Goal: Information Seeking & Learning: Learn about a topic

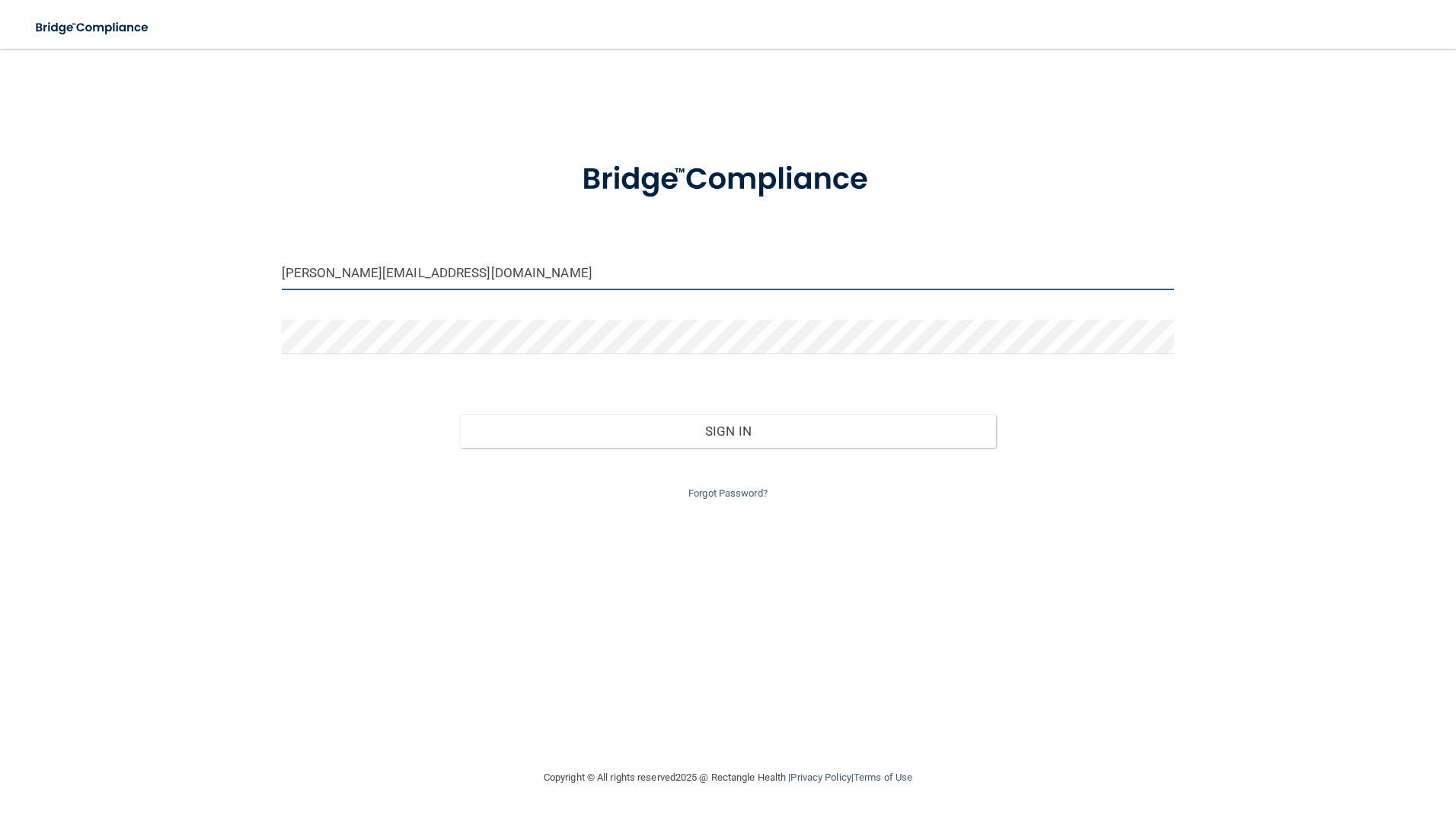
drag, startPoint x: 440, startPoint y: 277, endPoint x: 167, endPoint y: 275, distance: 273.0
click at [167, 275] on div "taylor@serenesurgery.com Invalid email/password. You don't have permission to a…" at bounding box center [728, 408] width 1395 height 689
type input "[PERSON_NAME][EMAIL_ADDRESS][PERSON_NAME][DOMAIN_NAME]"
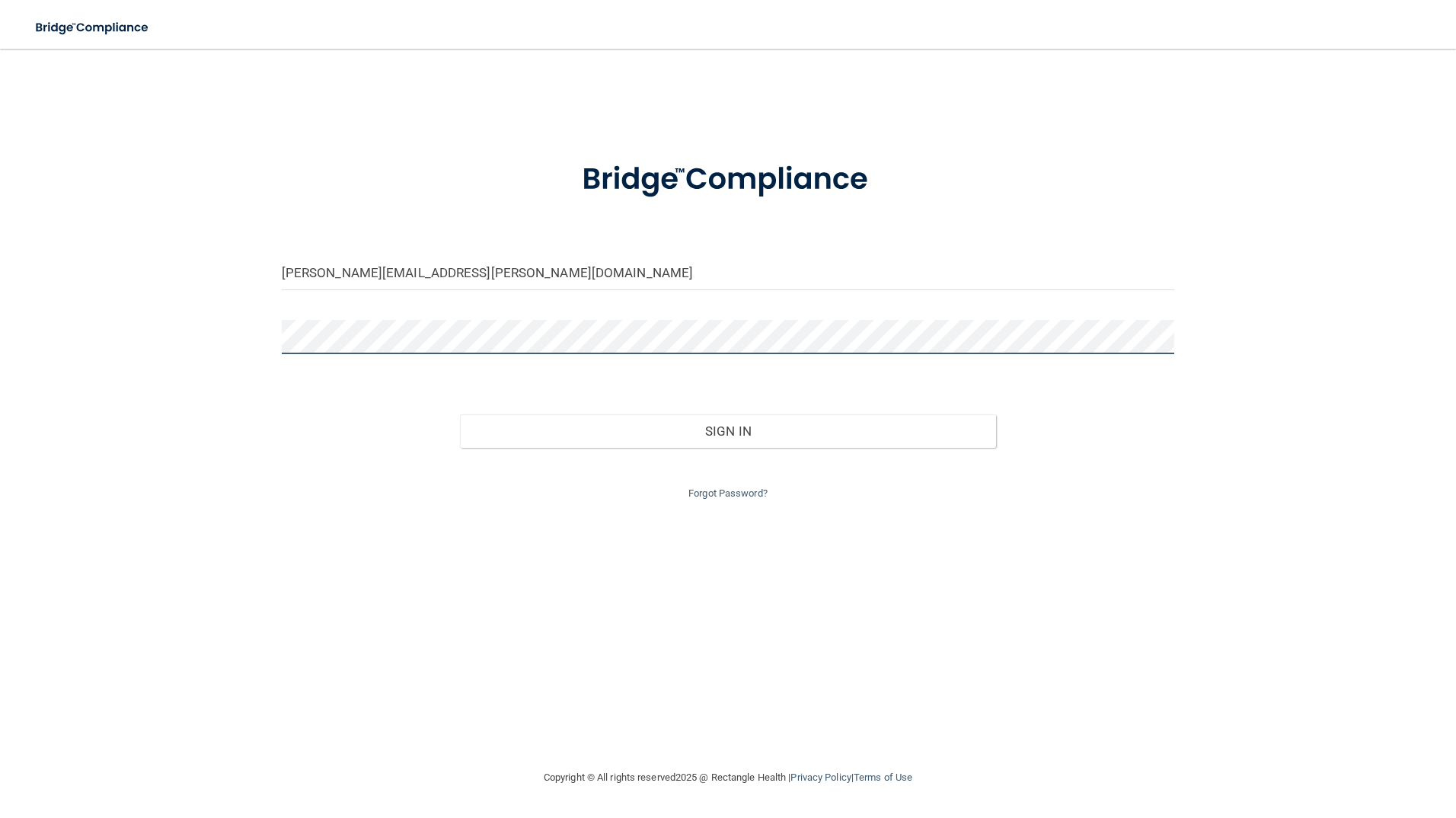
click at [178, 350] on div "kelsey.welch@serenesurgery.com Invalid email/password. You don't have permissio…" at bounding box center [728, 408] width 1395 height 689
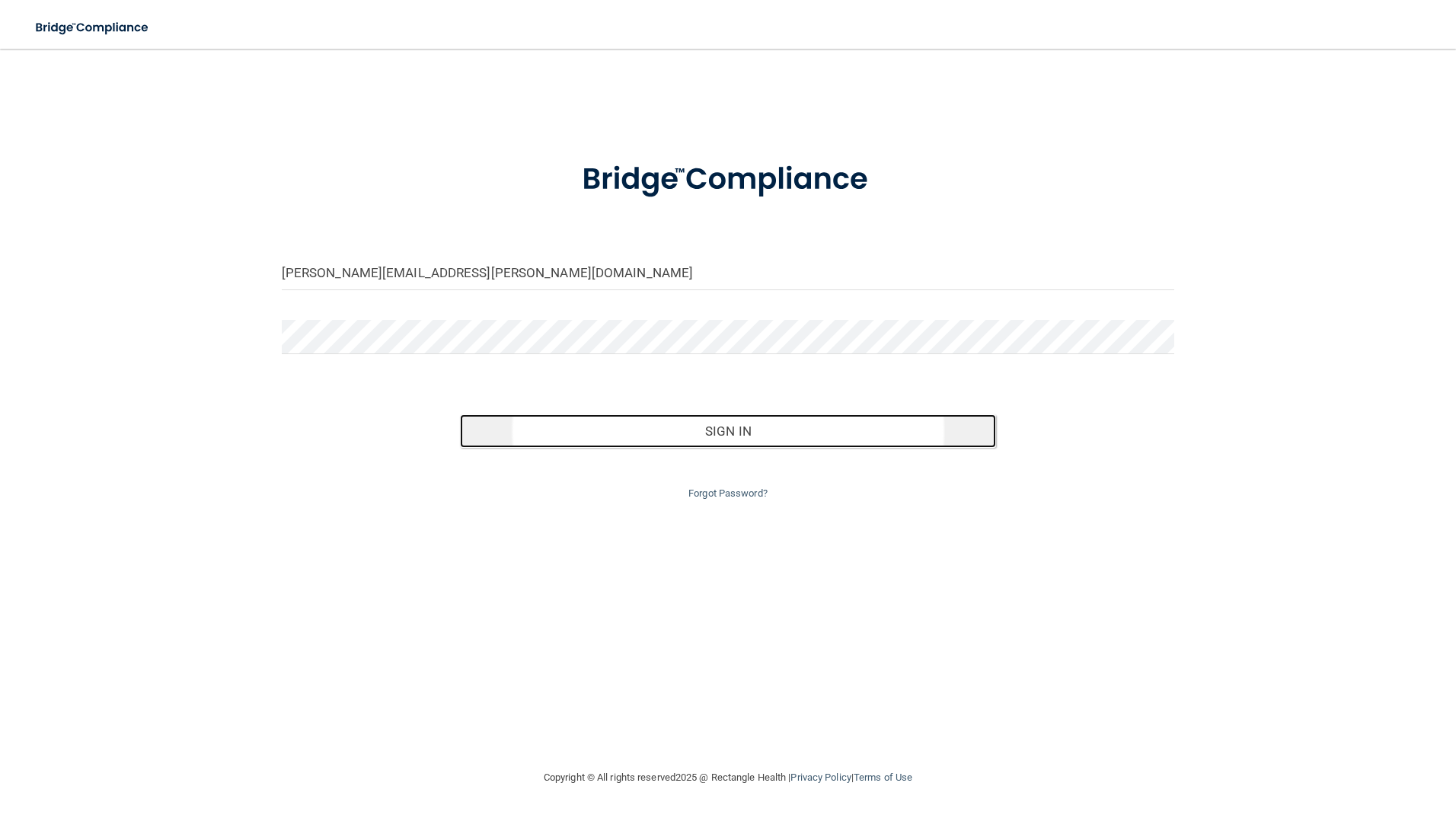
click at [661, 436] on button "Sign In" at bounding box center [728, 431] width 537 height 34
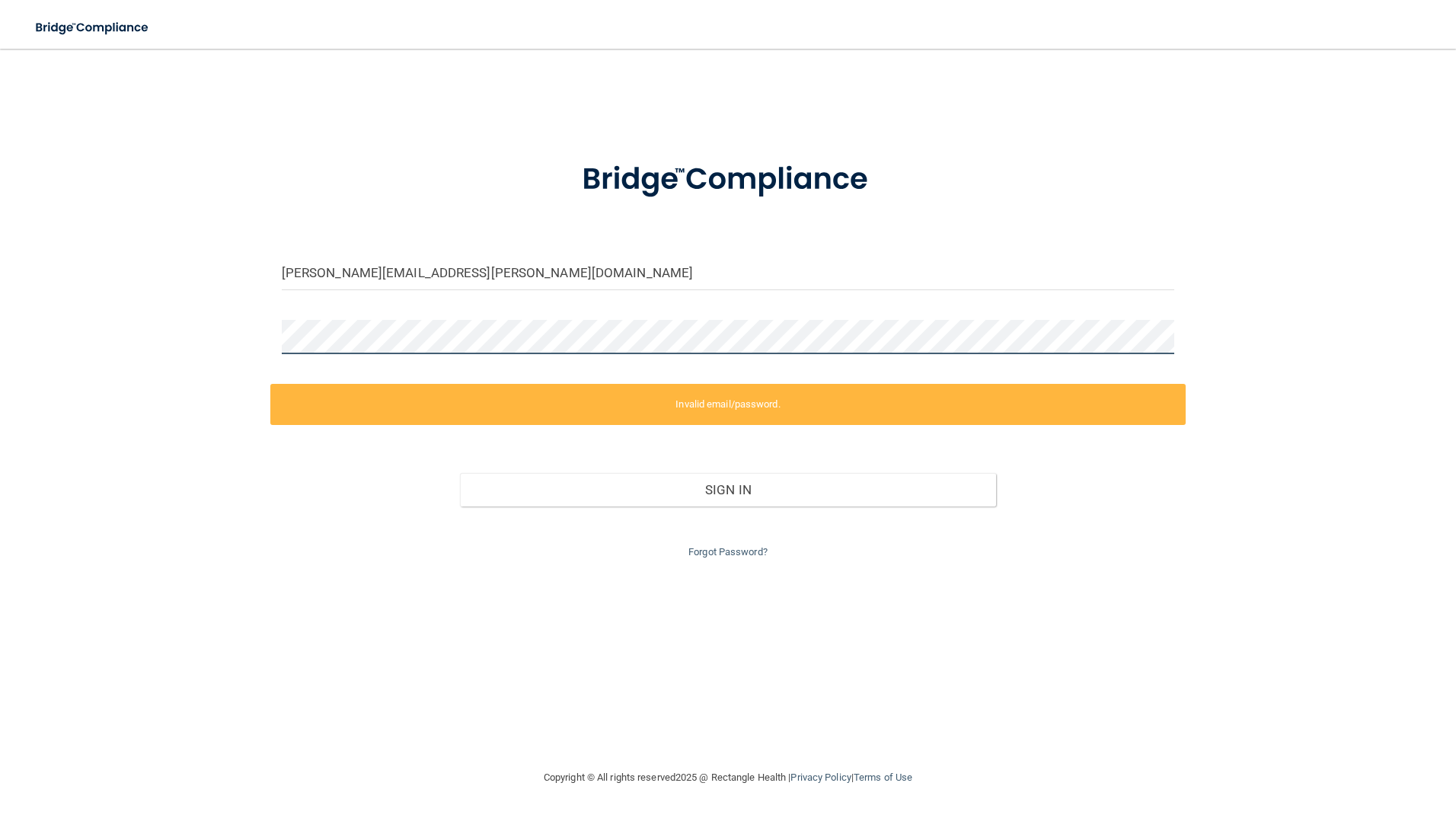
click at [113, 307] on div "kelsey.welch@serenesurgery.com Invalid email/password. You don't have permissio…" at bounding box center [728, 408] width 1395 height 689
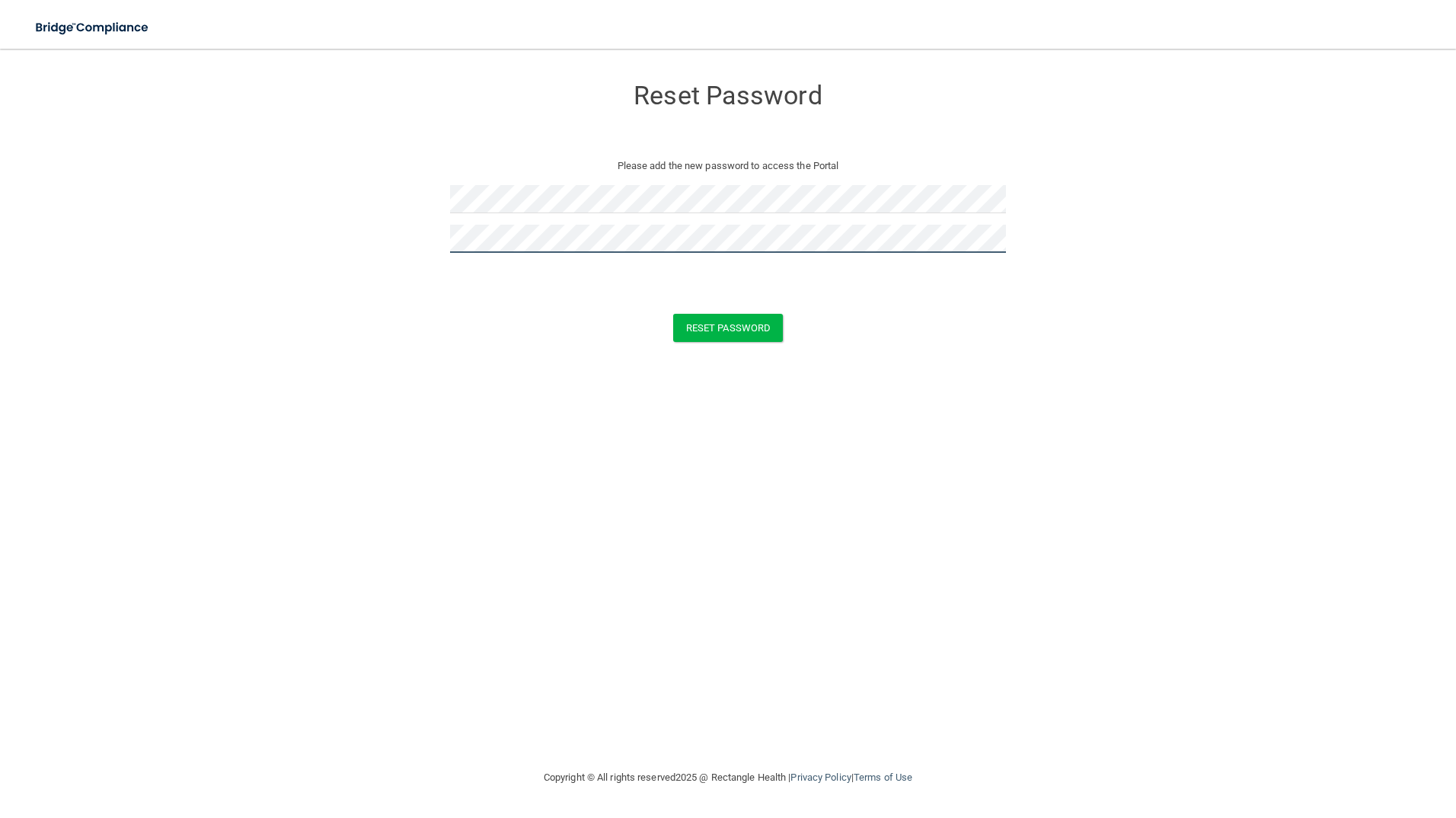
click at [673, 314] on button "Reset Password" at bounding box center [728, 327] width 110 height 28
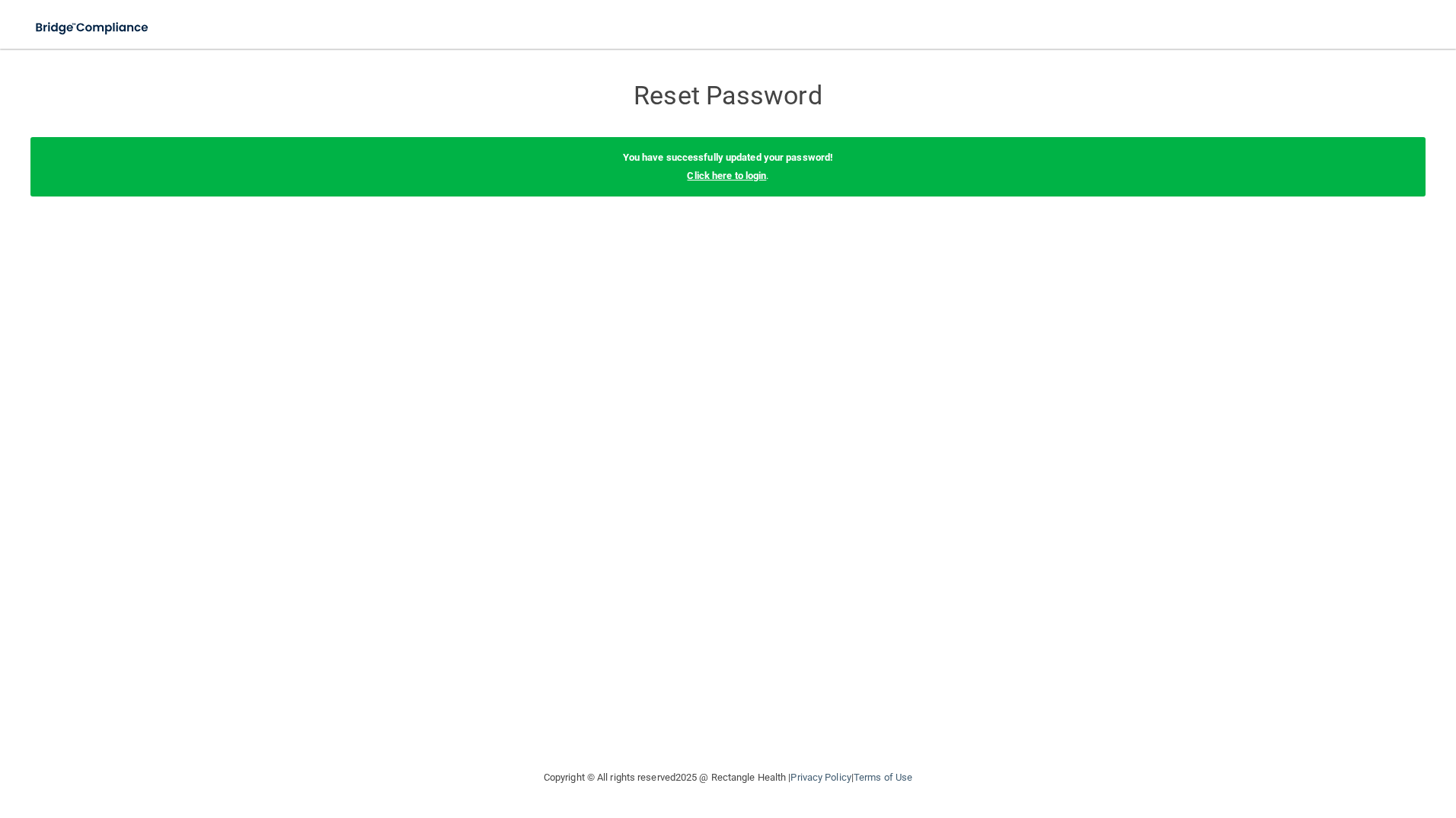
click at [752, 177] on link "Click here to login" at bounding box center [726, 175] width 79 height 12
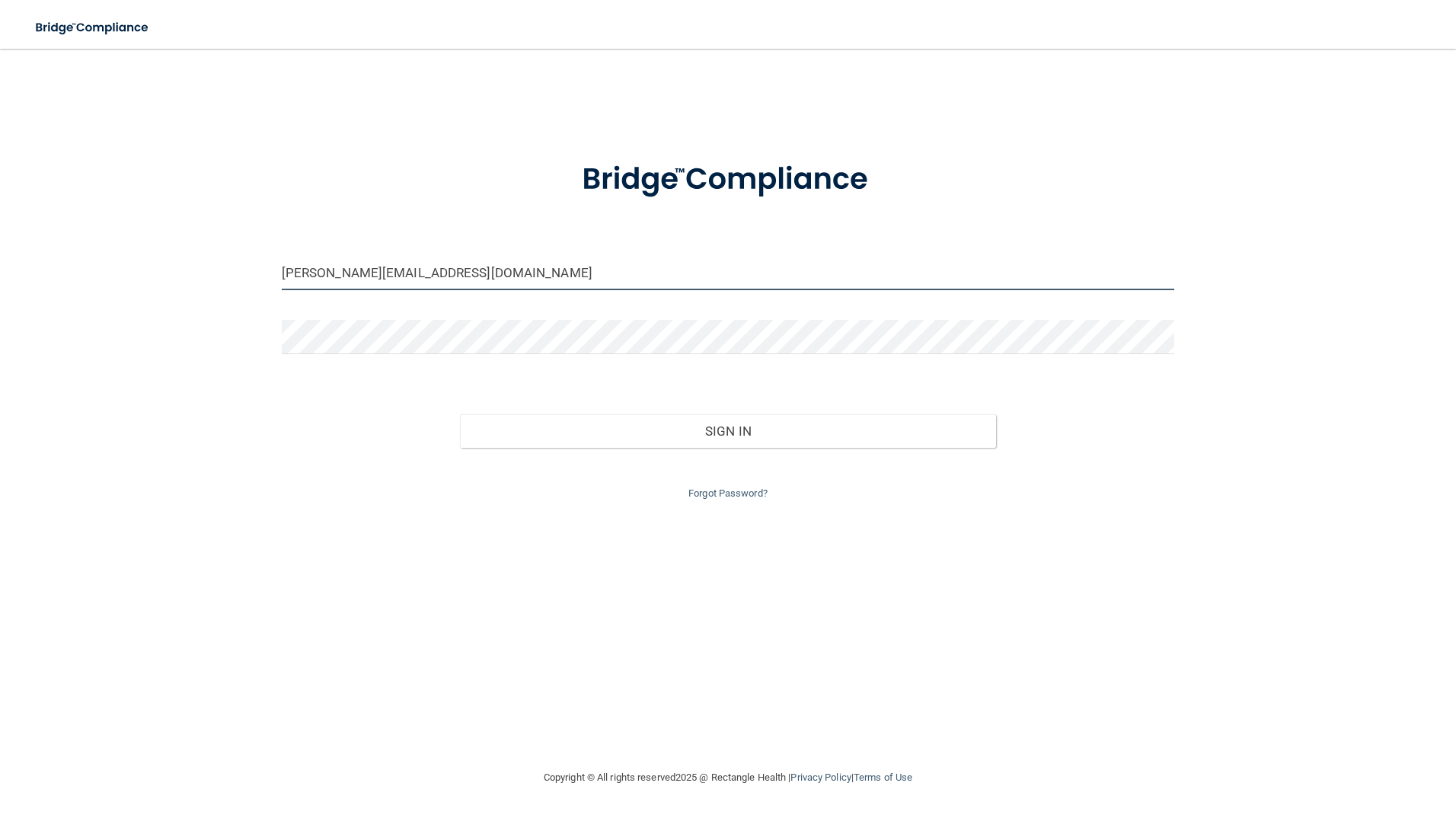
click at [609, 277] on input "[PERSON_NAME][EMAIL_ADDRESS][DOMAIN_NAME]" at bounding box center [728, 273] width 893 height 35
drag, startPoint x: 514, startPoint y: 282, endPoint x: 247, endPoint y: 293, distance: 267.2
click at [247, 293] on div "[PERSON_NAME][EMAIL_ADDRESS][DOMAIN_NAME] Invalid email/password. You don't hav…" at bounding box center [728, 408] width 1395 height 689
type input "[PERSON_NAME][EMAIL_ADDRESS][PERSON_NAME][DOMAIN_NAME]"
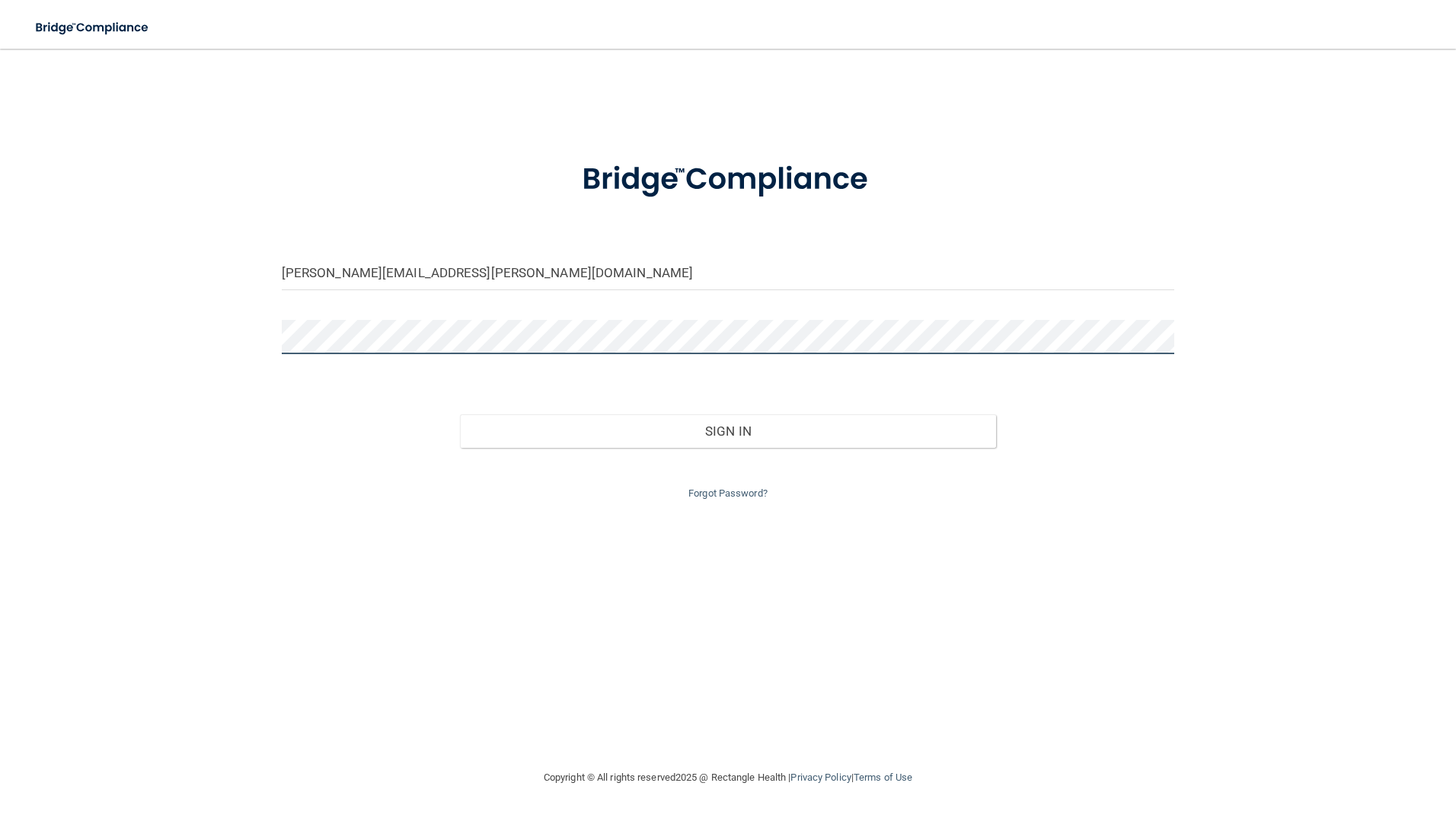
click at [460, 414] on button "Sign In" at bounding box center [728, 431] width 537 height 34
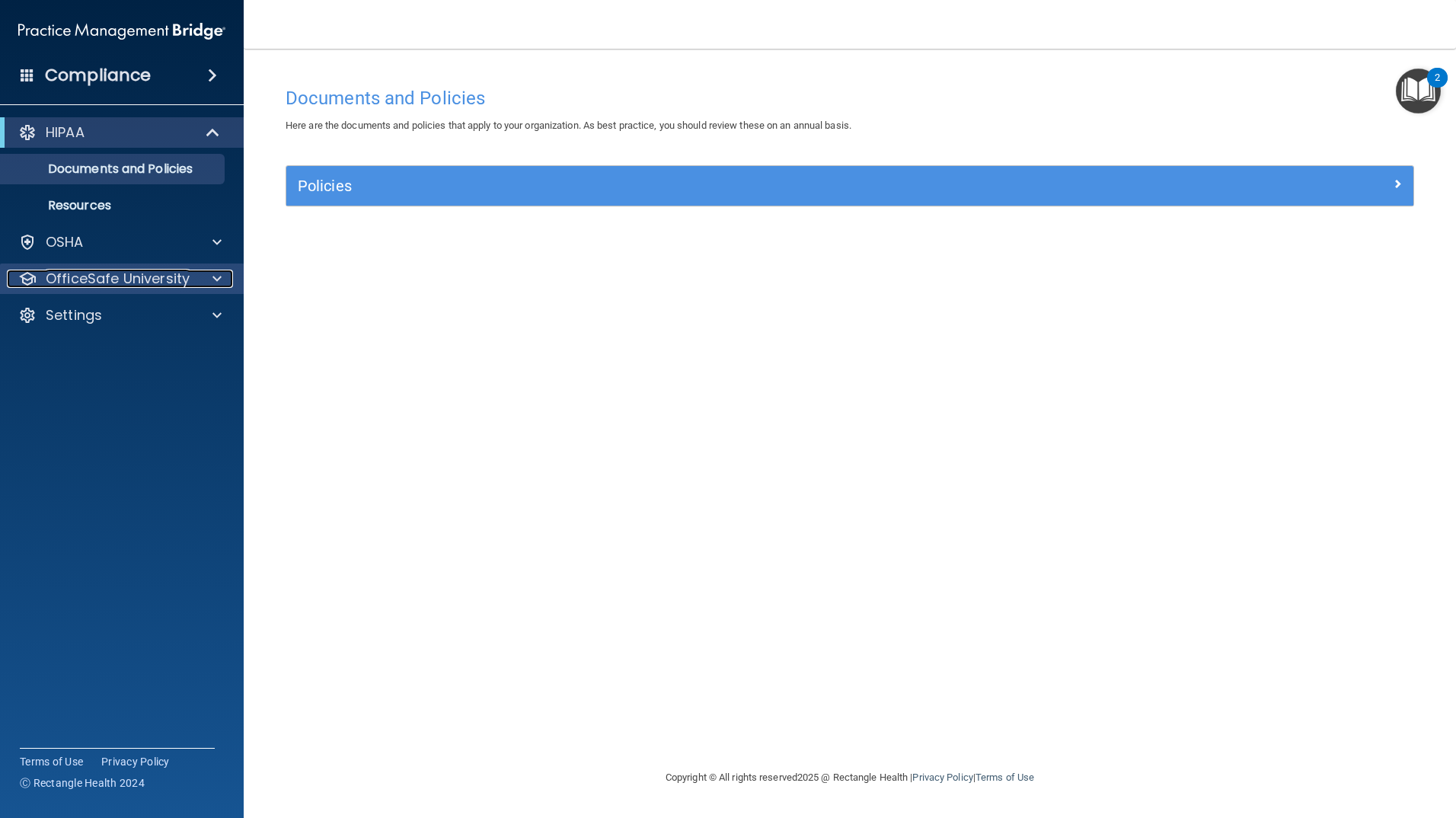
click at [216, 279] on span at bounding box center [217, 278] width 9 height 18
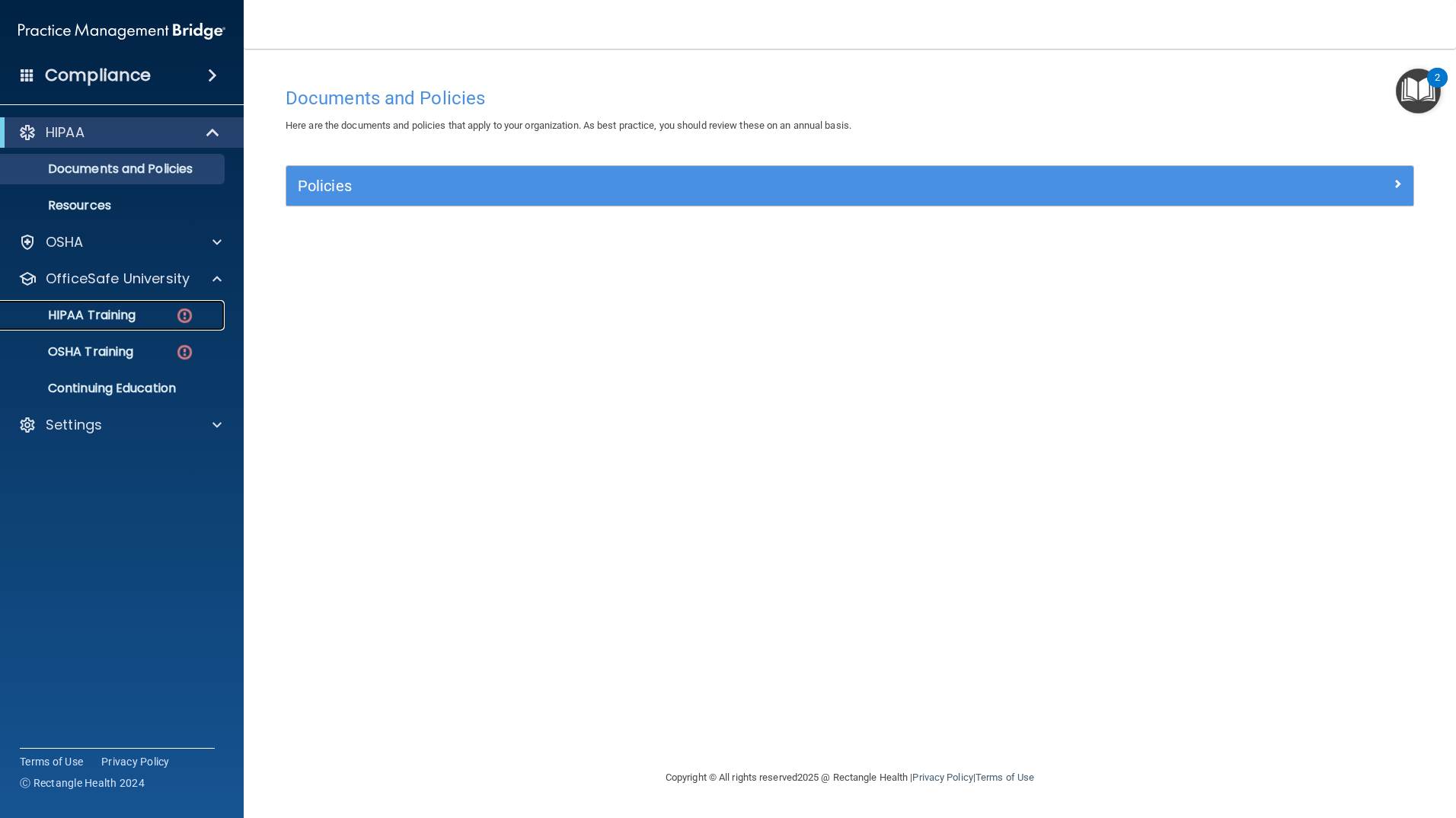
click at [115, 318] on p "HIPAA Training" at bounding box center [73, 314] width 126 height 15
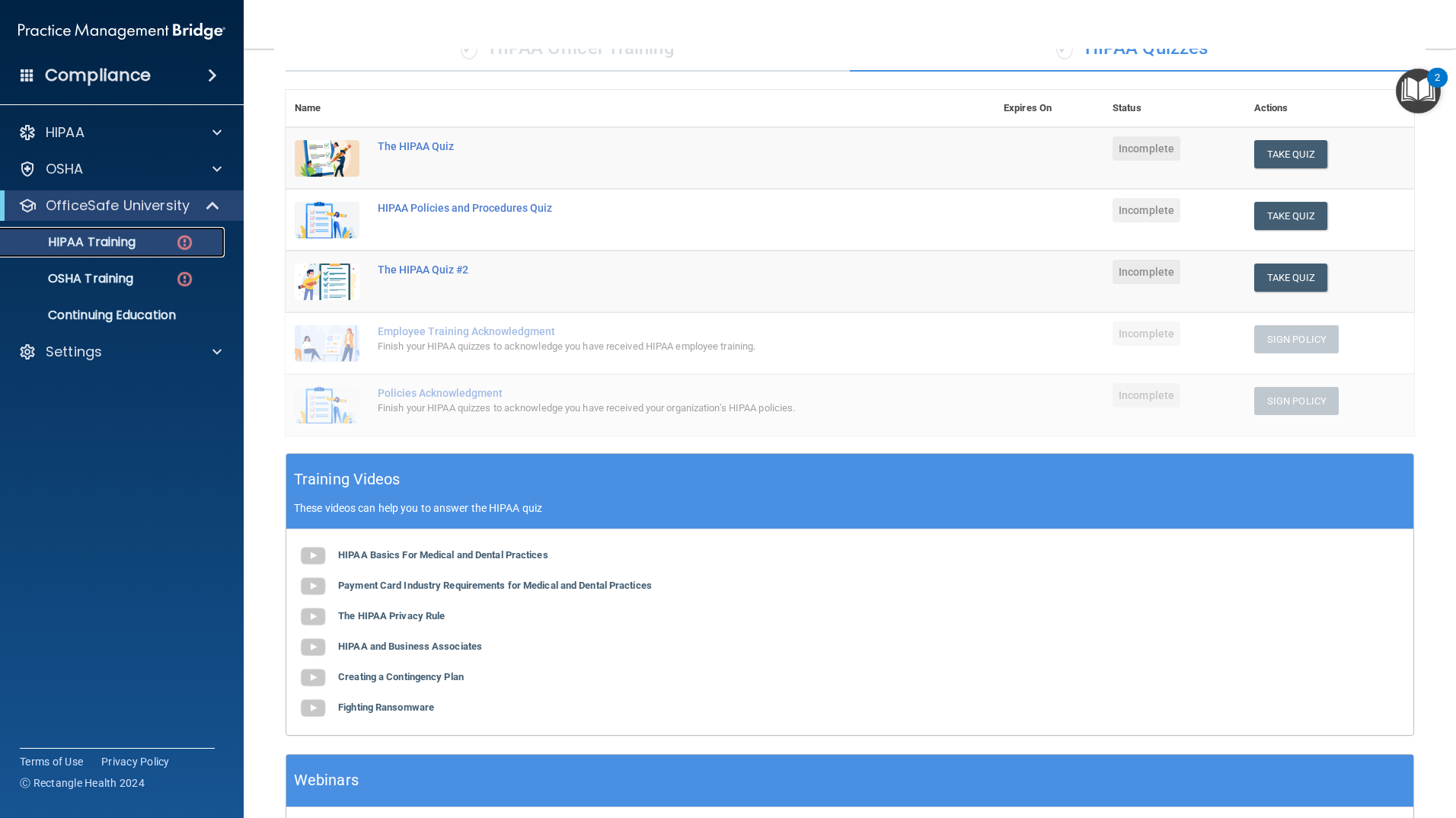
scroll to position [96, 0]
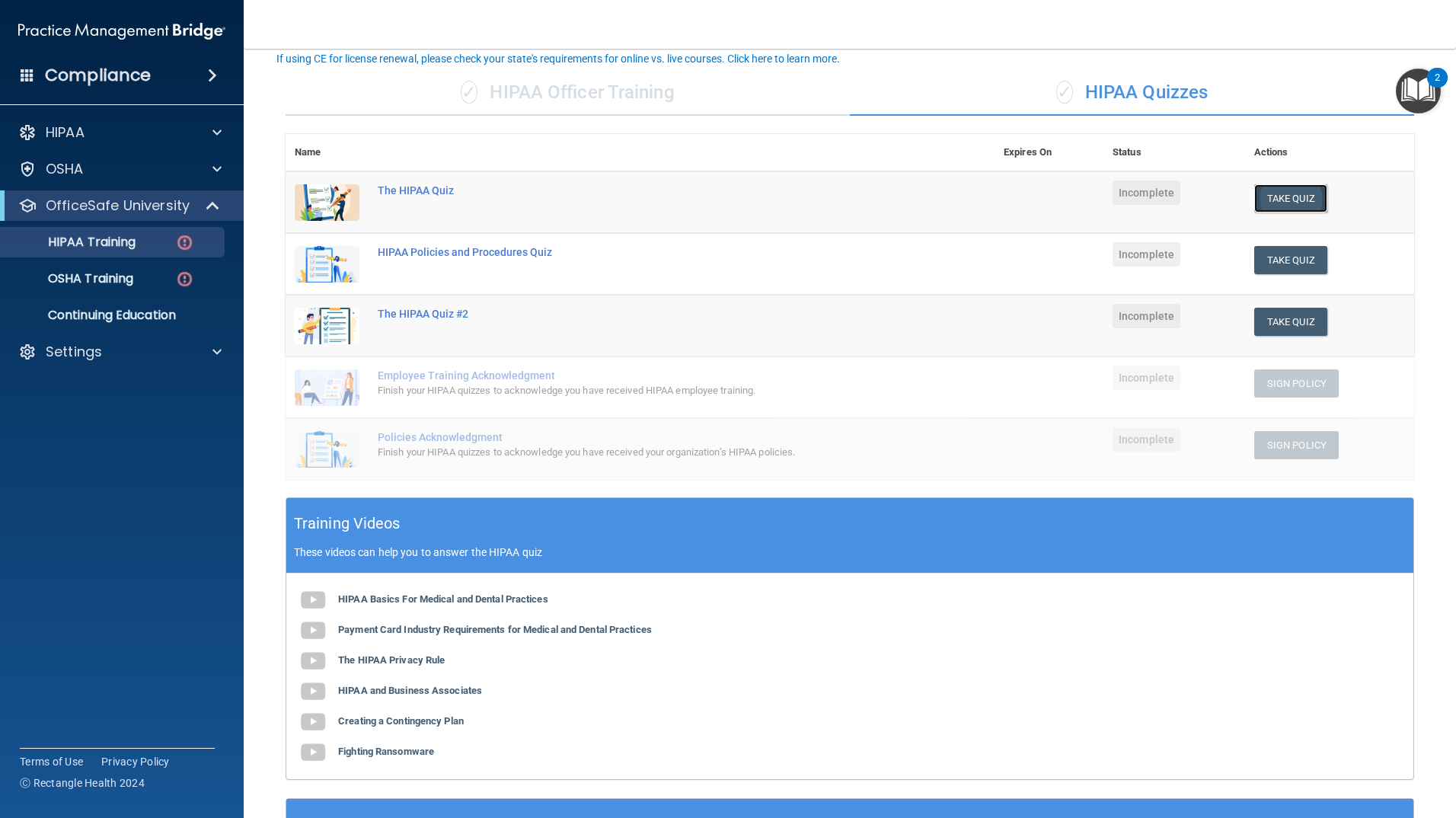
click at [1315, 199] on button "Take Quiz" at bounding box center [1290, 198] width 73 height 28
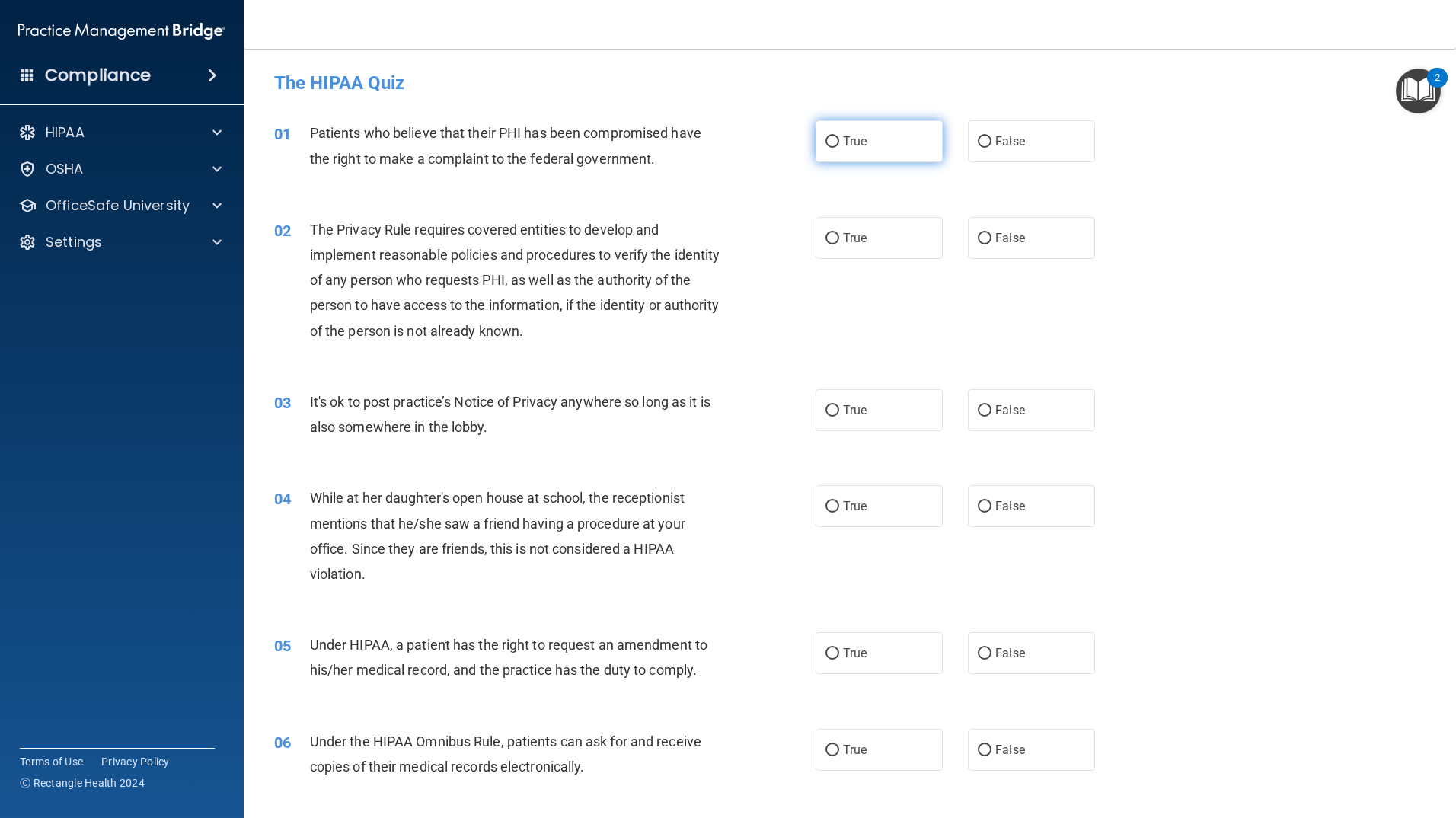
click at [826, 143] on input "True" at bounding box center [832, 142] width 14 height 12
radio input "true"
click at [896, 250] on label "True" at bounding box center [879, 238] width 127 height 42
click at [839, 244] on input "True" at bounding box center [832, 238] width 14 height 12
radio input "true"
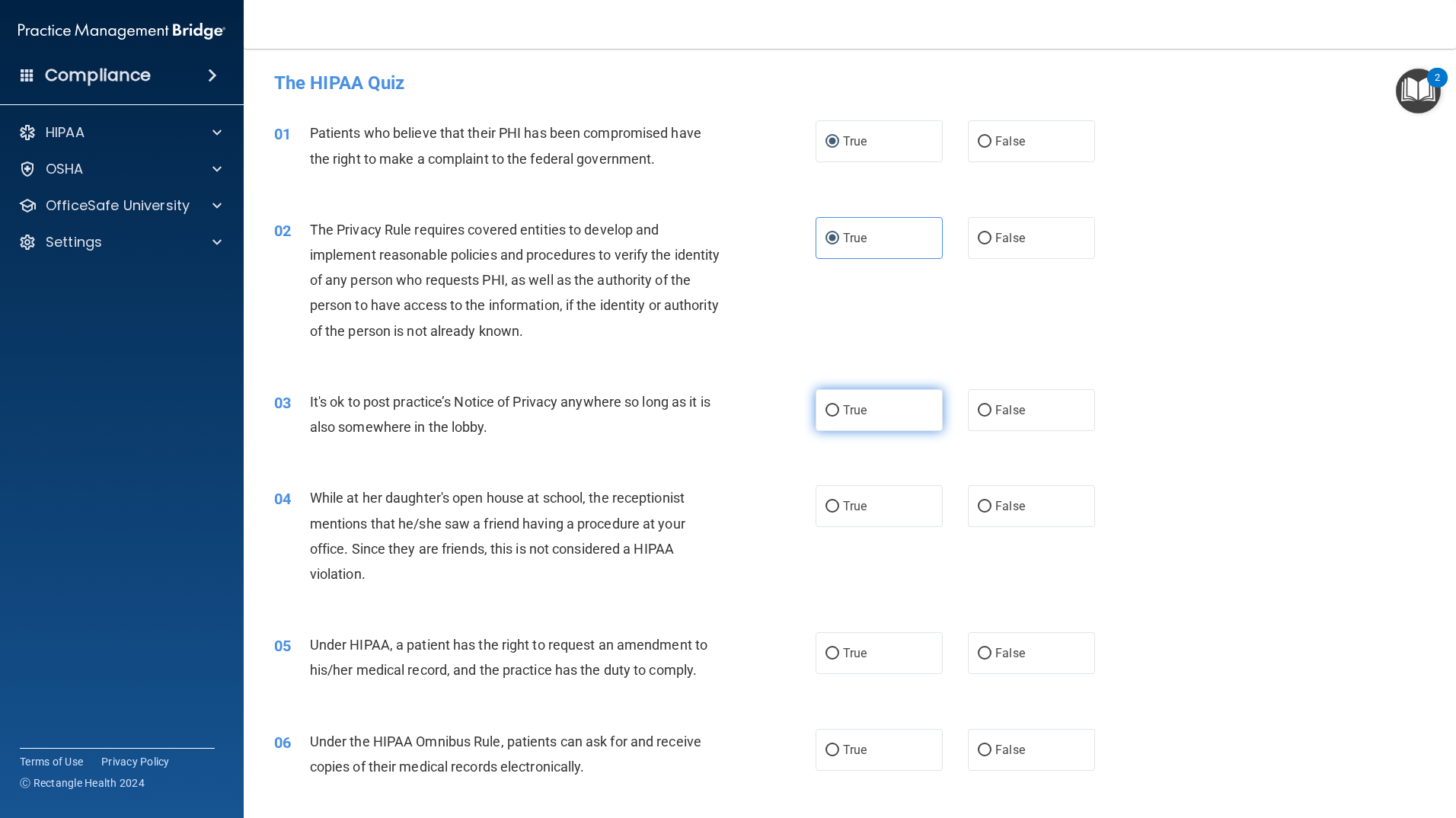
click at [856, 424] on label "True" at bounding box center [879, 410] width 127 height 42
click at [839, 416] on input "True" at bounding box center [832, 411] width 14 height 12
radio input "true"
click at [1001, 523] on label "False" at bounding box center [1032, 506] width 127 height 42
click at [991, 513] on input "False" at bounding box center [984, 506] width 14 height 12
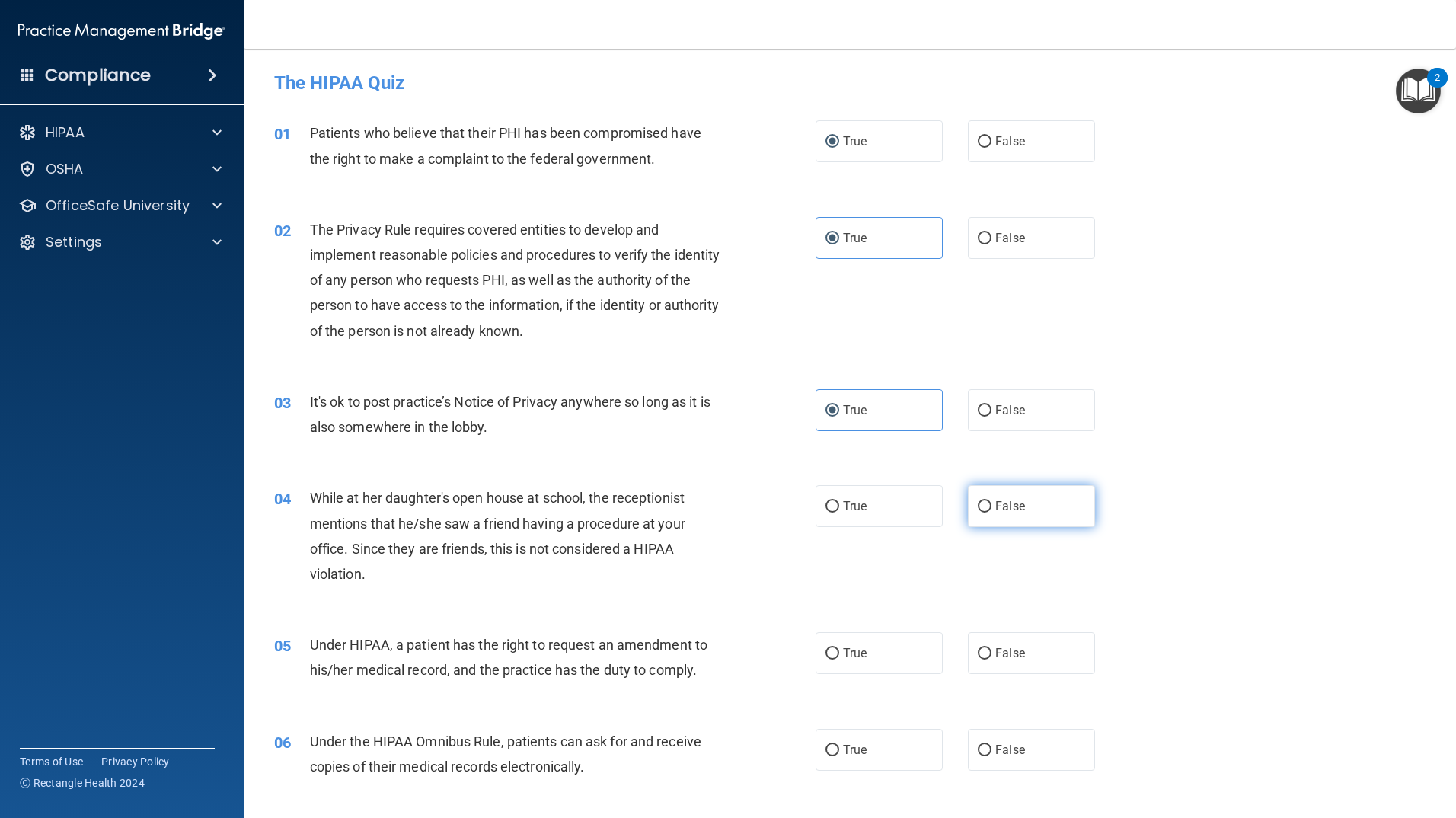
radio input "true"
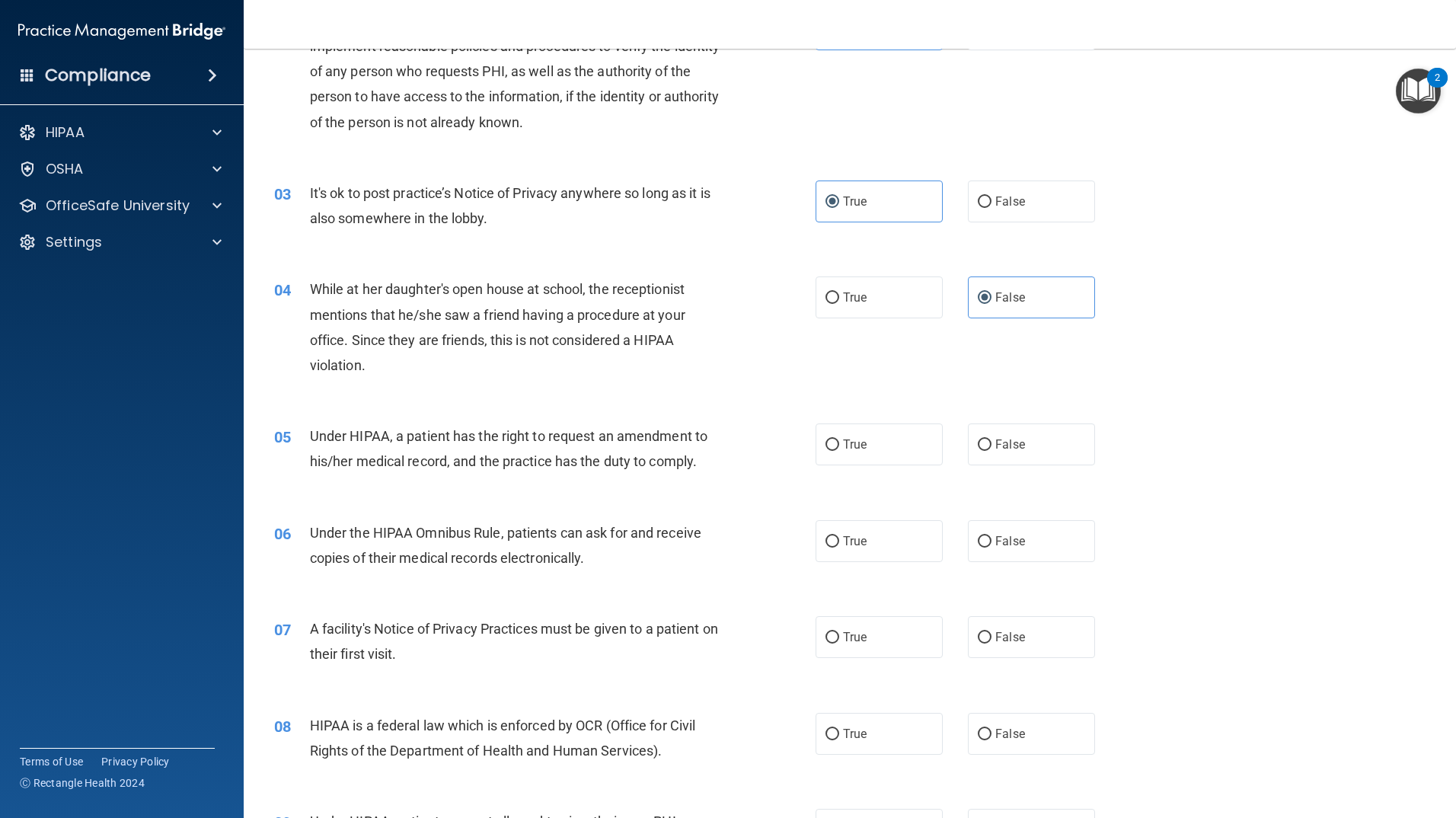
scroll to position [228, 0]
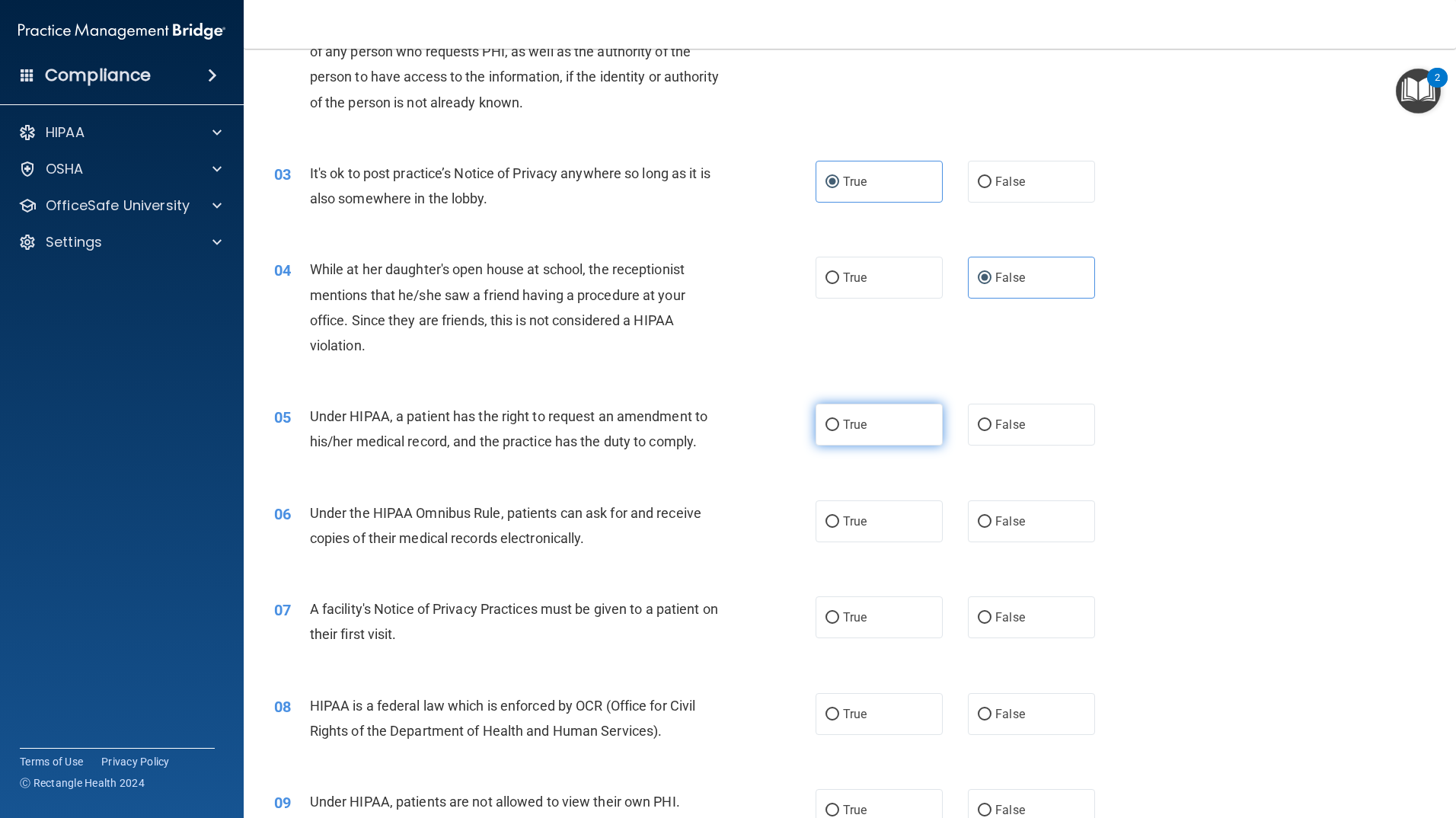
click at [874, 436] on label "True" at bounding box center [879, 424] width 127 height 42
click at [839, 431] on input "True" at bounding box center [832, 424] width 14 height 12
radio input "true"
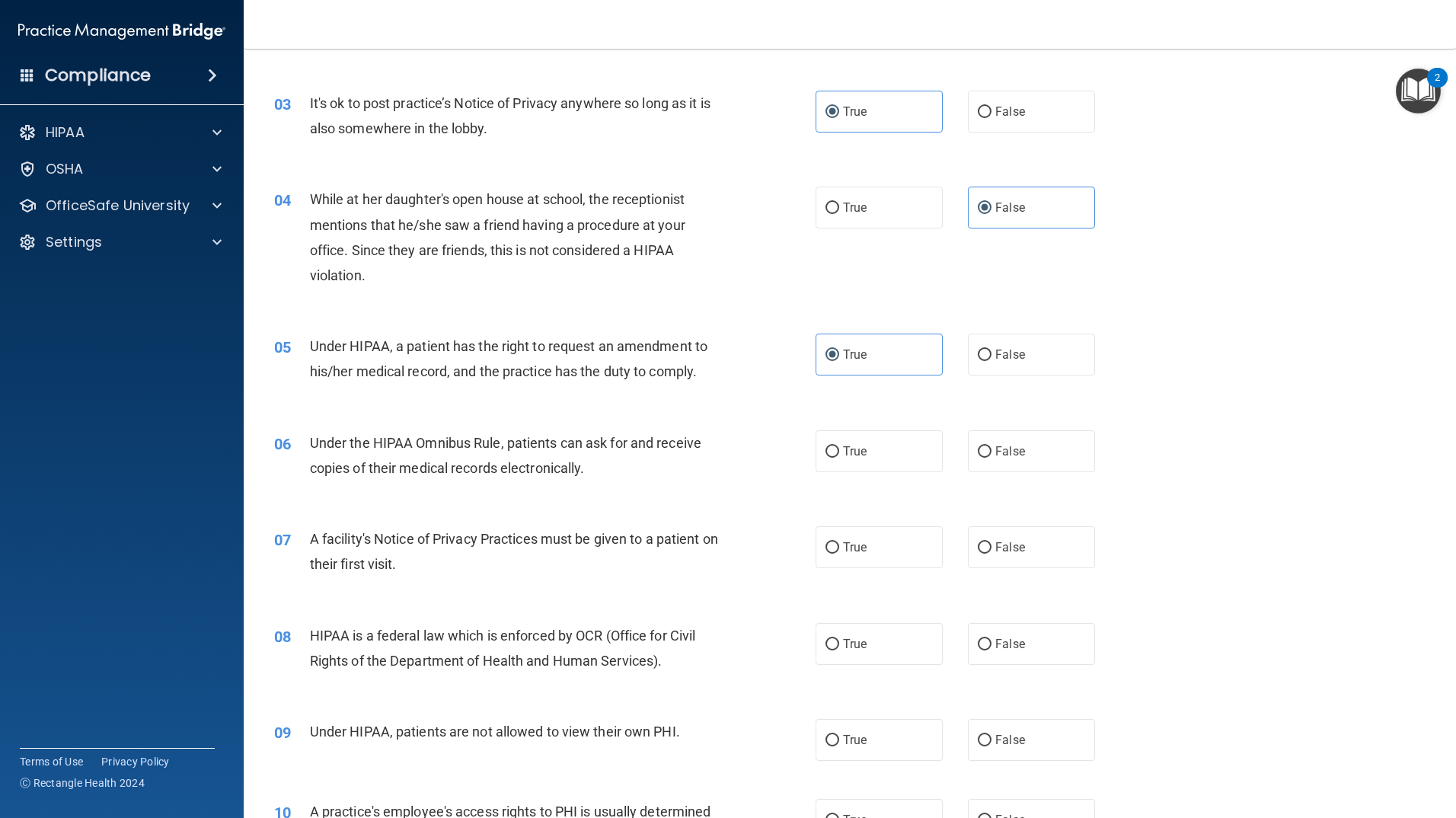
scroll to position [304, 0]
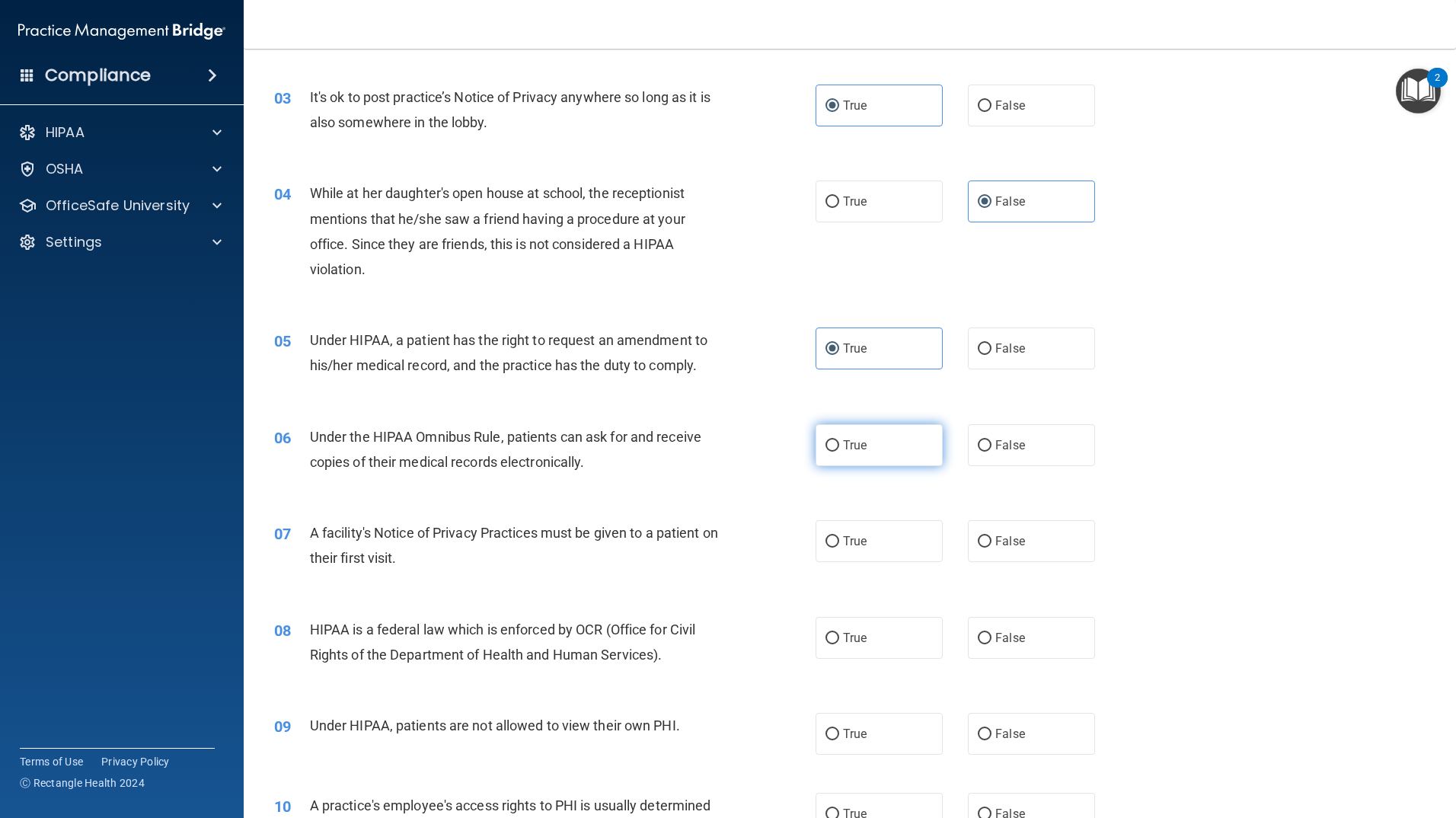
click at [833, 452] on label "True" at bounding box center [879, 445] width 127 height 42
click at [833, 452] on input "True" at bounding box center [832, 445] width 14 height 12
radio input "true"
click at [837, 553] on label "True" at bounding box center [879, 541] width 127 height 42
click at [837, 547] on input "True" at bounding box center [832, 542] width 14 height 12
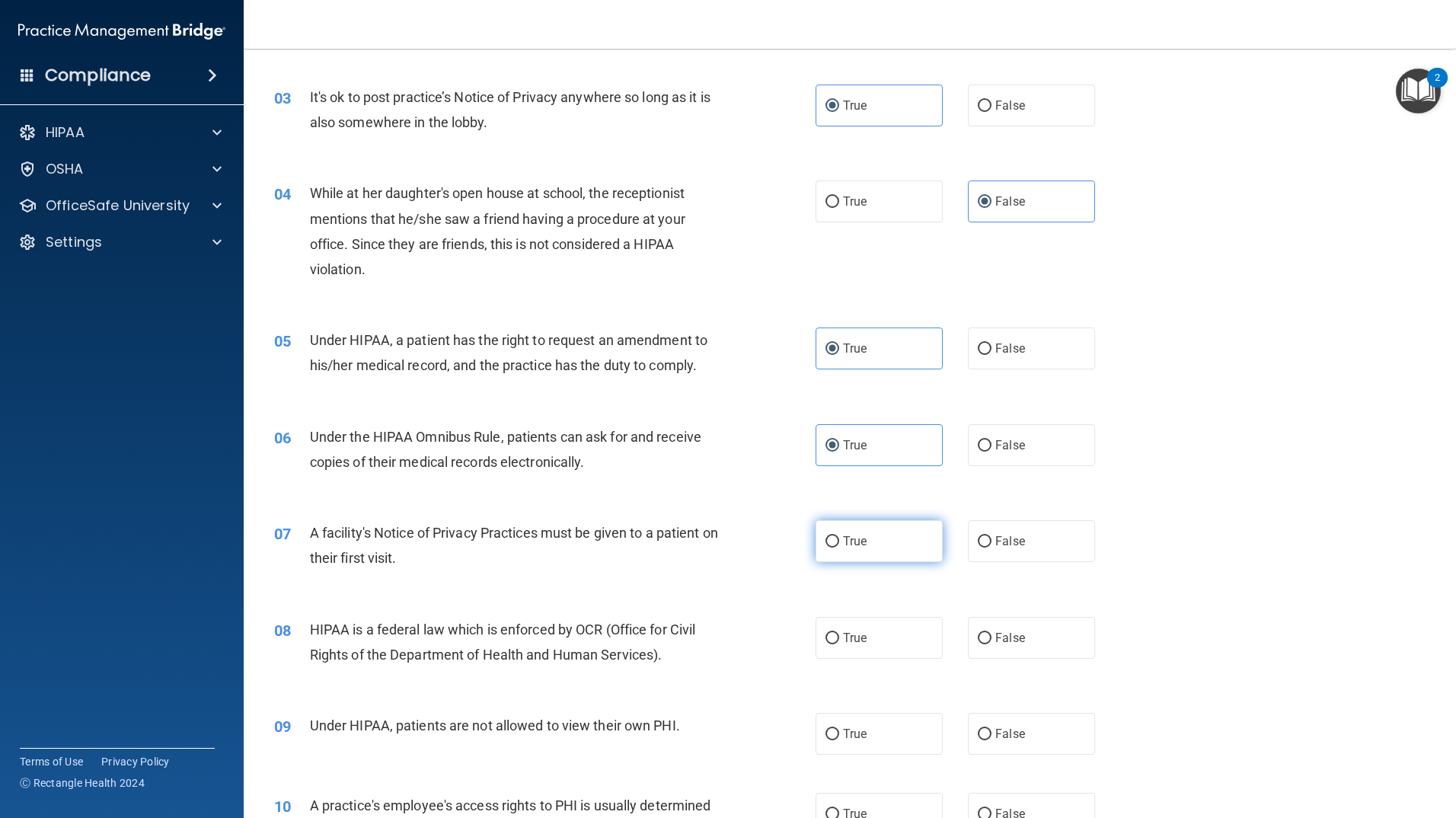
radio input "true"
click at [848, 646] on label "True" at bounding box center [879, 637] width 127 height 42
click at [839, 644] on input "True" at bounding box center [832, 638] width 14 height 12
radio input "true"
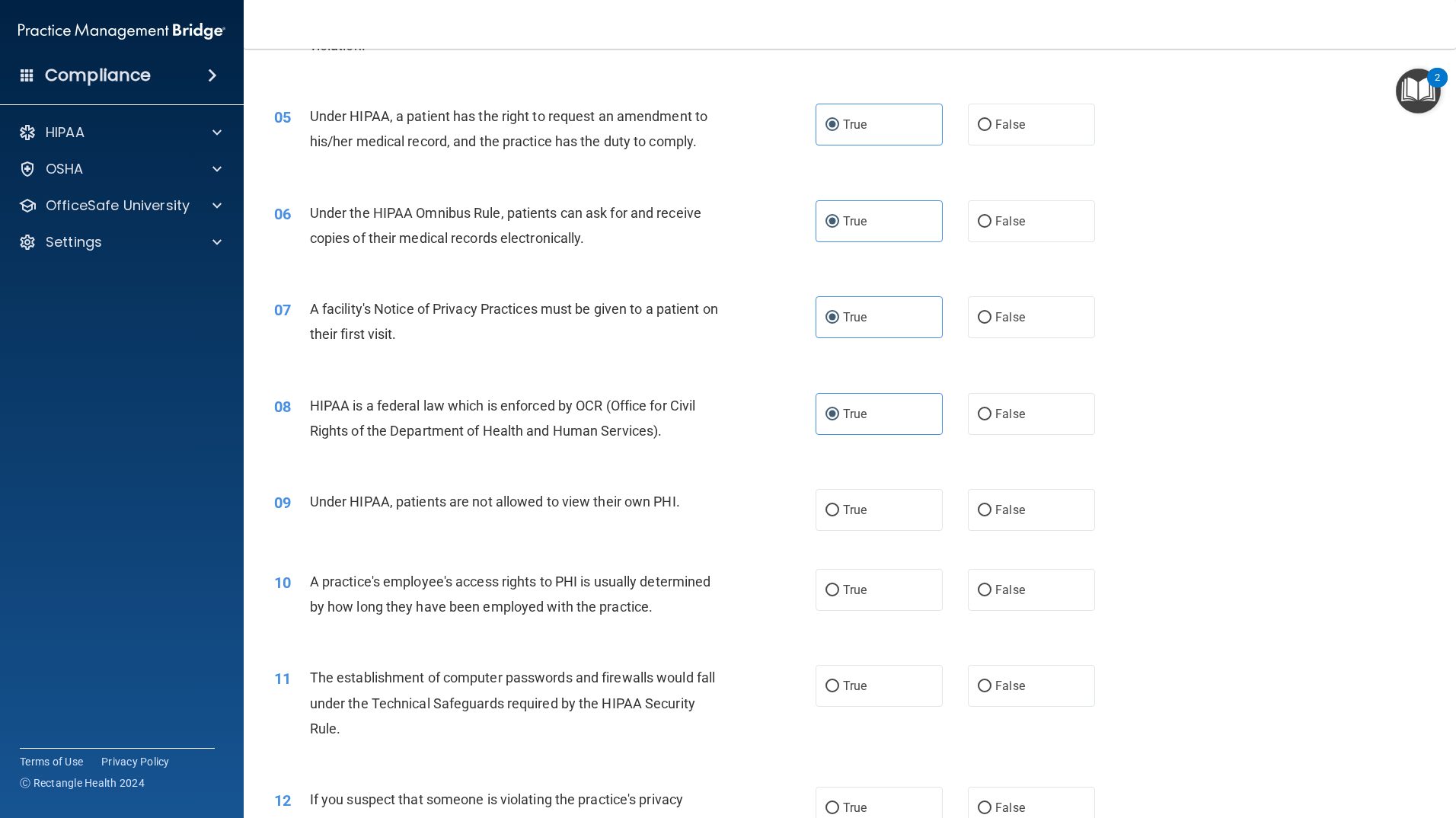
scroll to position [533, 0]
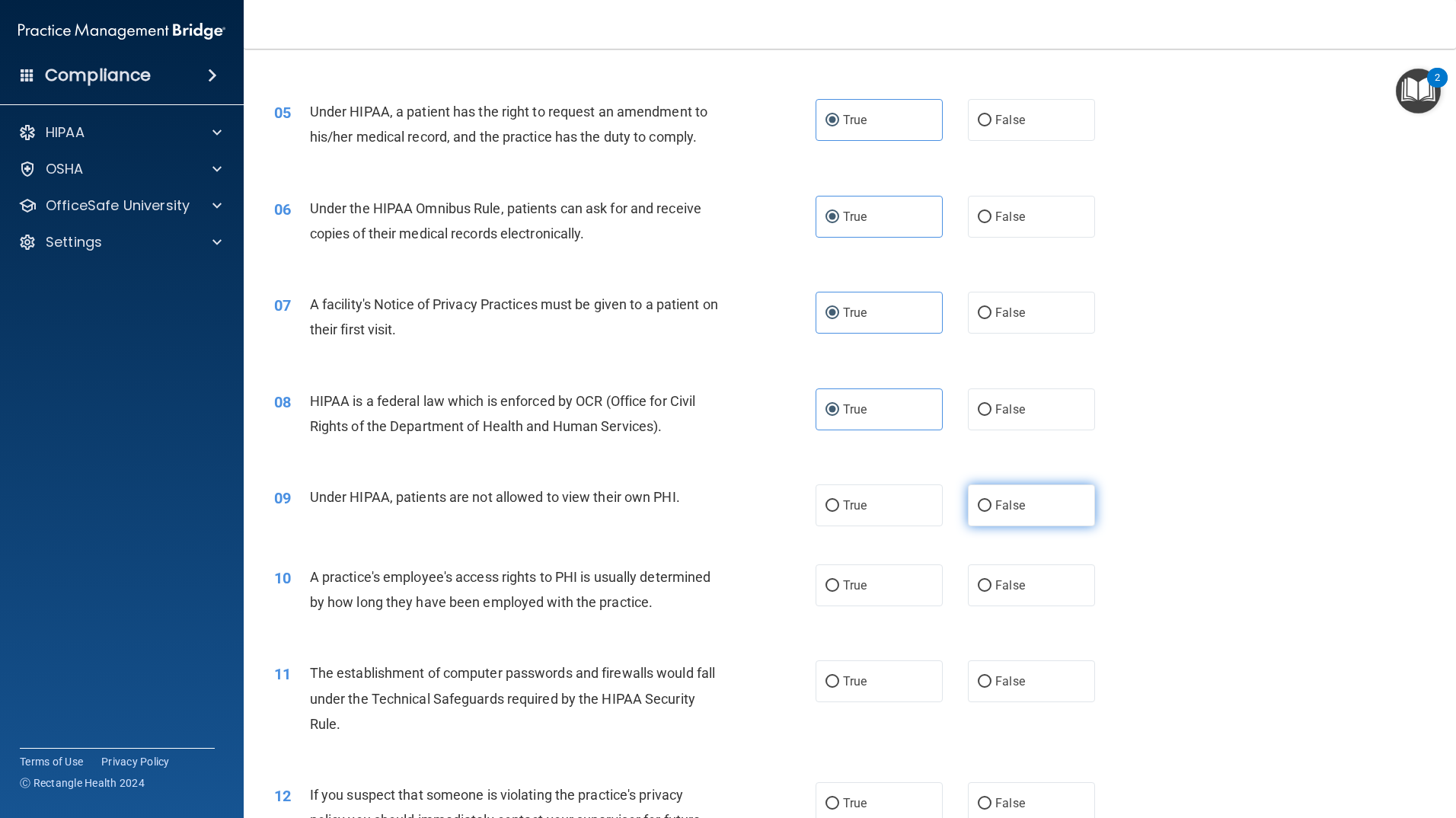
click at [1010, 516] on label "False" at bounding box center [1032, 505] width 127 height 42
click at [991, 512] on input "False" at bounding box center [984, 505] width 14 height 12
radio input "true"
click at [978, 584] on input "False" at bounding box center [984, 585] width 14 height 12
radio input "true"
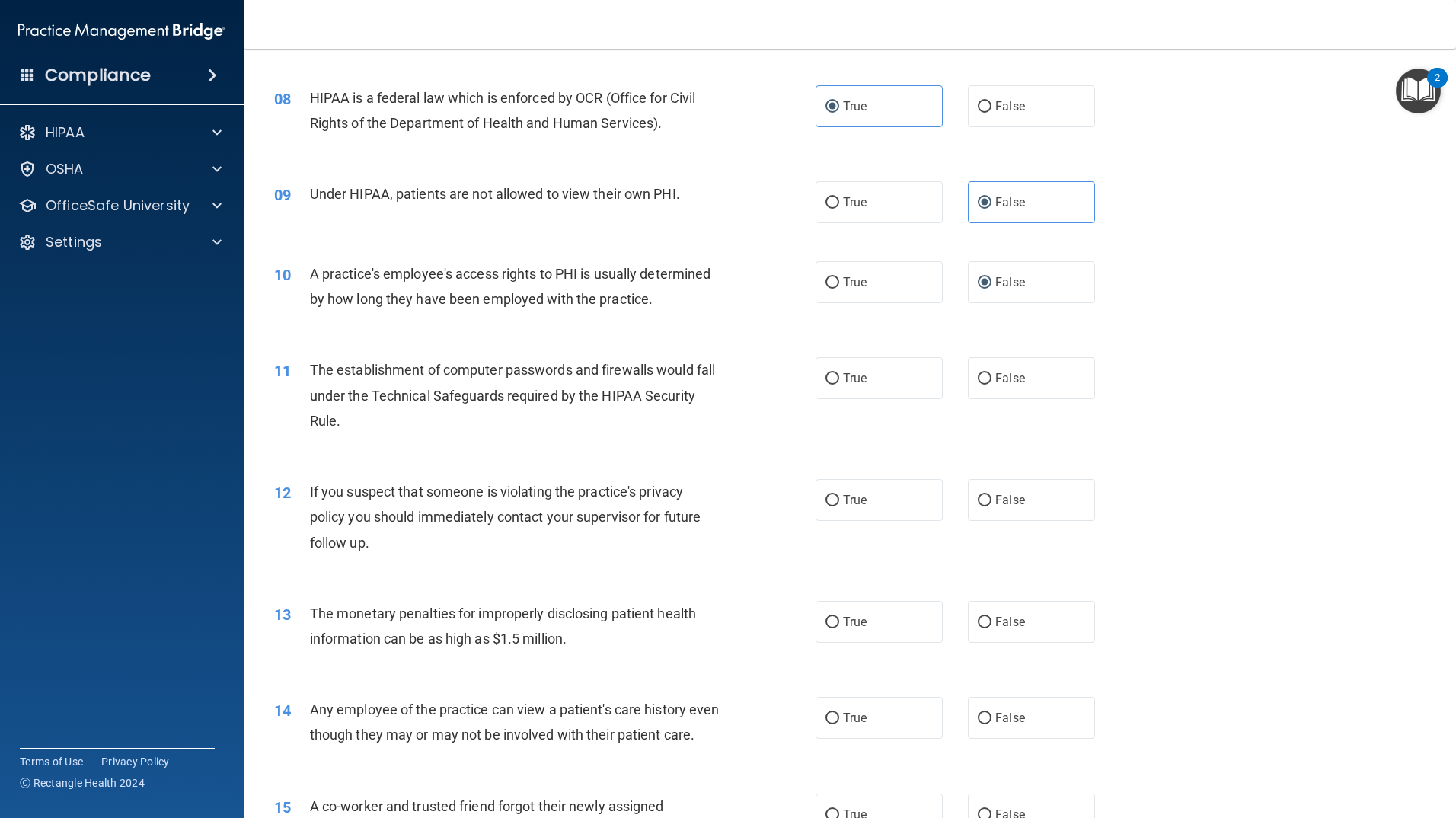
scroll to position [837, 0]
click at [899, 380] on label "True" at bounding box center [879, 376] width 127 height 42
click at [839, 380] on input "True" at bounding box center [832, 377] width 14 height 12
radio input "true"
click at [864, 499] on label "True" at bounding box center [879, 498] width 127 height 42
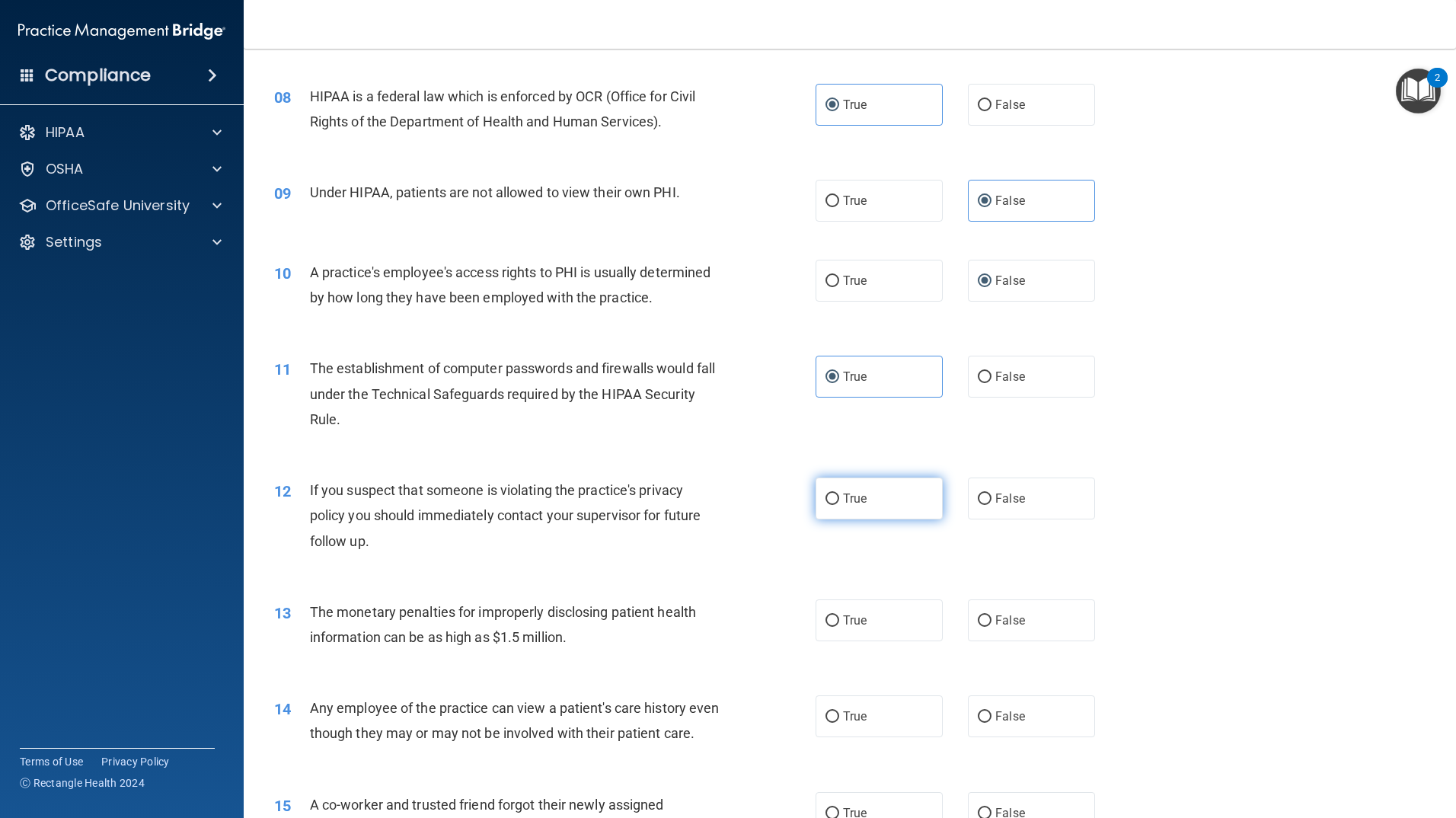
click at [839, 499] on input "True" at bounding box center [832, 499] width 14 height 12
radio input "true"
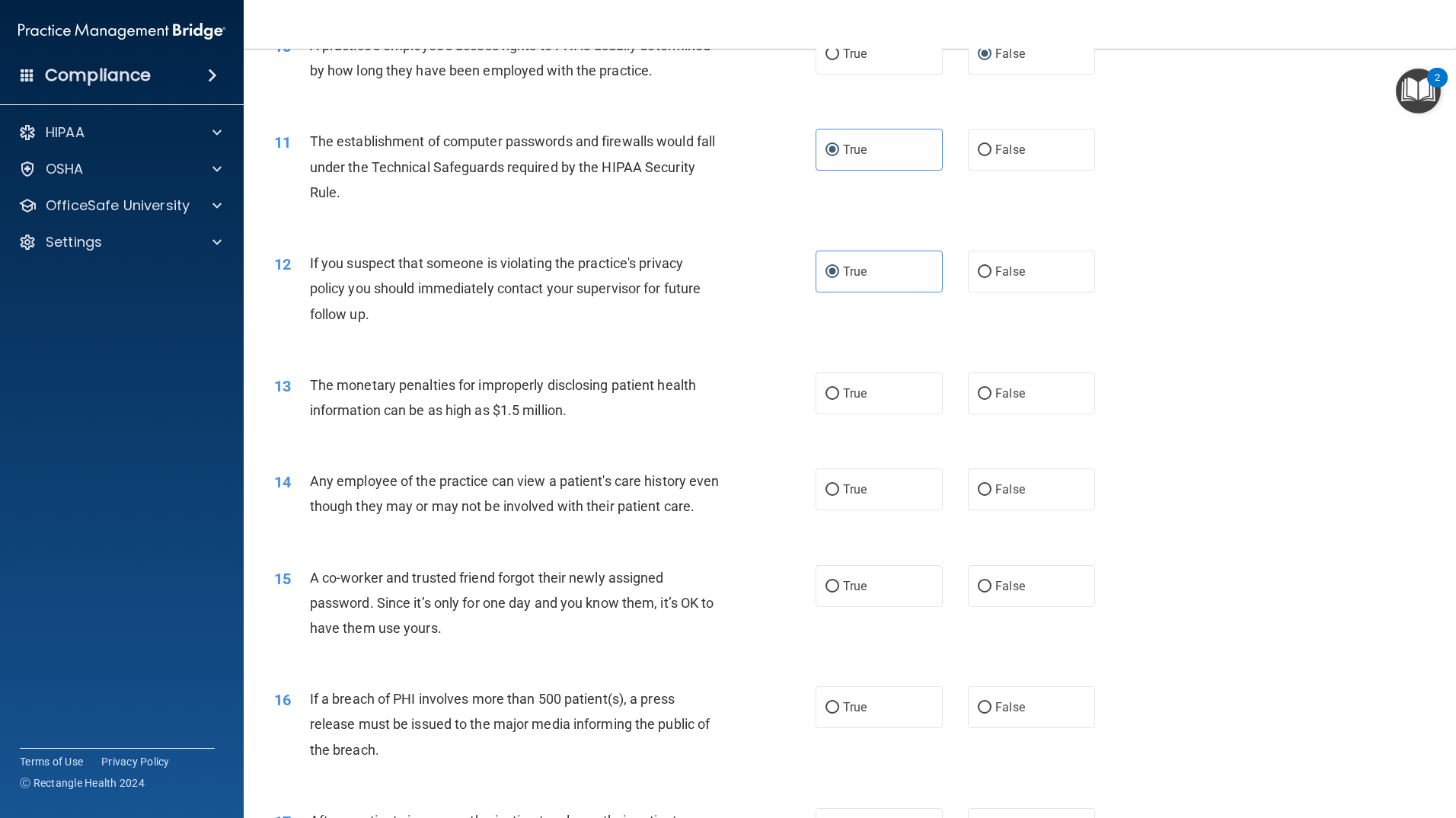
scroll to position [1066, 0]
click at [843, 388] on span "True" at bounding box center [855, 392] width 24 height 15
click at [839, 388] on input "True" at bounding box center [832, 392] width 14 height 12
radio input "true"
click at [1028, 495] on label "False" at bounding box center [1032, 487] width 127 height 42
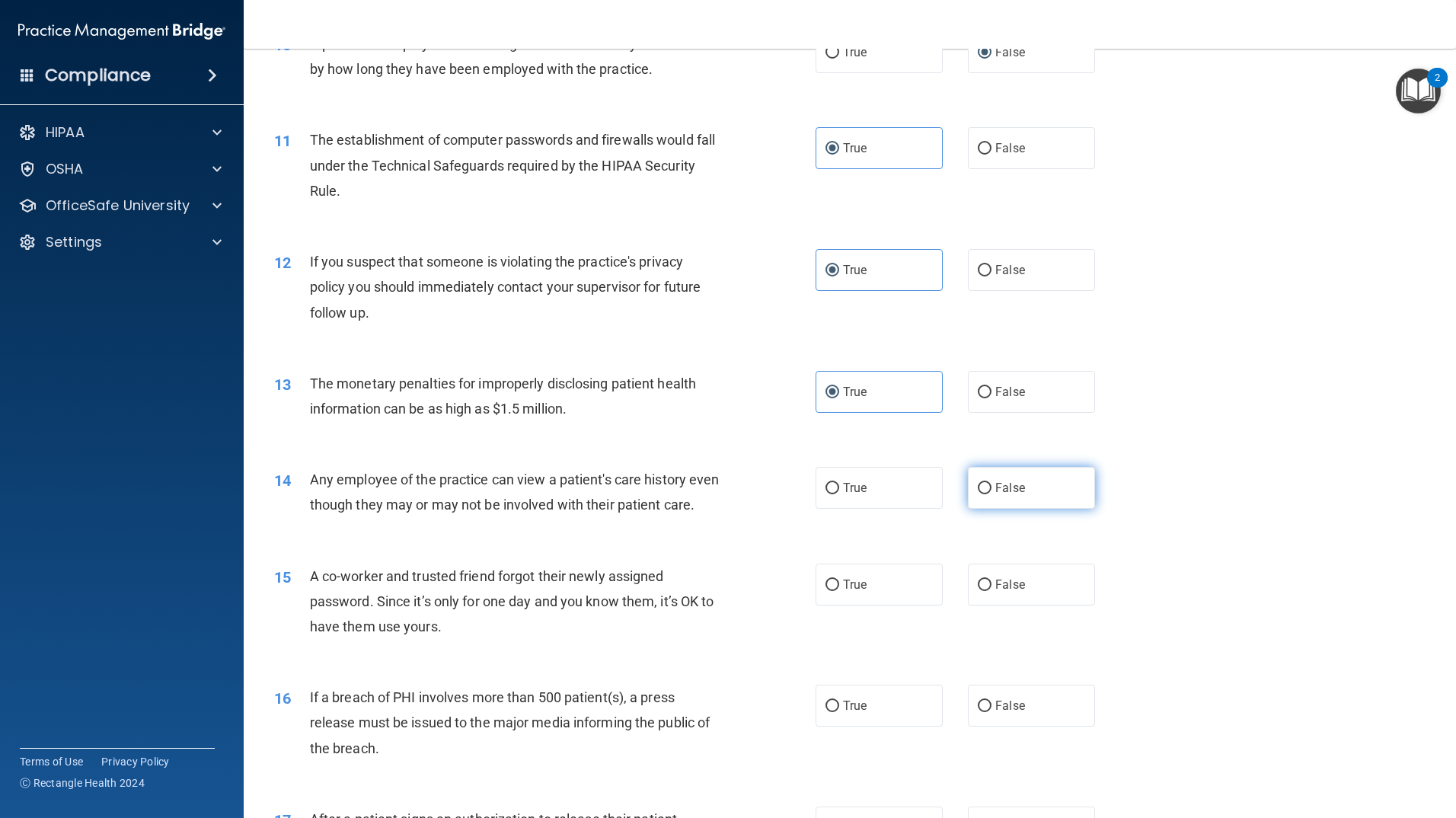
click at [991, 494] on input "False" at bounding box center [984, 488] width 14 height 12
radio input "true"
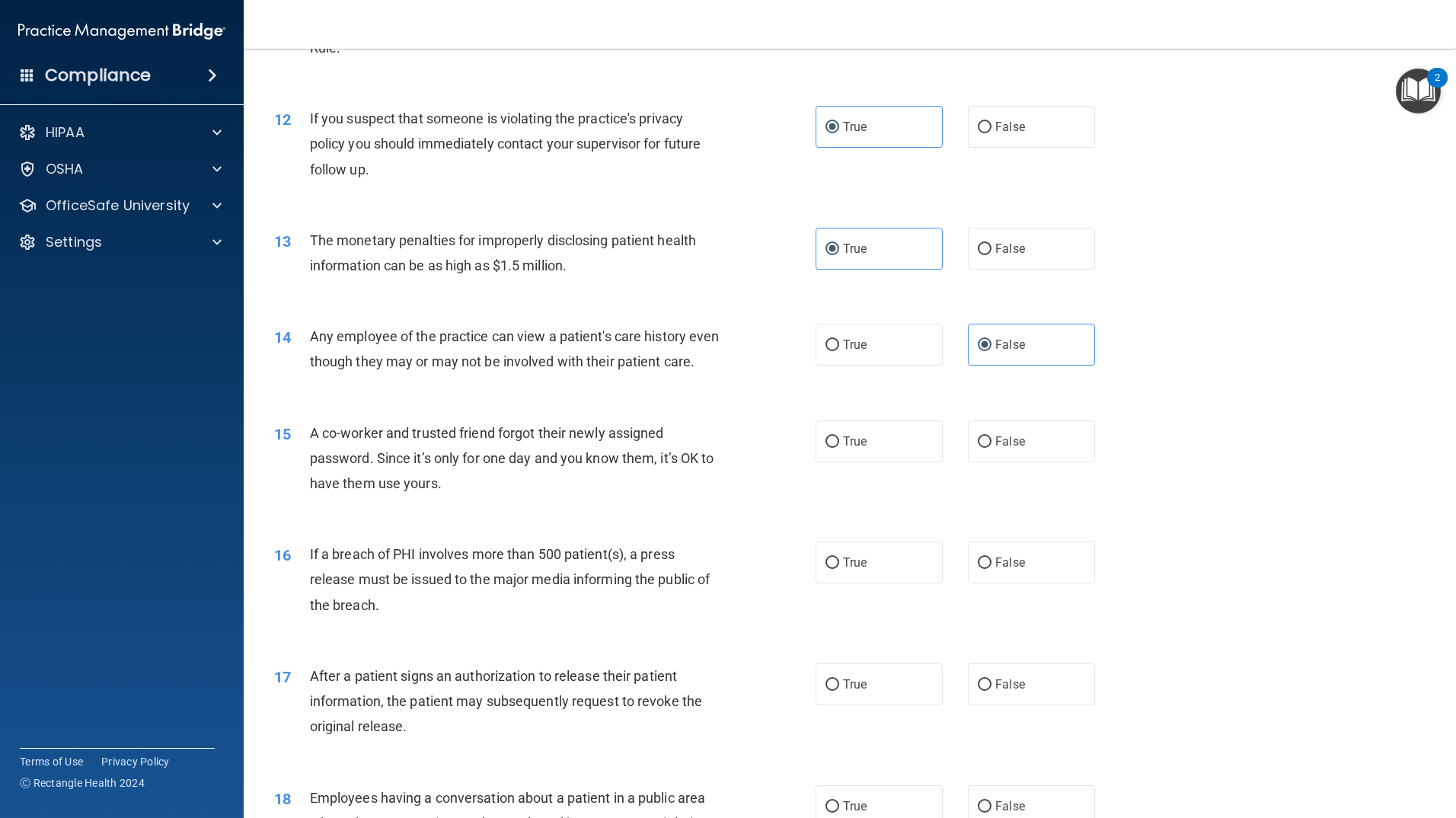
scroll to position [1218, 0]
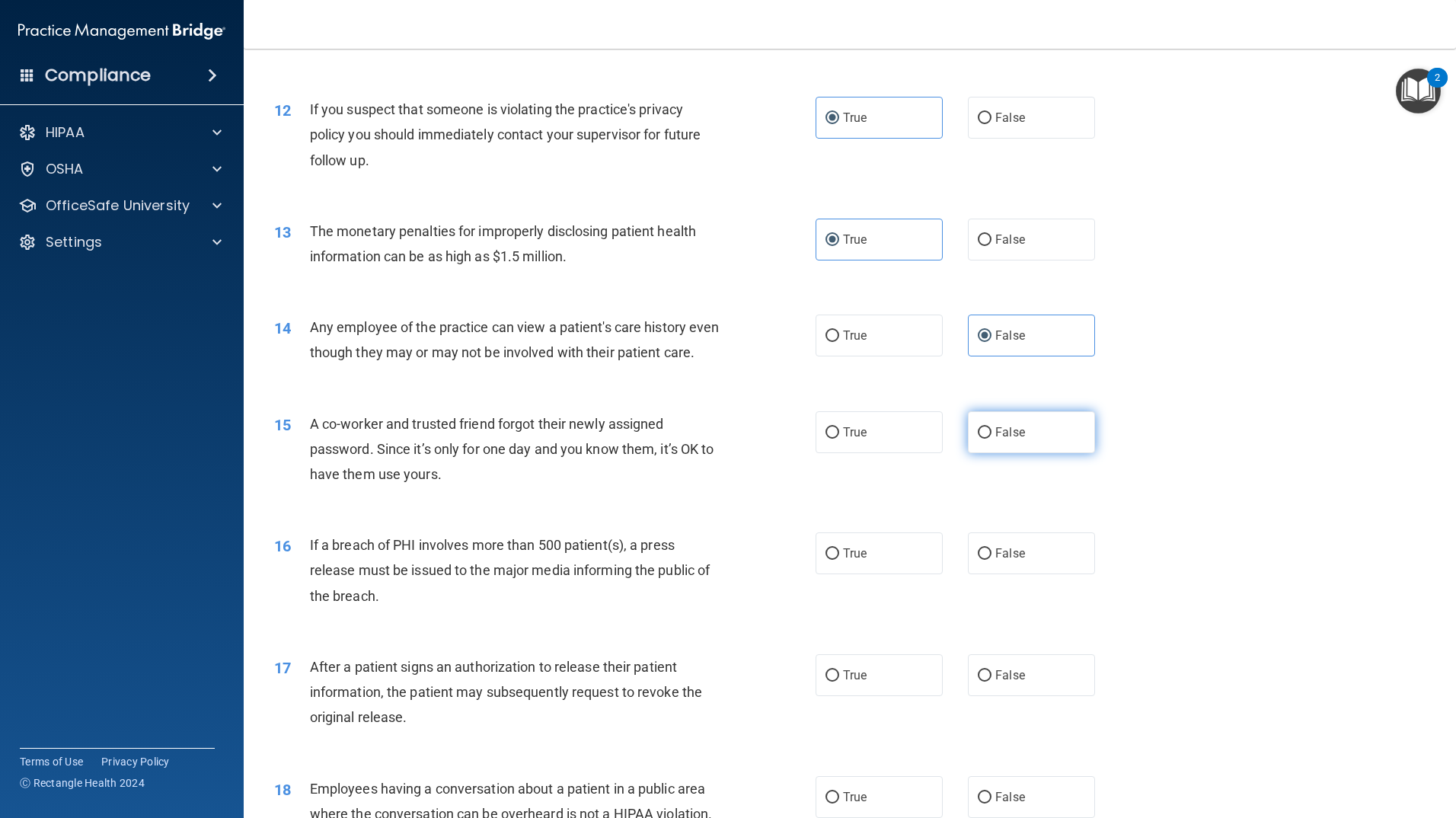
click at [978, 438] on input "False" at bounding box center [984, 433] width 14 height 12
radio input "true"
click at [851, 574] on label "True" at bounding box center [879, 553] width 127 height 42
click at [839, 560] on input "True" at bounding box center [832, 554] width 14 height 12
radio input "true"
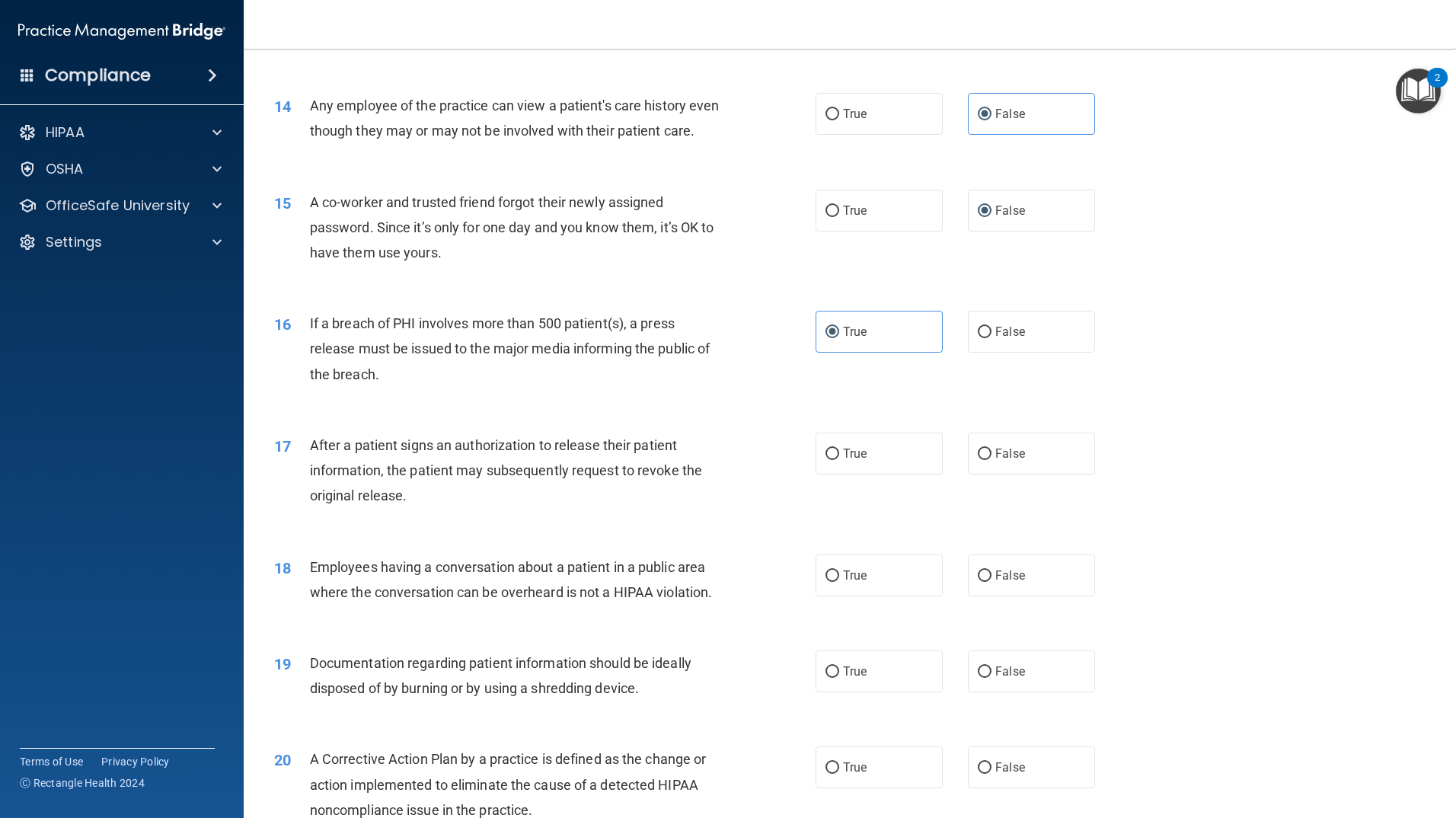
scroll to position [1446, 0]
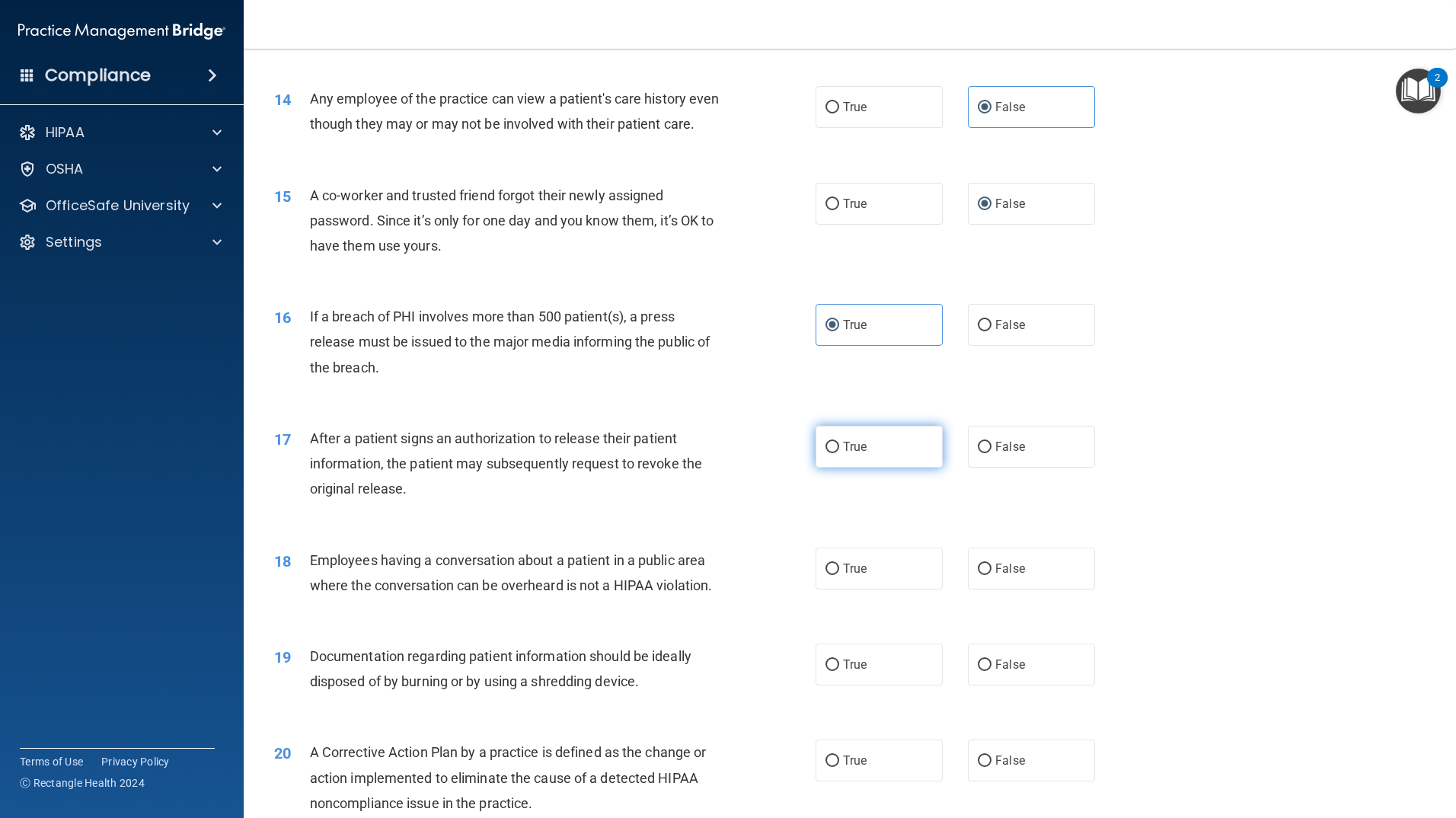
click at [873, 467] on label "True" at bounding box center [879, 446] width 127 height 42
click at [839, 453] on input "True" at bounding box center [832, 447] width 14 height 12
radio input "true"
click at [976, 589] on label "False" at bounding box center [1032, 568] width 127 height 42
click at [978, 574] on input "False" at bounding box center [984, 569] width 14 height 12
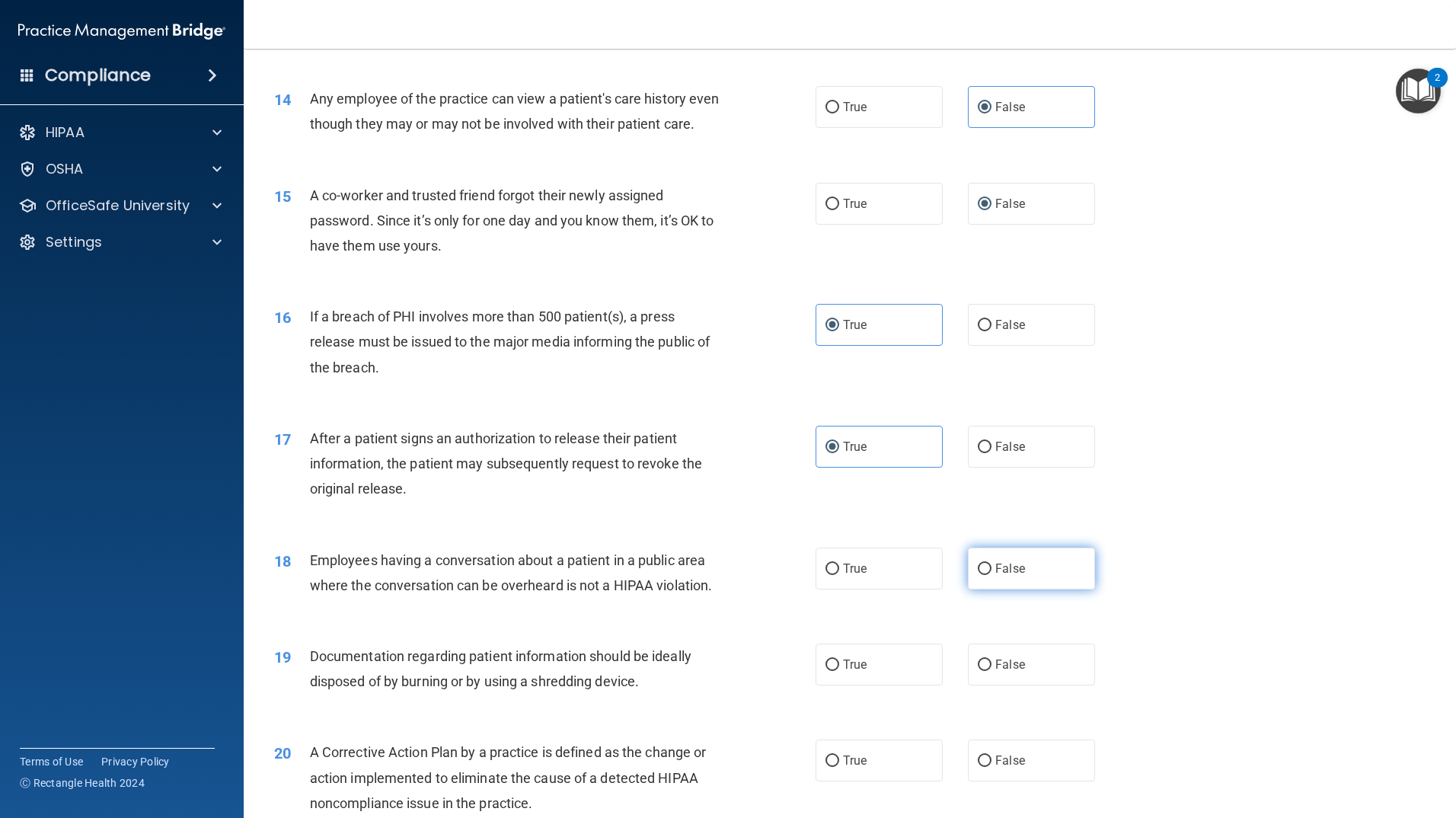
radio input "true"
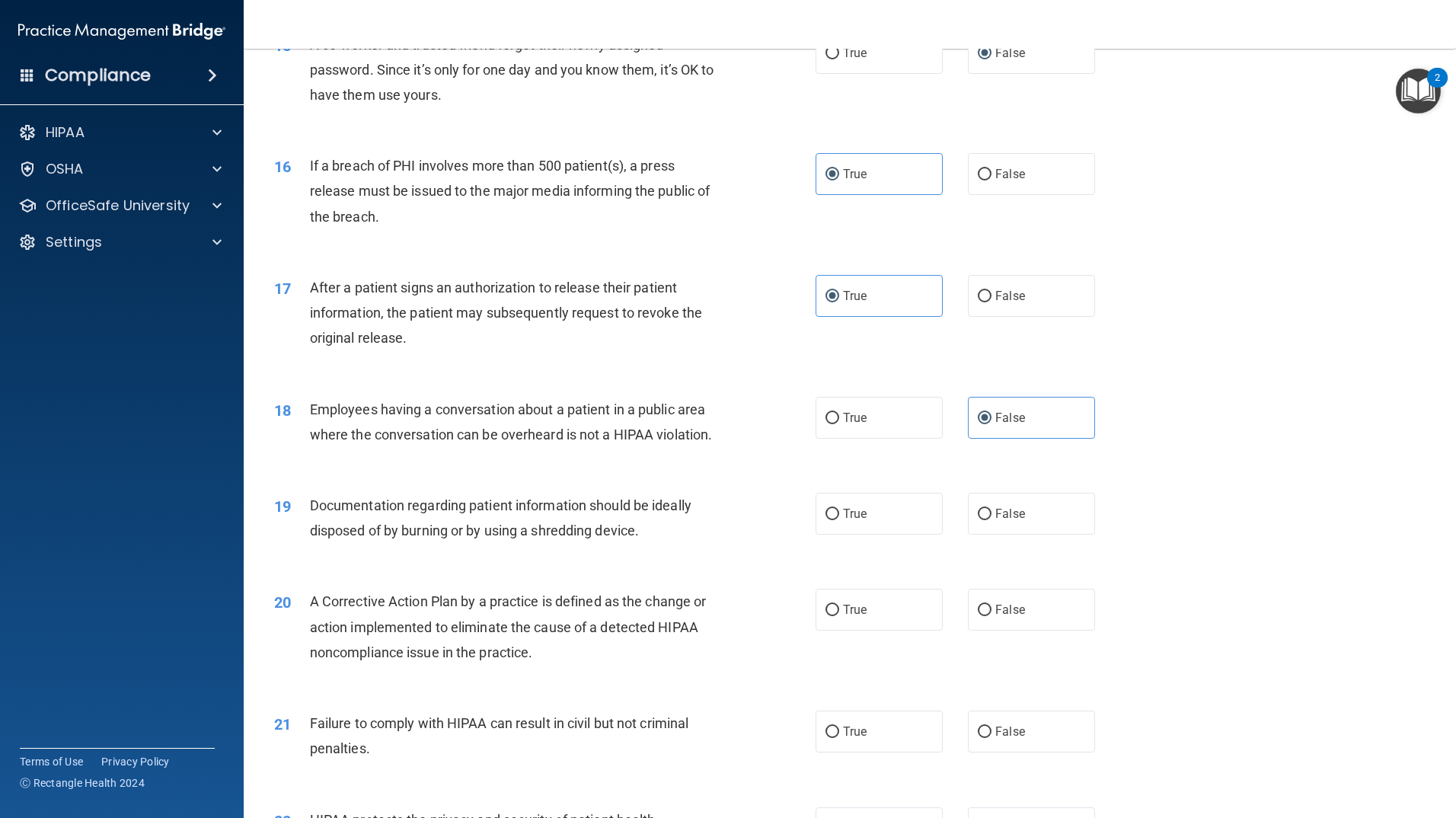
scroll to position [1599, 0]
click at [901, 533] on label "True" at bounding box center [879, 512] width 127 height 42
click at [839, 518] on input "True" at bounding box center [832, 513] width 14 height 12
radio input "true"
click at [837, 629] on label "True" at bounding box center [879, 608] width 127 height 42
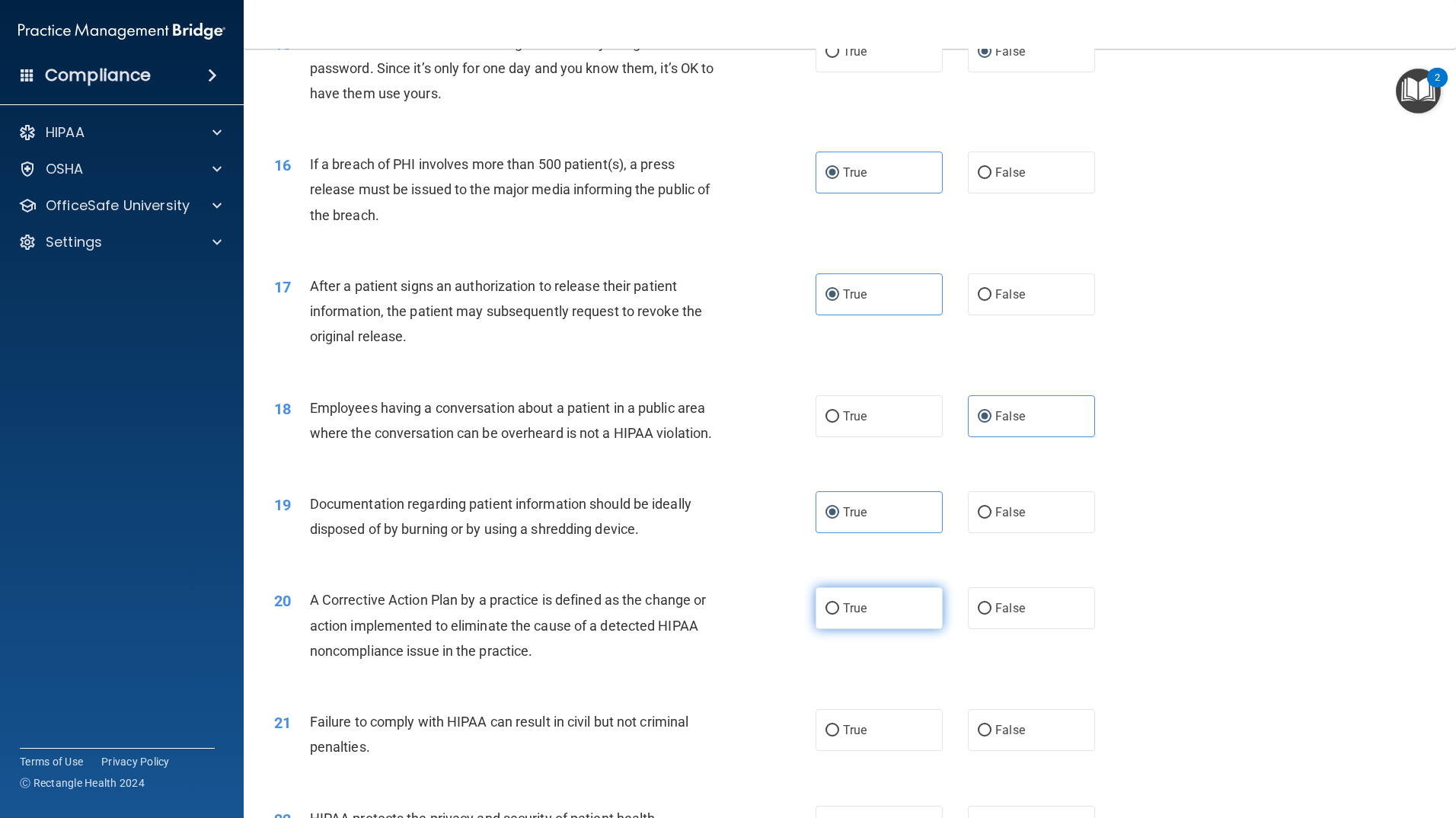
click at [837, 614] on input "True" at bounding box center [832, 608] width 14 height 12
radio input "true"
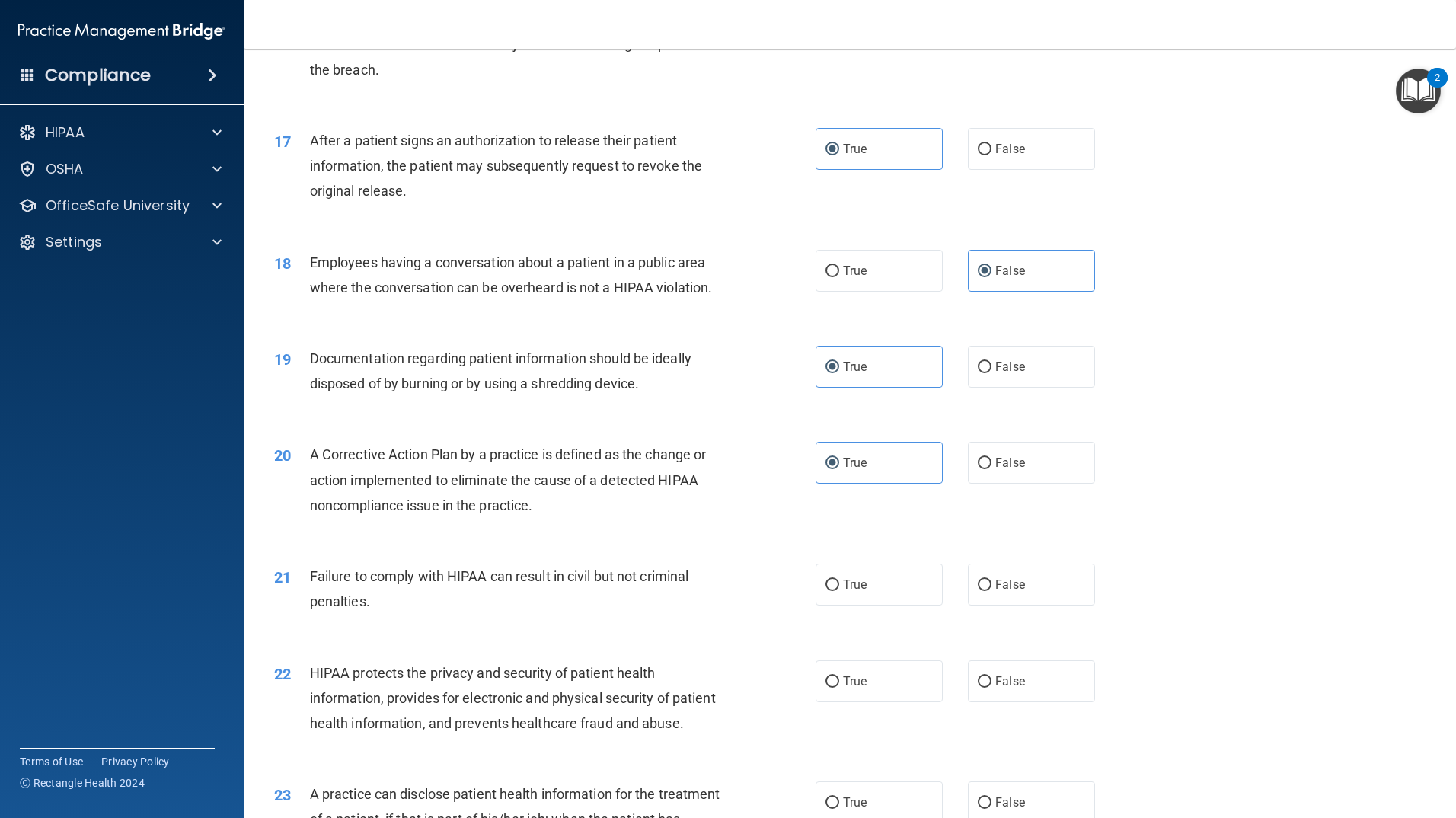
scroll to position [1751, 0]
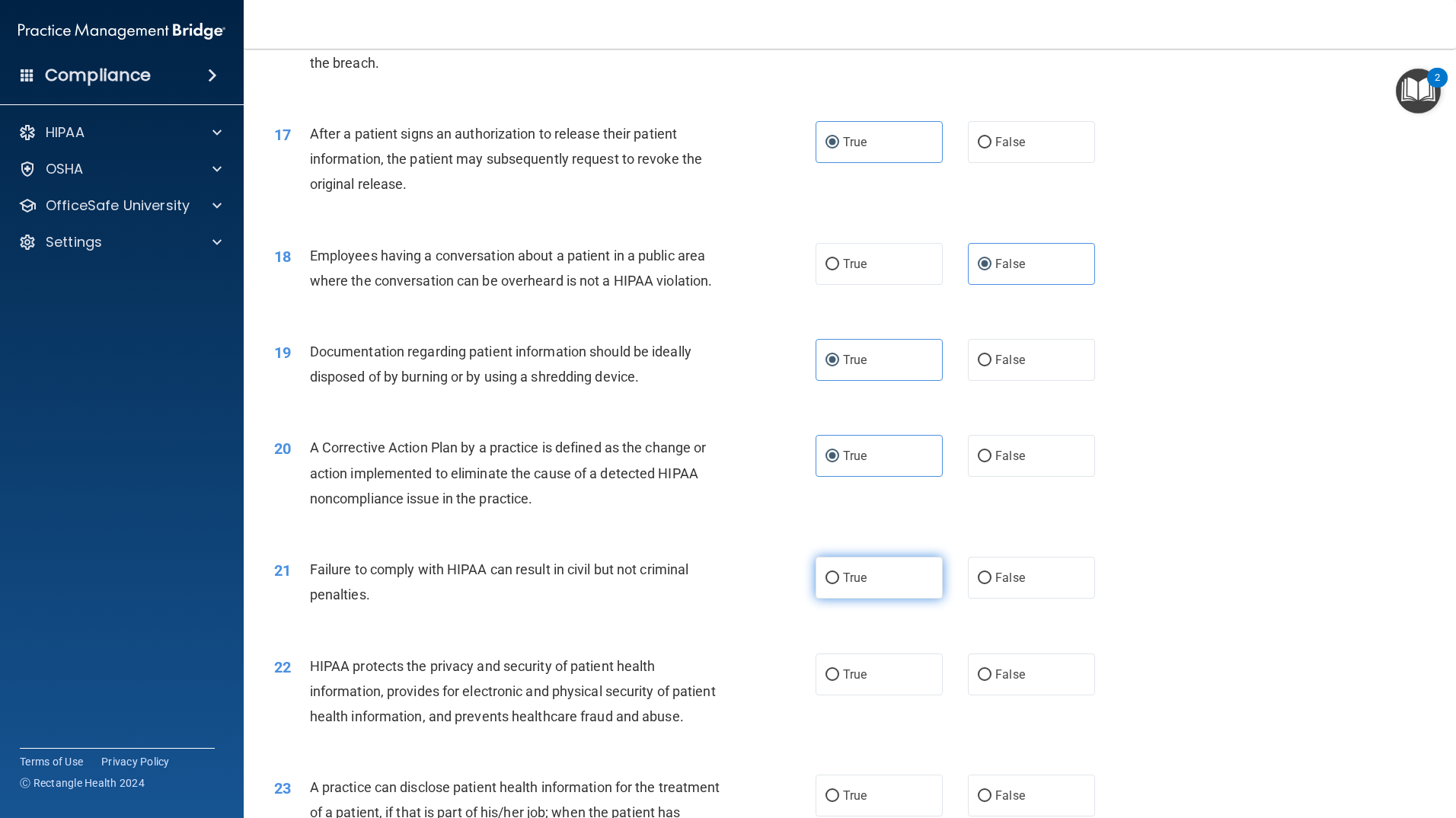
click at [890, 598] on label "True" at bounding box center [879, 577] width 127 height 42
click at [839, 584] on input "True" at bounding box center [832, 578] width 14 height 12
radio input "true"
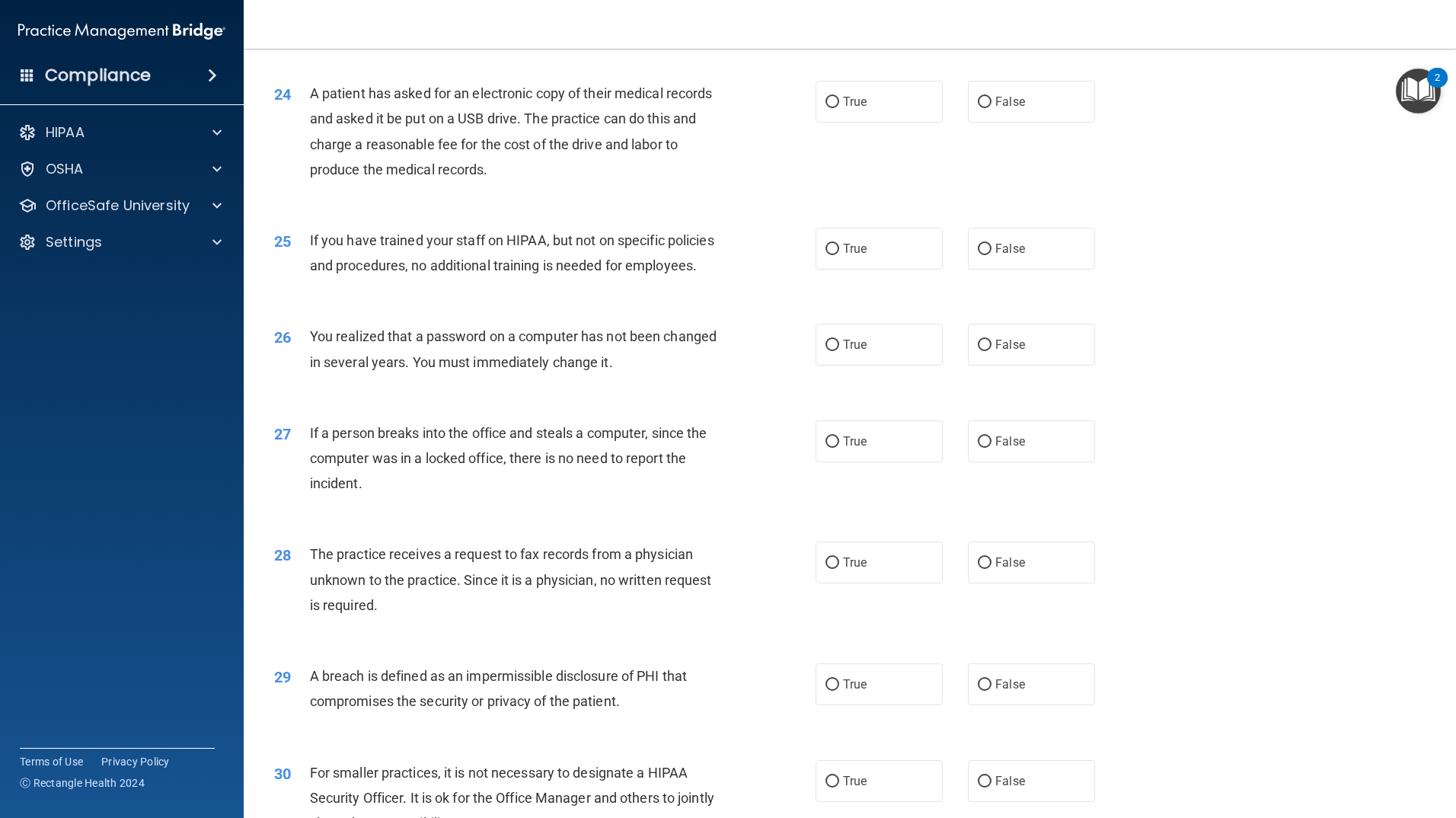
scroll to position [2810, 0]
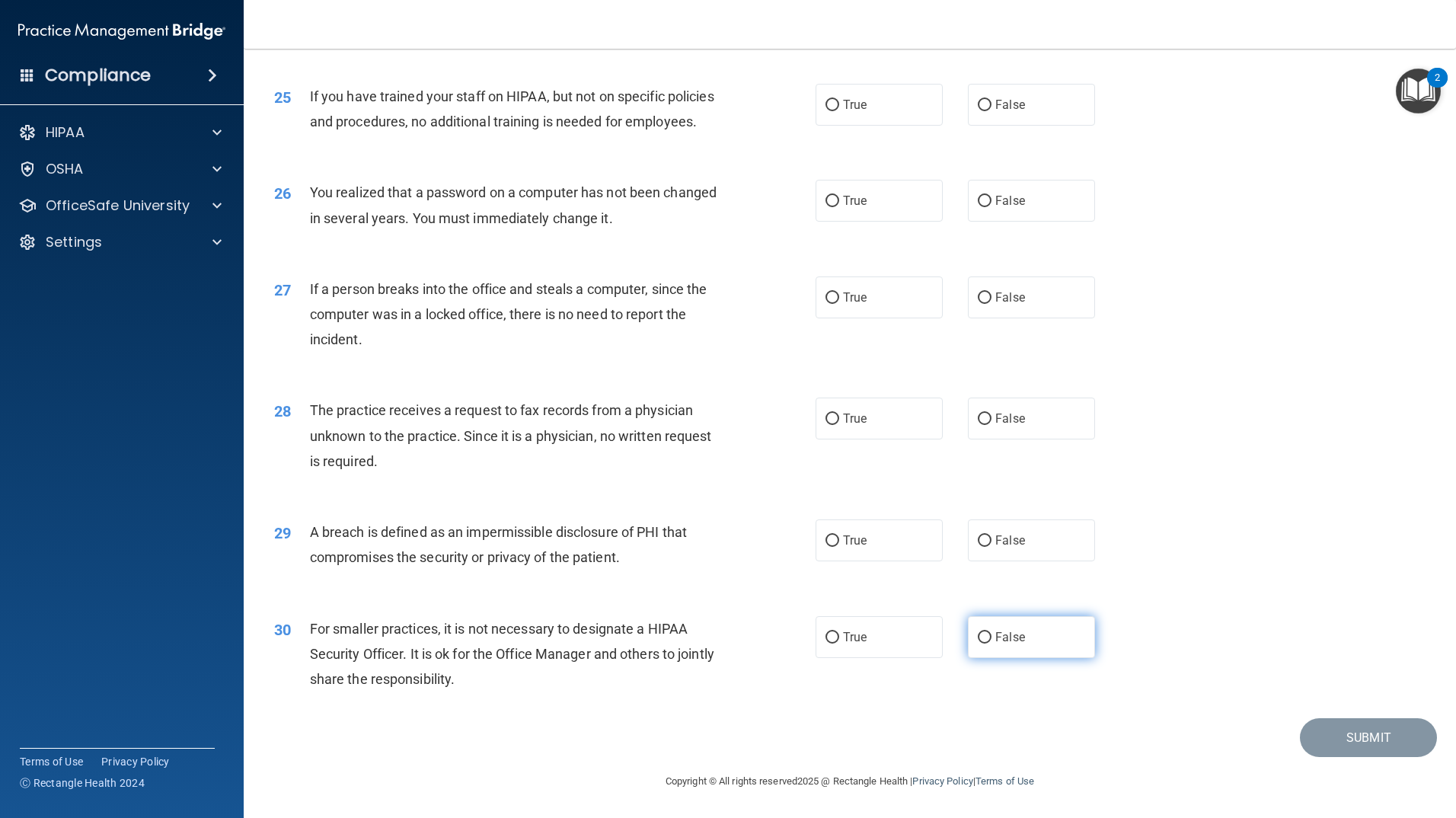
click at [1009, 649] on label "False" at bounding box center [1032, 637] width 127 height 42
click at [991, 643] on input "False" at bounding box center [984, 637] width 14 height 12
radio input "true"
click at [848, 562] on label "True" at bounding box center [879, 541] width 127 height 42
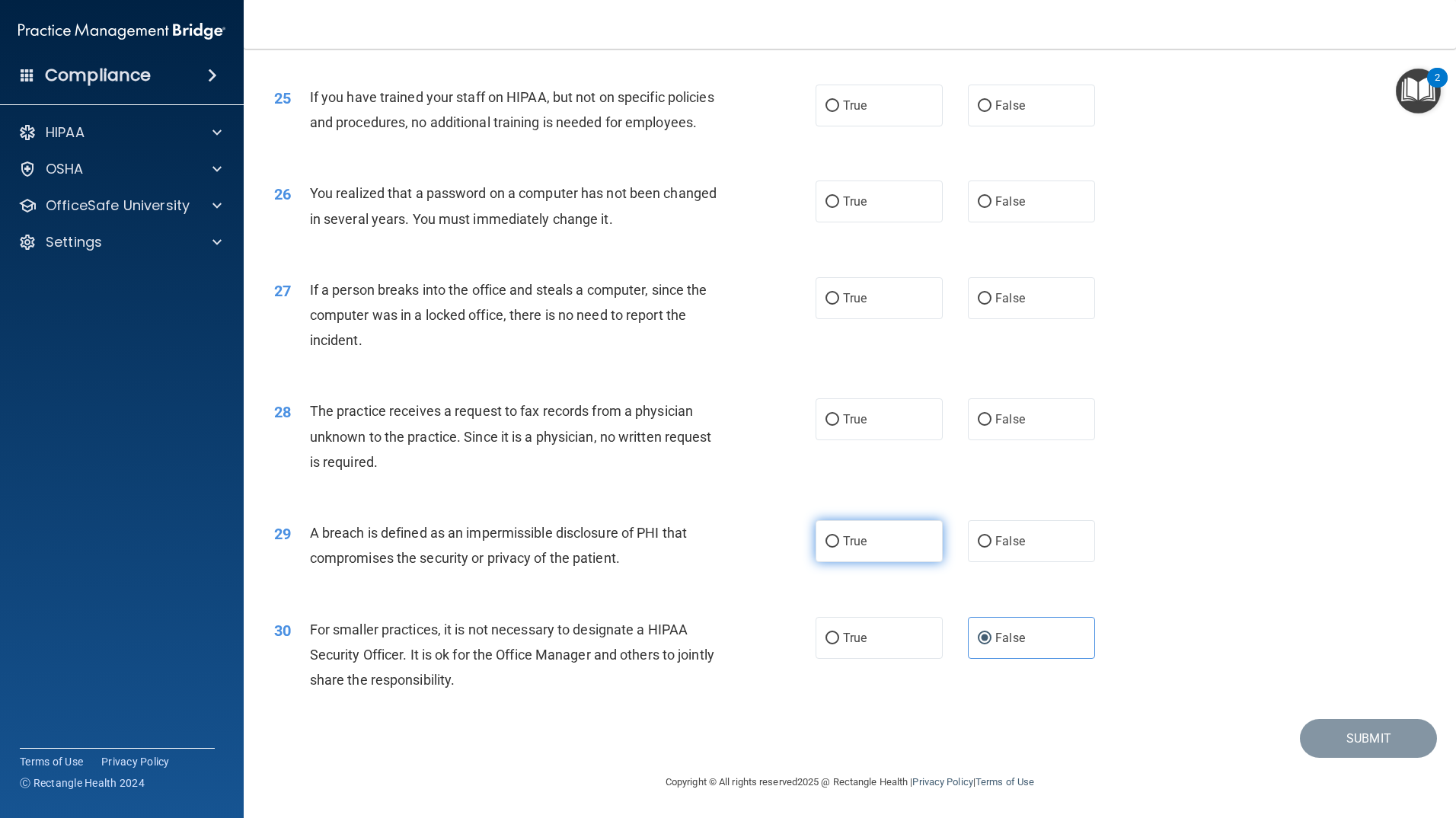
click at [839, 547] on input "True" at bounding box center [832, 542] width 14 height 12
radio input "true"
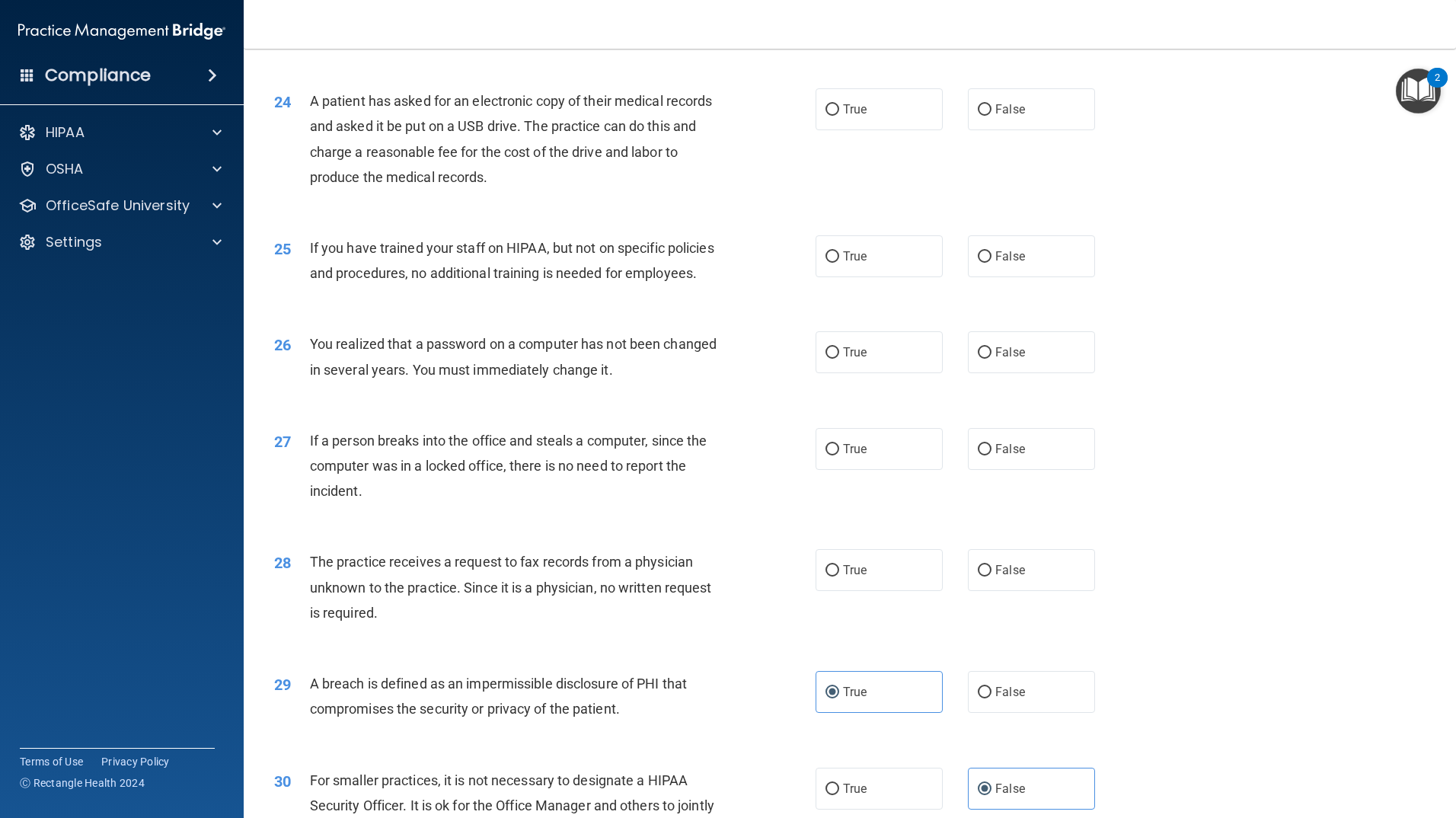
scroll to position [2582, 0]
click at [1056, 593] on label "False" at bounding box center [1032, 572] width 127 height 42
click at [991, 578] on input "False" at bounding box center [984, 572] width 14 height 12
radio input "true"
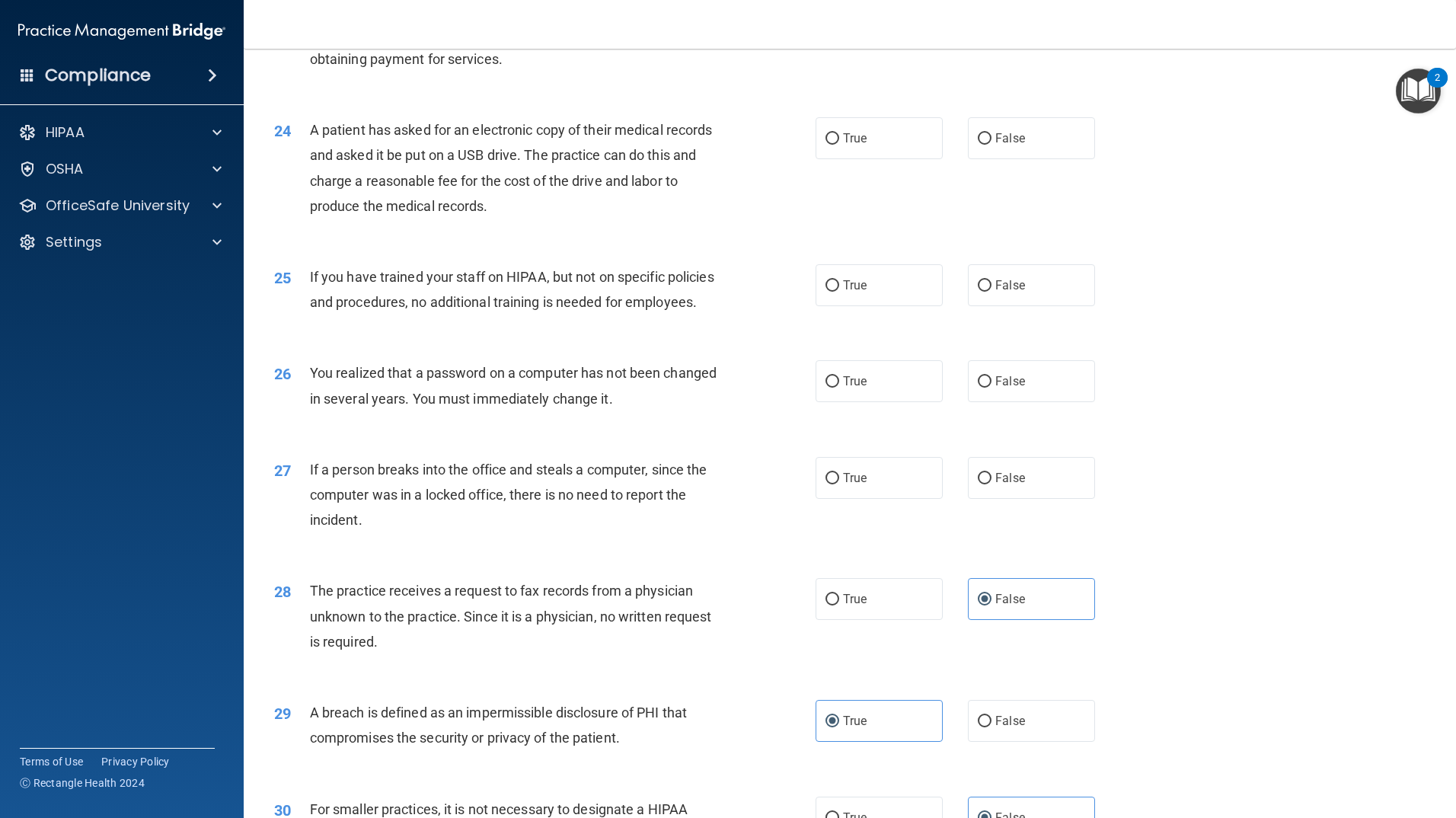
scroll to position [2506, 0]
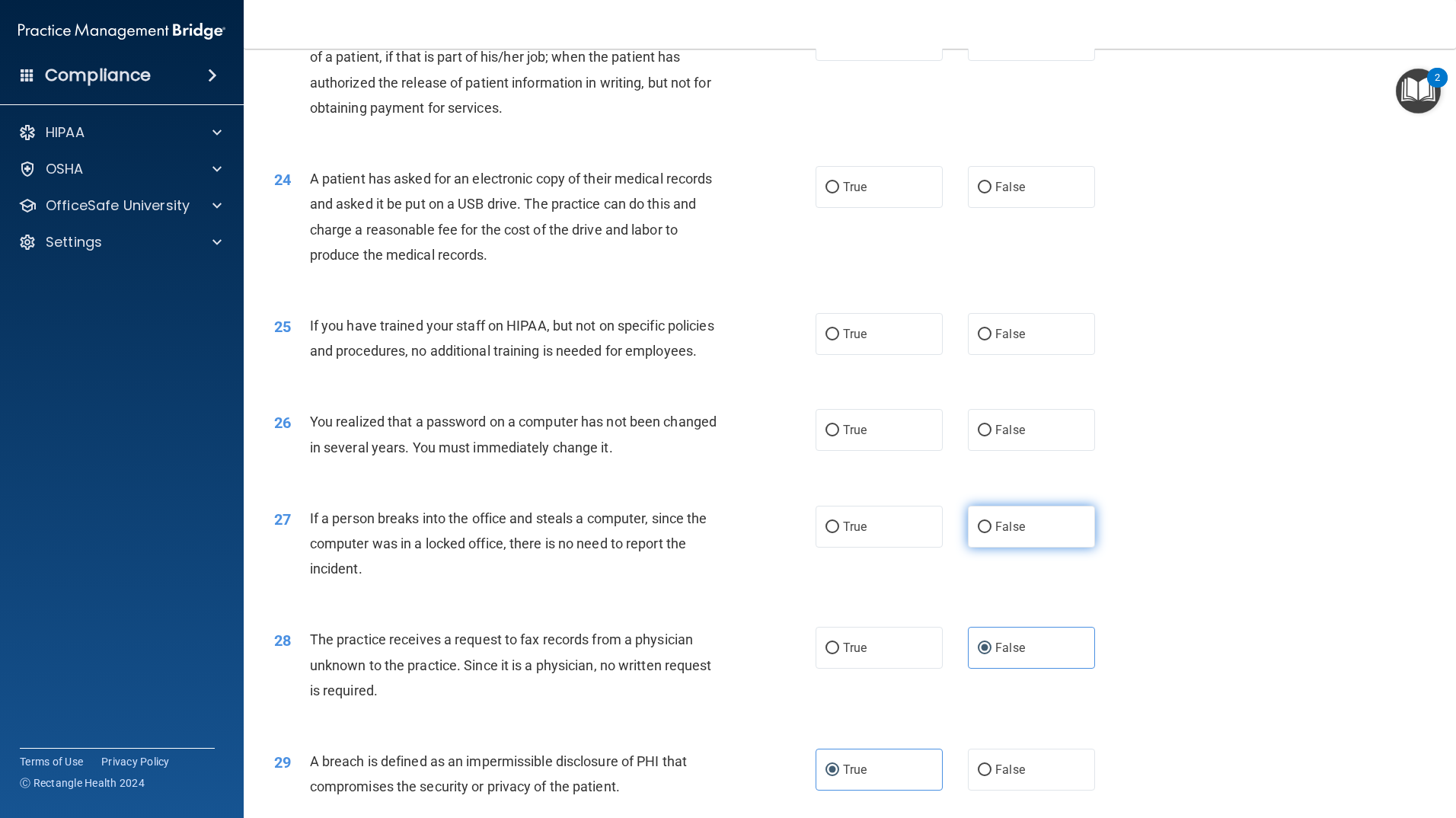
click at [998, 534] on span "False" at bounding box center [1010, 526] width 30 height 15
click at [991, 533] on input "False" at bounding box center [984, 527] width 14 height 12
radio input "true"
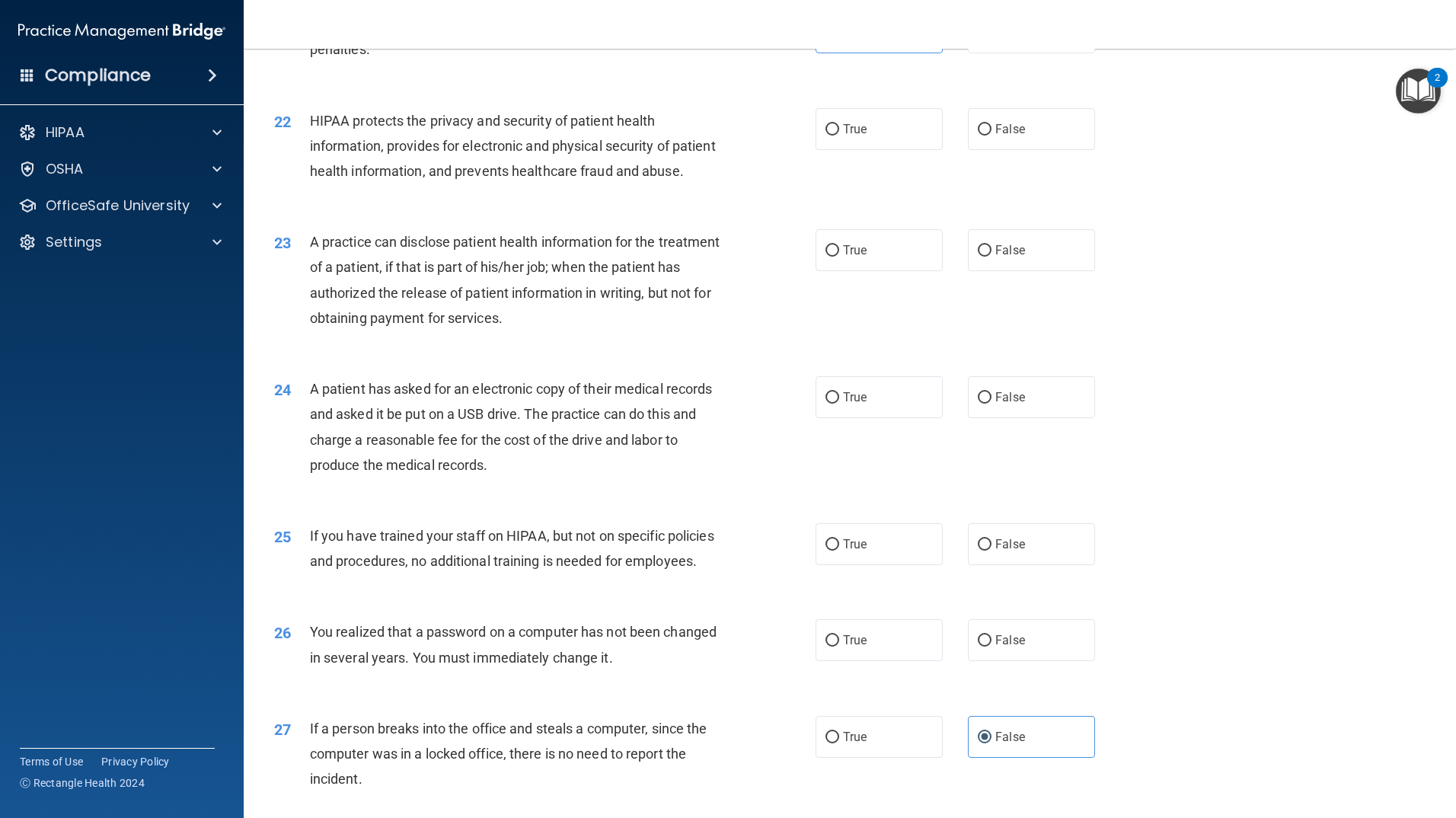
scroll to position [2278, 0]
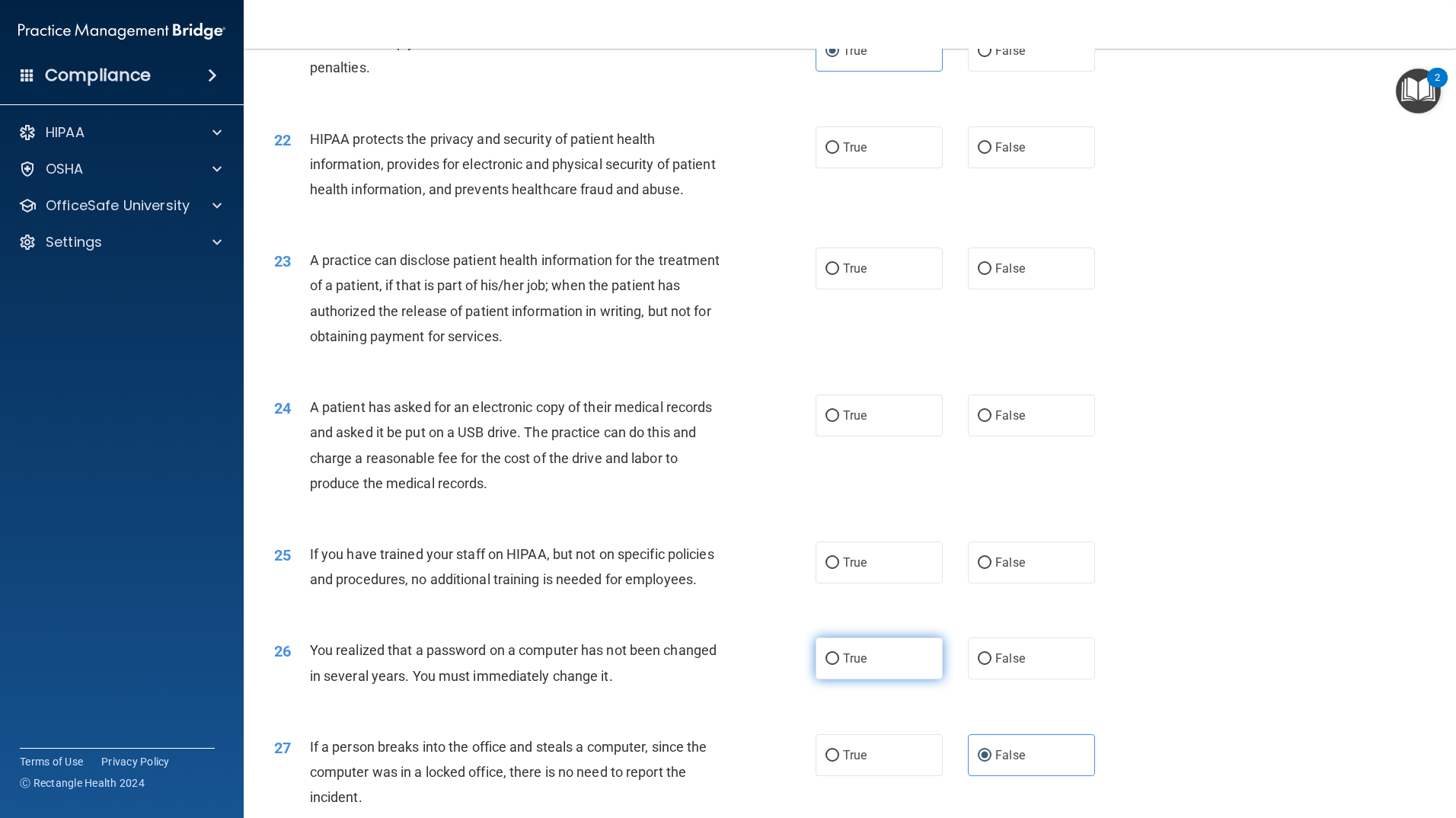
click at [839, 679] on label "True" at bounding box center [879, 658] width 127 height 42
click at [839, 664] on input "True" at bounding box center [832, 659] width 14 height 12
radio input "true"
click at [1049, 584] on label "False" at bounding box center [1032, 562] width 127 height 42
click at [991, 569] on input "False" at bounding box center [984, 563] width 14 height 12
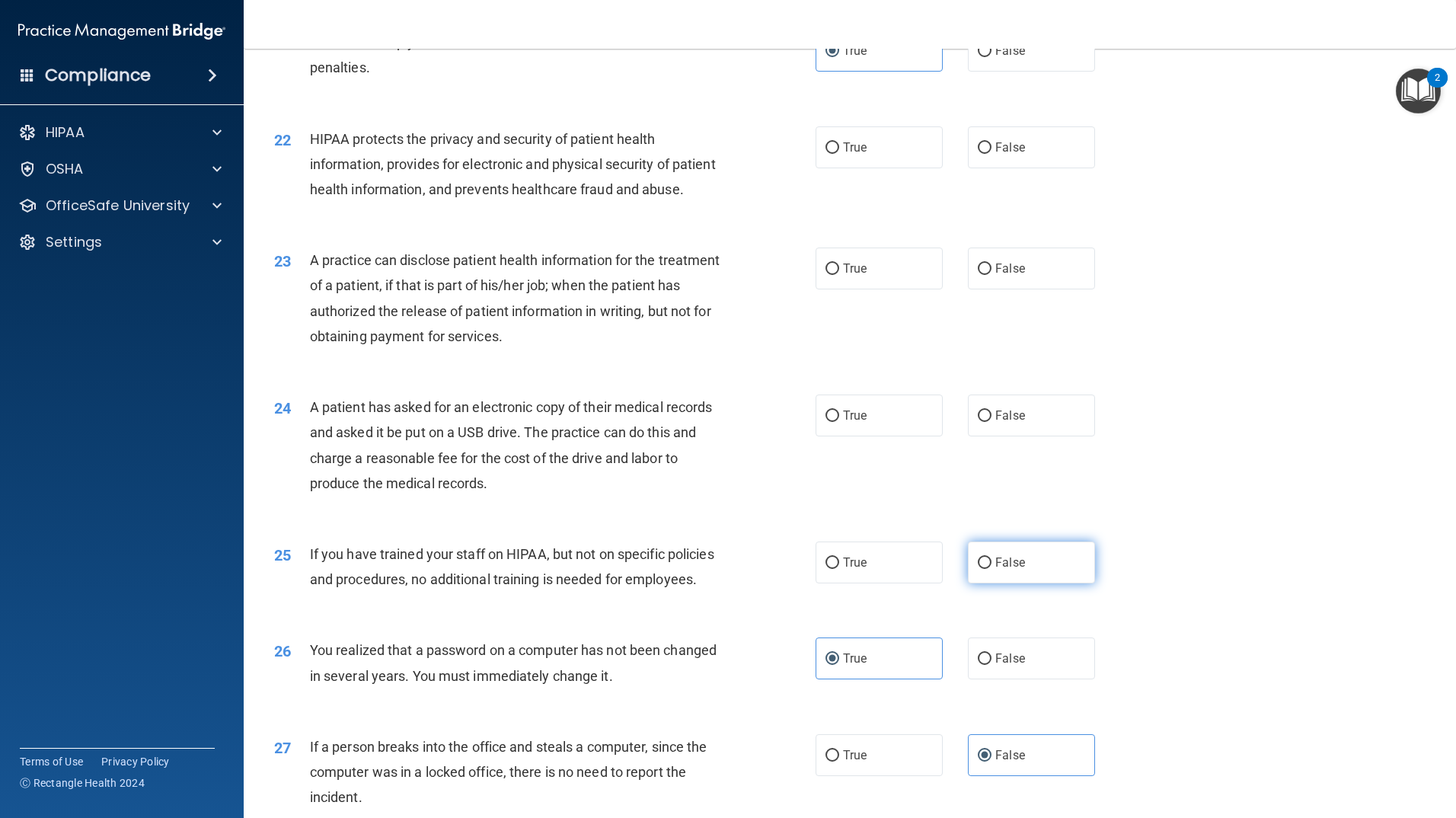
radio input "true"
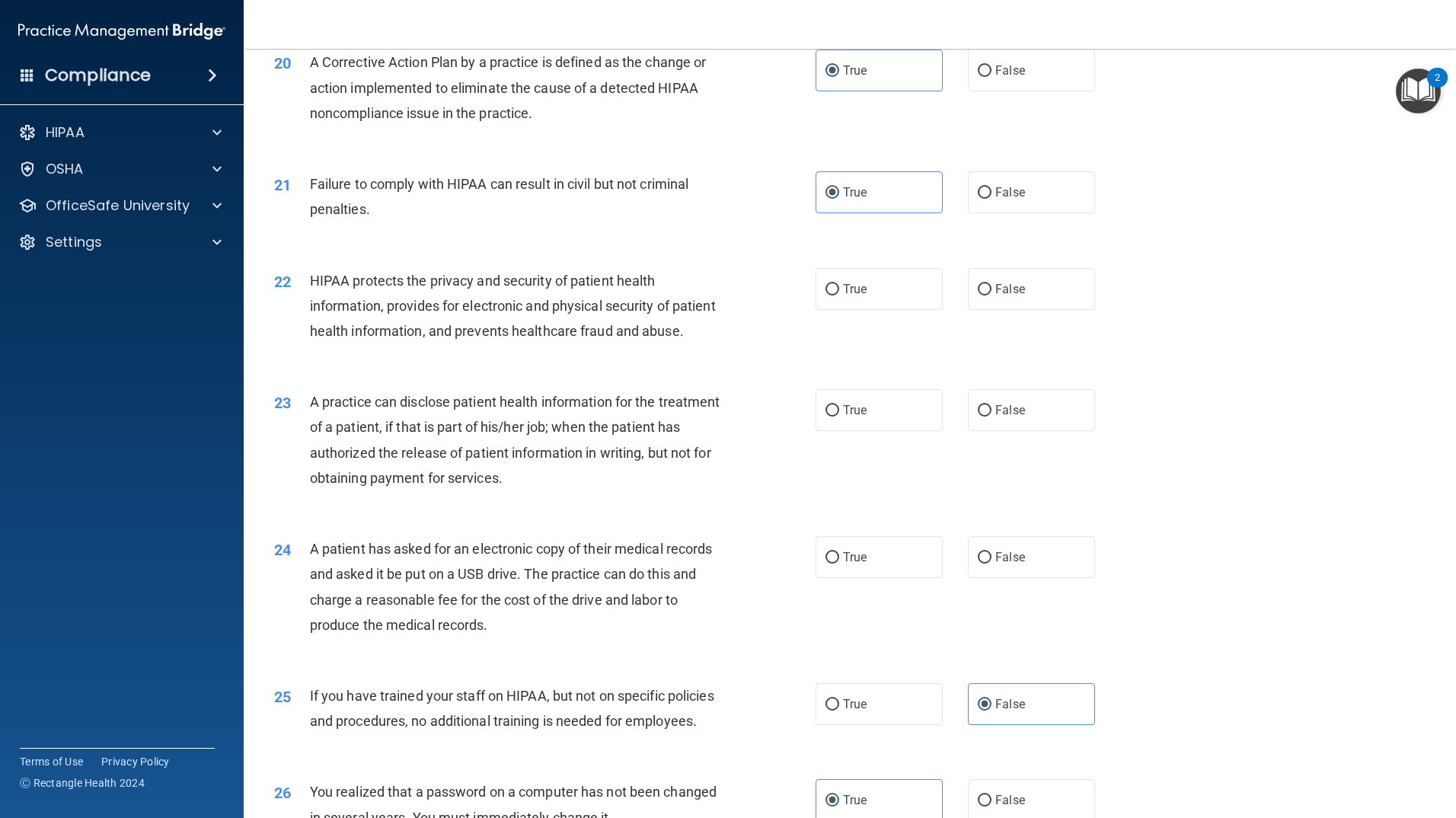
scroll to position [2125, 0]
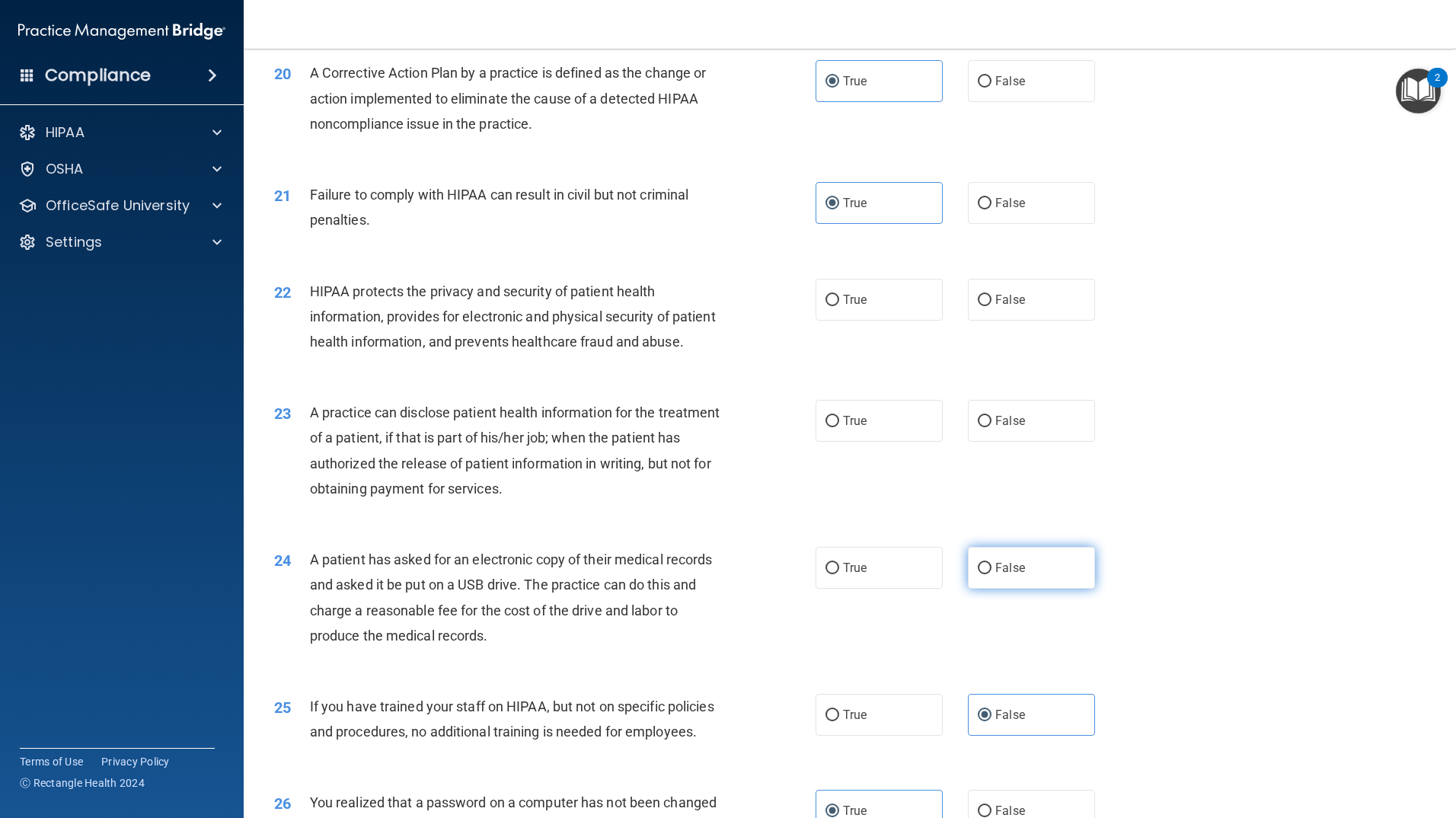
click at [1007, 574] on span "False" at bounding box center [1010, 567] width 30 height 15
click at [991, 574] on input "False" at bounding box center [984, 568] width 14 height 12
radio input "true"
click at [876, 442] on label "True" at bounding box center [879, 421] width 127 height 42
click at [839, 427] on input "True" at bounding box center [832, 421] width 14 height 12
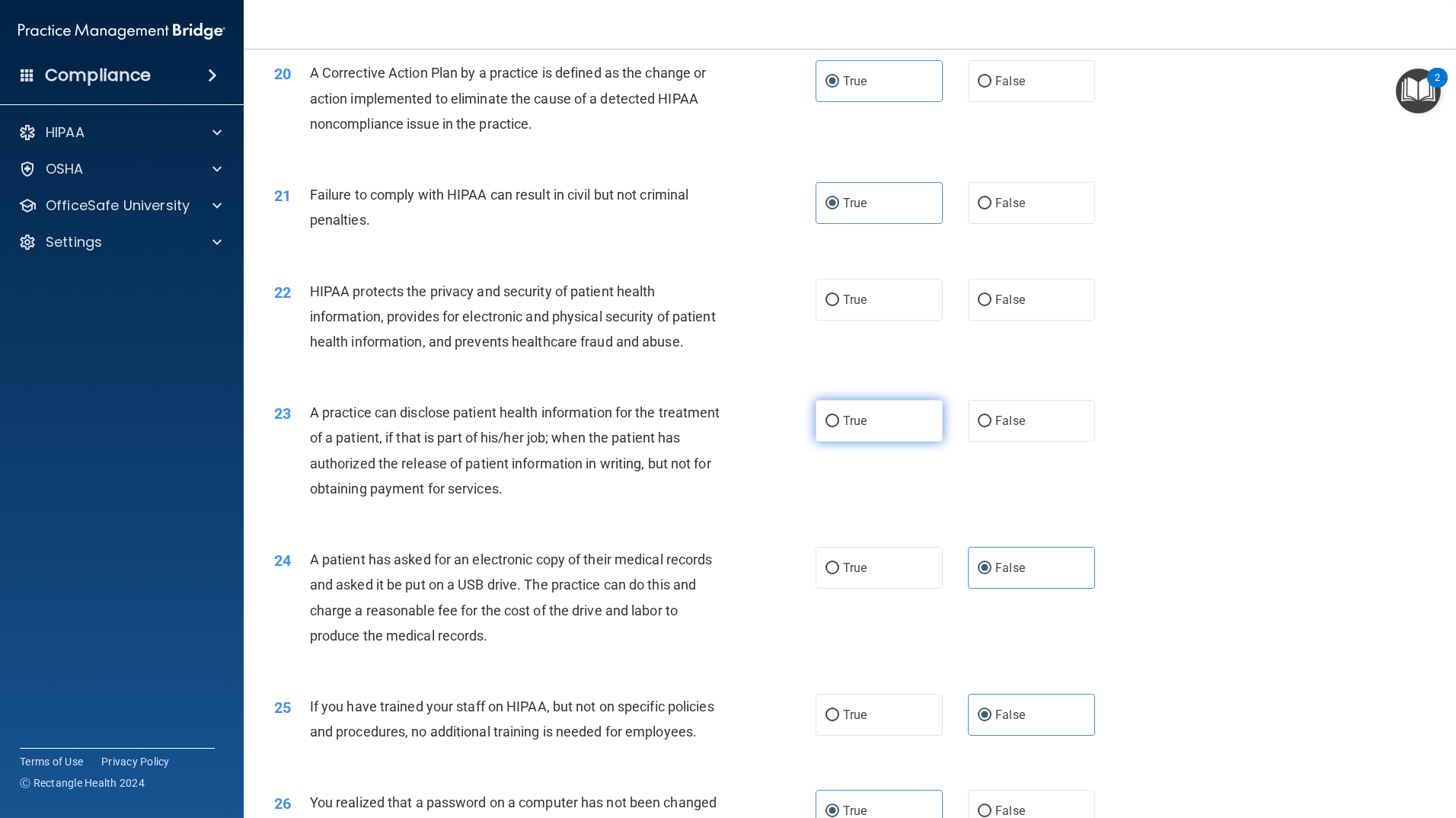
radio input "true"
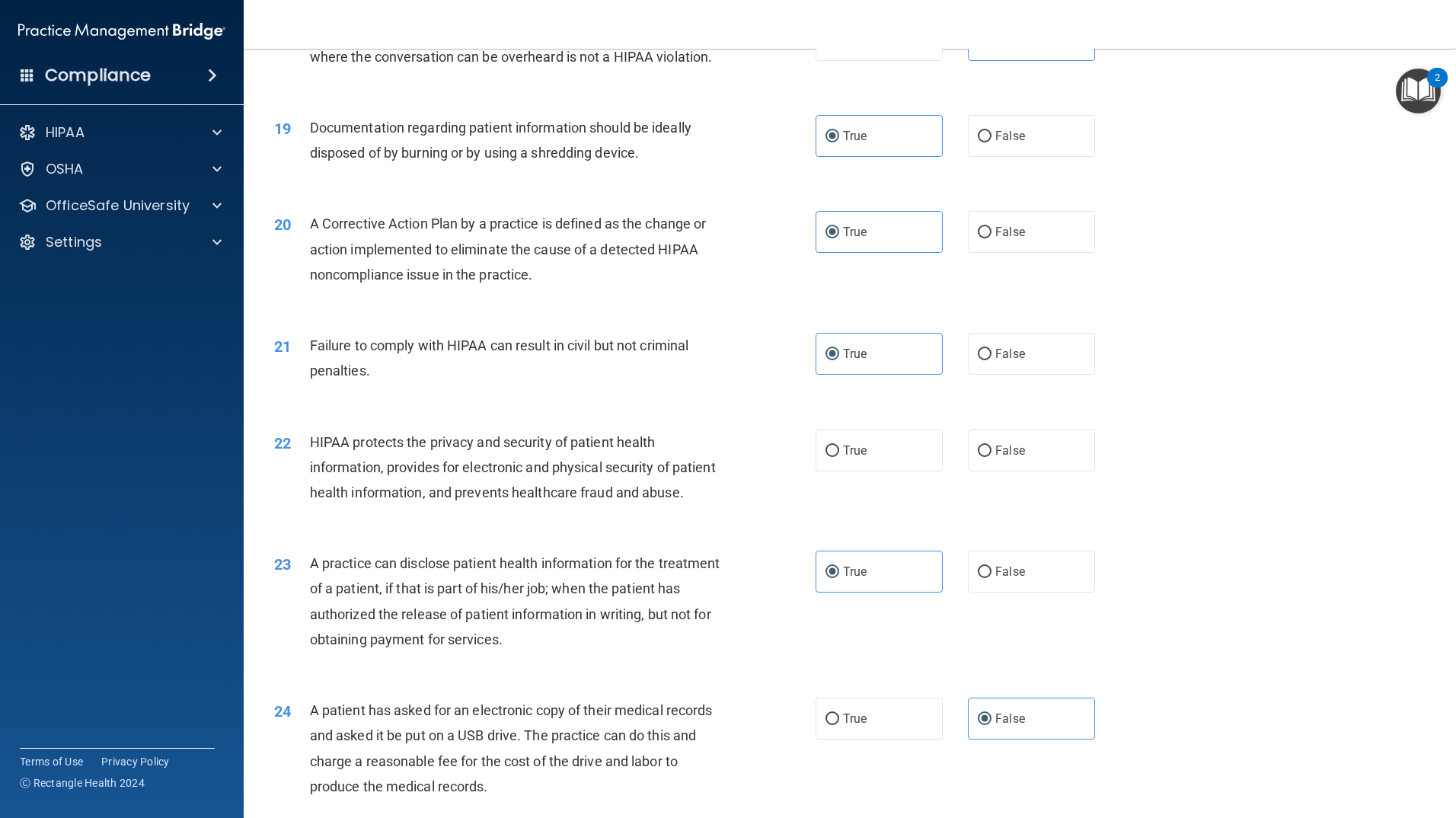
scroll to position [1973, 0]
click at [836, 473] on label "True" at bounding box center [879, 452] width 127 height 42
click at [836, 458] on input "True" at bounding box center [832, 453] width 14 height 12
radio input "true"
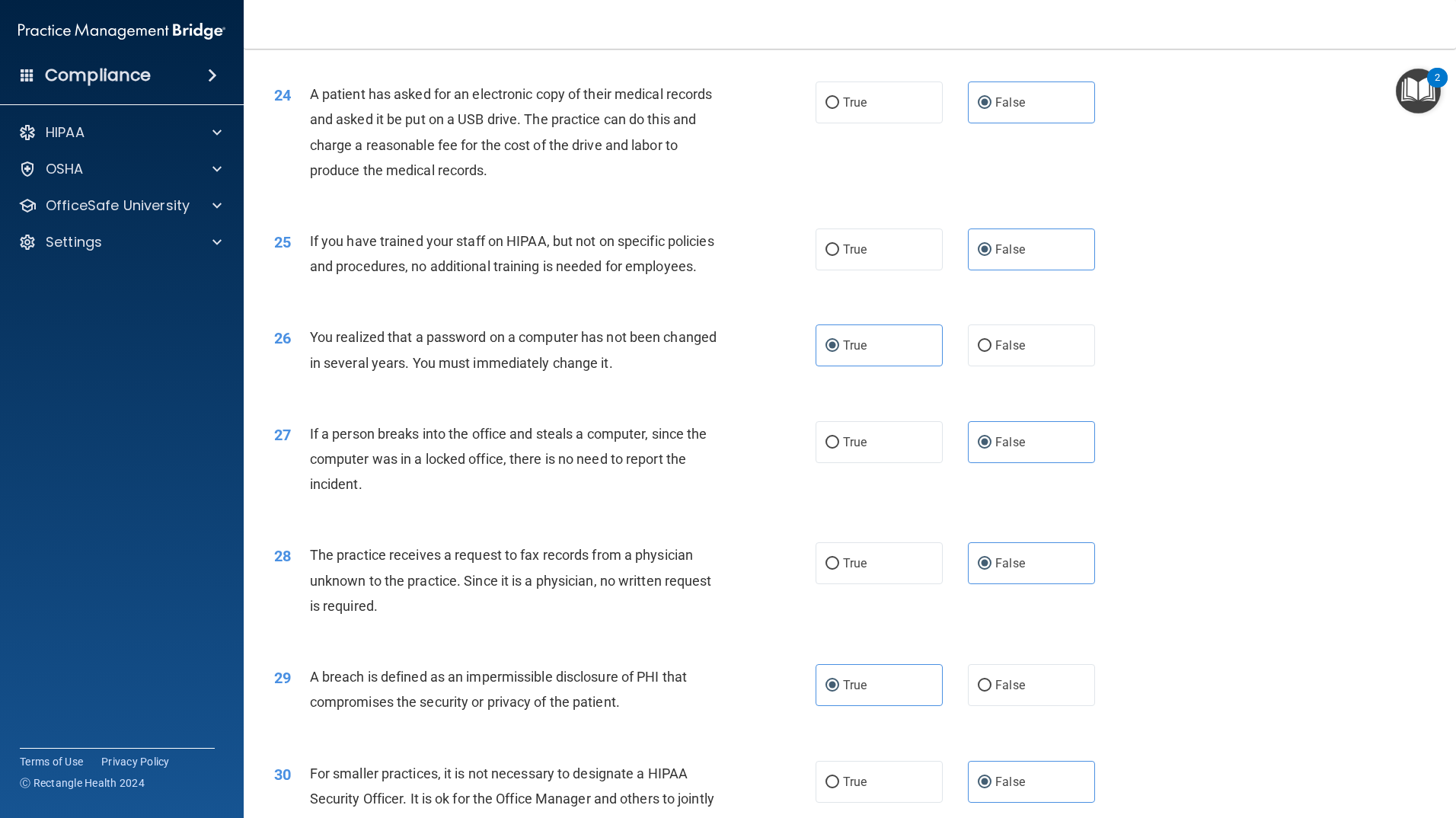
scroll to position [2810, 0]
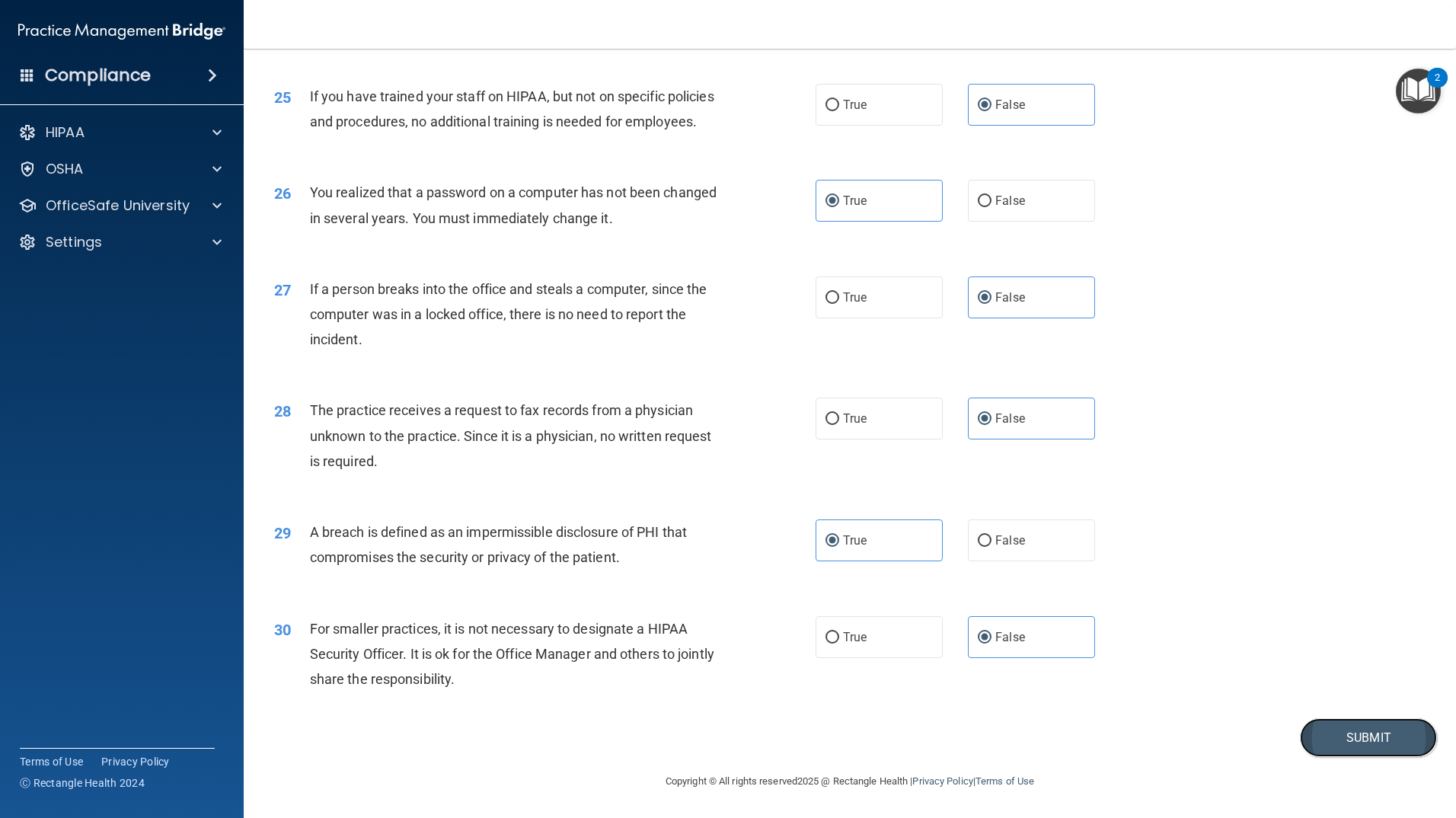
click at [1353, 730] on button "Submit" at bounding box center [1369, 737] width 137 height 39
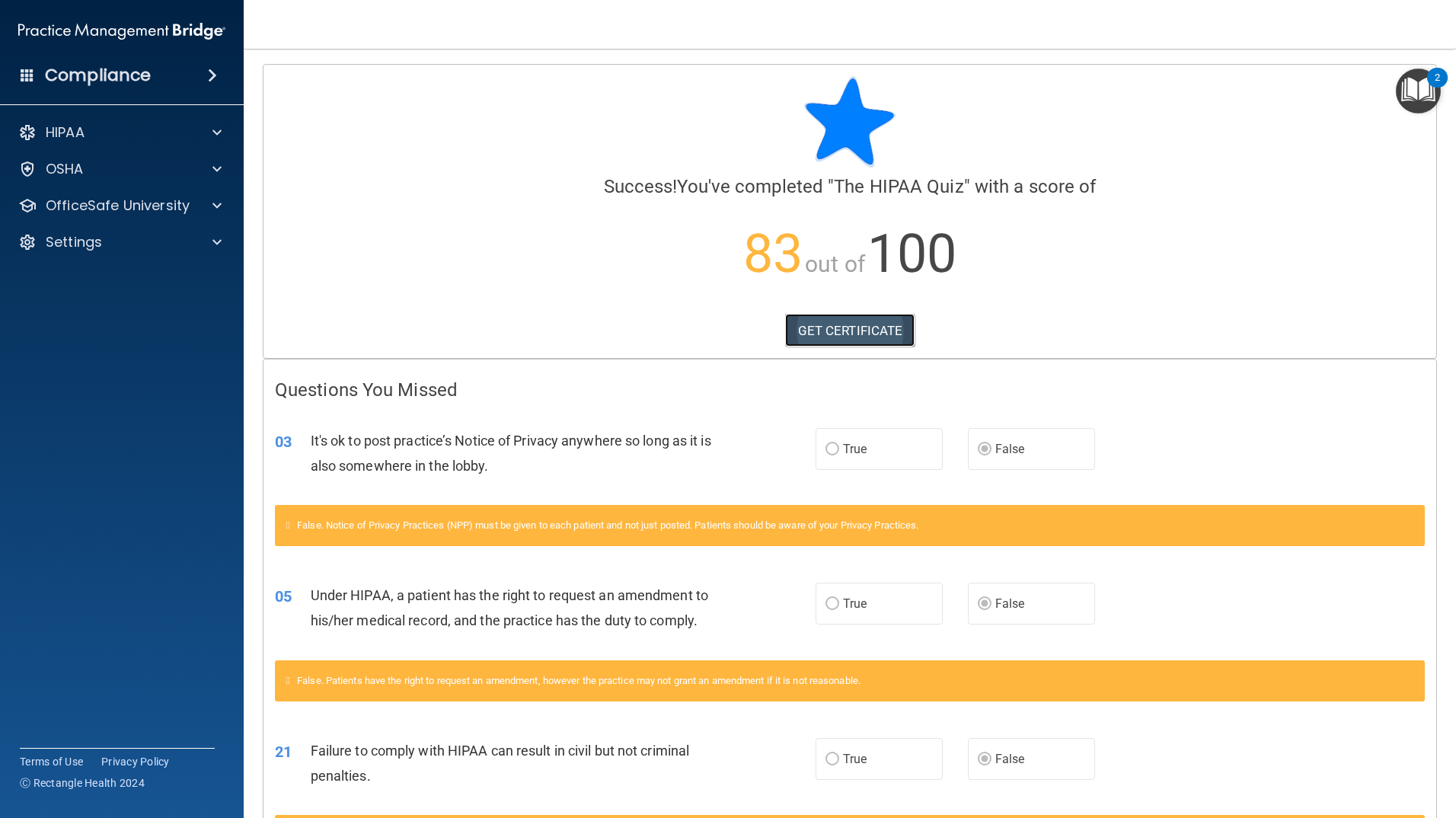
click at [837, 337] on link "GET CERTIFICATE" at bounding box center [850, 330] width 130 height 34
click at [217, 72] on span at bounding box center [213, 75] width 9 height 18
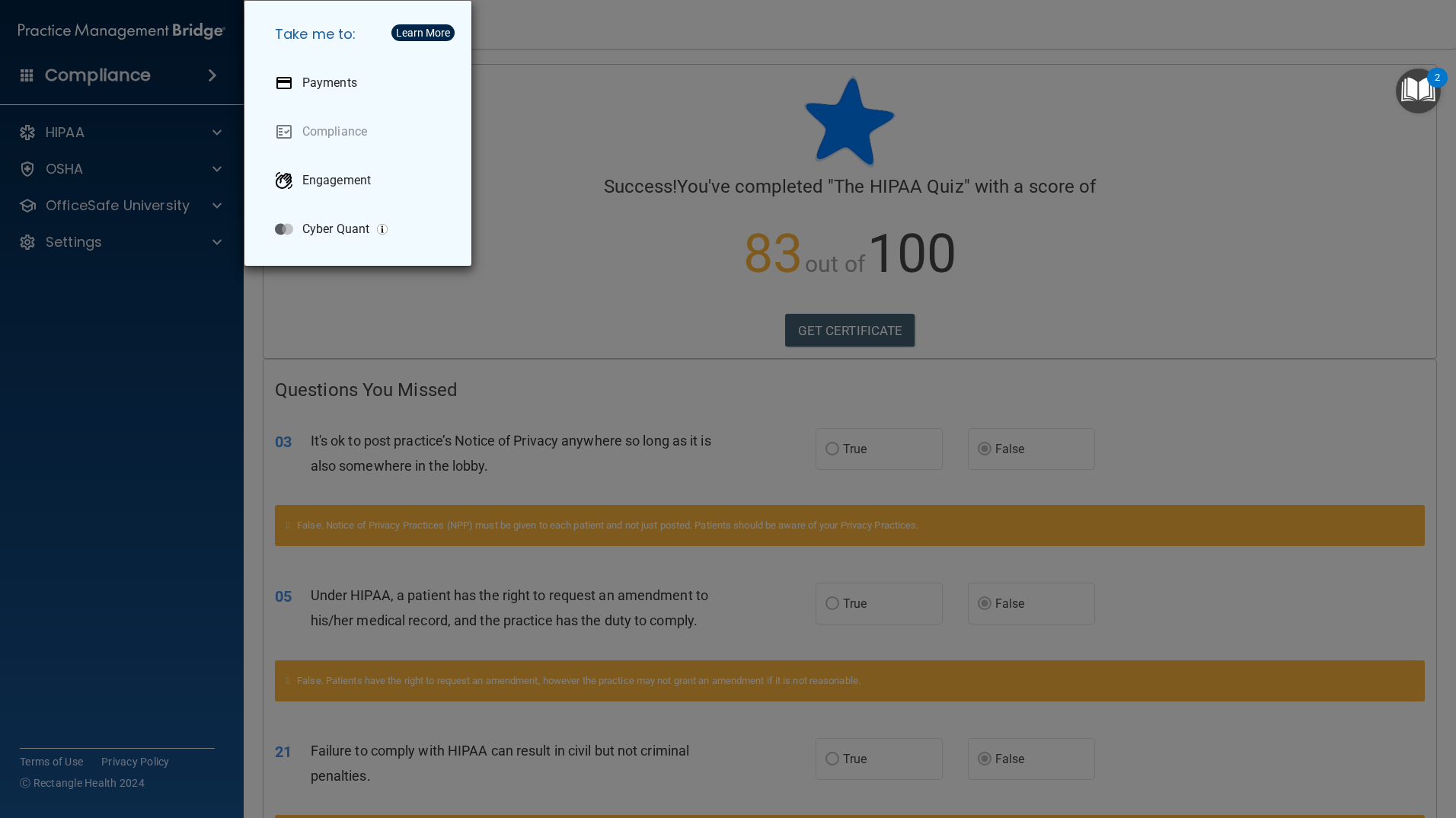
click at [504, 96] on div "Take me to: Payments Compliance Engagement Cyber Quant" at bounding box center [728, 409] width 1456 height 818
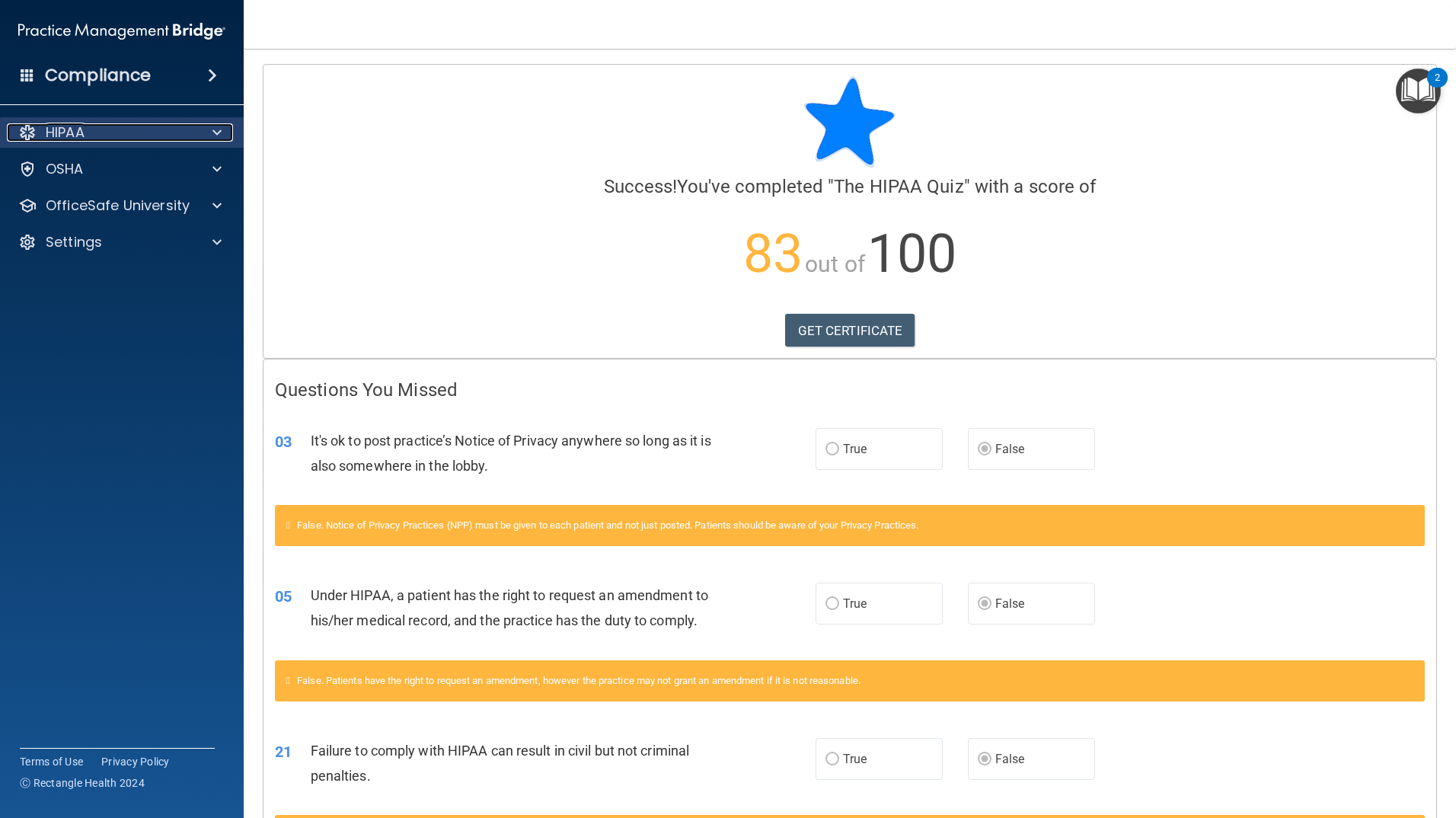
click at [213, 128] on span at bounding box center [217, 133] width 9 height 18
click at [215, 127] on span at bounding box center [217, 133] width 9 height 18
click at [1423, 92] on img "Open Resource Center, 2 new notifications" at bounding box center [1418, 90] width 45 height 45
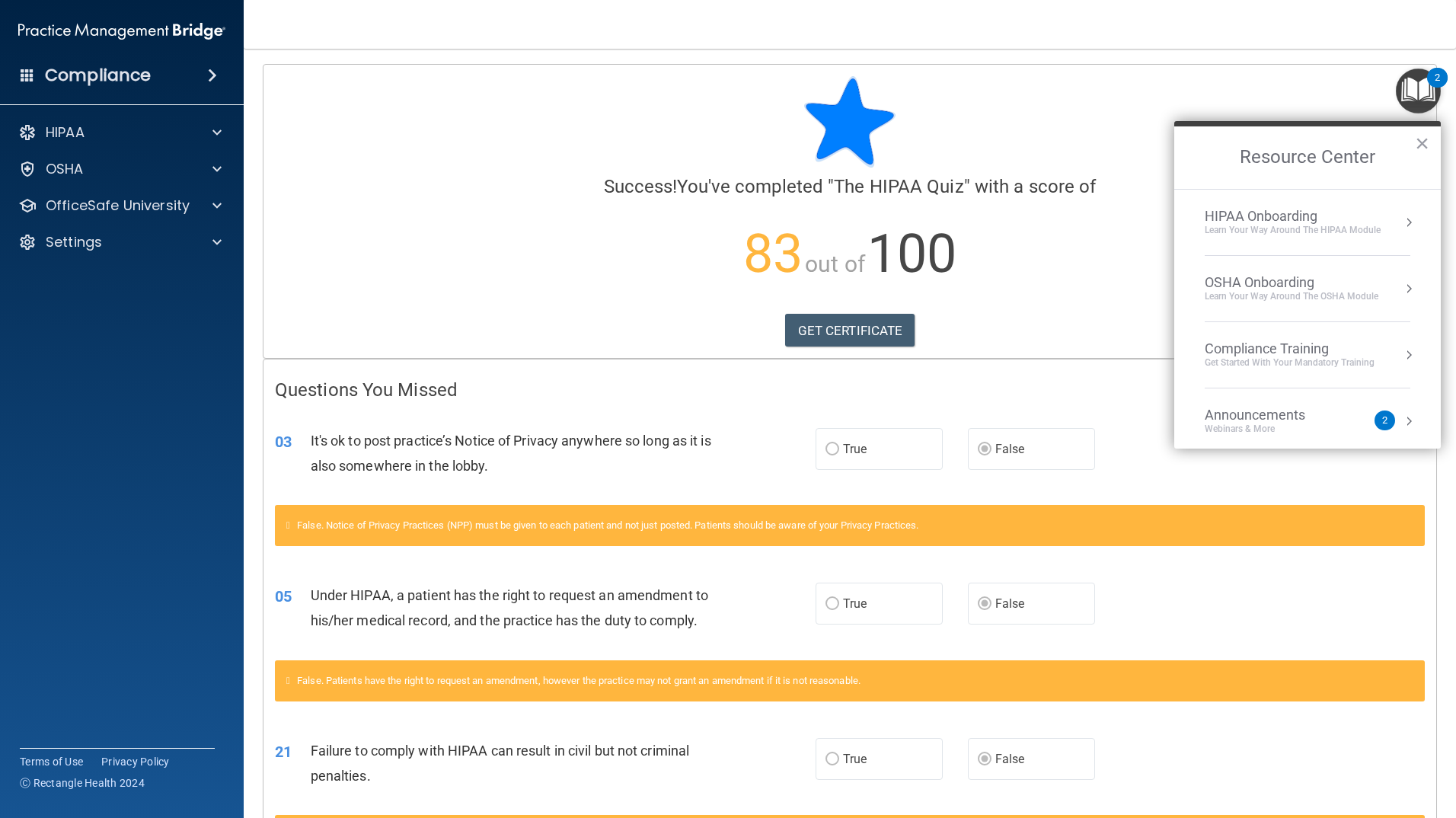
click at [1408, 94] on img "Open Resource Center, 2 new notifications" at bounding box center [1418, 90] width 45 height 45
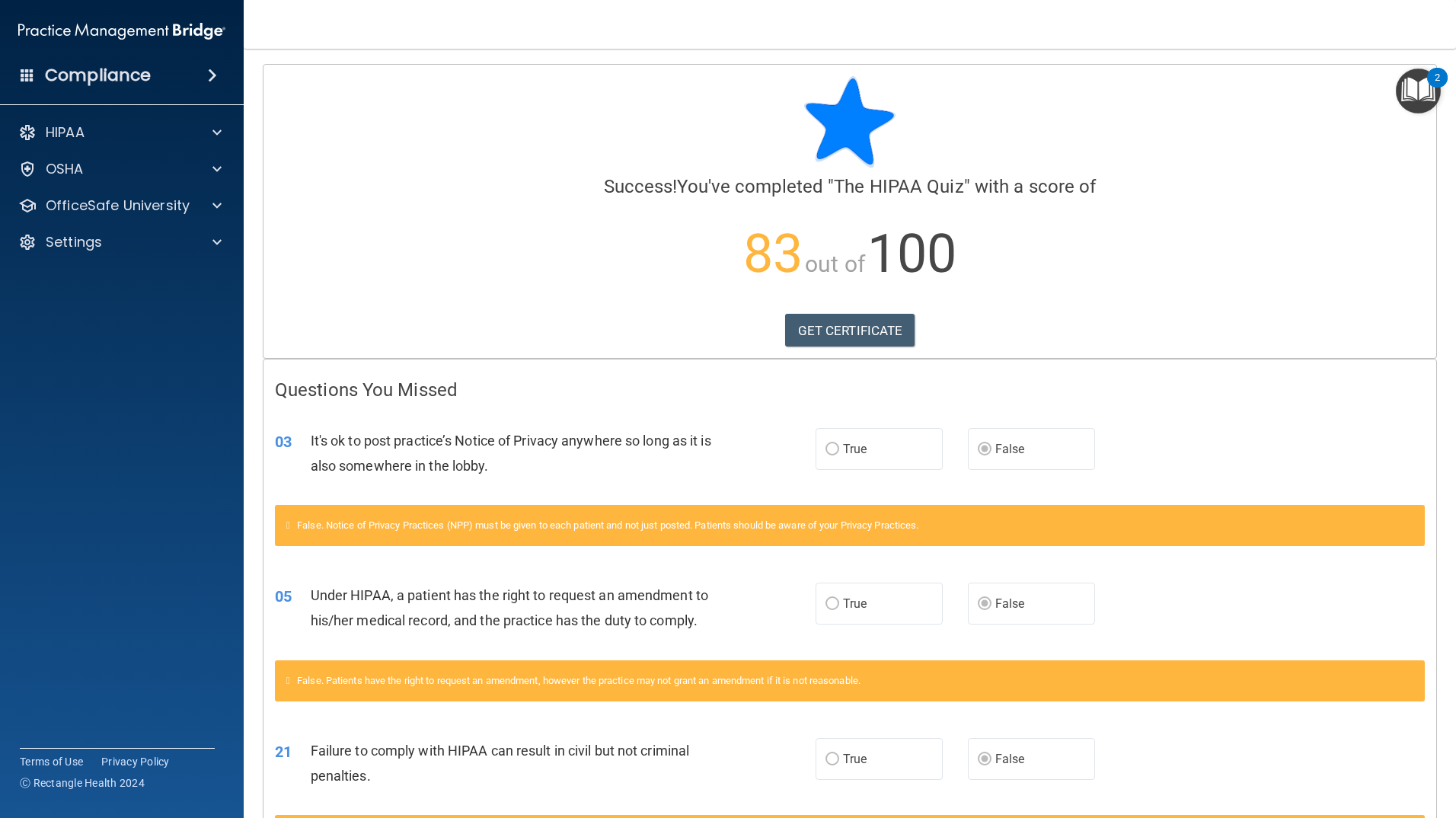
click at [31, 77] on span at bounding box center [27, 75] width 14 height 14
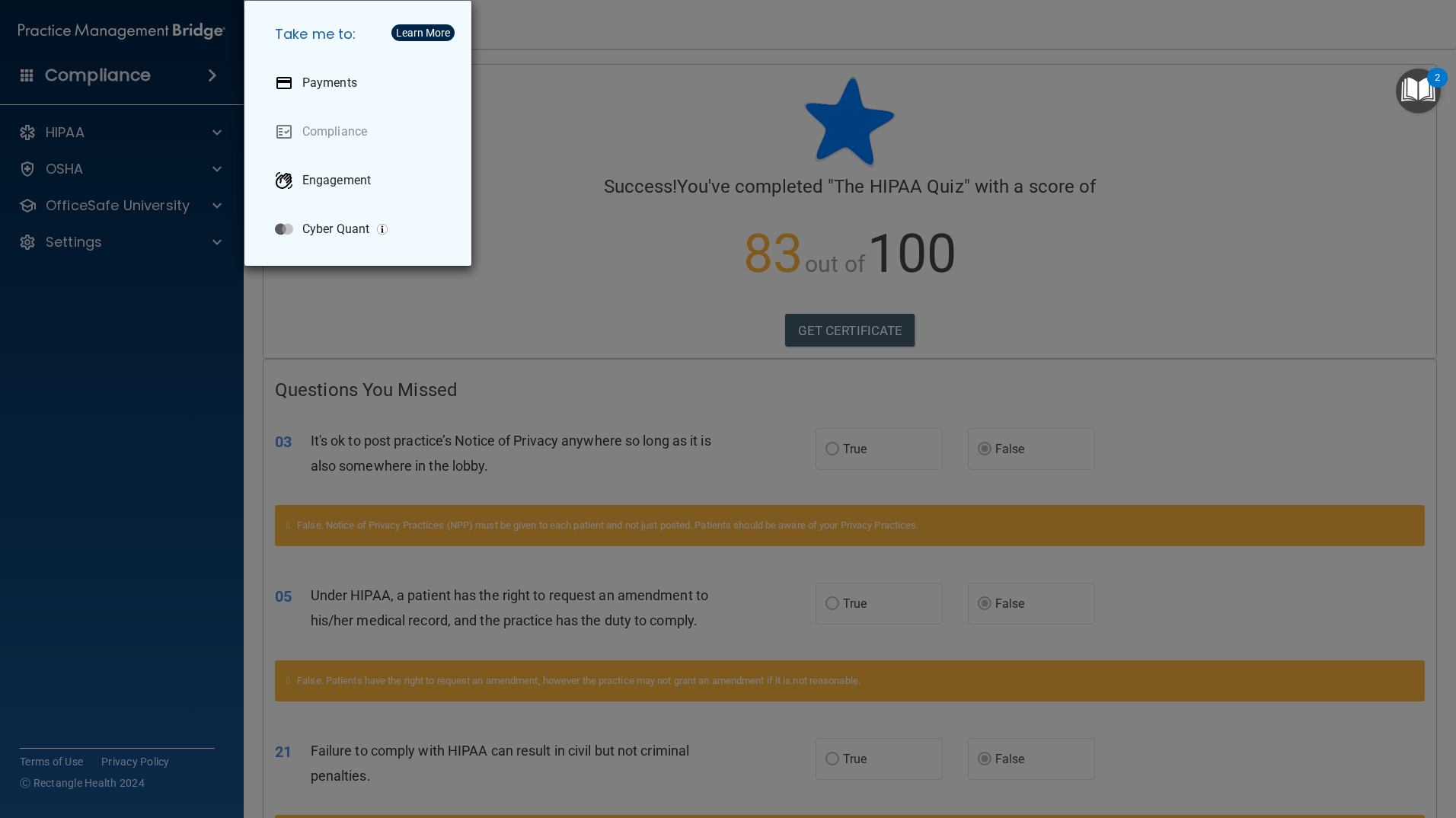
click at [37, 76] on div "Take me to: Payments Compliance Engagement Cyber Quant" at bounding box center [728, 409] width 1456 height 818
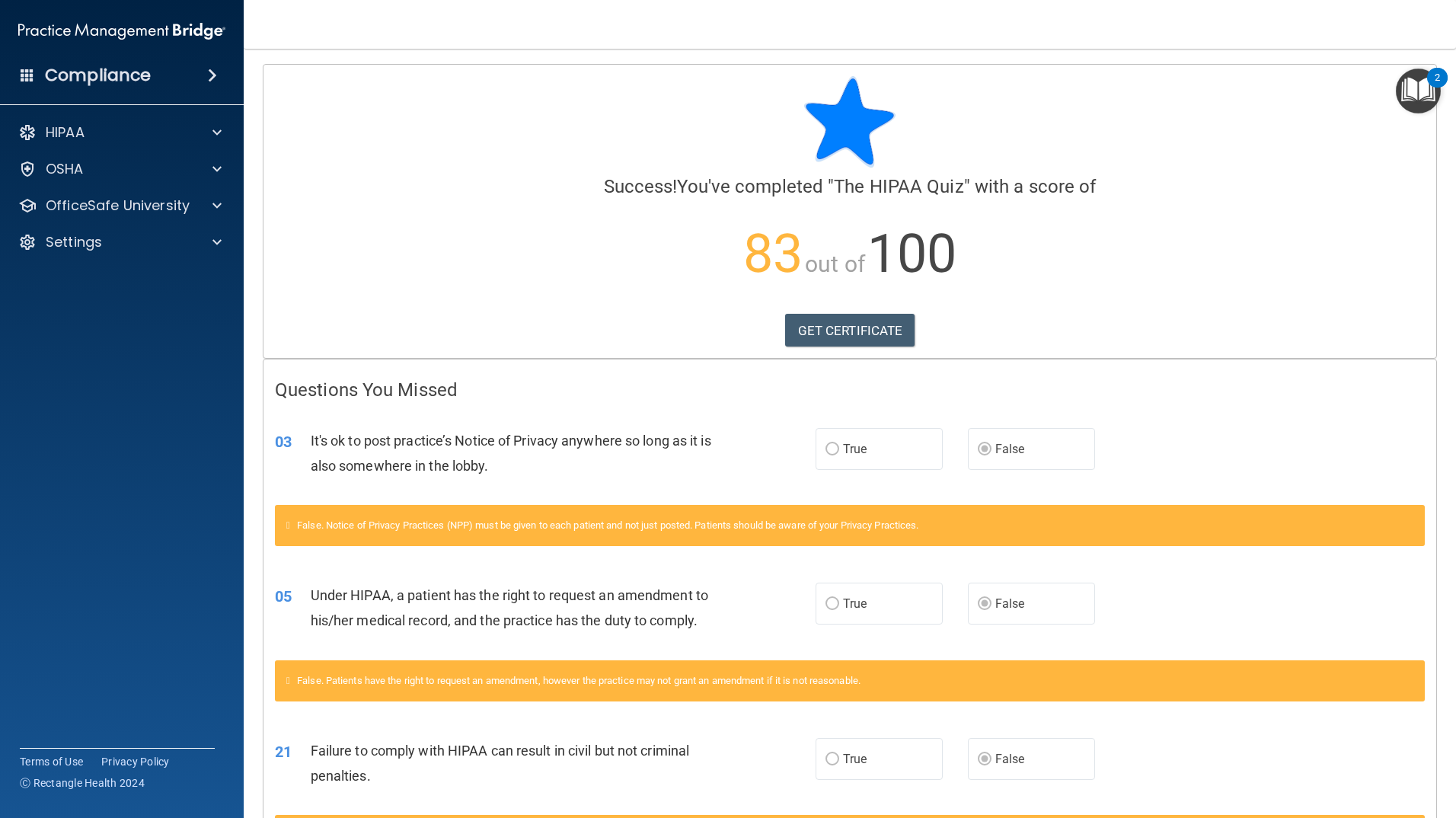
click at [1400, 95] on img "Open Resource Center, 2 new notifications" at bounding box center [1418, 90] width 45 height 45
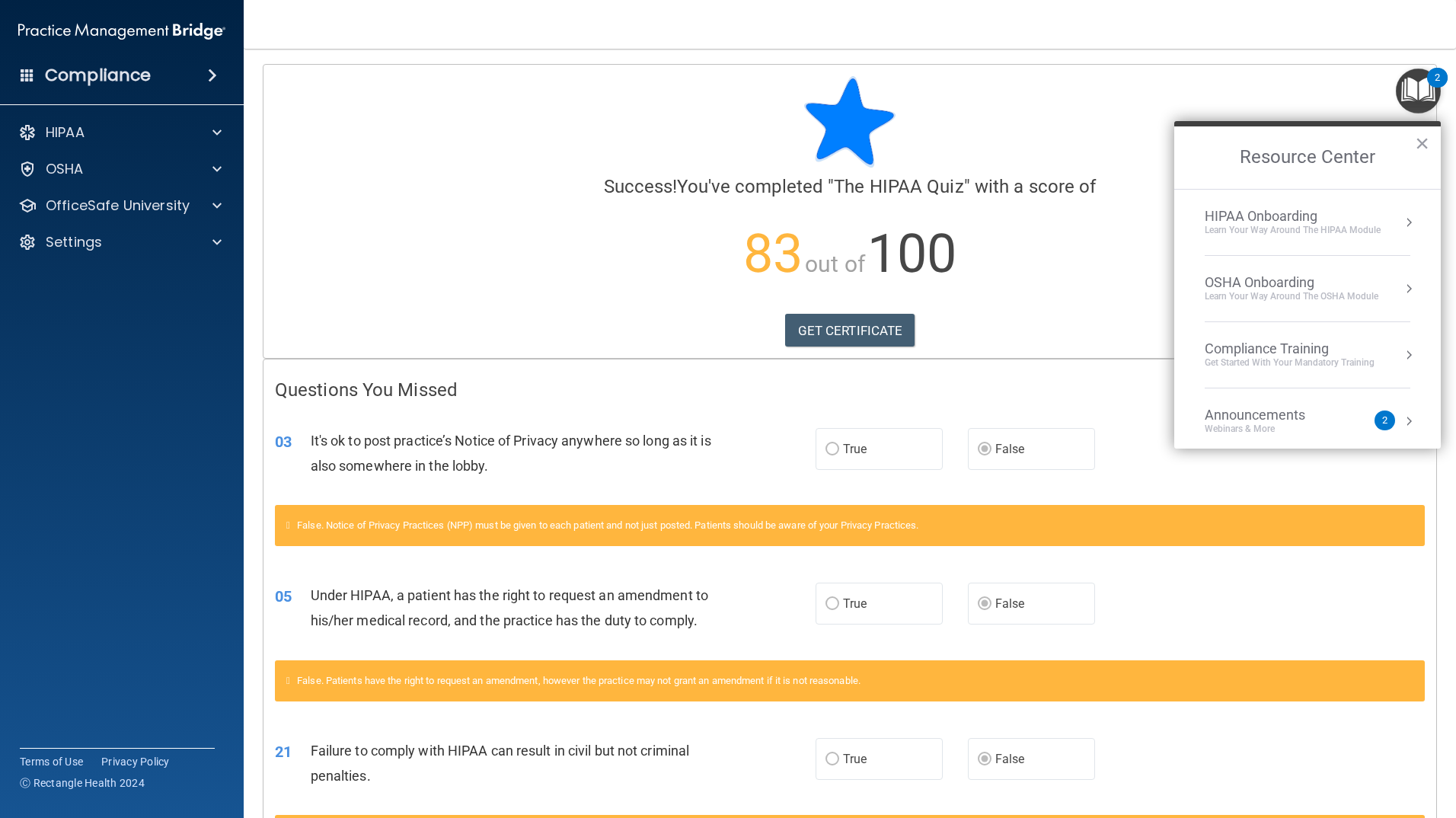
click at [1338, 215] on div "HIPAA Onboarding" at bounding box center [1292, 216] width 176 height 16
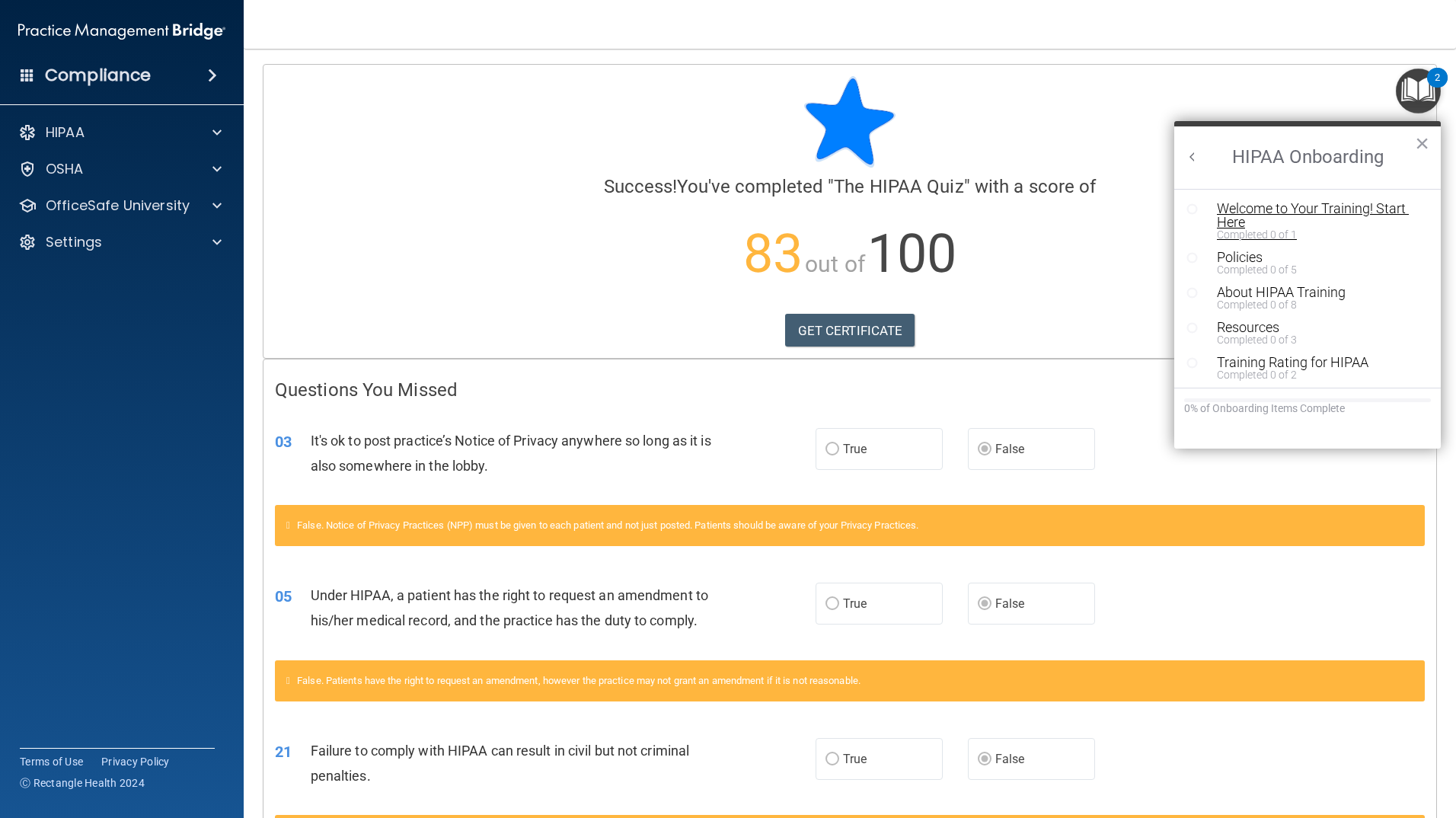
click at [1269, 223] on div "Welcome to Your Training! Start Here" at bounding box center [1313, 215] width 193 height 27
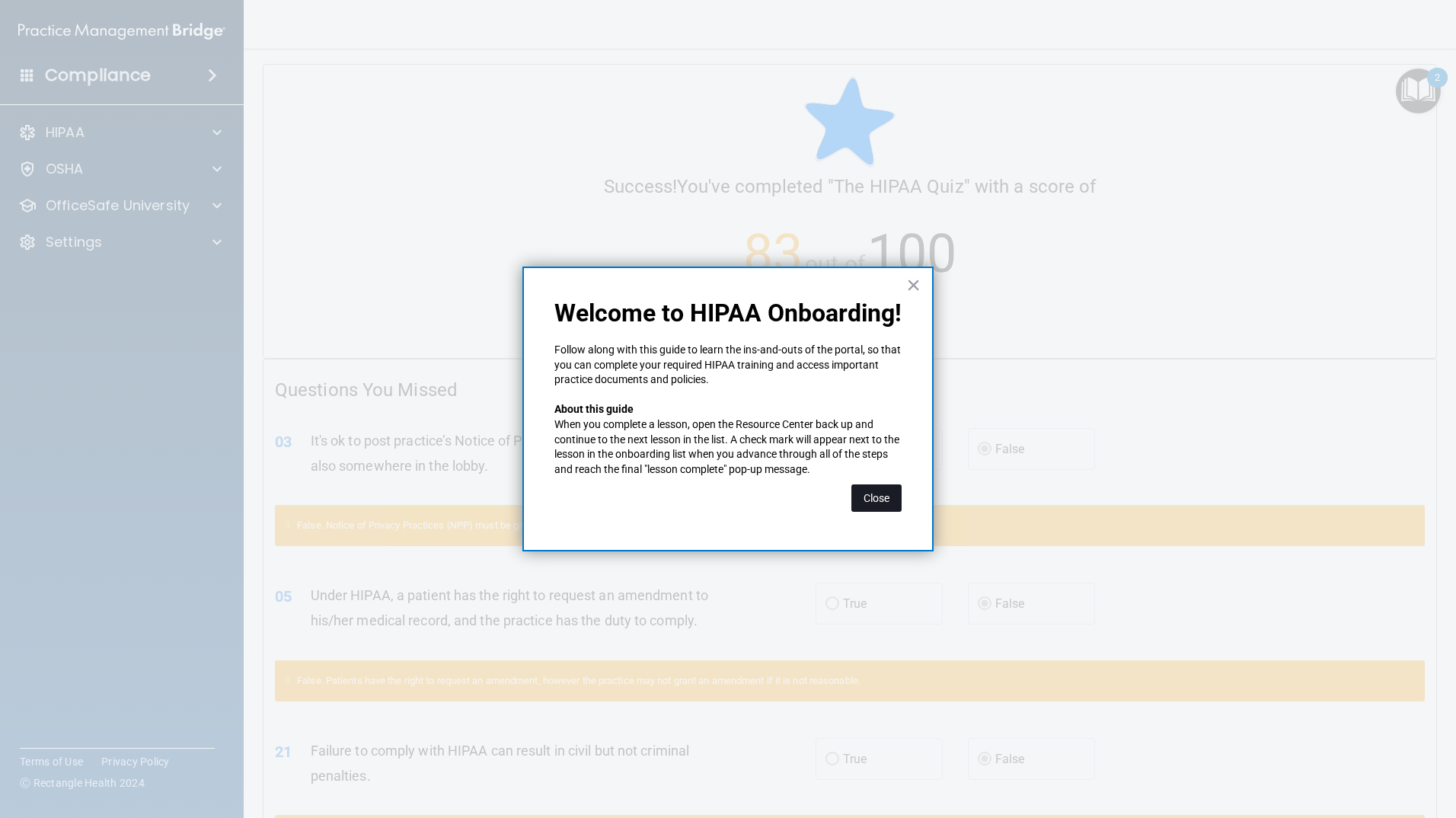
click at [888, 497] on button "Close" at bounding box center [876, 498] width 50 height 27
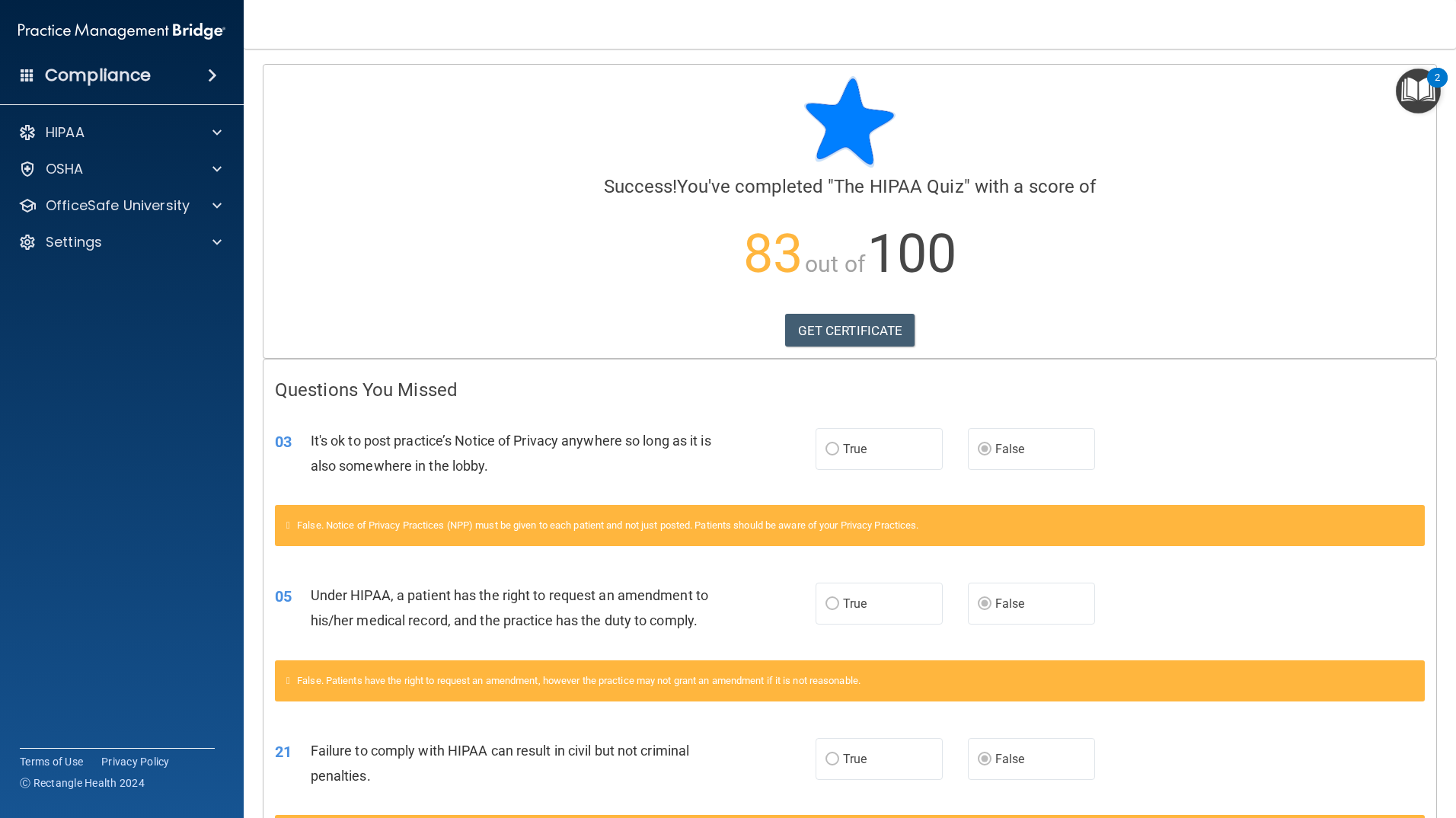
click at [1413, 91] on img "Open Resource Center, 2 new notifications" at bounding box center [1418, 90] width 45 height 45
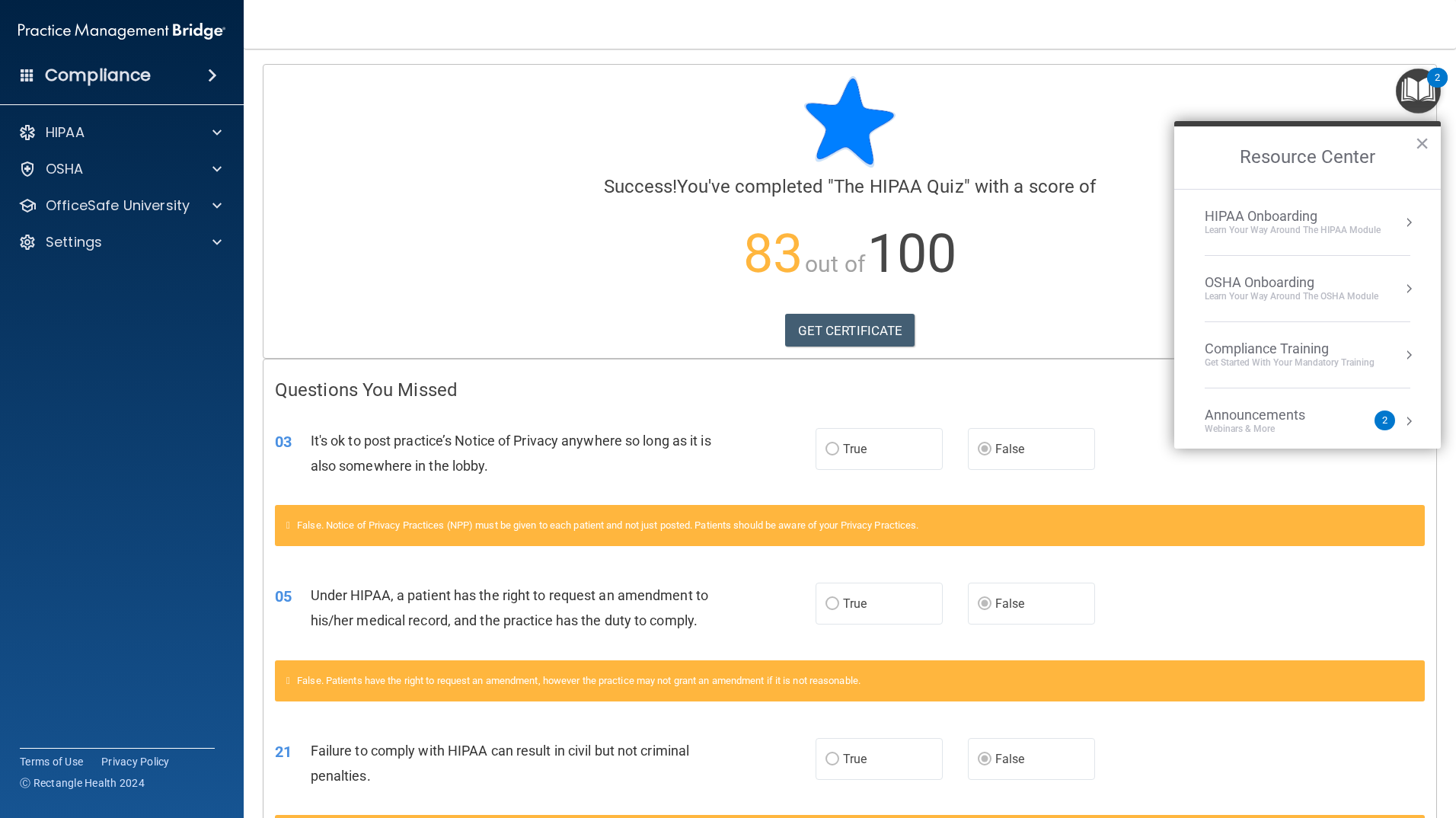
click at [1401, 217] on button "Resource Center" at bounding box center [1409, 222] width 15 height 15
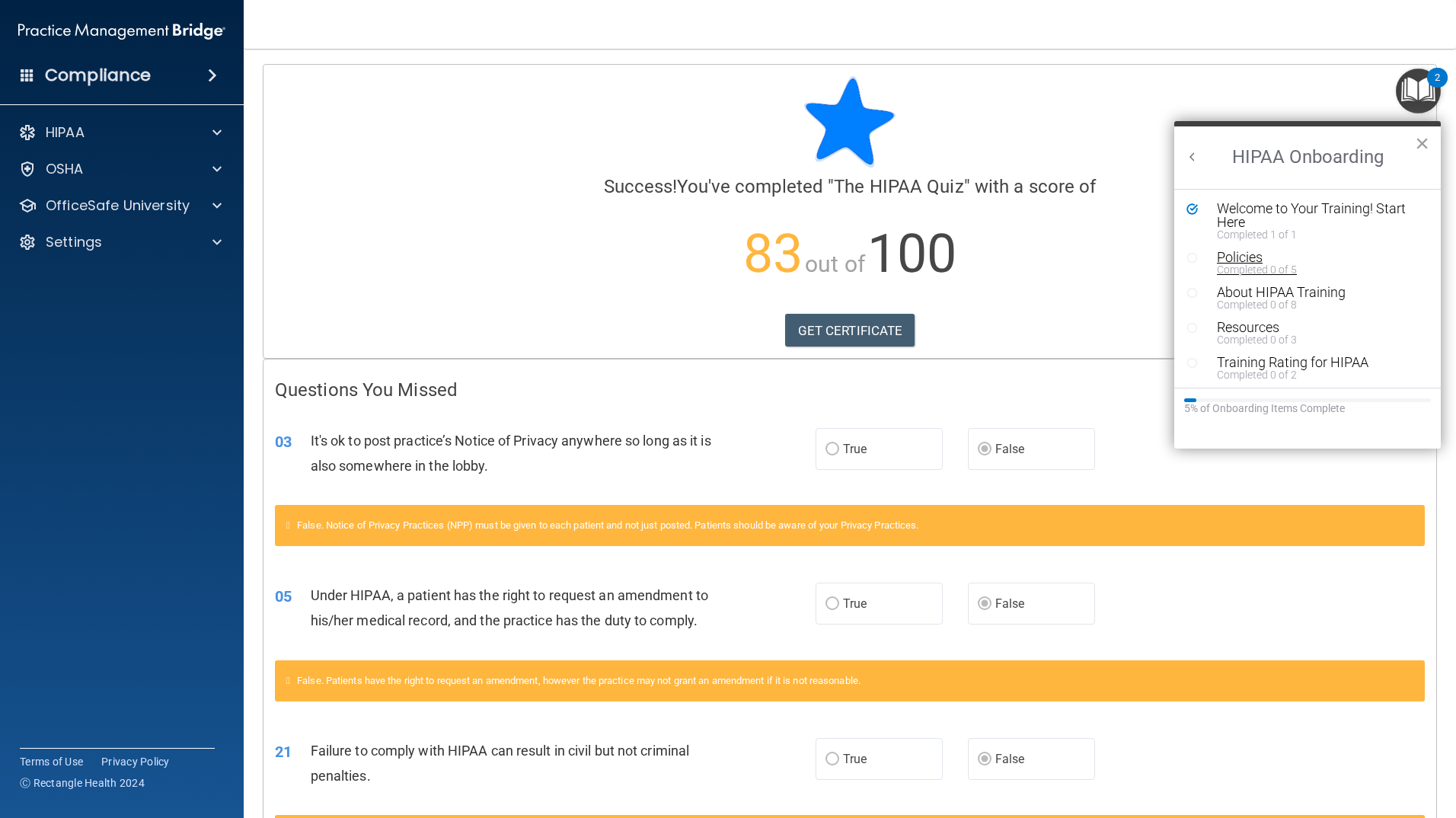
click at [1254, 260] on div "Policies" at bounding box center [1313, 257] width 193 height 14
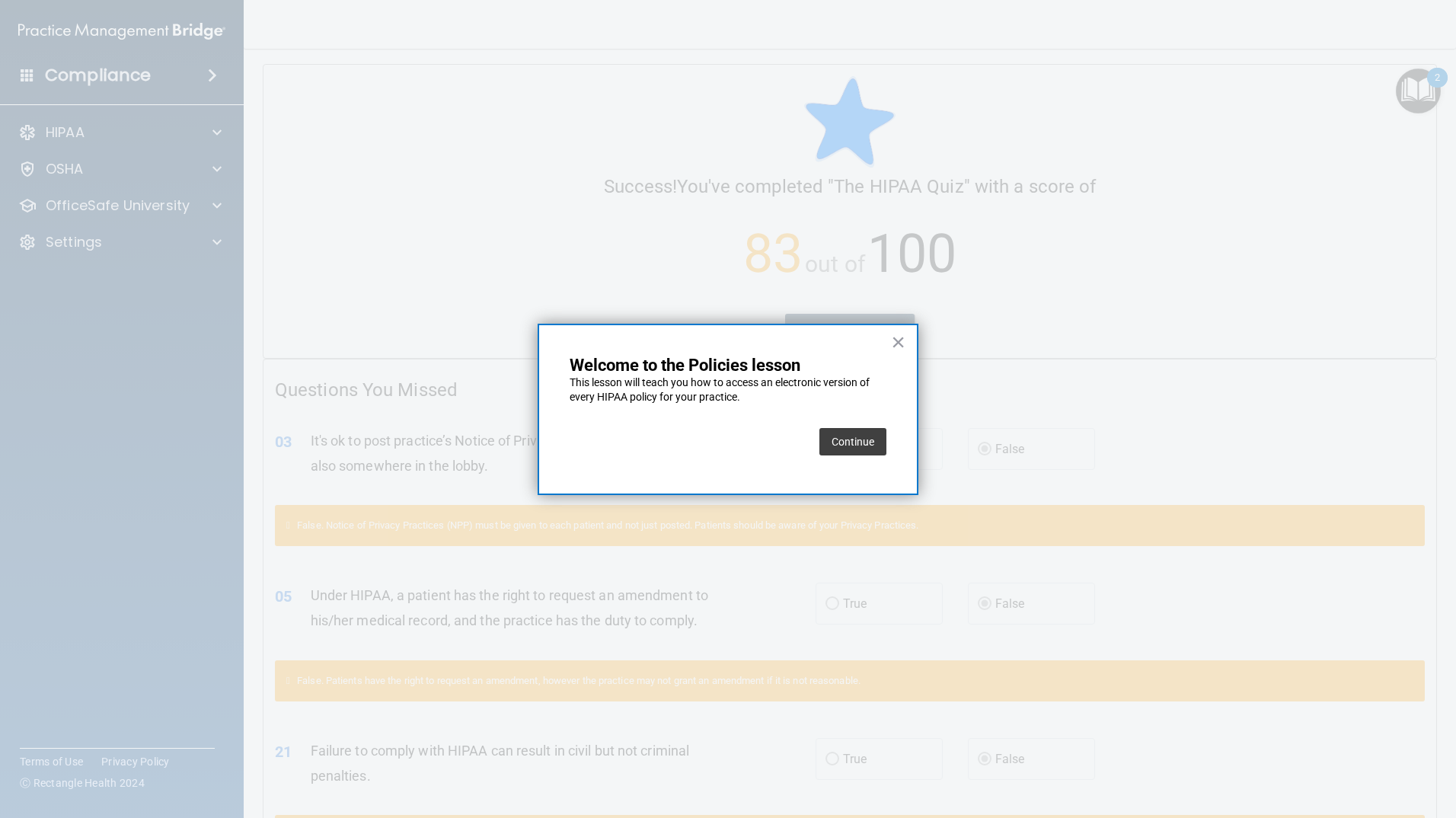
click at [852, 441] on button "Continue" at bounding box center [853, 442] width 67 height 27
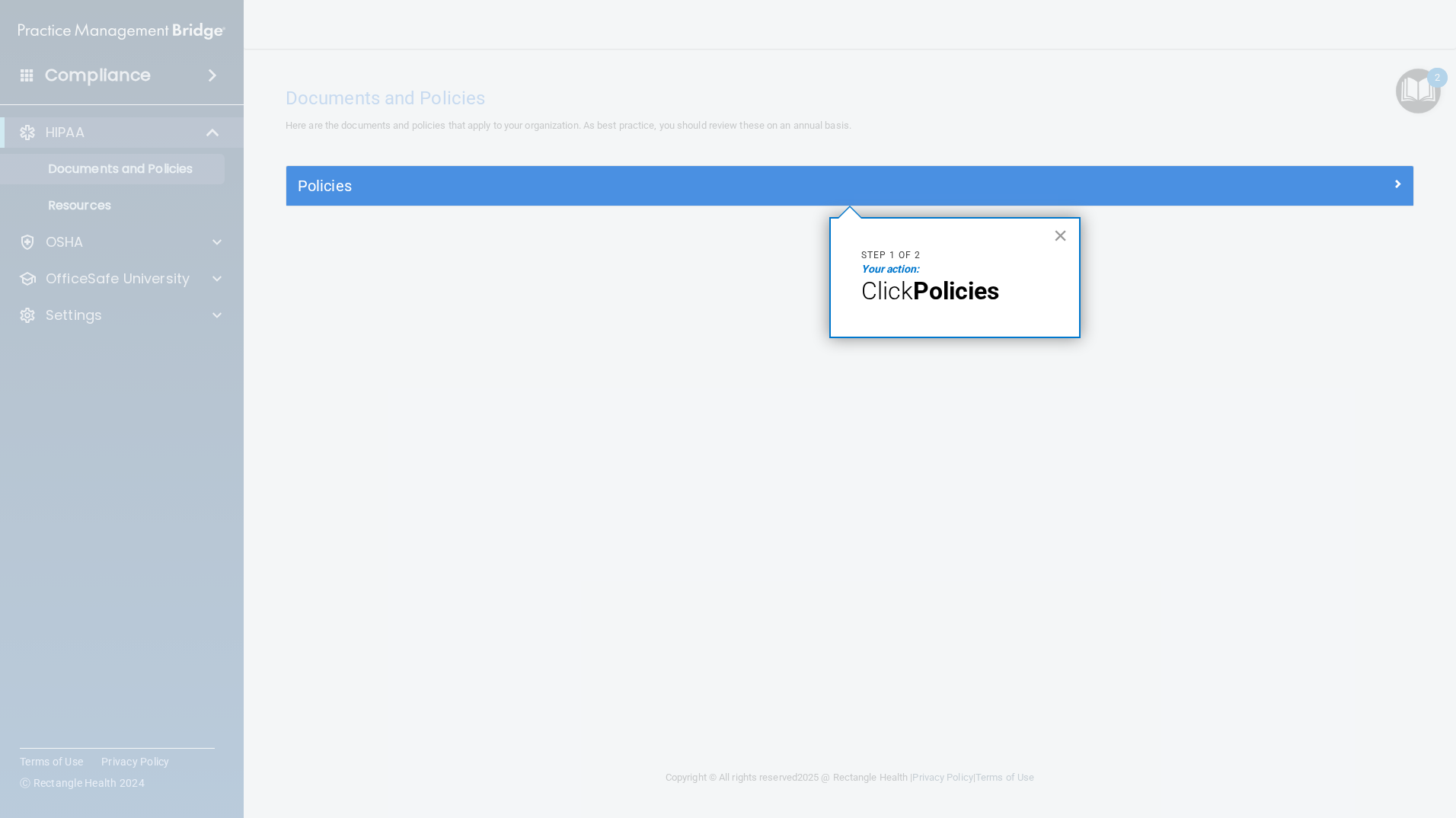
click at [1058, 237] on button "×" at bounding box center [1060, 234] width 15 height 25
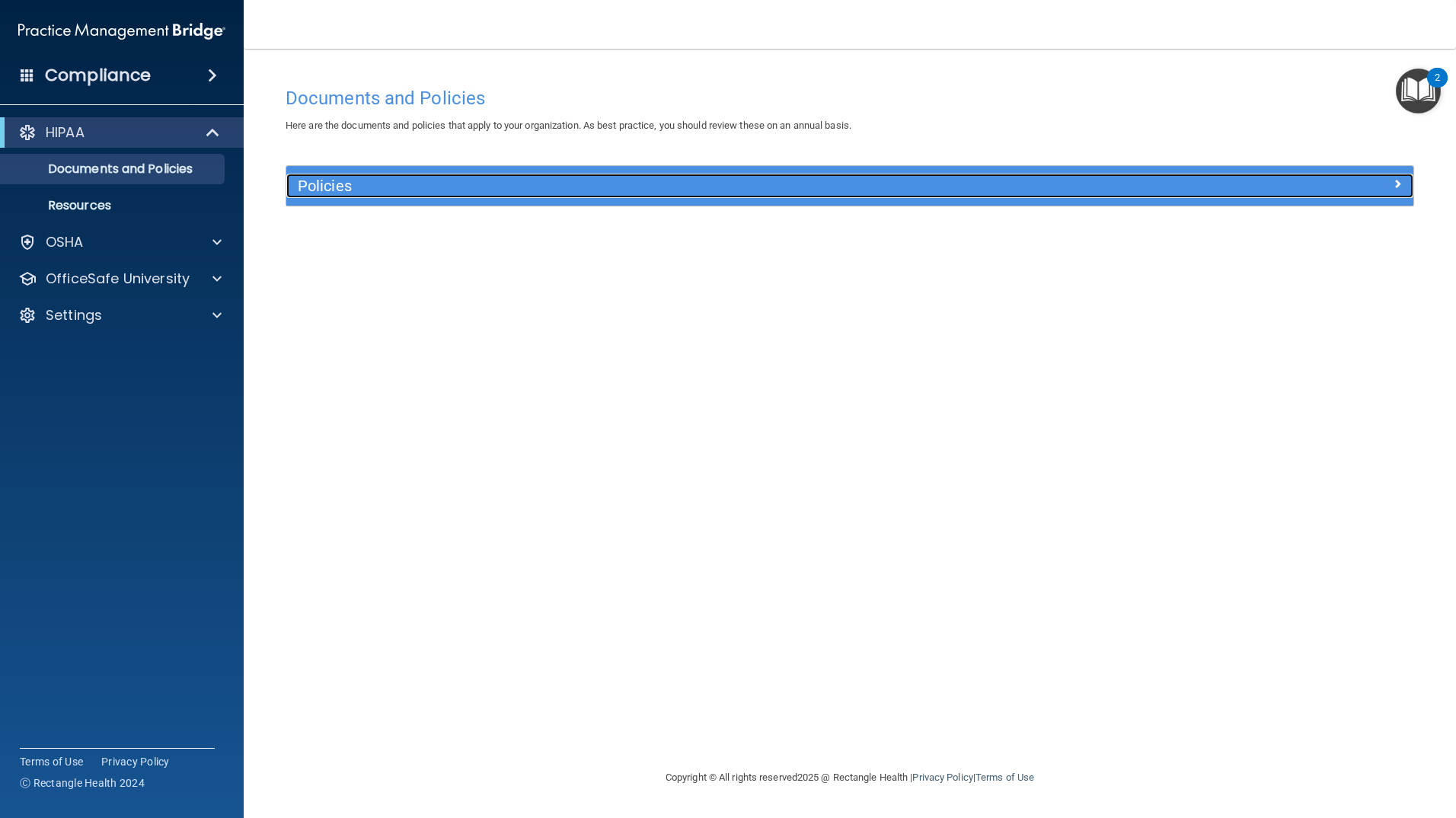
click at [541, 198] on div "Policies" at bounding box center [709, 185] width 846 height 25
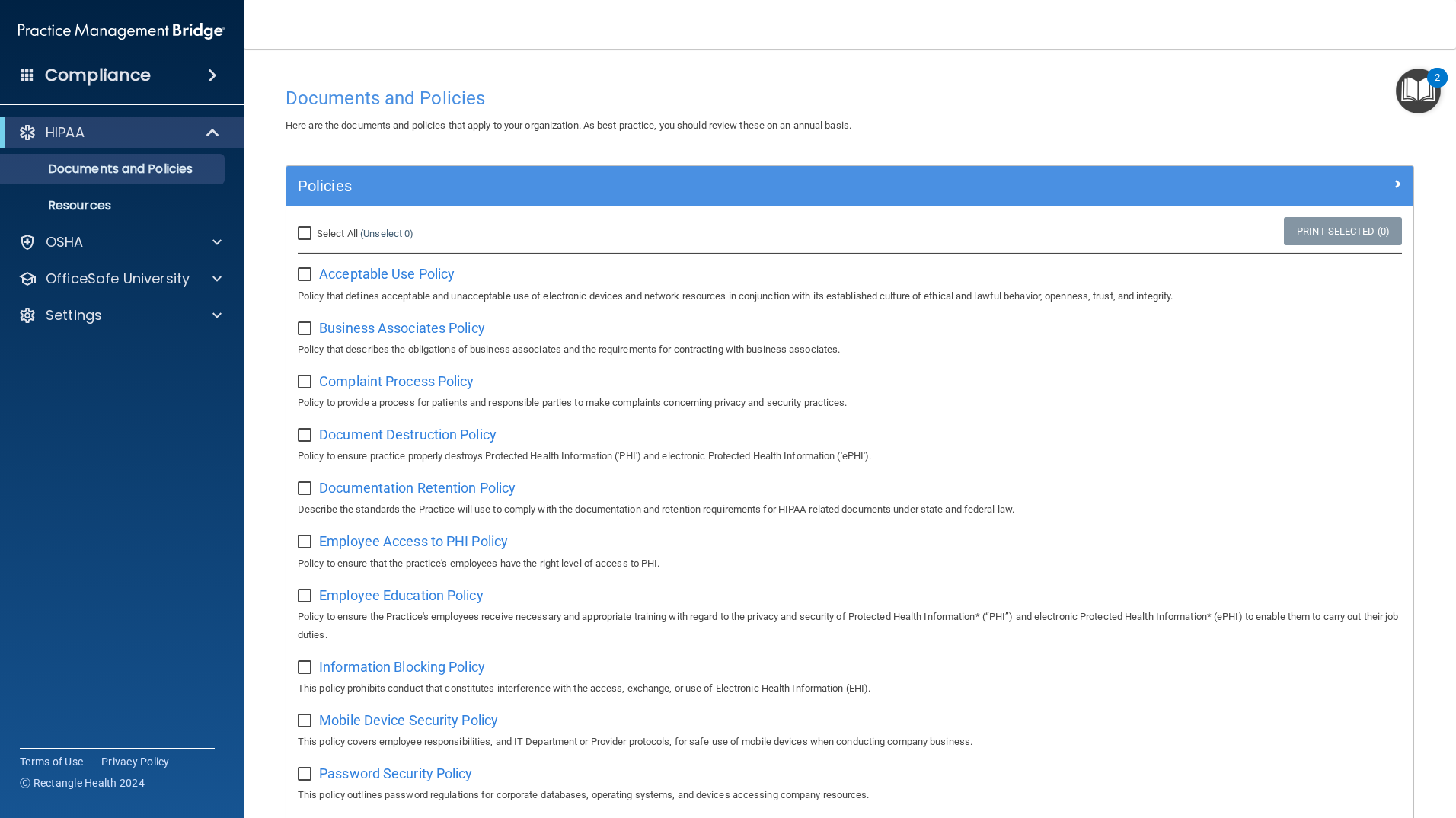
click at [1432, 101] on img "Open Resource Center, 2 new notifications" at bounding box center [1418, 90] width 45 height 45
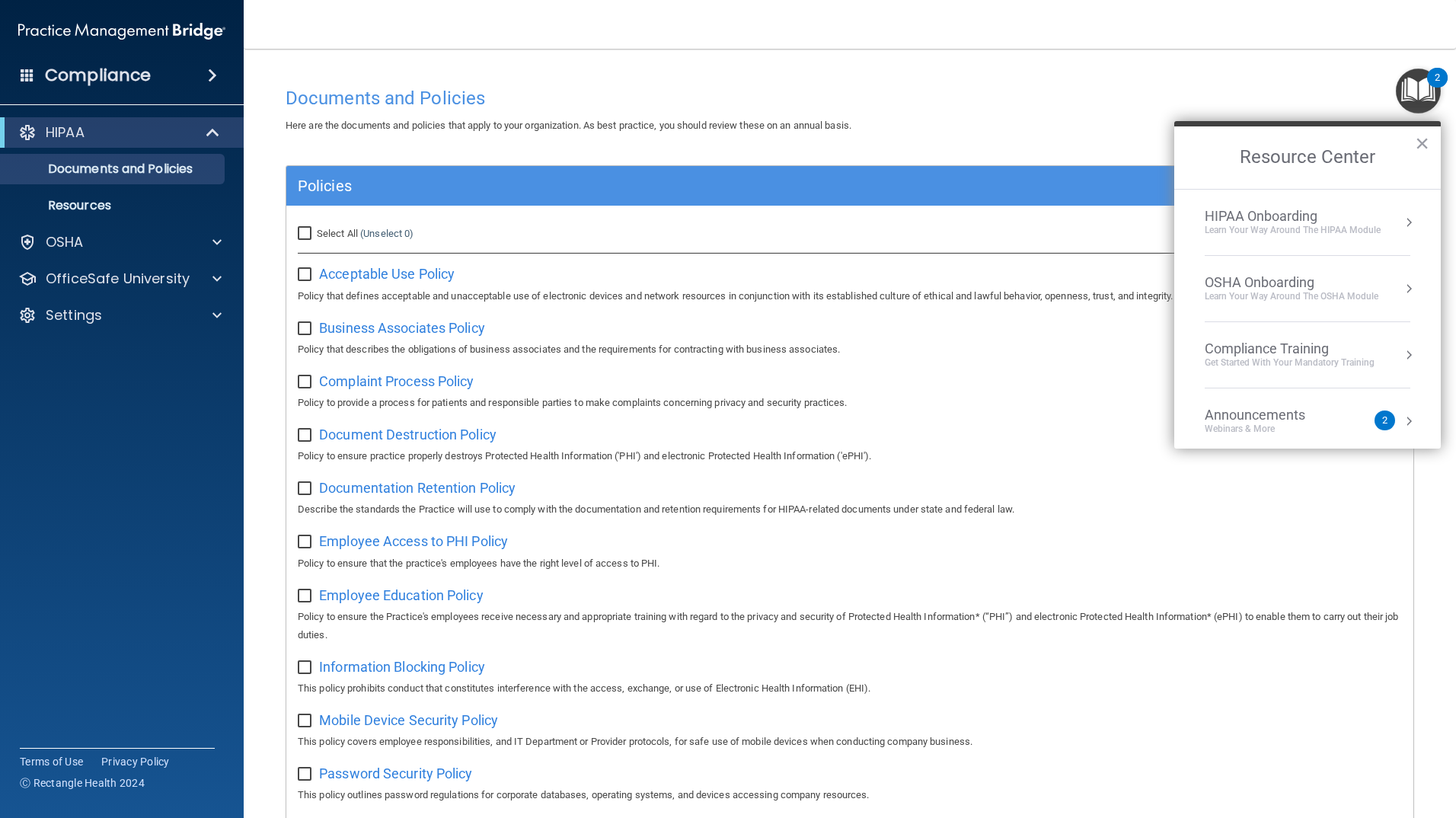
click at [1319, 218] on div "HIPAA Onboarding" at bounding box center [1292, 216] width 176 height 16
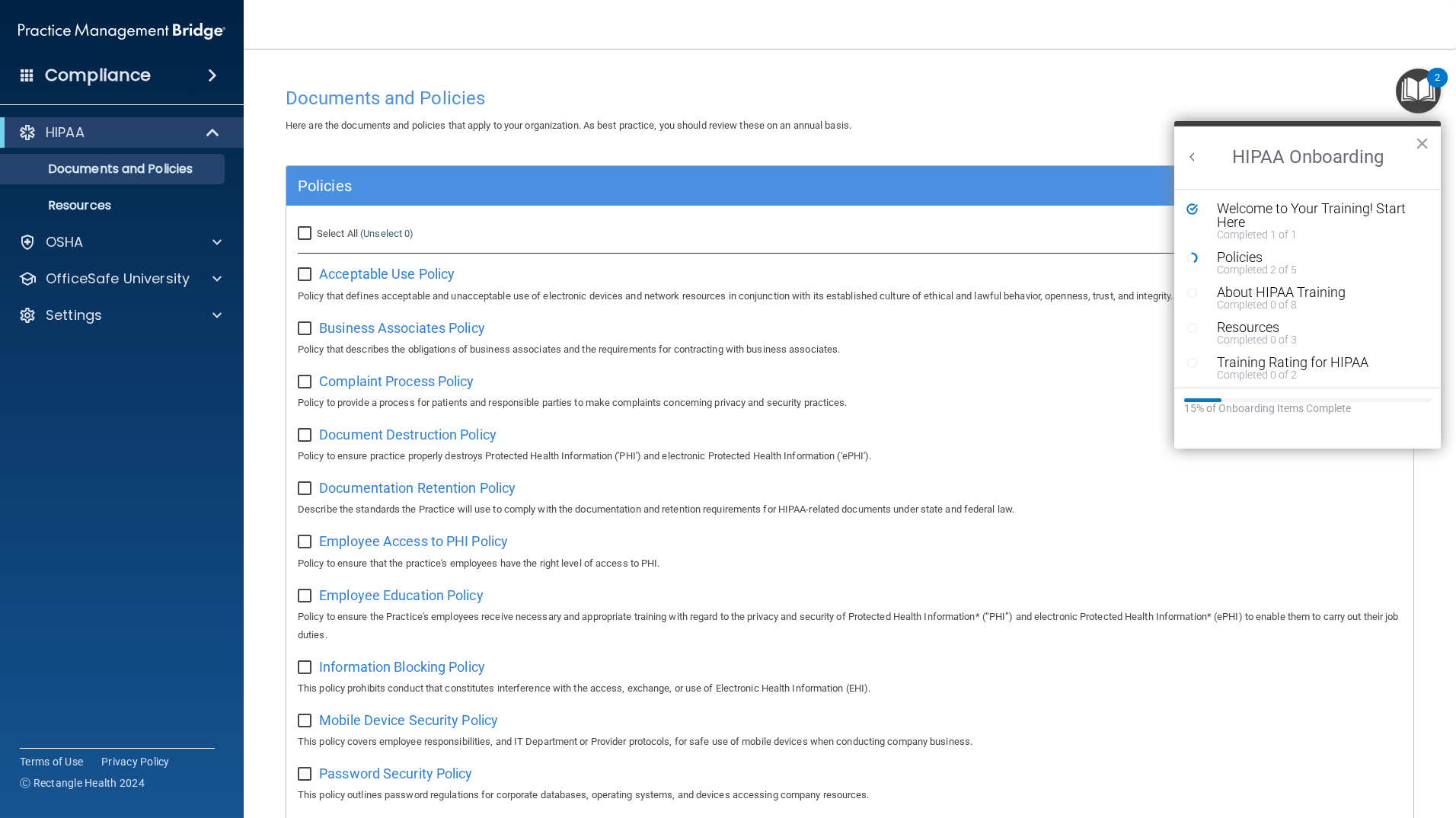
click at [1083, 131] on div "Here are the documents and policies that apply to your organization. As best pr…" at bounding box center [850, 125] width 1151 height 18
click at [636, 209] on div "Select All (Unselect 0) Unselect All Print Selected (0) Acceptable Use Policy P…" at bounding box center [850, 818] width 1128 height 1225
click at [1403, 96] on img "Open Resource Center, 2 new notifications" at bounding box center [1418, 90] width 45 height 45
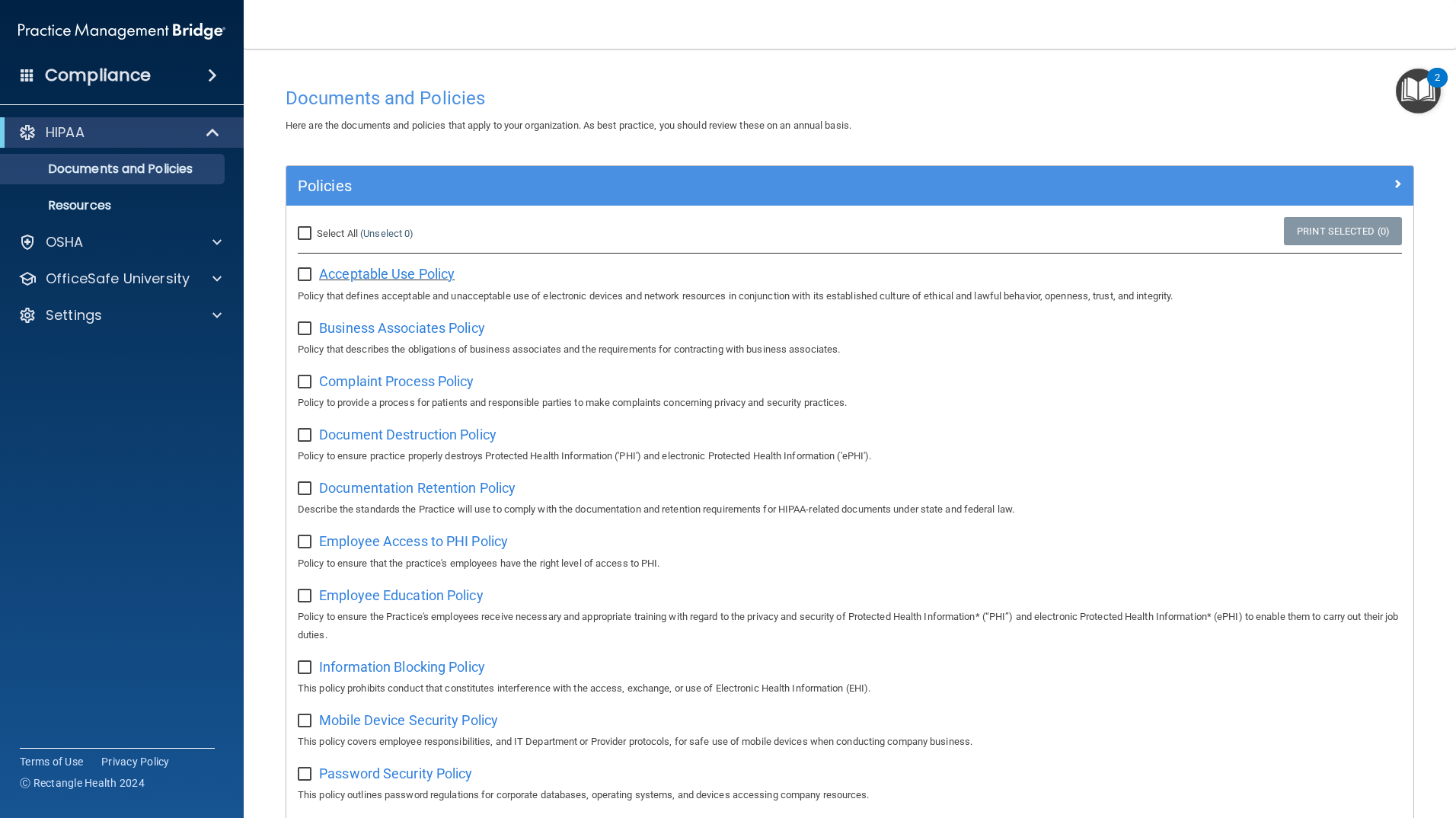
click at [346, 271] on span "Acceptable Use Policy" at bounding box center [387, 274] width 136 height 16
click at [372, 331] on span "Business Associates Policy" at bounding box center [402, 328] width 166 height 16
click at [397, 386] on span "Complaint Process Policy" at bounding box center [397, 381] width 155 height 16
click at [390, 435] on span "Document Destruction Policy" at bounding box center [407, 434] width 177 height 16
click at [455, 448] on div "Document Destruction Policy Policy to ensure practice properly destroys Protect…" at bounding box center [849, 444] width 1104 height 44
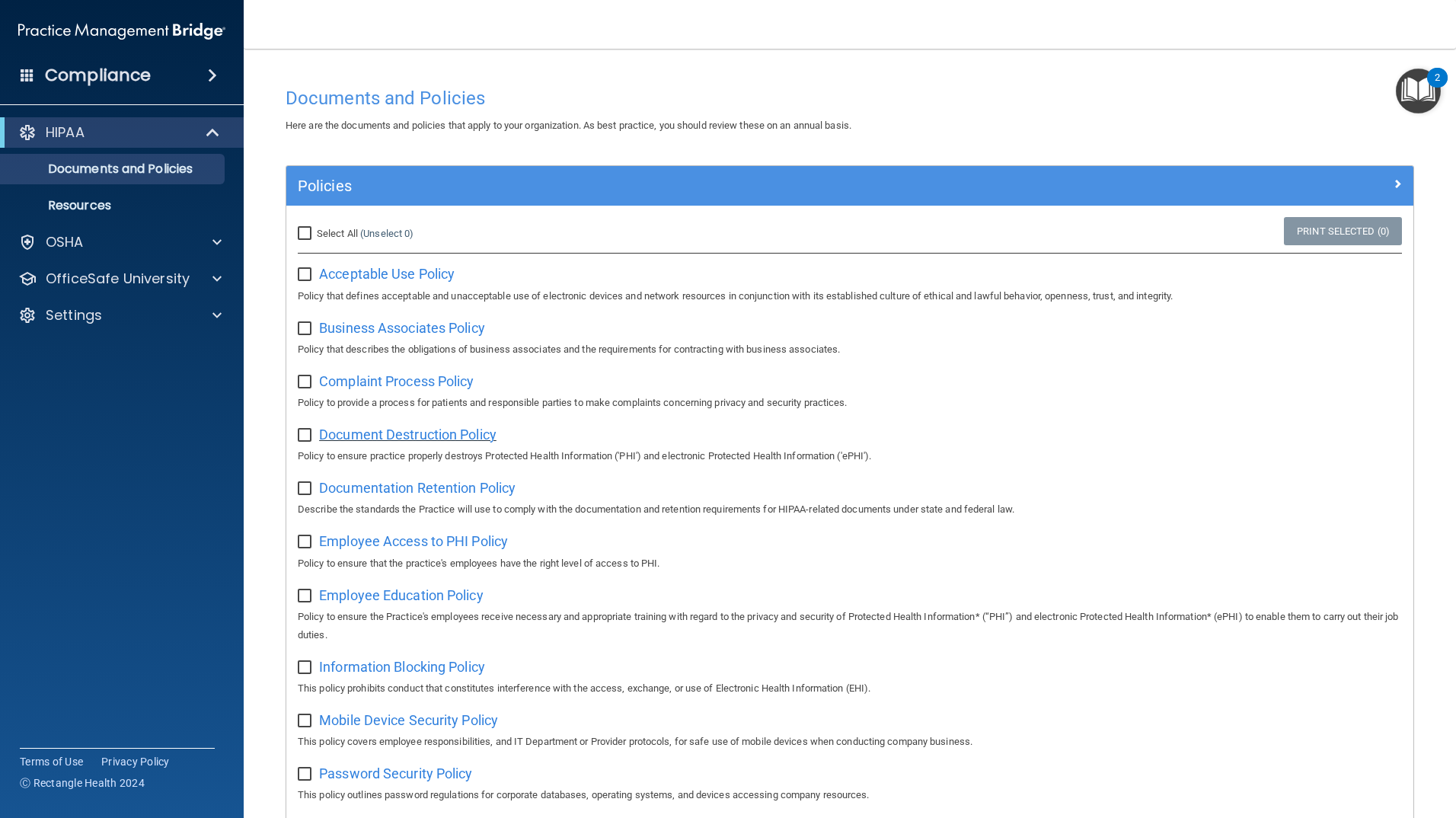
click at [457, 437] on span "Document Destruction Policy" at bounding box center [407, 434] width 177 height 16
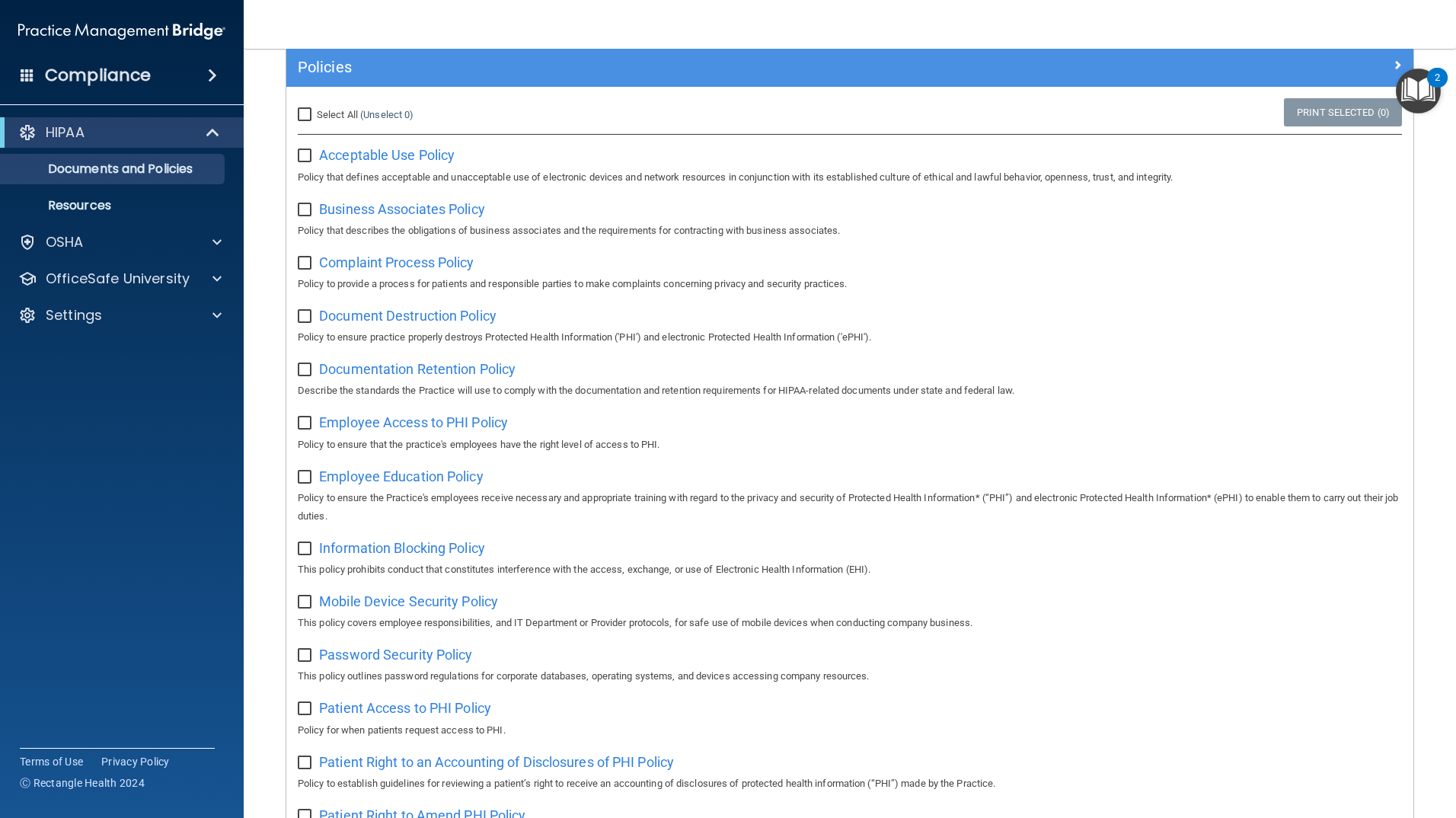
scroll to position [153, 0]
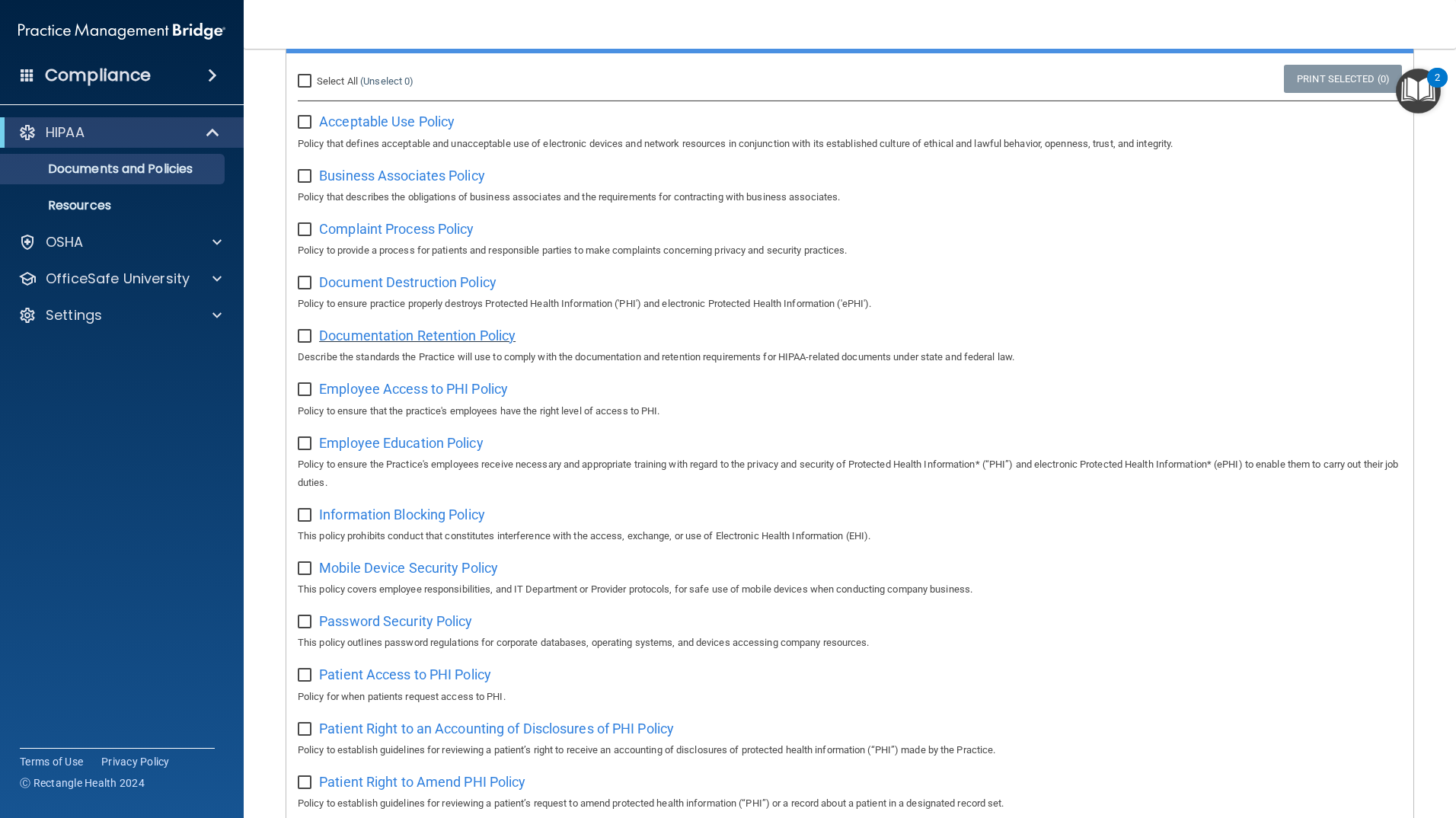
click at [493, 337] on span "Documentation Retention Policy" at bounding box center [417, 335] width 196 height 16
click at [447, 384] on div "Employee Access to PHI Policy Policy to ensure that the practice's employees ha…" at bounding box center [849, 398] width 1104 height 44
click at [447, 392] on span "Employee Access to PHI Policy" at bounding box center [414, 389] width 189 height 16
click at [423, 518] on span "Information Blocking Policy" at bounding box center [402, 514] width 166 height 16
click at [420, 451] on span "Employee Education Policy" at bounding box center [401, 443] width 165 height 16
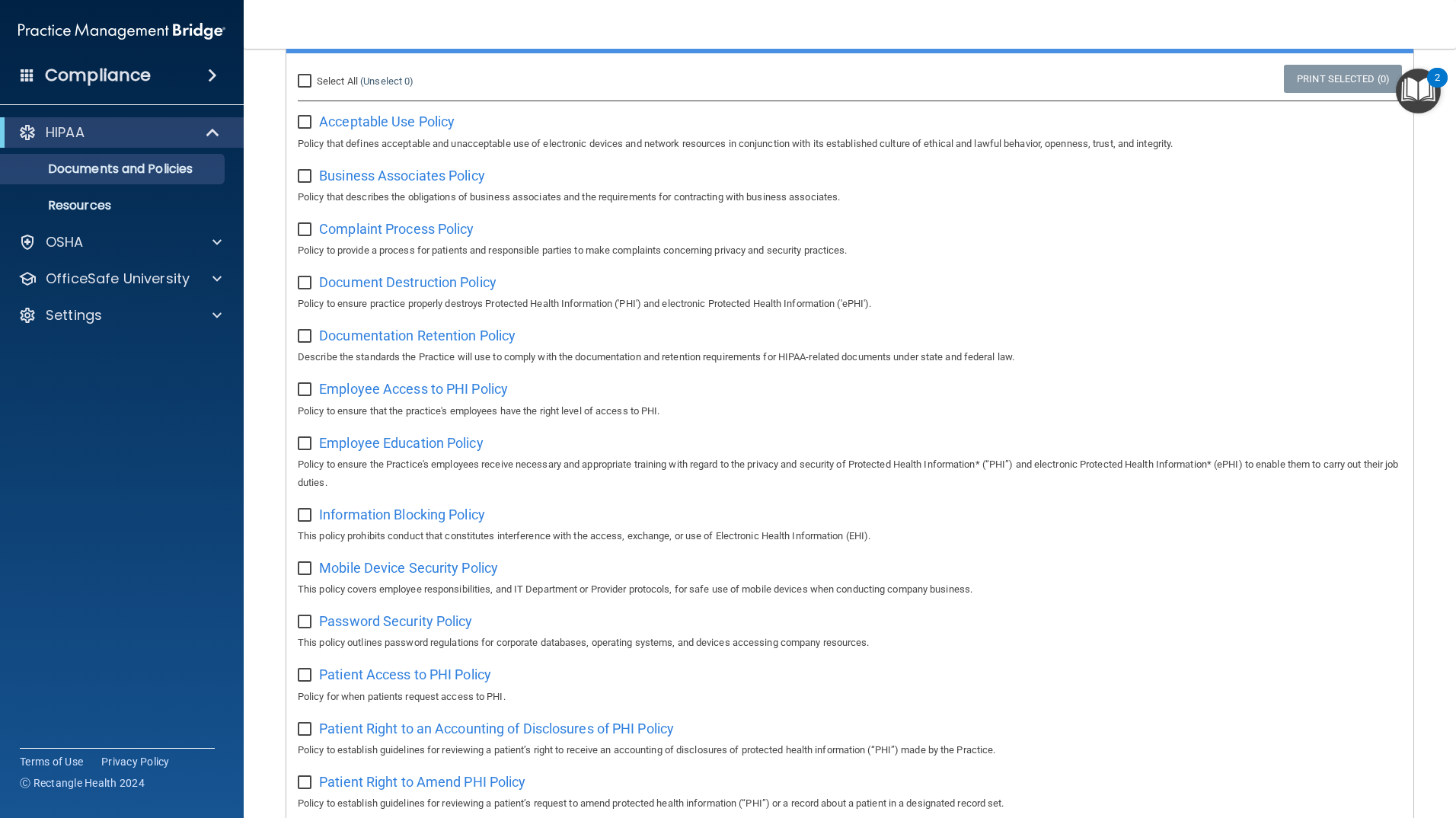
click at [1423, 100] on img "Open Resource Center, 2 new notifications" at bounding box center [1418, 90] width 45 height 45
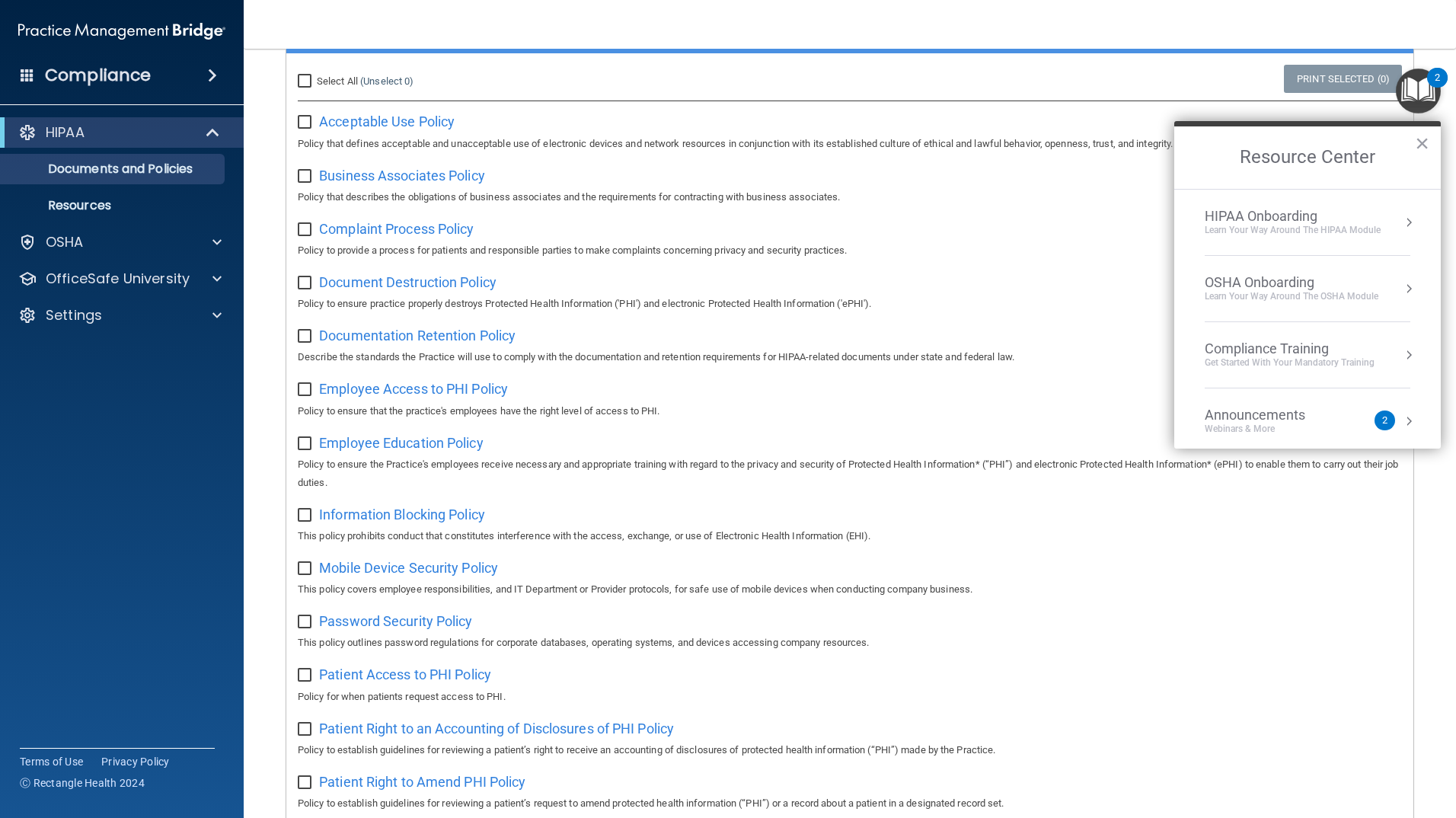
click at [1381, 208] on div "HIPAA Onboarding Learn Your Way around the HIPAA module" at bounding box center [1308, 223] width 206 height 29
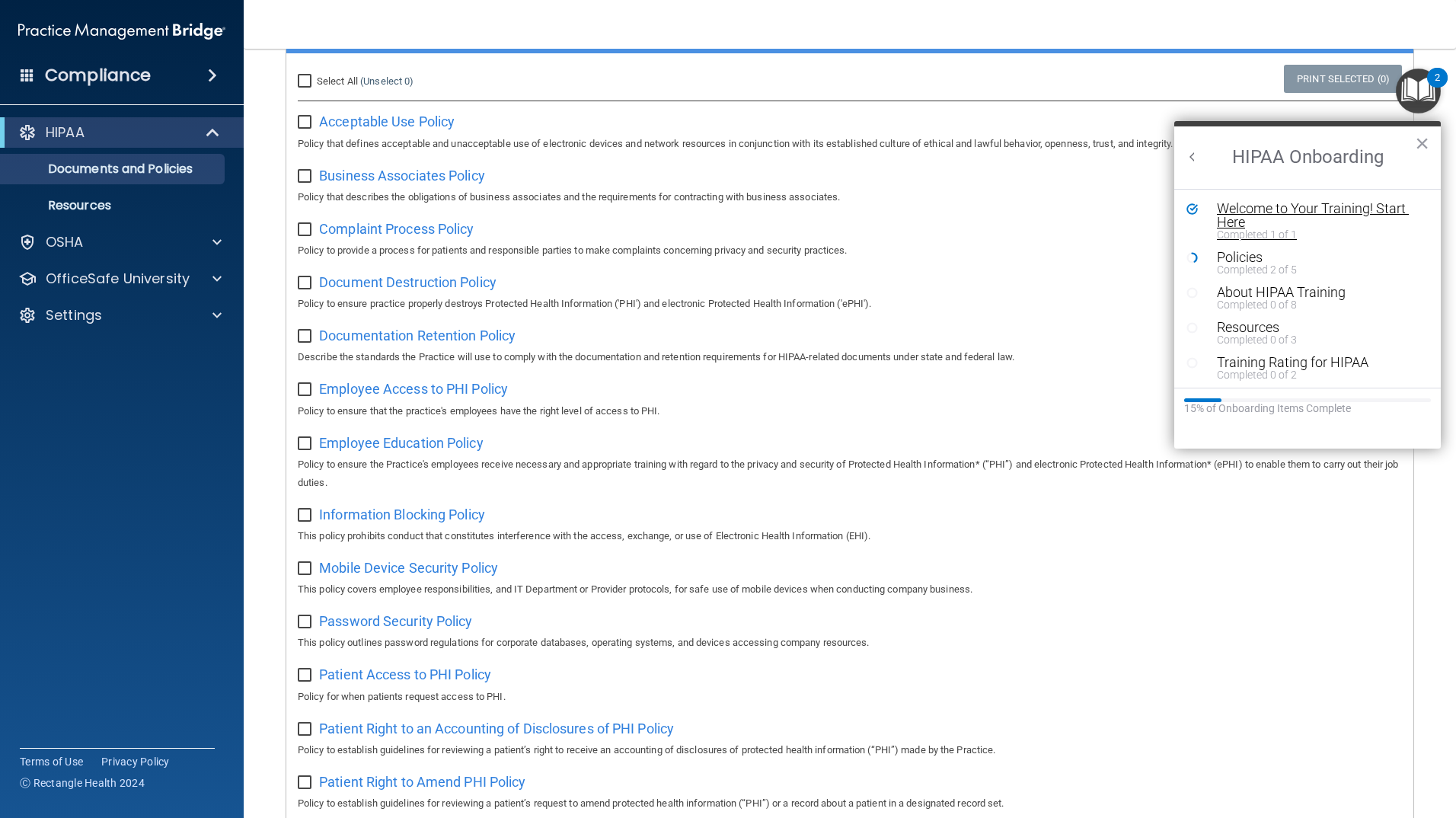
scroll to position [0, 0]
click at [1038, 205] on p "Policy that describes the obligations of business associates and the requiremen…" at bounding box center [849, 197] width 1104 height 18
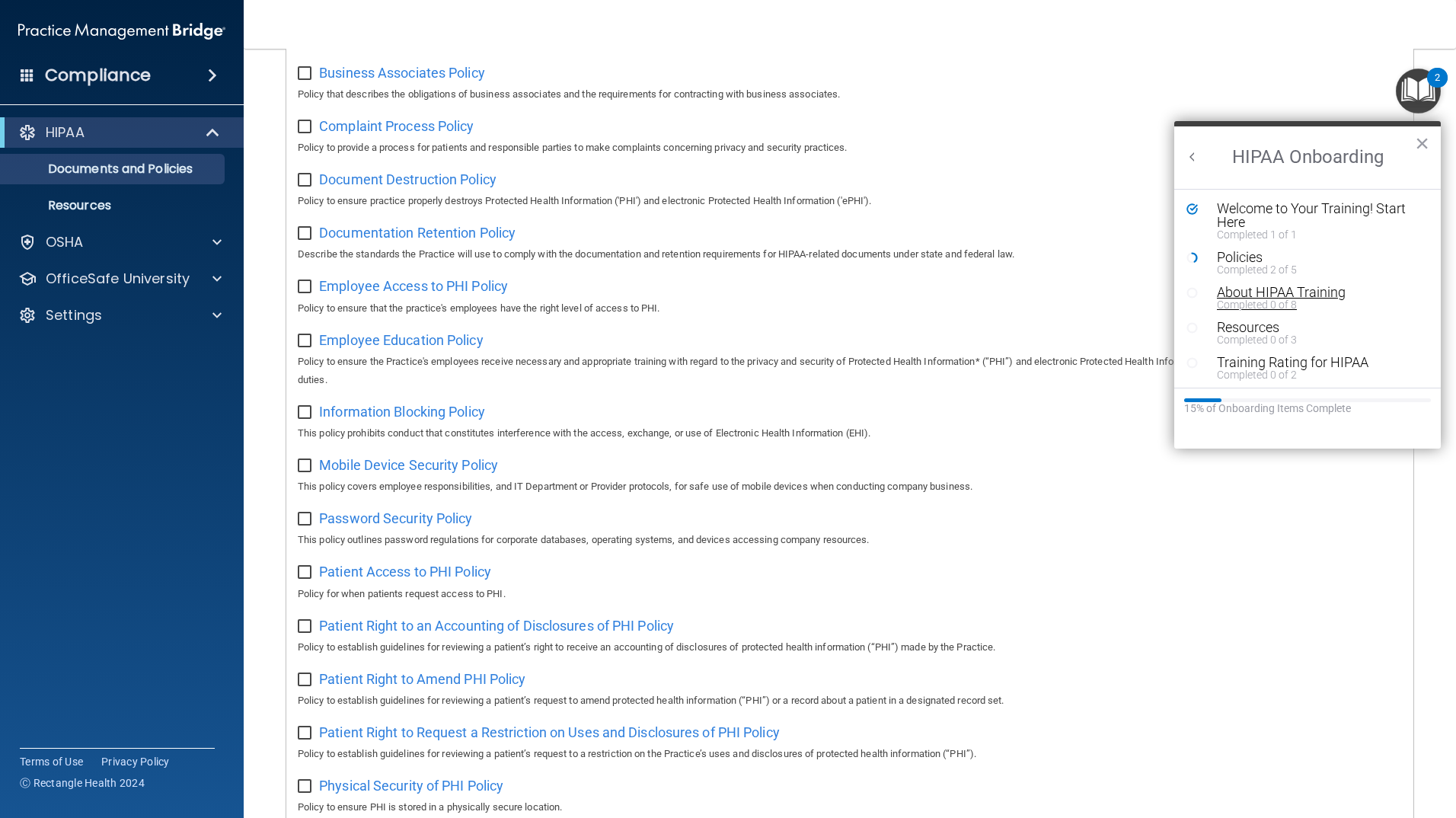
scroll to position [457, 0]
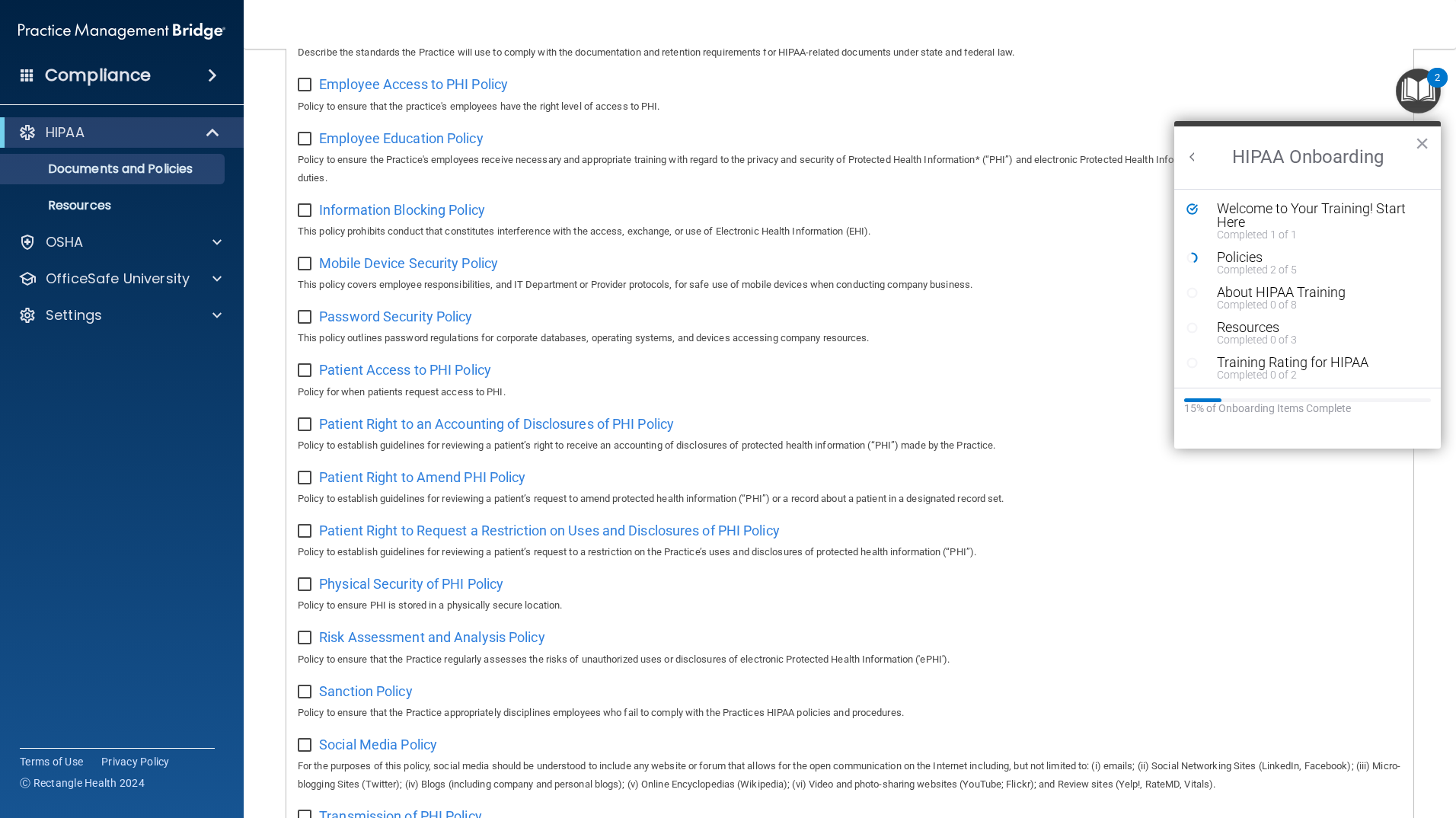
click at [1423, 83] on img "Open Resource Center, 2 new notifications" at bounding box center [1418, 90] width 45 height 45
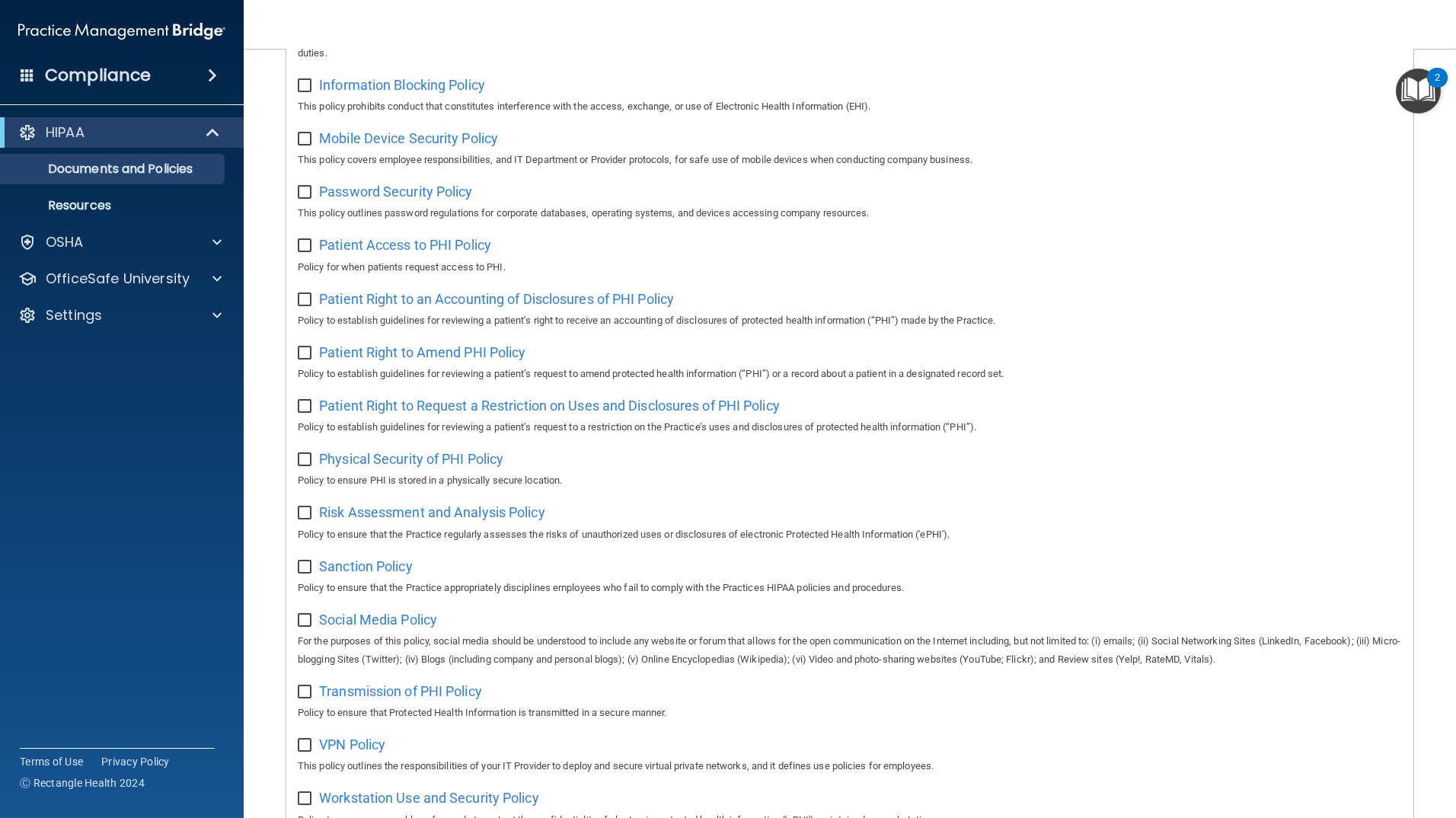
scroll to position [710, 0]
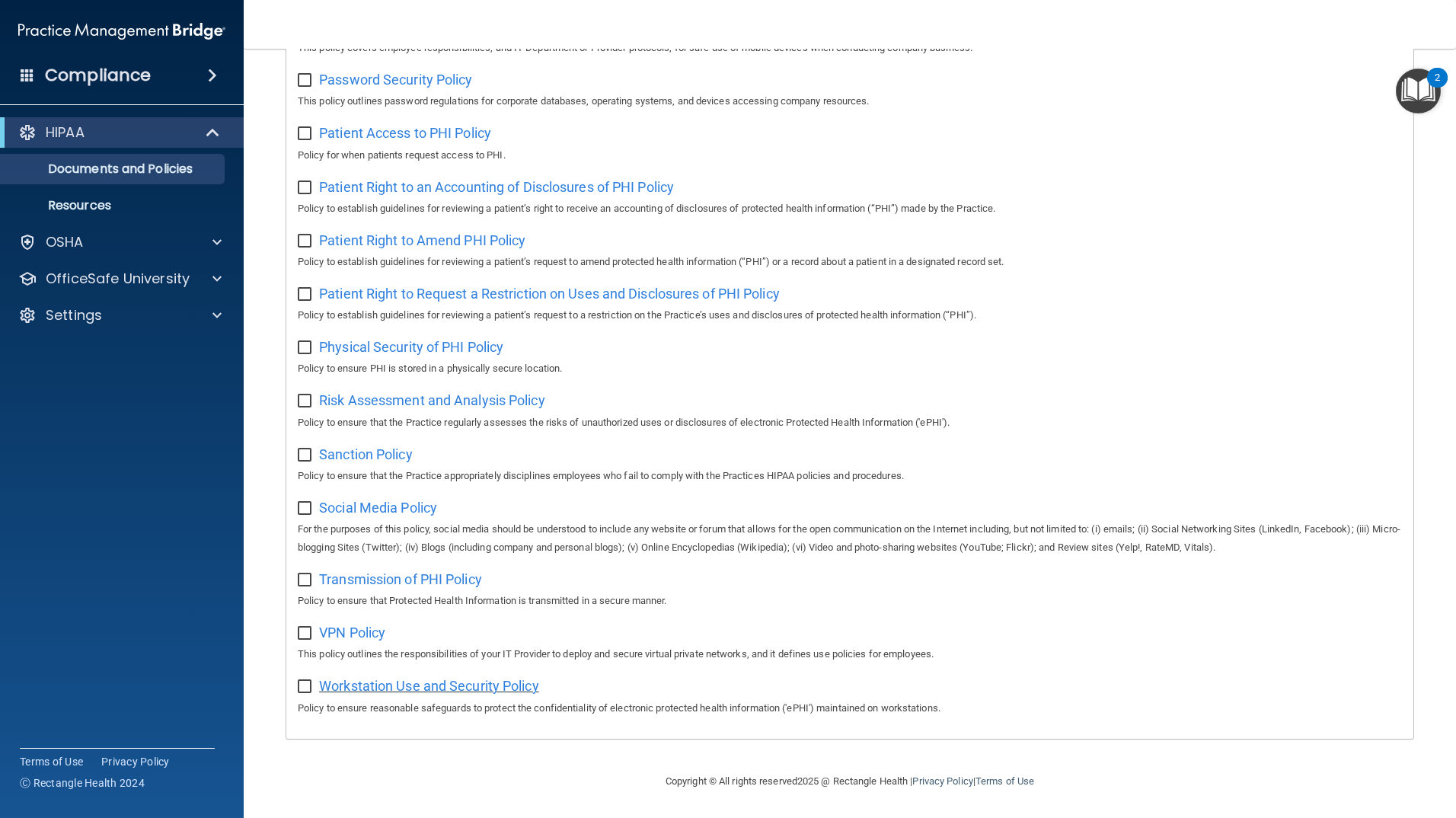
click at [377, 682] on span "Workstation Use and Security Policy" at bounding box center [429, 685] width 220 height 16
click at [374, 636] on span "VPN Policy" at bounding box center [352, 633] width 66 height 16
click at [392, 579] on span "Transmission of PHI Policy" at bounding box center [400, 579] width 163 height 16
click at [407, 510] on span "Social Media Policy" at bounding box center [378, 507] width 118 height 16
click at [345, 449] on span "Sanction Policy" at bounding box center [366, 454] width 94 height 16
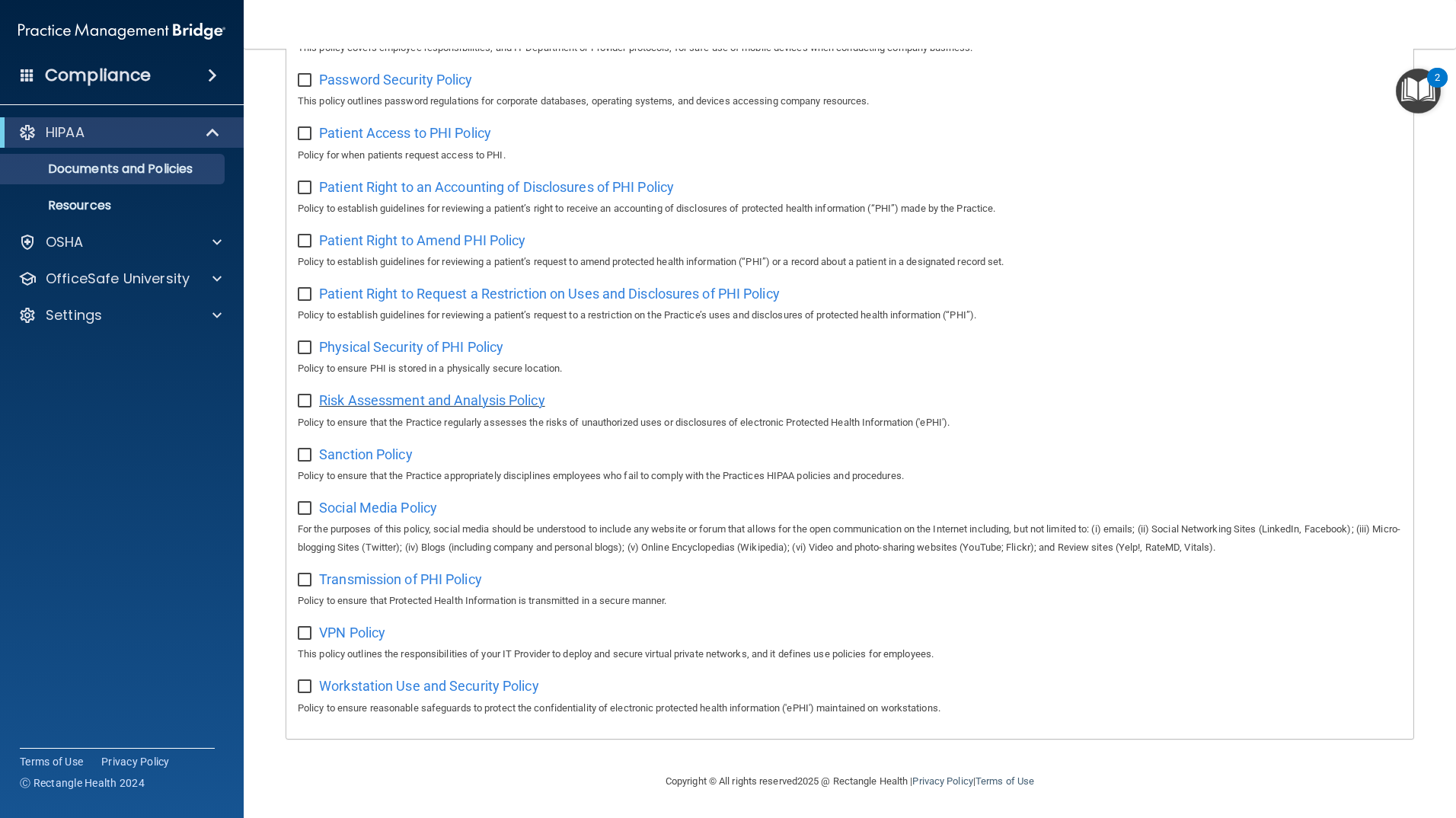
click at [377, 392] on span "Risk Assessment and Analysis Policy" at bounding box center [432, 400] width 226 height 16
click at [391, 341] on span "Physical Security of PHI Policy" at bounding box center [411, 347] width 185 height 16
click at [419, 237] on span "Patient Right to Amend PHI Policy" at bounding box center [422, 240] width 206 height 16
click at [426, 285] on span "Patient Right to Request a Restriction on Uses and Disclosures of PHI Policy" at bounding box center [549, 294] width 461 height 16
click at [471, 245] on div "Patient Right to Amend PHI Policy Policy to establish guidelines for reviewing …" at bounding box center [849, 249] width 1104 height 44
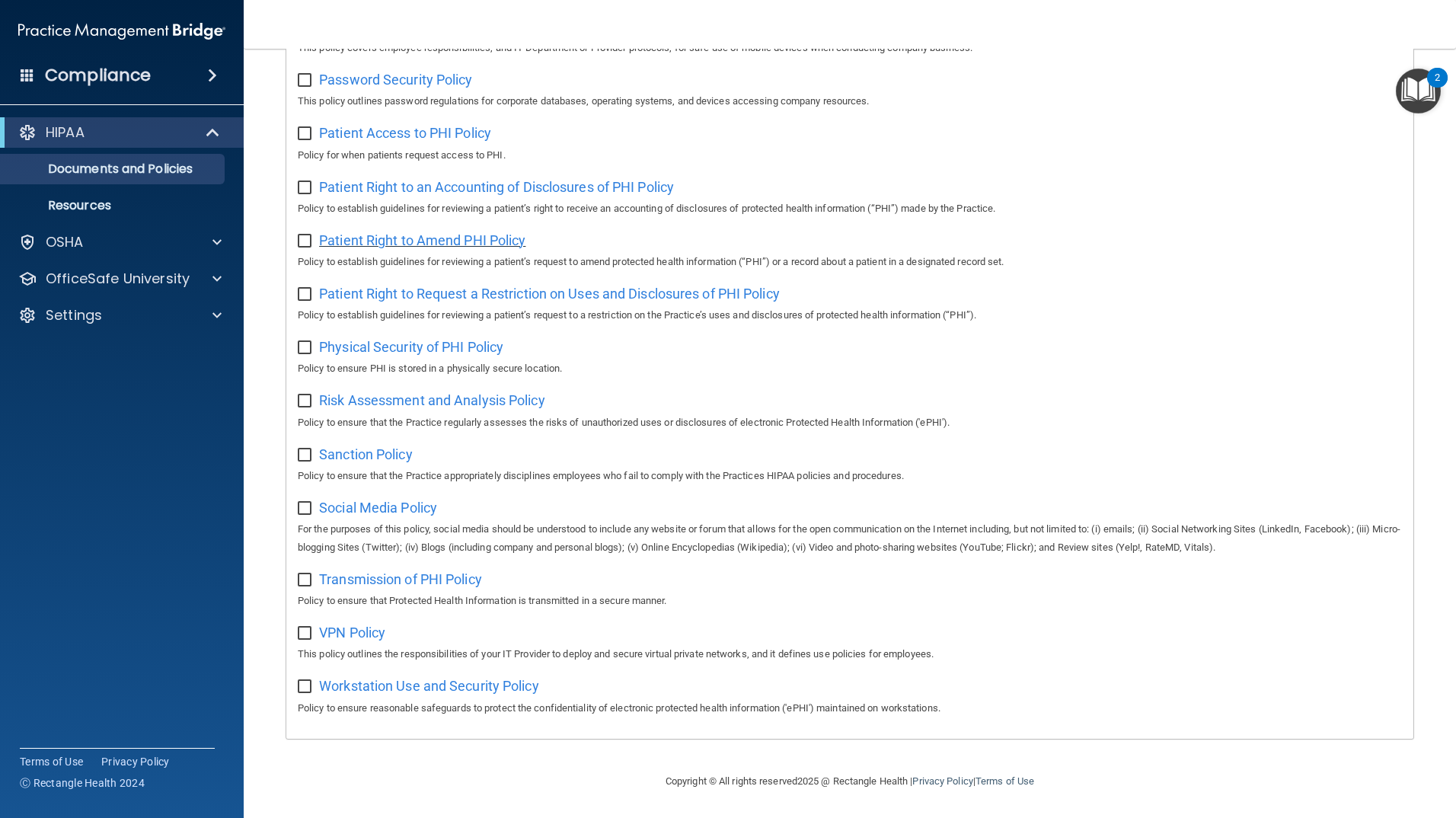
click at [472, 236] on span "Patient Right to Amend PHI Policy" at bounding box center [422, 240] width 206 height 16
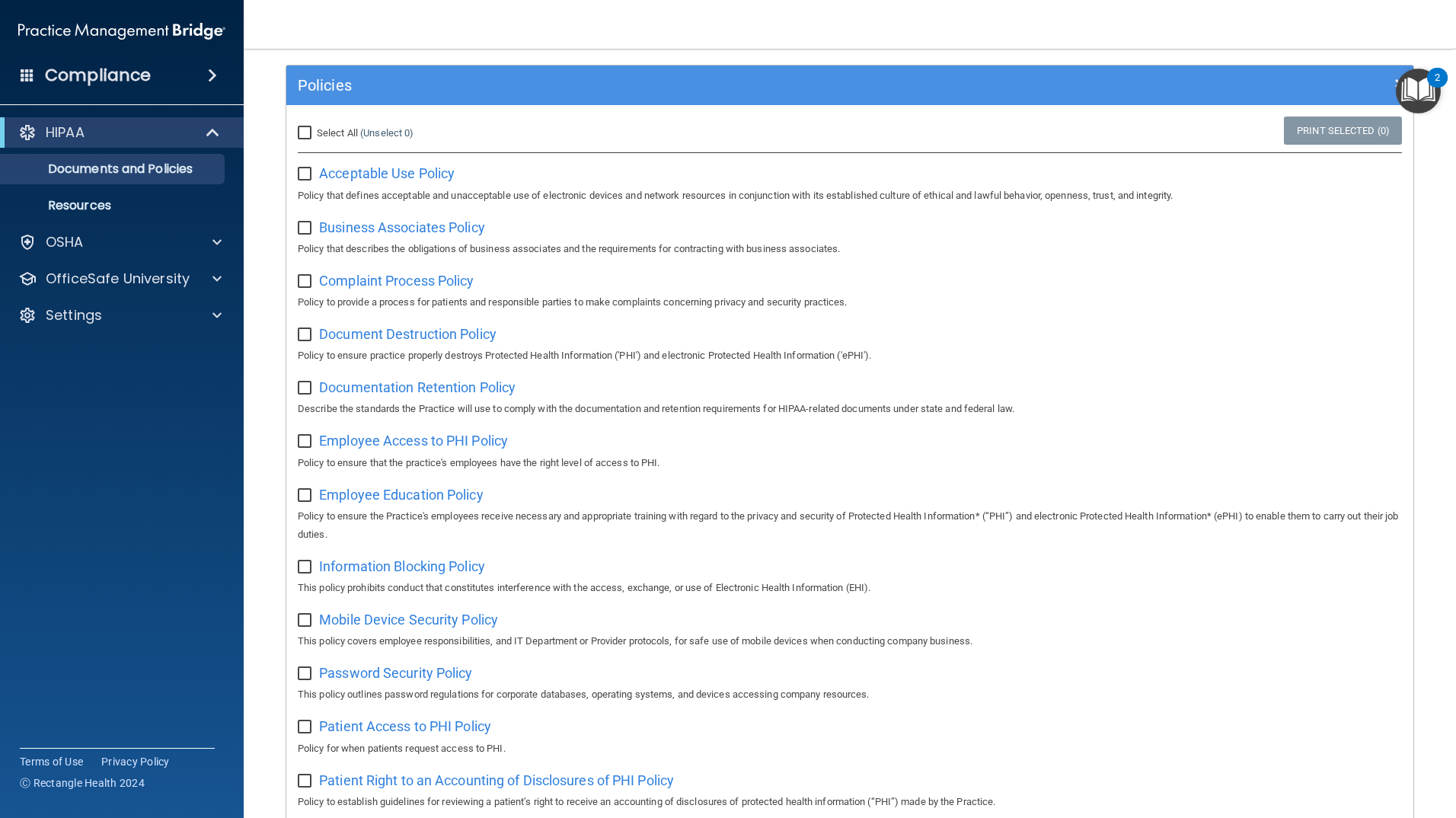
scroll to position [0, 0]
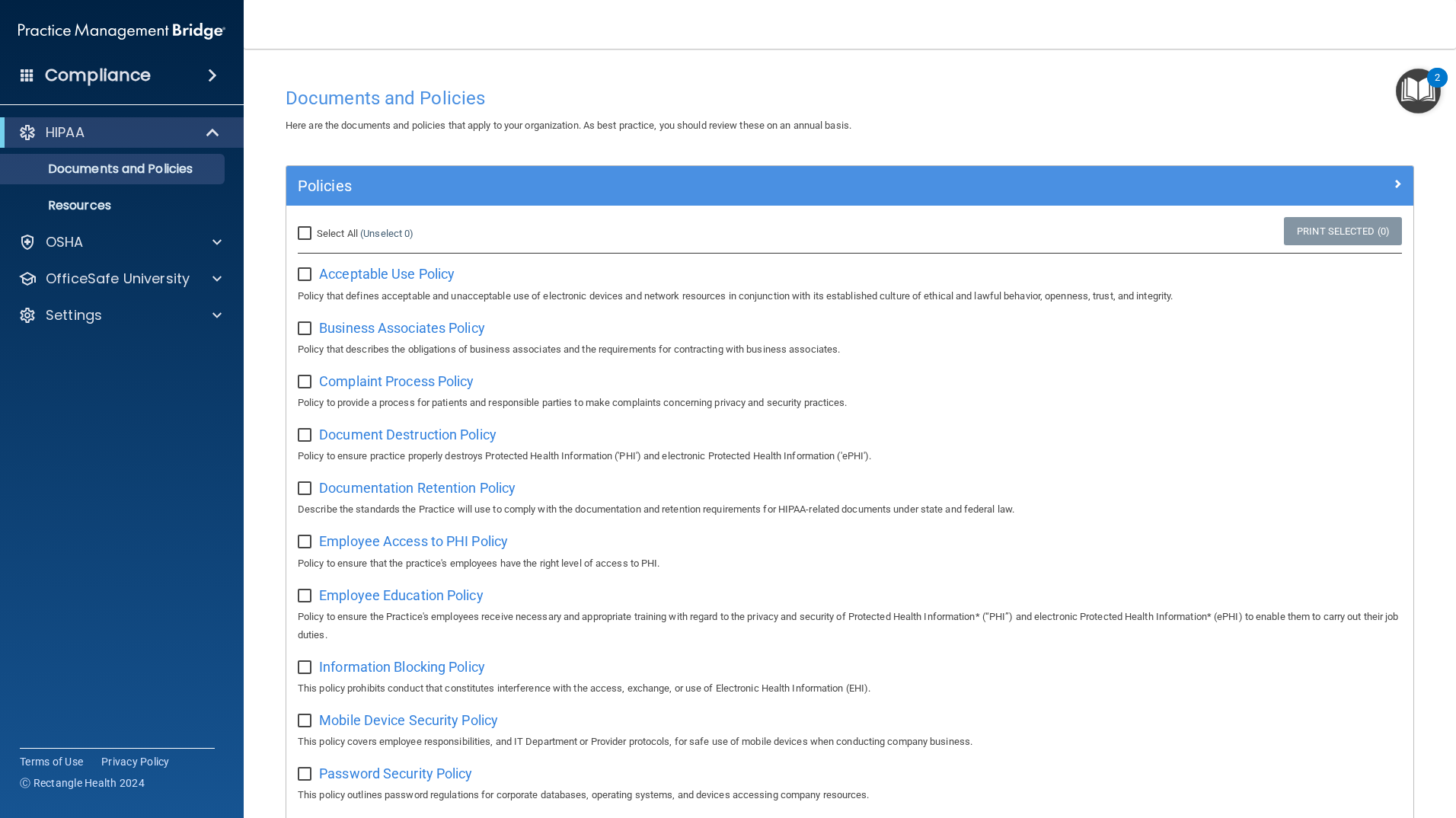
click at [306, 232] on input "Select All (Unselect 0) Unselect All" at bounding box center [306, 233] width 17 height 12
checkbox input "true"
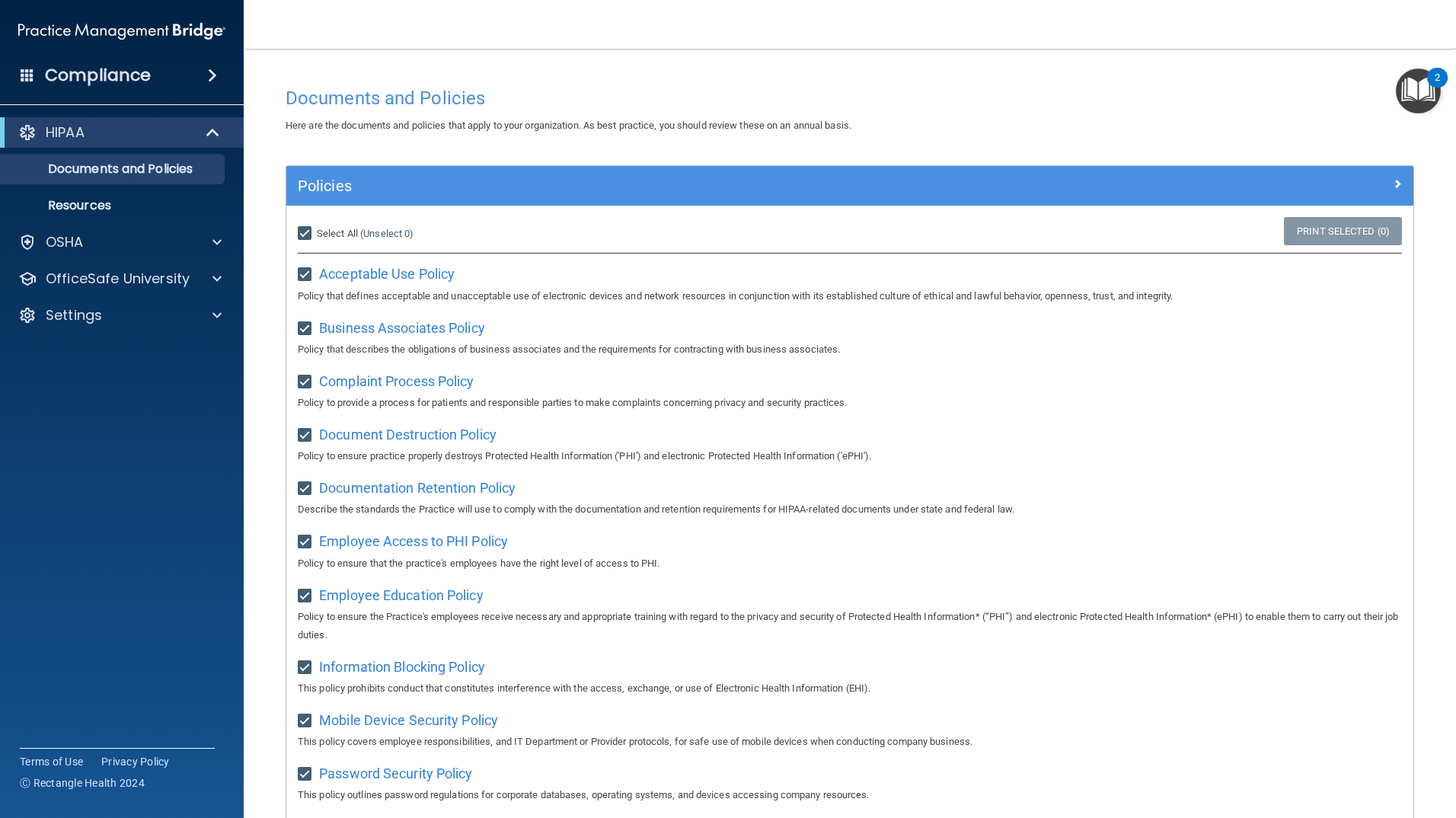
checkbox input "true"
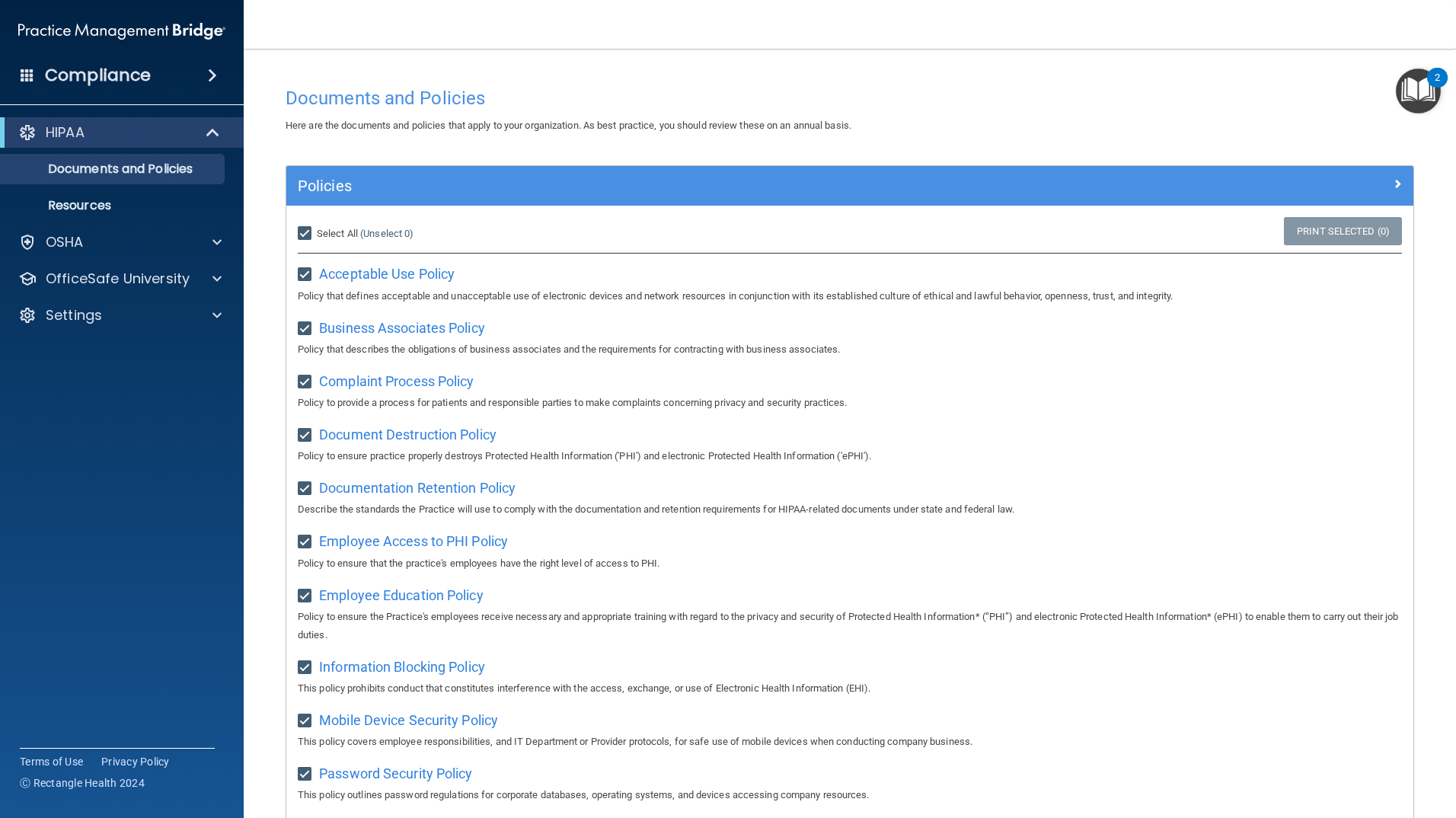
checkbox input "true"
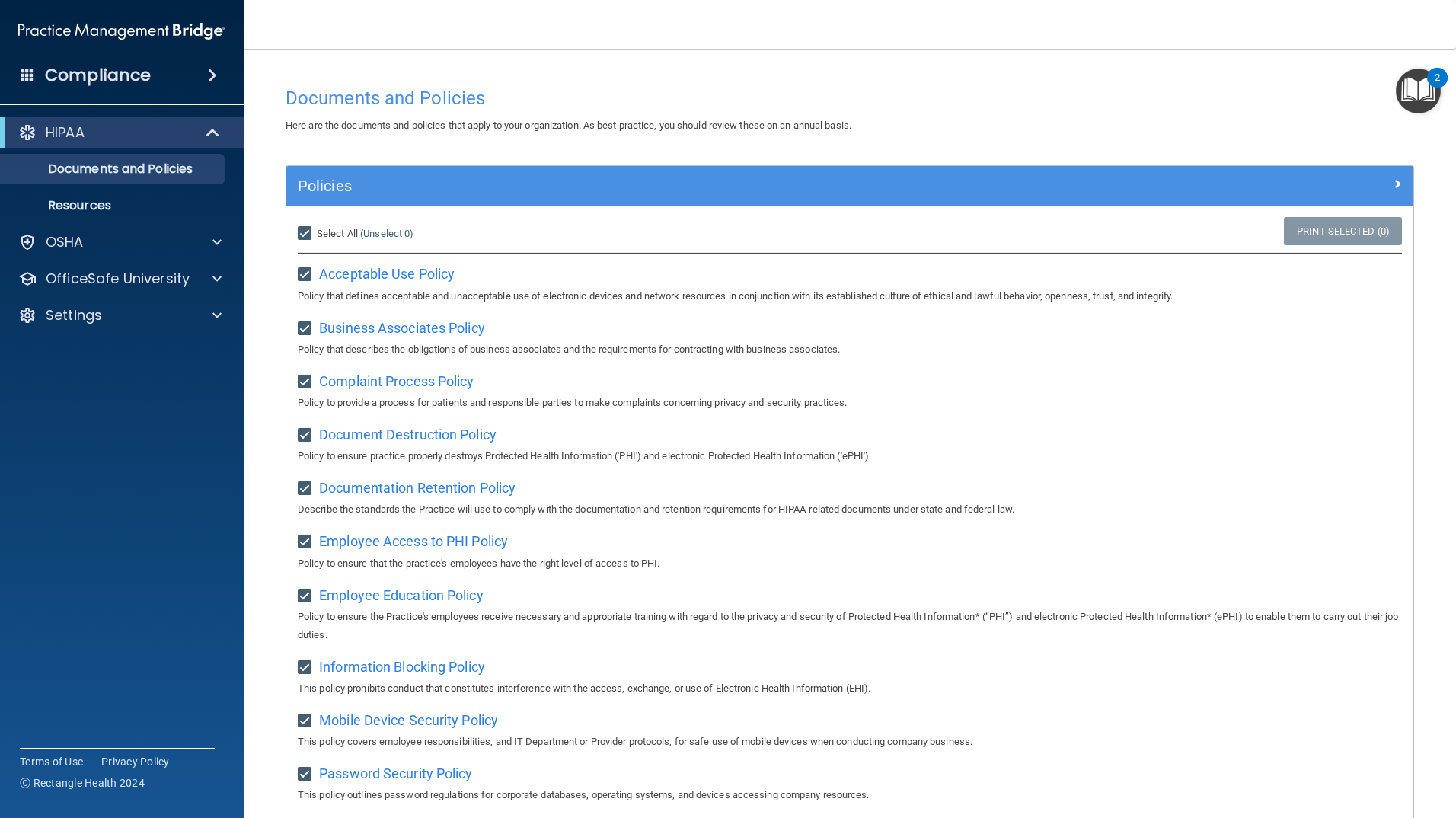
checkbox input "true"
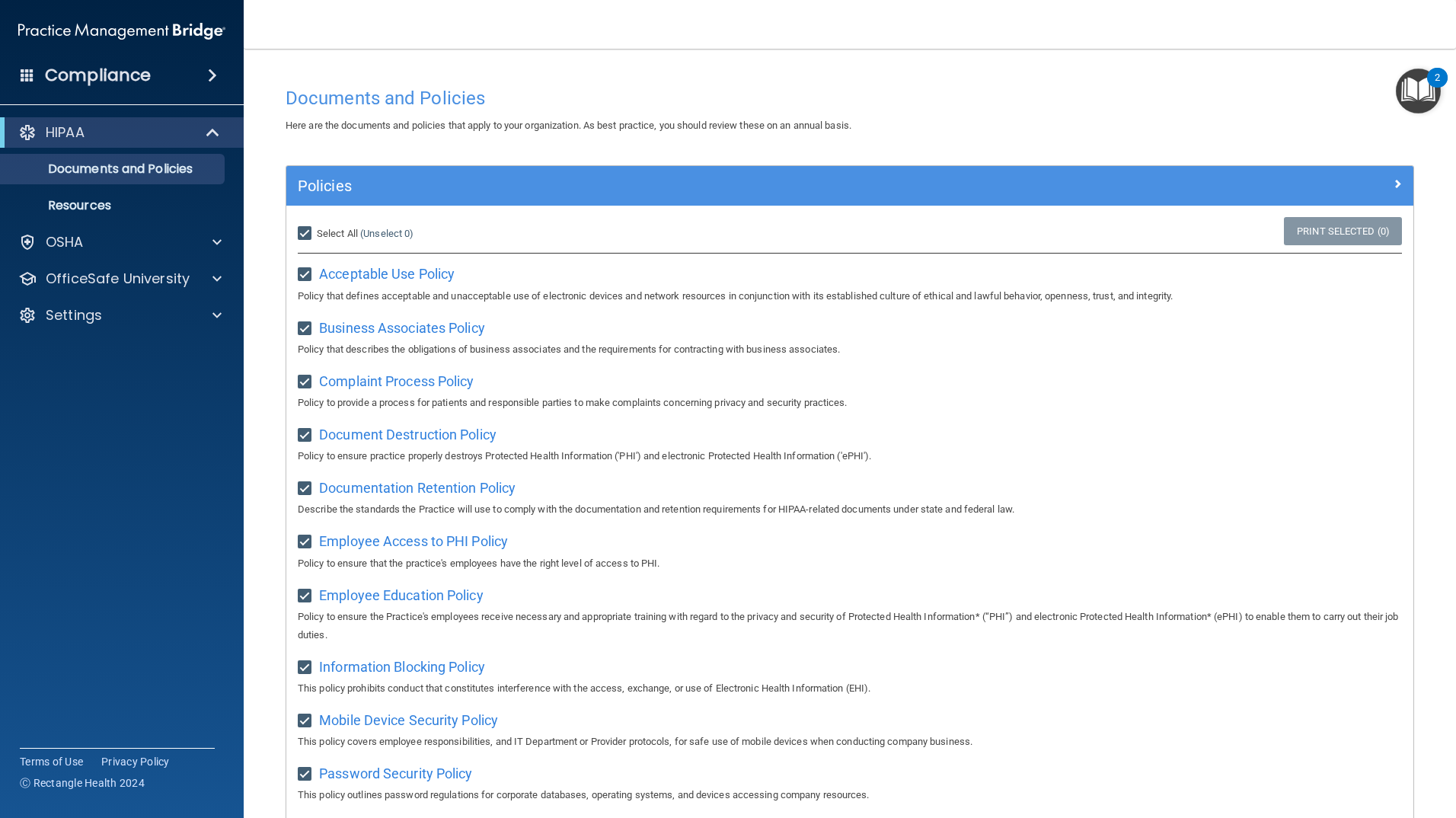
checkbox input "true"
click at [306, 228] on input "Select All (Unselect 21) Unselect All" at bounding box center [306, 233] width 17 height 12
checkbox input "false"
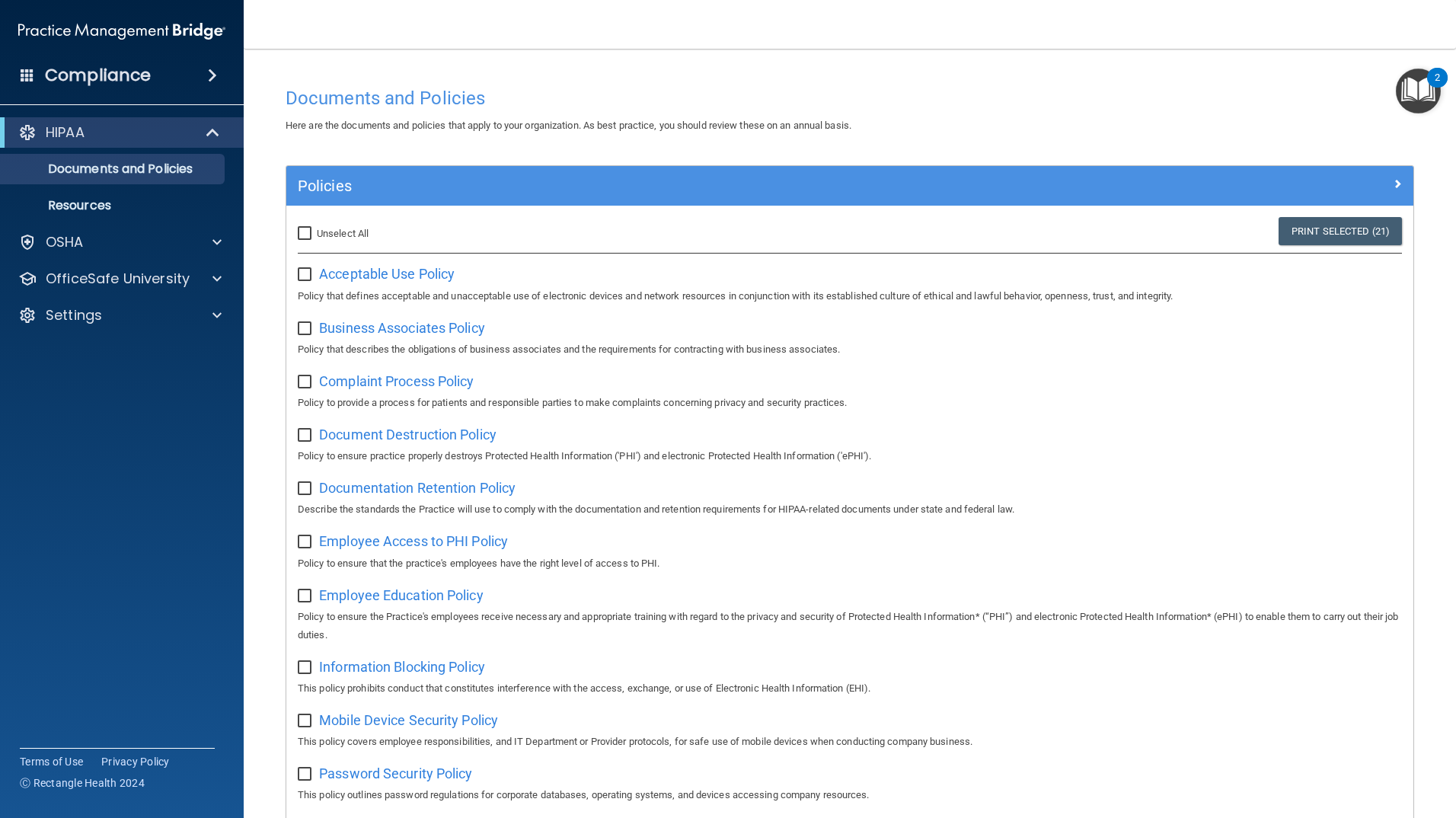
checkbox input "false"
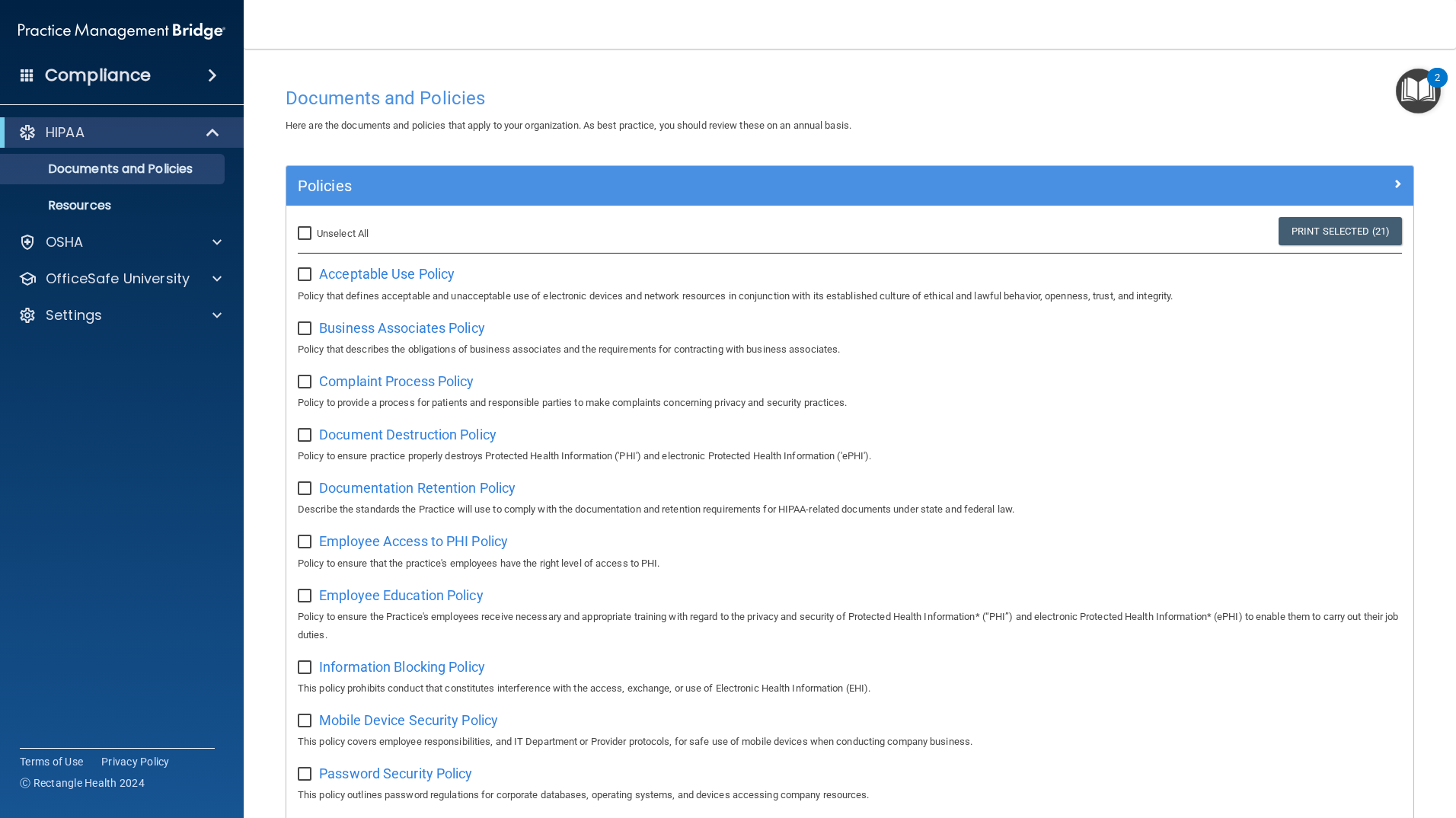
checkbox input "false"
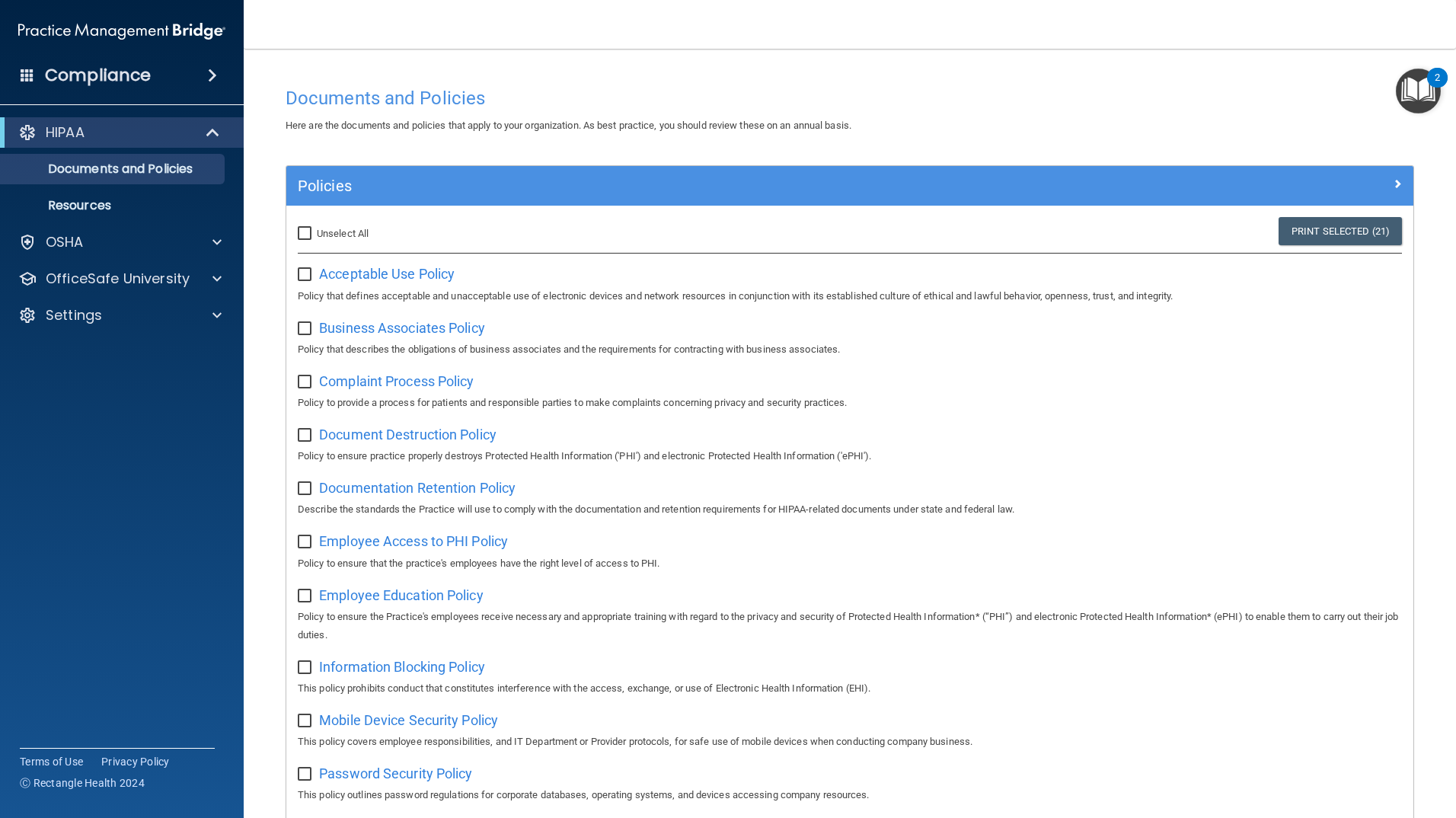
checkbox input "false"
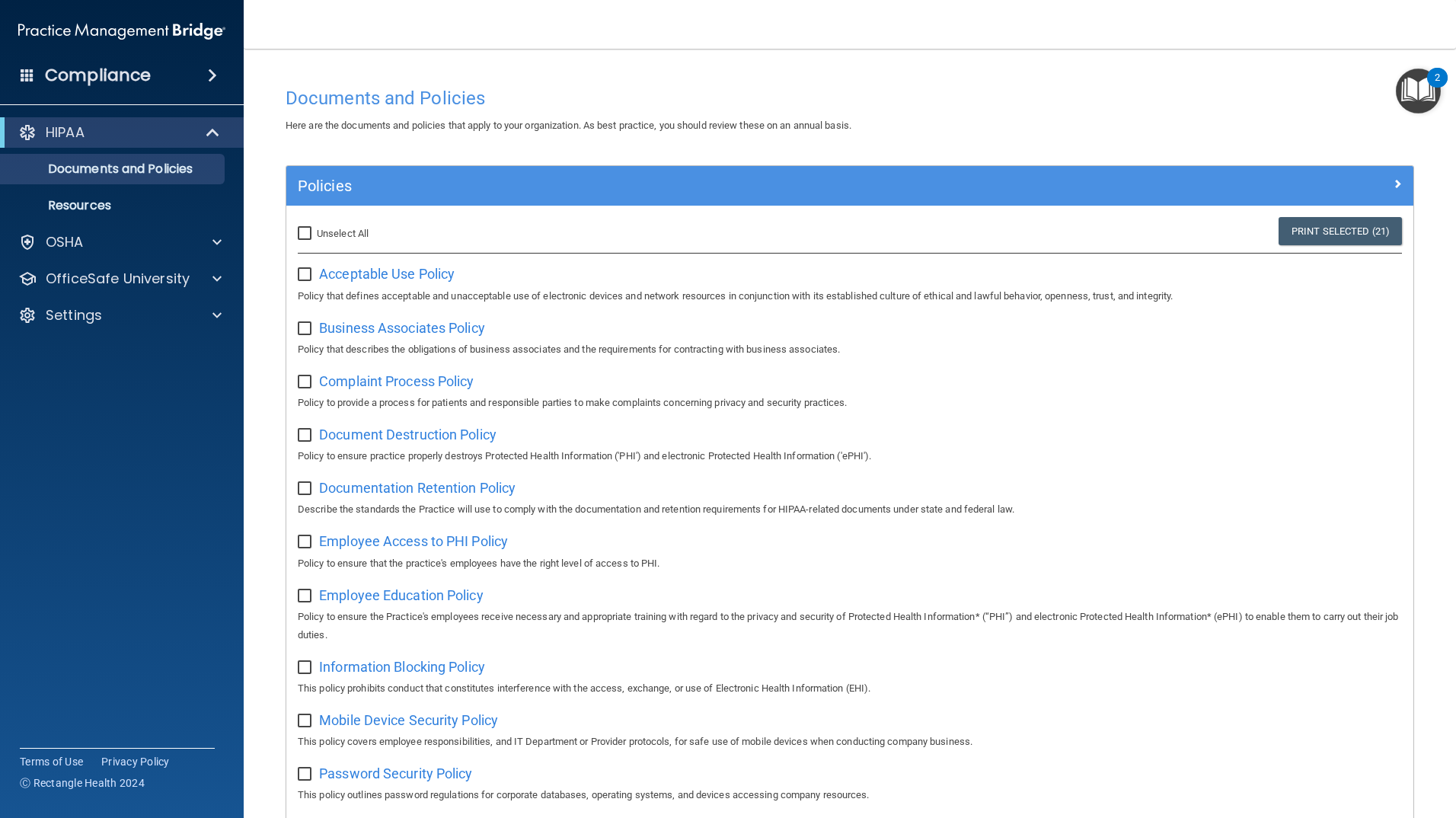
checkbox input "false"
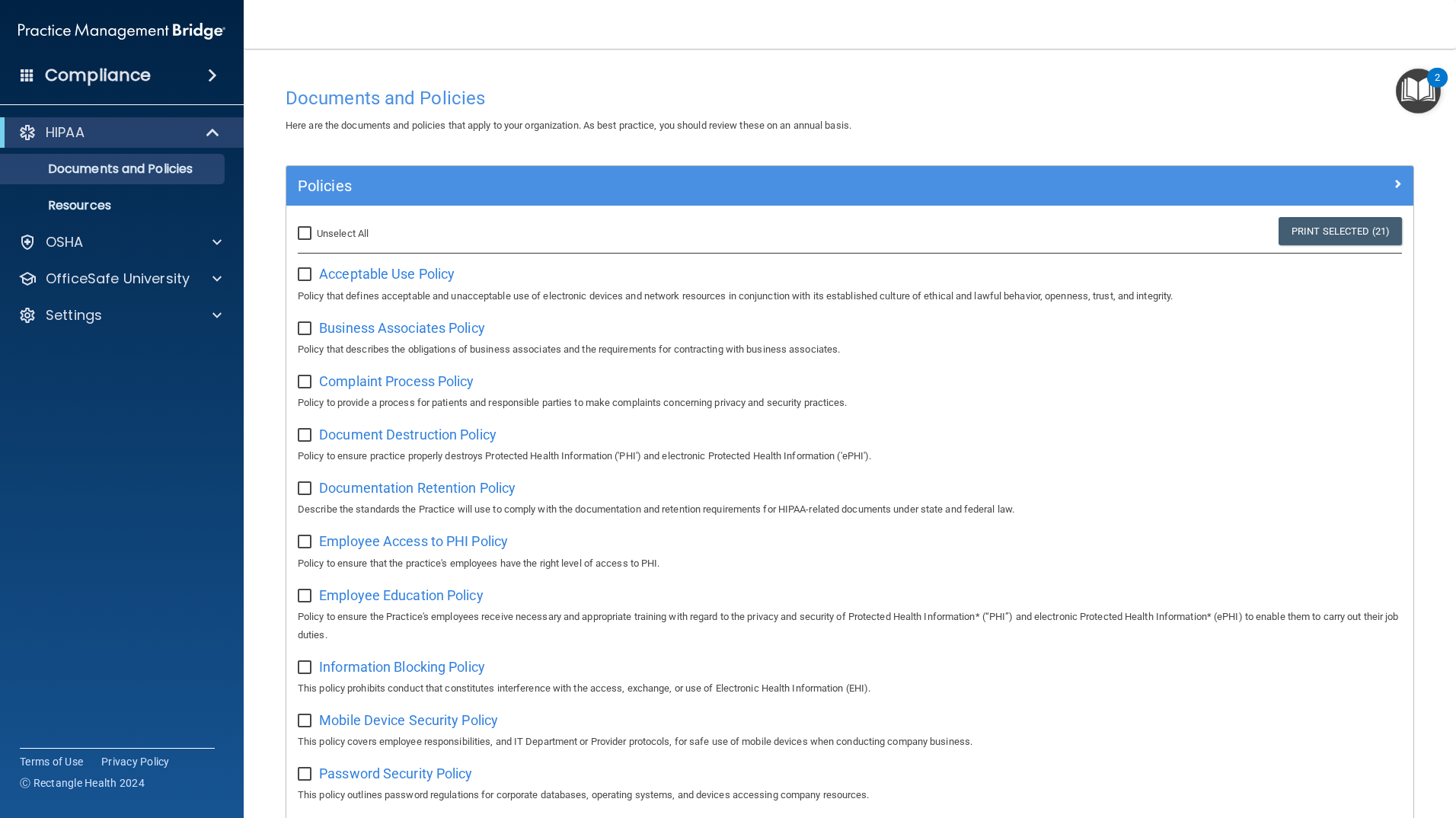
checkbox input "false"
click at [1406, 92] on img "Open Resource Center, 2 new notifications" at bounding box center [1418, 90] width 45 height 45
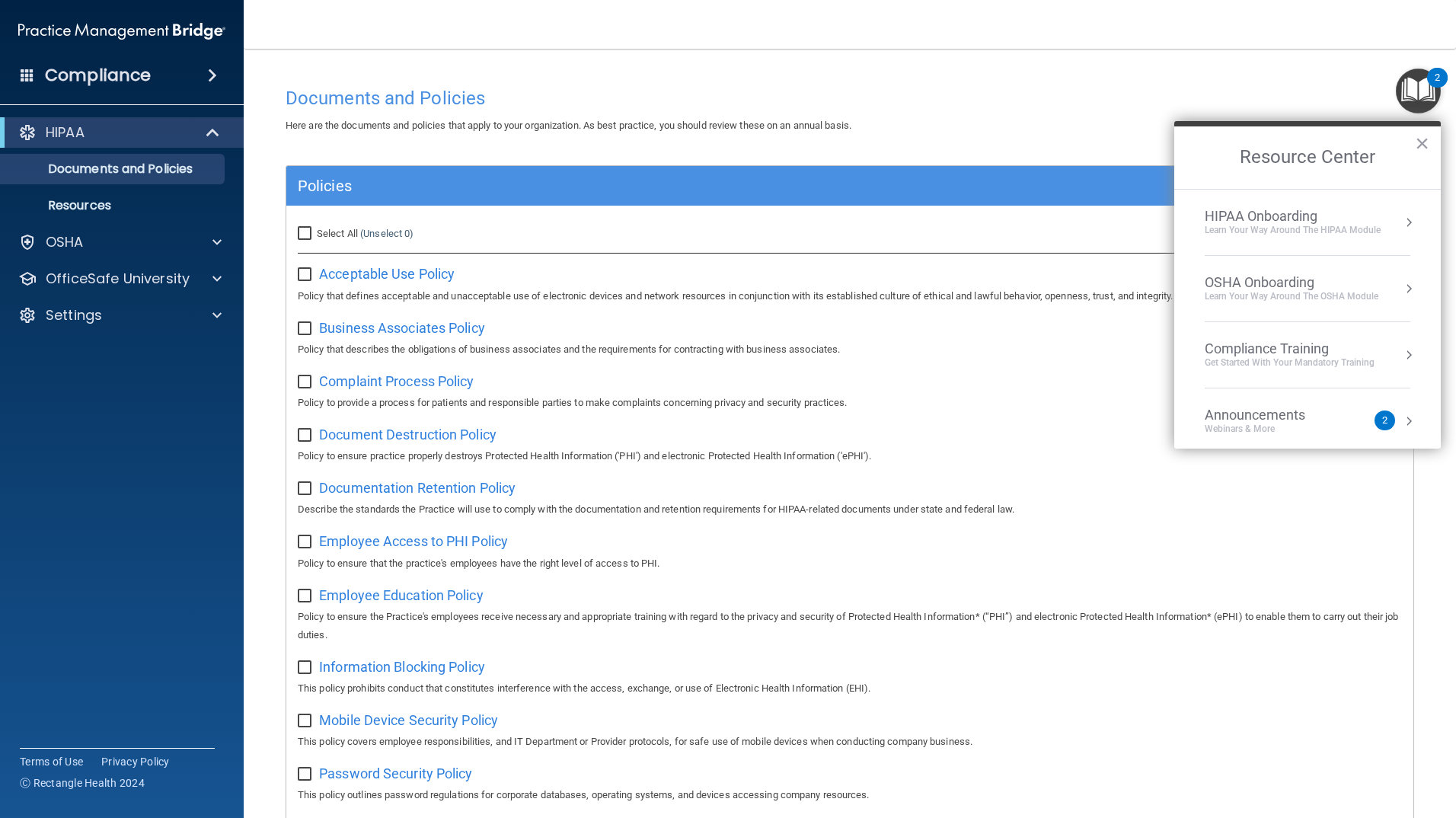
click at [1365, 217] on div "HIPAA Onboarding" at bounding box center [1292, 216] width 176 height 16
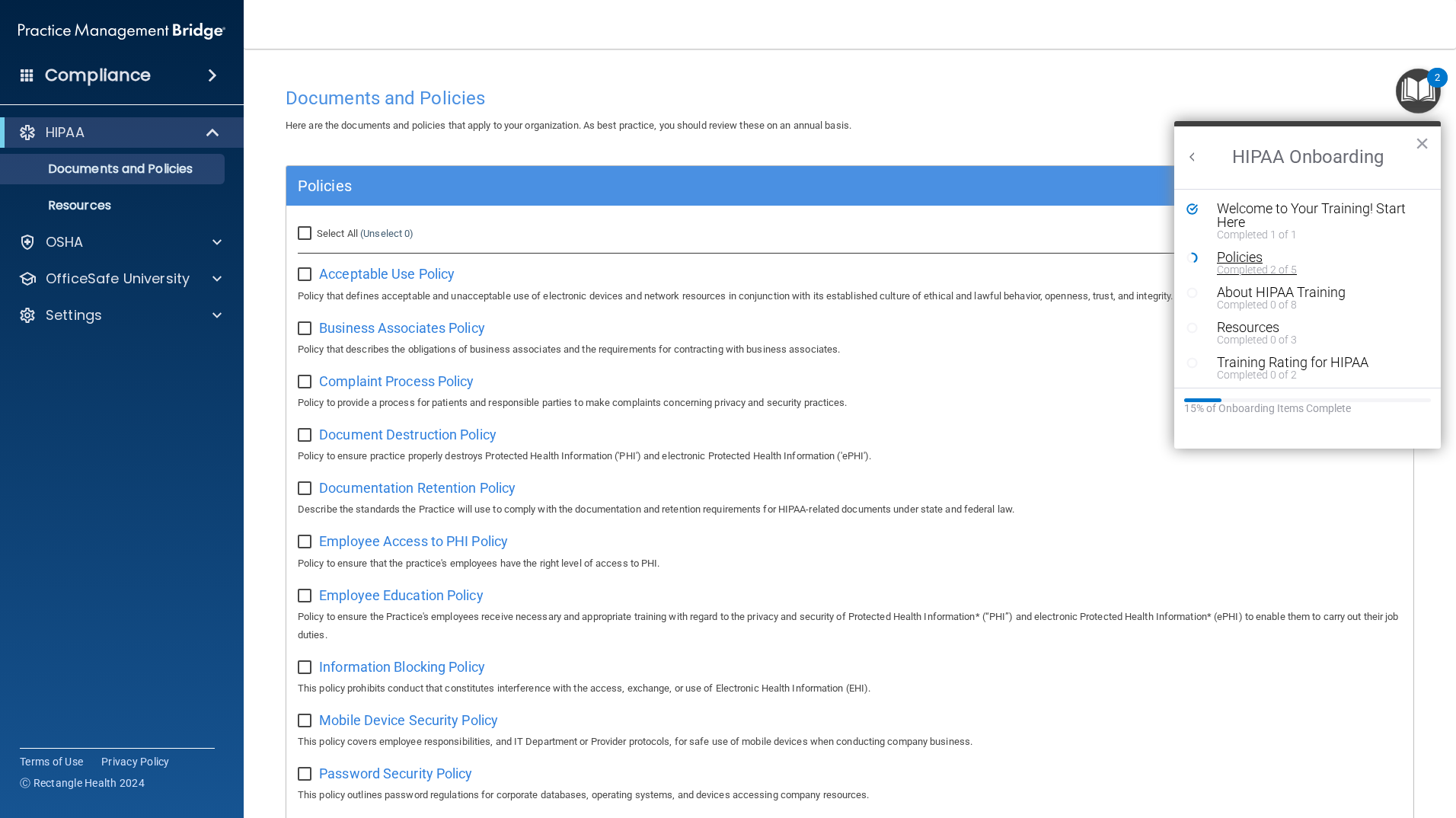
click at [1244, 264] on div "Completed 2 of 5" at bounding box center [1313, 270] width 193 height 11
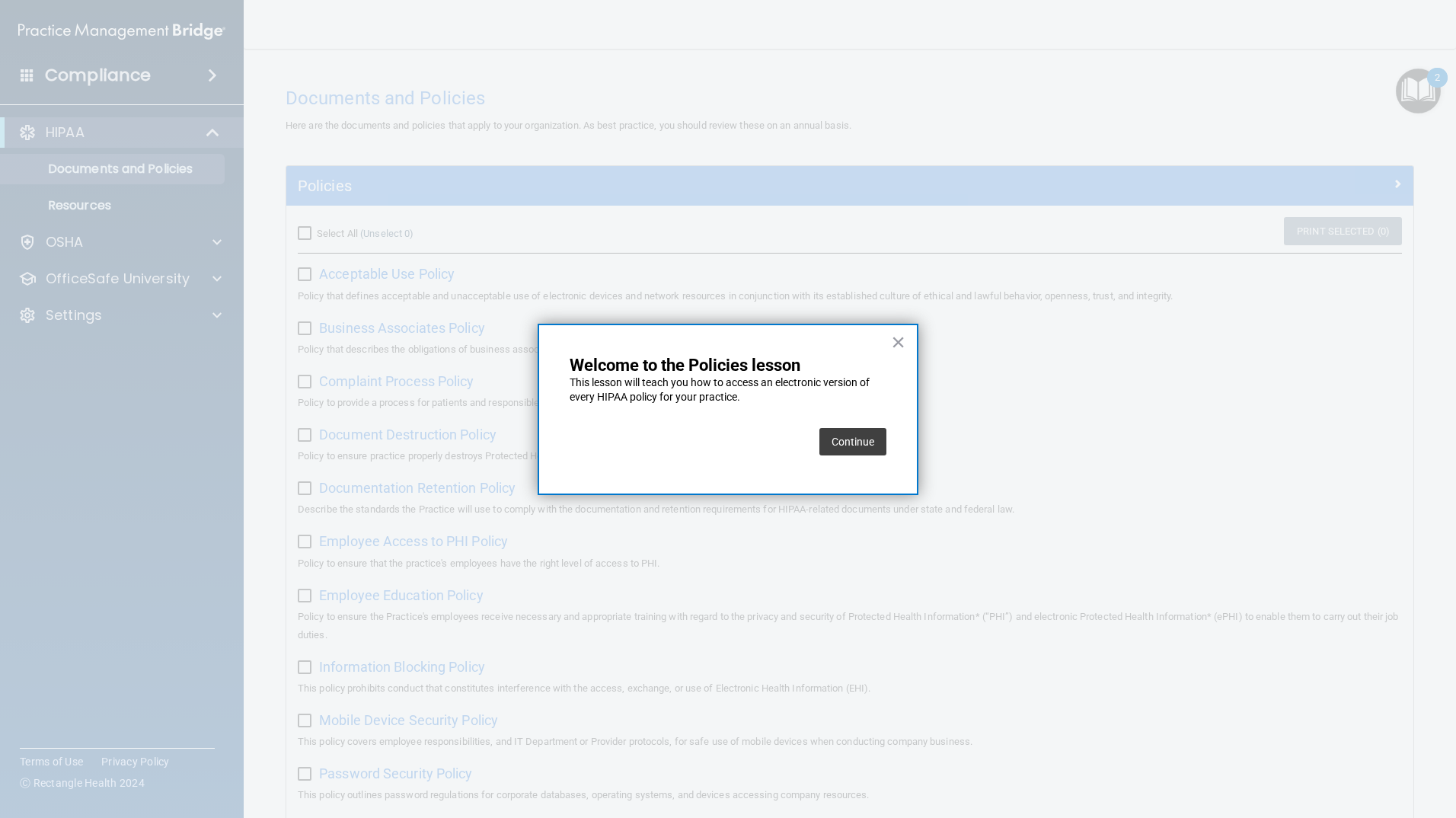
click at [855, 439] on button "Continue" at bounding box center [853, 442] width 67 height 27
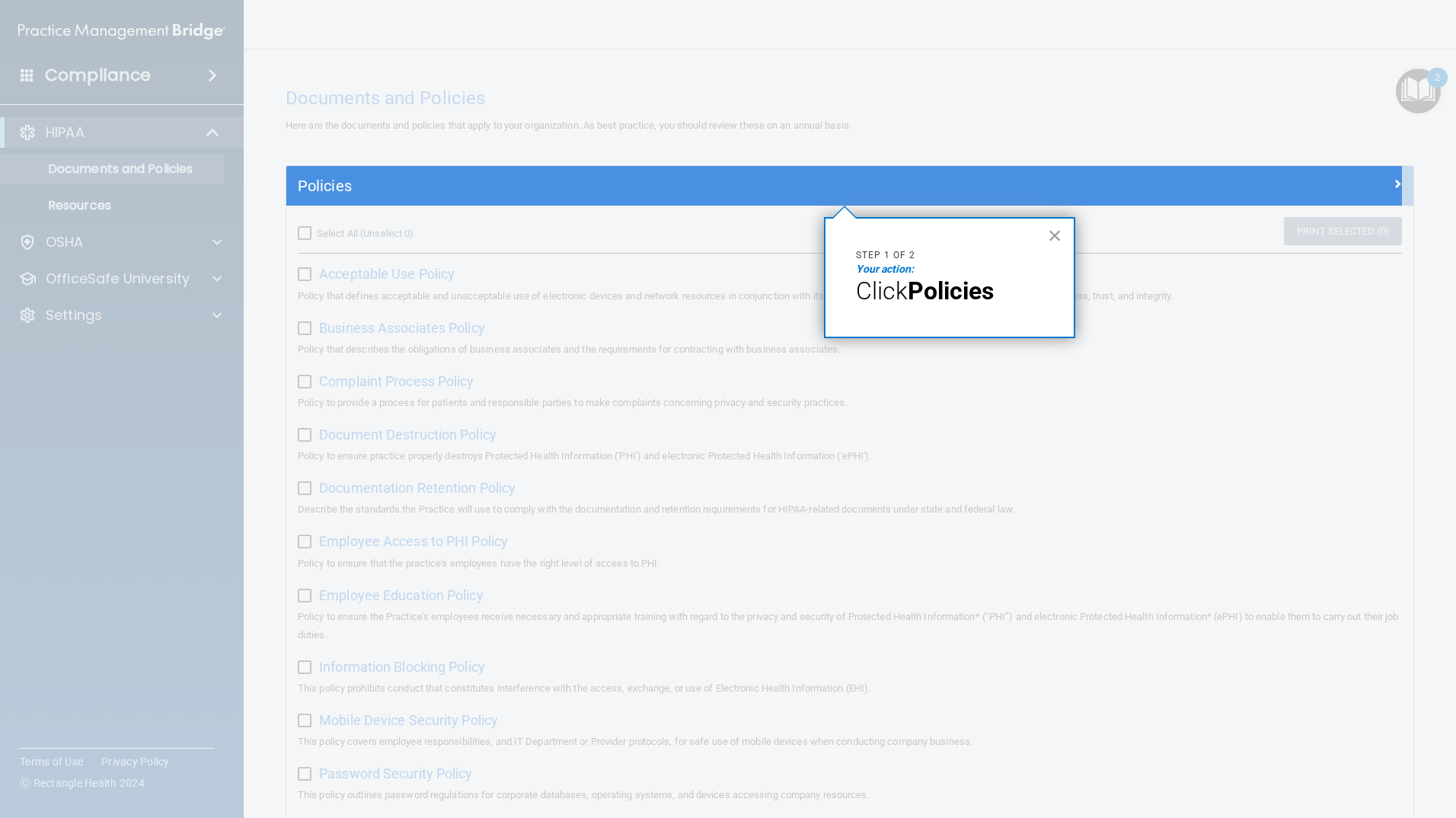
click at [932, 255] on p "Step 1 of 2" at bounding box center [949, 255] width 187 height 13
drag, startPoint x: 850, startPoint y: 265, endPoint x: 970, endPoint y: 264, distance: 120.0
click at [856, 264] on div "× Step 1 of 2 Your action: Click Policies" at bounding box center [949, 277] width 251 height 121
click at [1049, 230] on button "×" at bounding box center [1055, 234] width 15 height 25
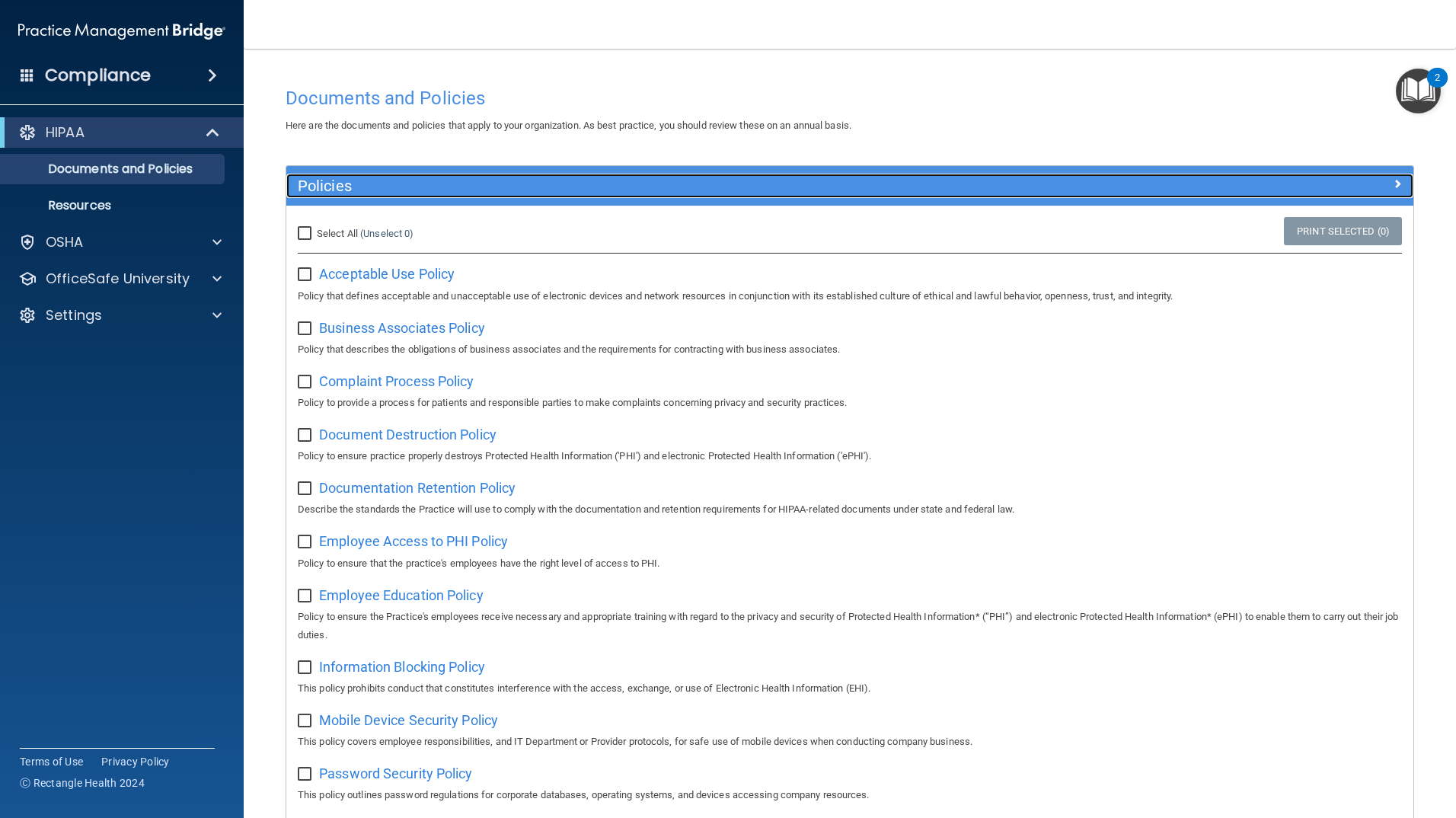
click at [1077, 190] on h5 "Policies" at bounding box center [708, 185] width 823 height 16
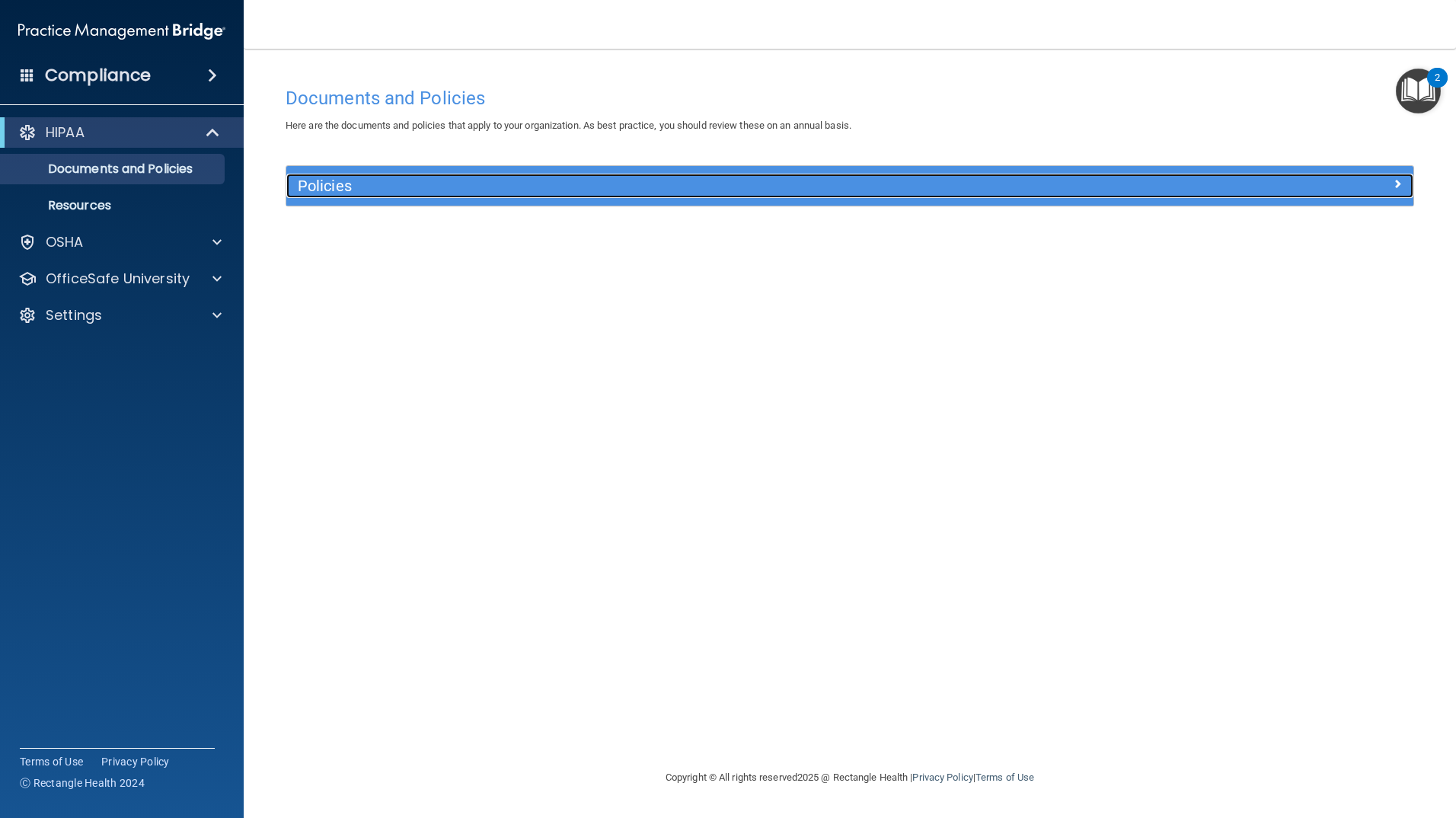
click at [589, 184] on h5 "Policies" at bounding box center [708, 185] width 823 height 16
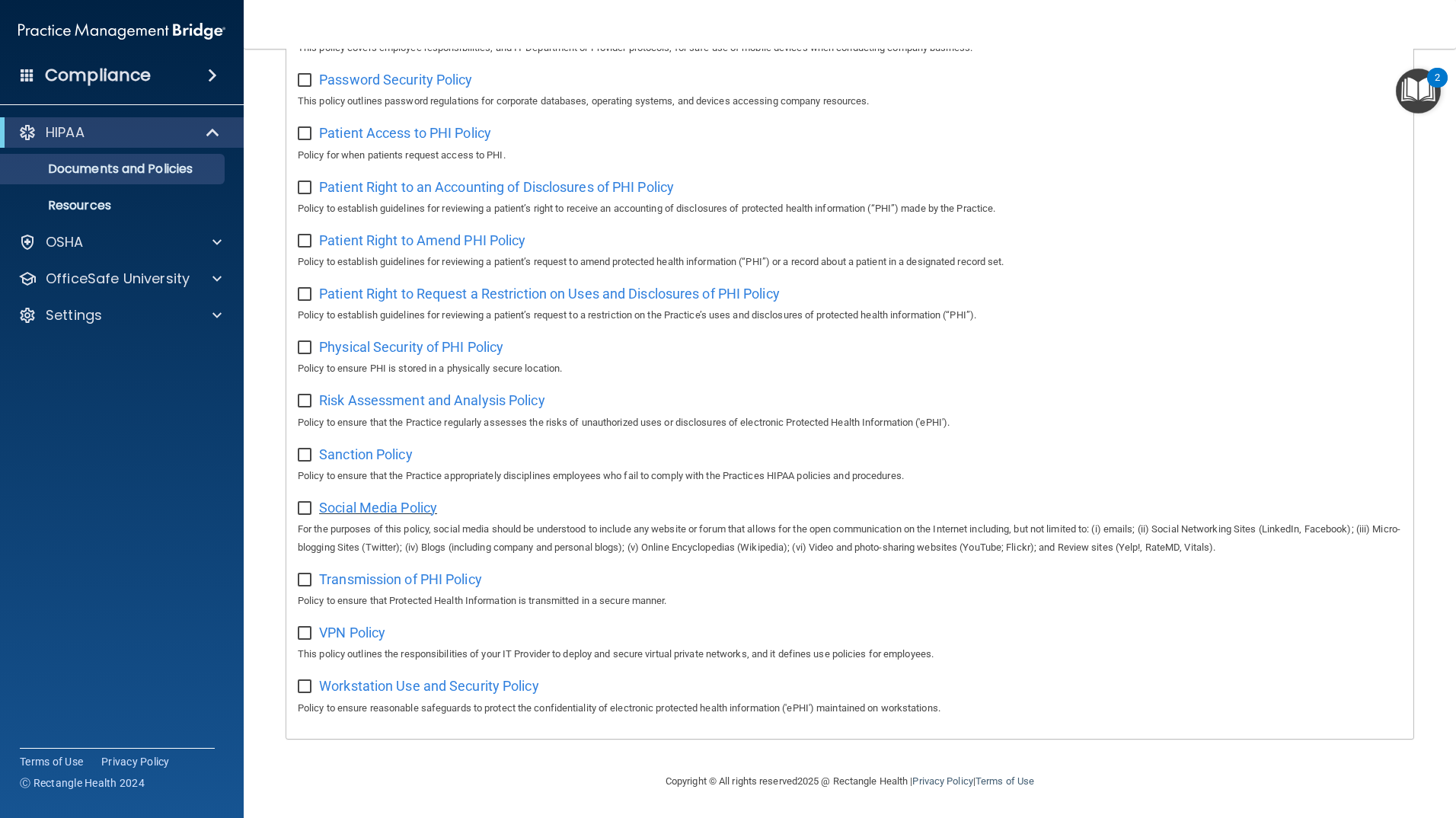
scroll to position [405, 0]
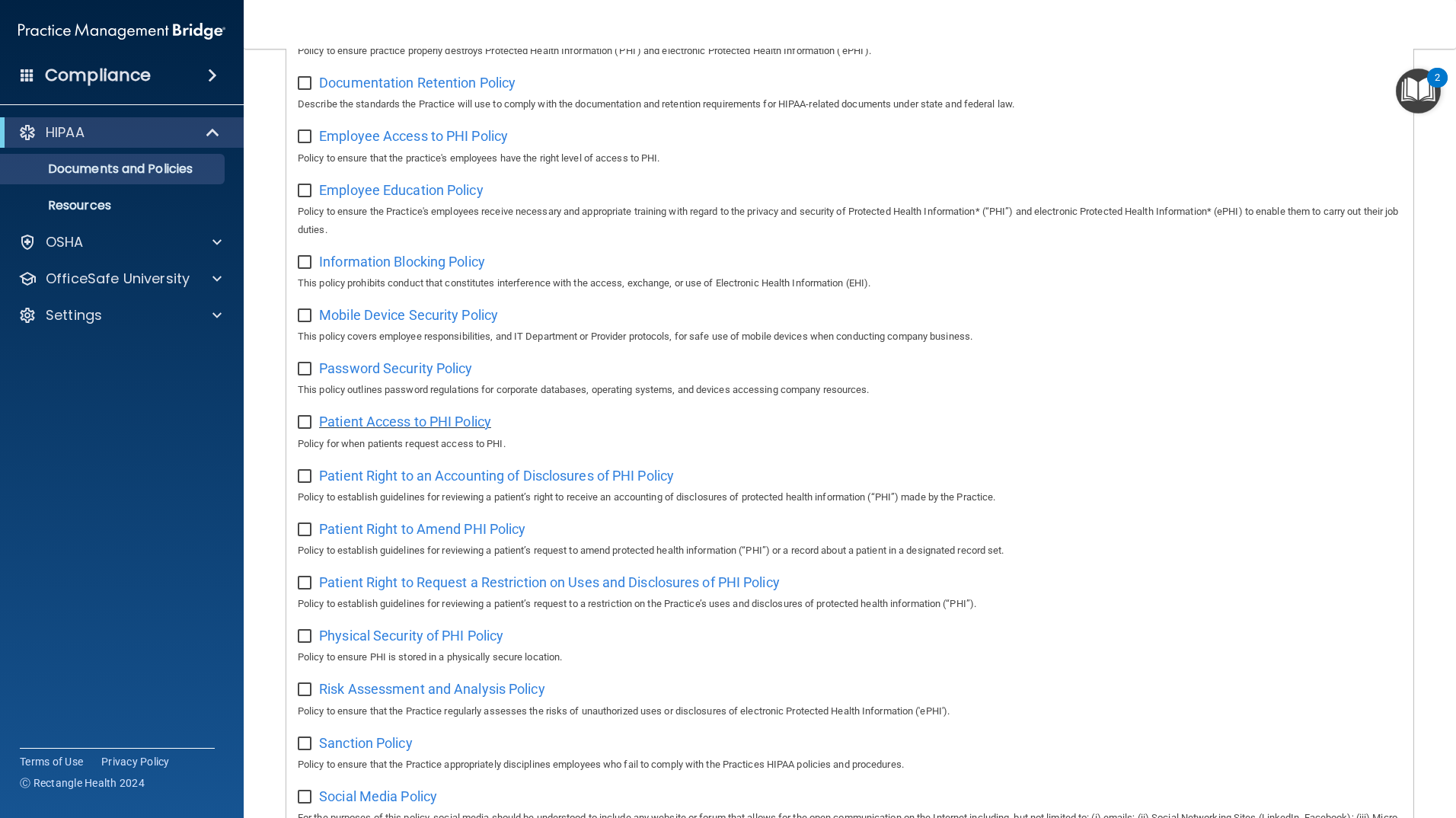
click at [410, 429] on span "Patient Access to PHI Policy" at bounding box center [405, 422] width 172 height 16
click at [405, 269] on span "Information Blocking Policy" at bounding box center [402, 262] width 166 height 16
click at [434, 323] on span "Mobile Device Security Policy" at bounding box center [408, 315] width 179 height 16
click at [1415, 105] on img "Open Resource Center, 2 new notifications" at bounding box center [1418, 90] width 45 height 45
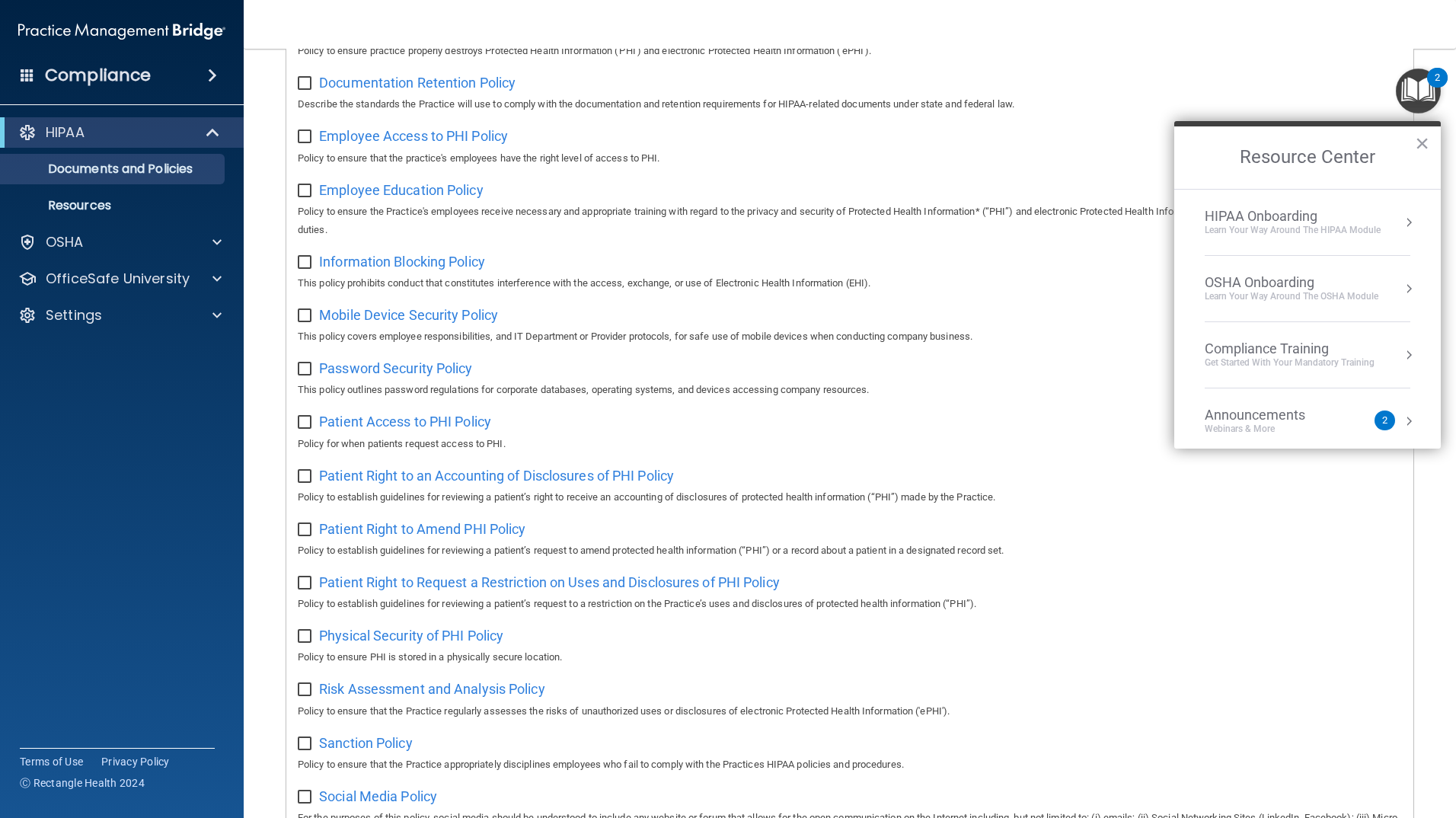
click at [1340, 215] on div "HIPAA Onboarding" at bounding box center [1292, 216] width 176 height 16
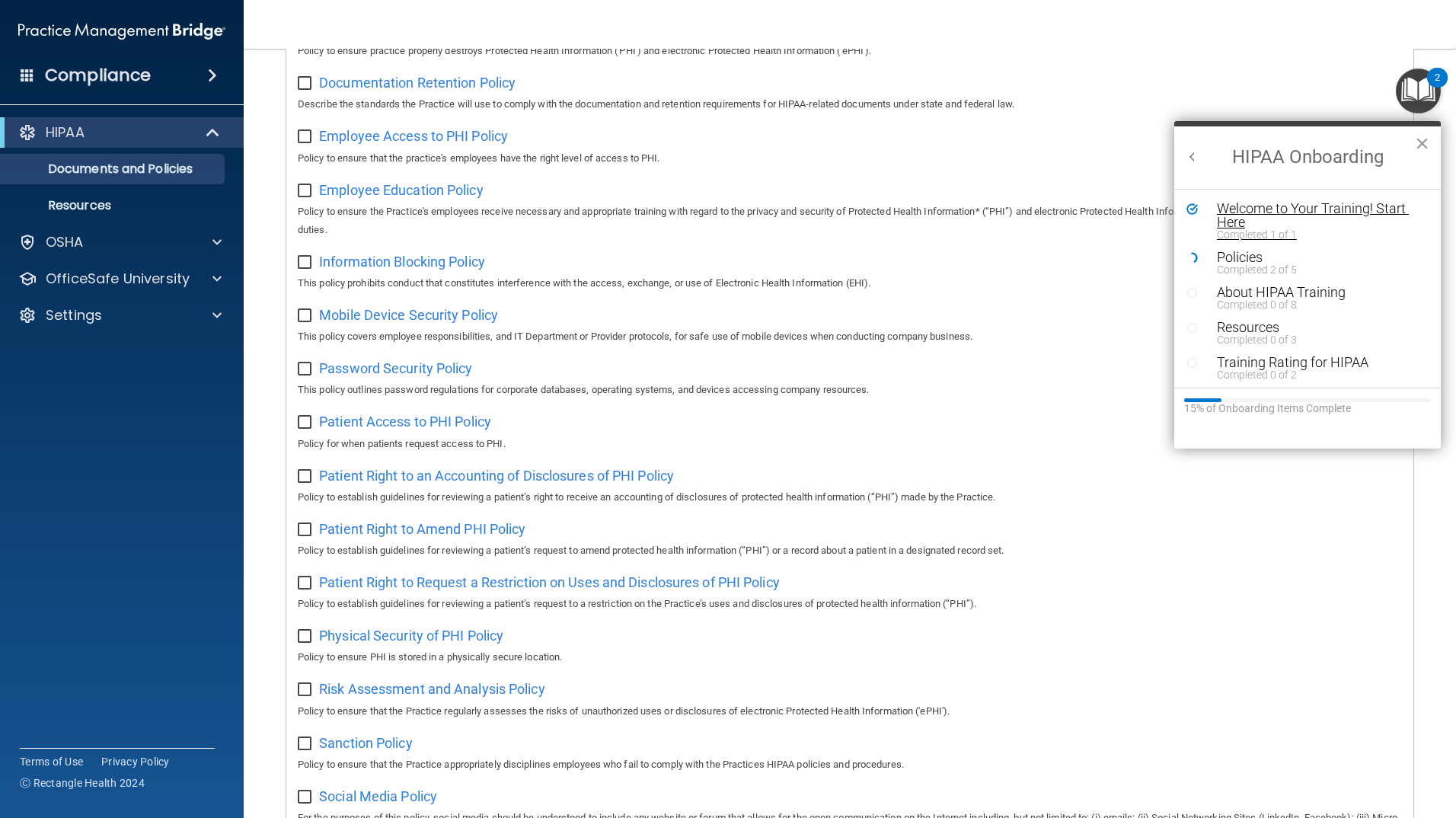
scroll to position [0, 0]
click at [1127, 289] on p "This policy prohibits conduct that constitutes interference with the access, ex…" at bounding box center [849, 284] width 1104 height 18
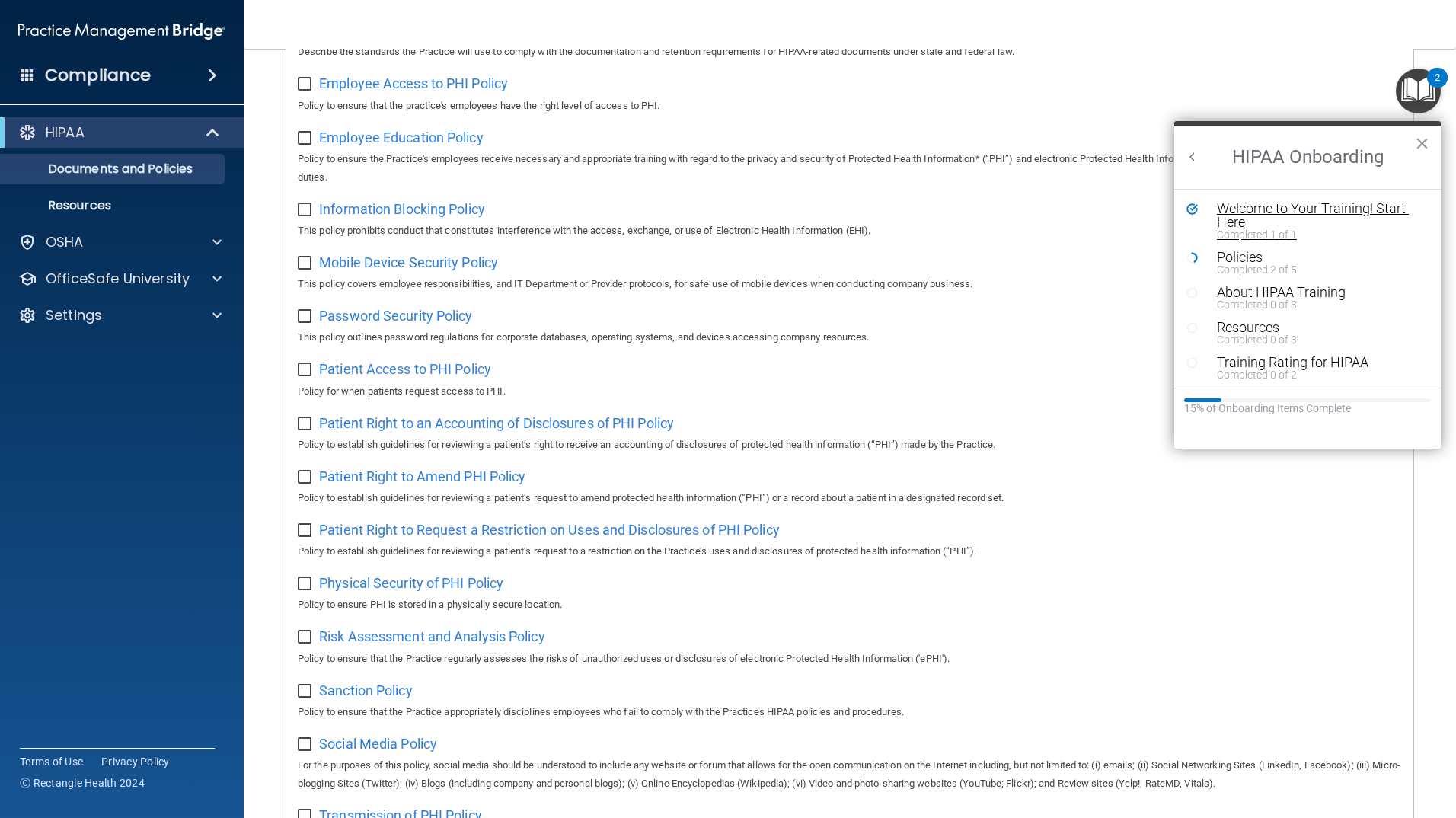
scroll to position [557, 0]
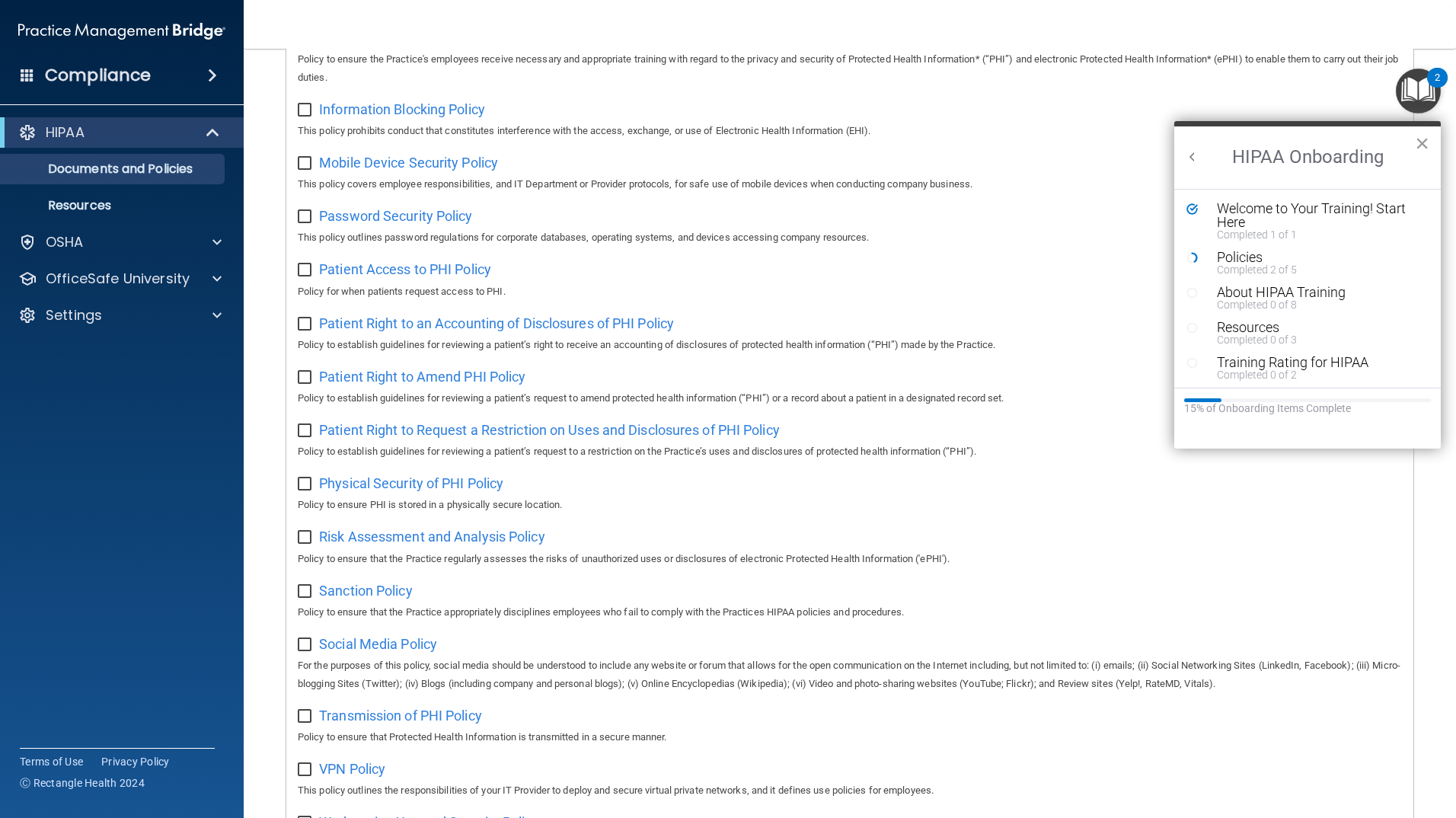
click at [1427, 142] on button "×" at bounding box center [1422, 143] width 15 height 25
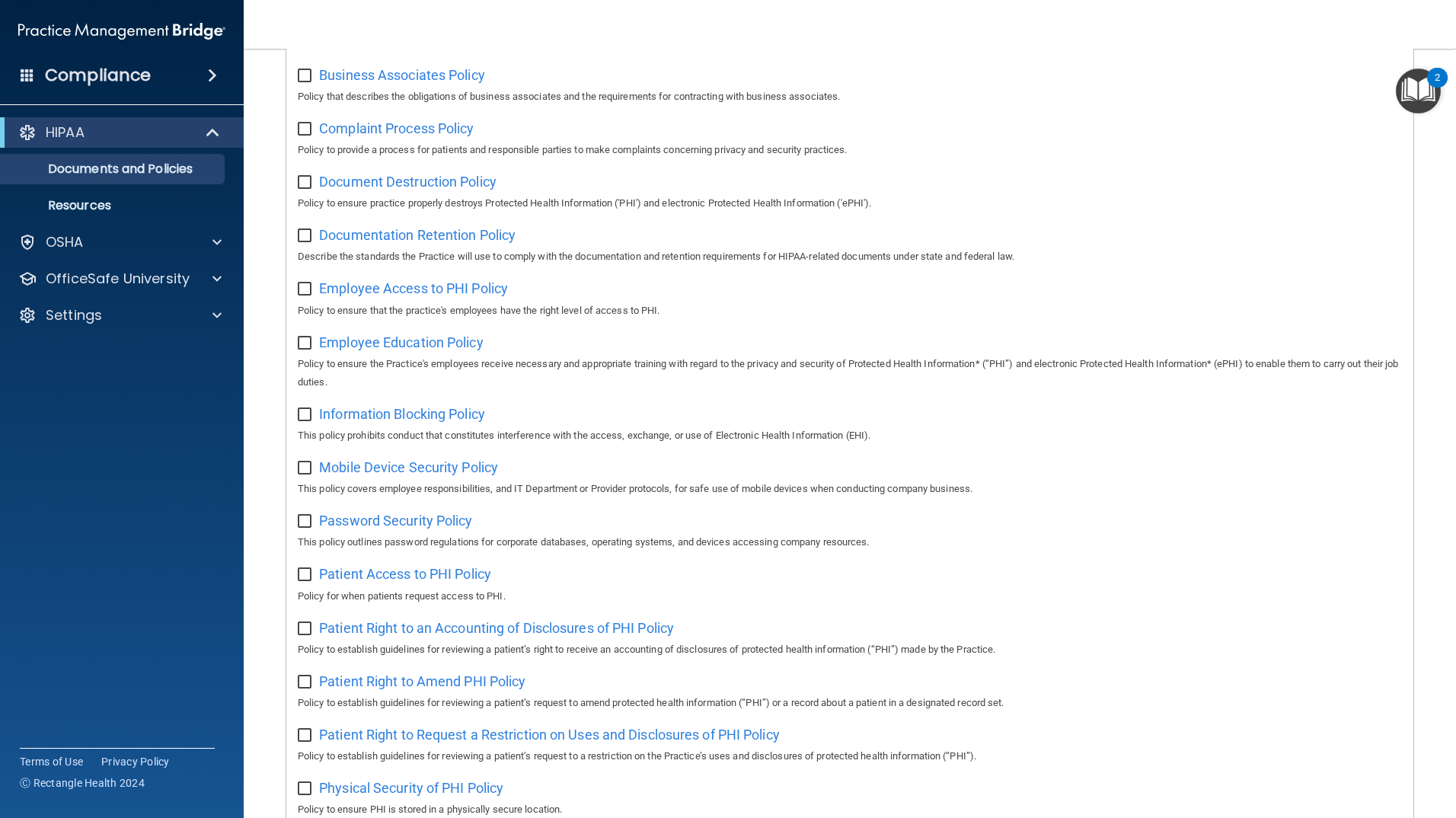
scroll to position [0, 0]
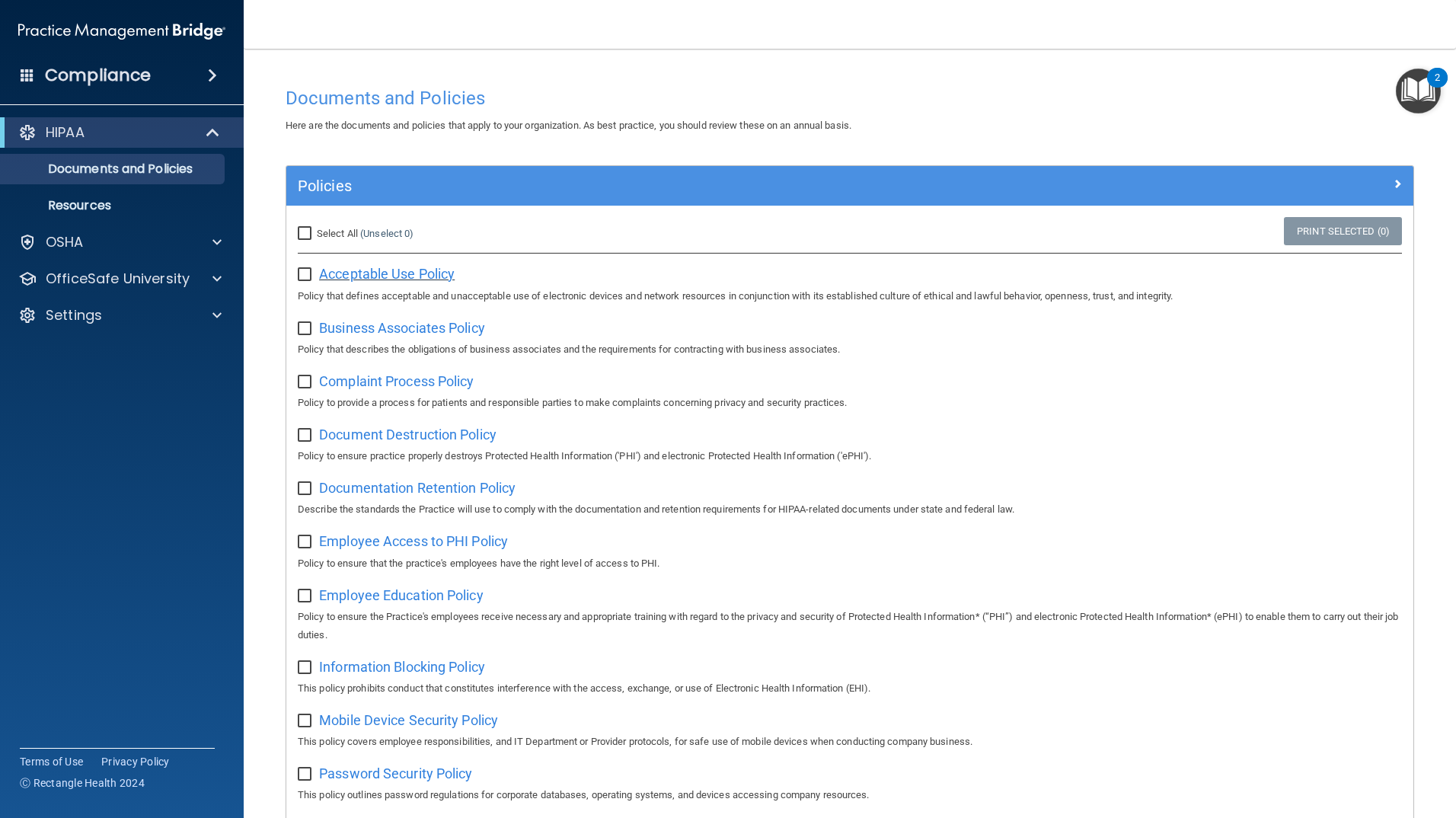
click at [362, 270] on span "Acceptable Use Policy" at bounding box center [387, 274] width 136 height 16
click at [376, 326] on span "Business Associates Policy" at bounding box center [402, 328] width 166 height 16
click at [339, 382] on span "Complaint Process Policy" at bounding box center [397, 381] width 155 height 16
click at [441, 443] on span "Document Destruction Policy" at bounding box center [407, 434] width 177 height 16
click at [397, 493] on span "Documentation Retention Policy" at bounding box center [417, 488] width 196 height 16
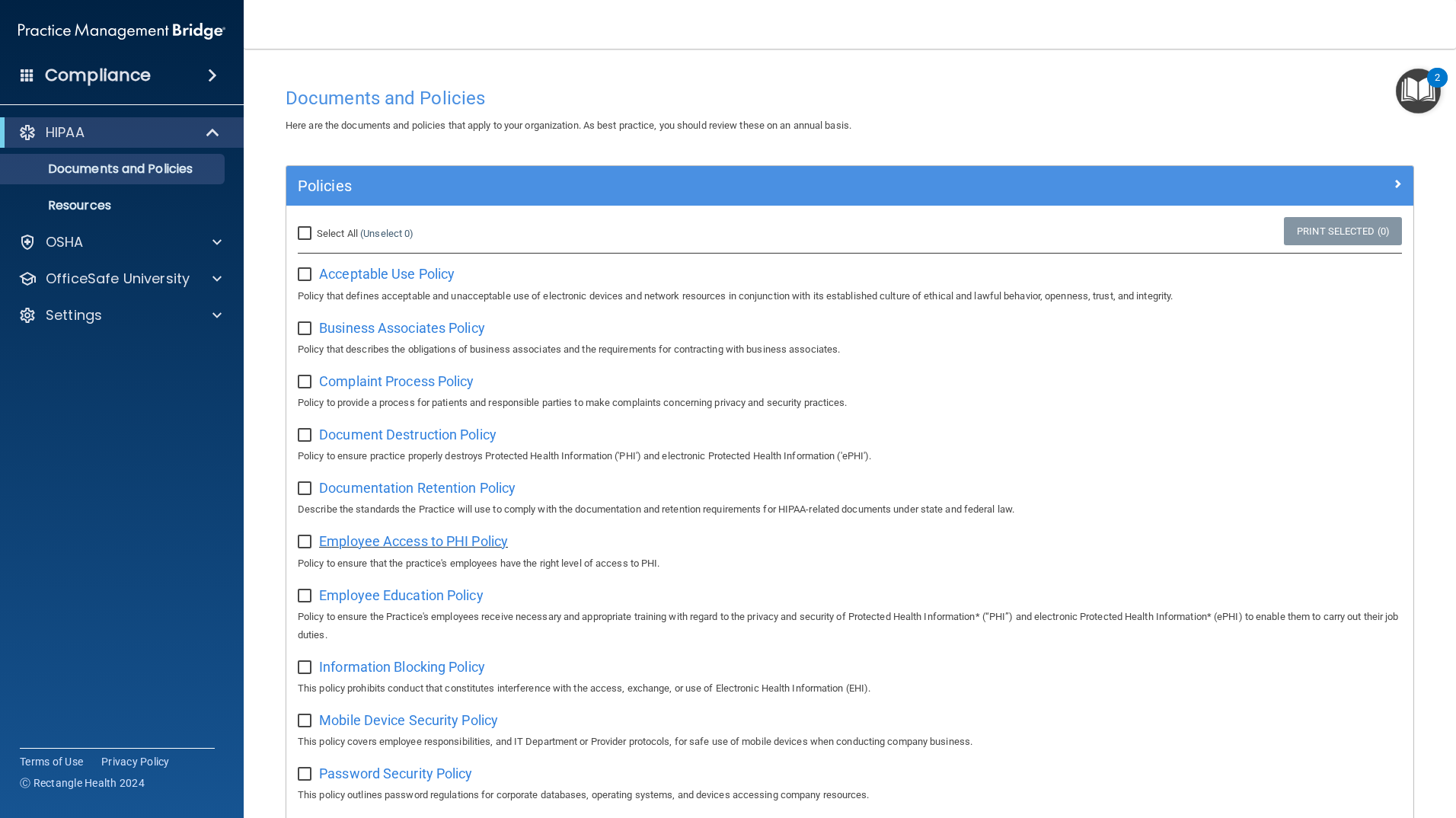
click at [391, 549] on span "Employee Access to PHI Policy" at bounding box center [414, 541] width 189 height 16
click at [398, 603] on span "Employee Education Policy" at bounding box center [401, 595] width 165 height 16
click at [368, 674] on span "Information Blocking Policy" at bounding box center [402, 666] width 166 height 16
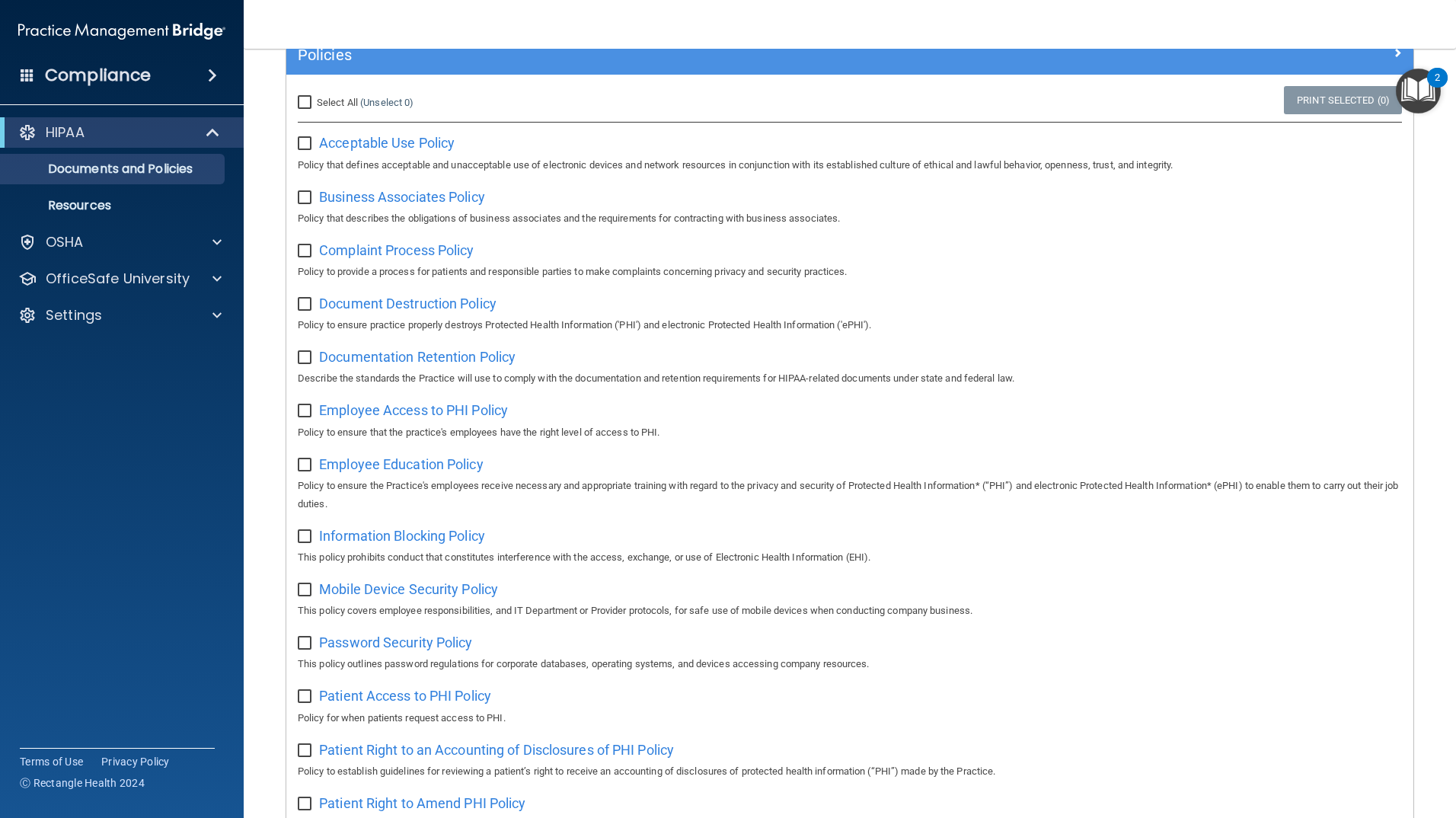
scroll to position [153, 0]
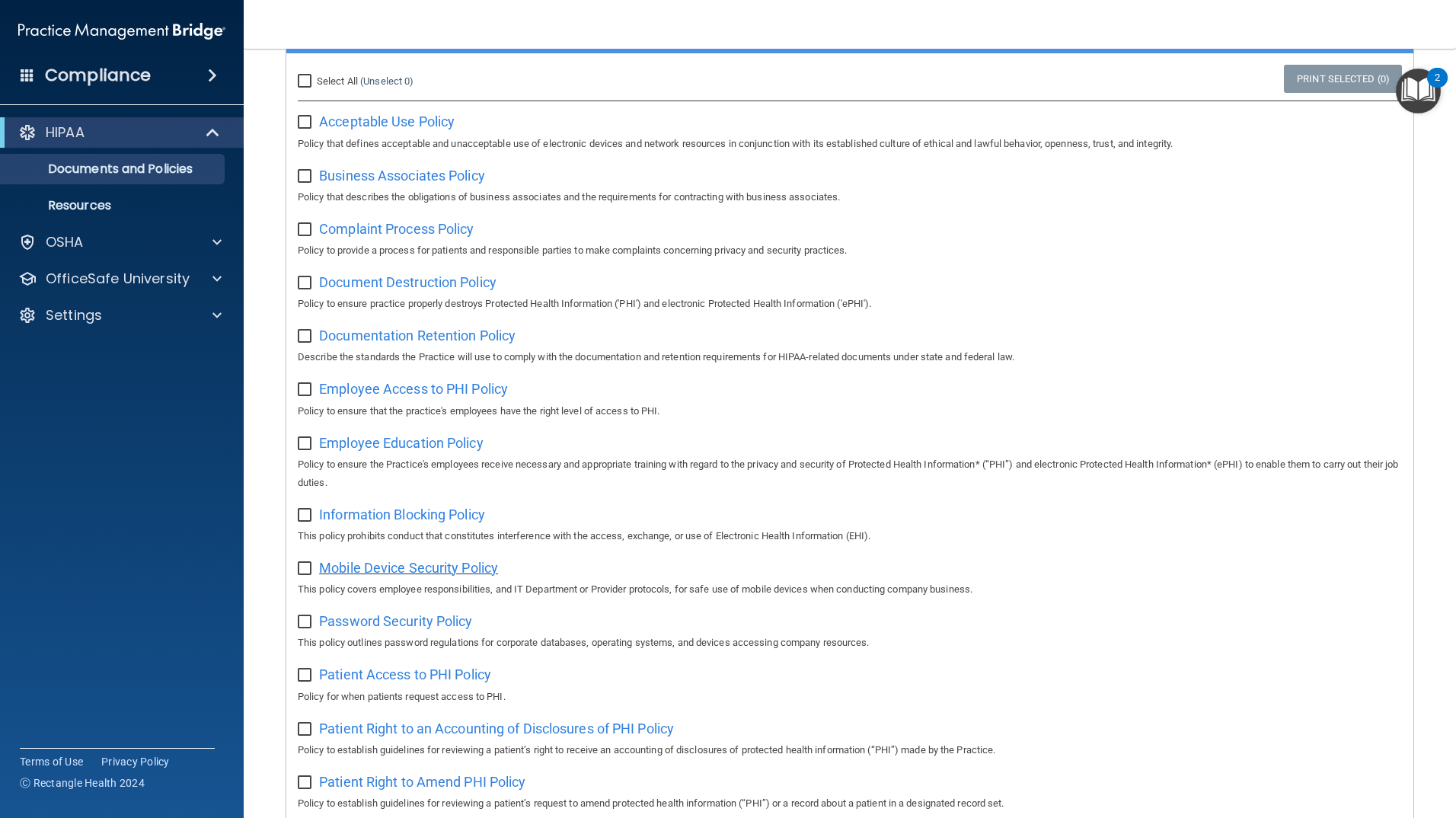
click at [410, 573] on span "Mobile Device Security Policy" at bounding box center [408, 568] width 179 height 16
click at [410, 629] on span "Password Security Policy" at bounding box center [396, 621] width 153 height 16
click at [402, 682] on span "Patient Access to PHI Policy" at bounding box center [405, 674] width 172 height 16
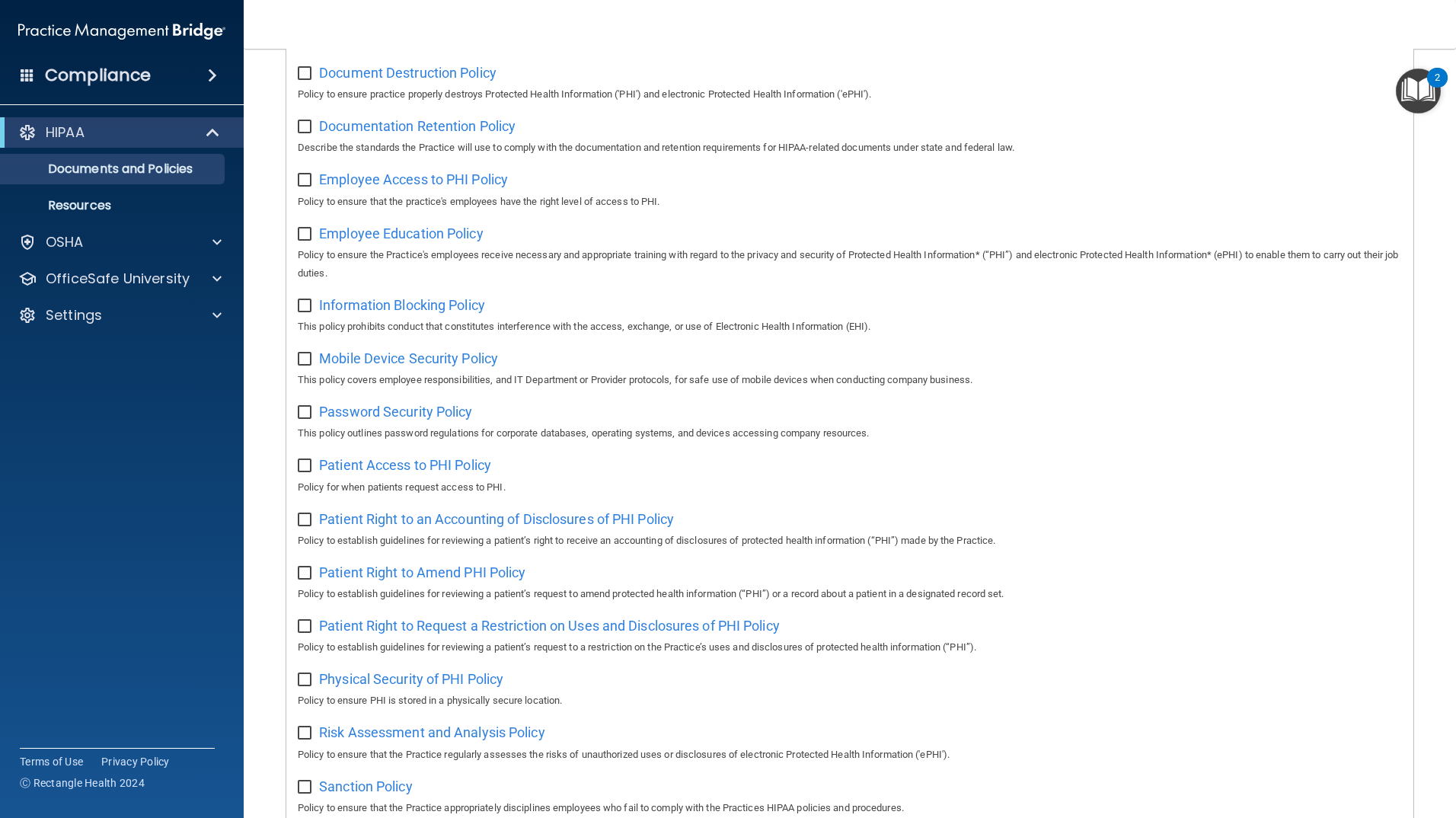
scroll to position [381, 0]
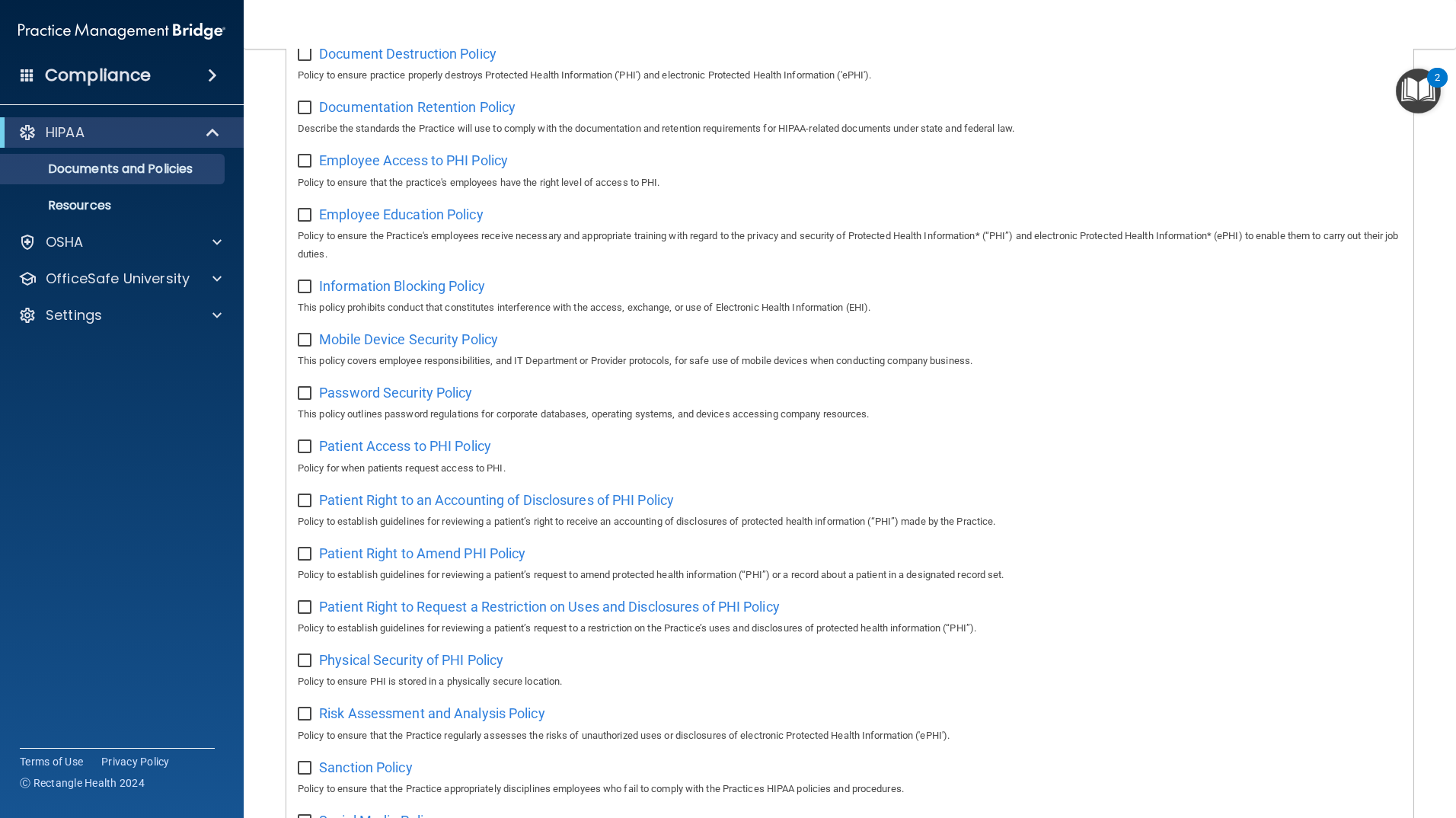
click at [422, 518] on div "Patient Right to an Accounting of Disclosures of PHI Policy Policy to establish…" at bounding box center [849, 509] width 1104 height 44
click at [425, 507] on span "Patient Right to an Accounting of Disclosures of PHI Policy" at bounding box center [497, 500] width 355 height 16
click at [404, 561] on span "Patient Right to Amend PHI Policy" at bounding box center [422, 554] width 206 height 16
click at [459, 614] on span "Patient Right to Request a Restriction on Uses and Disclosures of PHI Policy" at bounding box center [549, 606] width 461 height 16
click at [456, 668] on span "Physical Security of PHI Policy" at bounding box center [411, 660] width 185 height 16
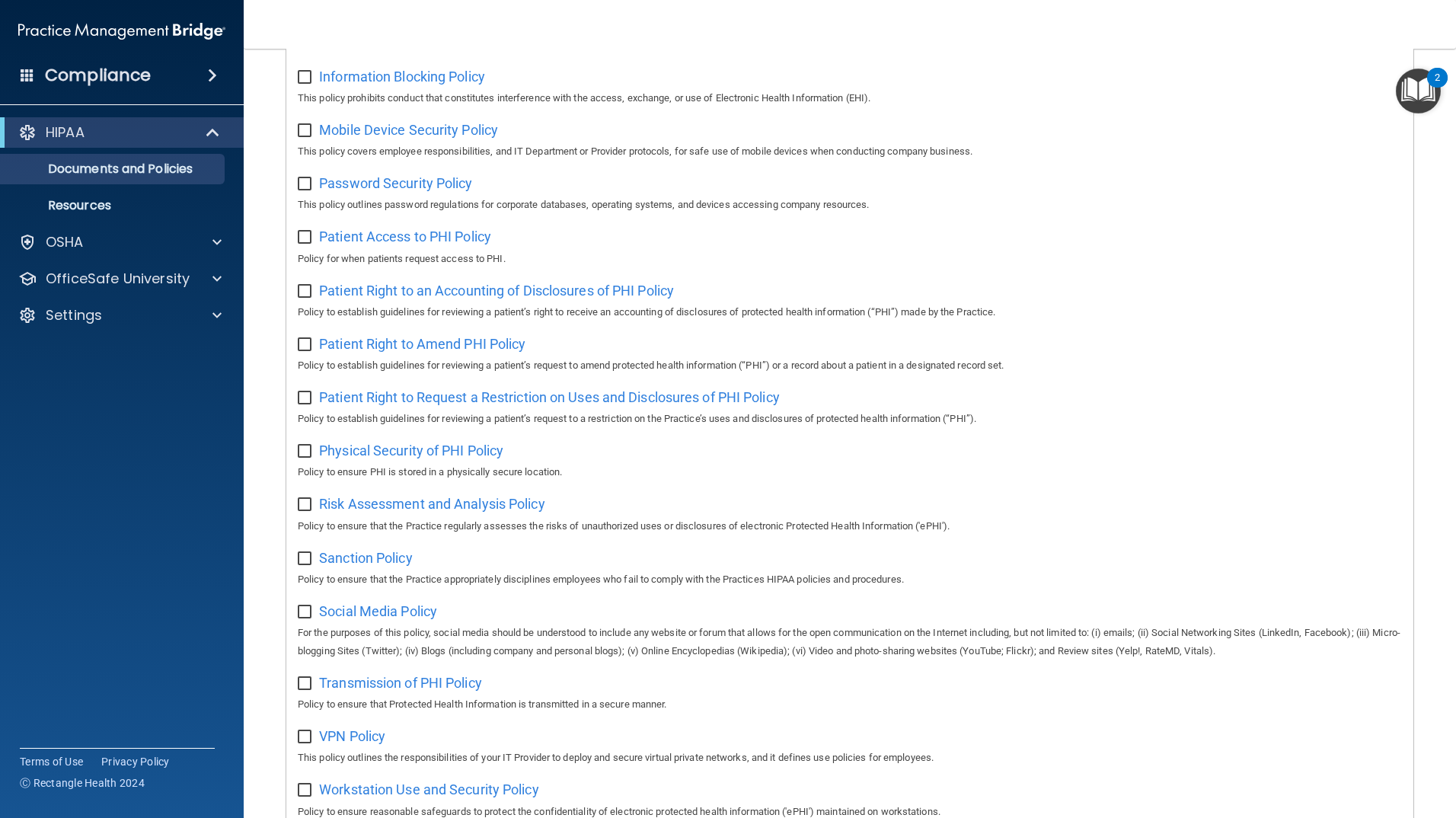
scroll to position [609, 0]
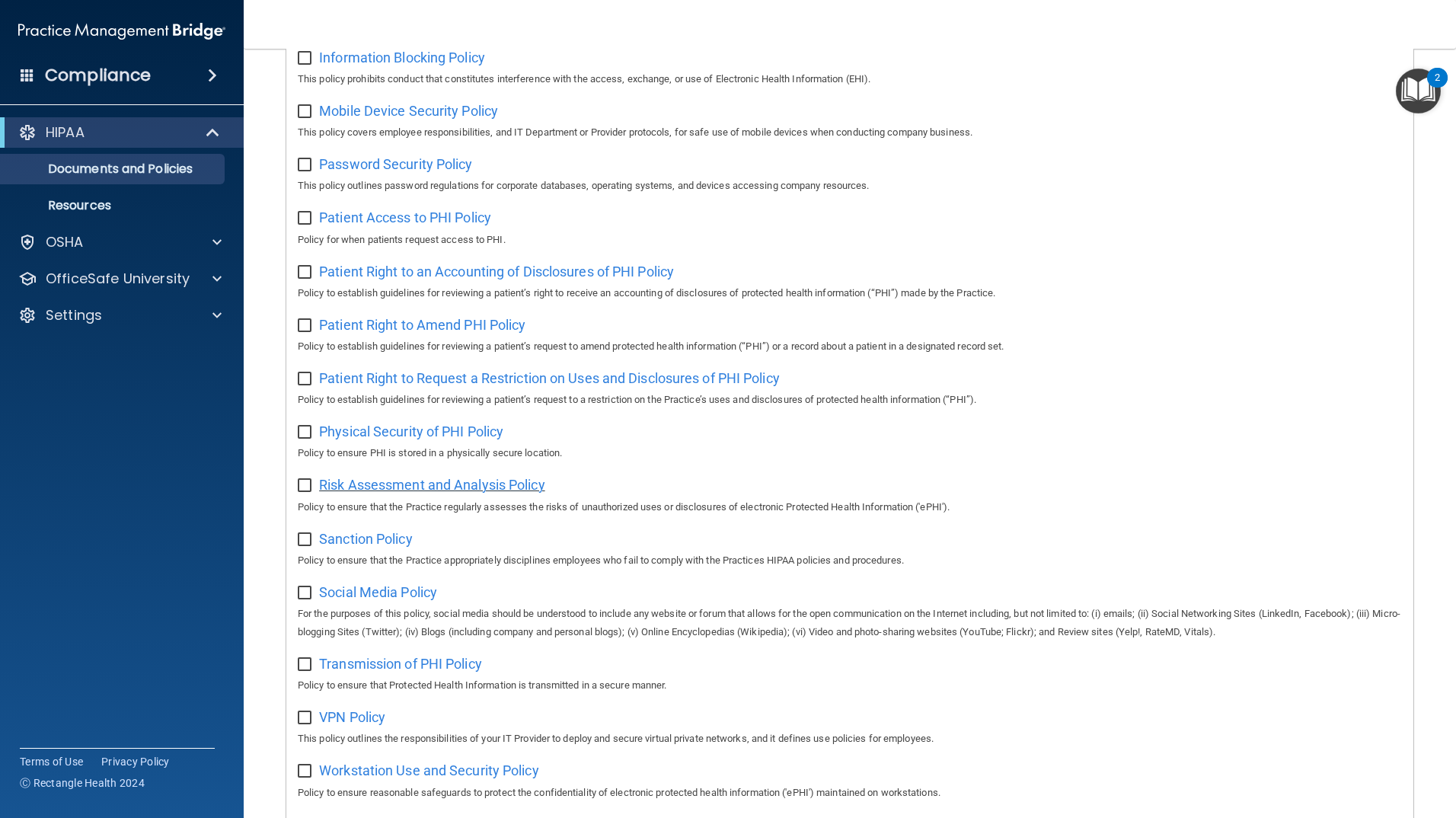
click at [433, 493] on span "Risk Assessment and Analysis Policy" at bounding box center [432, 484] width 226 height 16
click at [384, 546] on span "Sanction Policy" at bounding box center [366, 539] width 94 height 16
click at [373, 593] on div "Social Media Policy For the purposes of this policy, social media should be und…" at bounding box center [849, 610] width 1104 height 62
click at [374, 598] on span "Social Media Policy" at bounding box center [378, 592] width 118 height 16
click at [382, 672] on span "Transmission of PHI Policy" at bounding box center [400, 663] width 163 height 16
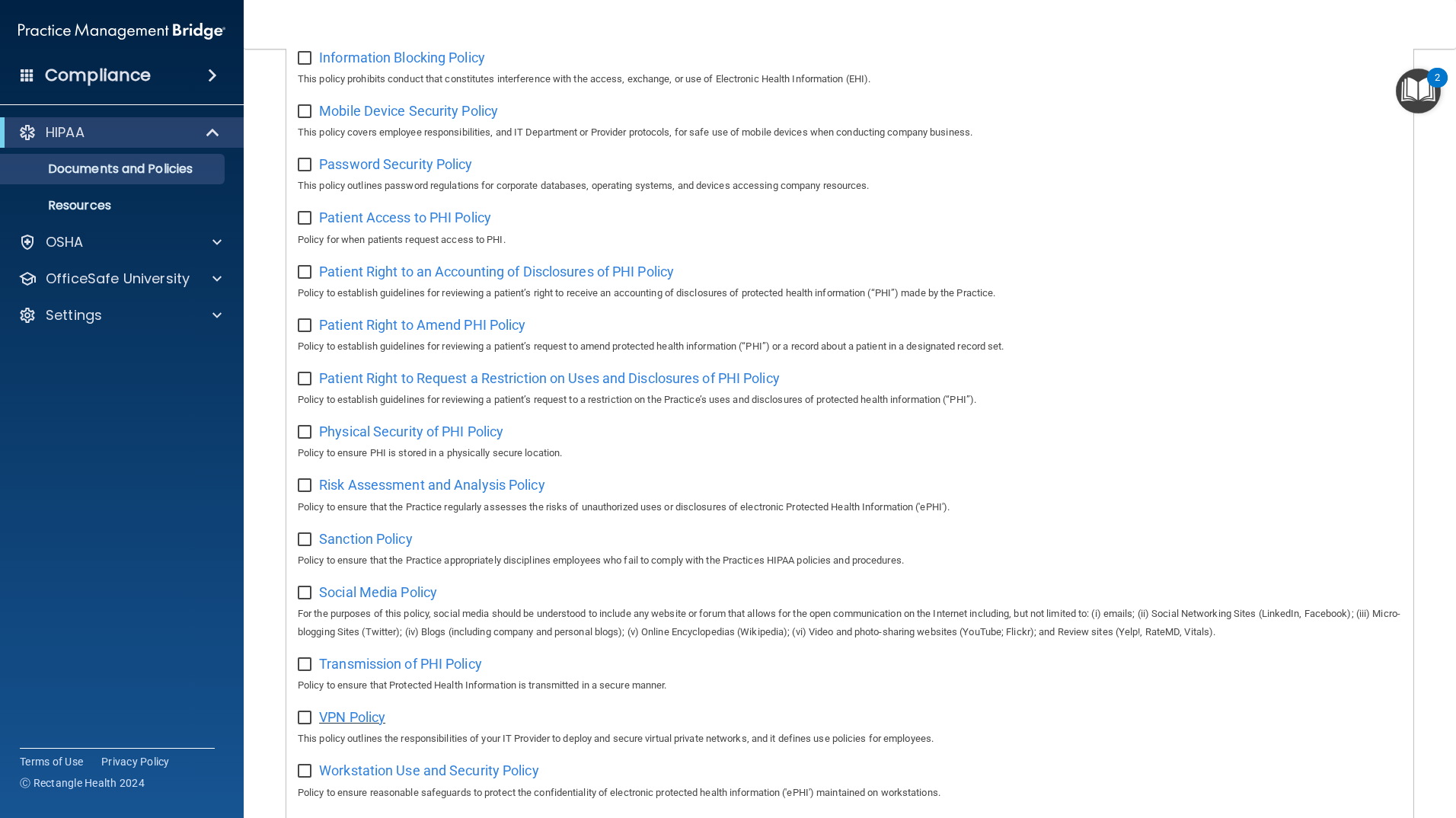
click at [355, 724] on span "VPN Policy" at bounding box center [352, 717] width 66 height 16
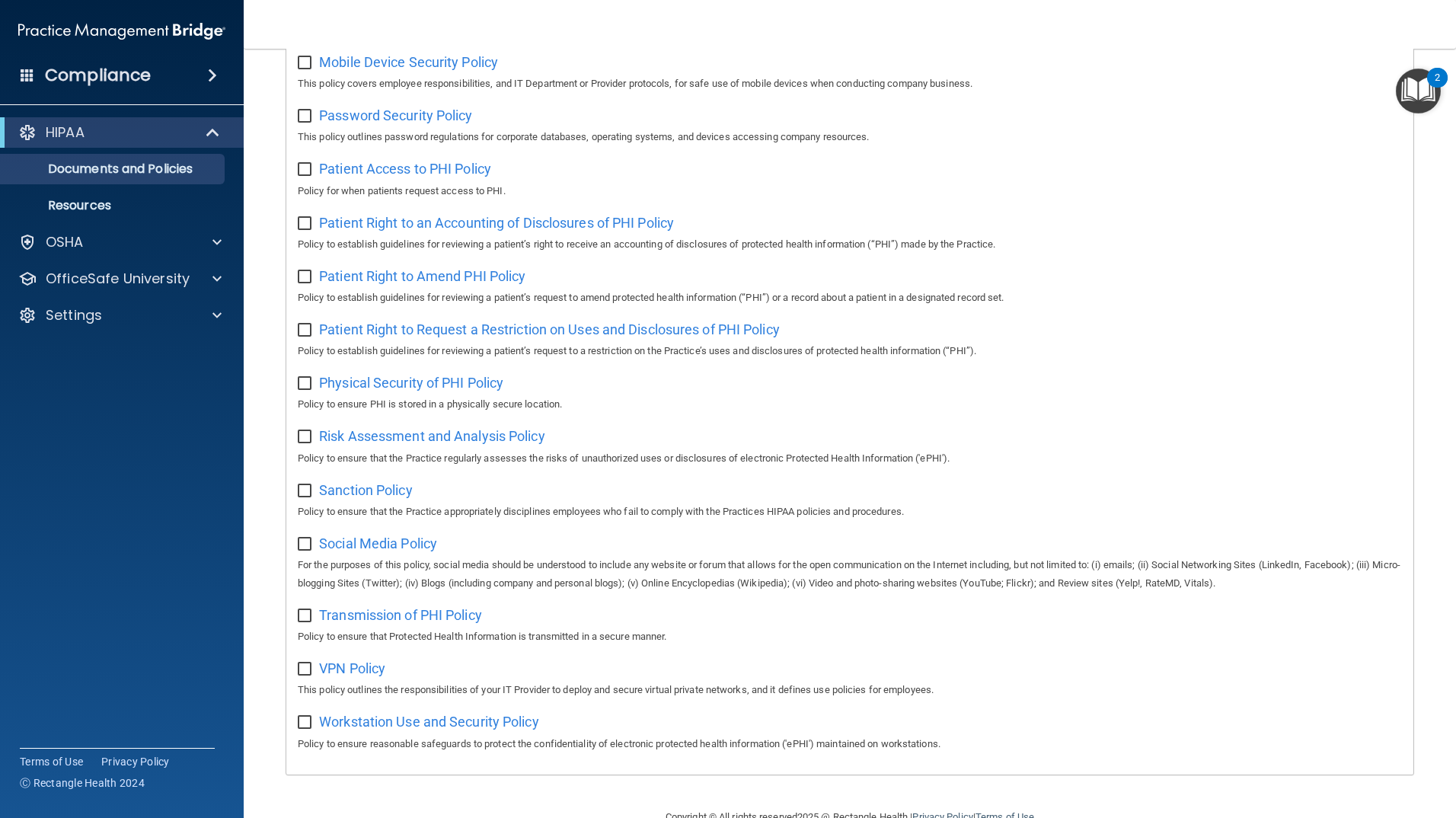
scroll to position [710, 0]
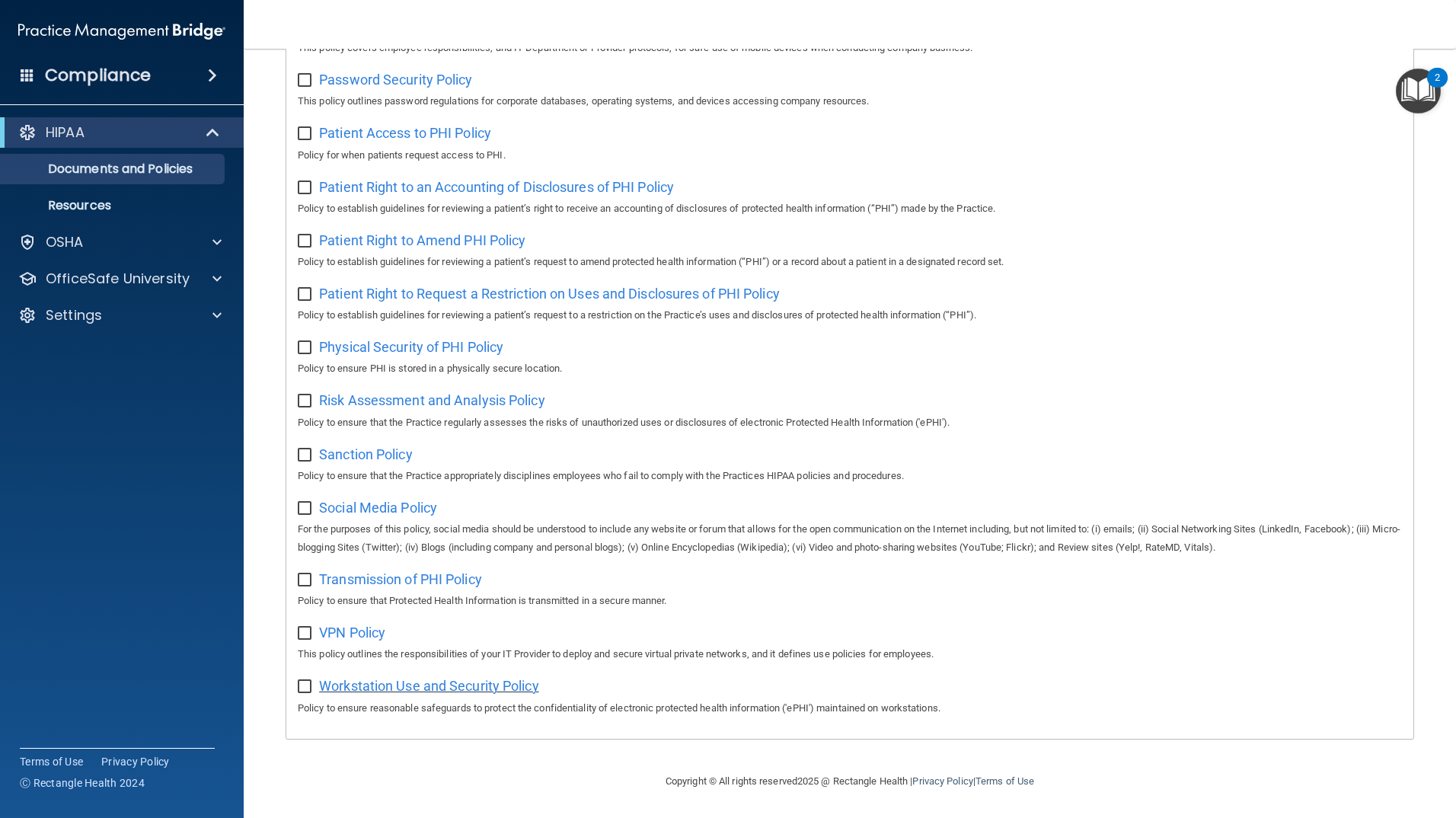
click at [394, 678] on span "Workstation Use and Security Policy" at bounding box center [429, 685] width 220 height 16
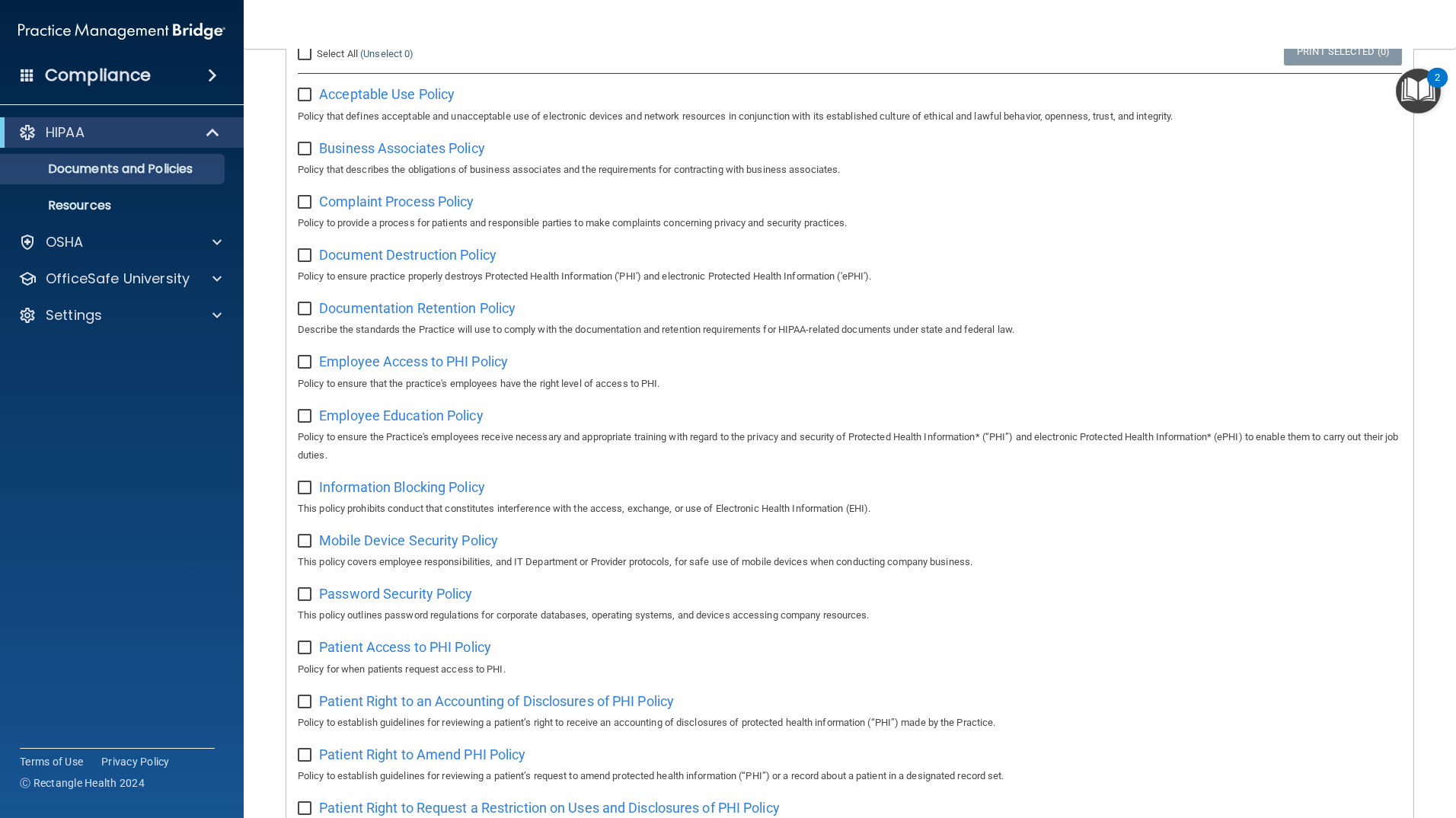
scroll to position [25, 0]
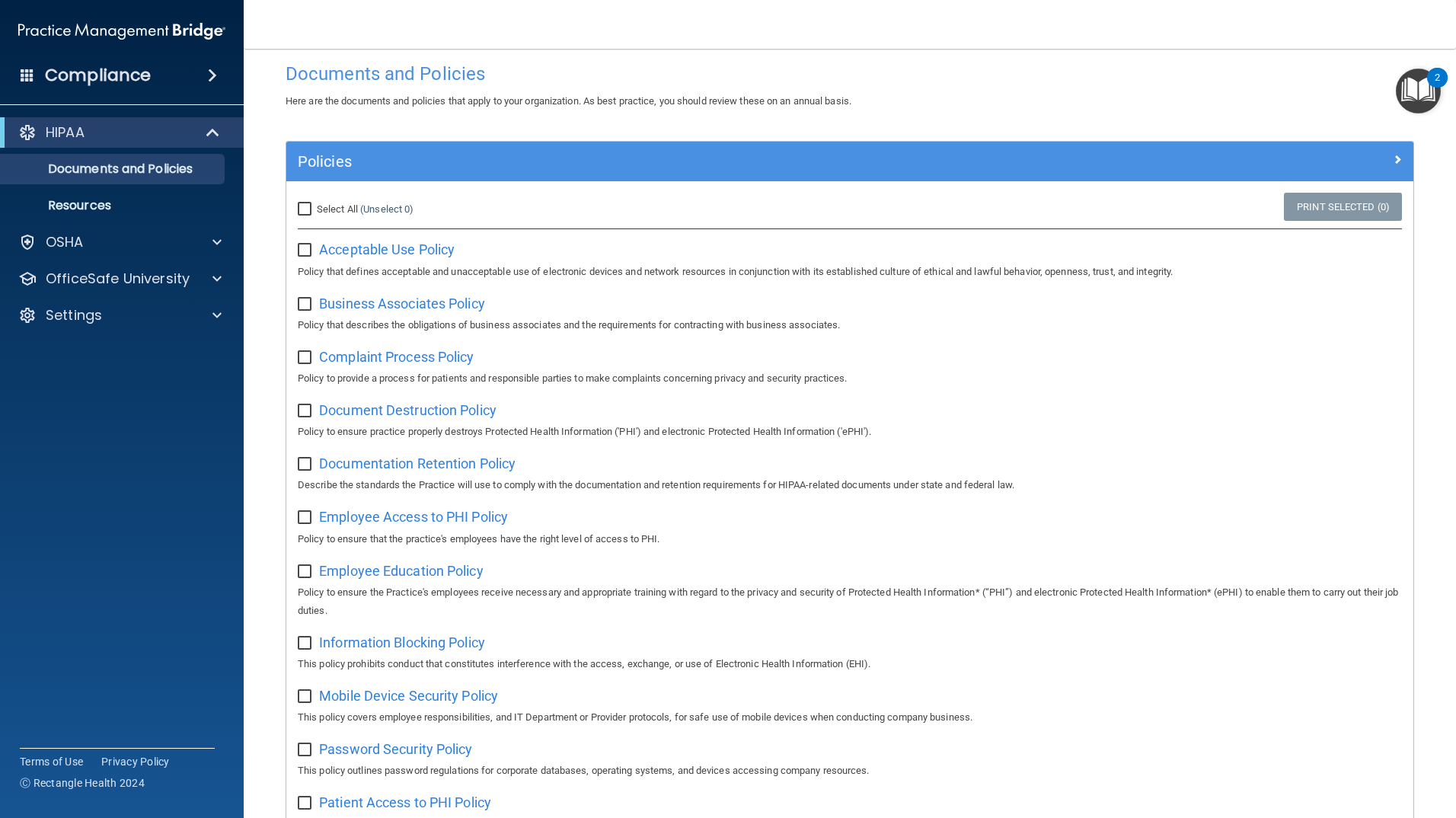
click at [1413, 84] on img "Open Resource Center, 2 new notifications" at bounding box center [1418, 90] width 45 height 45
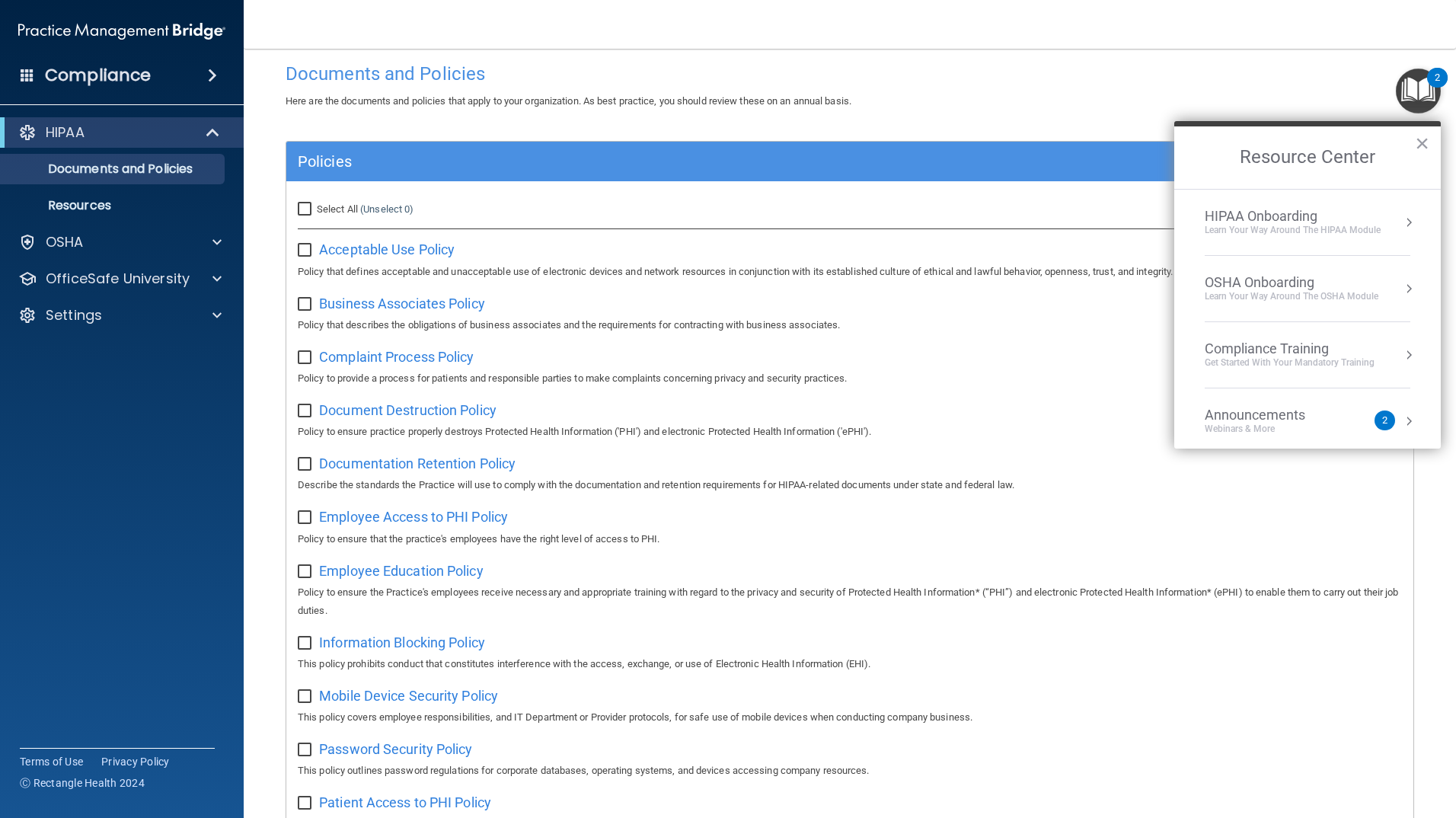
click at [1352, 224] on div "Learn Your Way around the HIPAA module" at bounding box center [1292, 230] width 176 height 13
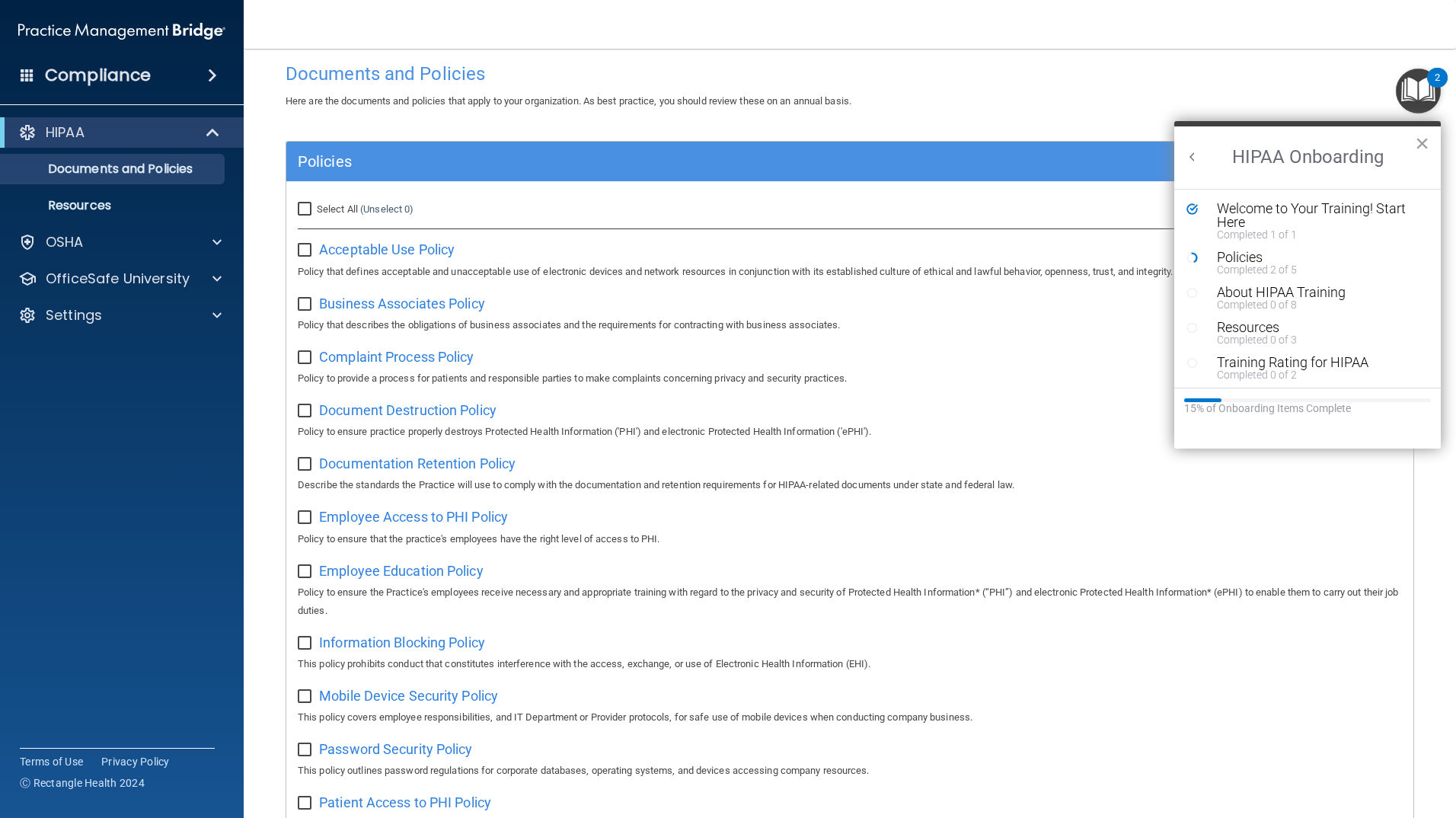
scroll to position [0, 0]
click at [1441, 85] on div "2" at bounding box center [1438, 78] width 21 height 20
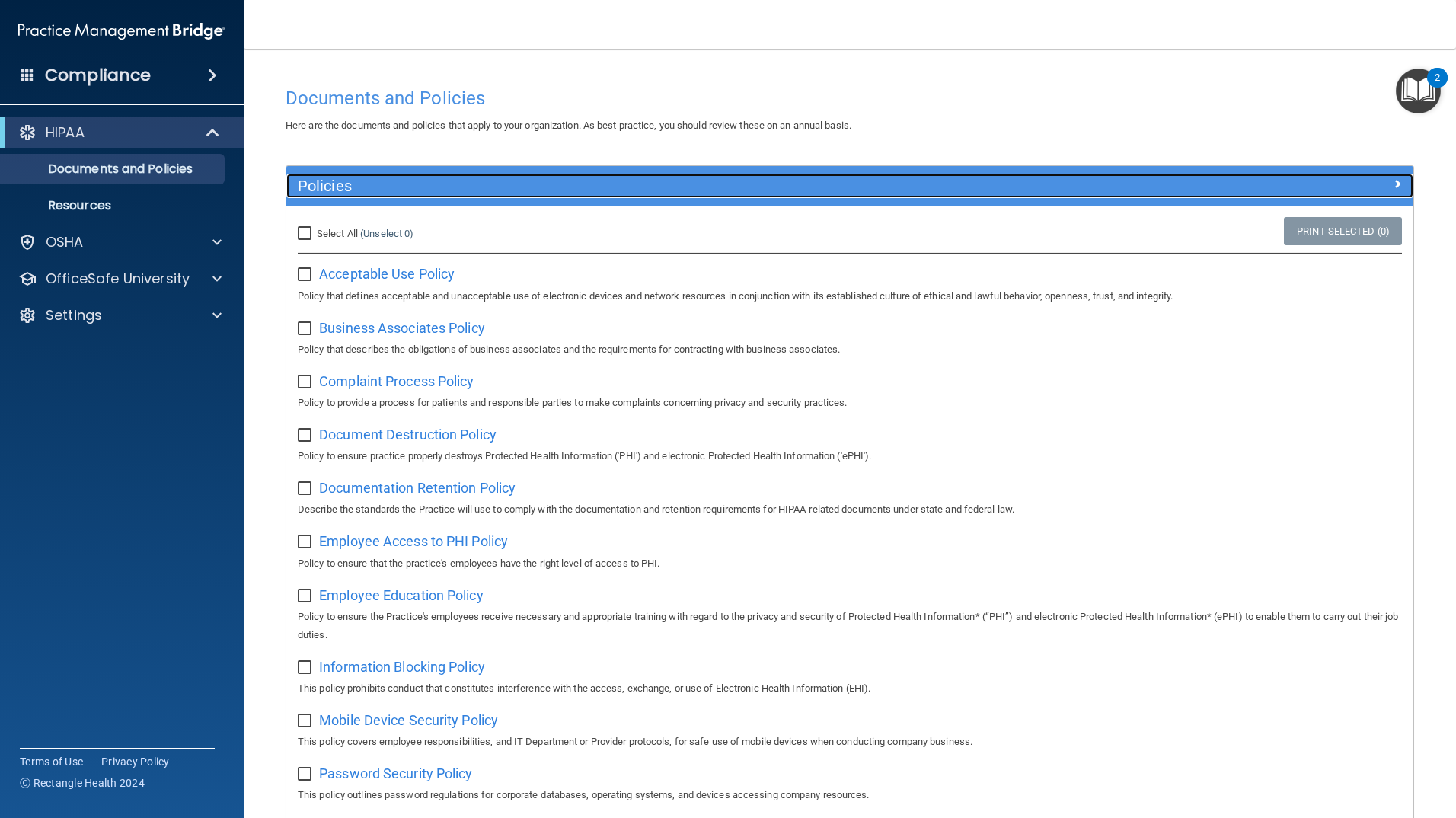
click at [413, 196] on div "Policies" at bounding box center [709, 185] width 846 height 25
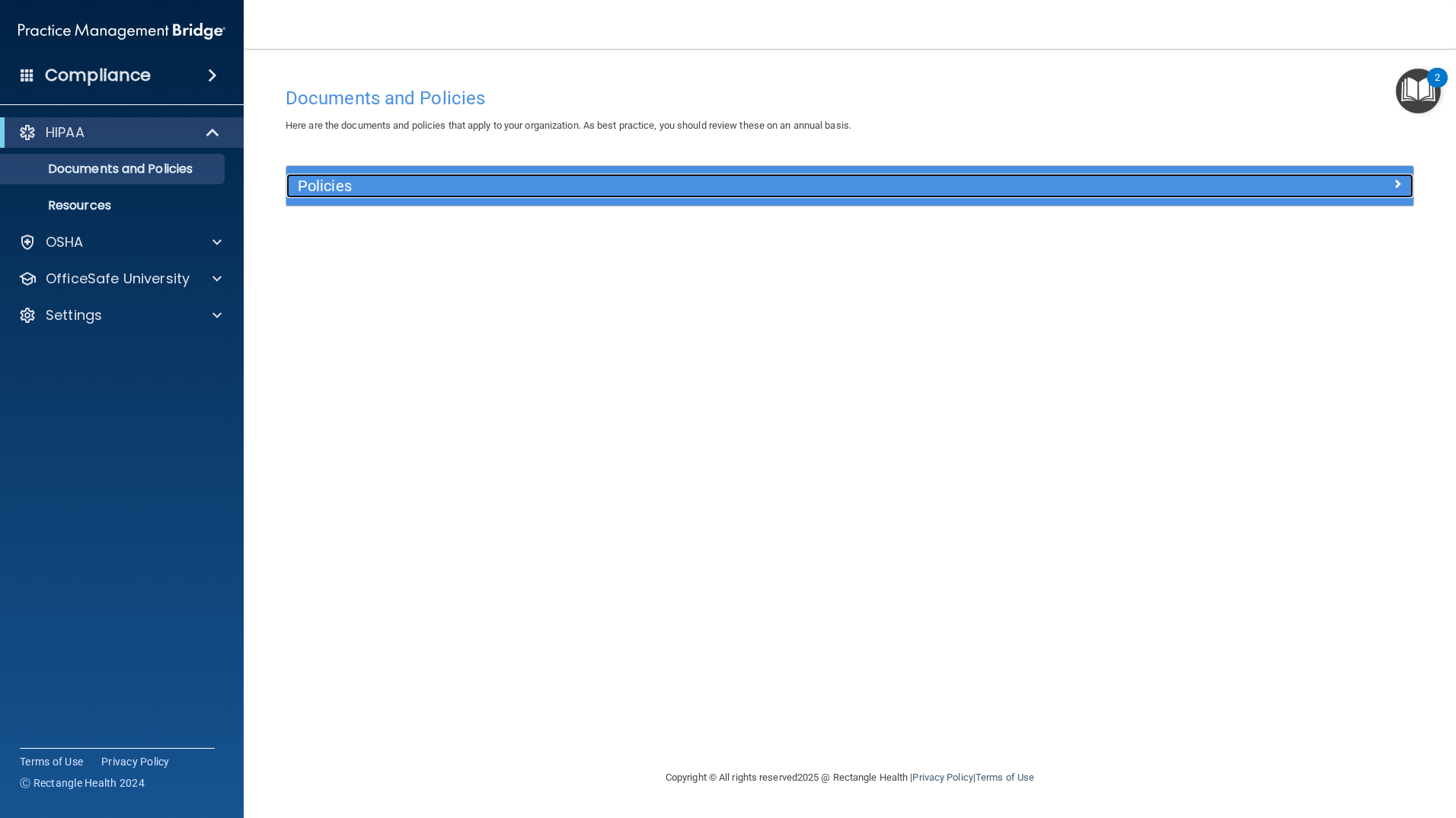
click at [1395, 185] on span at bounding box center [1398, 184] width 9 height 18
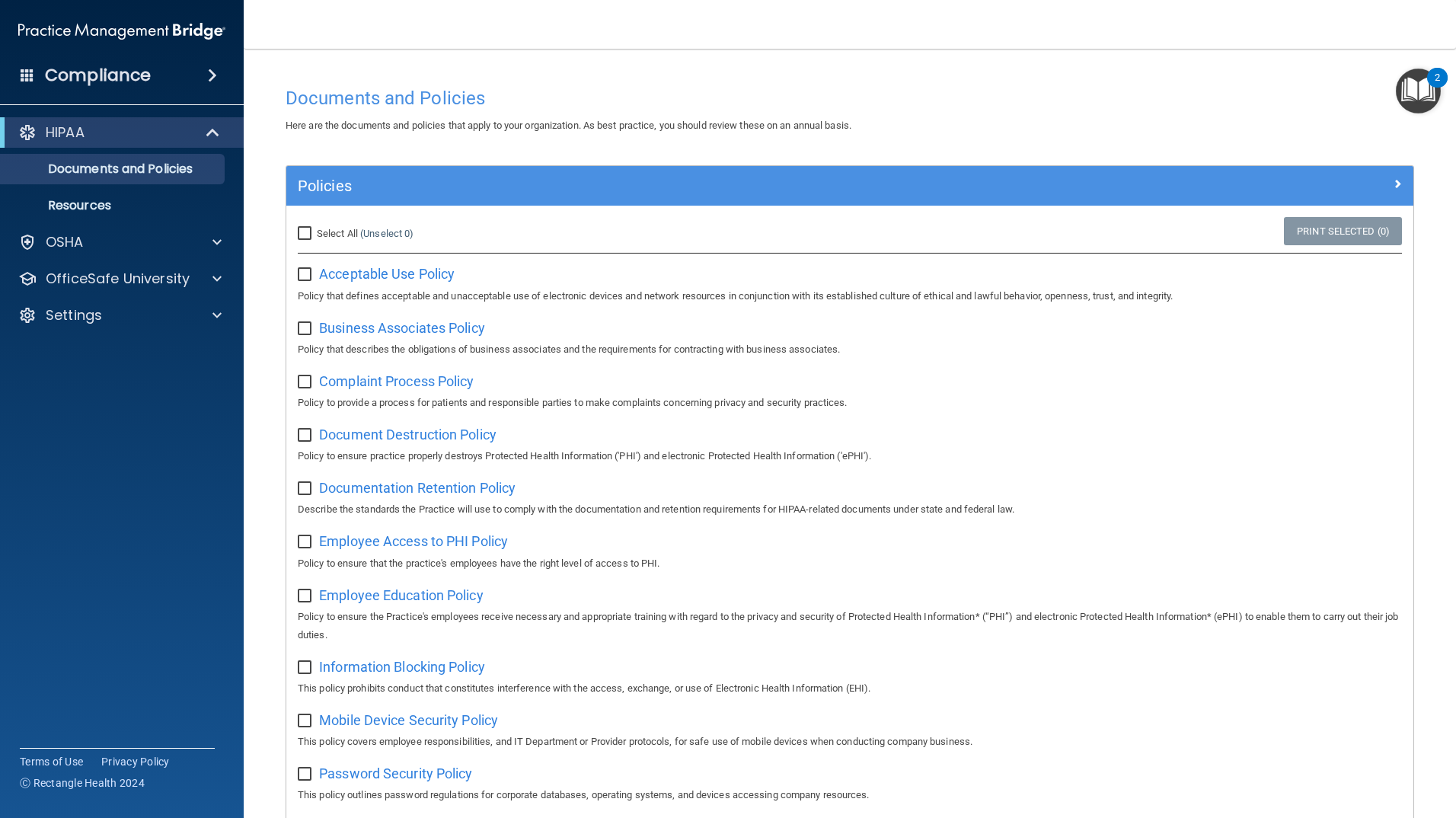
click at [303, 234] on input "Select All (Unselect 0) Unselect All" at bounding box center [306, 233] width 17 height 12
checkbox input "true"
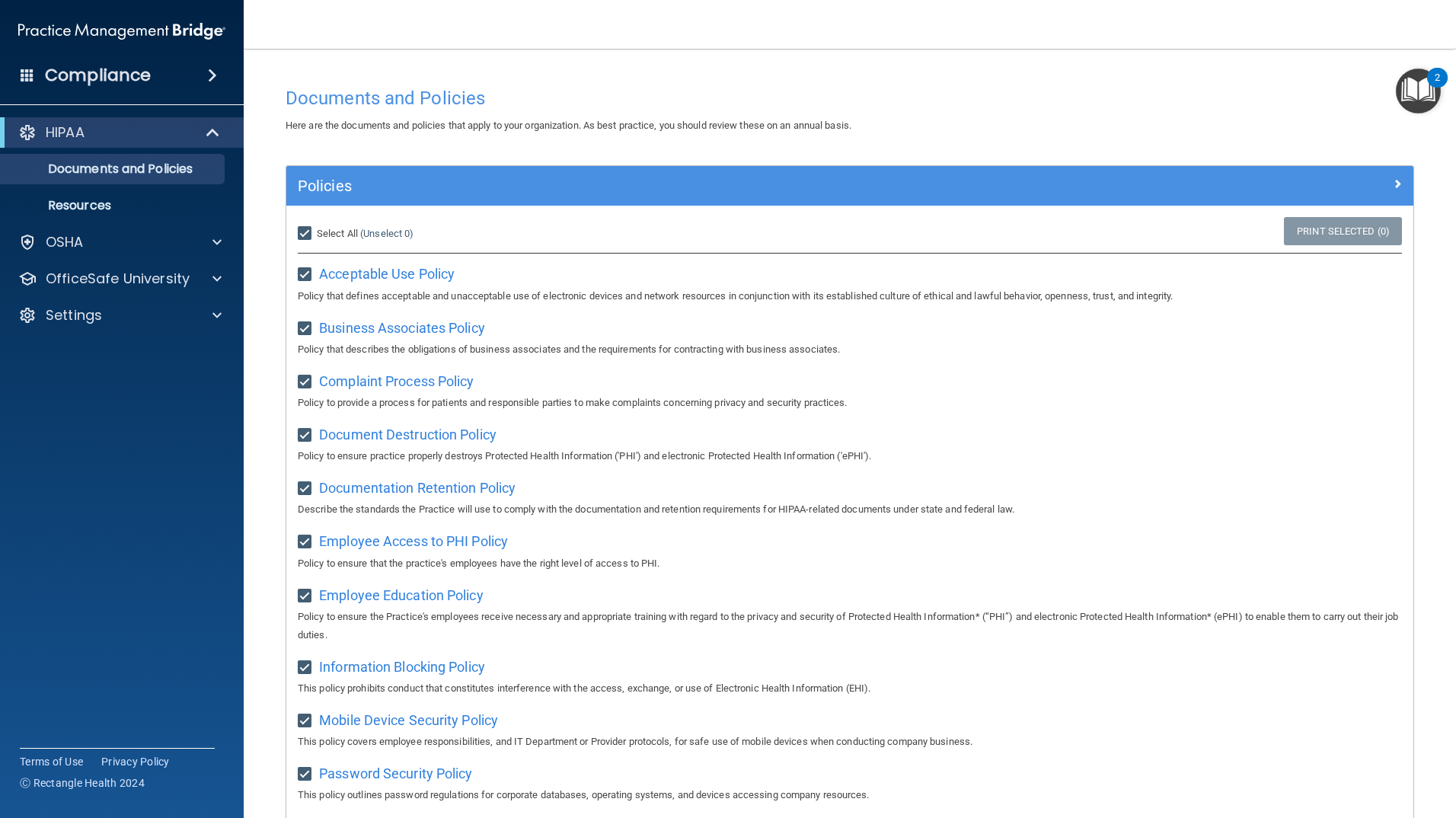
checkbox input "true"
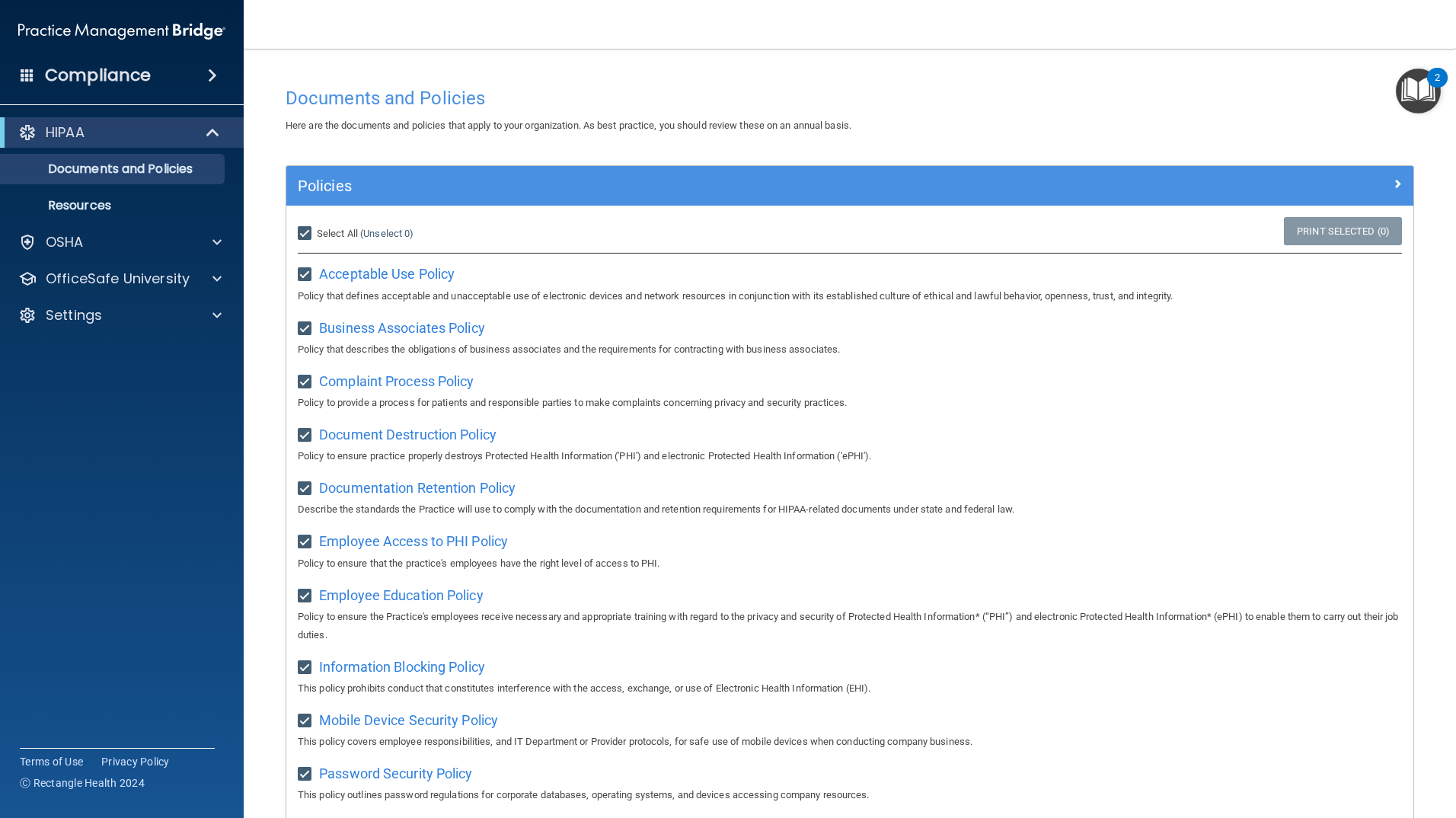
checkbox input "true"
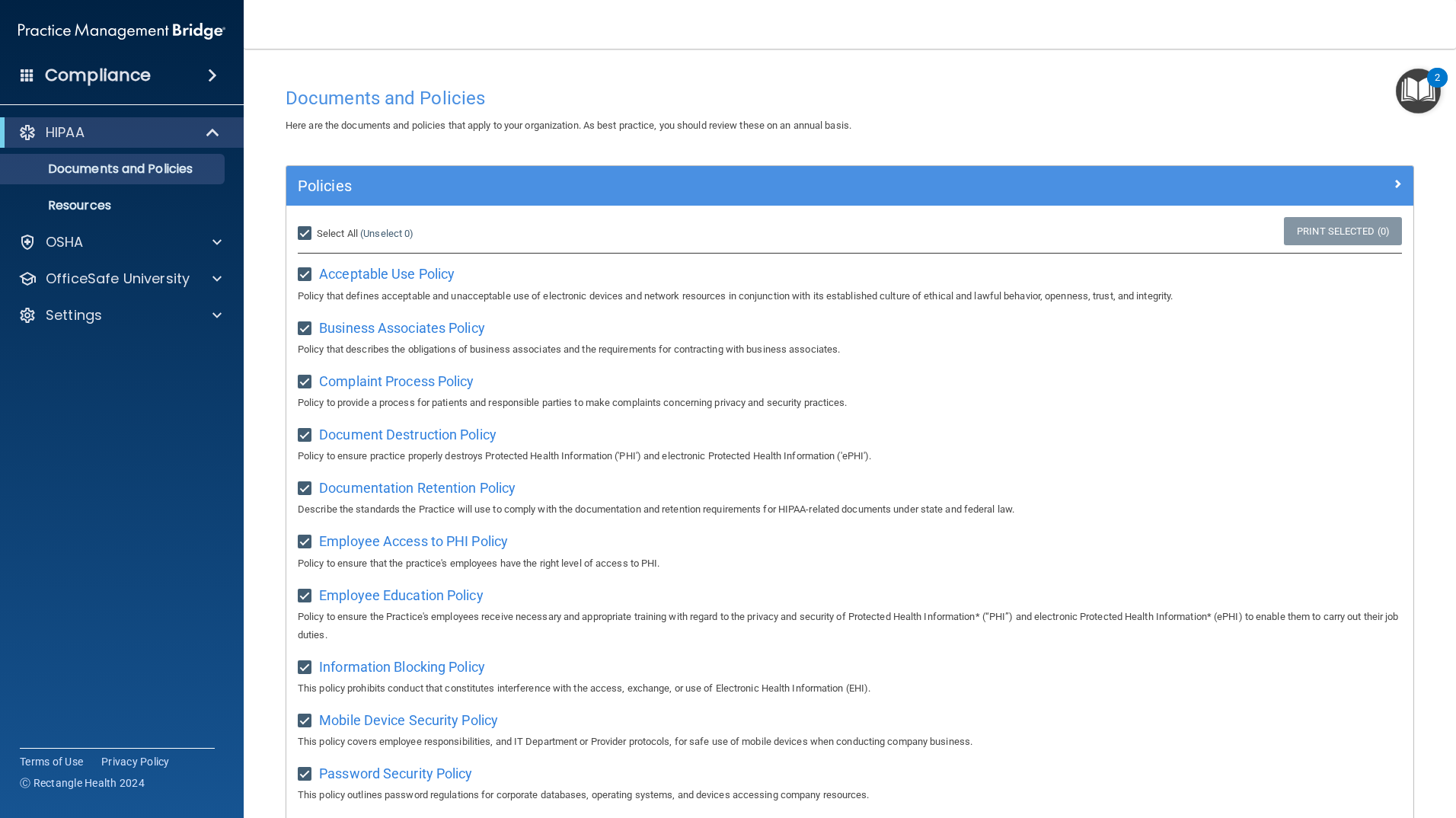
checkbox input "true"
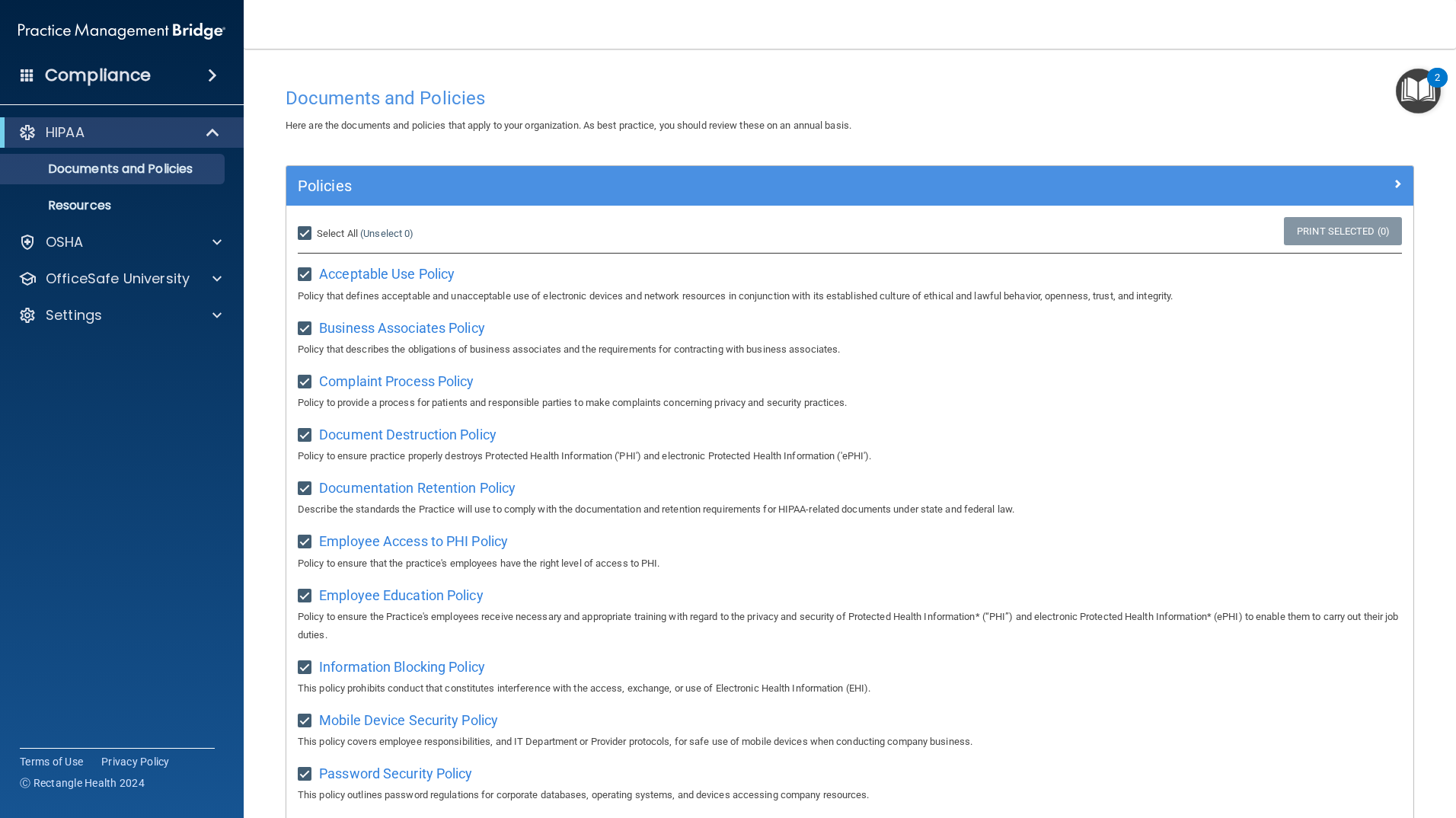
checkbox input "true"
click at [1292, 232] on link "Print Selected (21)" at bounding box center [1341, 231] width 124 height 28
click at [310, 233] on input "Select All (Unselect 21) Unselect All" at bounding box center [306, 233] width 17 height 12
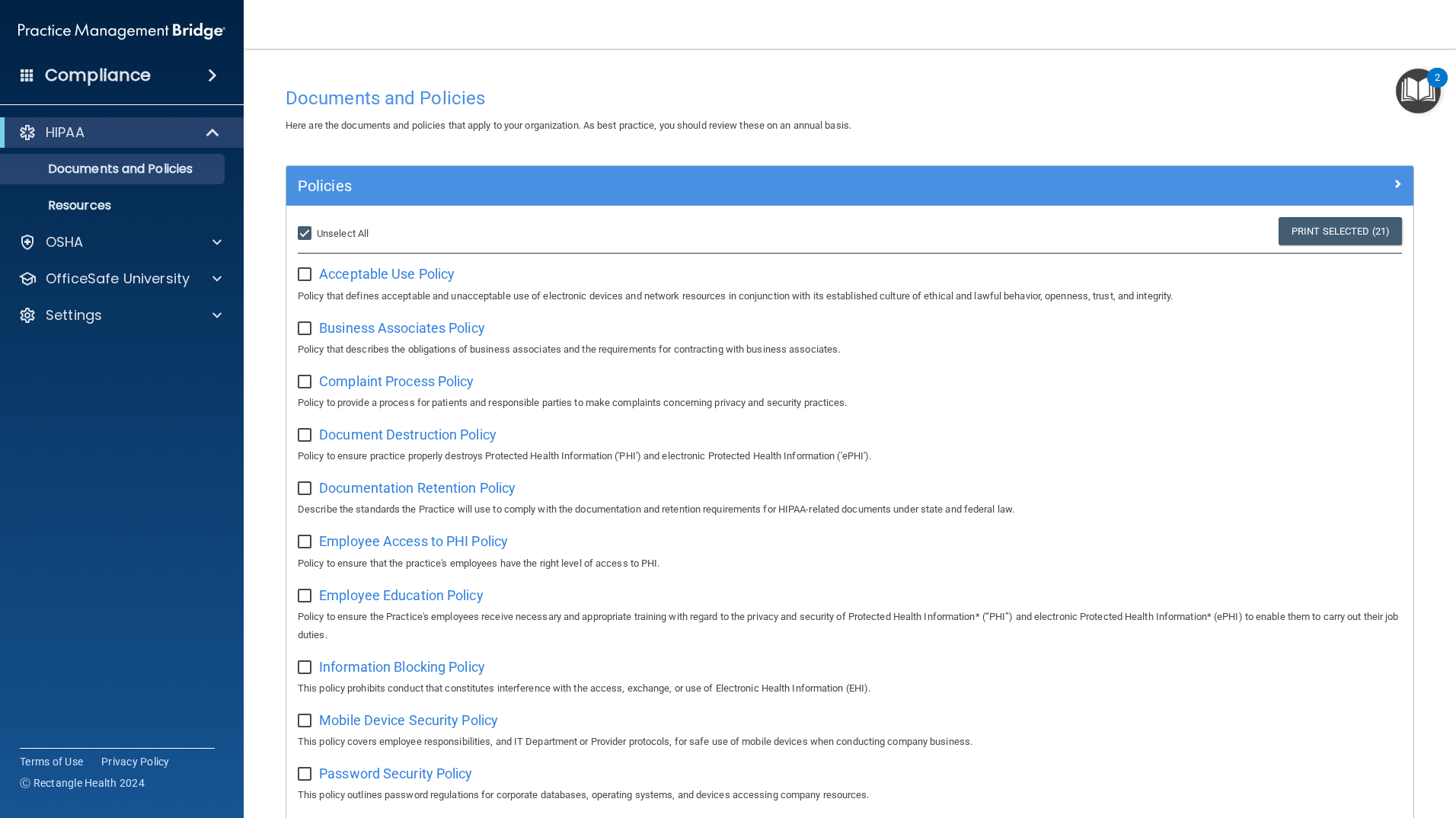
checkbox input "false"
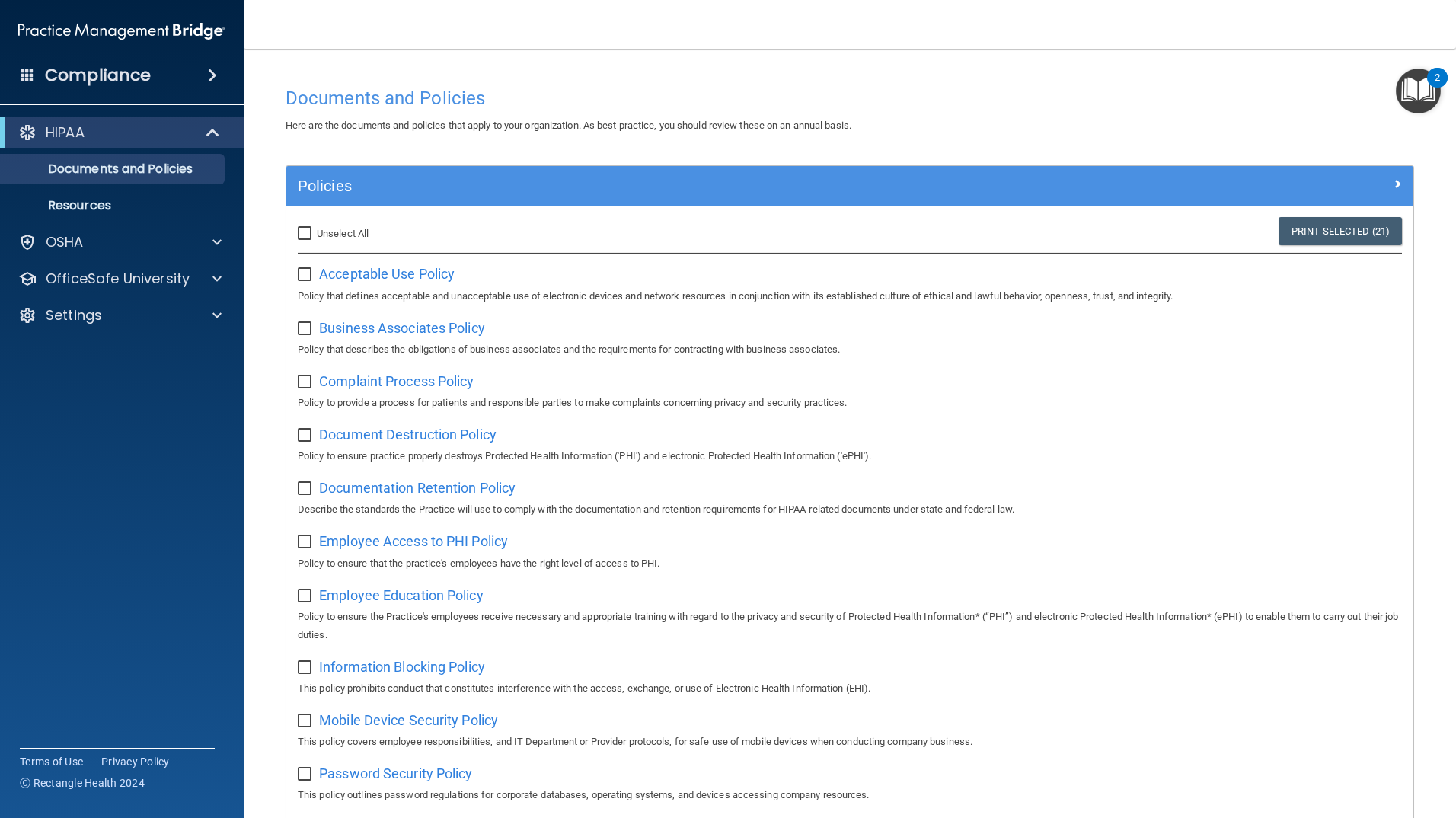
checkbox input "false"
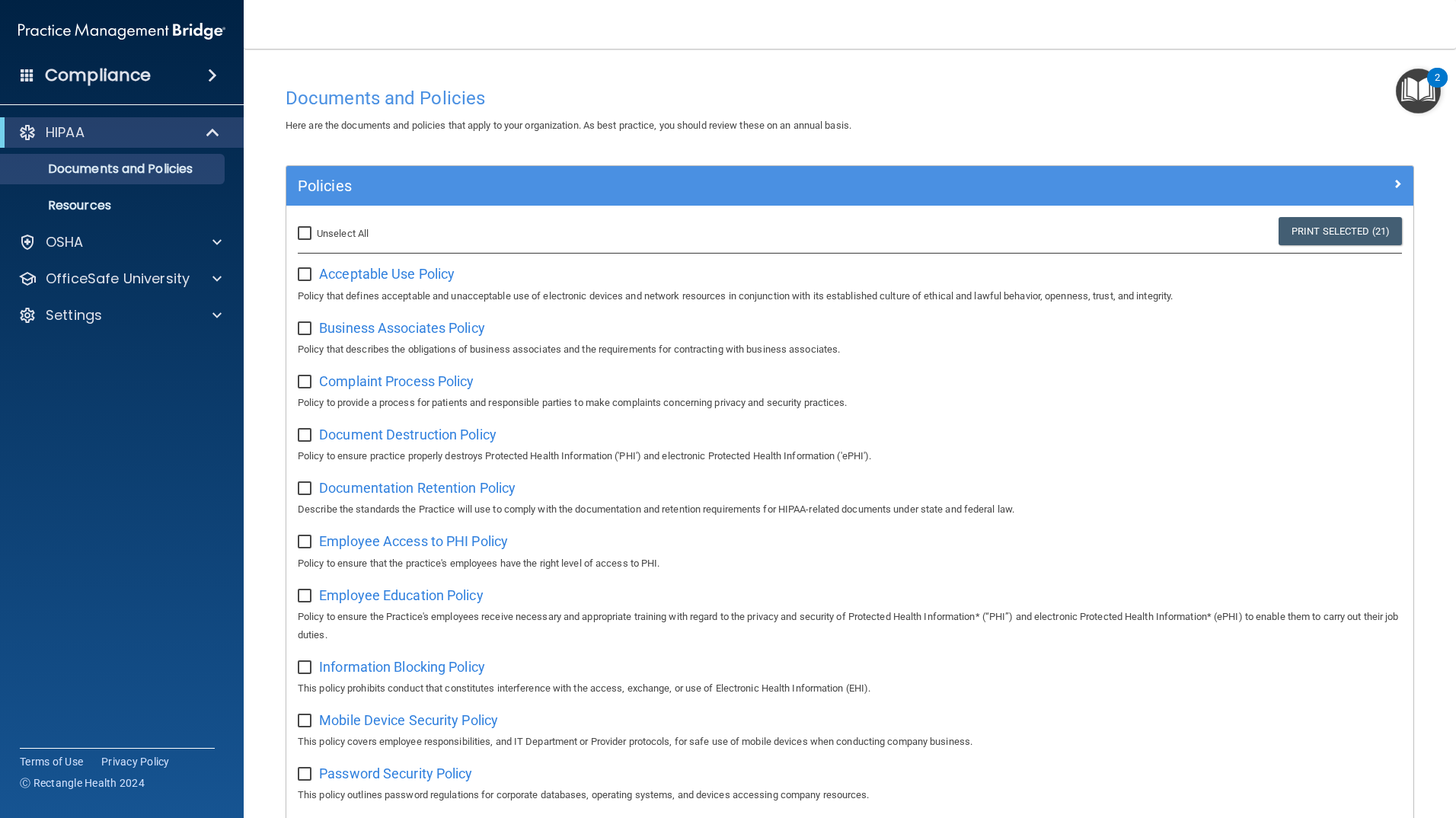
checkbox input "false"
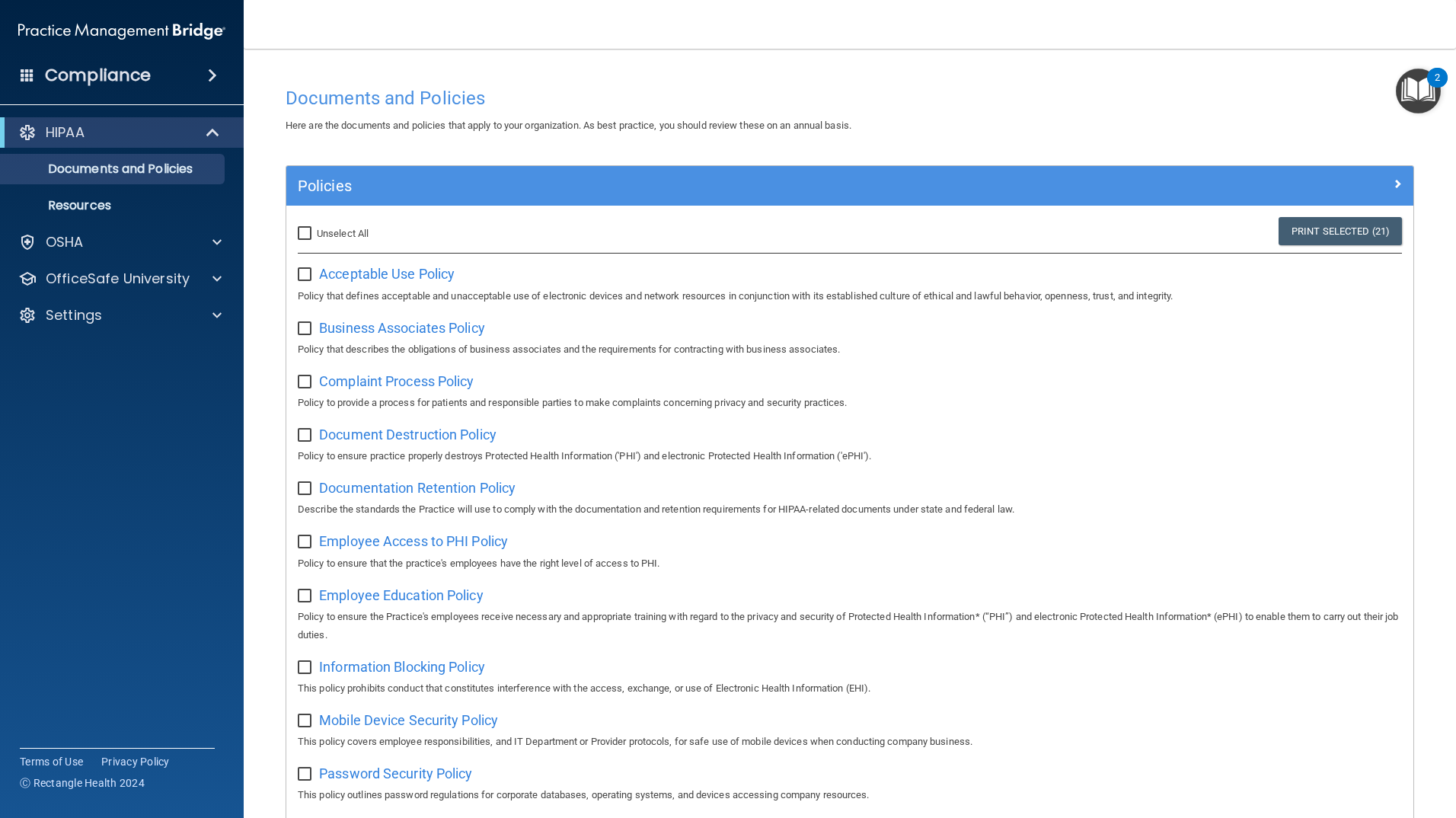
checkbox input "false"
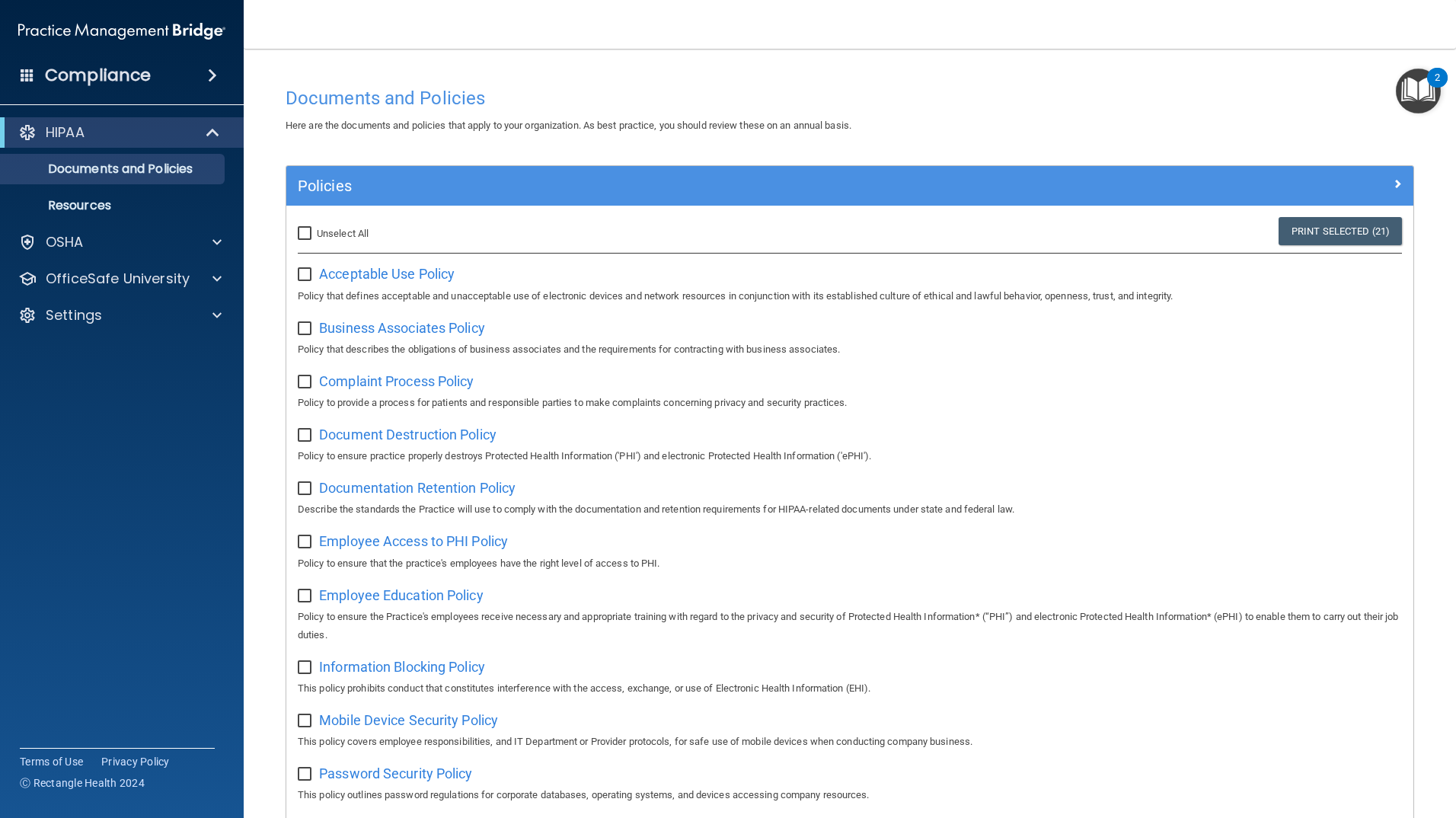
checkbox input "false"
click at [1259, 168] on div "Policies" at bounding box center [850, 186] width 1128 height 40
click at [1403, 181] on div "Policies Select All (Unselect 0) Unselect All Print Selected (0) Acceptable Use…" at bounding box center [850, 807] width 1151 height 1284
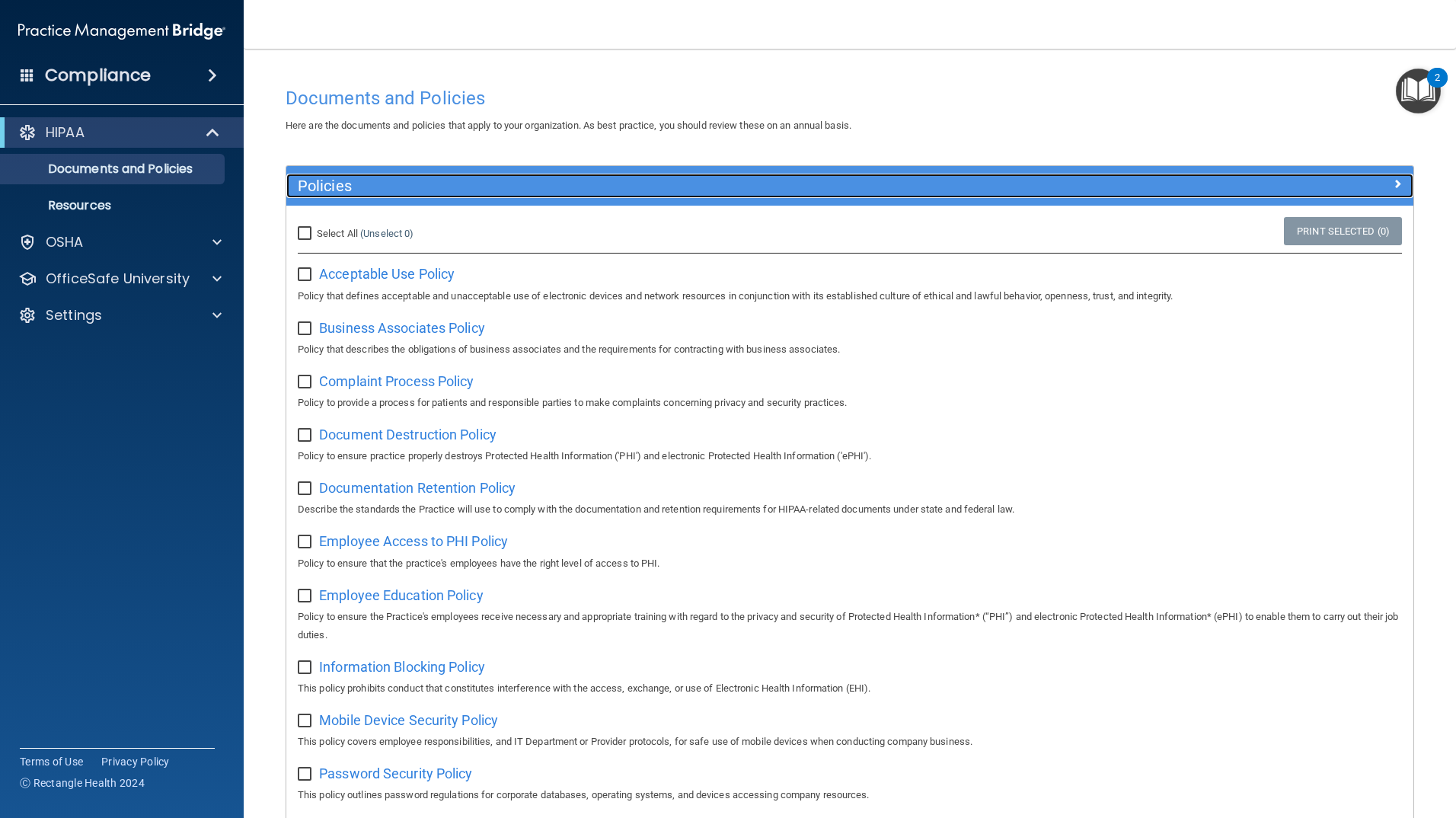
click at [1379, 182] on div at bounding box center [1273, 183] width 282 height 18
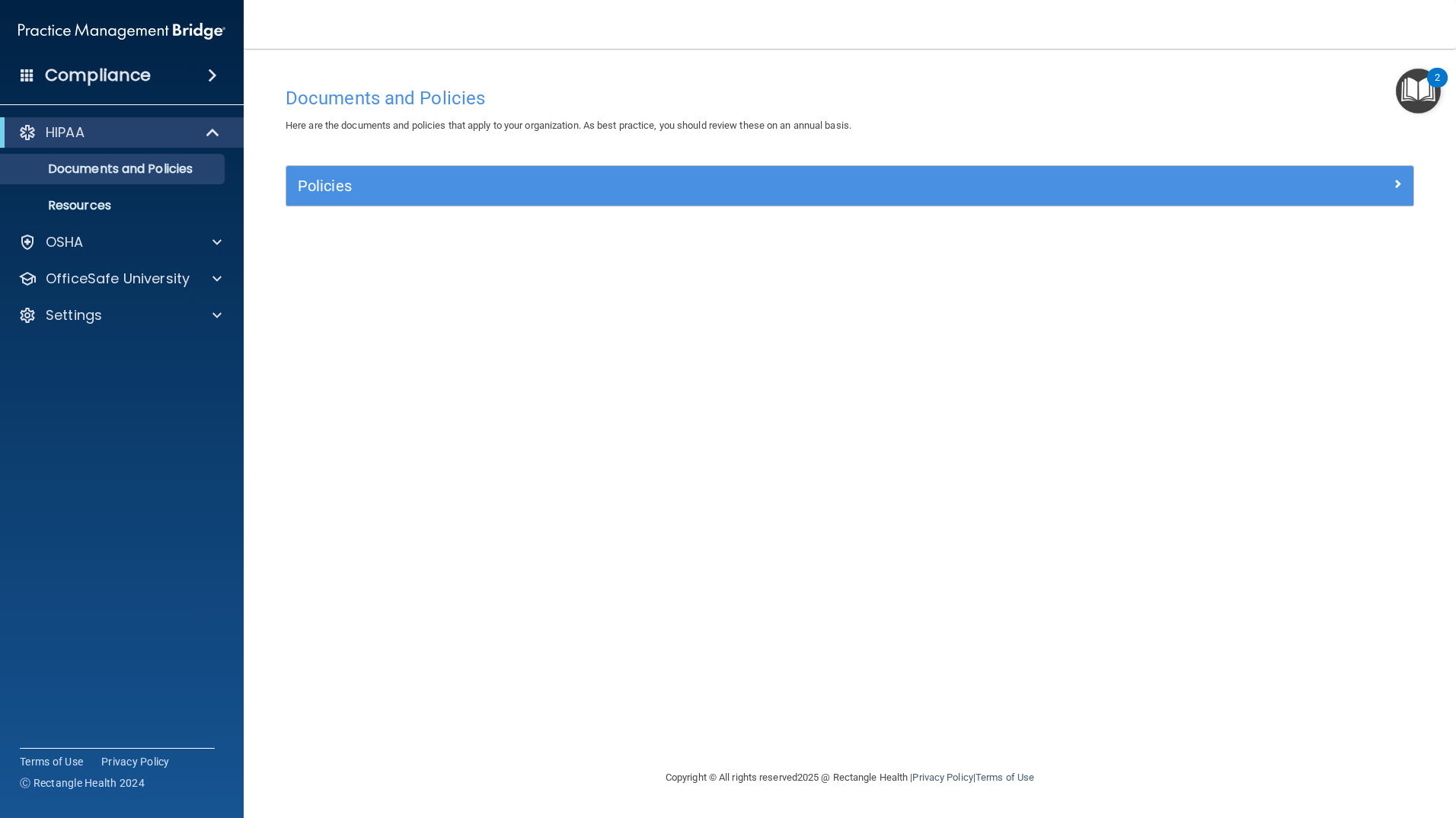
click at [1432, 95] on img "Open Resource Center, 2 new notifications" at bounding box center [1418, 90] width 45 height 45
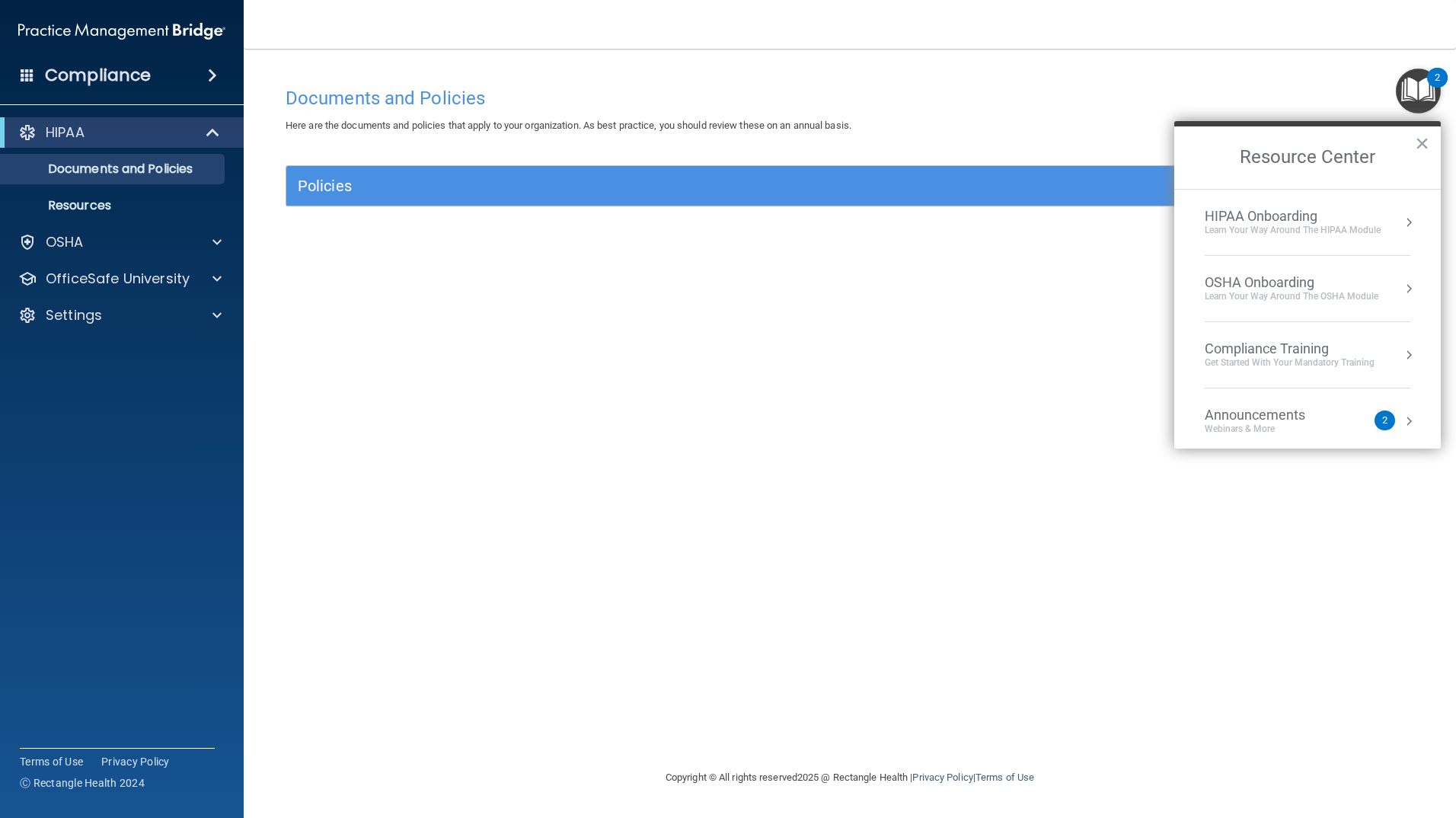
click at [1285, 234] on div "Learn Your Way around the HIPAA module" at bounding box center [1292, 230] width 176 height 13
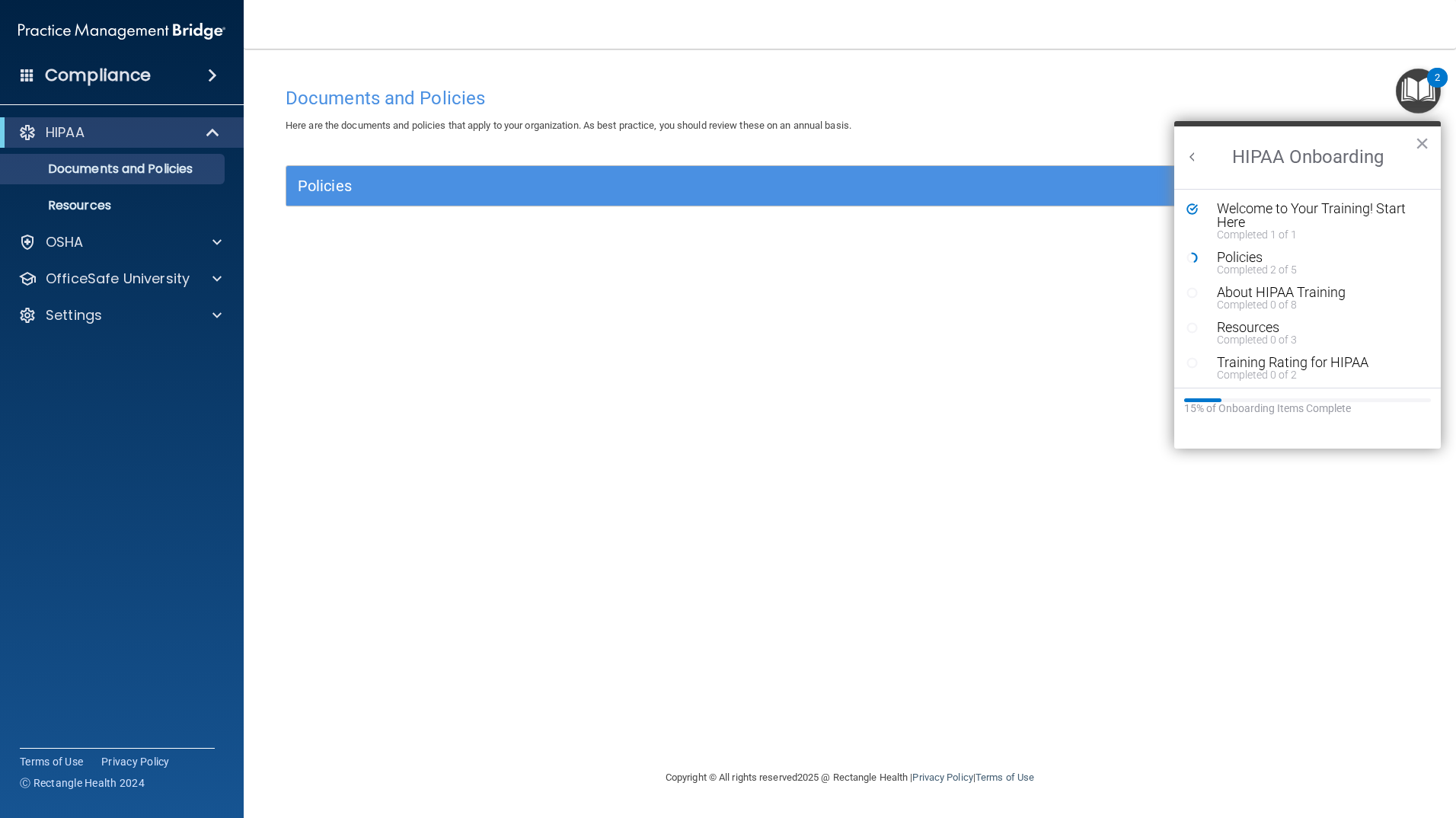
click at [1403, 110] on img "Open Resource Center, 2 new notifications" at bounding box center [1418, 90] width 45 height 45
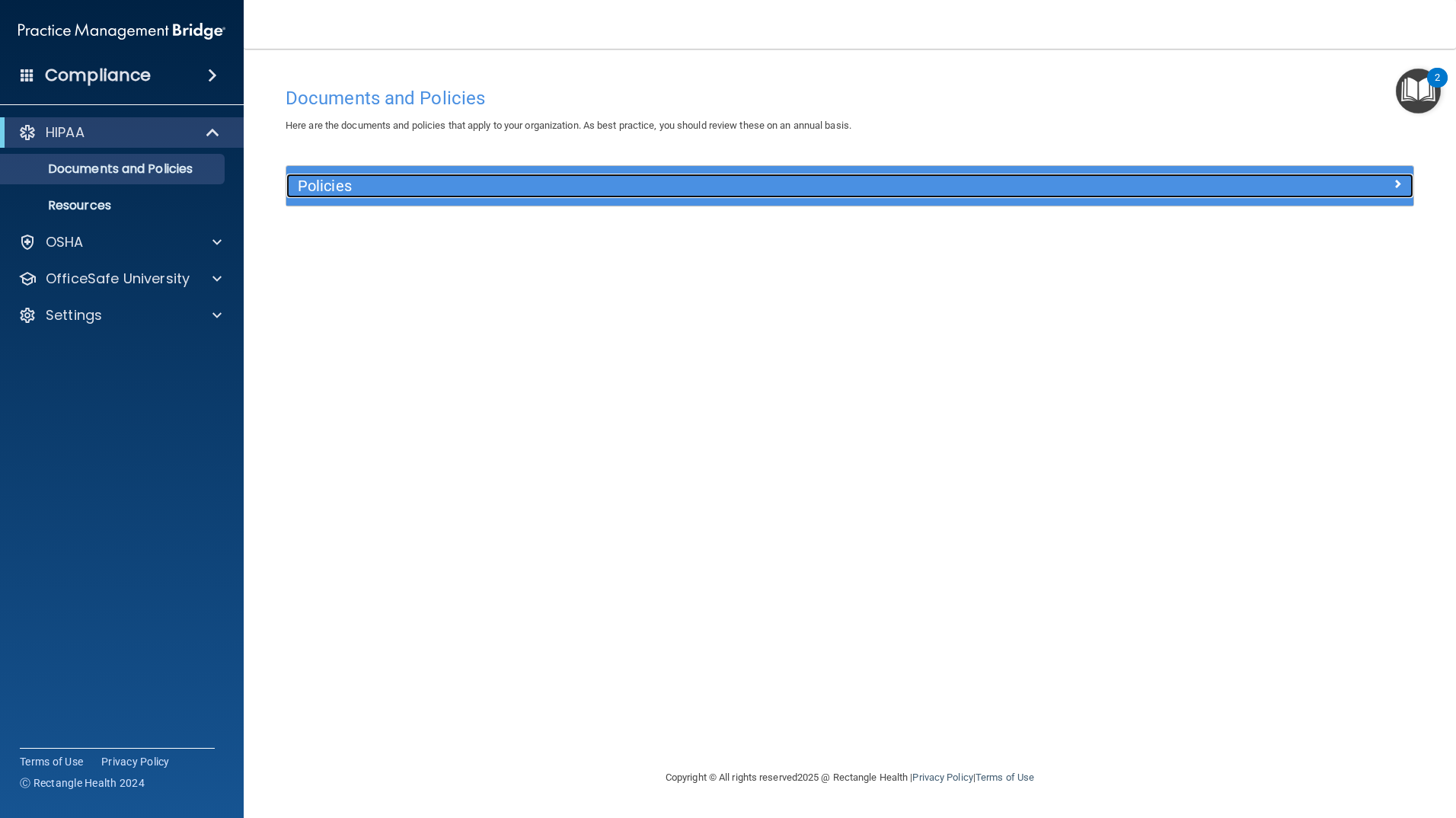
click at [438, 195] on div "Policies" at bounding box center [709, 185] width 846 height 25
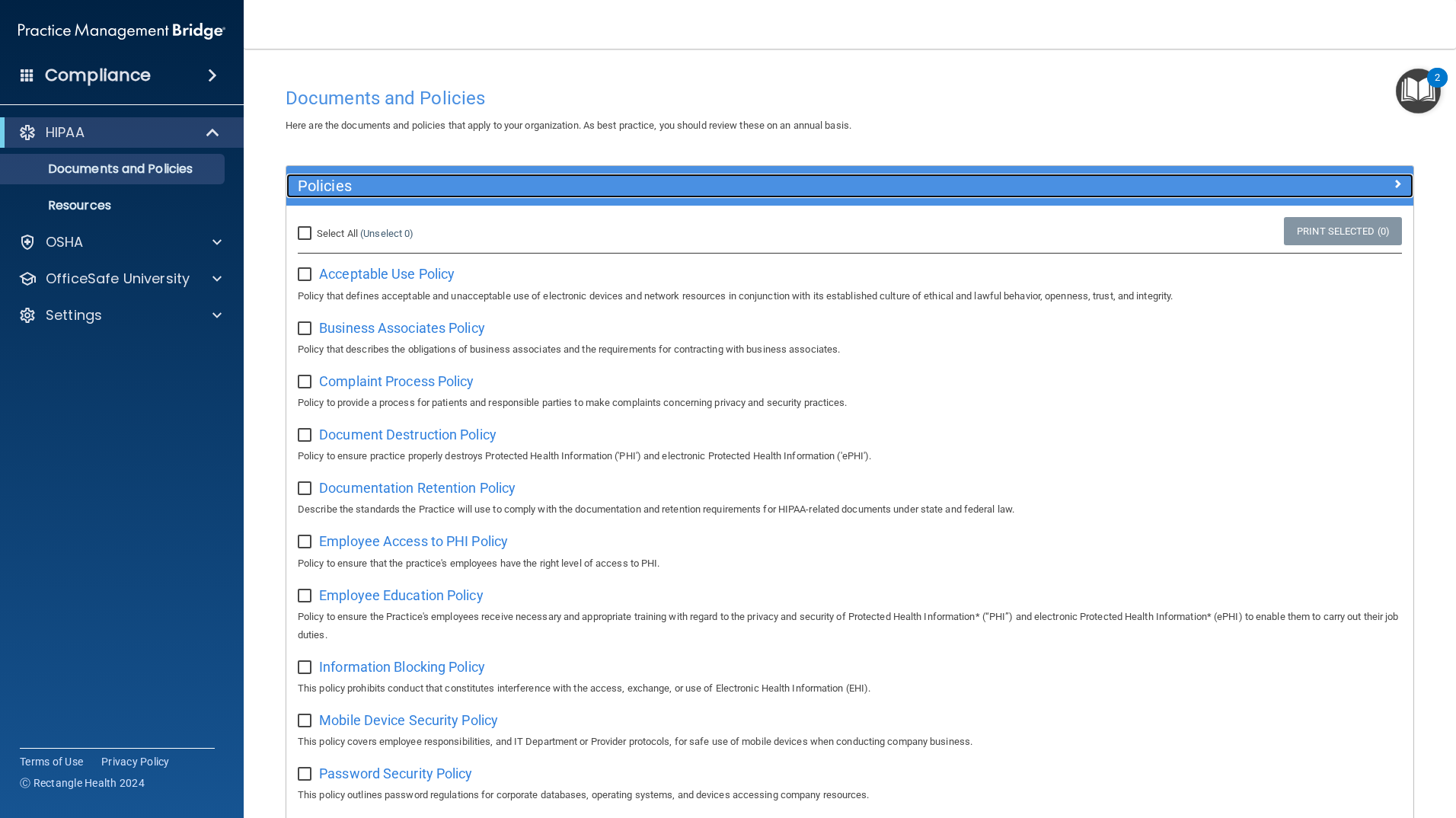
click at [447, 183] on h5 "Policies" at bounding box center [708, 185] width 823 height 16
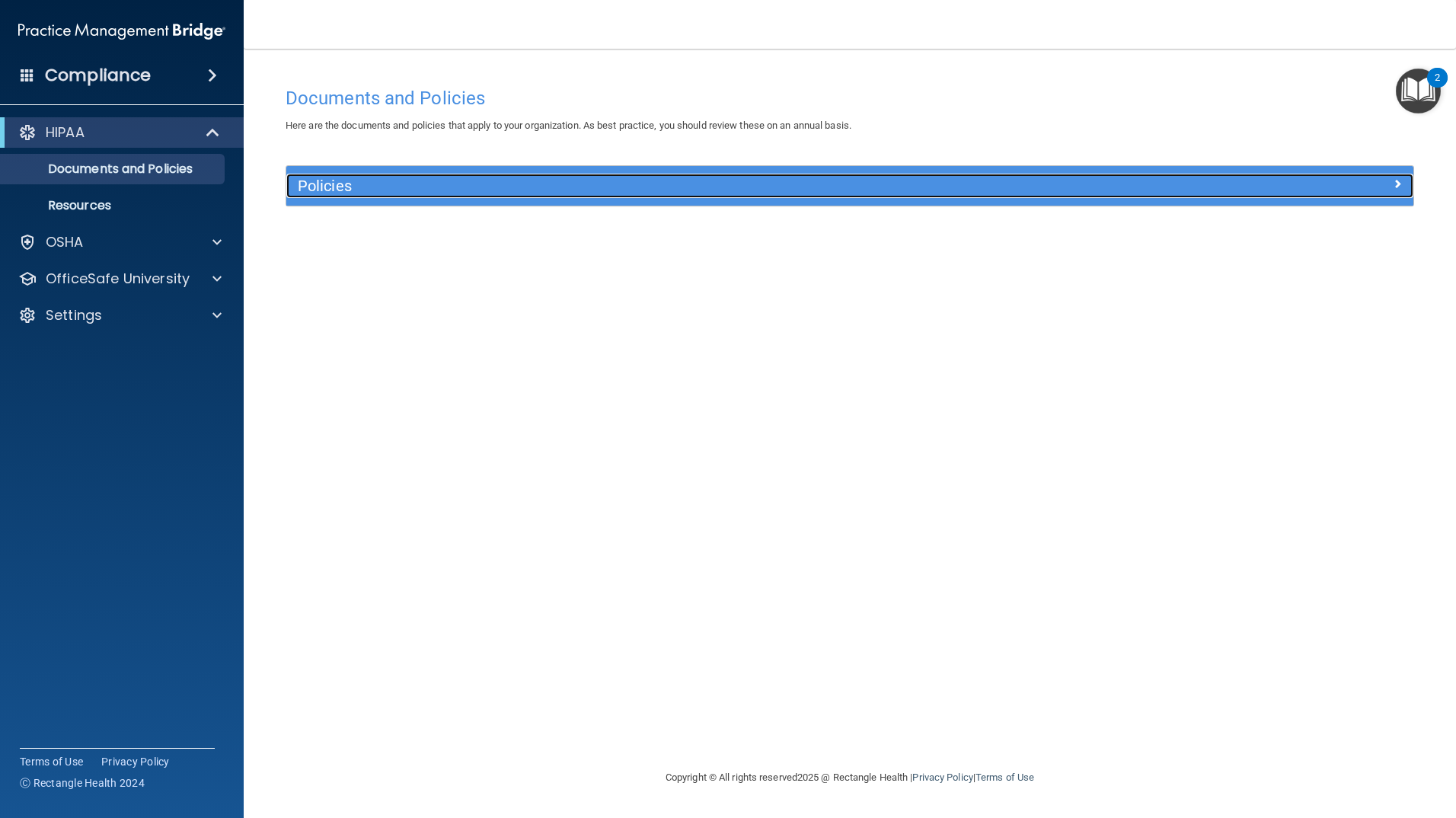
click at [477, 174] on div "Policies" at bounding box center [709, 185] width 846 height 25
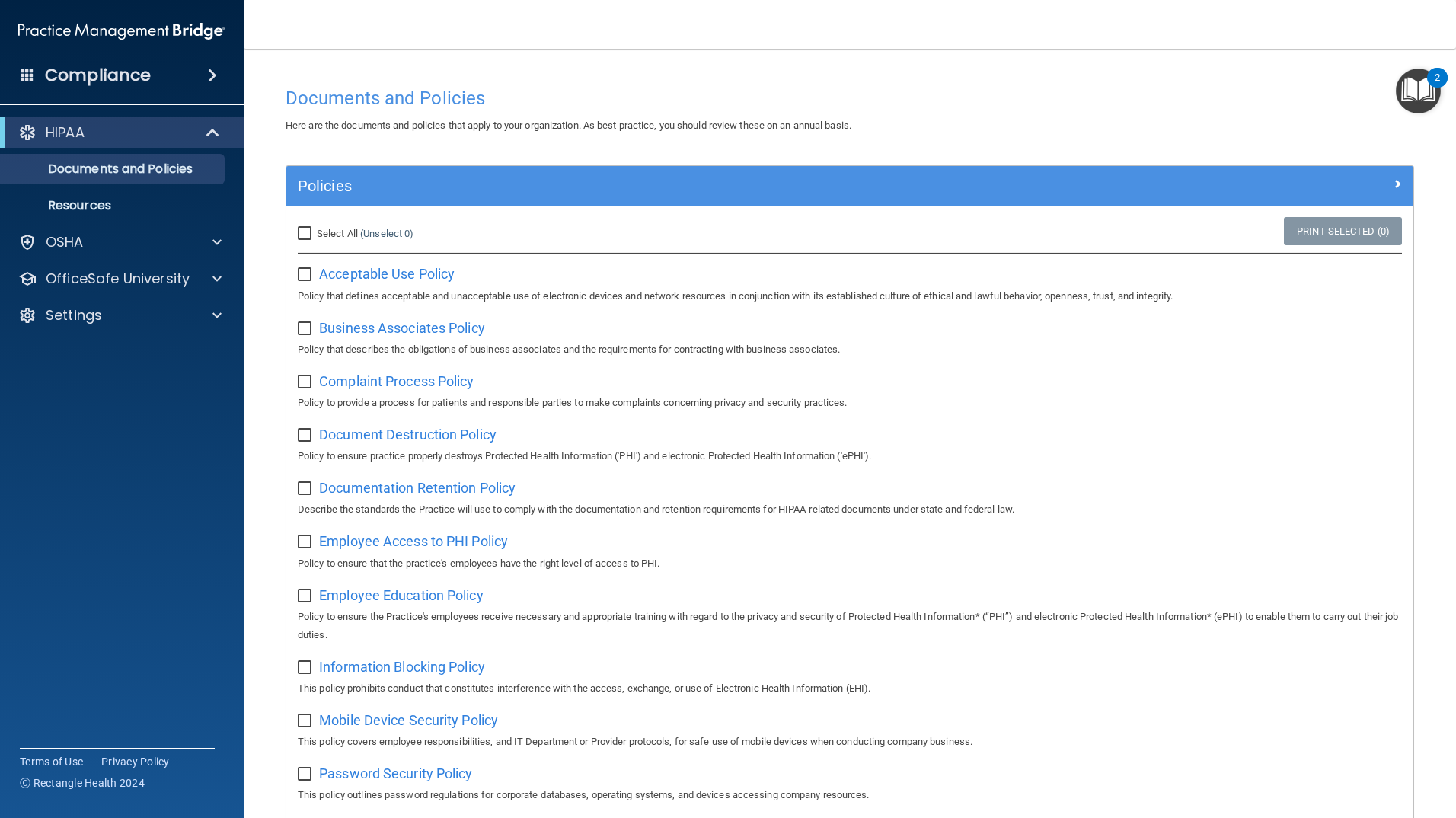
click at [311, 236] on input "Select All (Unselect 0) Unselect All" at bounding box center [306, 233] width 17 height 12
checkbox input "true"
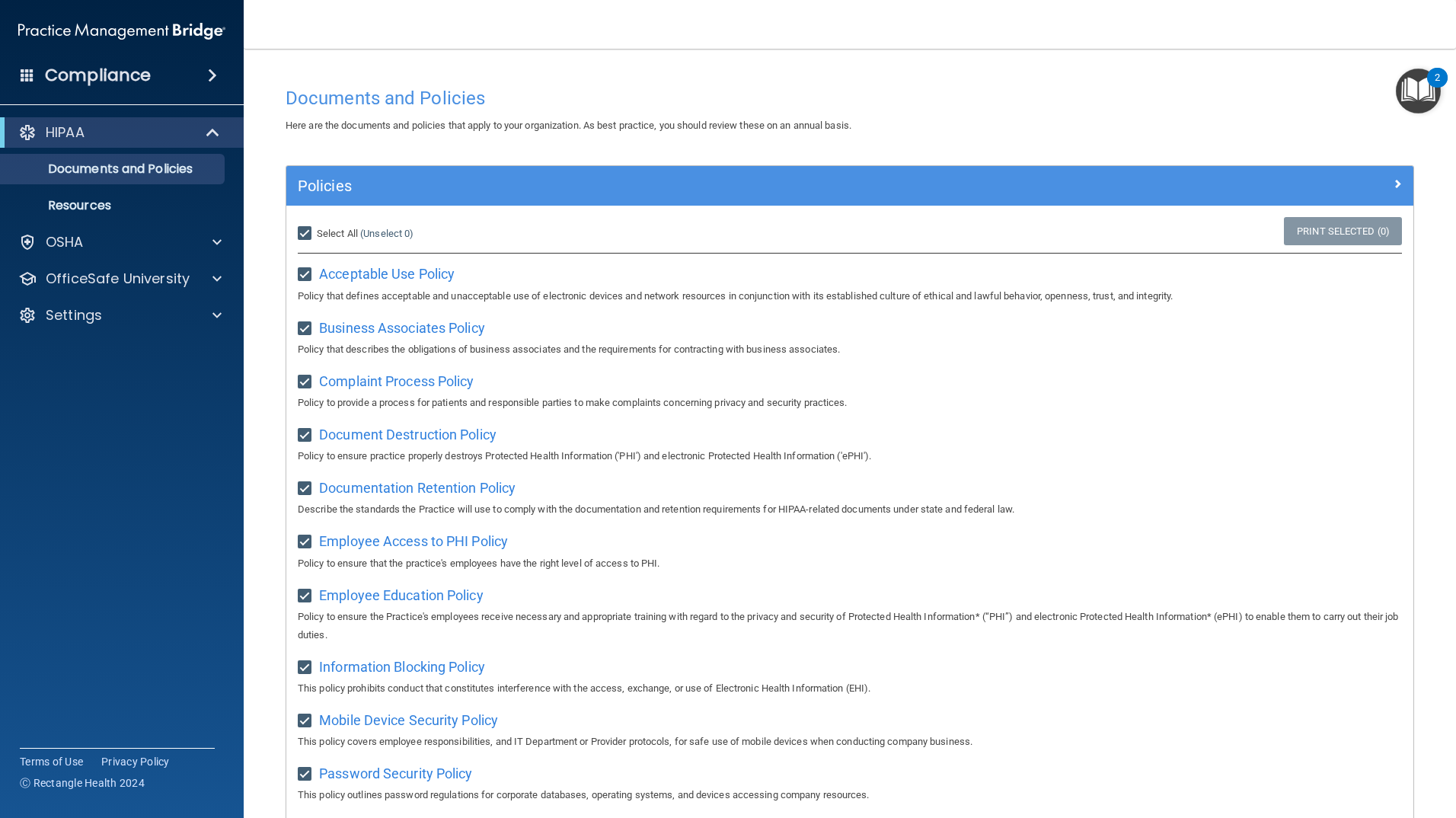
checkbox input "true"
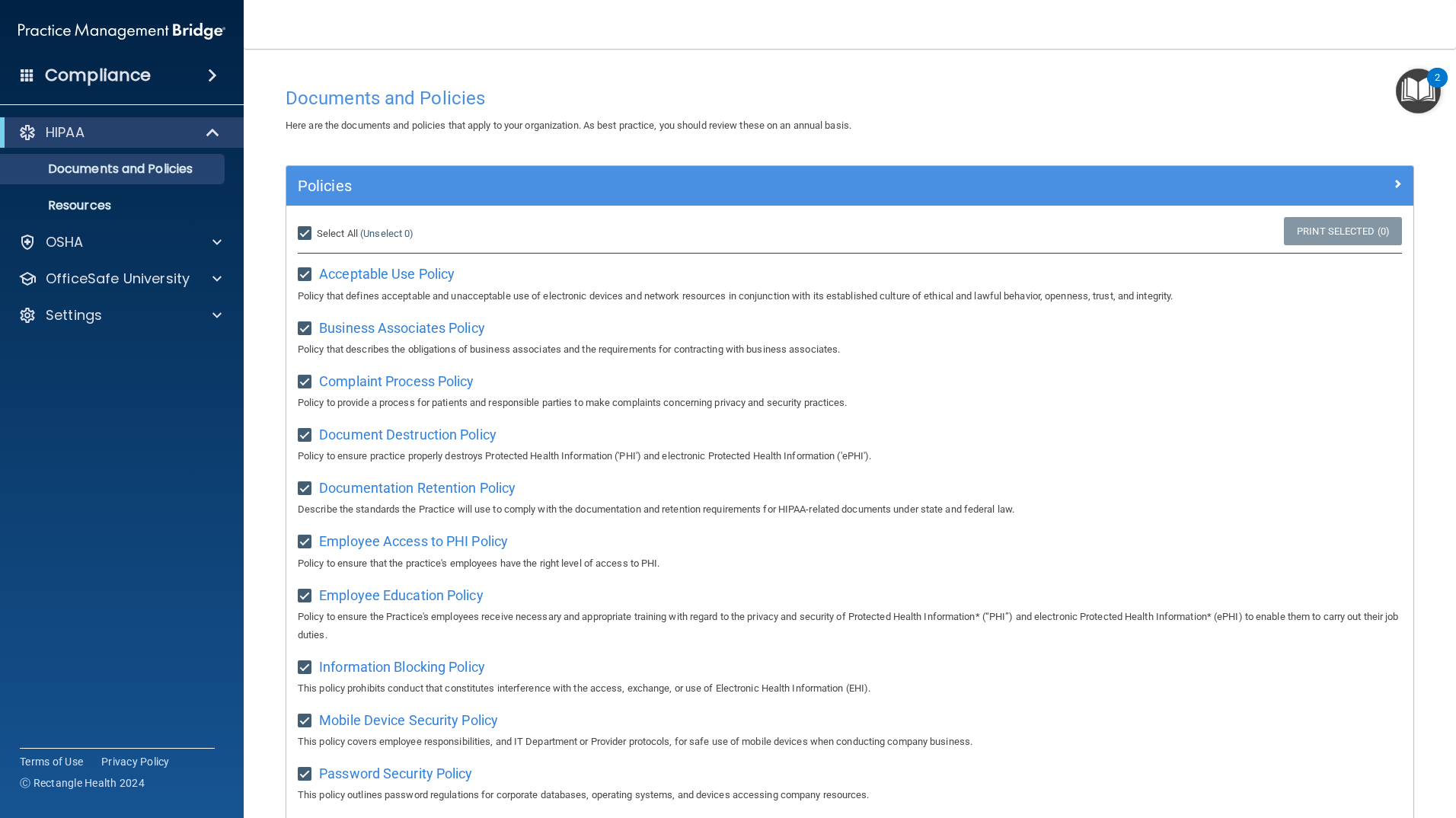
checkbox input "true"
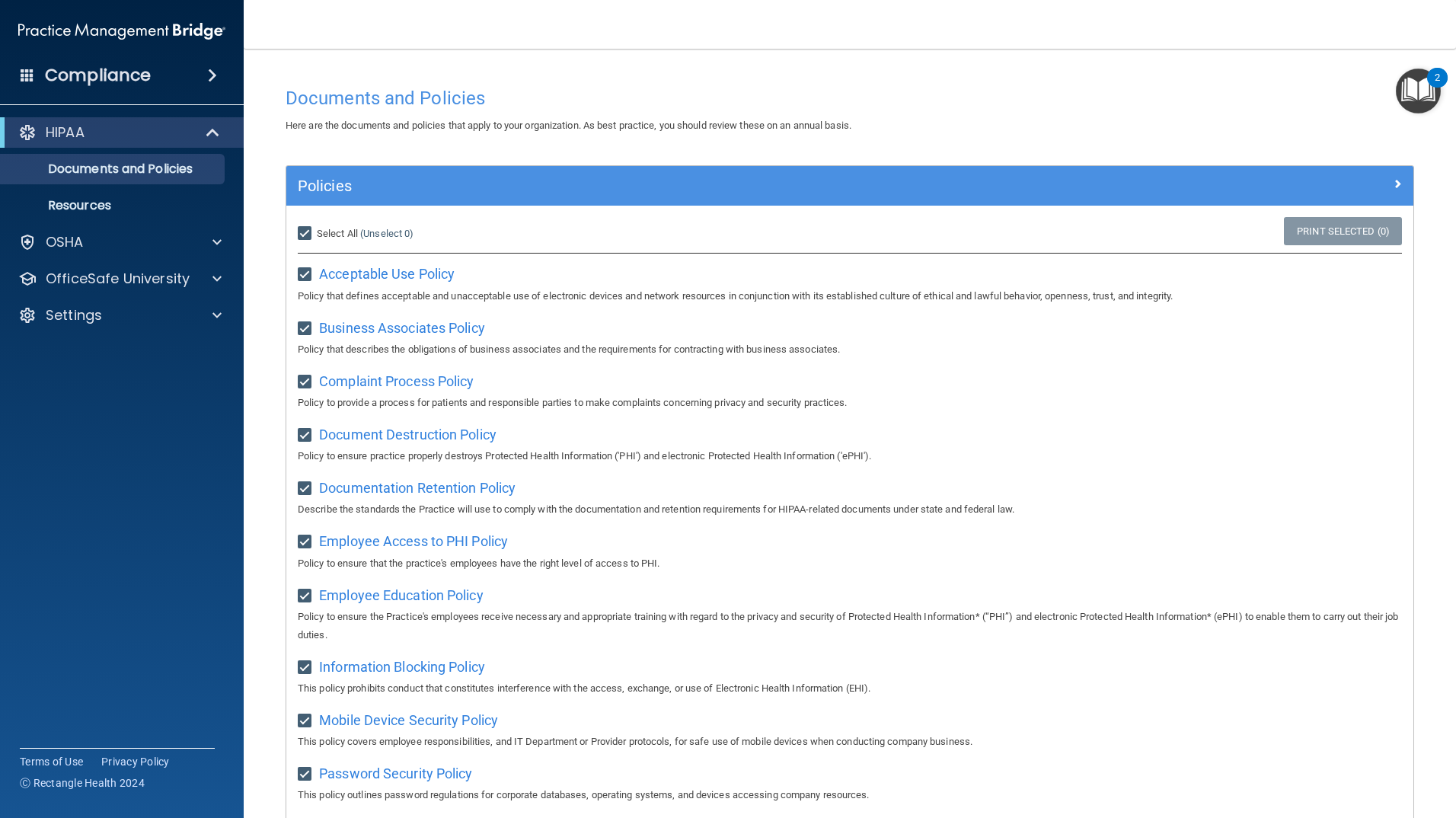
checkbox input "true"
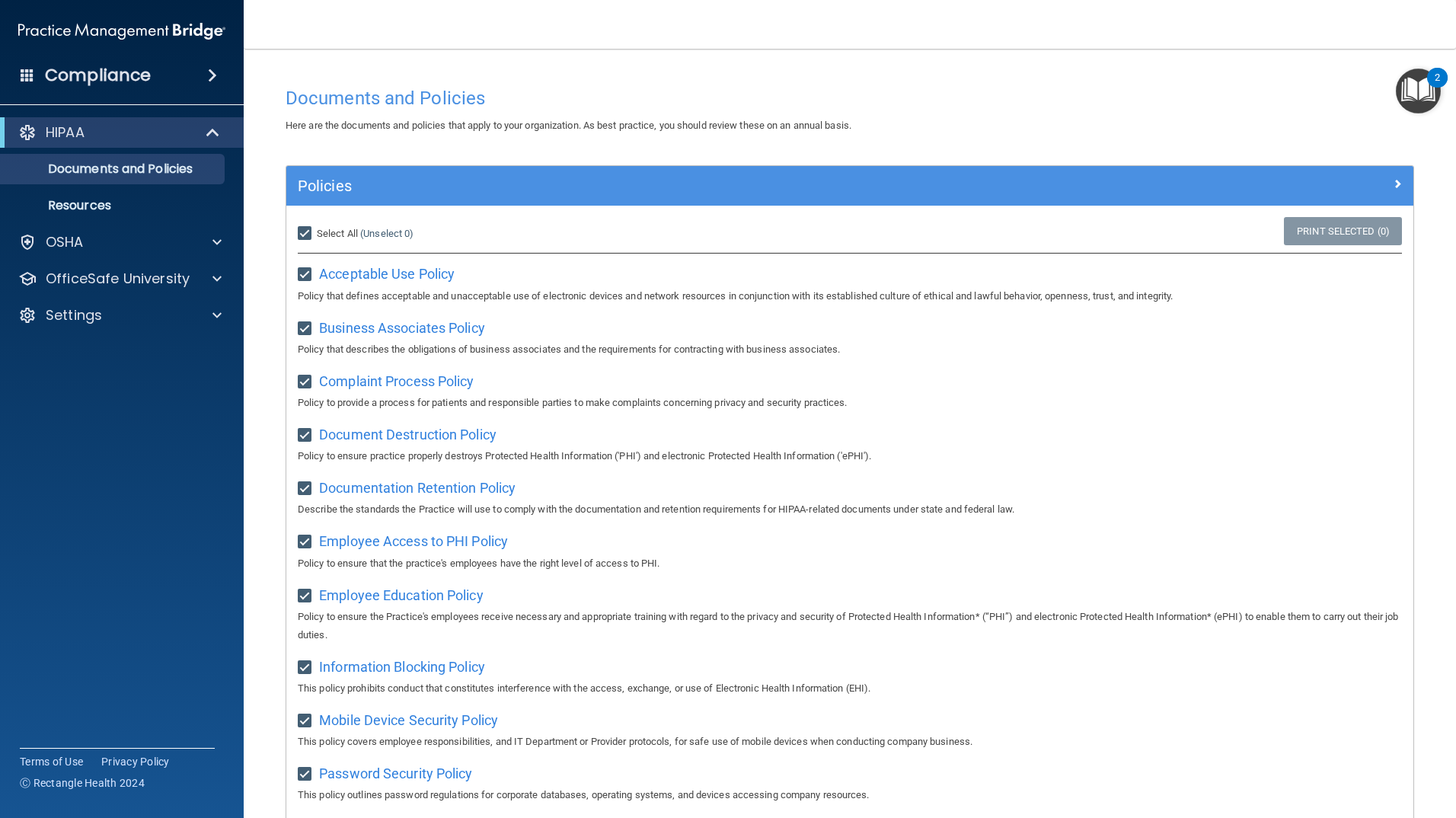
checkbox input "true"
click at [1319, 231] on link "Print Selected (21)" at bounding box center [1341, 231] width 124 height 28
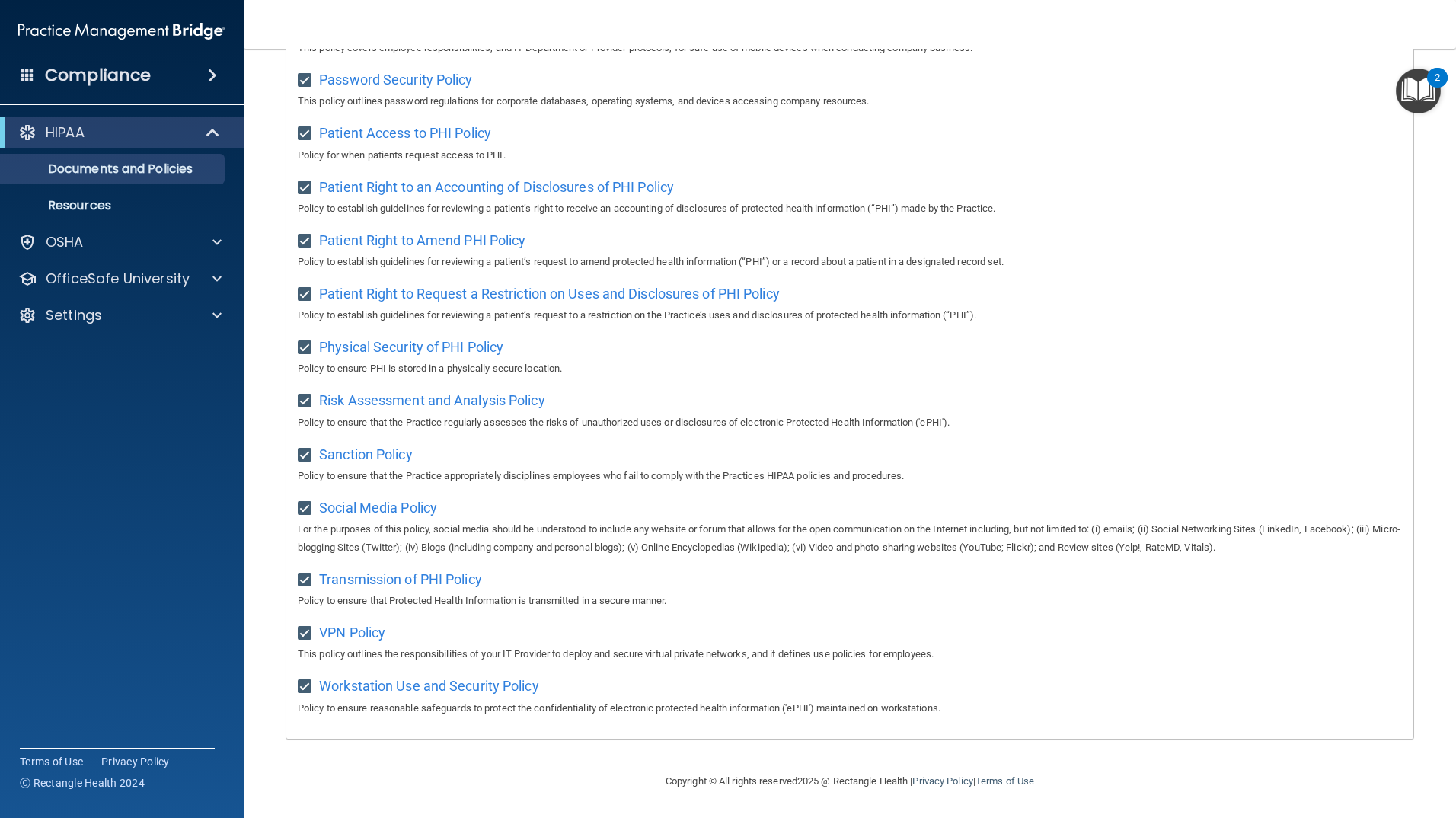
scroll to position [710, 0]
click at [565, 730] on div "Select All (Unselect 21) Unselect All Print Selected (21) Acceptable Use Policy…" at bounding box center [850, 125] width 1128 height 1225
click at [522, 747] on div "Policies Select All (Unselect 21) Unselect All Print Selected (21) Acceptable U…" at bounding box center [850, 114] width 1151 height 1284
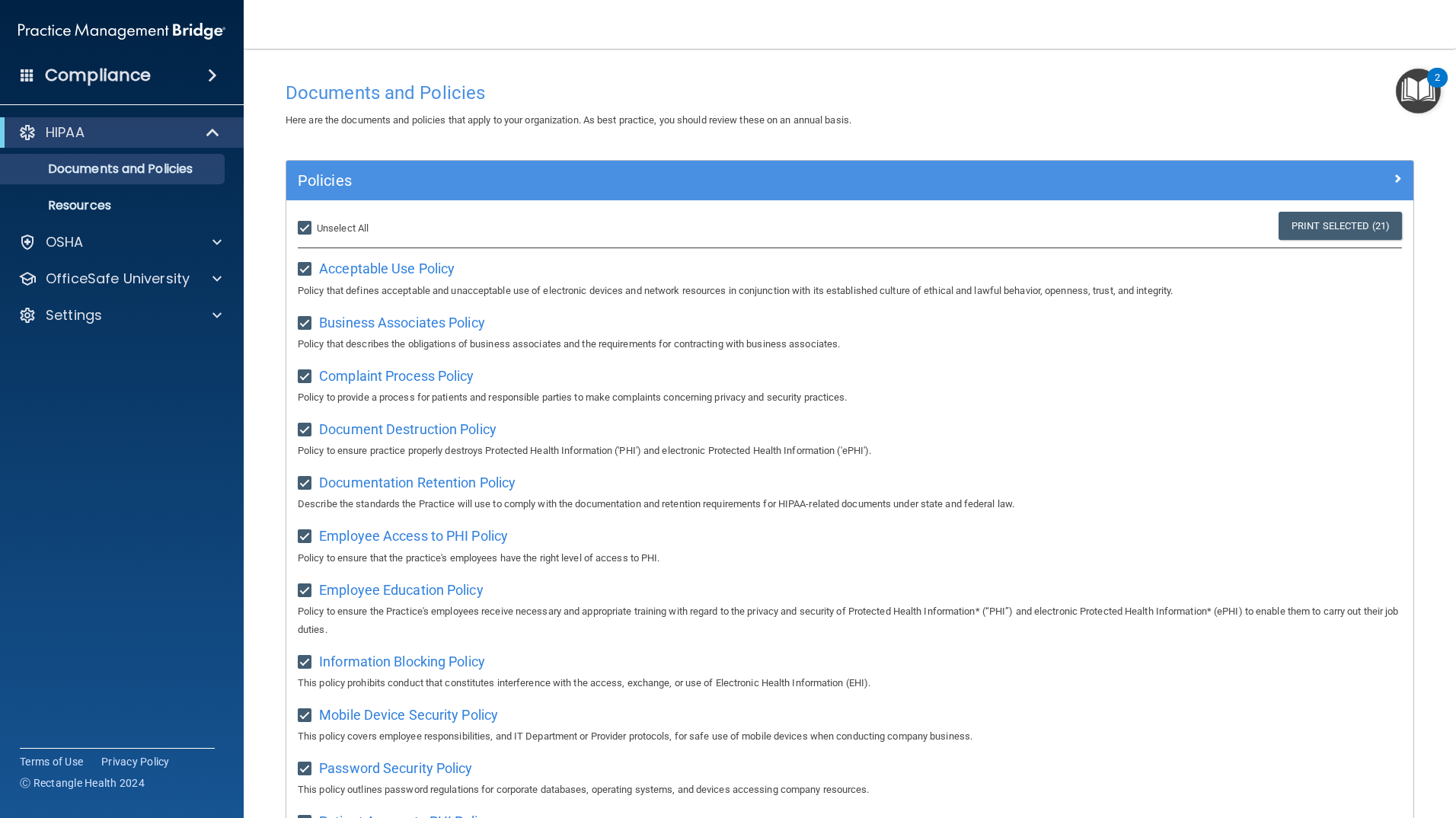
scroll to position [0, 0]
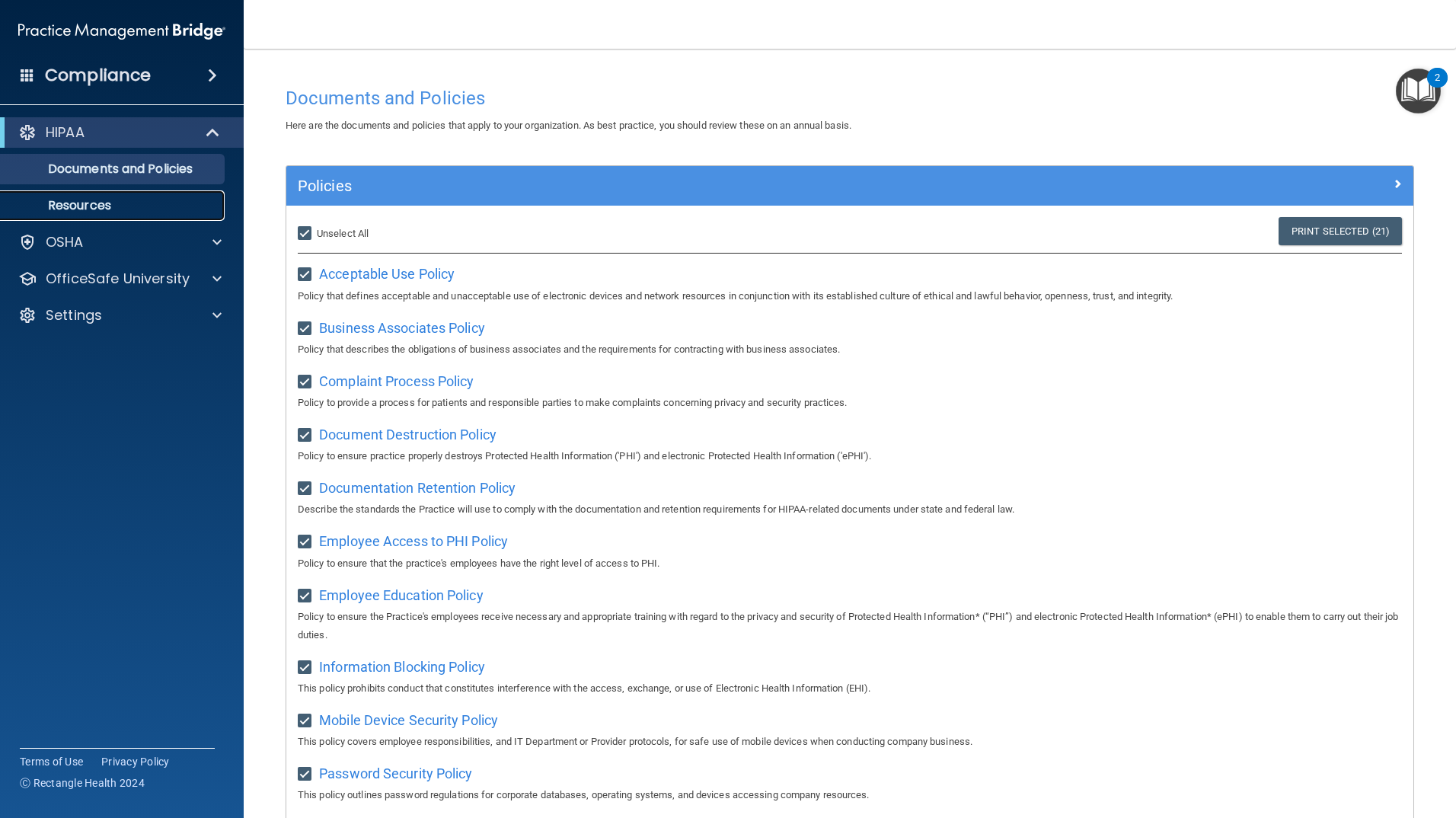
click at [162, 209] on p "Resources" at bounding box center [114, 205] width 208 height 15
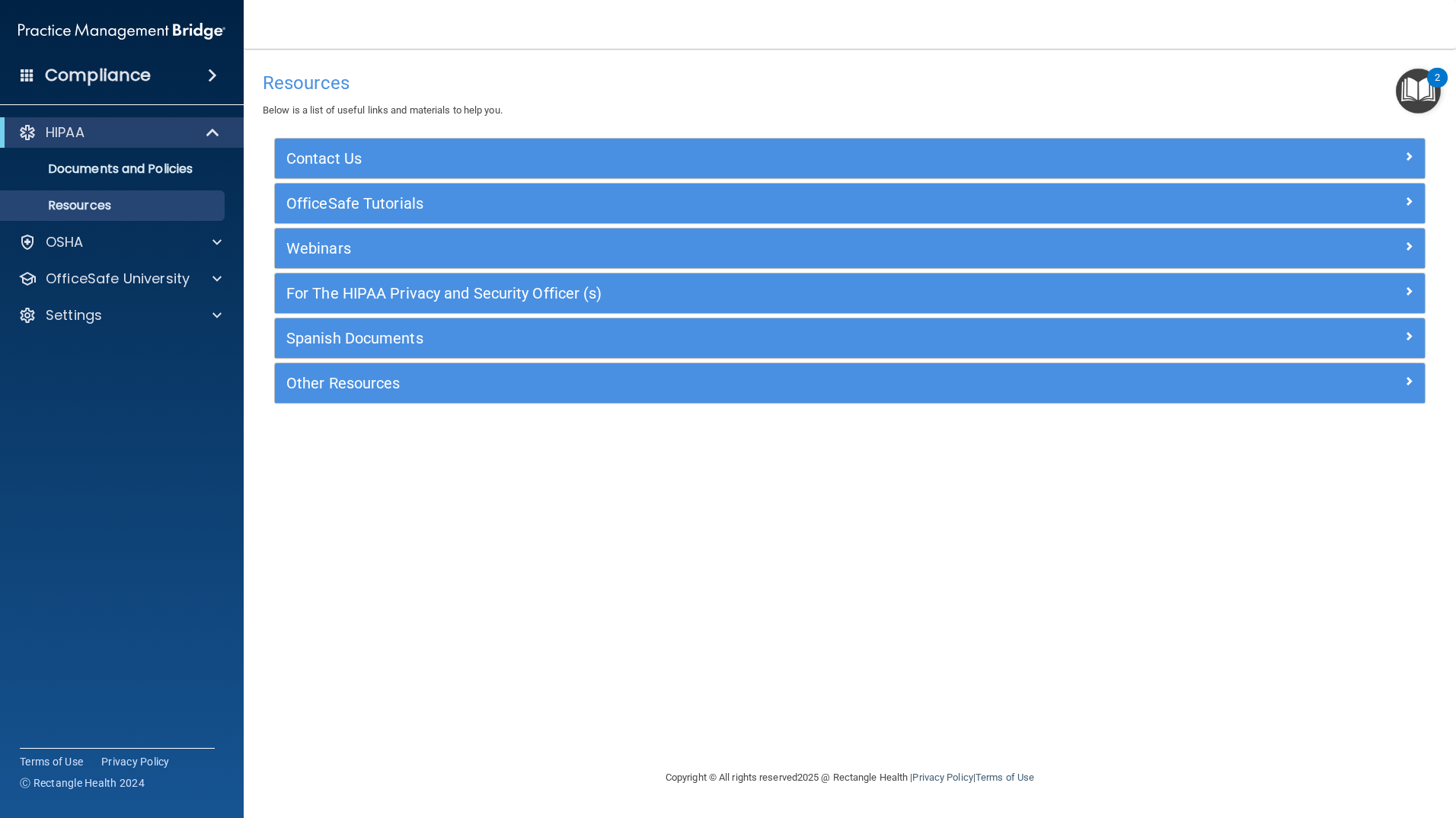
click at [1437, 96] on div "2" at bounding box center [1438, 87] width 5 height 20
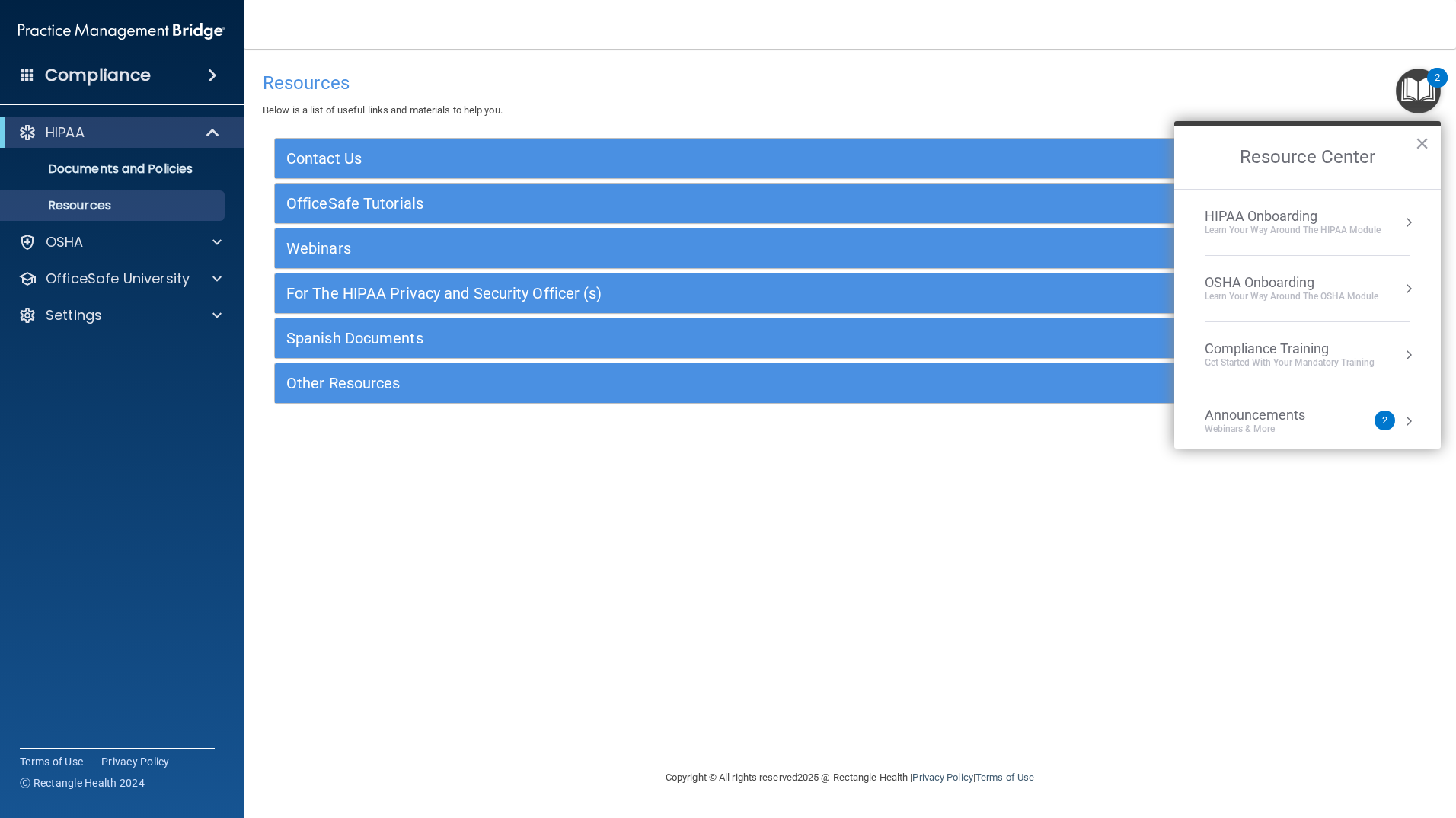
click at [1327, 227] on div "Learn Your Way around the HIPAA module" at bounding box center [1292, 230] width 176 height 13
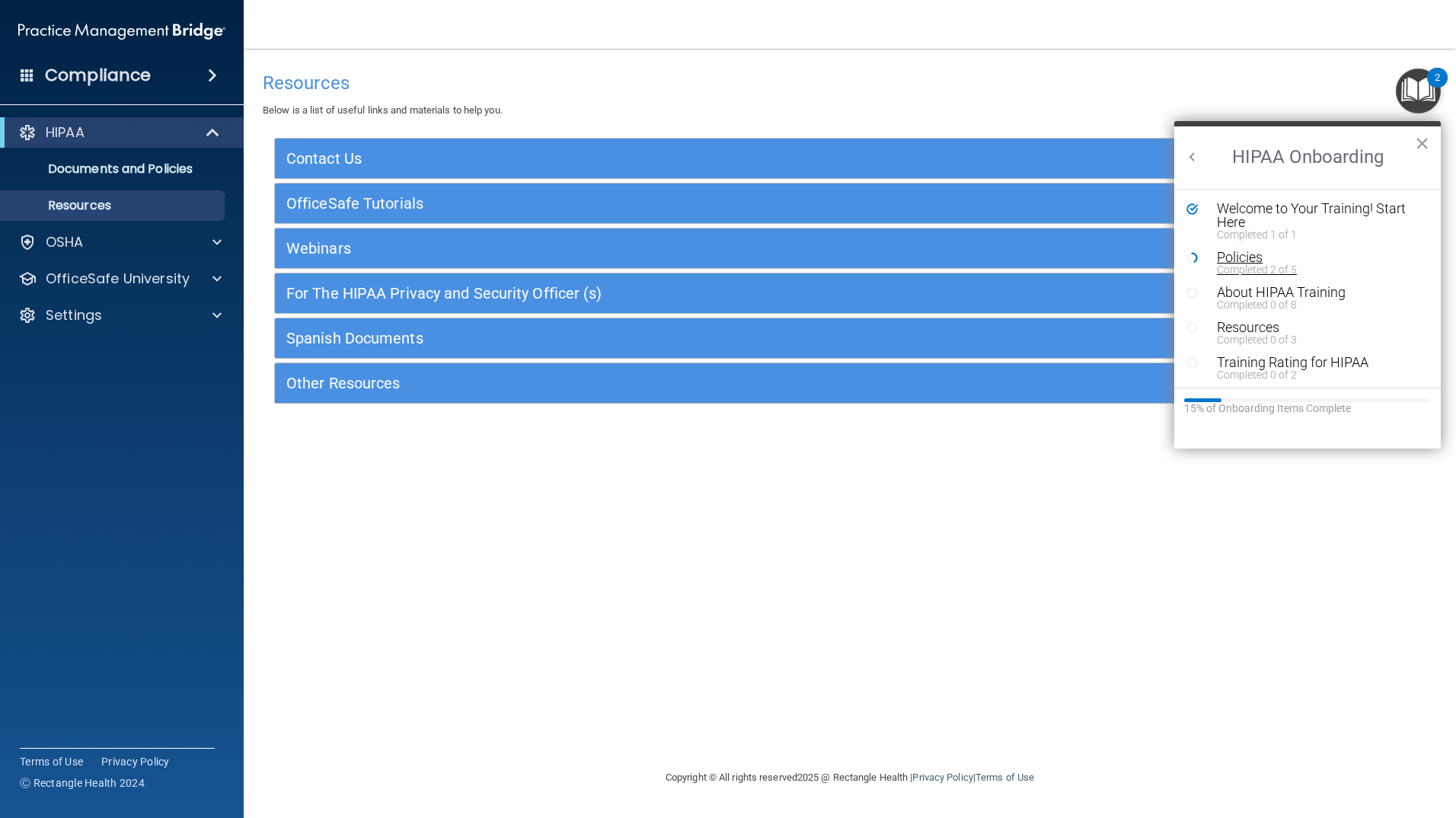
click at [1275, 264] on div "Completed 2 of 5" at bounding box center [1313, 270] width 193 height 11
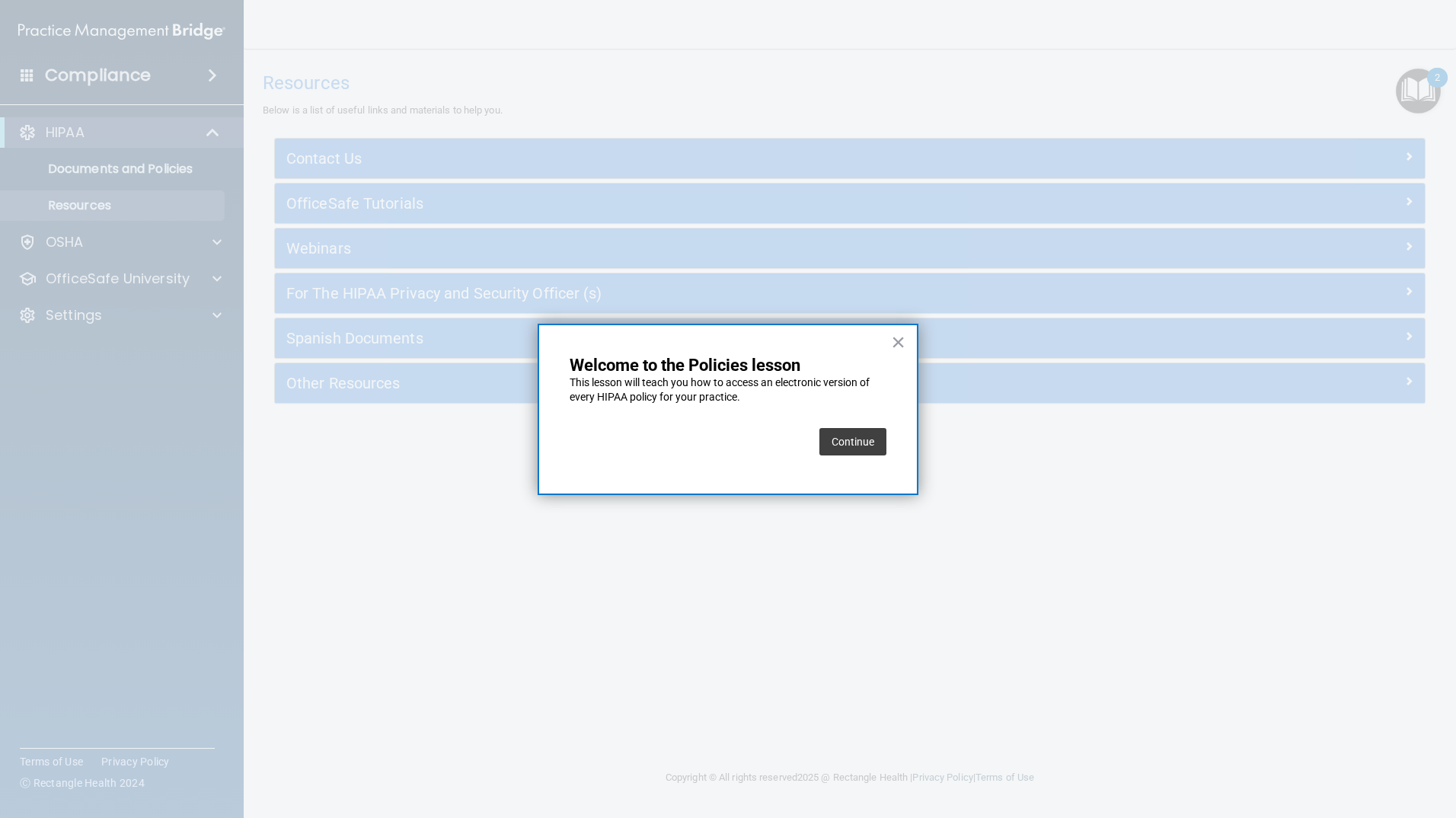
click at [842, 455] on div "Continue" at bounding box center [853, 441] width 67 height 43
drag, startPoint x: 842, startPoint y: 455, endPoint x: 844, endPoint y: 447, distance: 8.2
click at [844, 447] on button "Continue" at bounding box center [853, 442] width 67 height 27
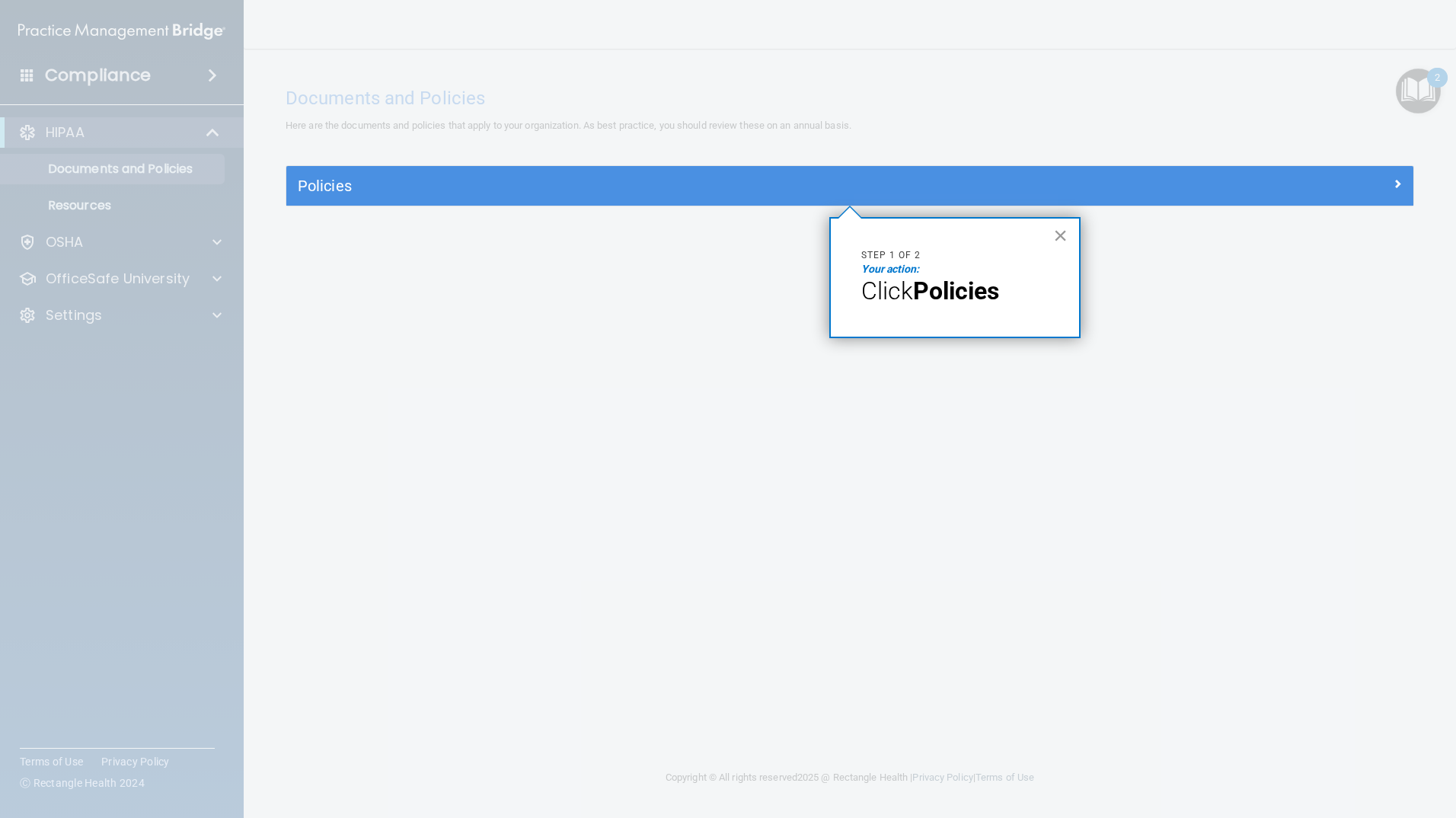
click at [1058, 237] on button "×" at bounding box center [1060, 234] width 15 height 25
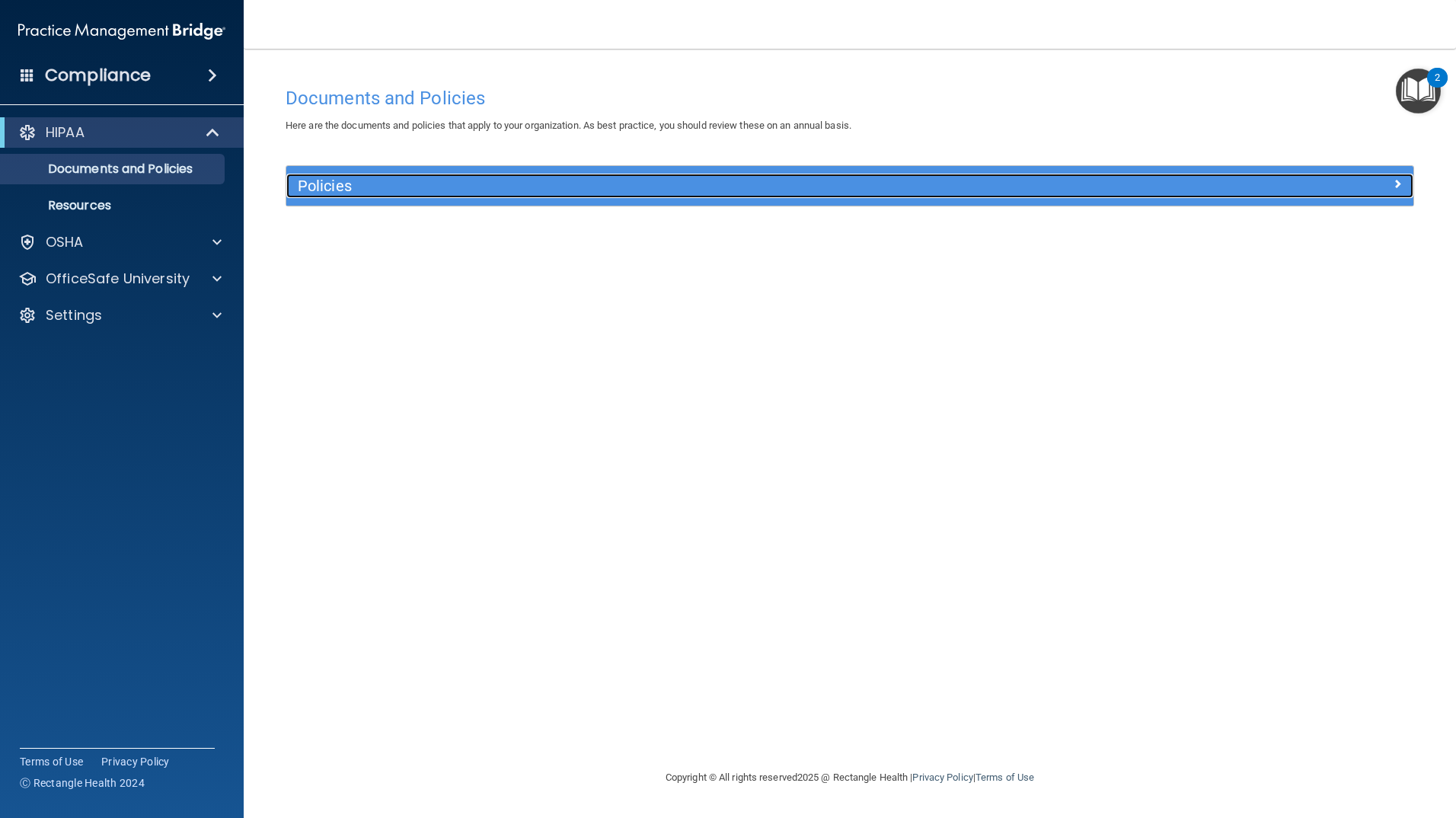
click at [307, 180] on h5 "Policies" at bounding box center [708, 185] width 823 height 16
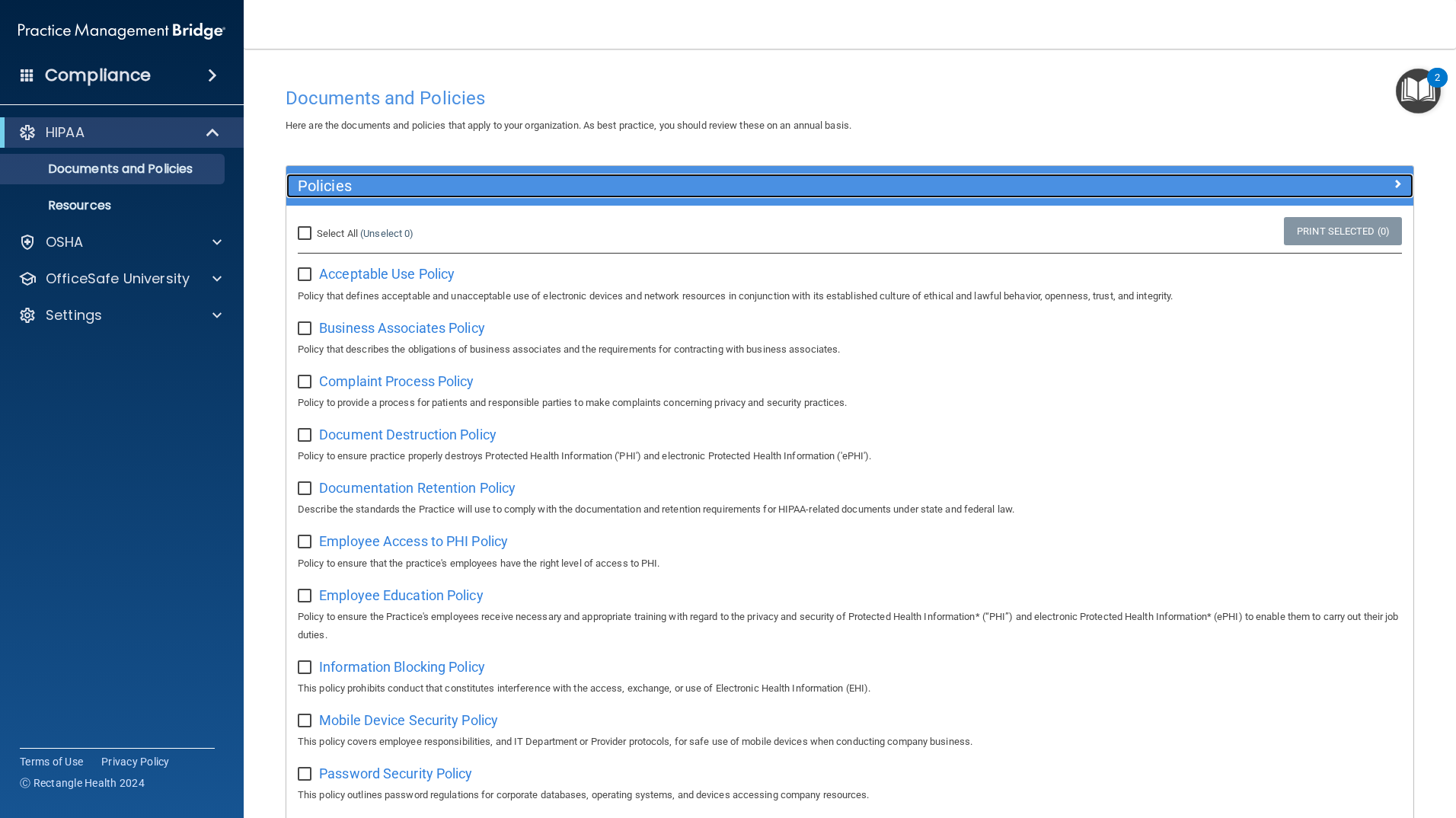
click at [1393, 181] on span at bounding box center [1398, 184] width 9 height 18
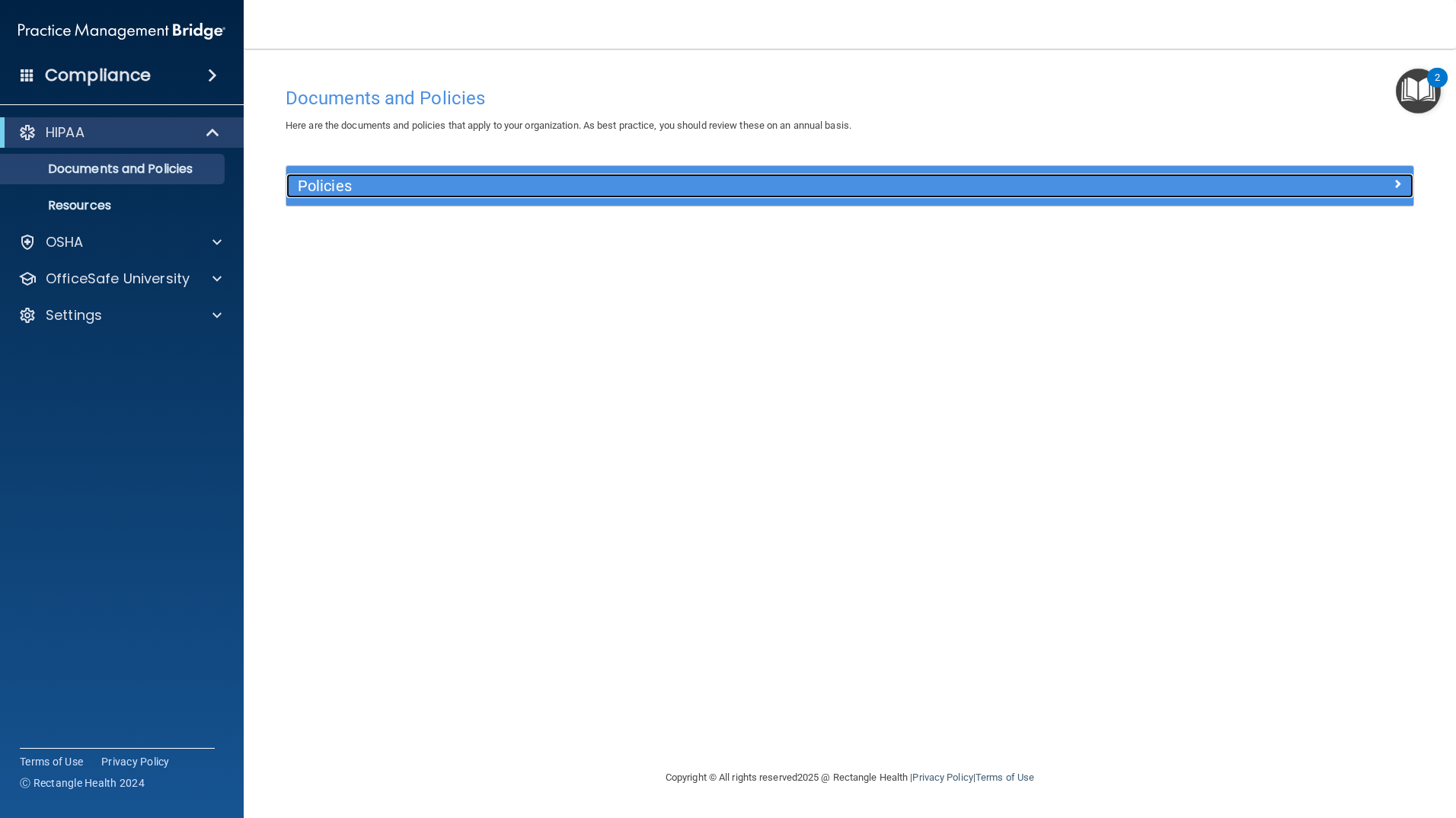
click at [1386, 181] on div at bounding box center [1273, 183] width 282 height 18
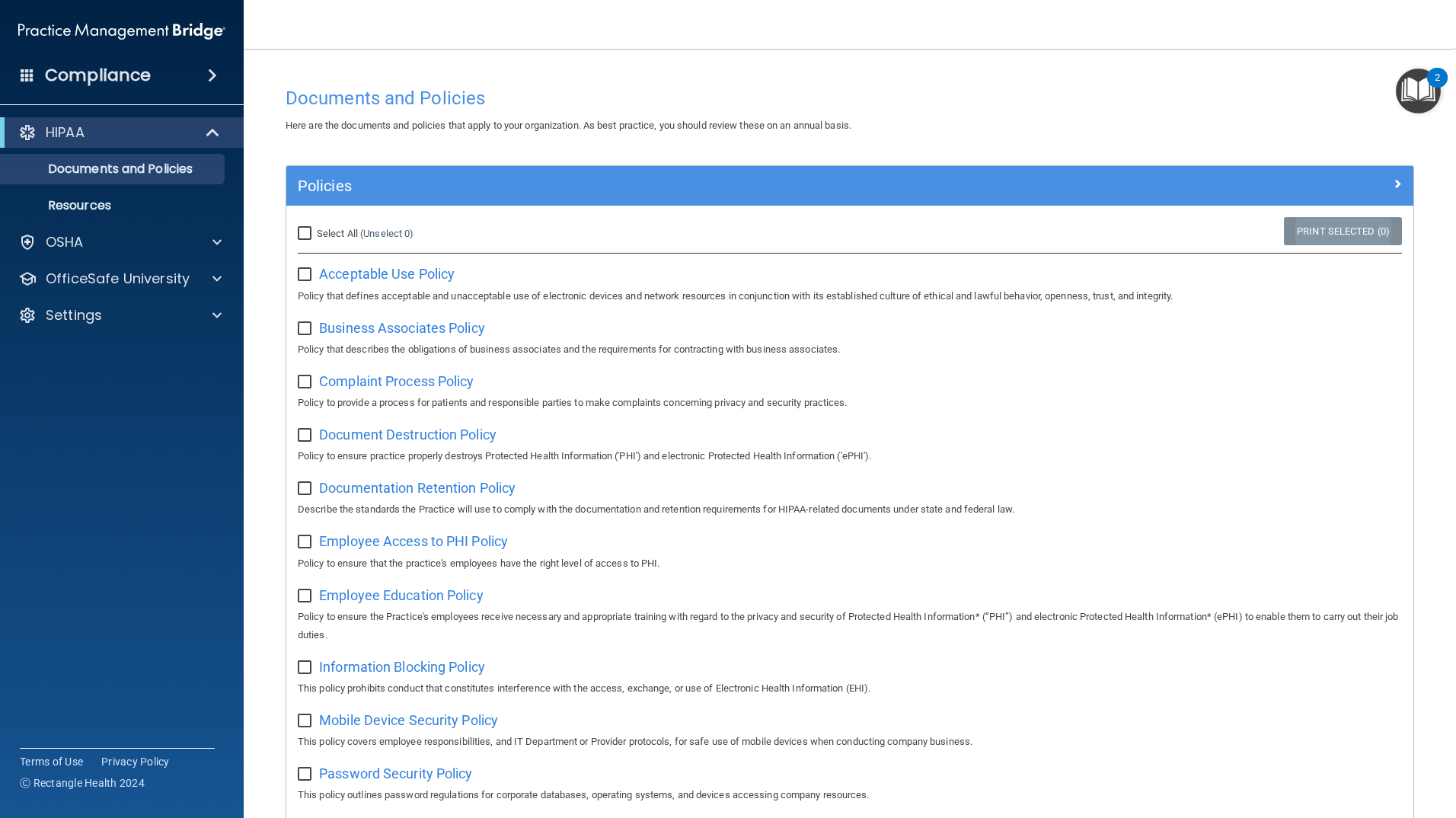
click at [1371, 235] on link "Print Selected (0)" at bounding box center [1343, 231] width 118 height 28
click at [1434, 95] on img "Open Resource Center, 2 new notifications" at bounding box center [1418, 90] width 45 height 45
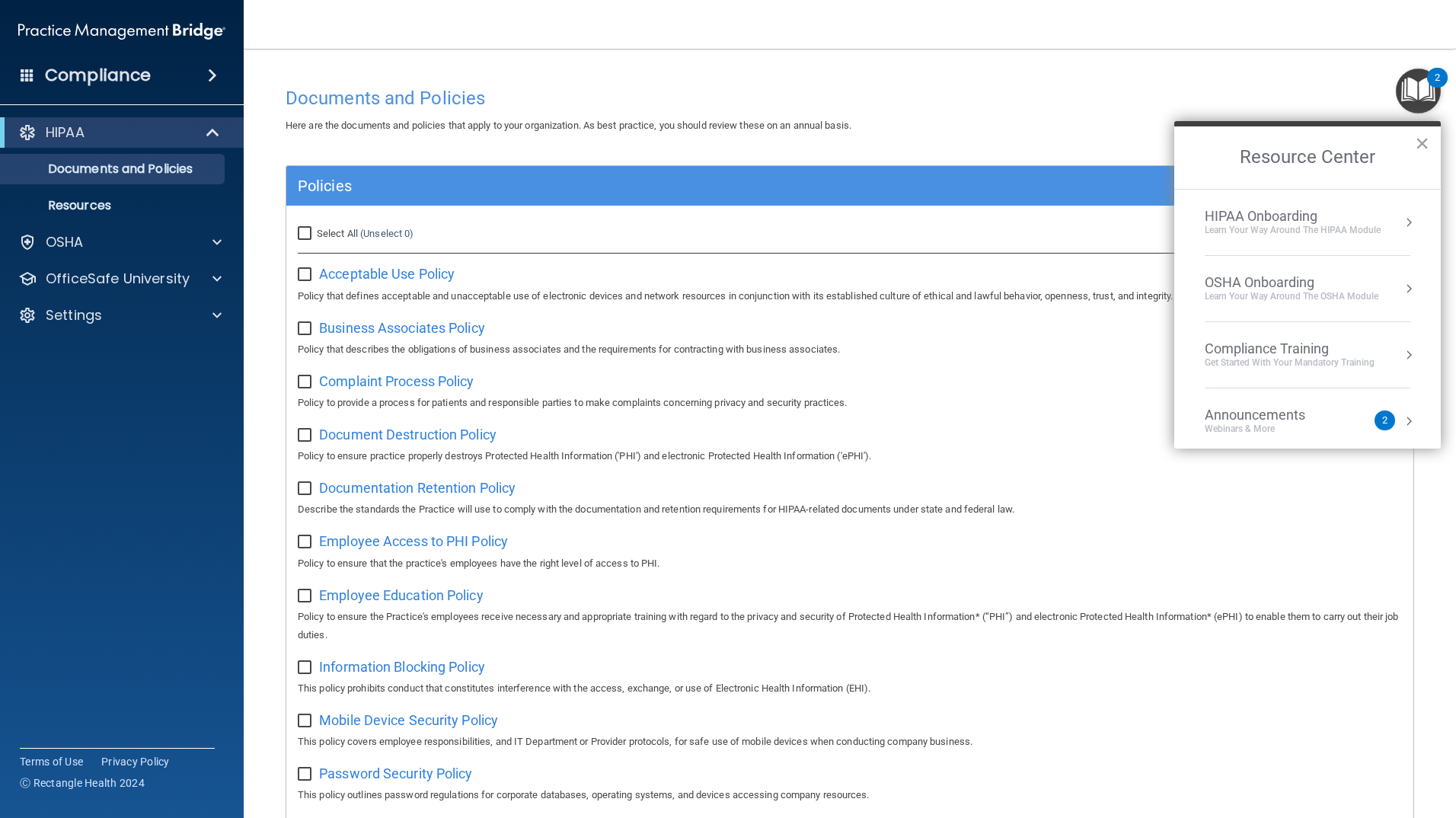
click at [1375, 429] on div "2" at bounding box center [1385, 420] width 21 height 20
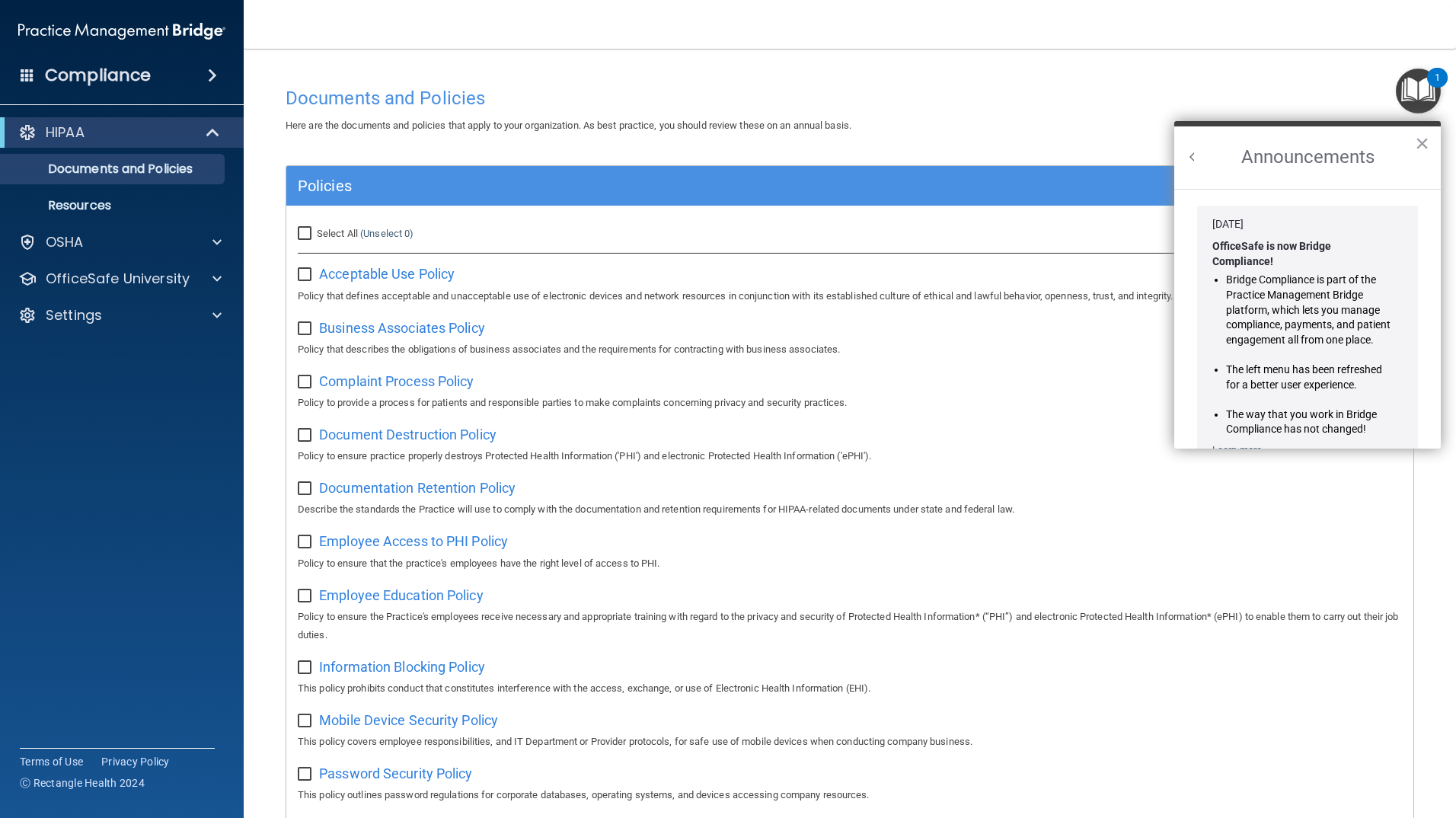
click at [1190, 153] on button "Back to Resource Center Home" at bounding box center [1192, 156] width 15 height 15
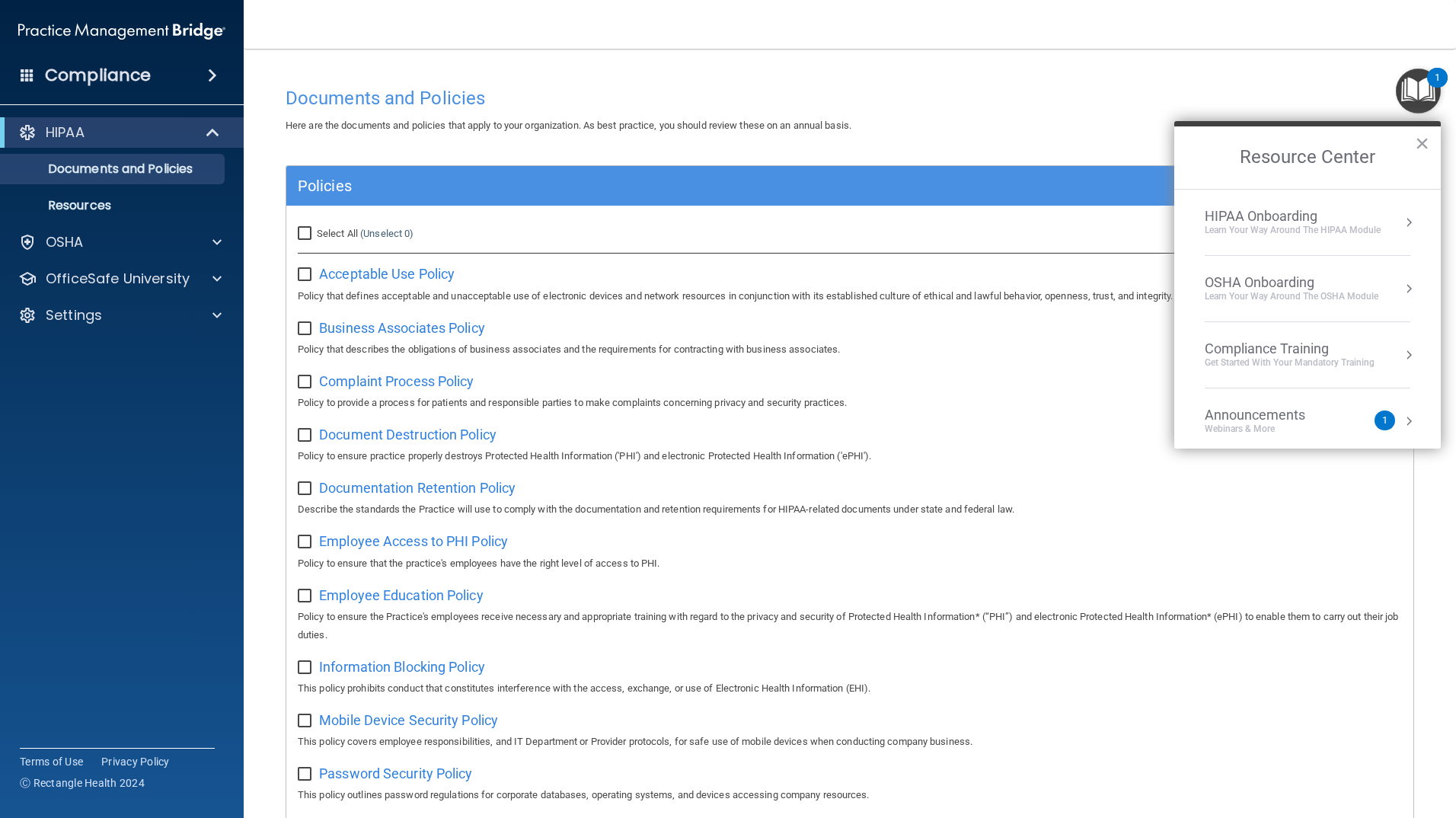
click at [1335, 415] on div "Announcements" at bounding box center [1270, 414] width 131 height 16
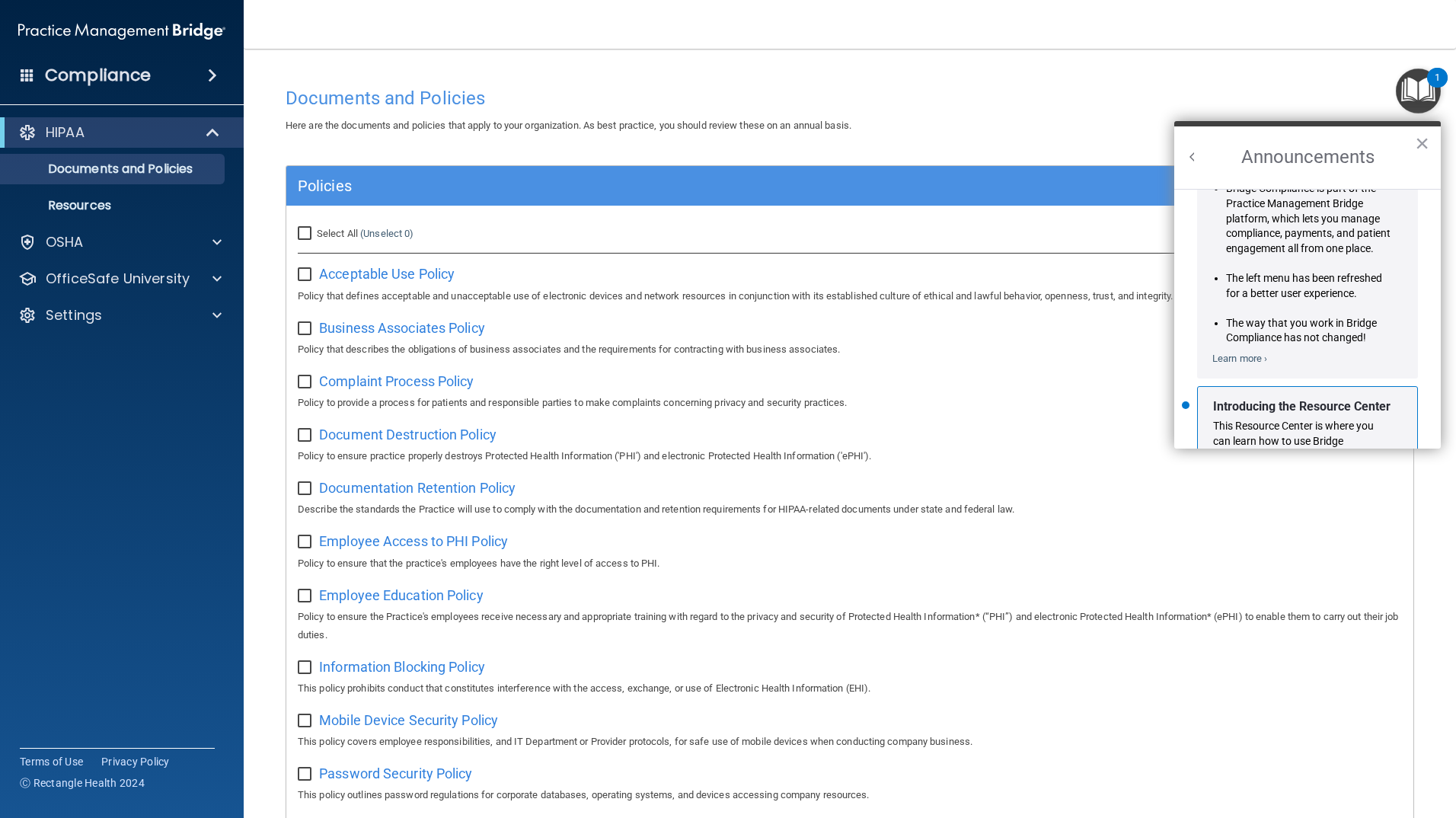
scroll to position [267, 0]
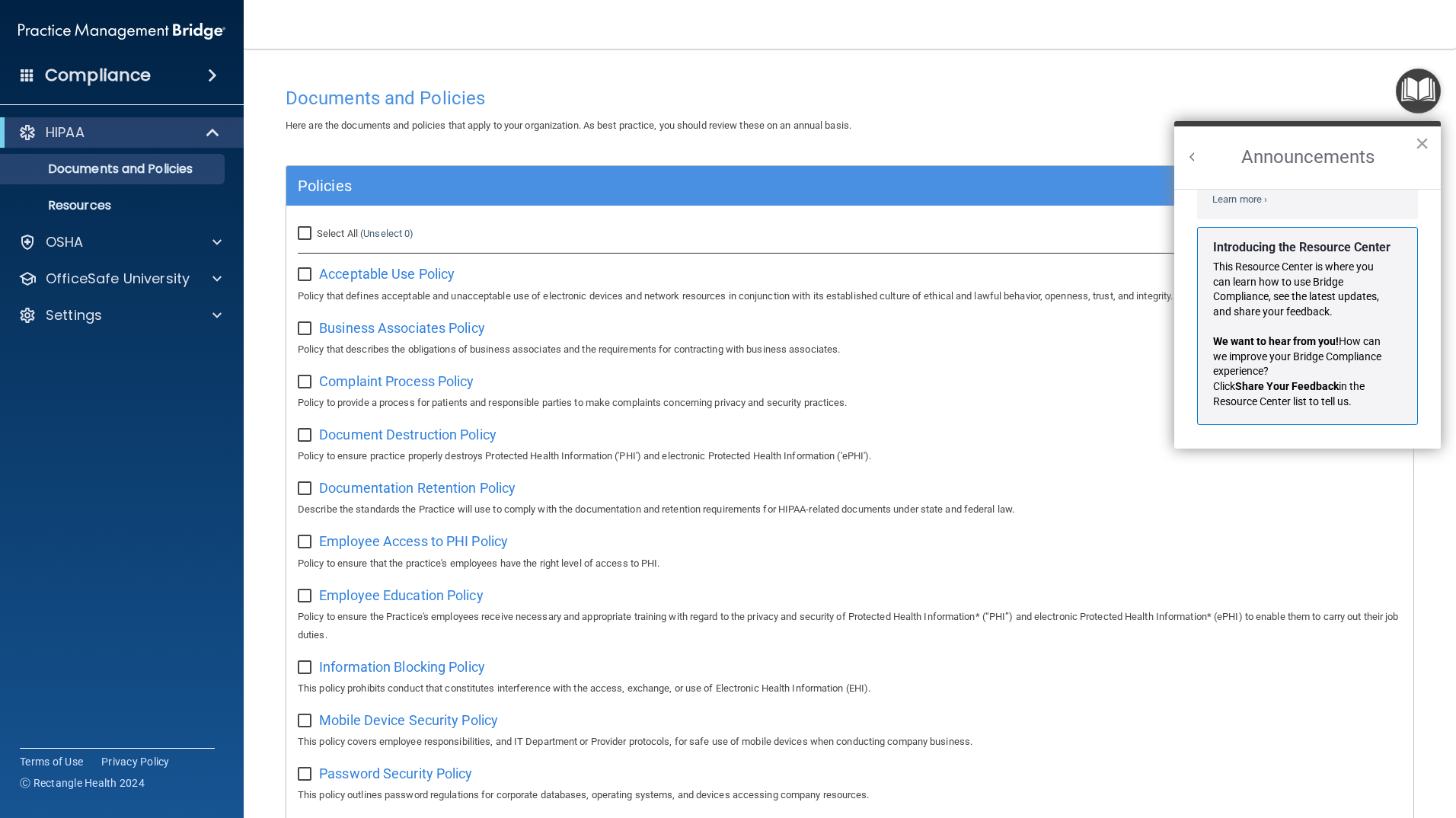
click at [1193, 152] on button "Back to Resource Center Home" at bounding box center [1192, 156] width 15 height 15
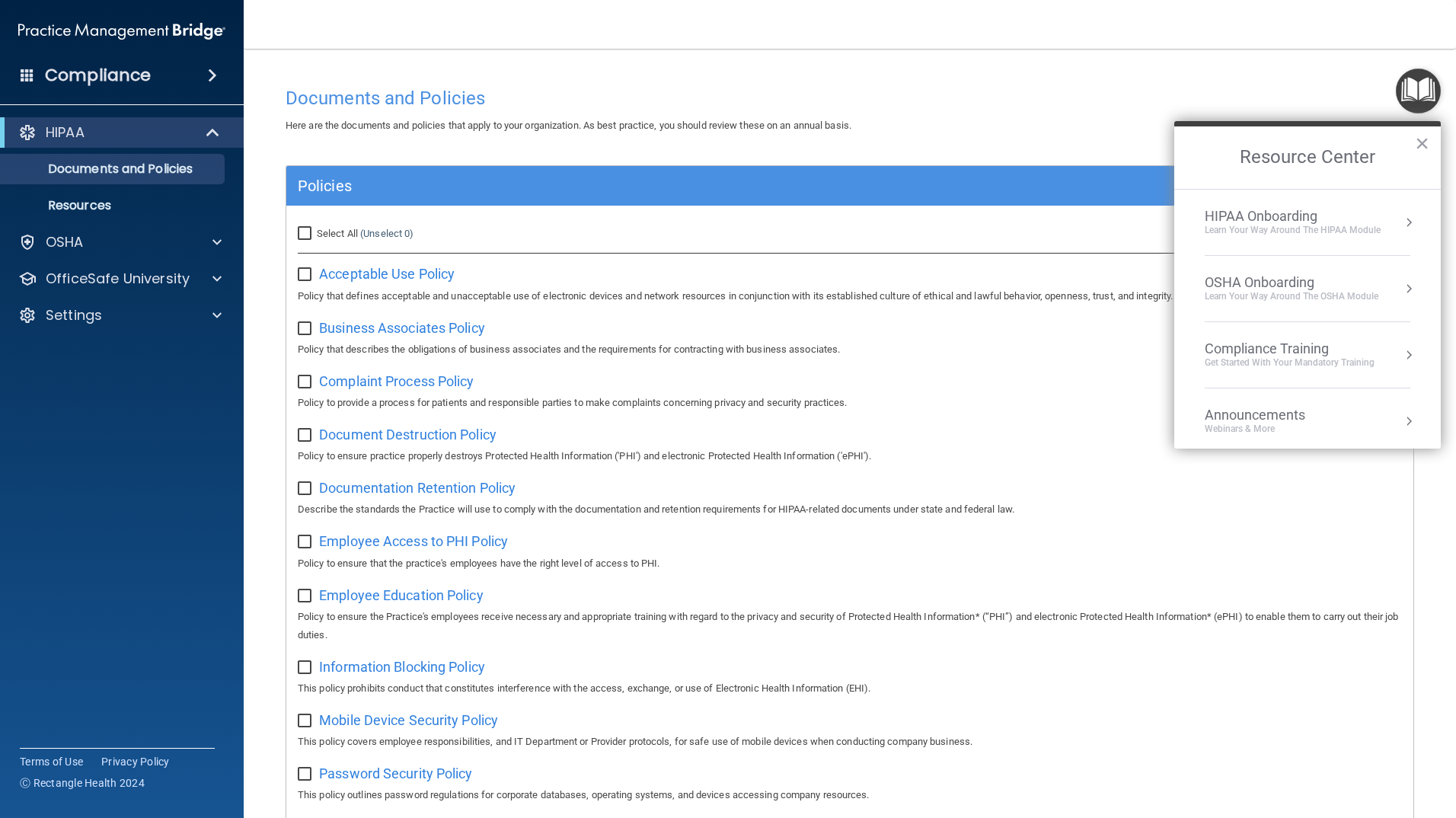
click at [1367, 210] on div "HIPAA Onboarding" at bounding box center [1292, 216] width 176 height 16
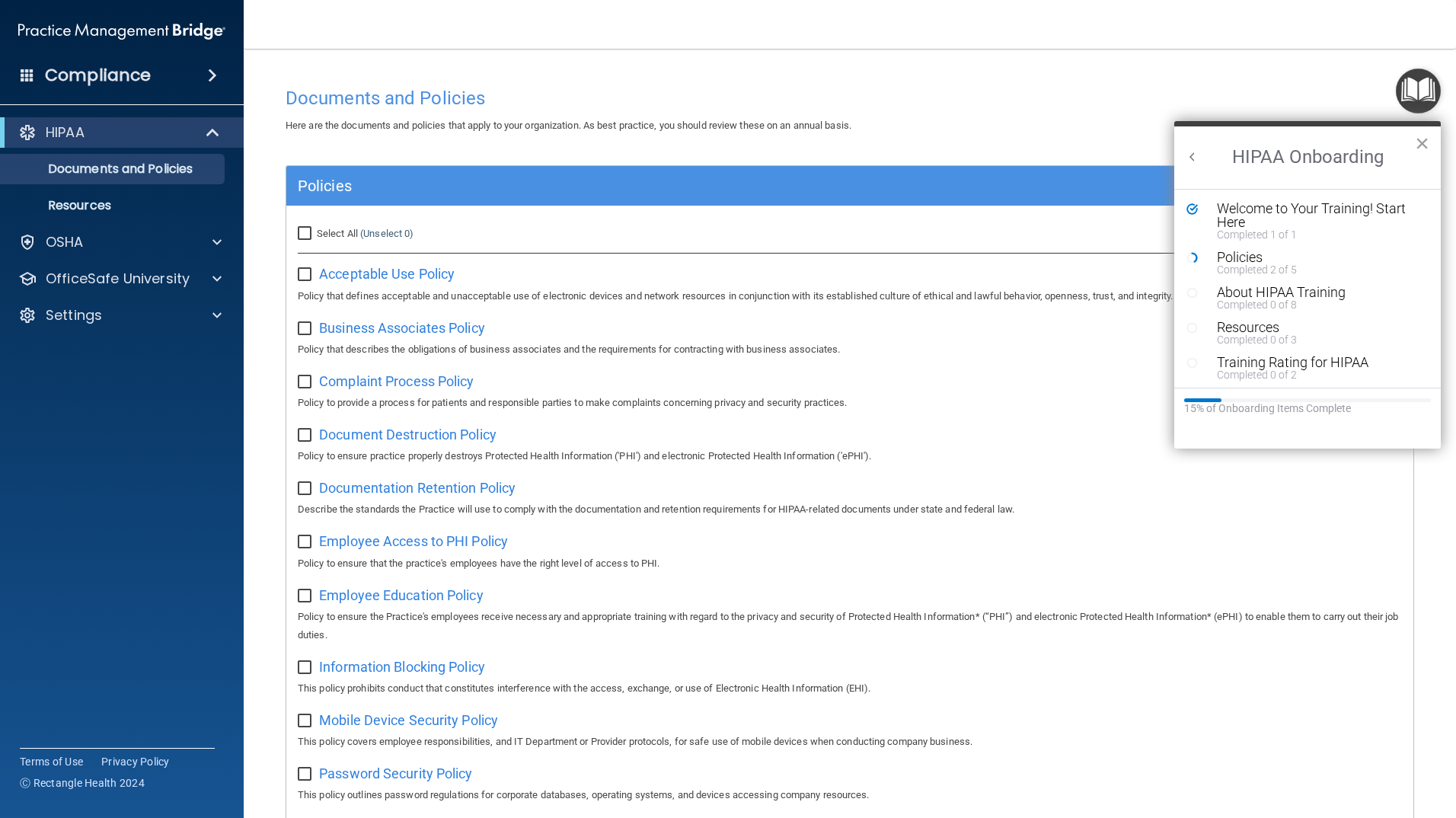
scroll to position [0, 0]
drag, startPoint x: 1238, startPoint y: 254, endPoint x: 1146, endPoint y: 254, distance: 92.0
click at [1146, 254] on div "Select All (Unselect 0) Unselect All Print Selected (0) Acceptable Use Policy P…" at bounding box center [849, 261] width 1104 height 87
drag, startPoint x: 1146, startPoint y: 254, endPoint x: 1239, endPoint y: 259, distance: 93.1
click at [1239, 259] on div "Policies" at bounding box center [1313, 257] width 193 height 14
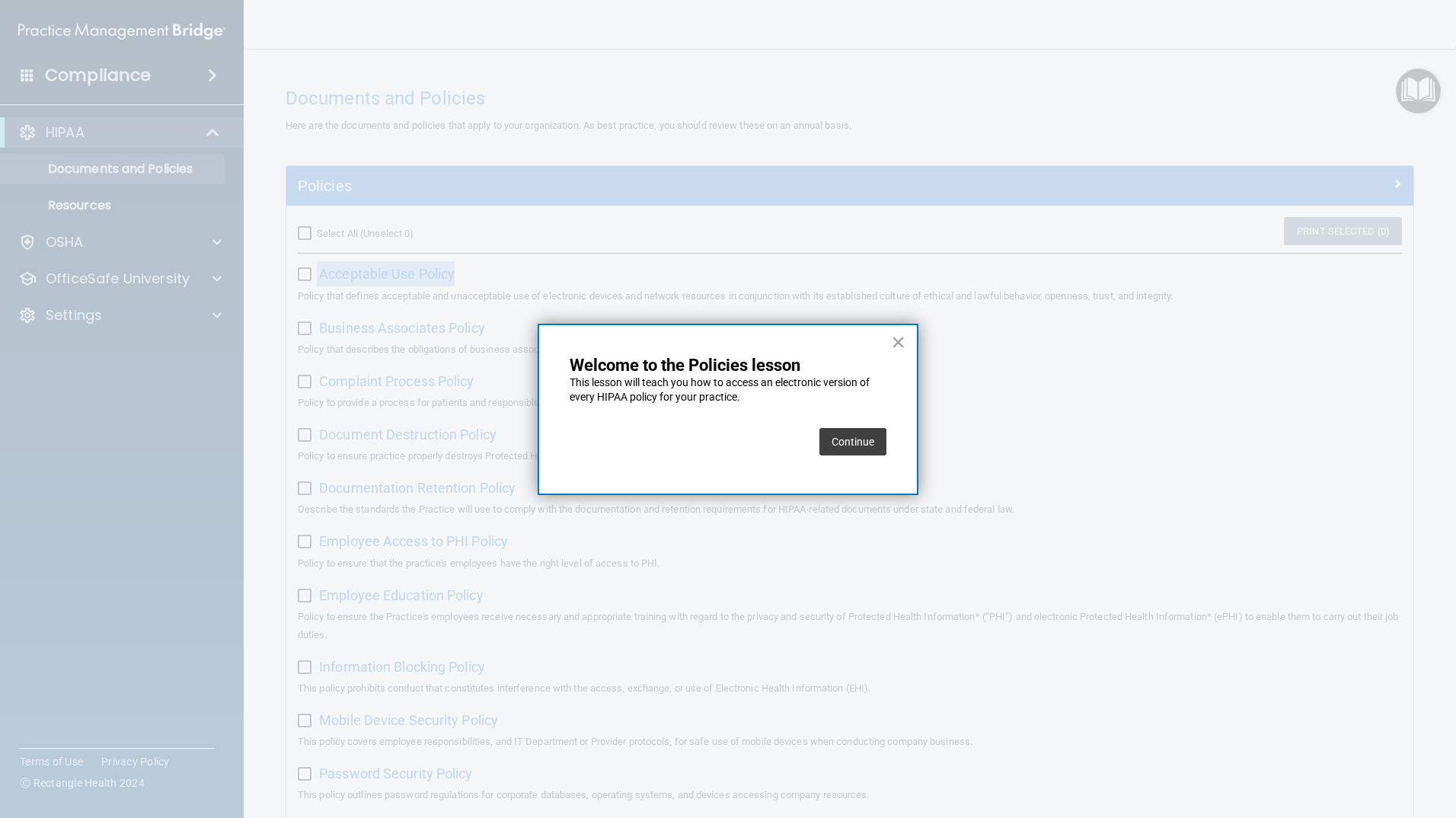
click at [846, 439] on button "Continue" at bounding box center [853, 442] width 67 height 27
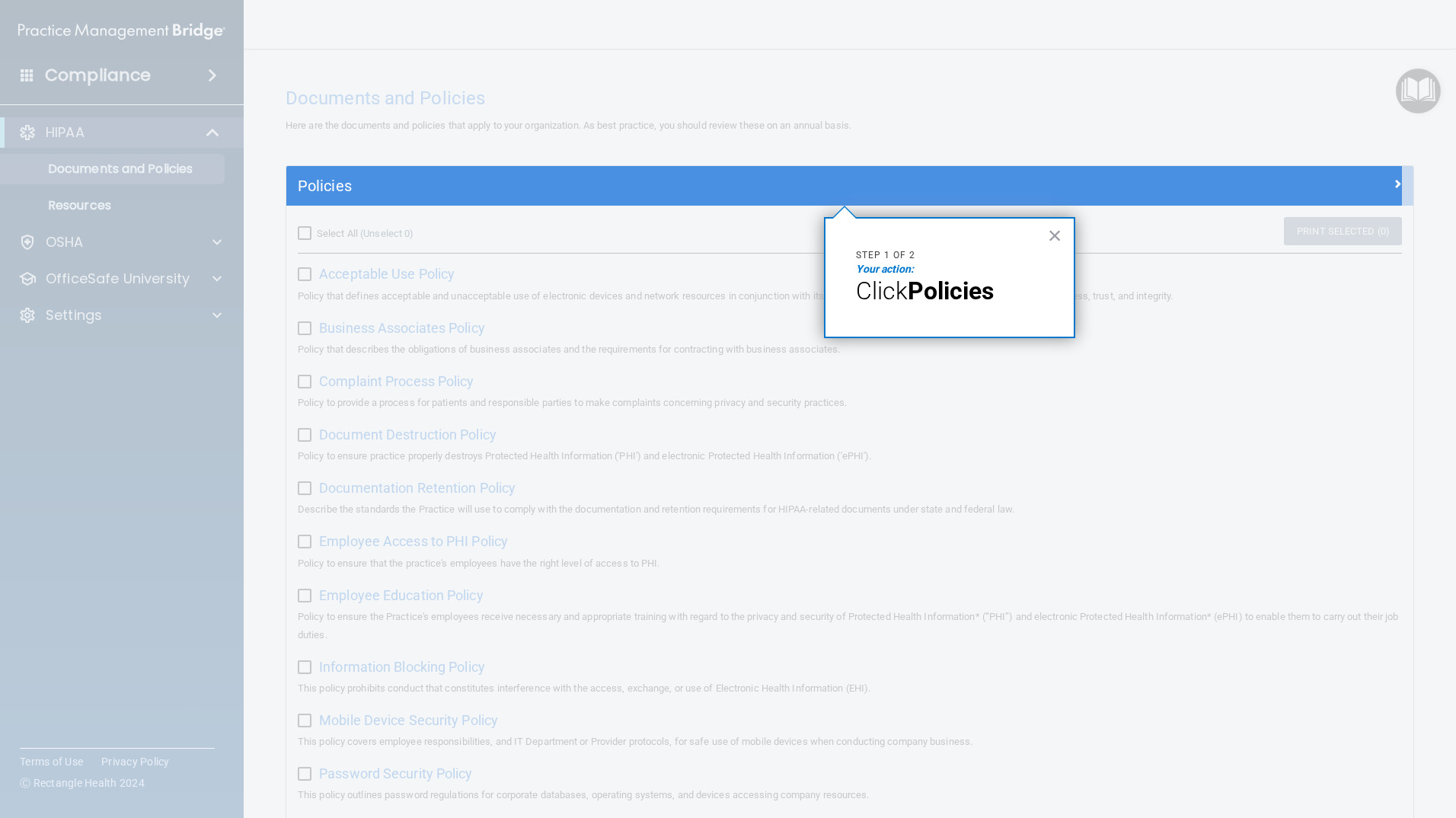
click at [883, 266] on em "Your action:" at bounding box center [885, 268] width 58 height 12
click at [884, 296] on span "Click" at bounding box center [881, 291] width 52 height 29
drag, startPoint x: 804, startPoint y: 259, endPoint x: 575, endPoint y: 198, distance: 237.0
click at [802, 254] on div at bounding box center [844, 511] width 1116 height 612
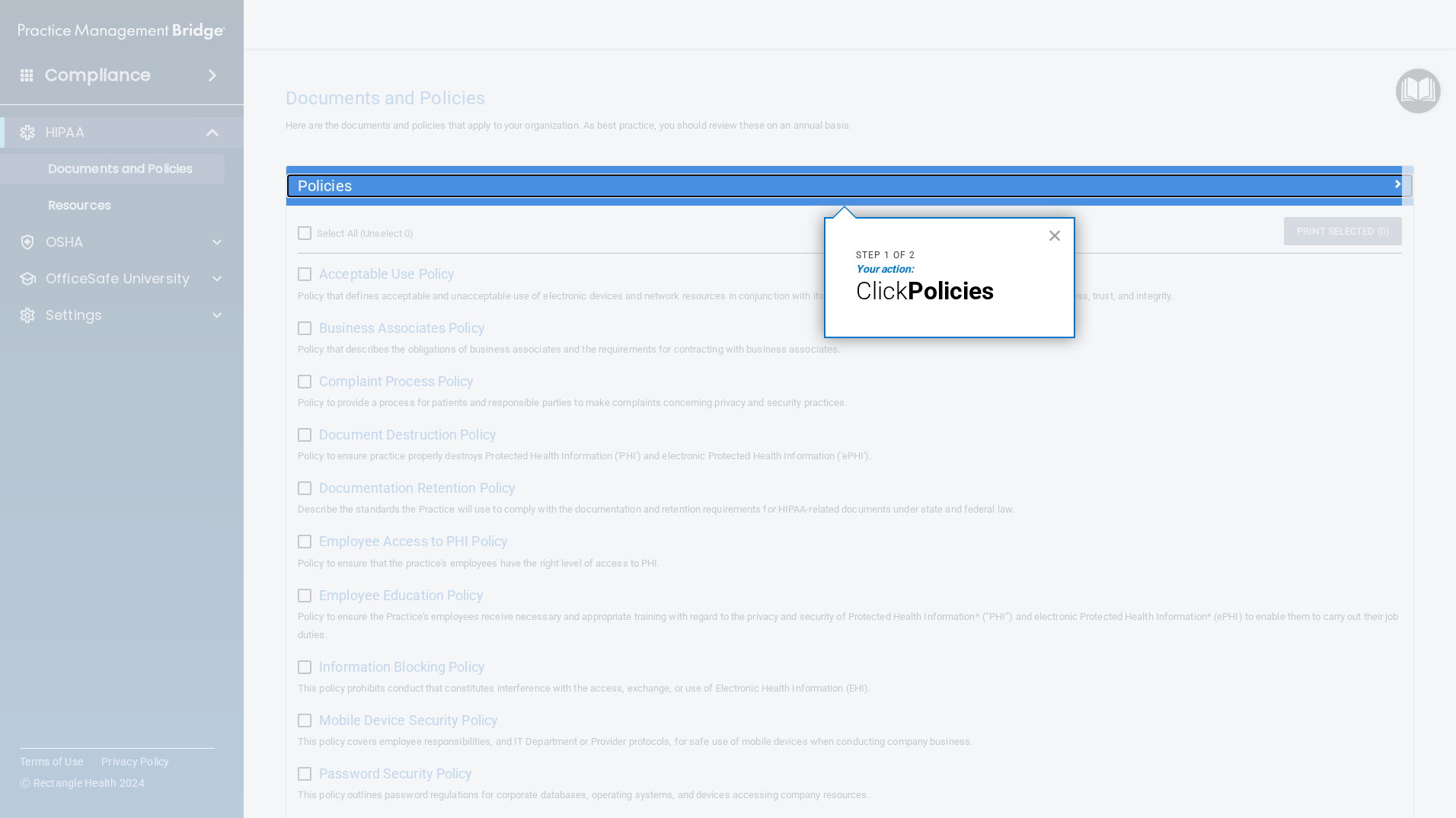
click at [415, 190] on h5 "Policies" at bounding box center [708, 185] width 823 height 16
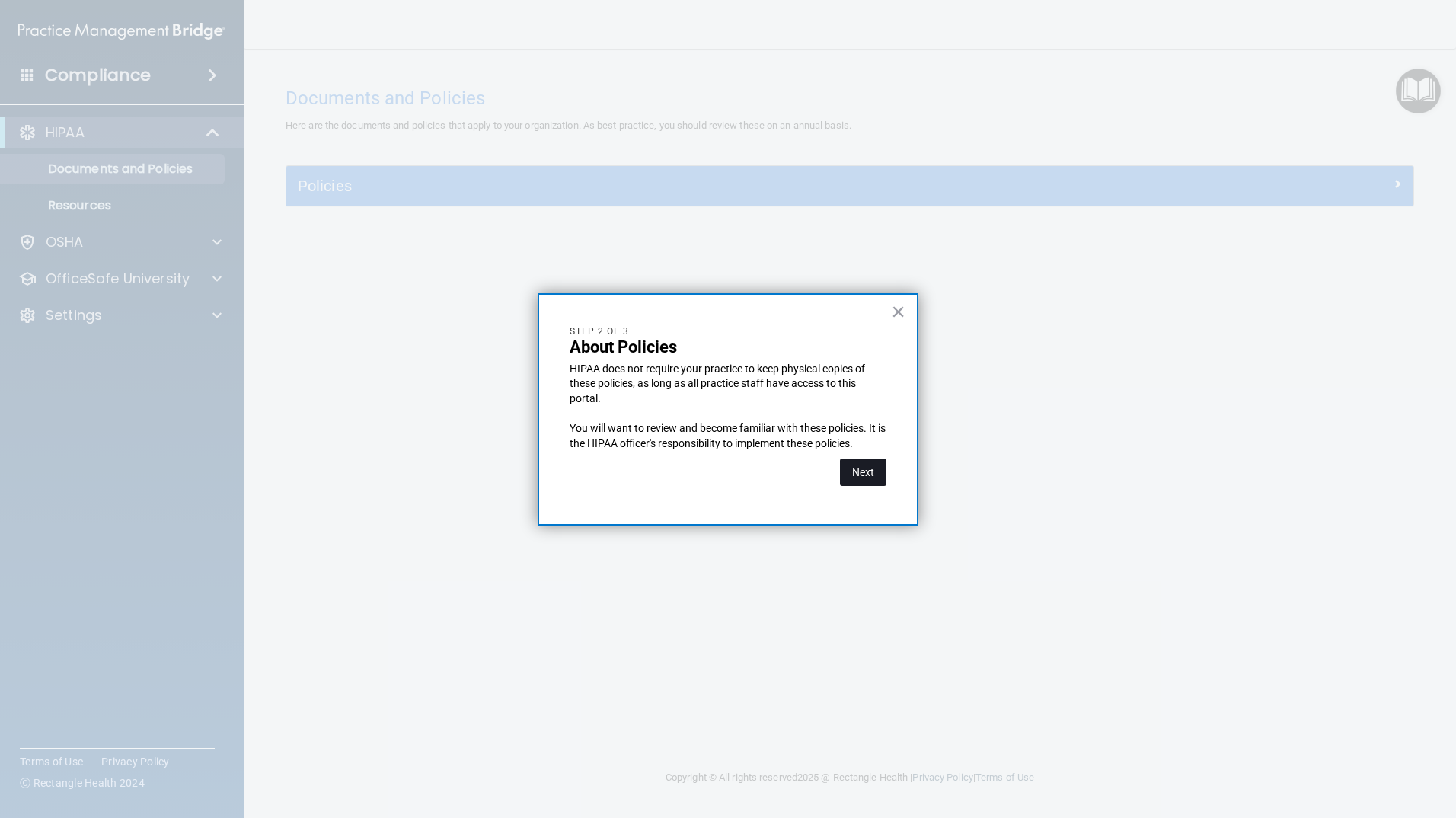
click at [865, 471] on button "Next" at bounding box center [863, 472] width 46 height 27
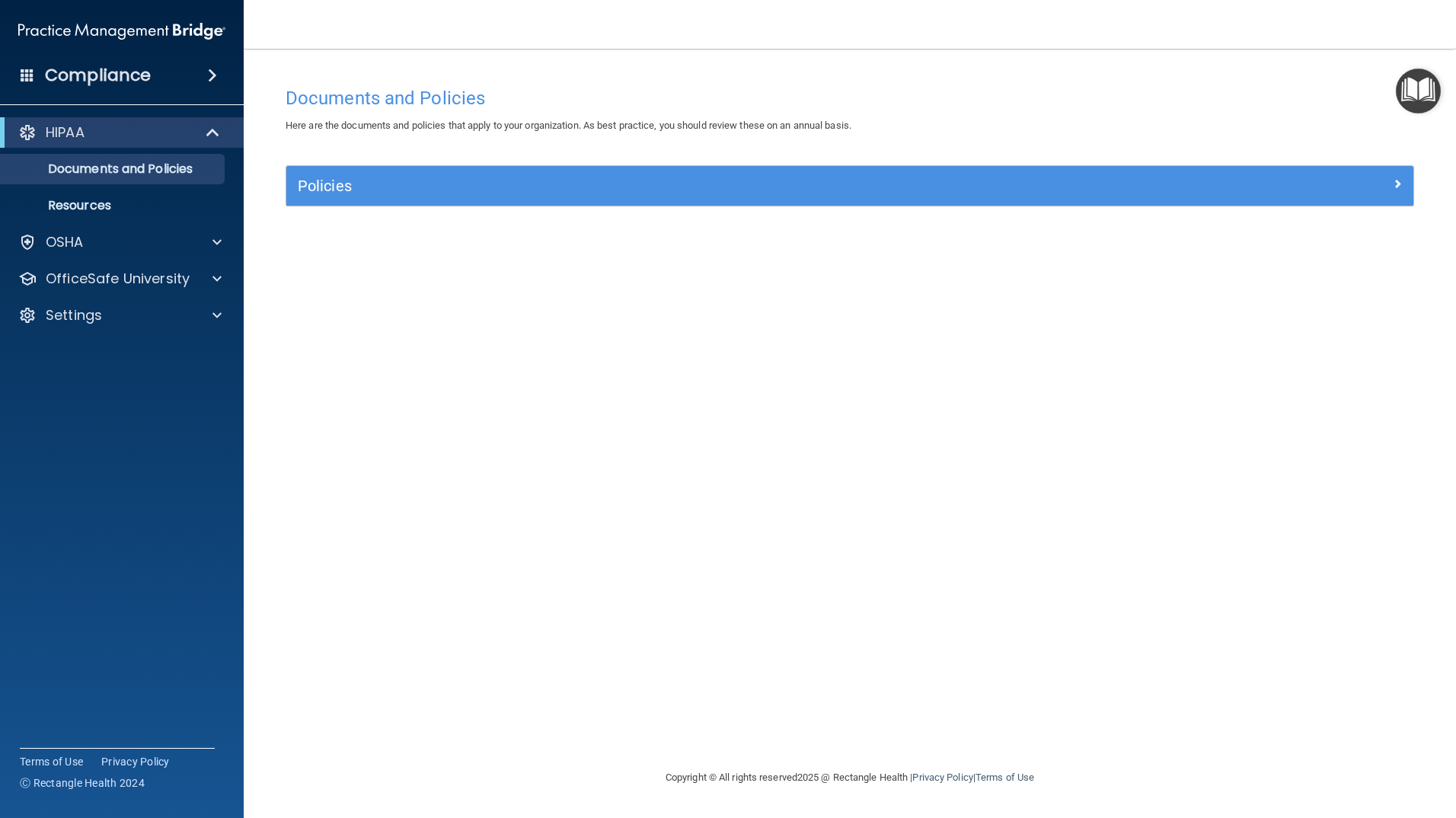
click at [1419, 83] on img "Open Resource Center" at bounding box center [1418, 90] width 45 height 45
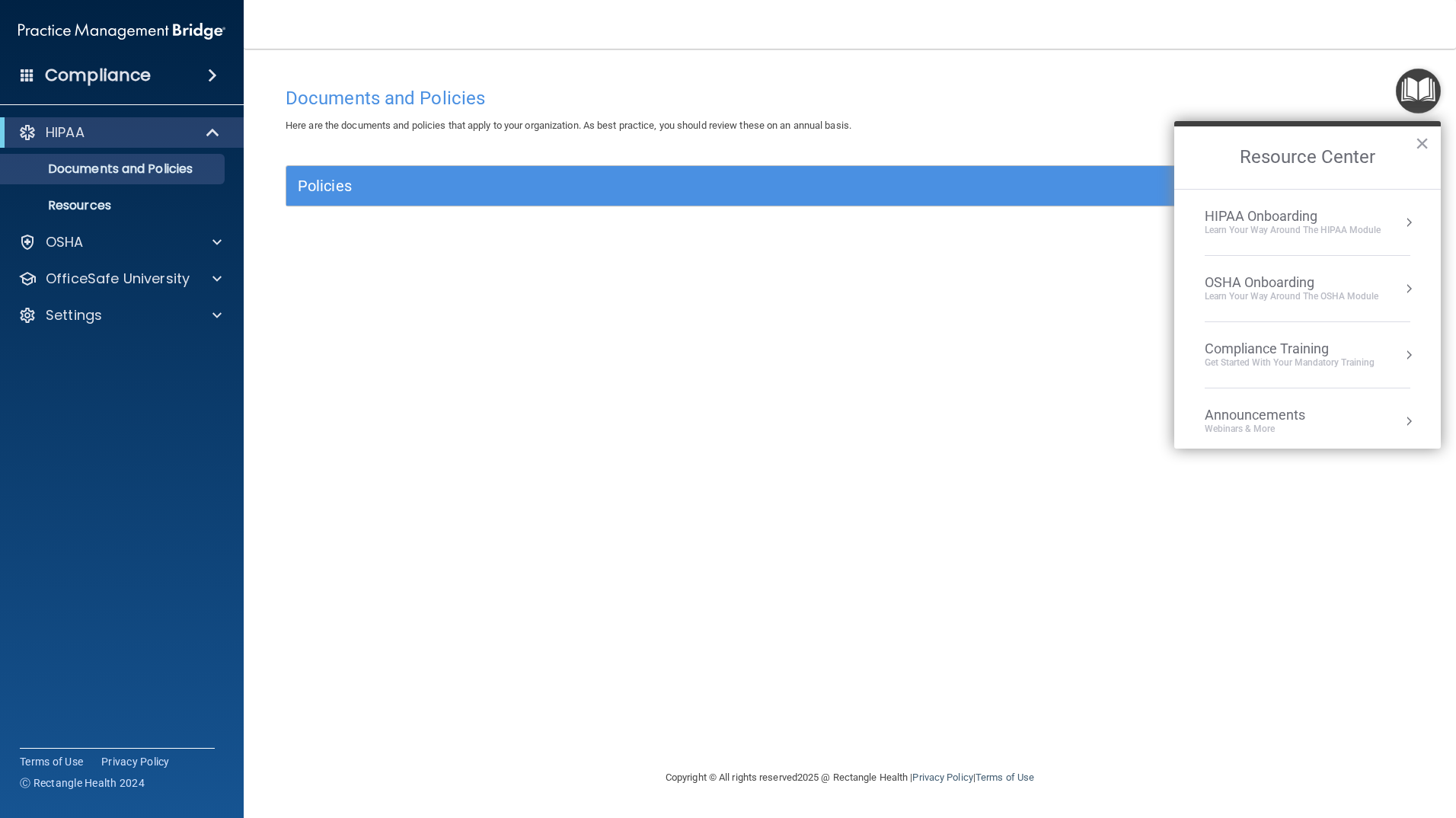
click at [1327, 223] on div "HIPAA Onboarding" at bounding box center [1292, 216] width 176 height 16
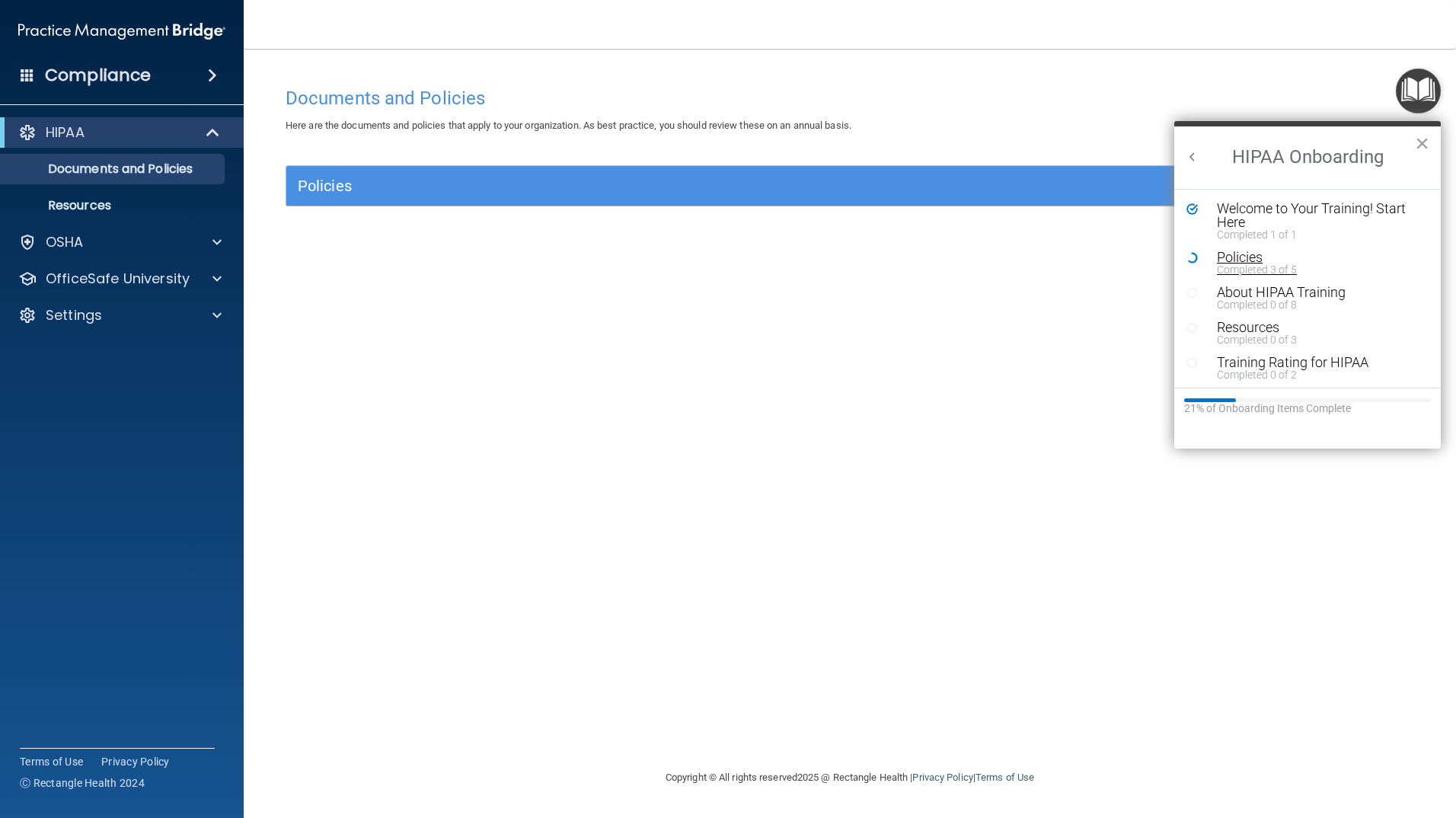
click at [1243, 256] on div "Policies" at bounding box center [1313, 257] width 193 height 14
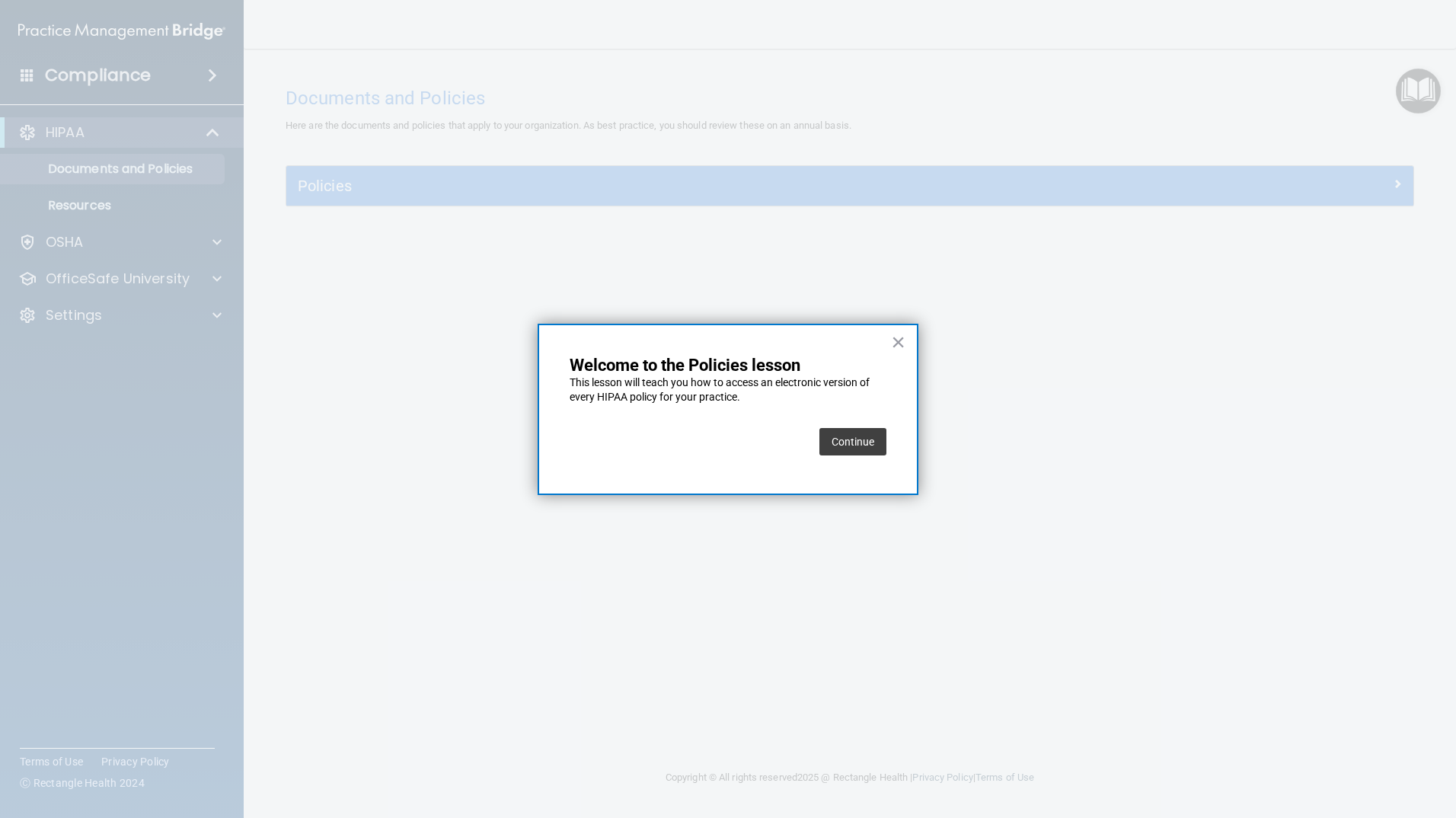
click at [840, 448] on button "Continue" at bounding box center [853, 442] width 67 height 27
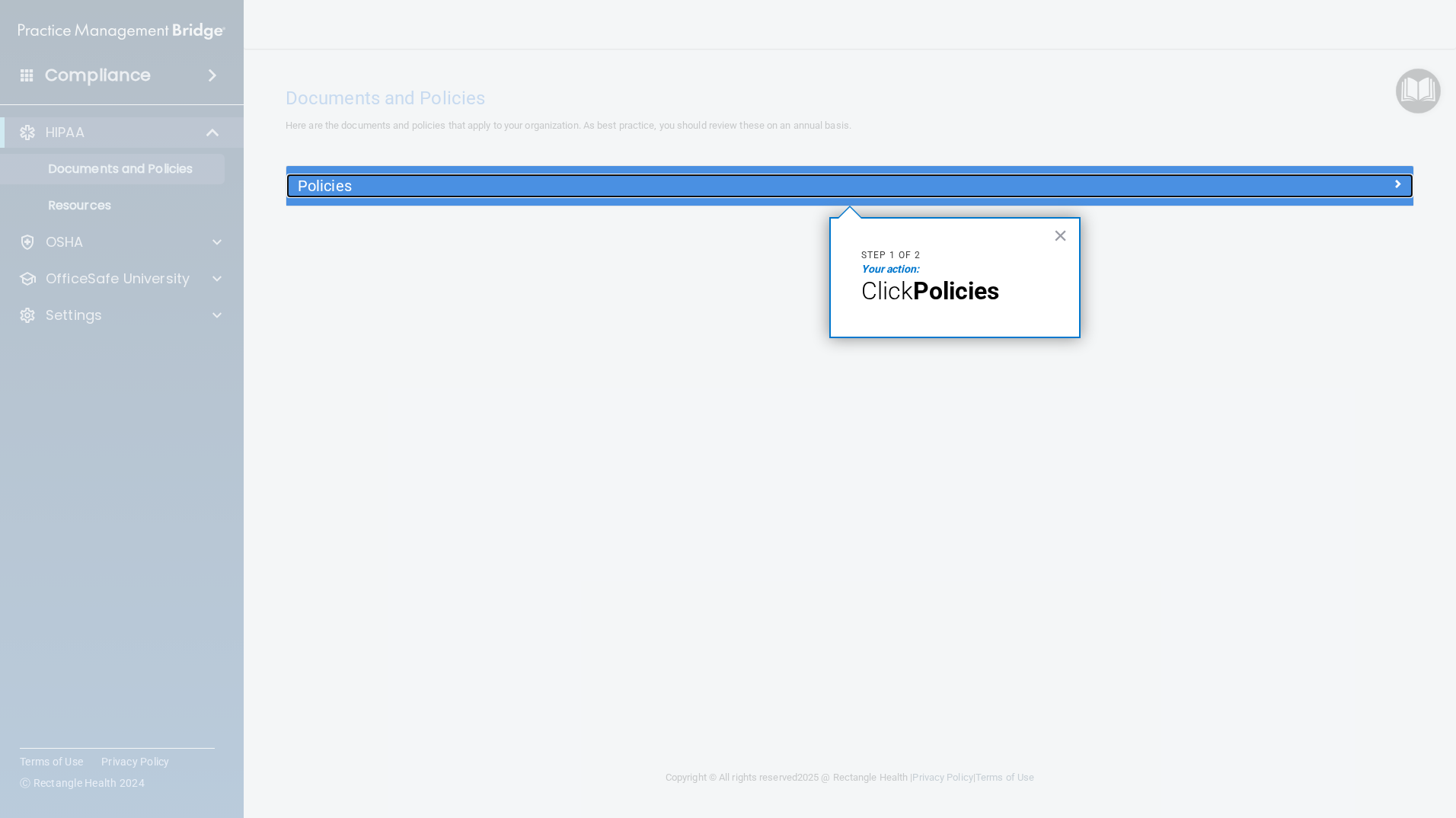
click at [425, 186] on h5 "Policies" at bounding box center [708, 185] width 823 height 16
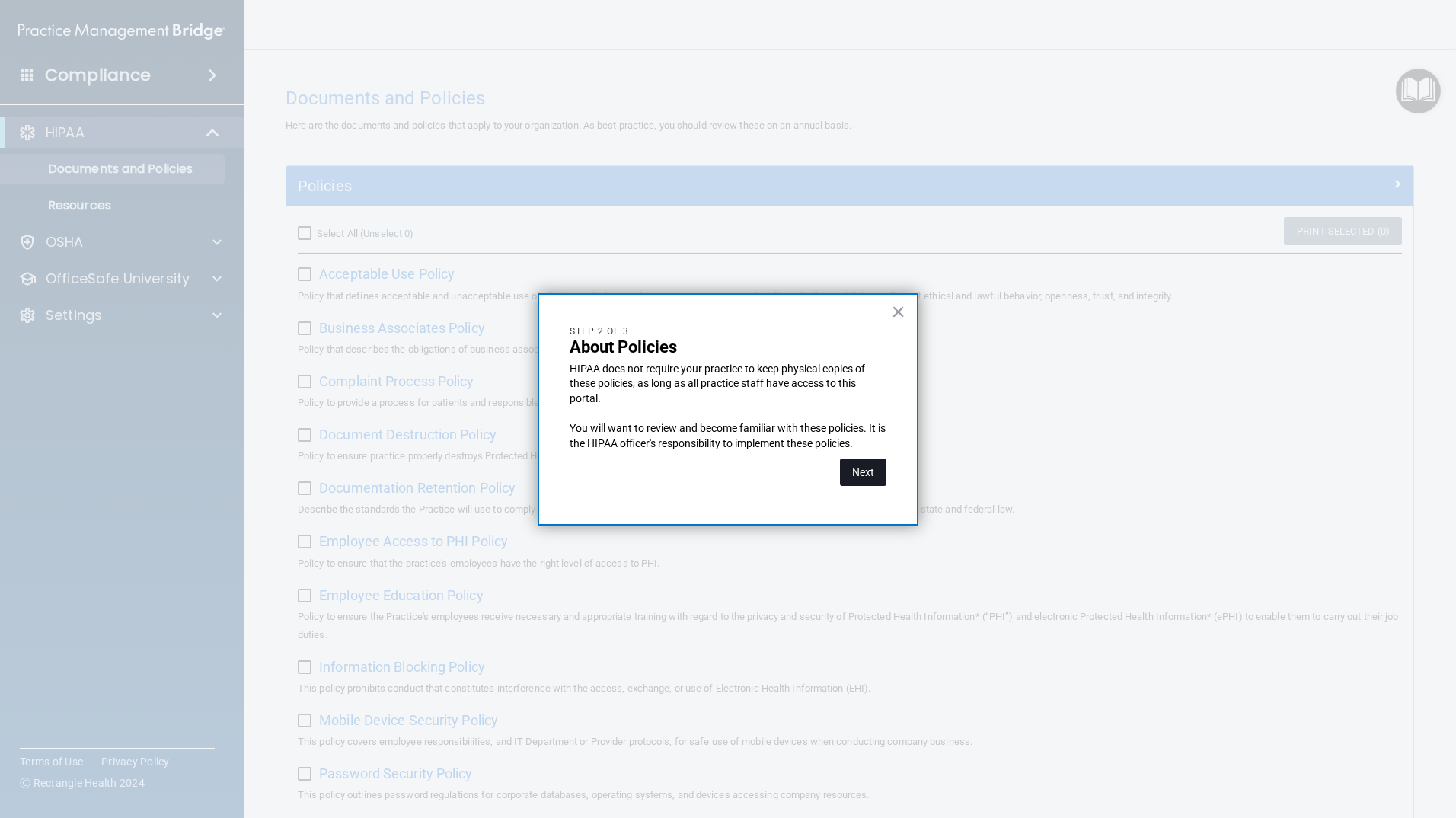
click at [864, 476] on button "Next" at bounding box center [863, 472] width 46 height 27
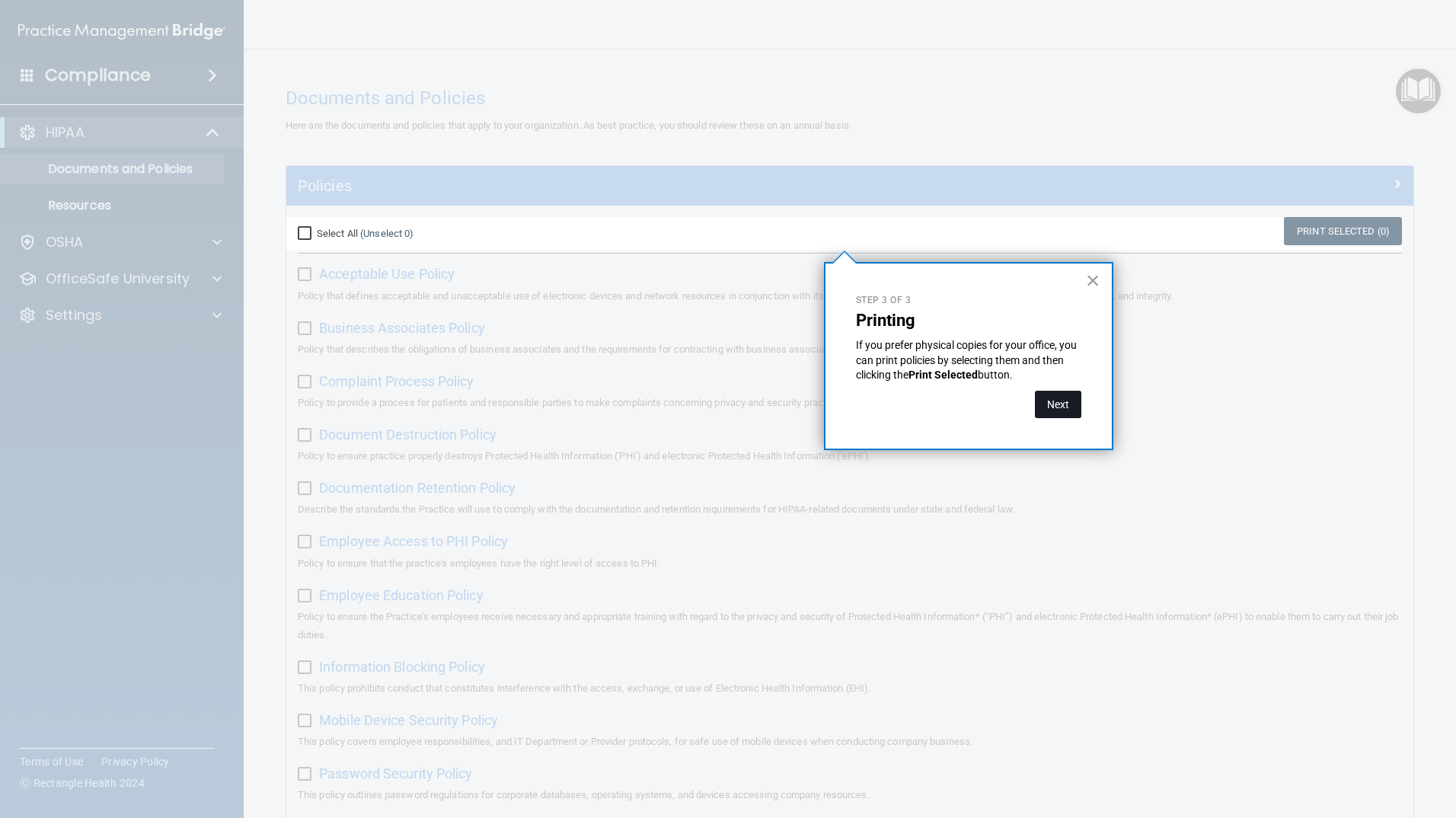
click at [1060, 410] on button "Next" at bounding box center [1058, 404] width 46 height 27
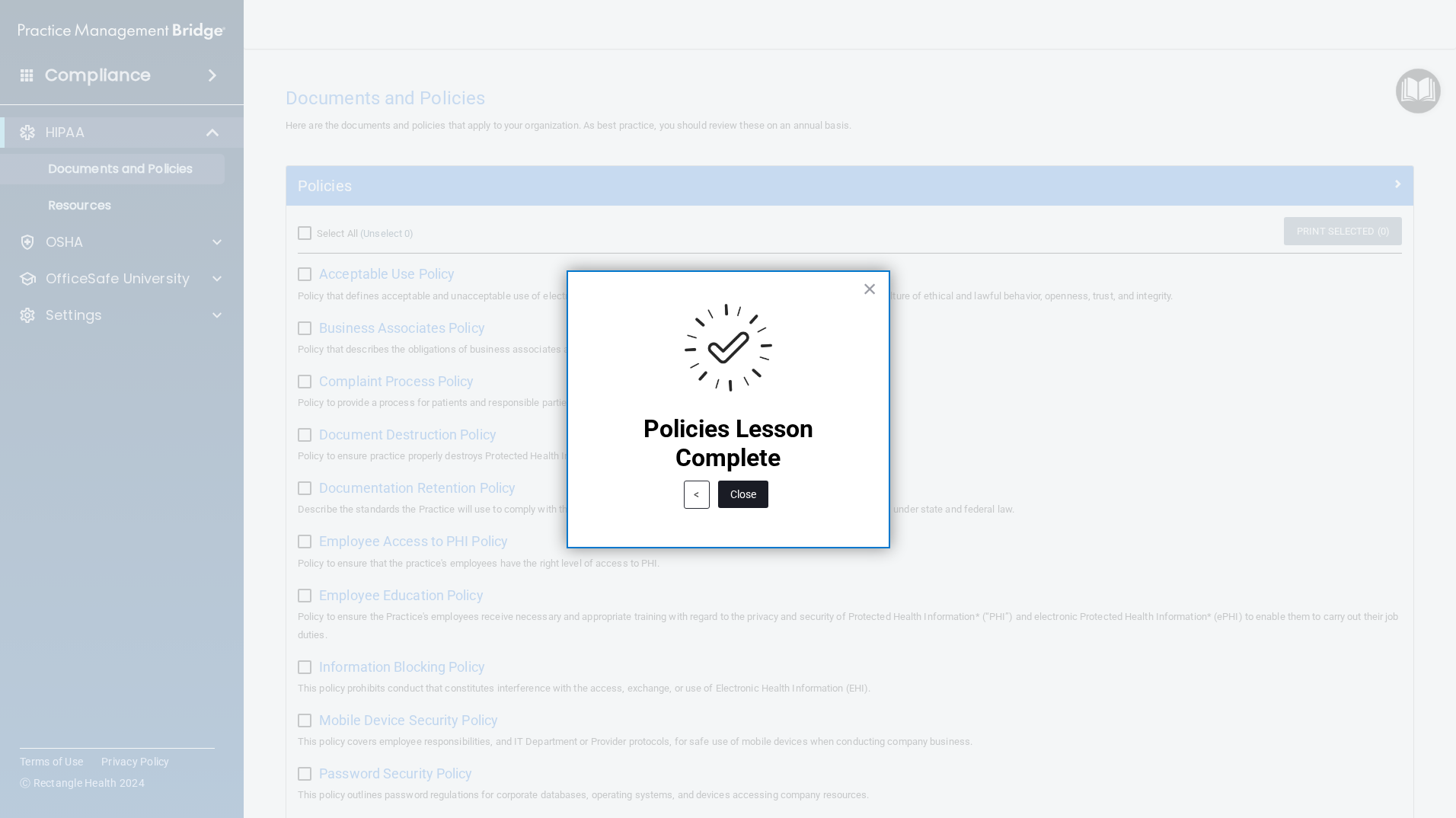
click at [743, 492] on button "Close" at bounding box center [743, 494] width 50 height 27
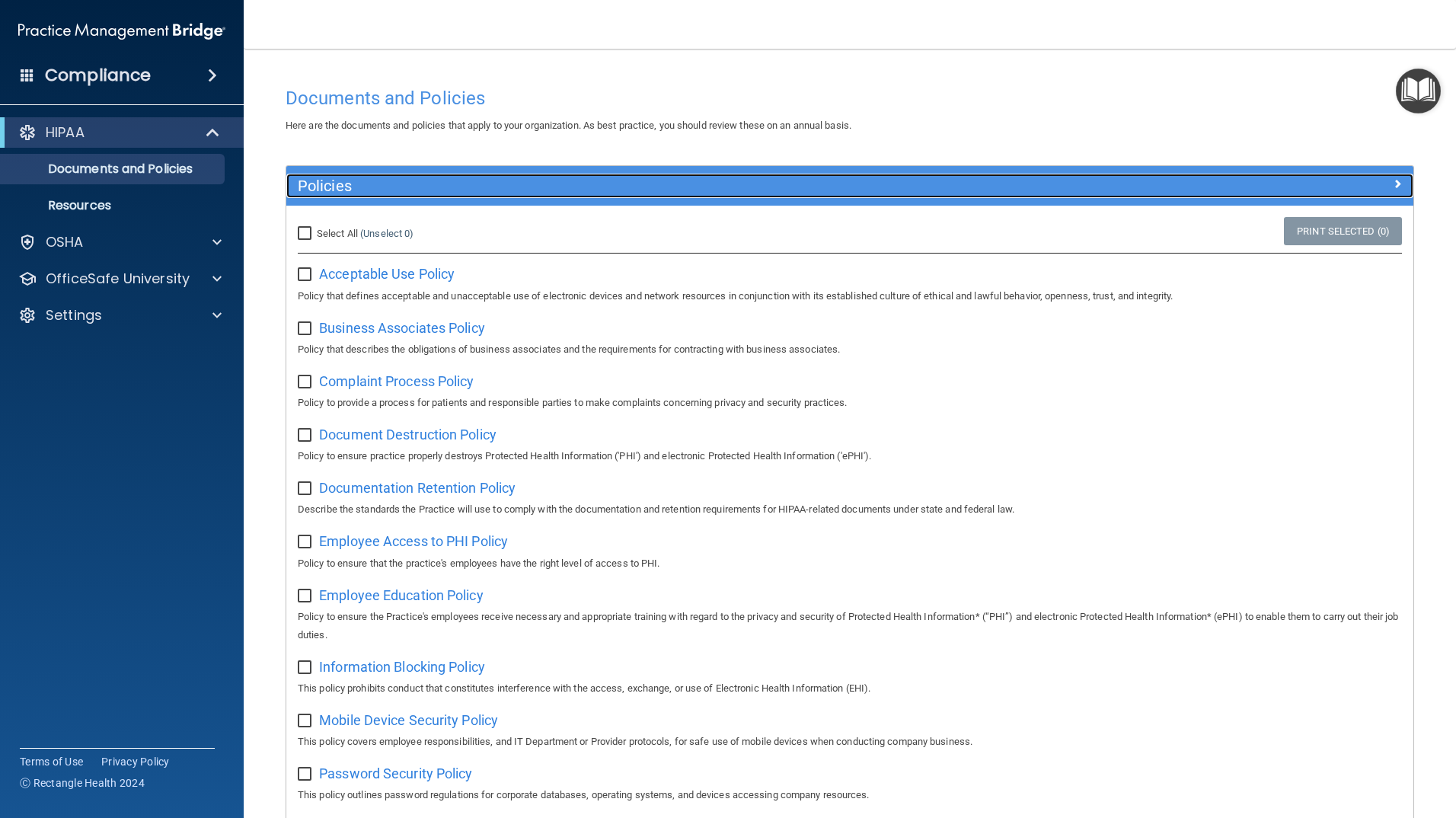
click at [1393, 179] on span at bounding box center [1398, 184] width 9 height 18
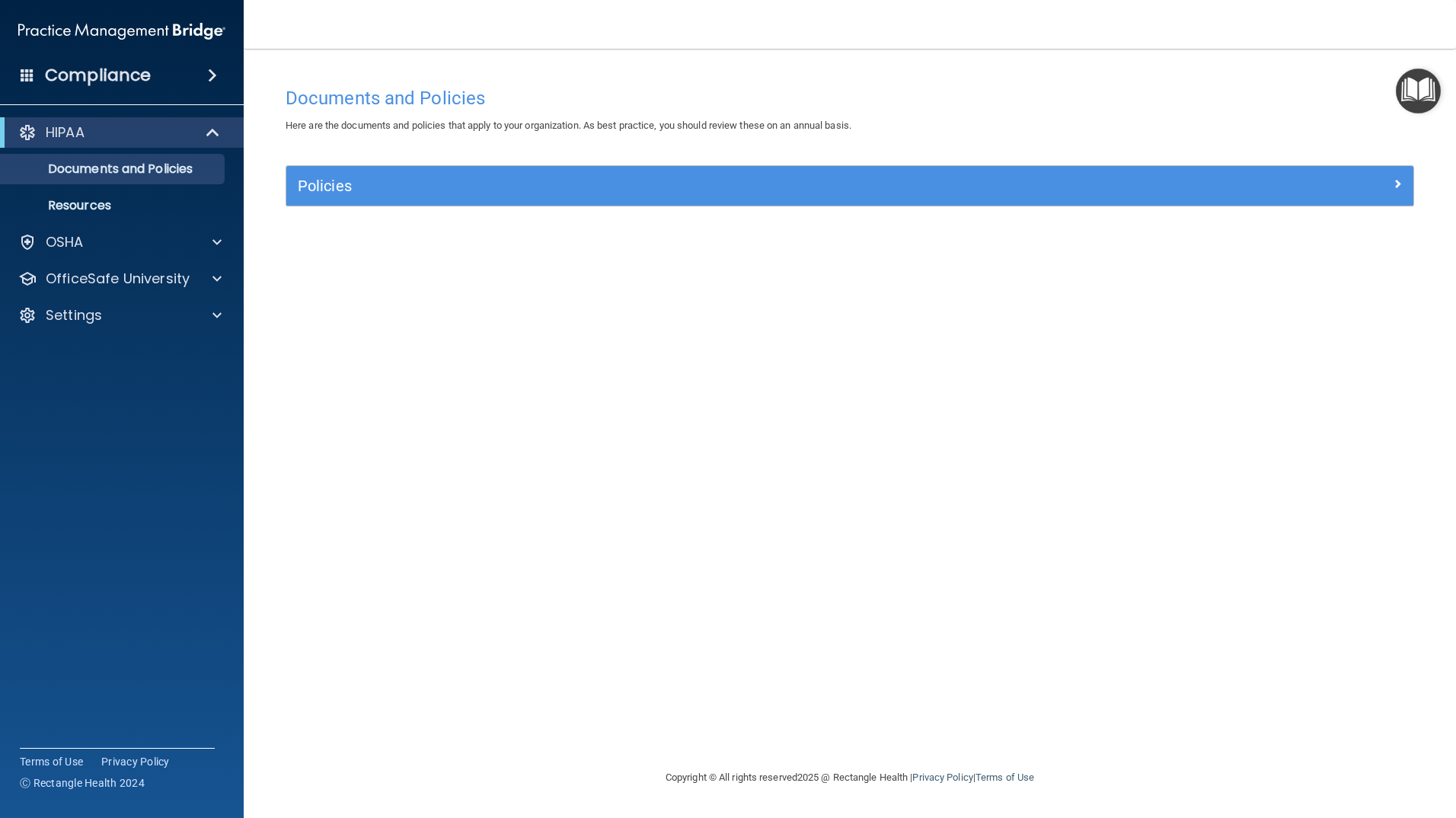
click at [1431, 92] on img "Open Resource Center" at bounding box center [1418, 90] width 45 height 45
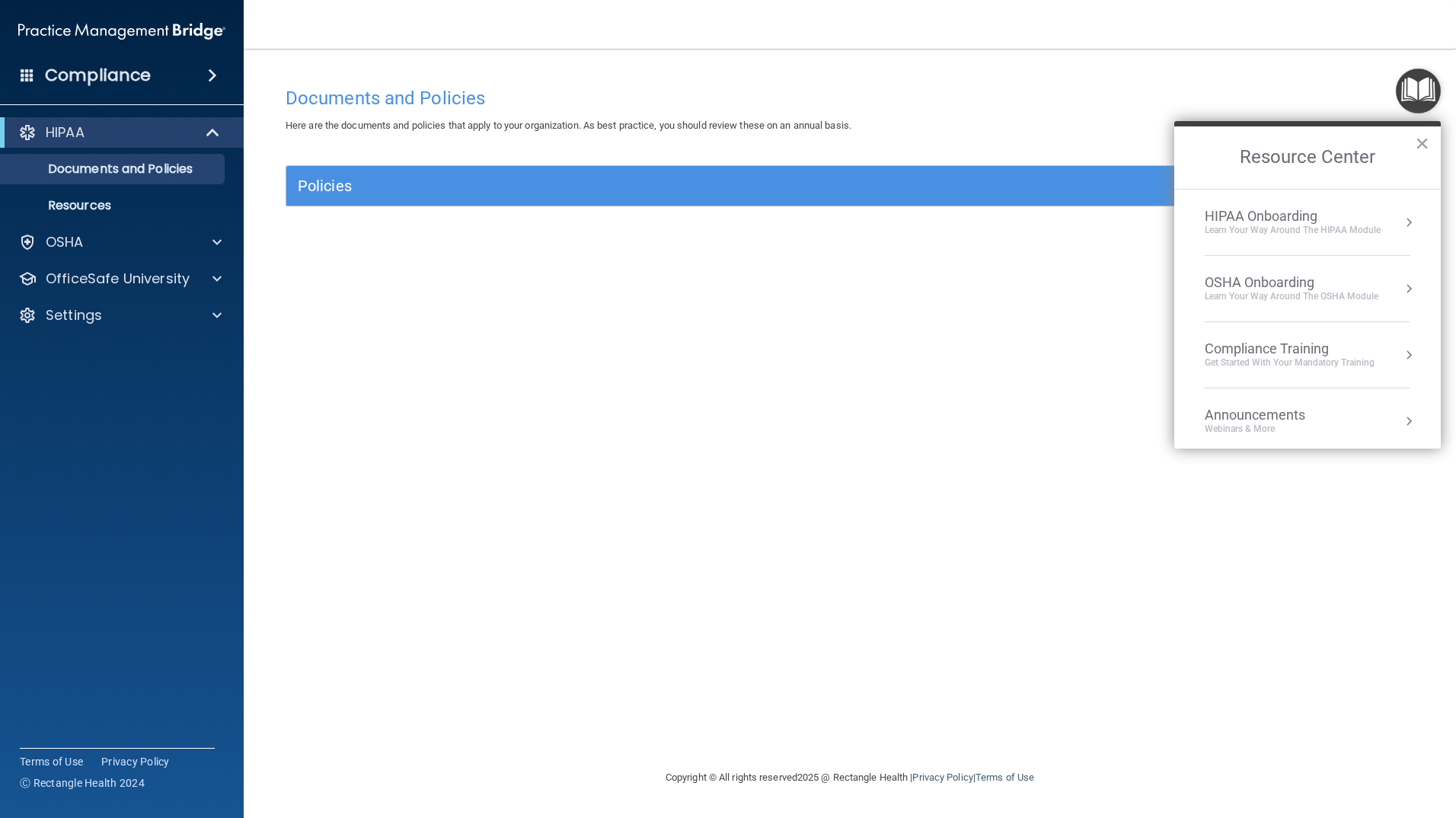
click at [1273, 273] on li "OSHA Onboarding Learn your way around the OSHA module" at bounding box center [1308, 288] width 206 height 66
click at [1193, 158] on button "Back to Resource Center Home" at bounding box center [1192, 156] width 15 height 15
click at [1280, 218] on div "HIPAA Onboarding" at bounding box center [1292, 216] width 176 height 16
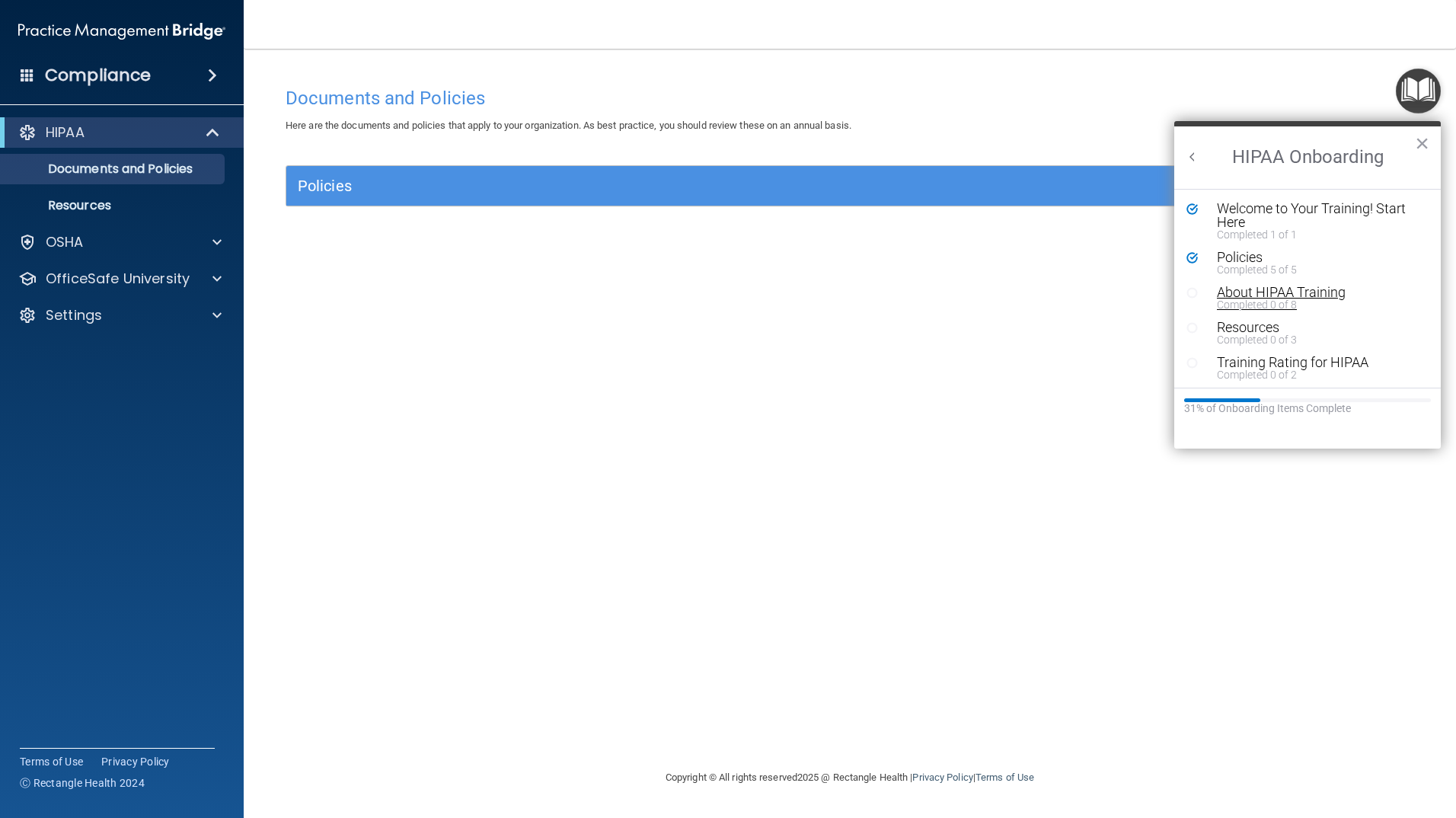
click at [1235, 294] on div "About HIPAA Training" at bounding box center [1313, 292] width 193 height 14
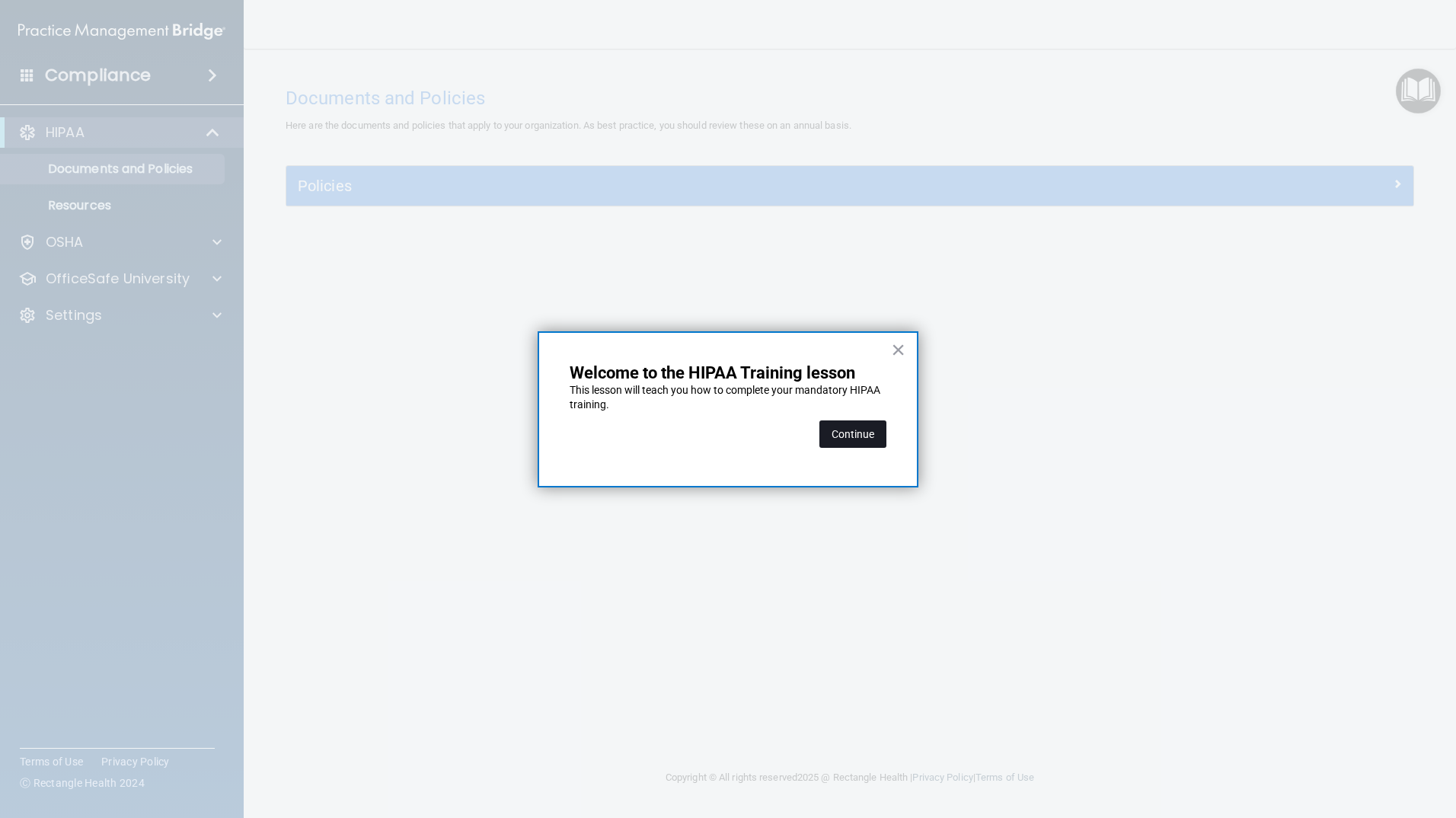
click at [865, 434] on button "Continue" at bounding box center [853, 434] width 67 height 27
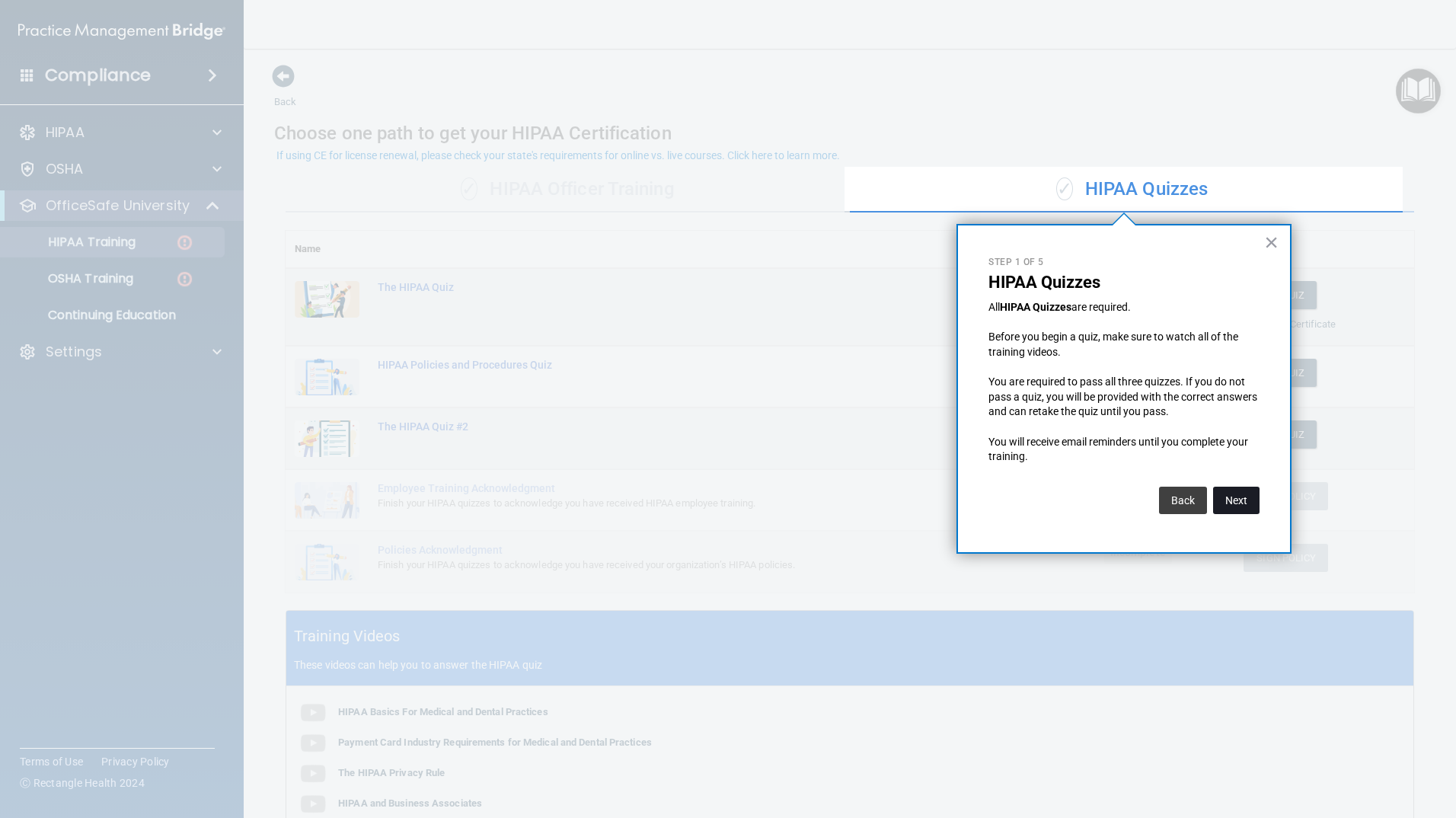
click at [1232, 501] on button "Next" at bounding box center [1236, 500] width 46 height 27
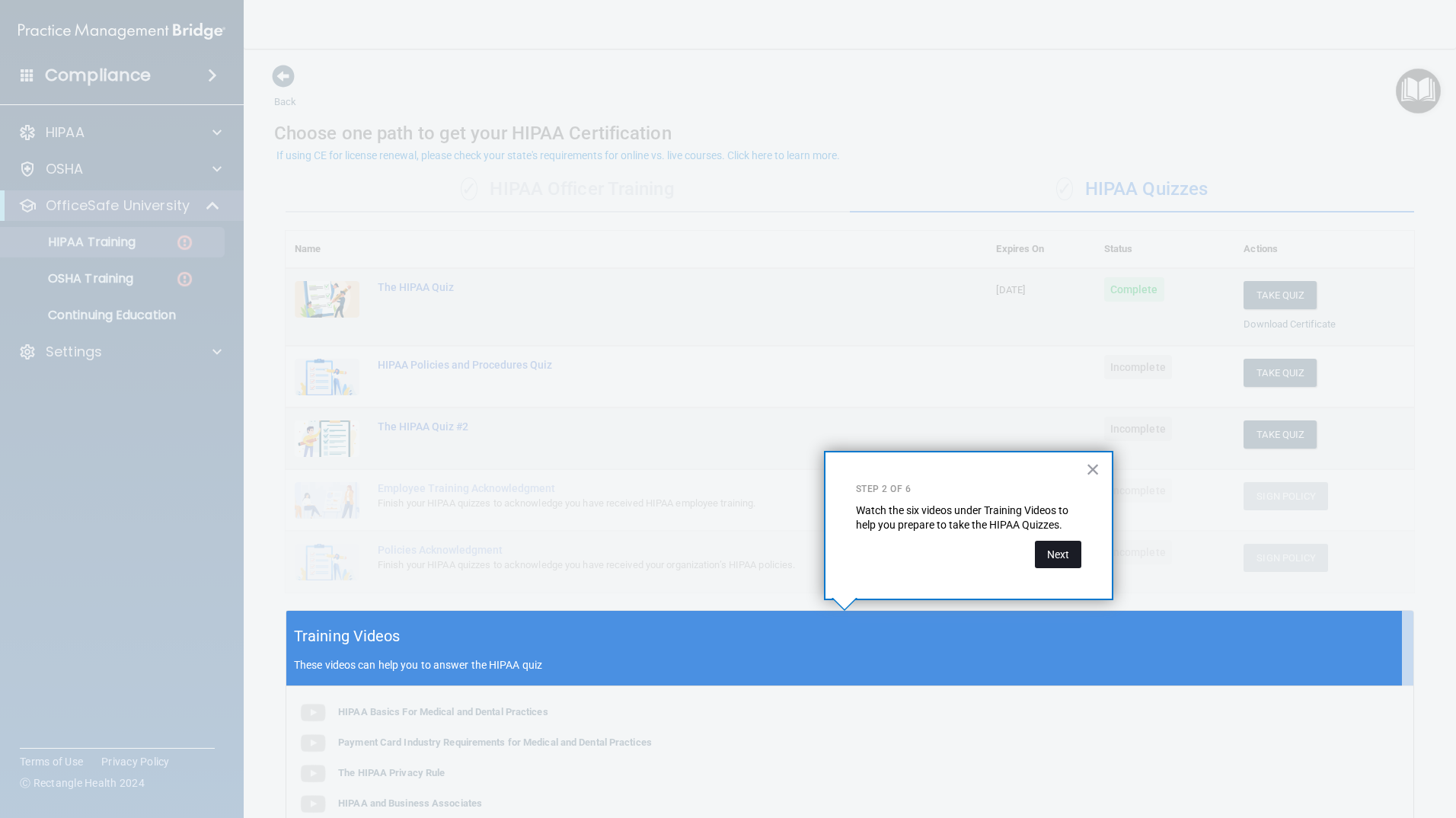
click at [1049, 556] on button "Next" at bounding box center [1058, 554] width 46 height 27
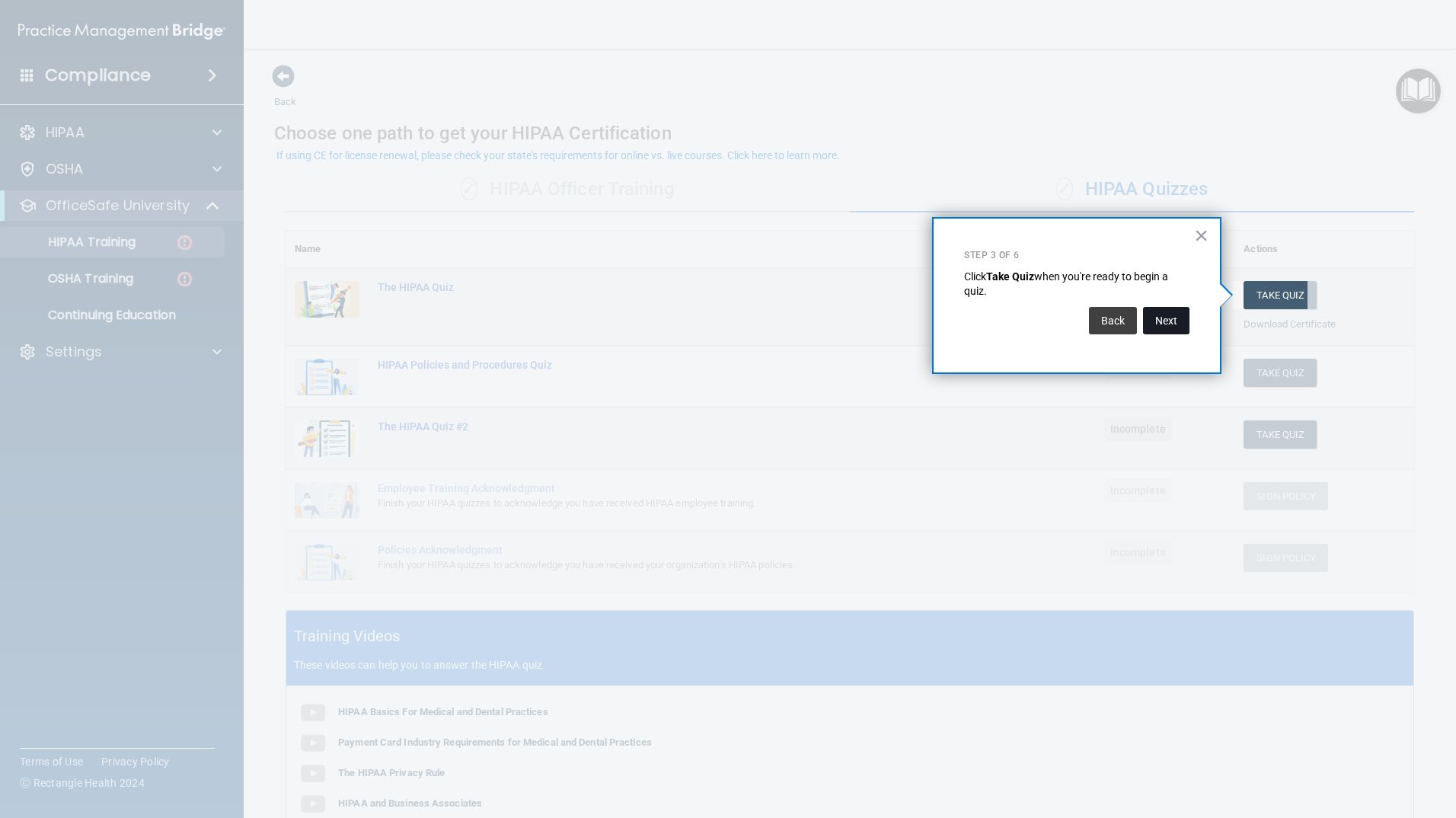
click at [1163, 321] on button "Next" at bounding box center [1166, 321] width 46 height 27
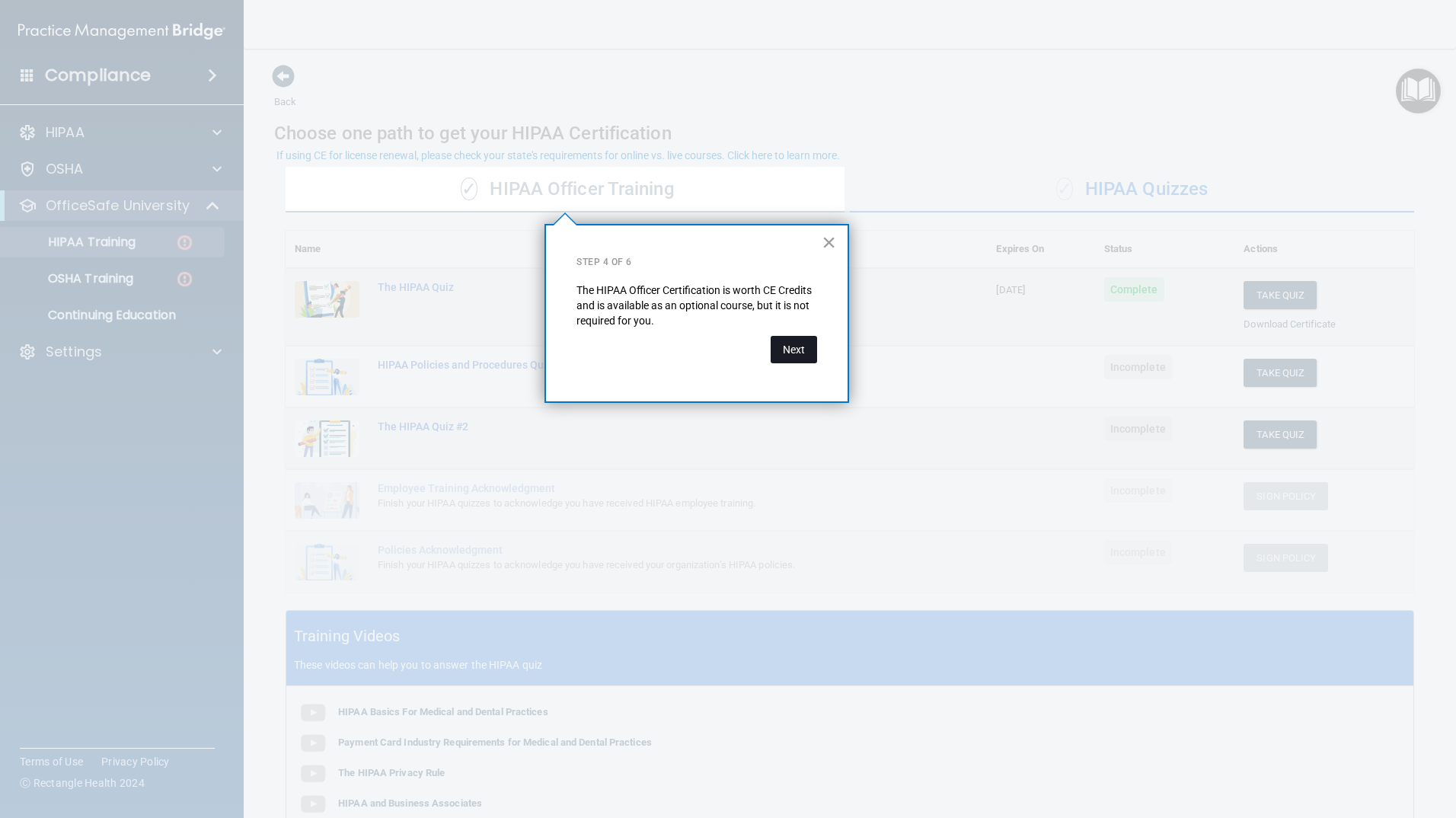
click at [787, 349] on button "Next" at bounding box center [794, 349] width 46 height 27
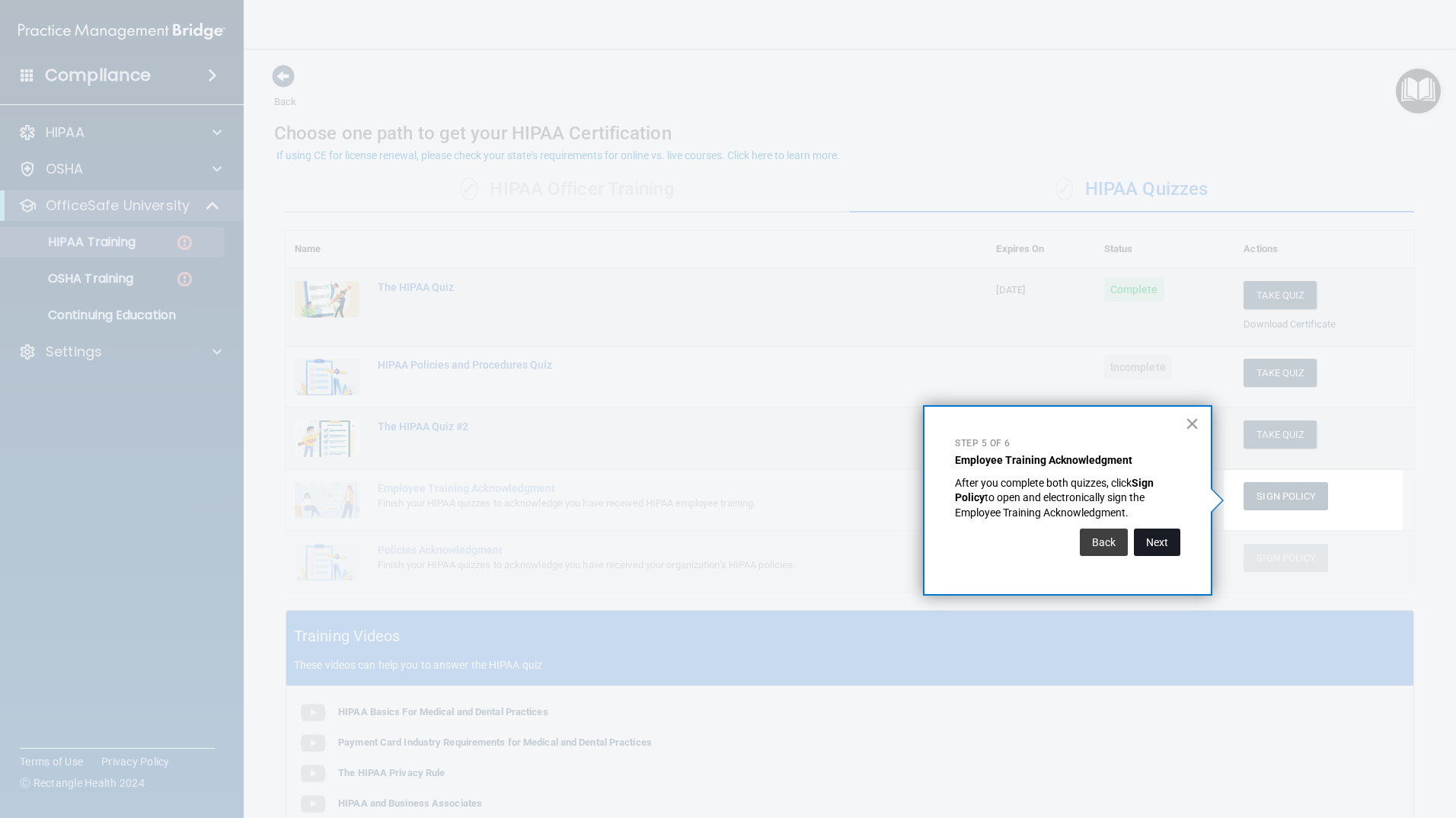
click at [1160, 541] on button "Next" at bounding box center [1157, 542] width 46 height 27
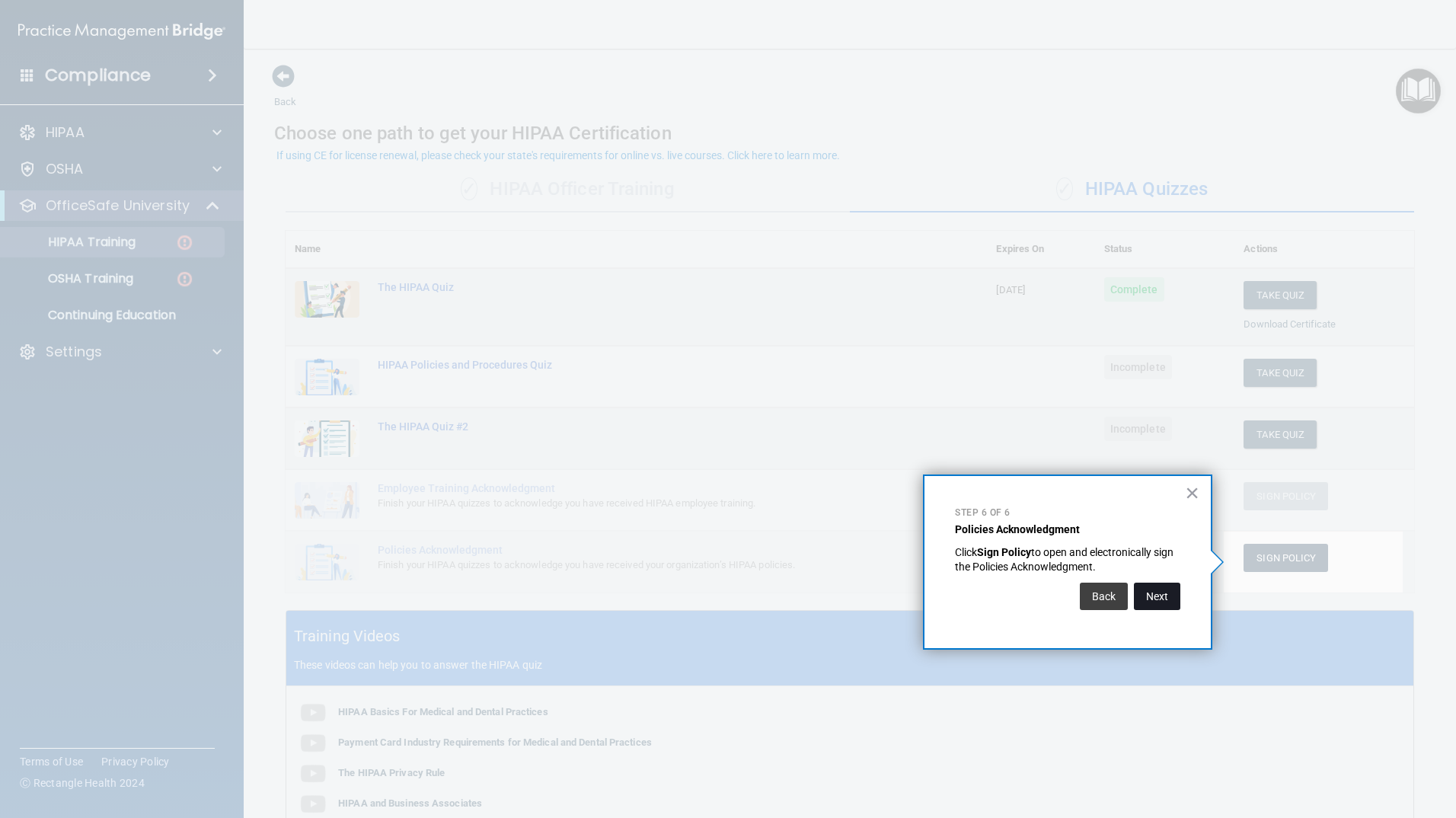
click at [1150, 593] on button "Next" at bounding box center [1157, 596] width 46 height 27
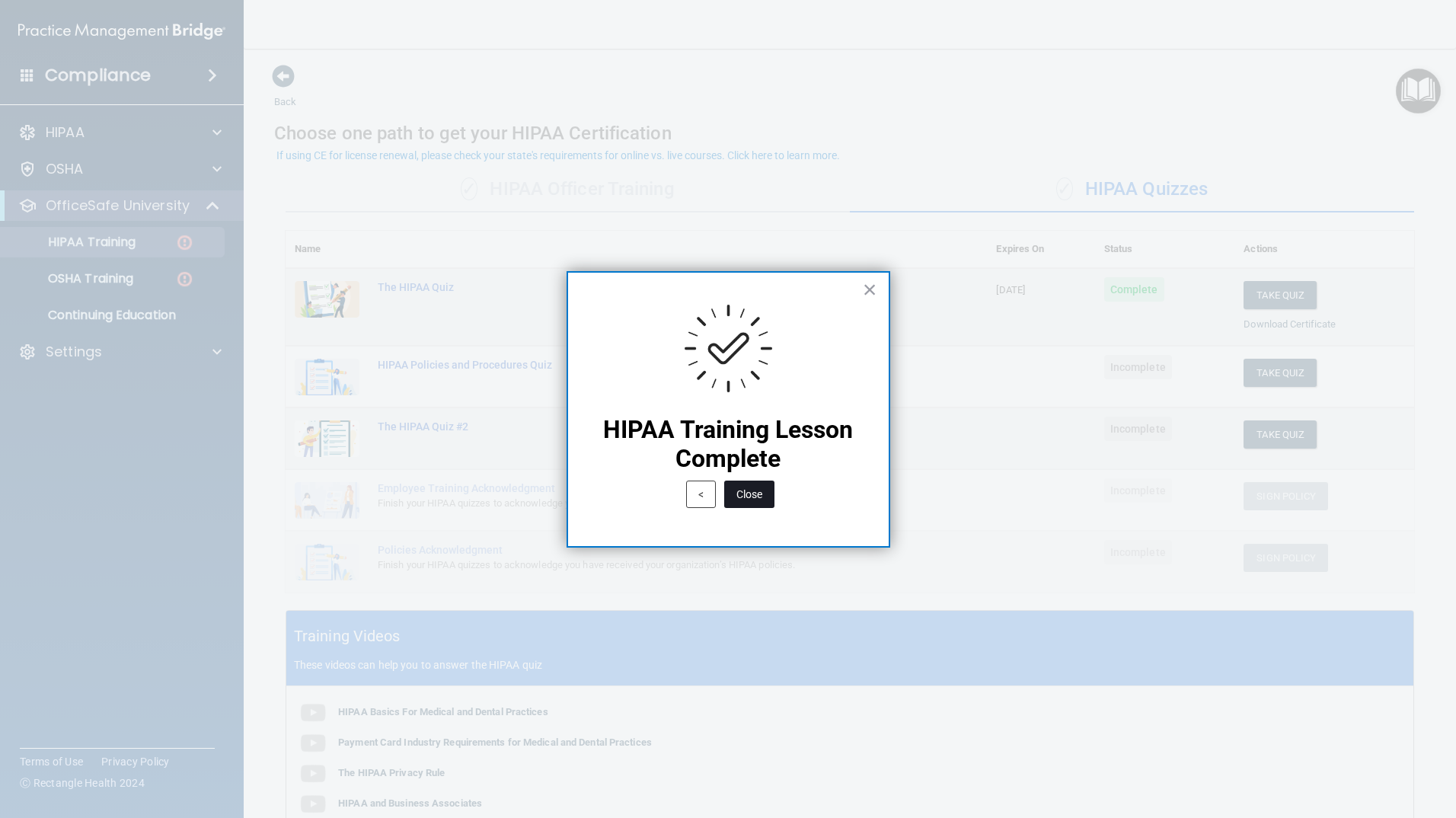
click at [767, 497] on button "Close" at bounding box center [749, 494] width 50 height 27
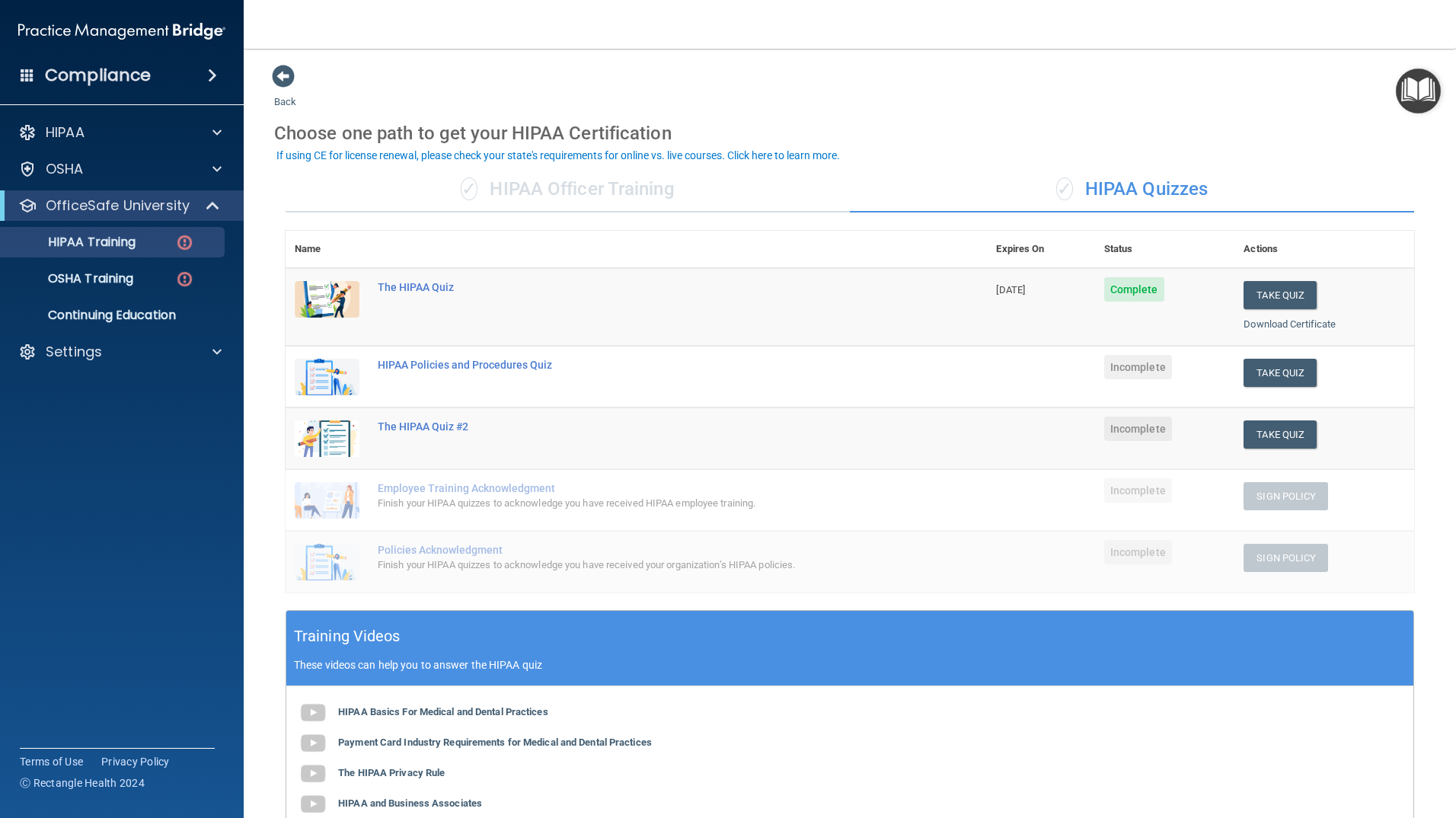
click at [1428, 95] on img "Open Resource Center" at bounding box center [1418, 90] width 45 height 45
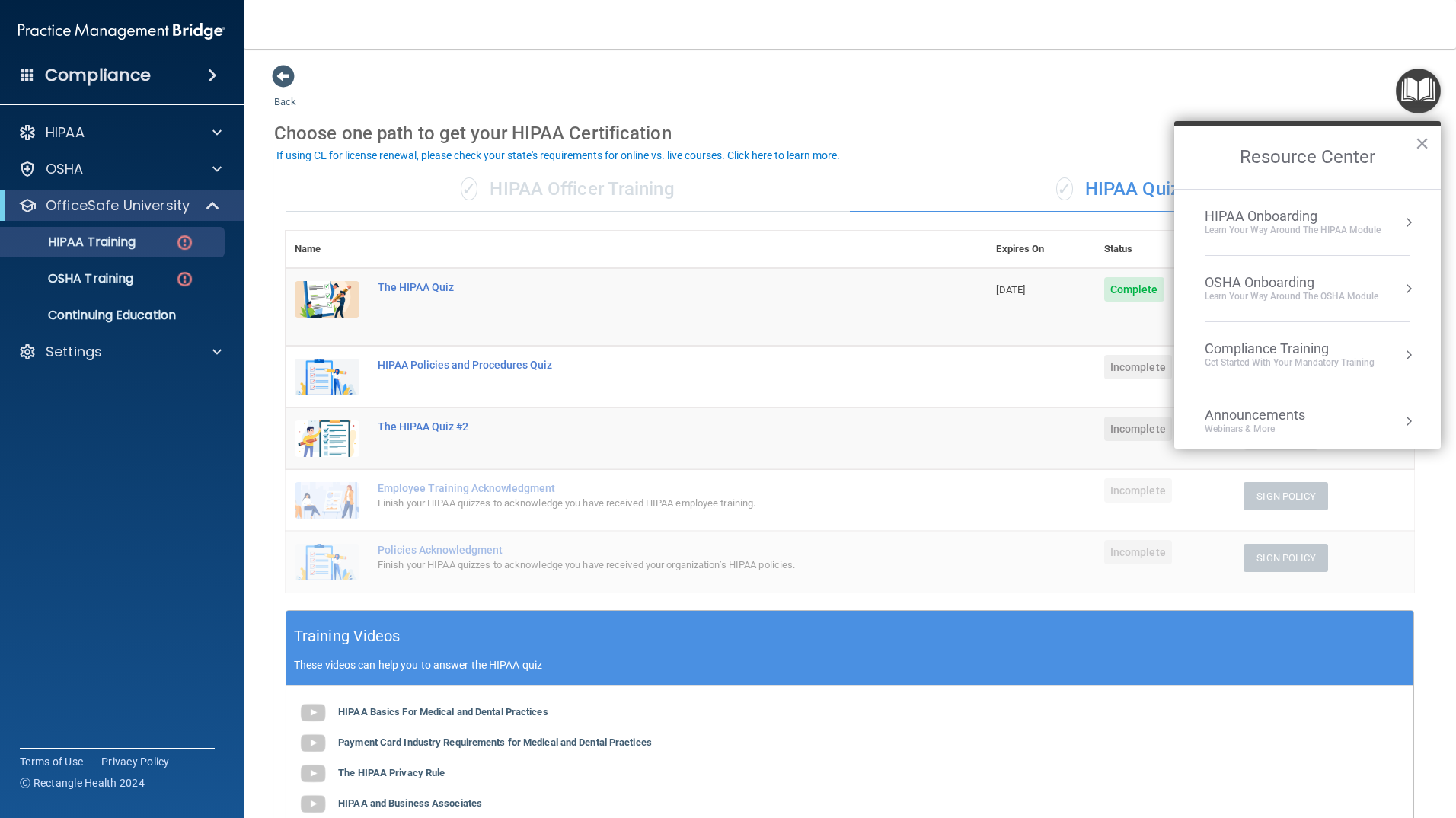
click at [1321, 211] on div "HIPAA Onboarding" at bounding box center [1292, 216] width 176 height 16
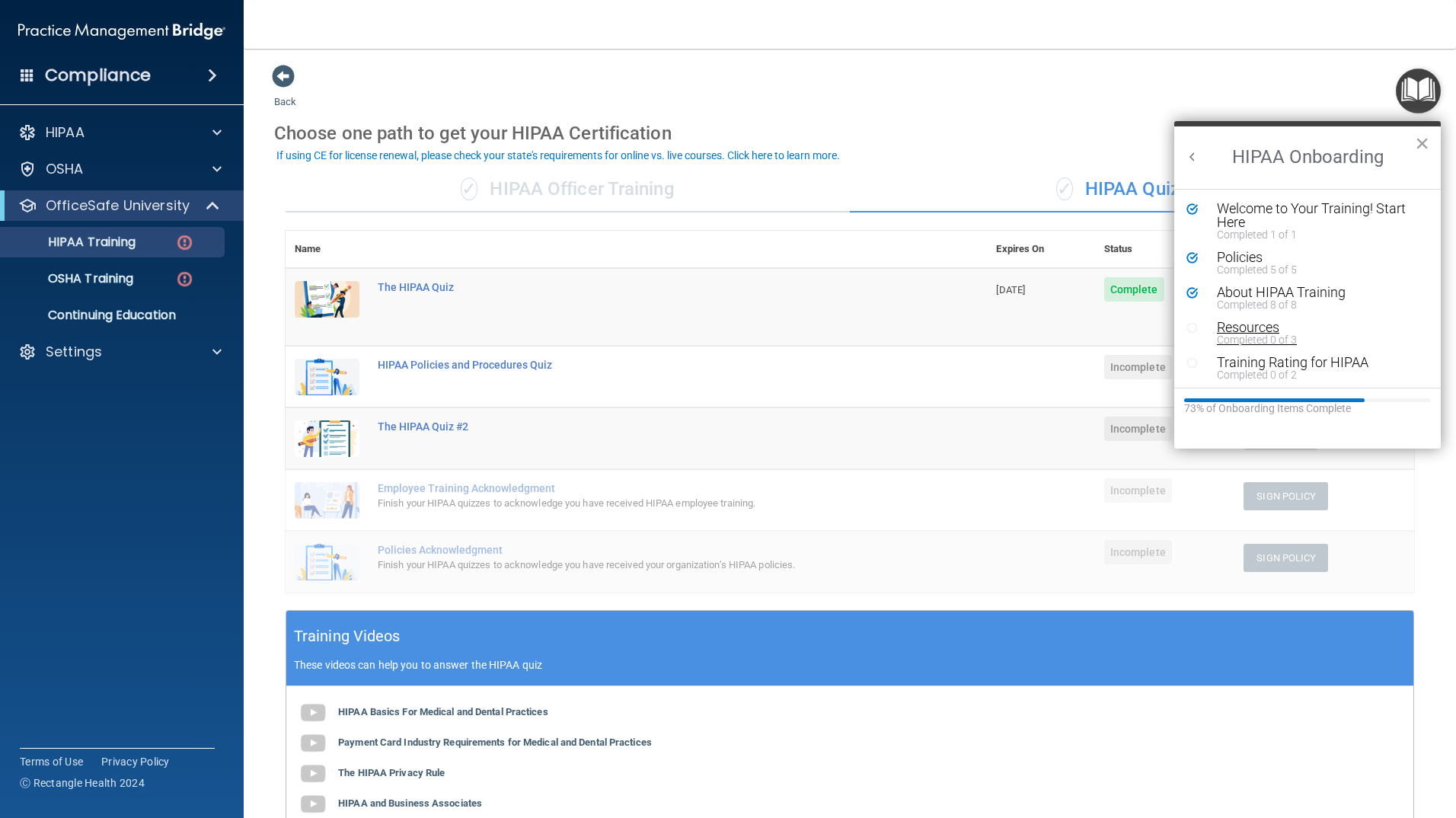
click at [1269, 328] on div "Resources" at bounding box center [1313, 327] width 193 height 14
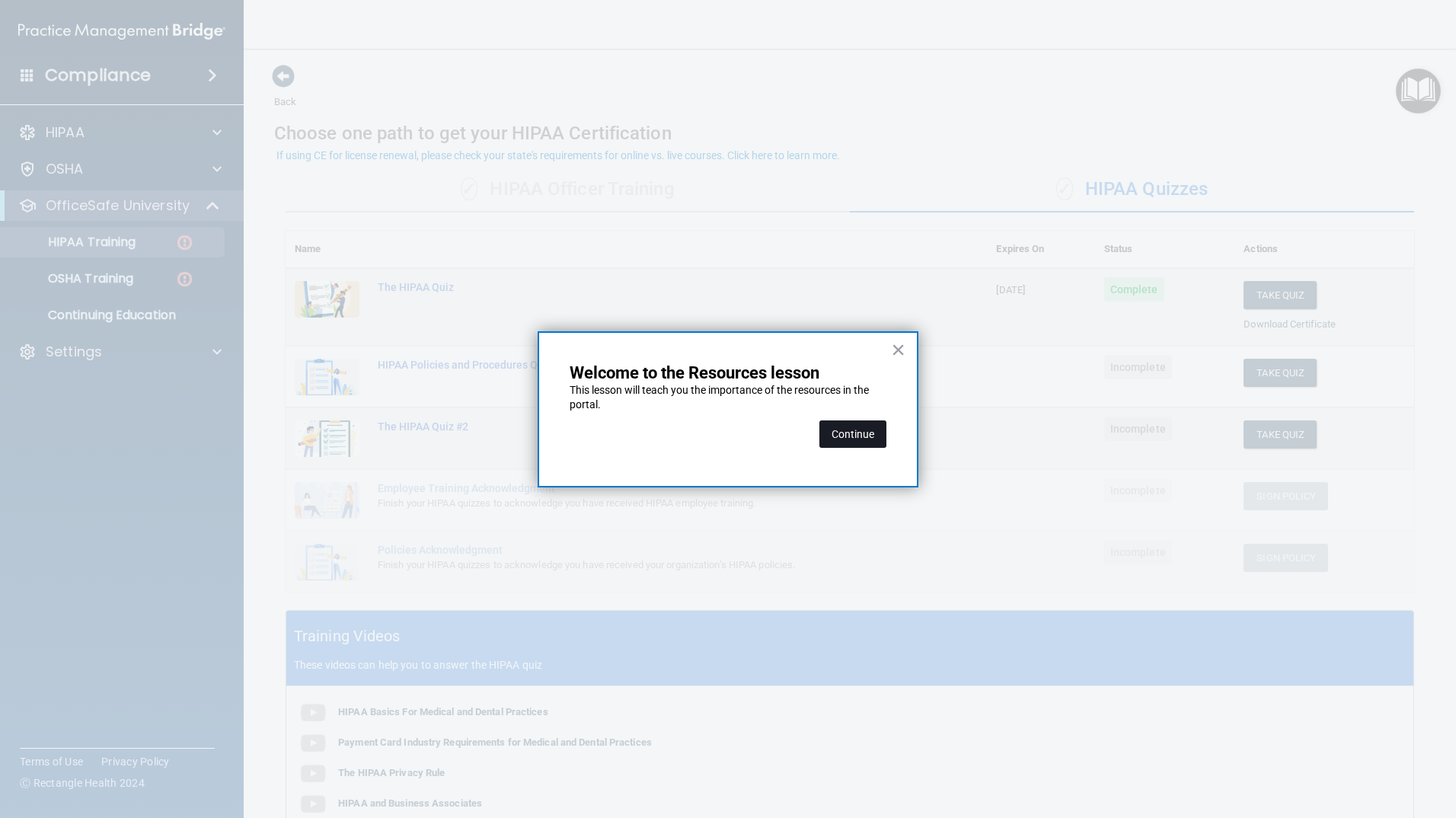
click at [841, 427] on button "Continue" at bounding box center [853, 434] width 67 height 27
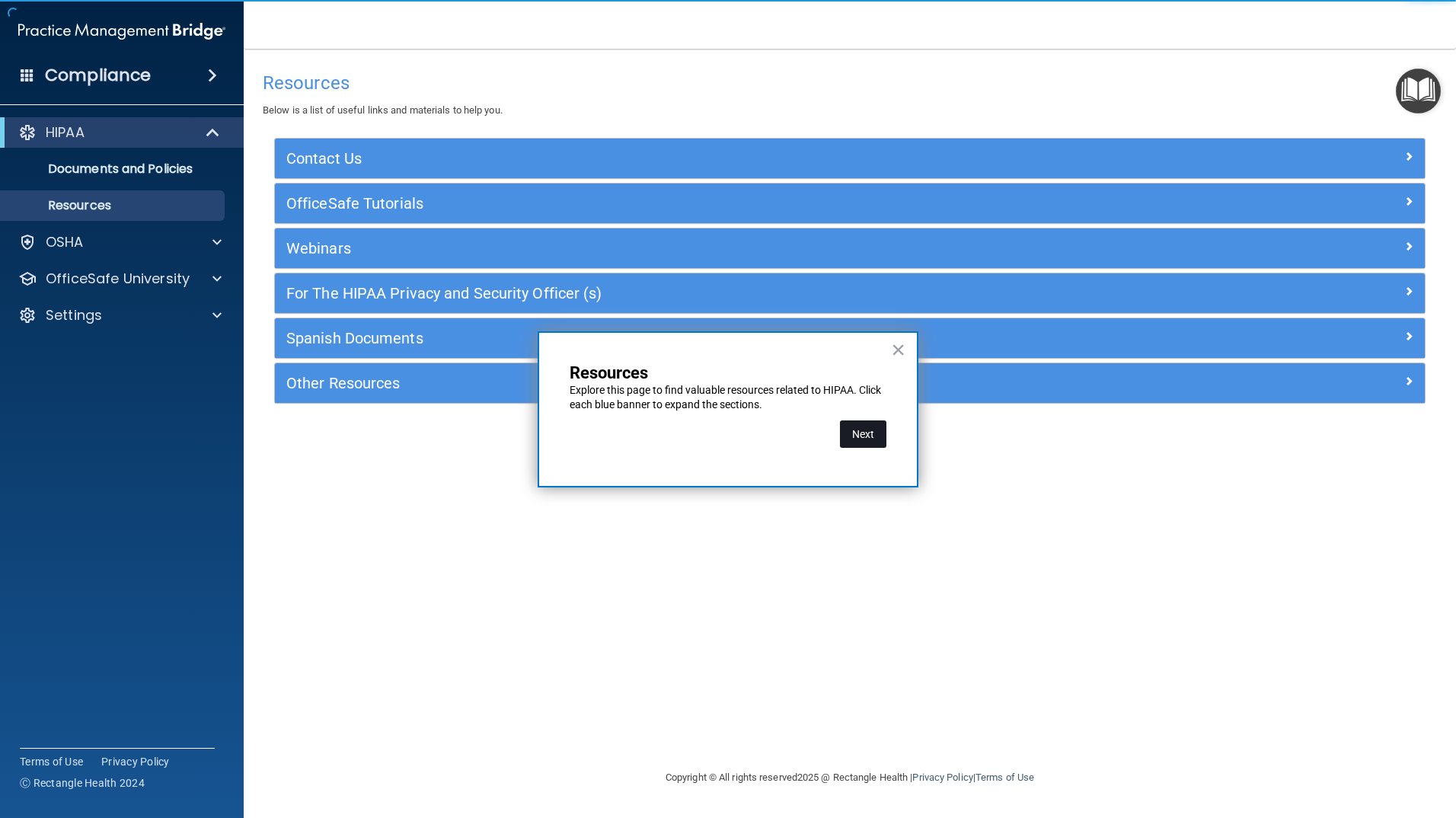
click at [859, 430] on button "Next" at bounding box center [863, 434] width 46 height 27
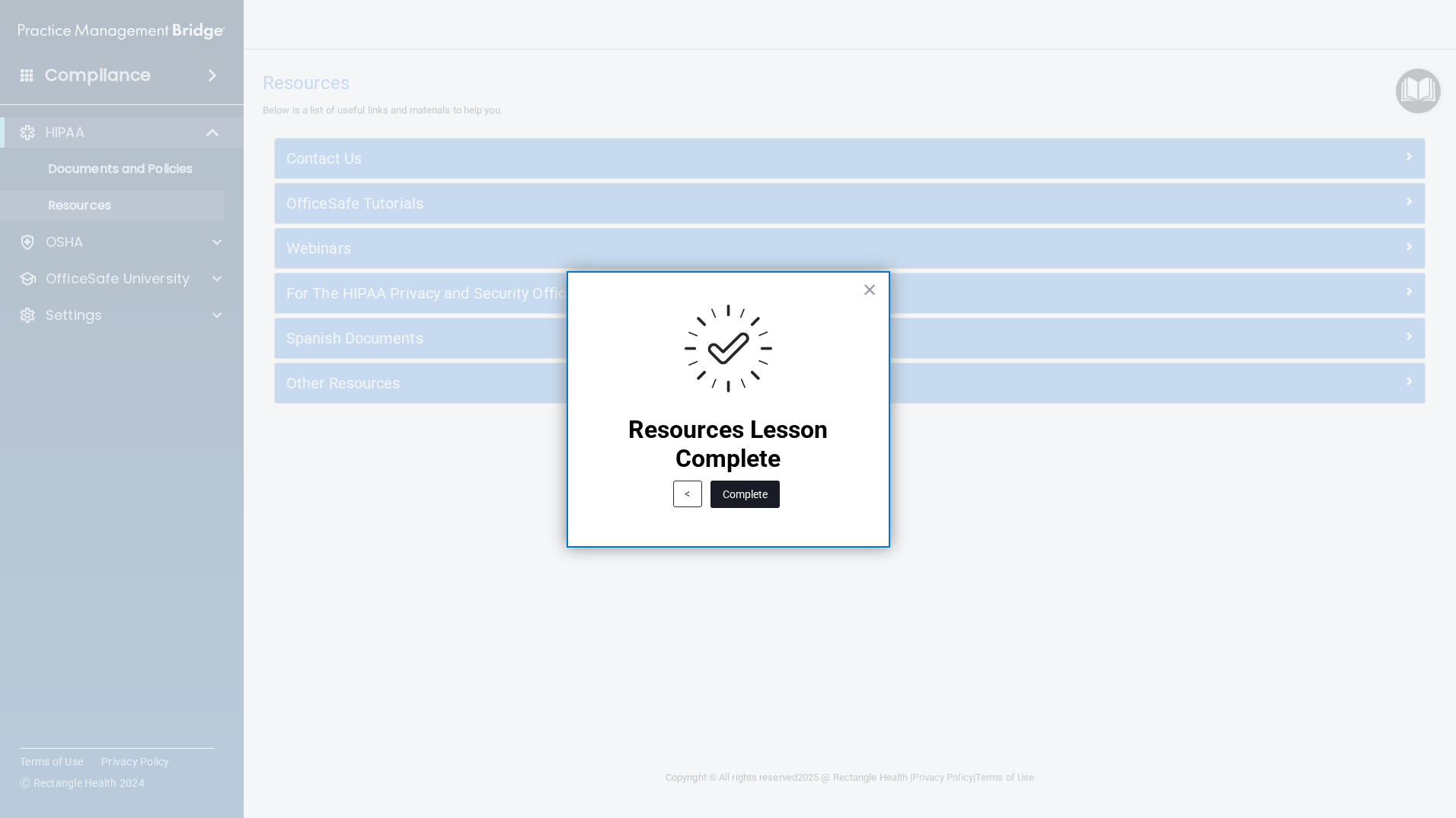
click at [735, 485] on button "Complete" at bounding box center [745, 494] width 69 height 27
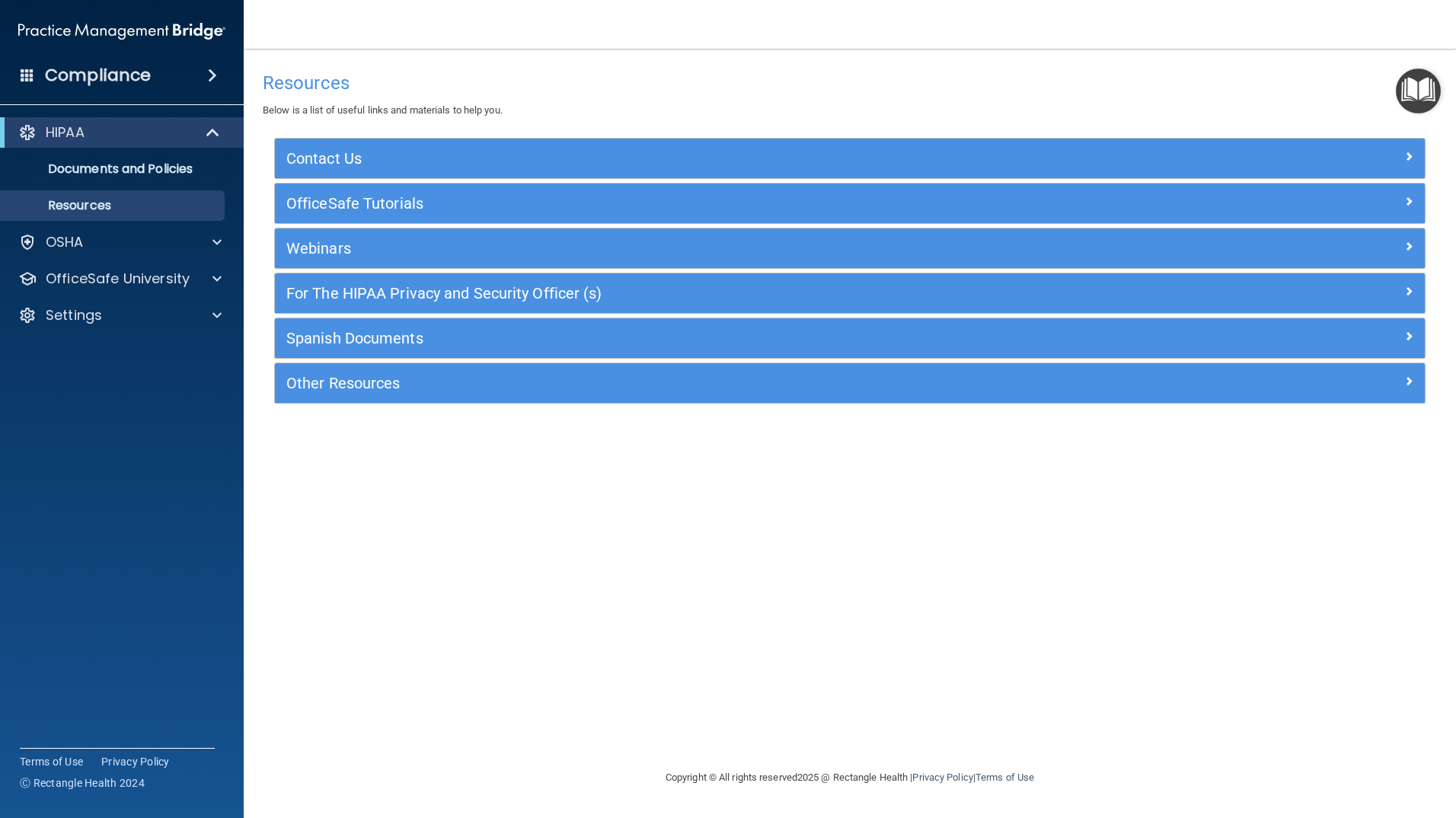
click at [1413, 79] on img "Open Resource Center" at bounding box center [1418, 90] width 45 height 45
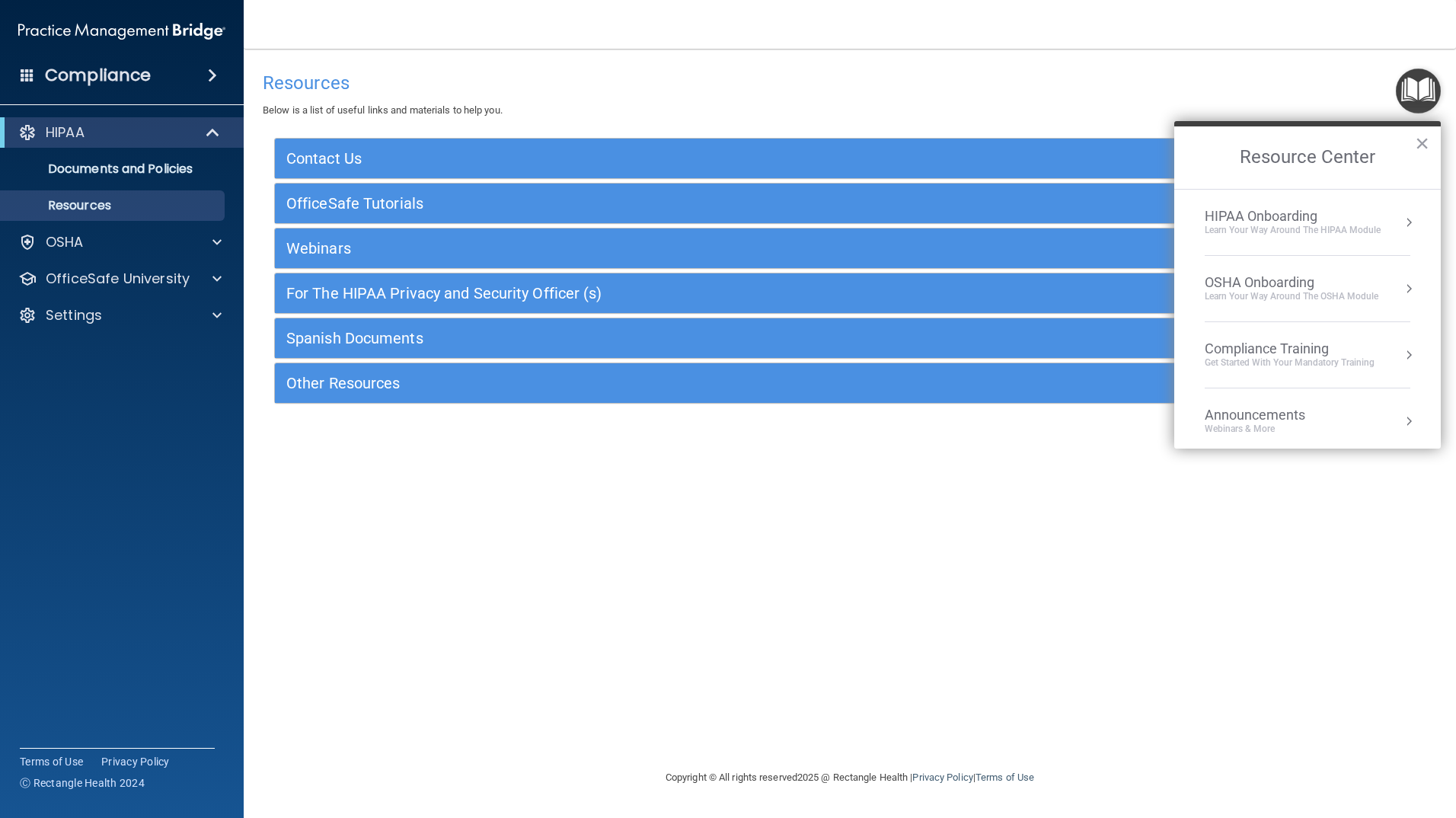
click at [1340, 224] on div "Learn Your Way around the HIPAA module" at bounding box center [1292, 230] width 176 height 13
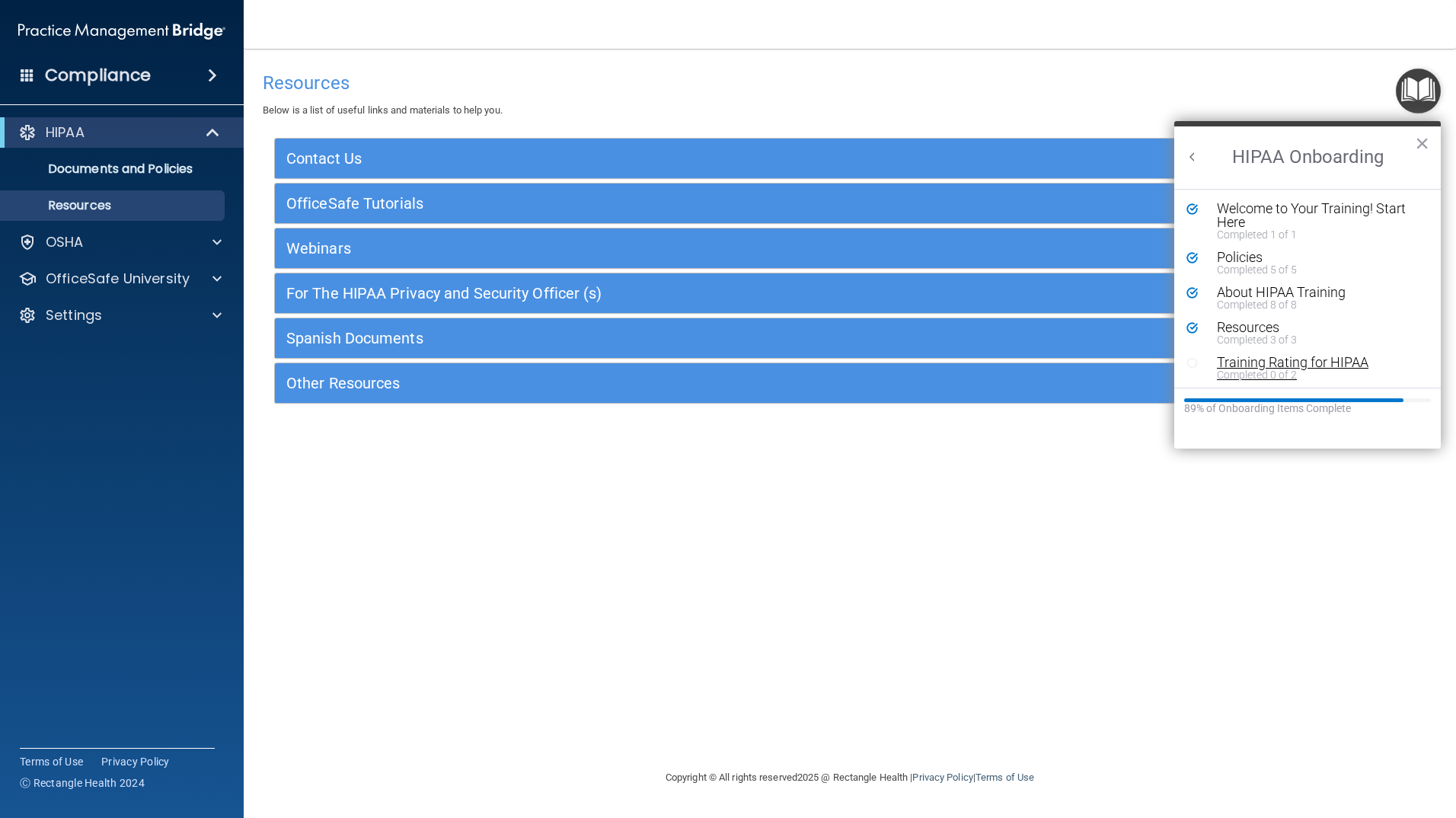
click at [1266, 366] on div "Training Rating for HIPAA" at bounding box center [1313, 362] width 193 height 14
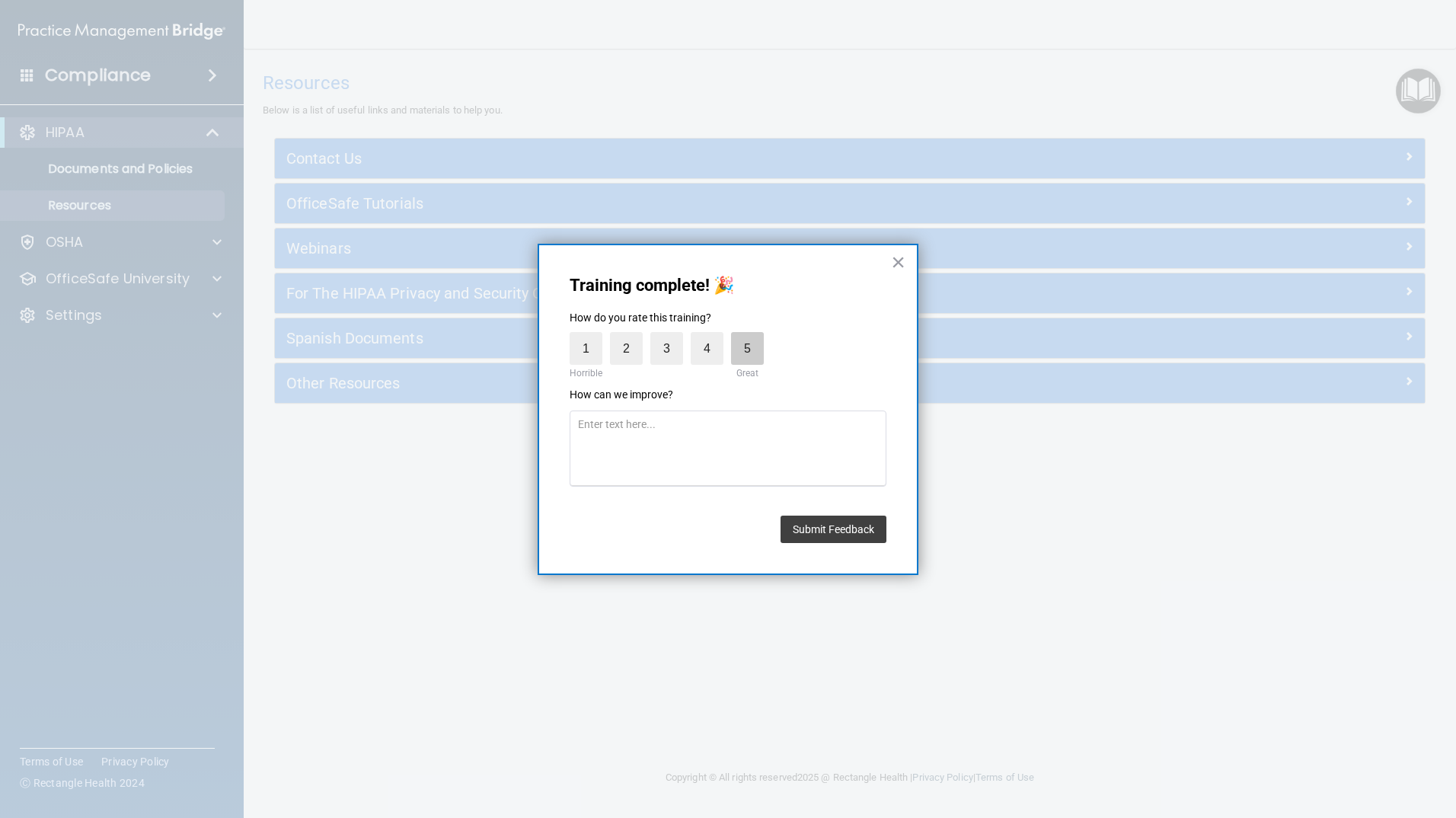
click at [752, 352] on label "5" at bounding box center [748, 348] width 33 height 33
click at [712, 335] on input "5" at bounding box center [712, 335] width 0 height 0
click at [803, 533] on button "Submit Feedback" at bounding box center [833, 529] width 105 height 27
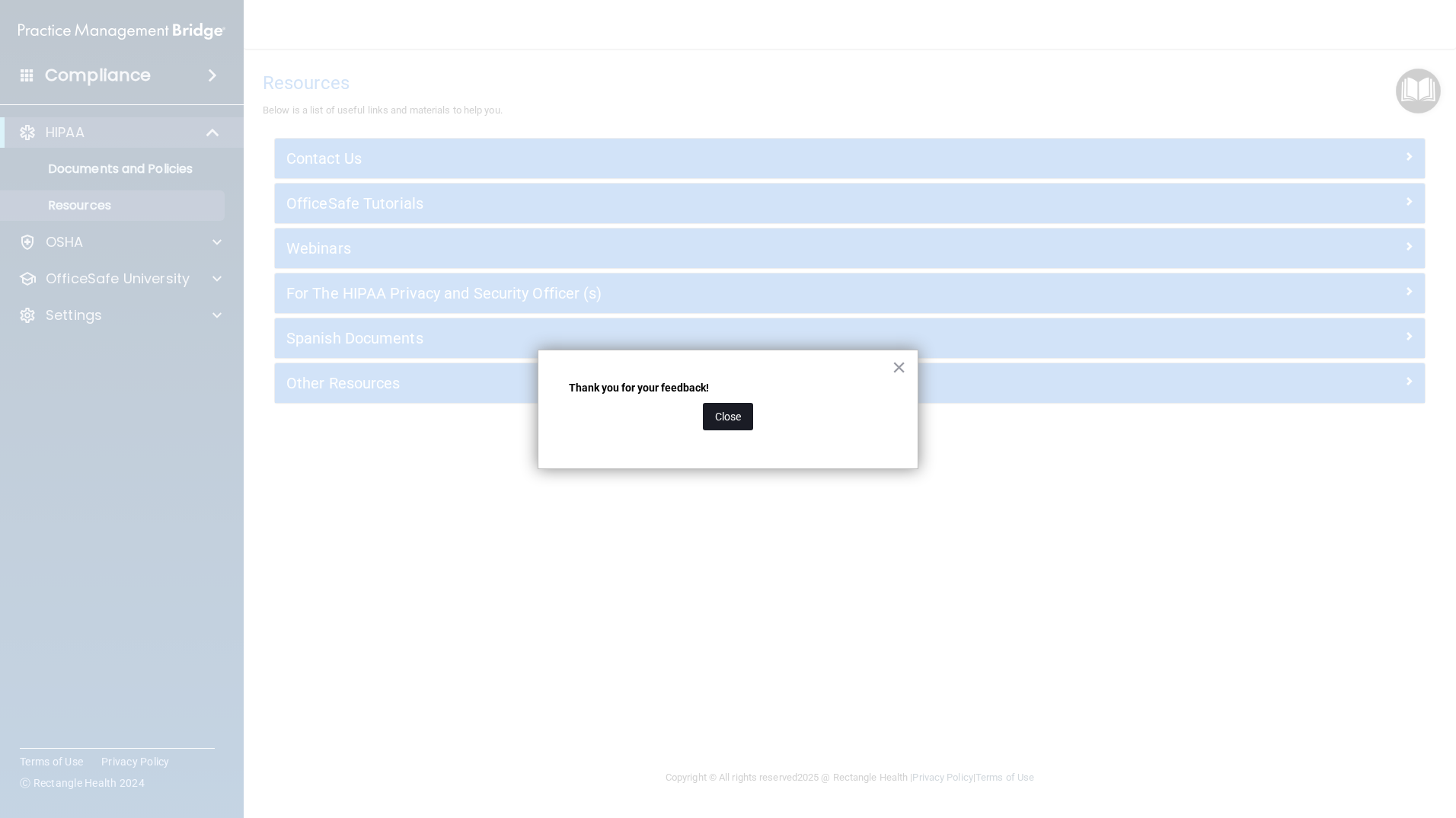
click at [737, 419] on button "Close" at bounding box center [728, 416] width 50 height 27
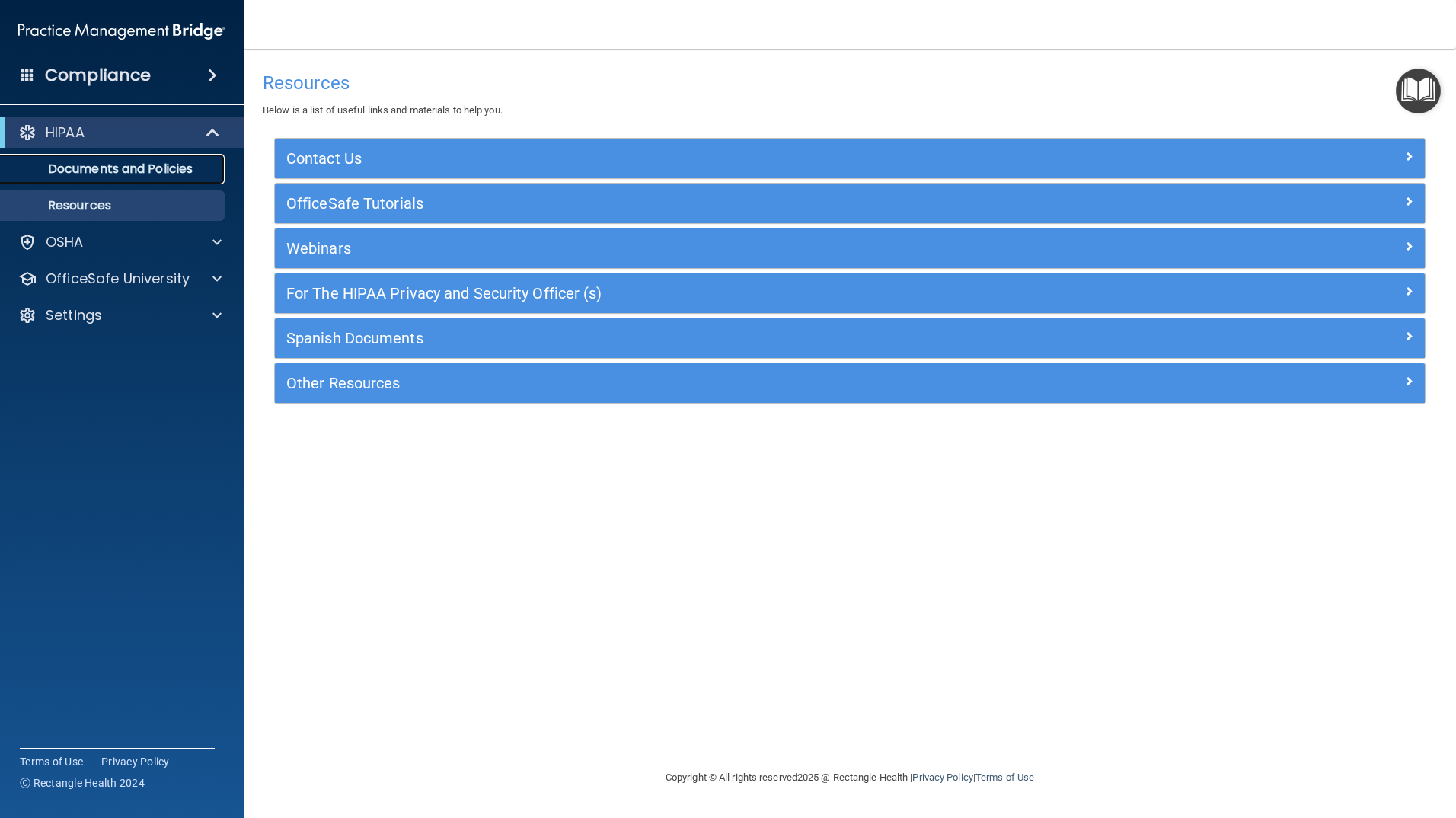
click at [186, 164] on p "Documents and Policies" at bounding box center [114, 169] width 208 height 15
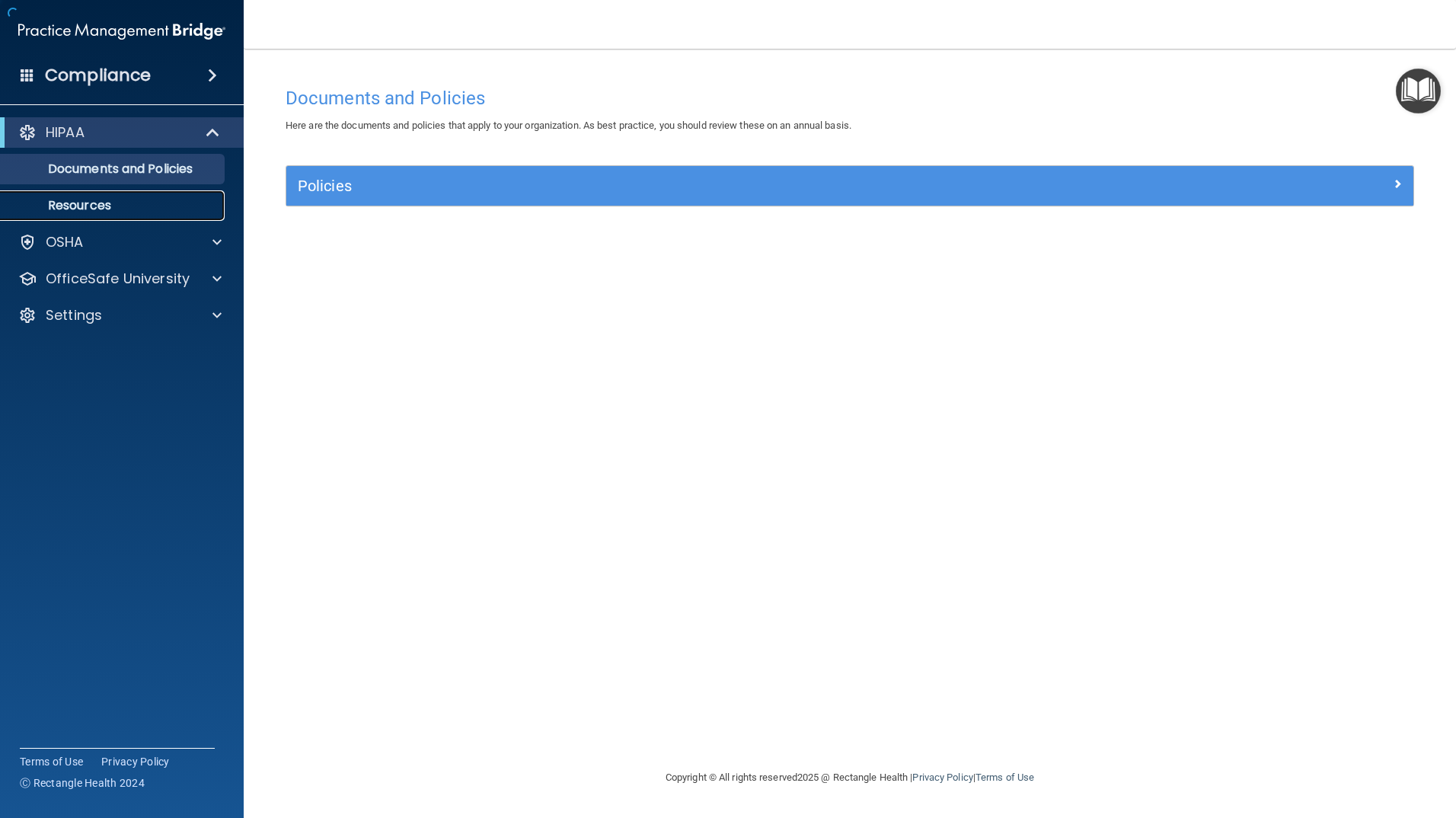
click at [146, 195] on link "Resources" at bounding box center [105, 205] width 240 height 31
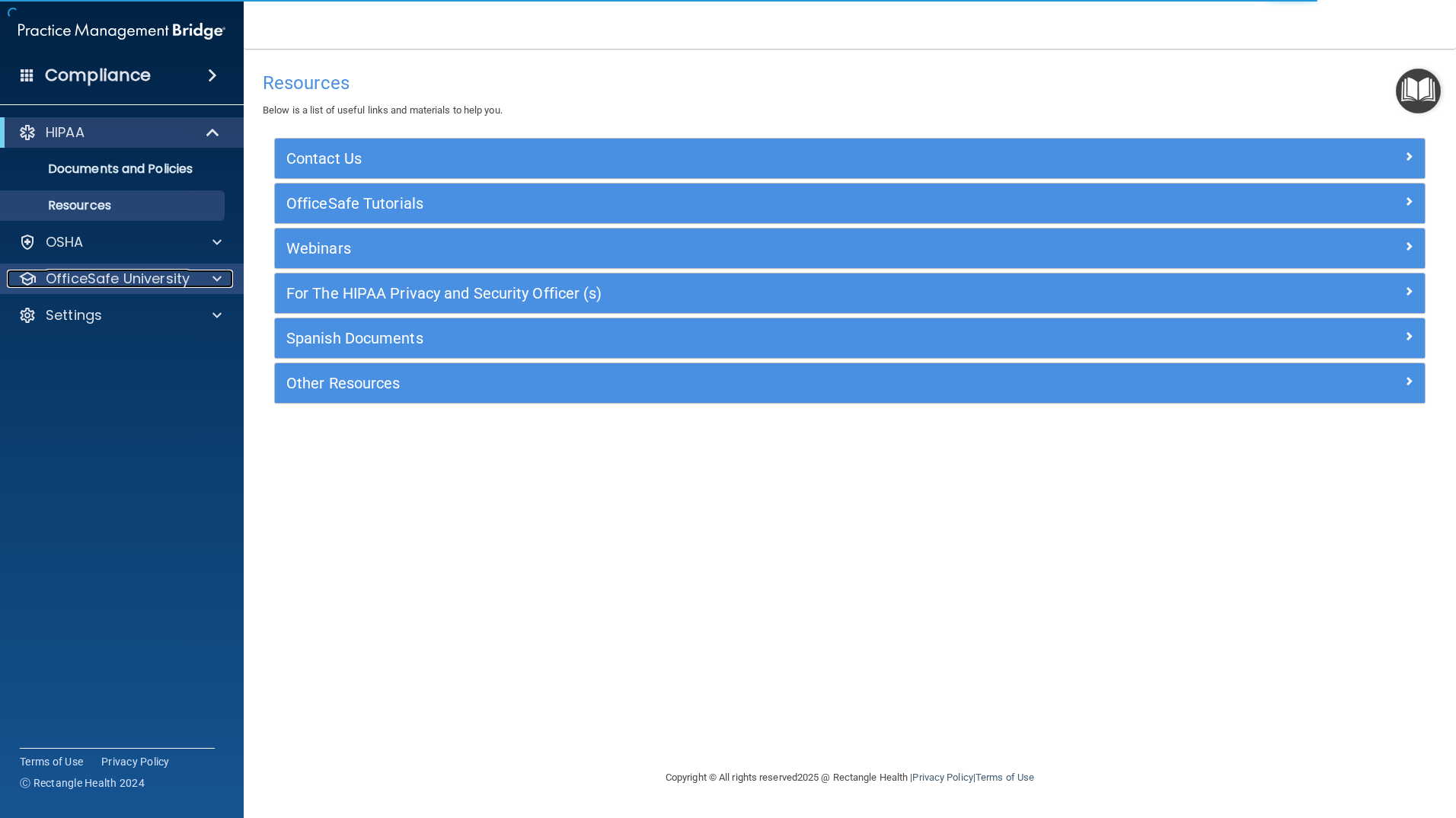
click at [215, 279] on span at bounding box center [217, 278] width 9 height 18
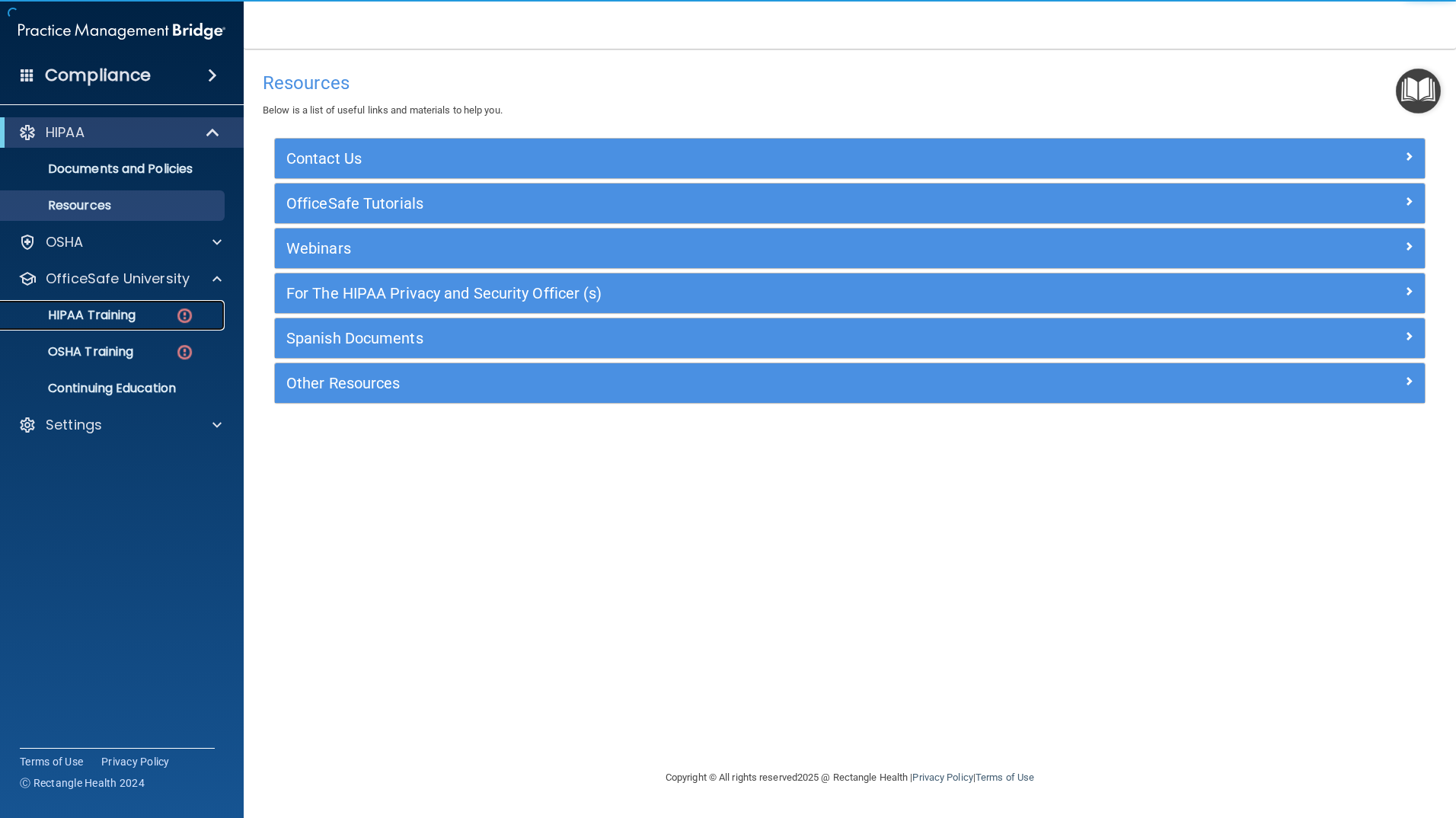
click at [133, 325] on link "HIPAA Training" at bounding box center [105, 315] width 240 height 31
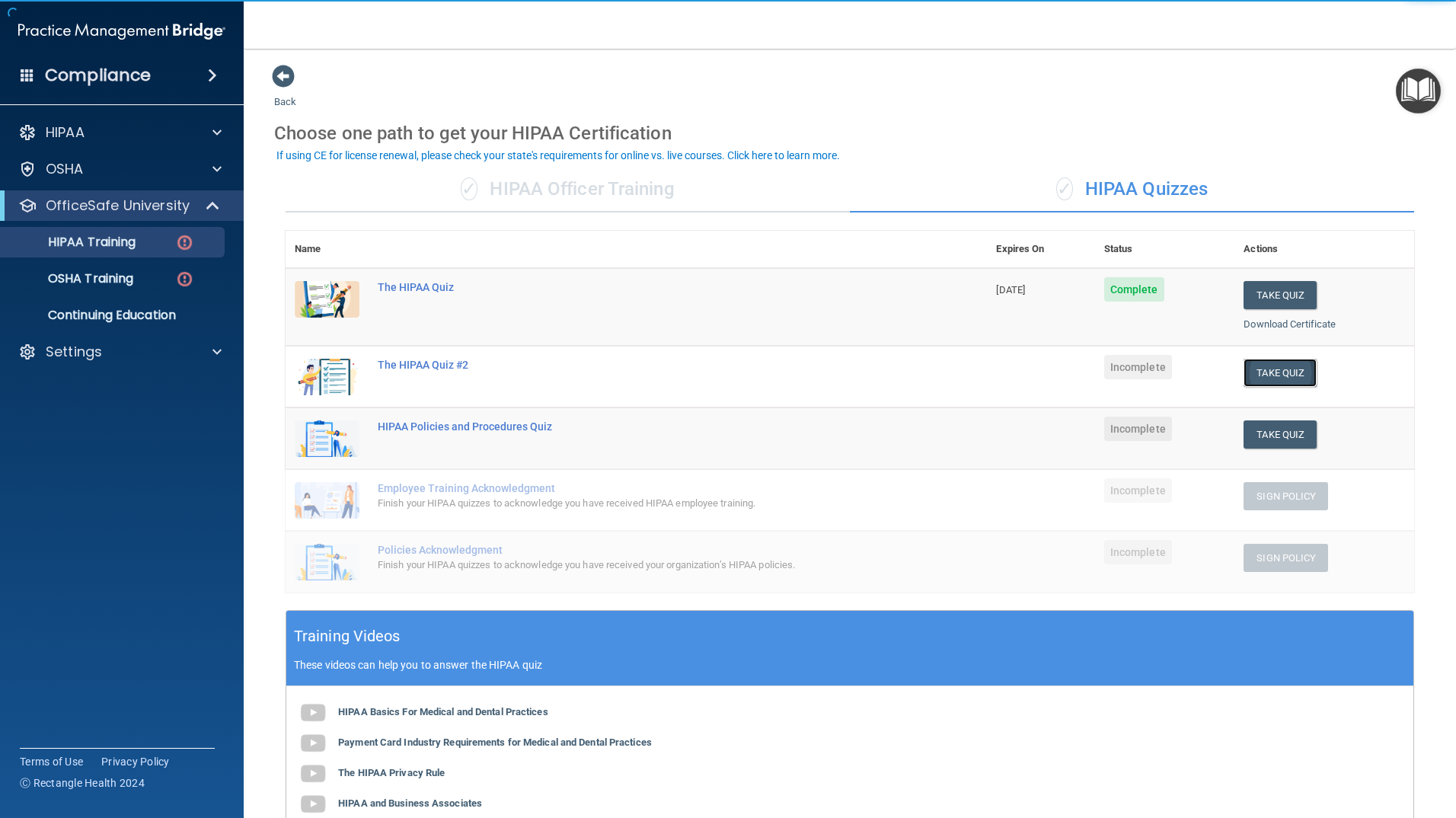
click at [1260, 371] on button "Take Quiz" at bounding box center [1280, 372] width 73 height 28
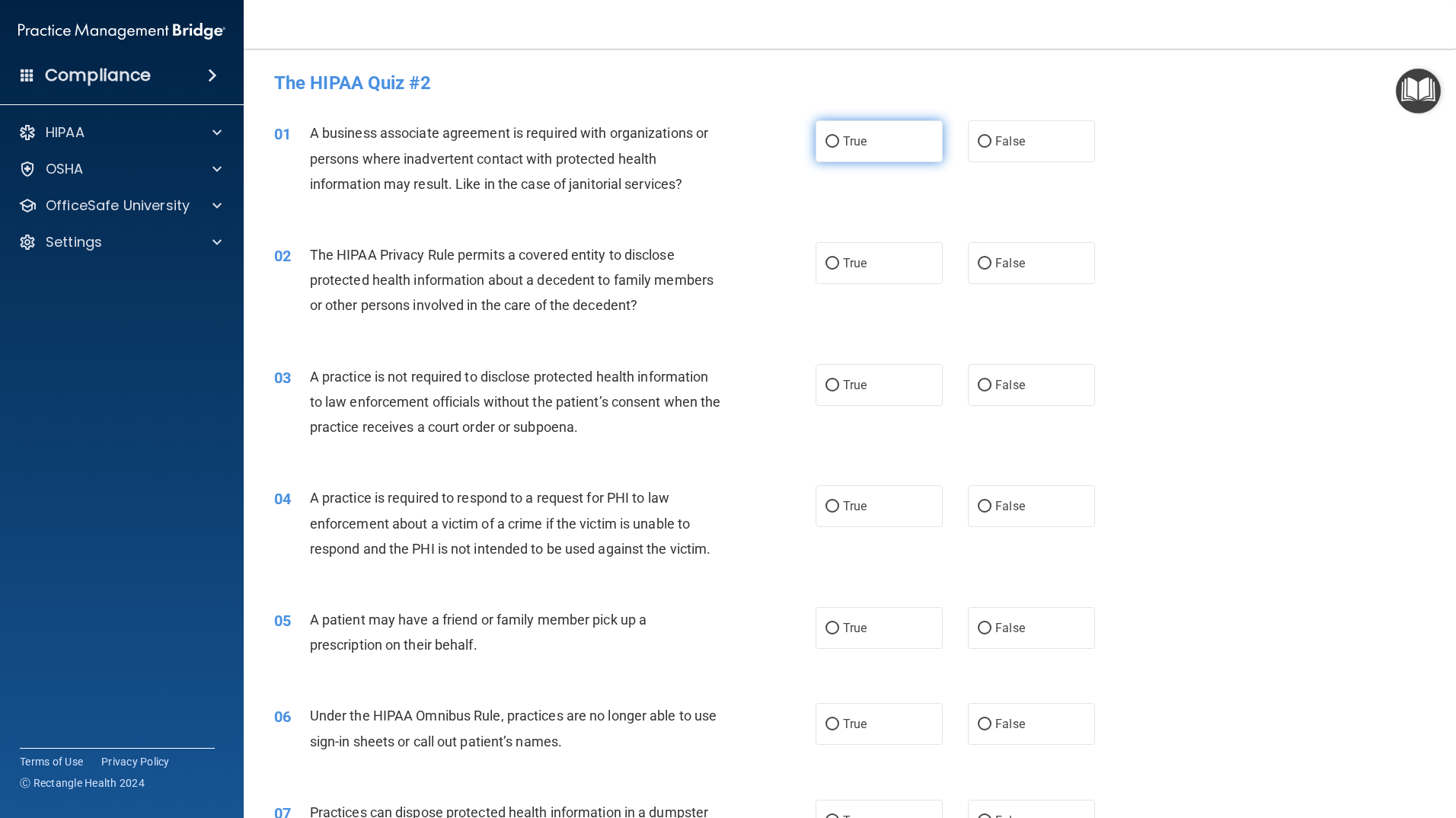
click at [843, 137] on span "True" at bounding box center [855, 141] width 24 height 15
click at [839, 137] on input "True" at bounding box center [832, 142] width 14 height 12
radio input "true"
click at [856, 266] on span "True" at bounding box center [855, 263] width 24 height 15
click at [839, 266] on input "True" at bounding box center [832, 264] width 14 height 12
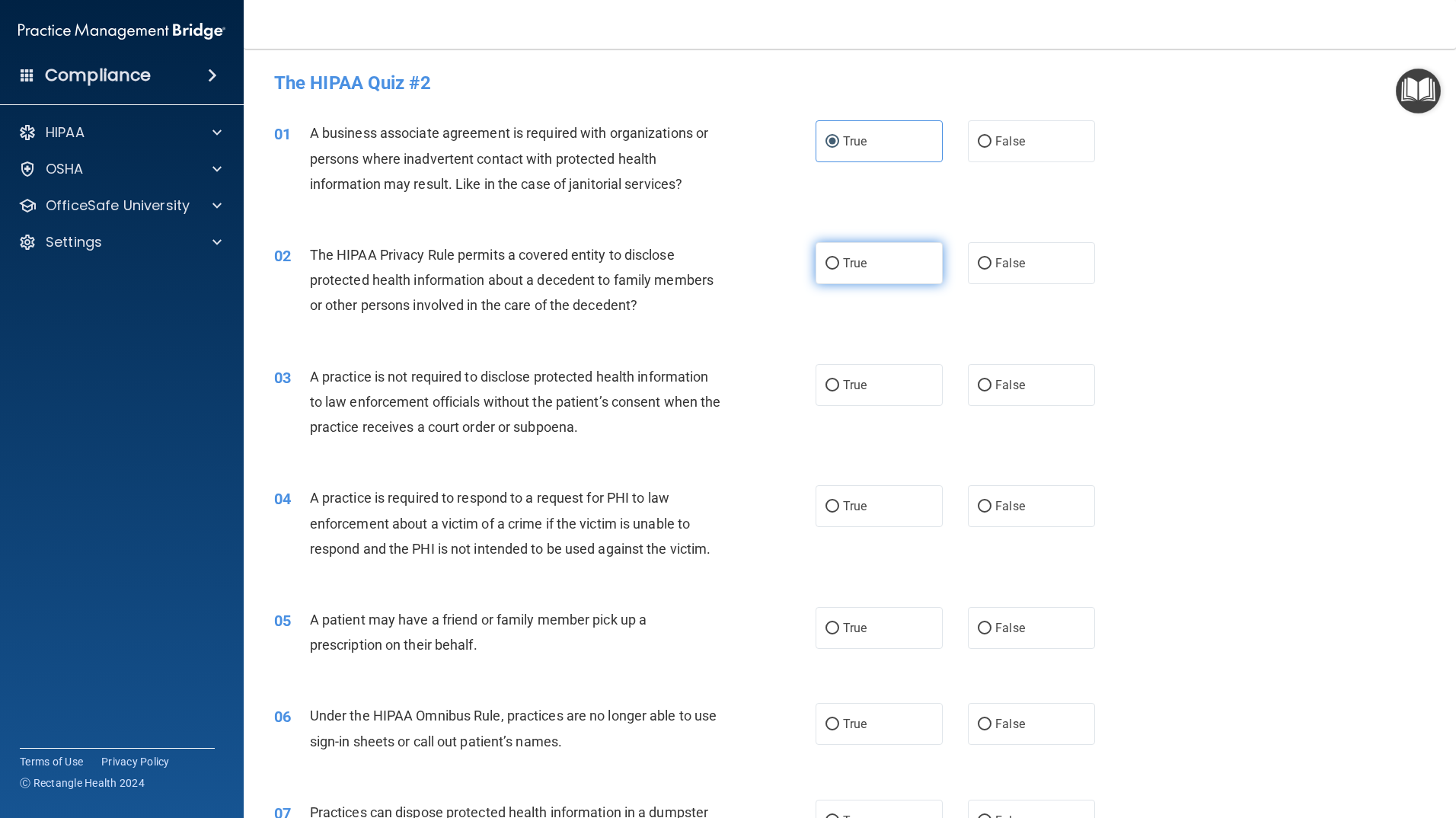
radio input "true"
click at [1019, 395] on label "False" at bounding box center [1032, 384] width 127 height 42
click at [991, 391] on input "False" at bounding box center [984, 385] width 14 height 12
radio input "true"
click at [872, 518] on label "True" at bounding box center [879, 506] width 127 height 42
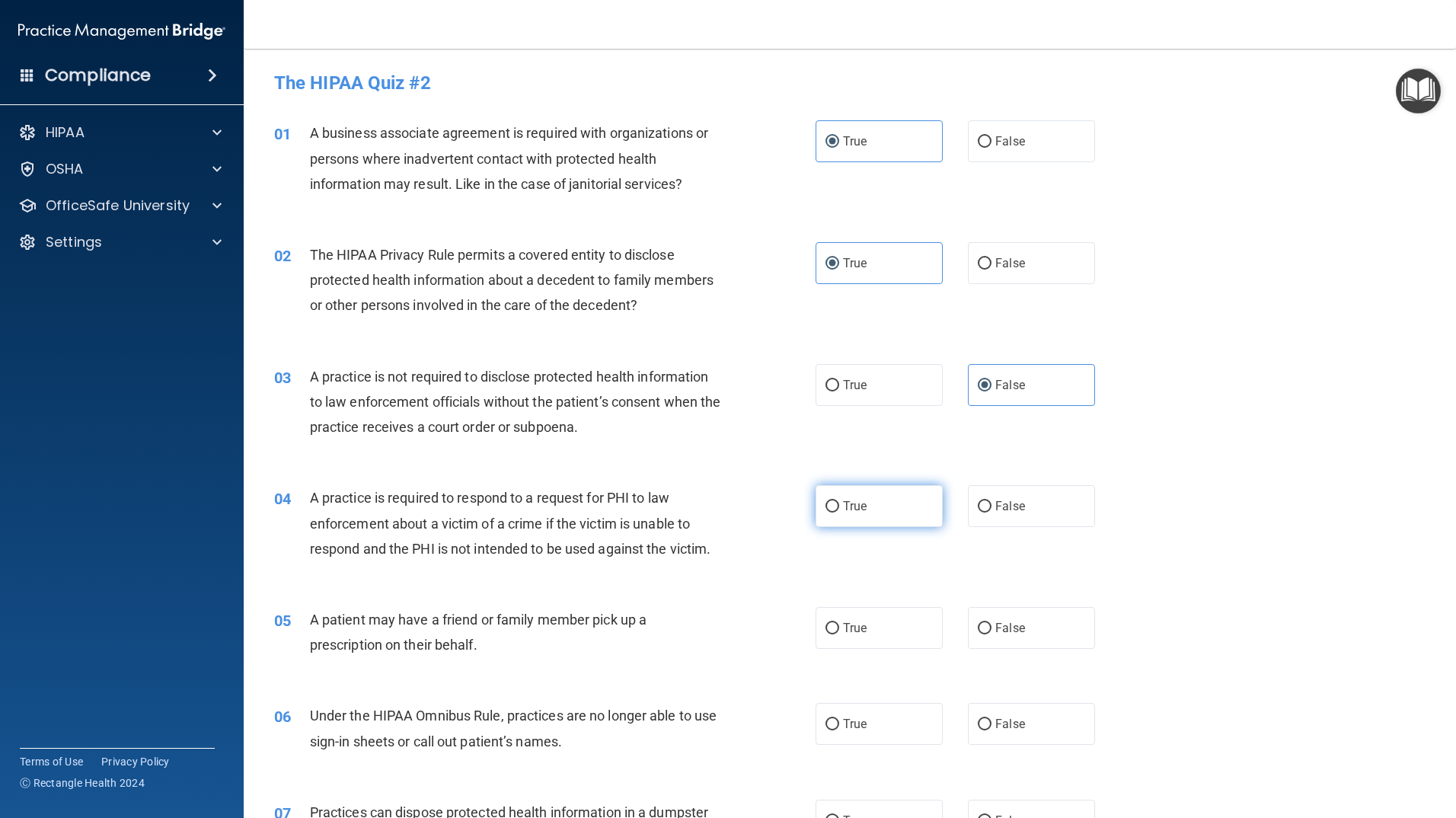
click at [839, 513] on input "True" at bounding box center [832, 506] width 14 height 12
radio input "true"
click at [821, 640] on label "True" at bounding box center [879, 628] width 127 height 42
click at [826, 634] on input "True" at bounding box center [832, 628] width 14 height 12
radio input "true"
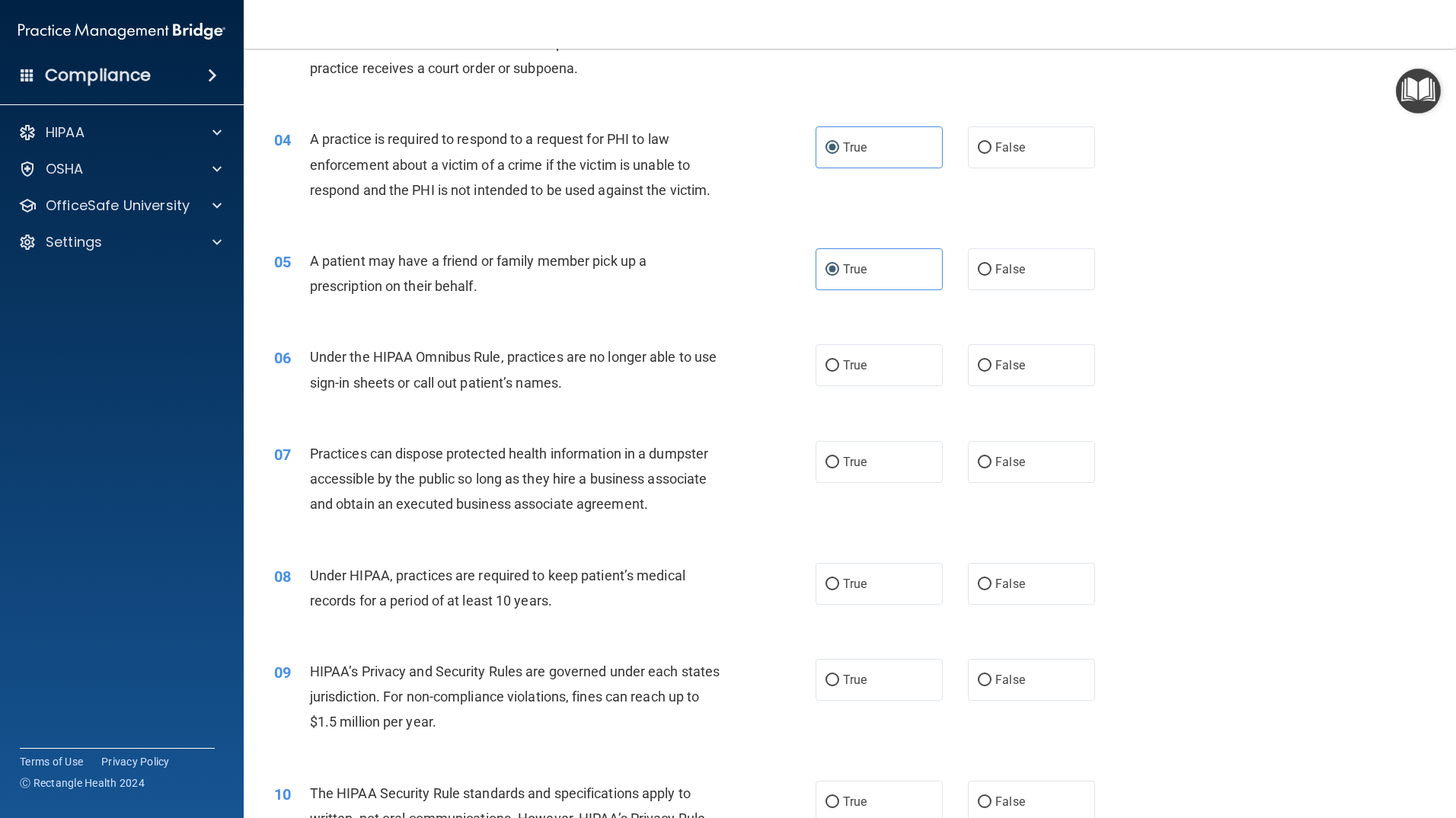
scroll to position [381, 0]
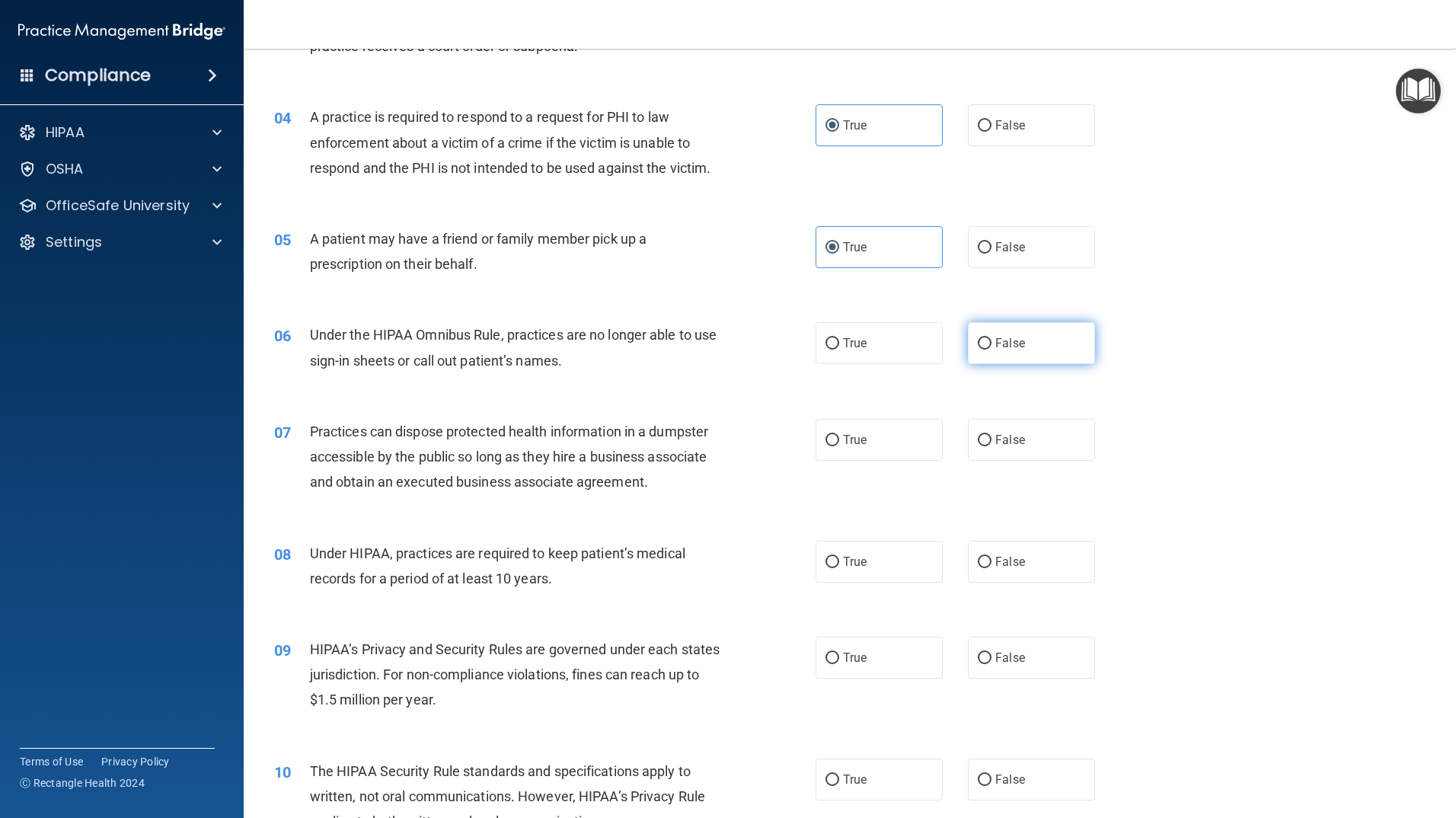
click at [1029, 354] on label "False" at bounding box center [1032, 343] width 127 height 42
click at [991, 349] on input "False" at bounding box center [984, 344] width 14 height 12
radio input "true"
click at [1000, 448] on label "False" at bounding box center [1032, 440] width 127 height 42
click at [991, 446] on input "False" at bounding box center [984, 440] width 14 height 12
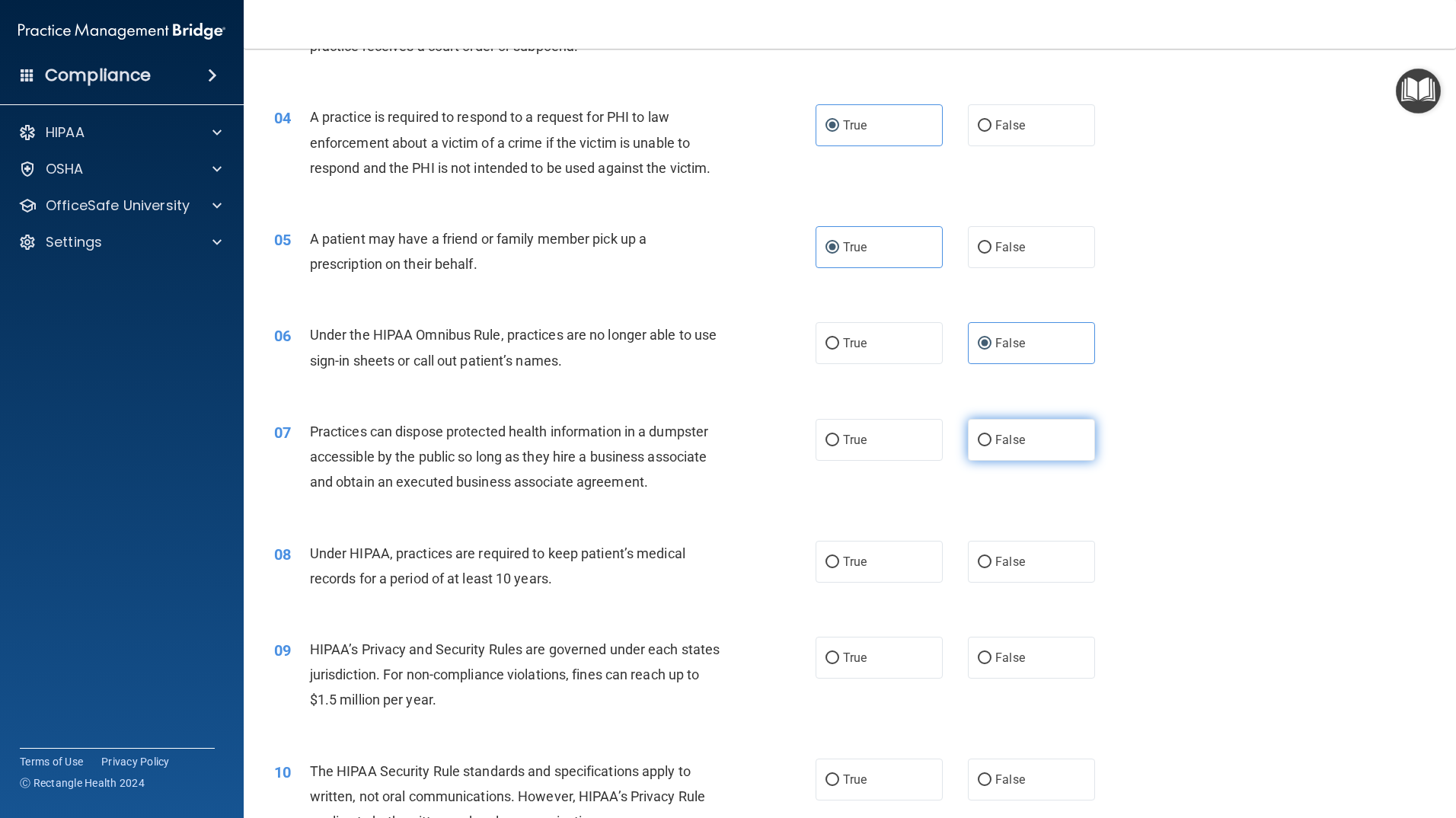
radio input "true"
click at [978, 564] on input "False" at bounding box center [984, 562] width 14 height 12
radio input "true"
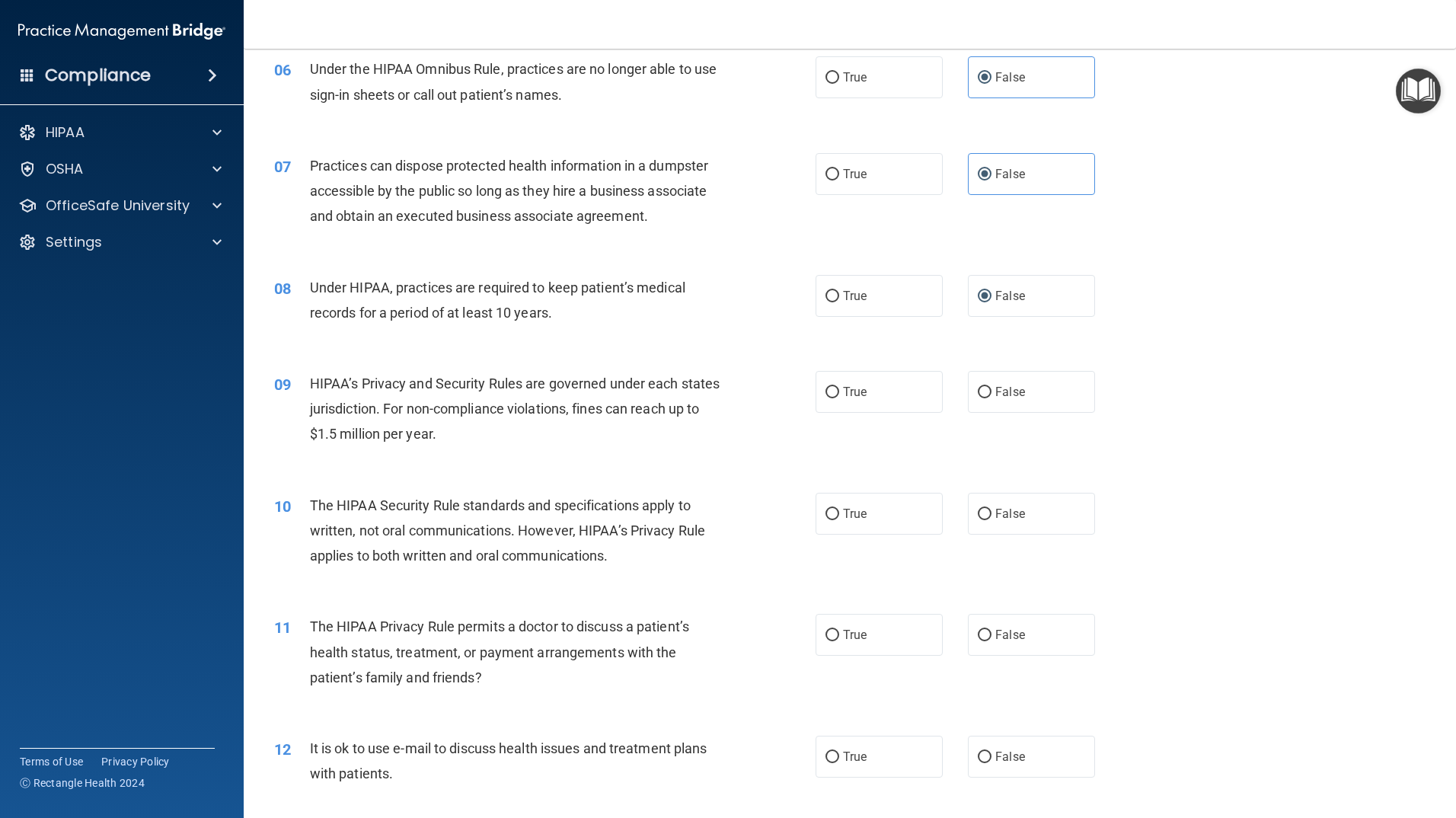
scroll to position [685, 0]
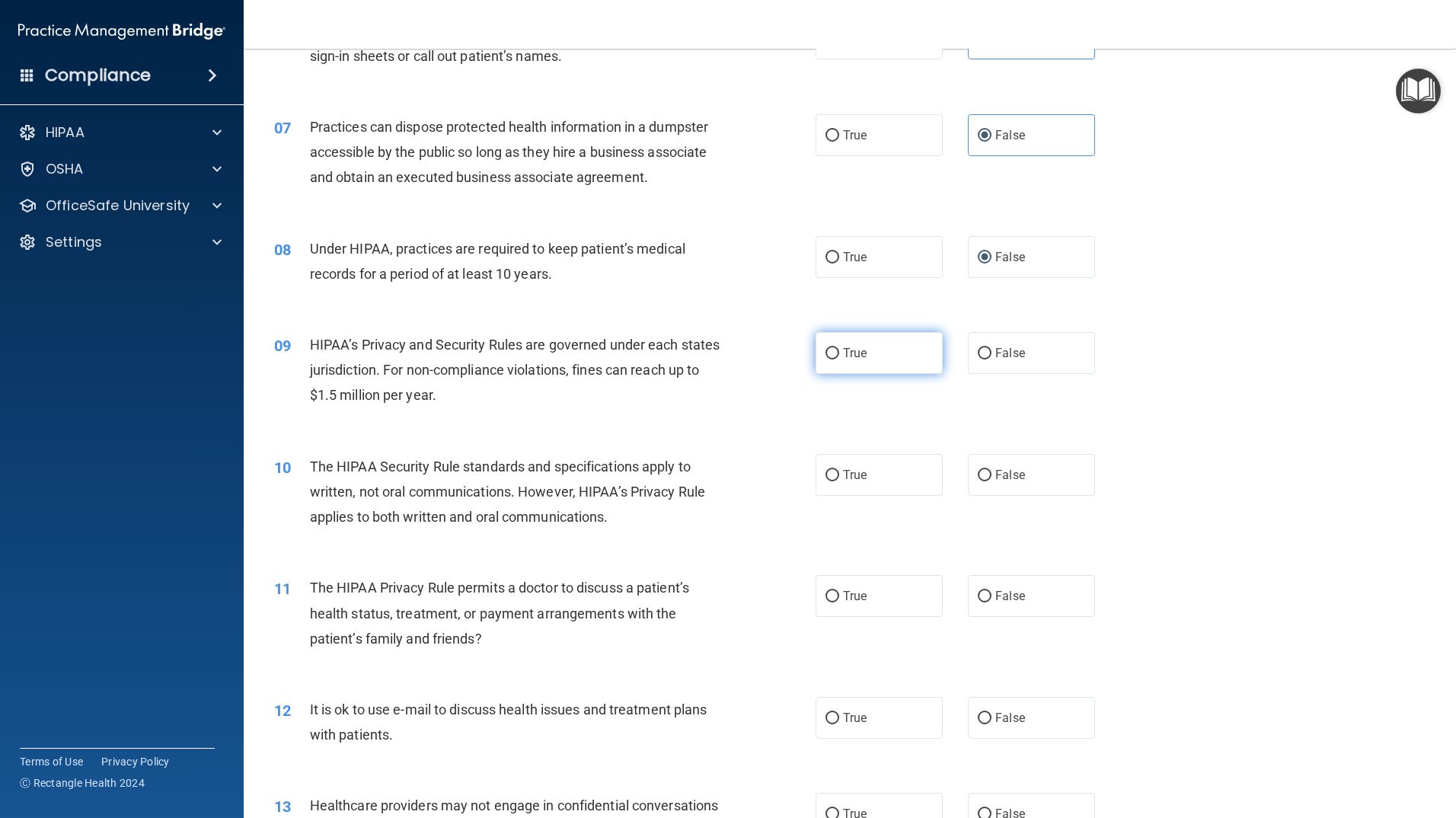
click at [852, 358] on span "True" at bounding box center [855, 353] width 24 height 15
click at [839, 358] on input "True" at bounding box center [832, 354] width 14 height 12
radio input "true"
click at [887, 483] on label "True" at bounding box center [879, 474] width 127 height 42
click at [839, 481] on input "True" at bounding box center [832, 475] width 14 height 12
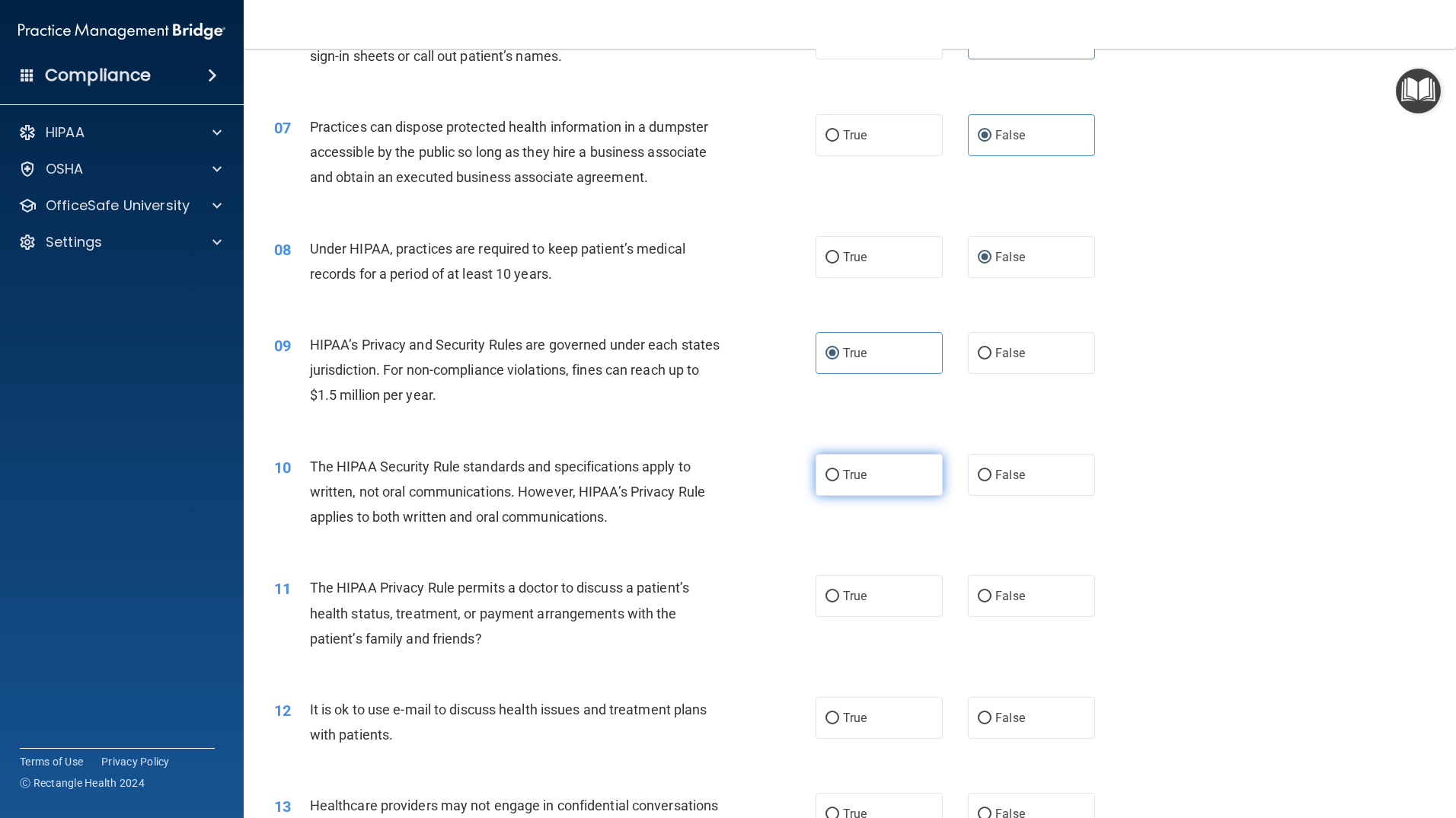
radio input "true"
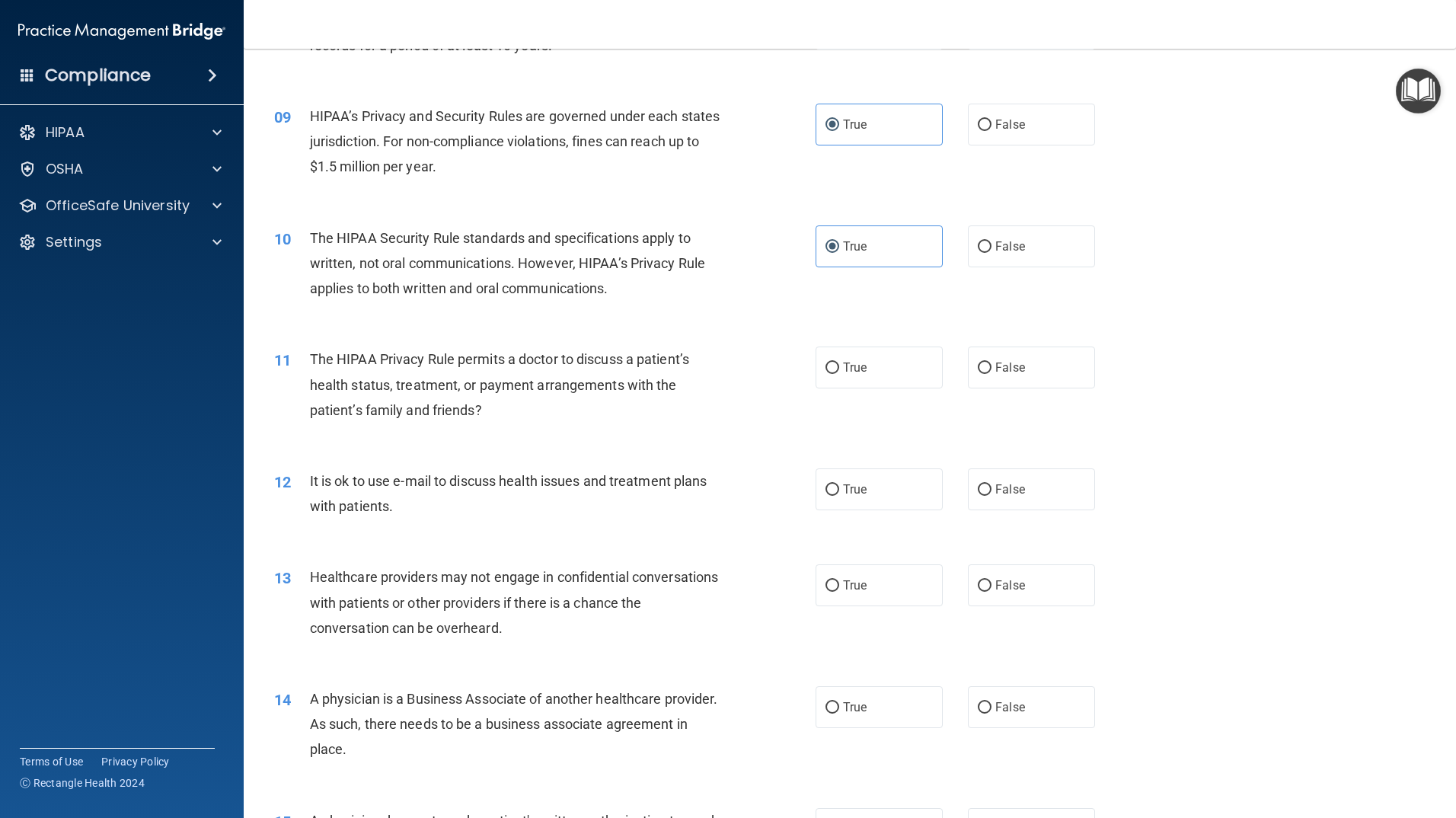
scroll to position [990, 0]
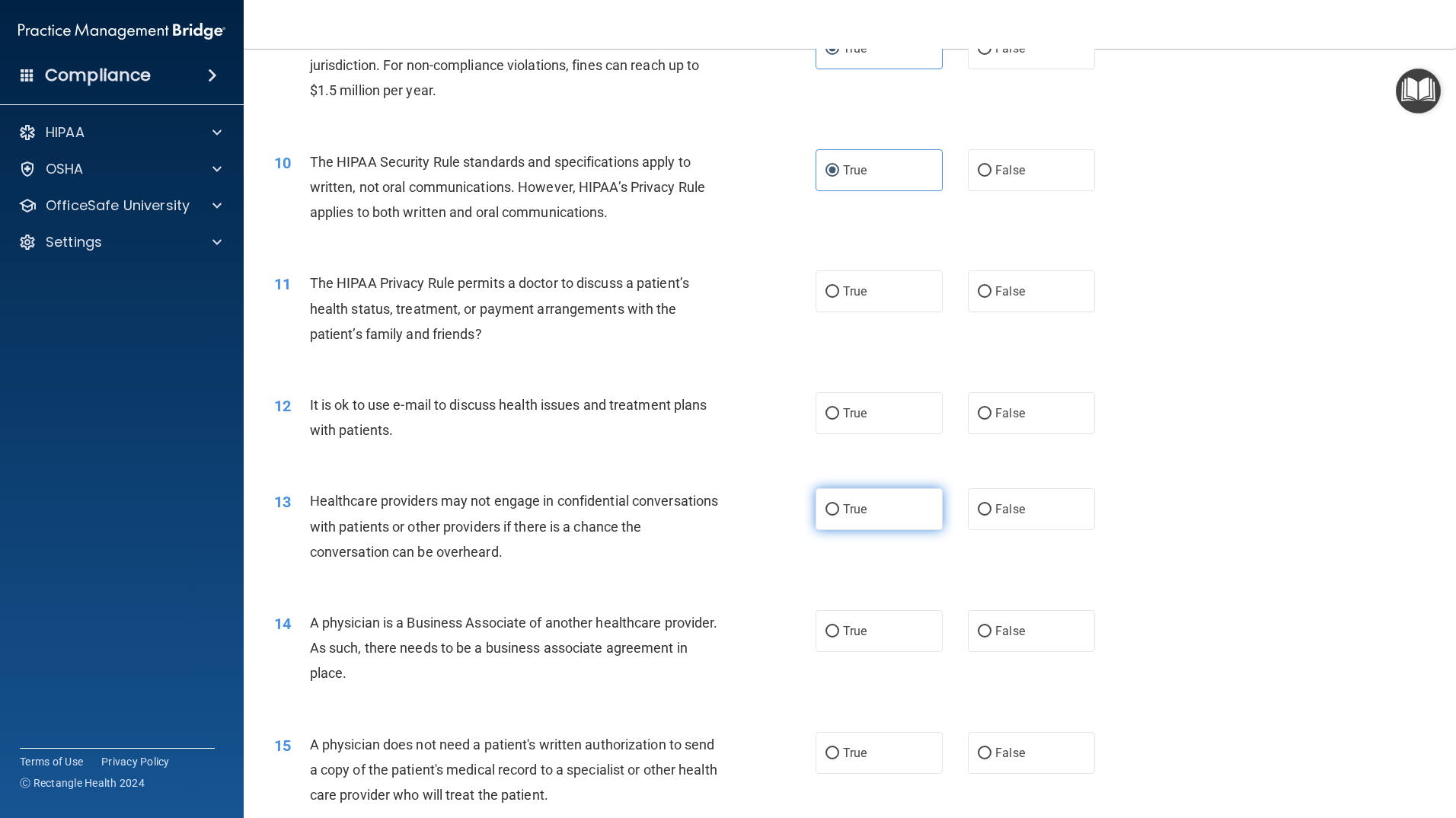
click at [843, 505] on span "True" at bounding box center [855, 509] width 24 height 15
click at [839, 505] on input "True" at bounding box center [832, 509] width 14 height 12
radio input "true"
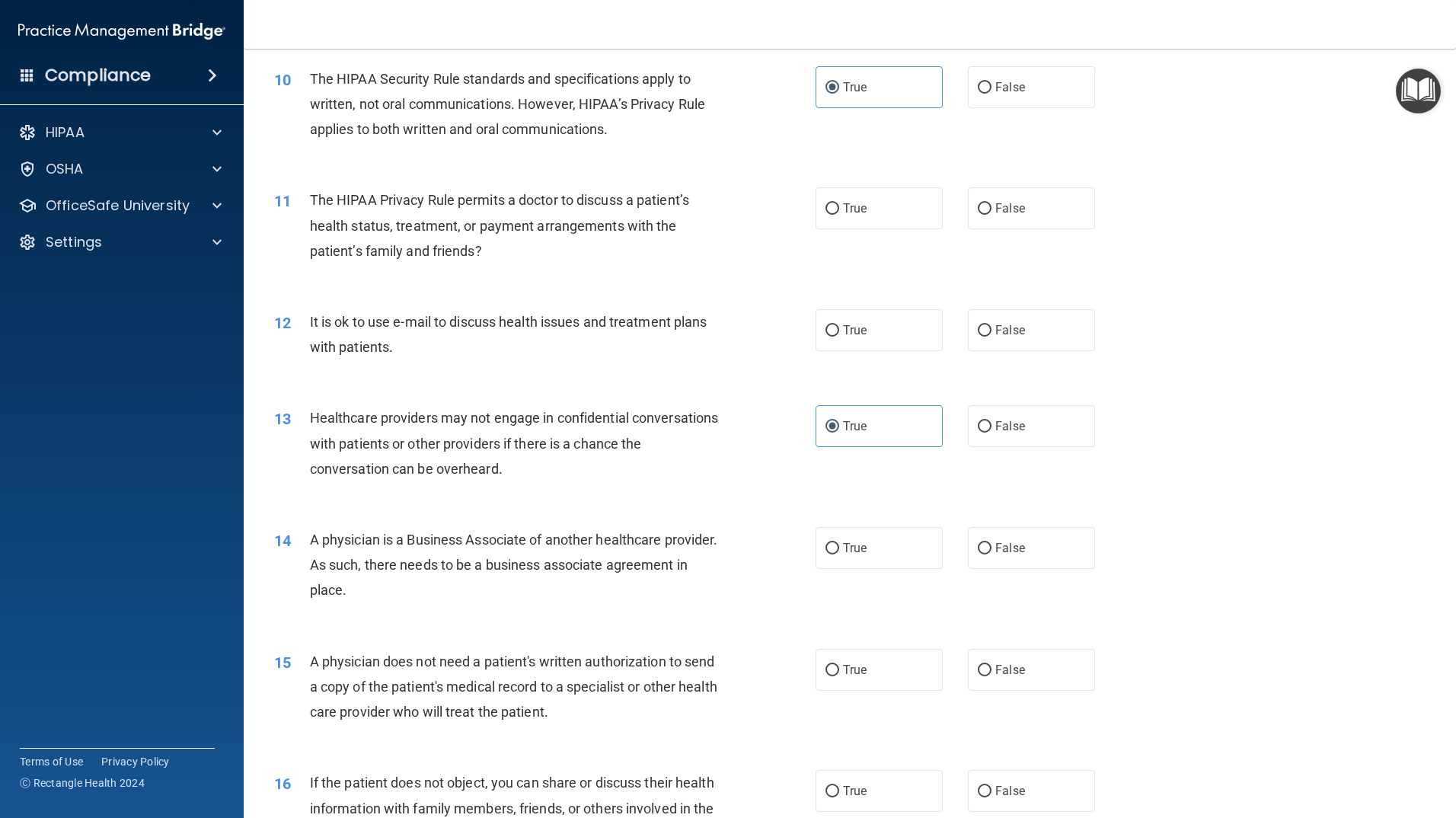
scroll to position [1218, 0]
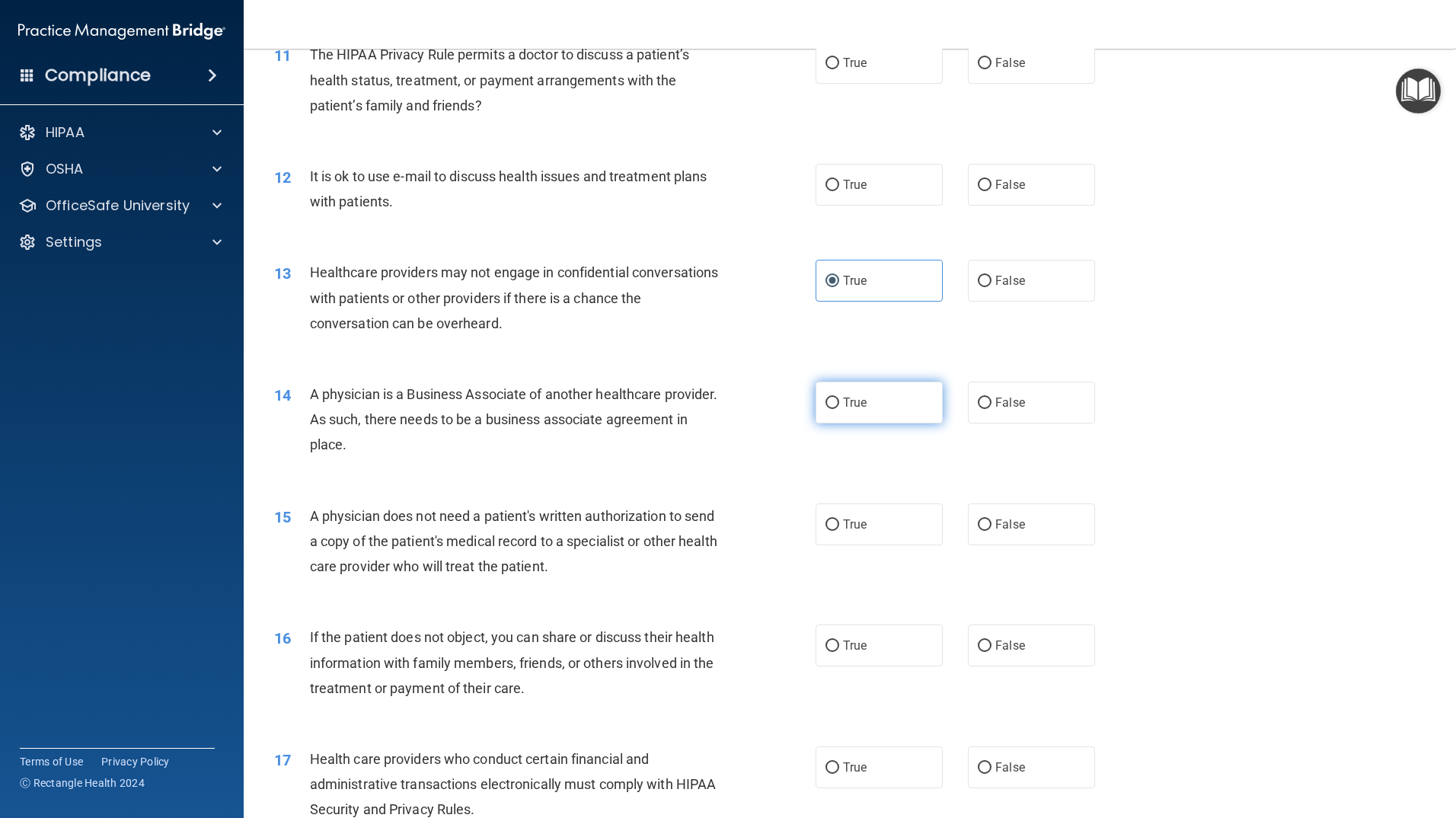
click at [860, 419] on label "True" at bounding box center [879, 403] width 127 height 42
click at [839, 409] on input "True" at bounding box center [832, 403] width 14 height 12
radio input "true"
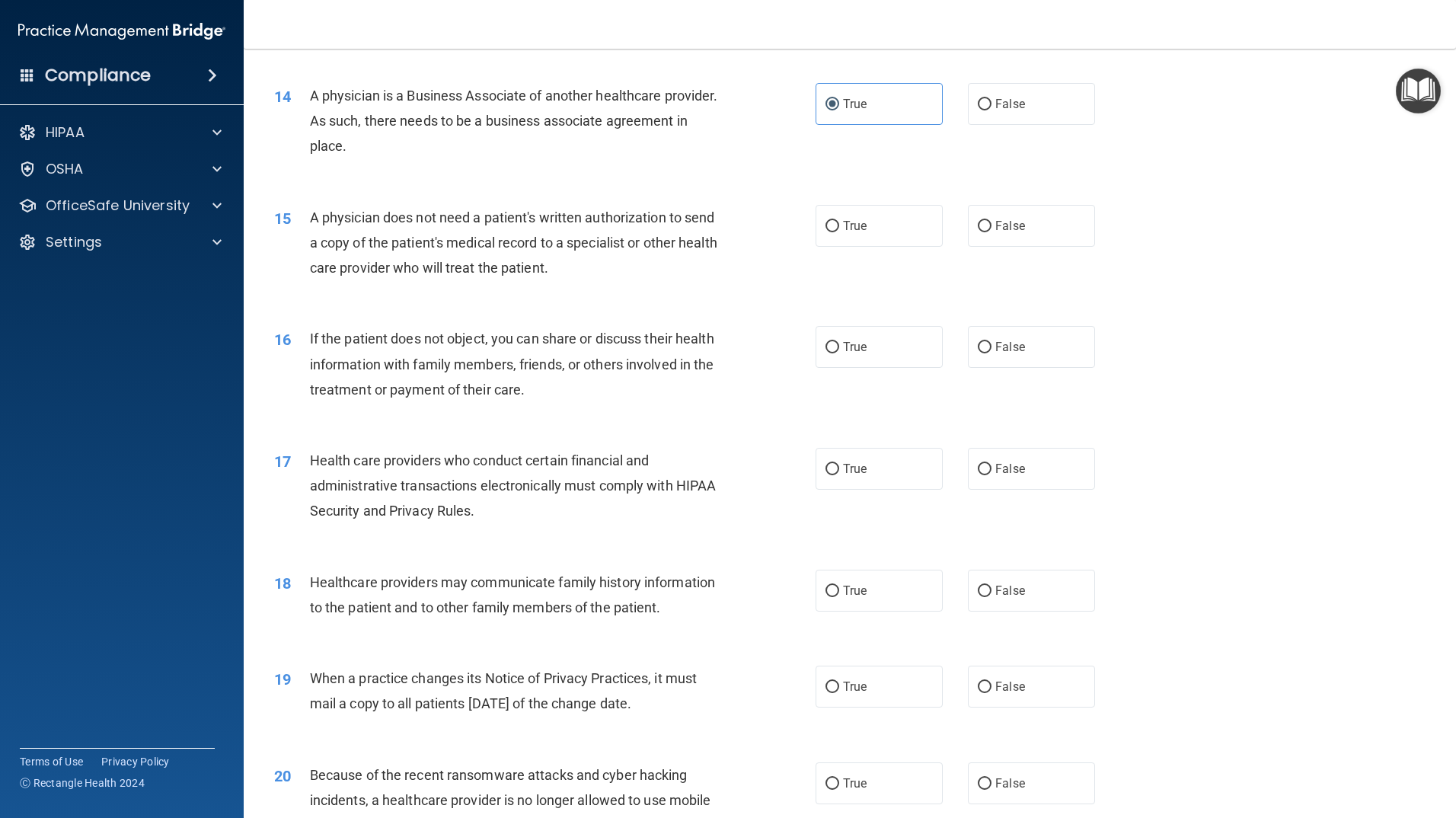
scroll to position [1522, 0]
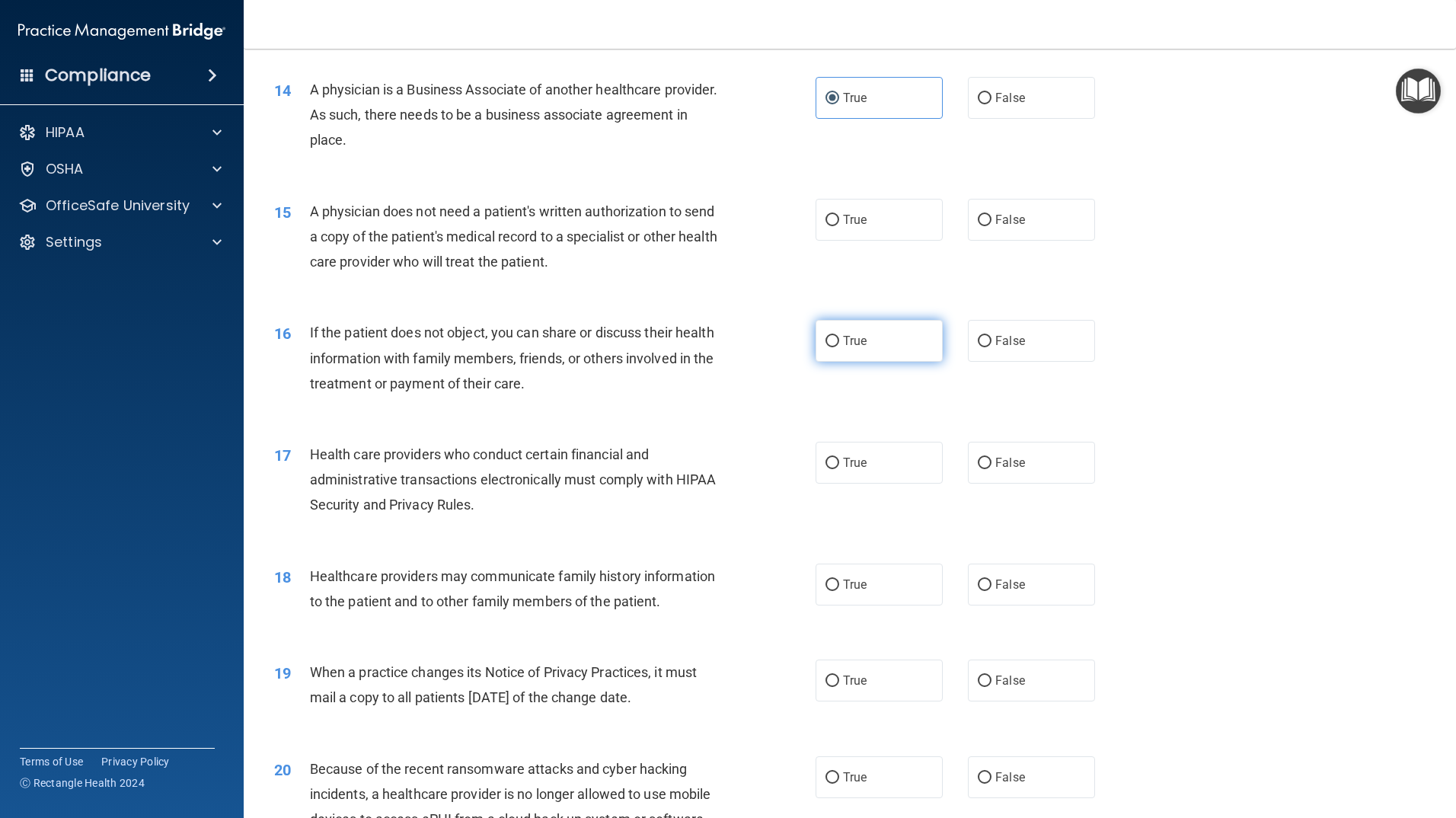
click at [826, 352] on label "True" at bounding box center [879, 341] width 127 height 42
click at [826, 347] on input "True" at bounding box center [832, 341] width 14 height 12
radio input "true"
click at [869, 462] on label "True" at bounding box center [879, 463] width 127 height 42
click at [839, 462] on input "True" at bounding box center [832, 463] width 14 height 12
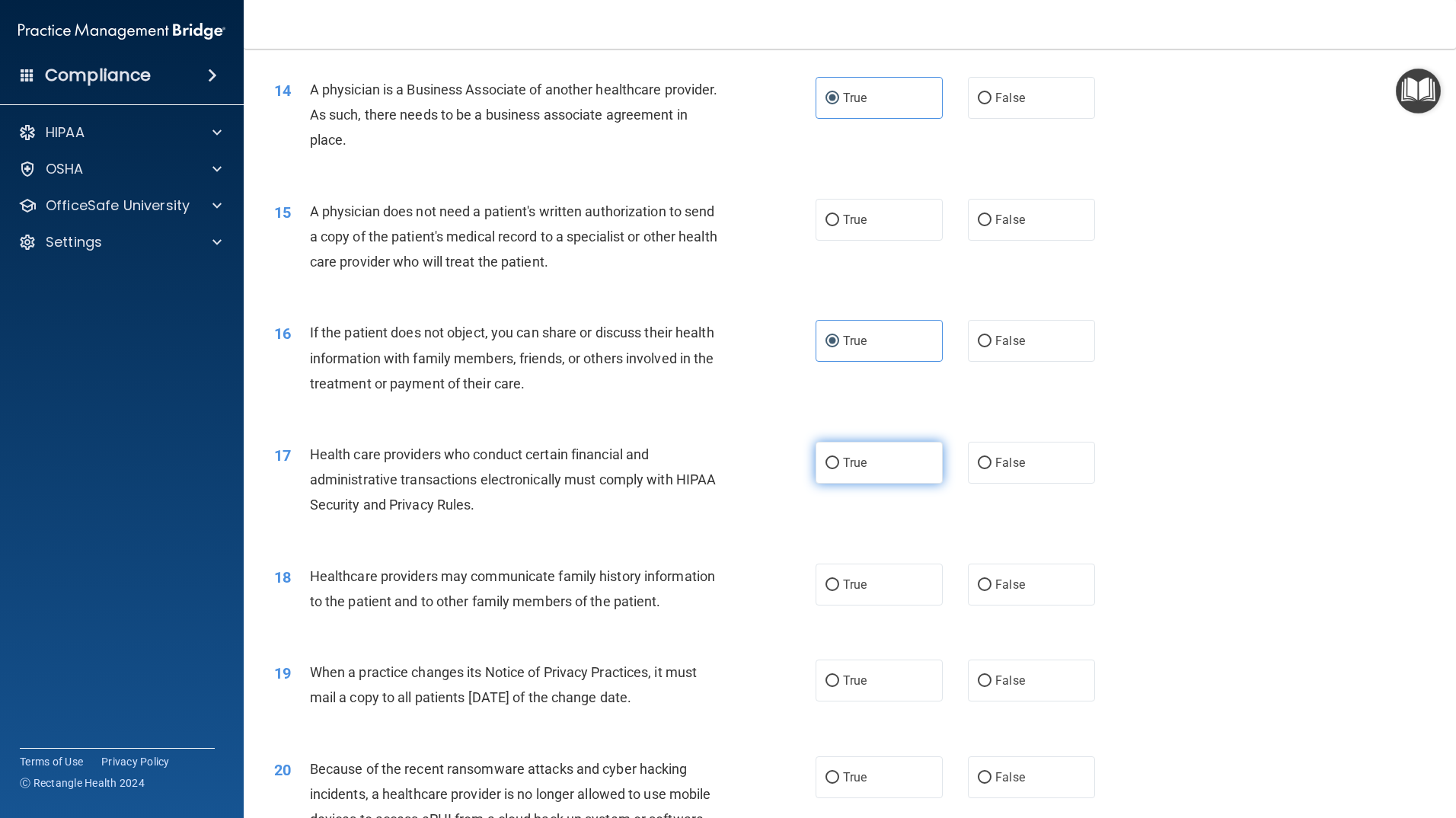
radio input "true"
click at [832, 584] on input "True" at bounding box center [832, 584] width 14 height 12
radio input "true"
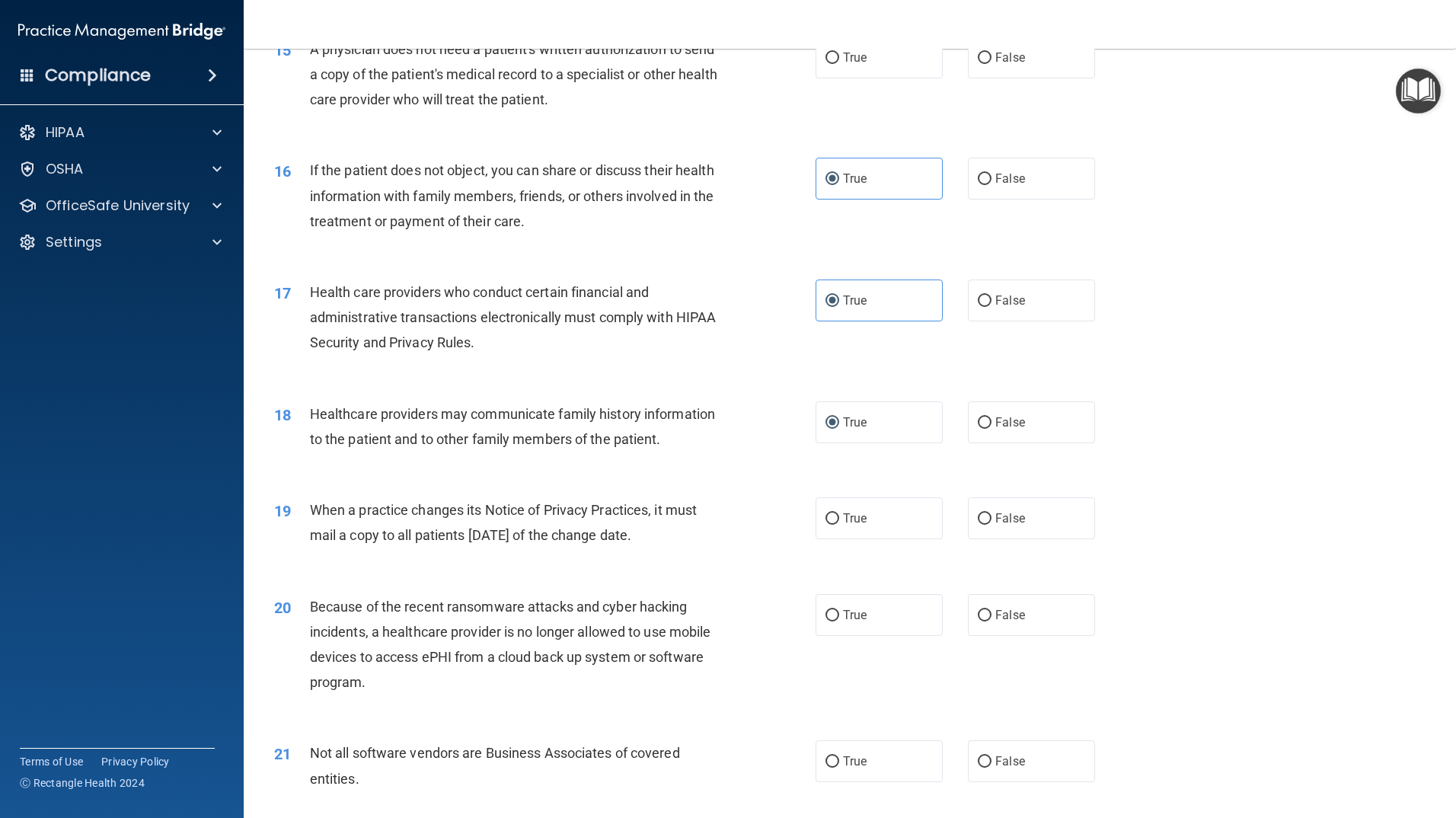
scroll to position [1751, 0]
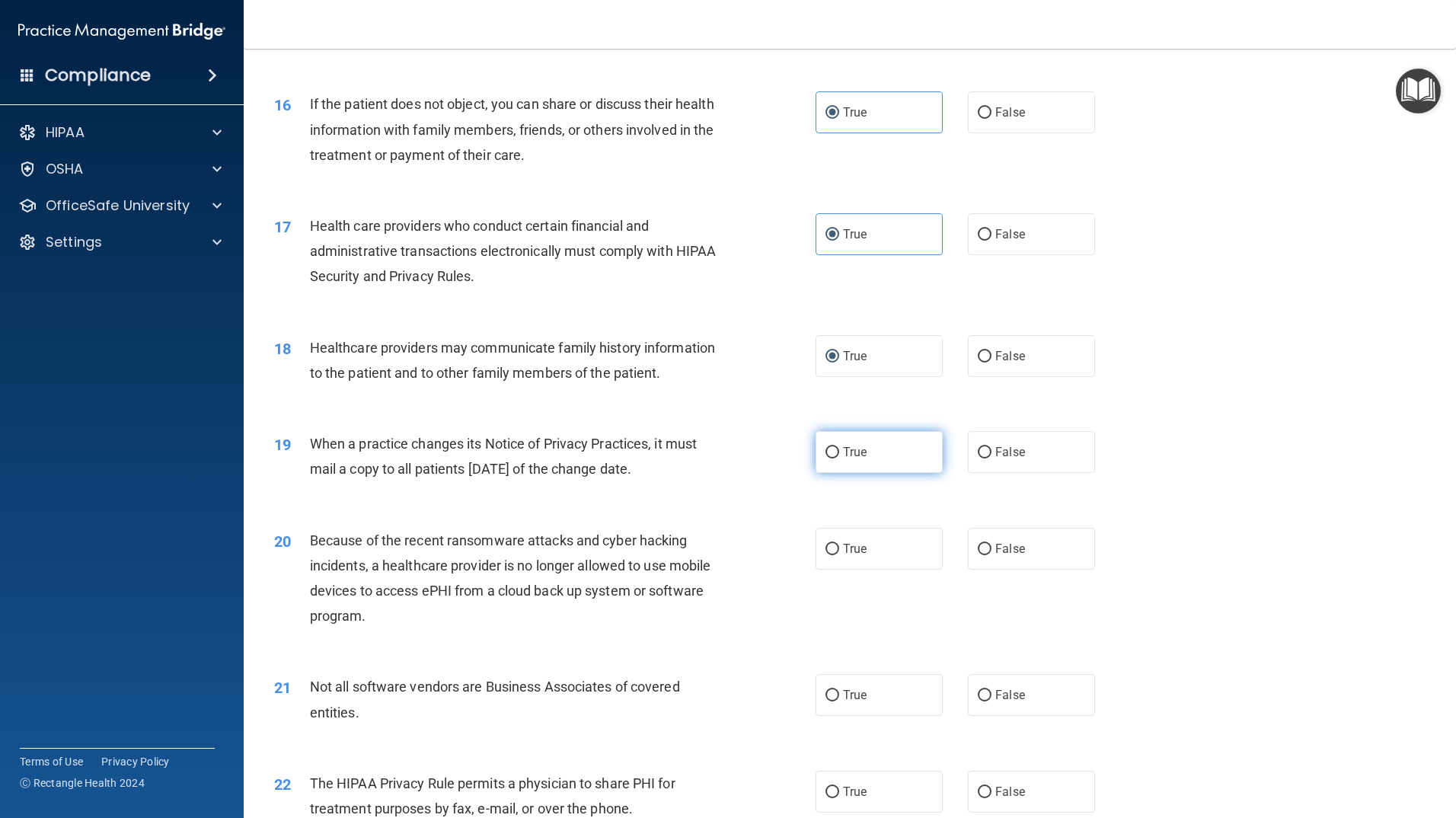
click at [826, 462] on label "True" at bounding box center [879, 452] width 127 height 42
click at [826, 458] on input "True" at bounding box center [832, 453] width 14 height 12
radio input "true"
click at [847, 564] on label "True" at bounding box center [879, 548] width 127 height 42
click at [839, 555] on input "True" at bounding box center [832, 549] width 14 height 12
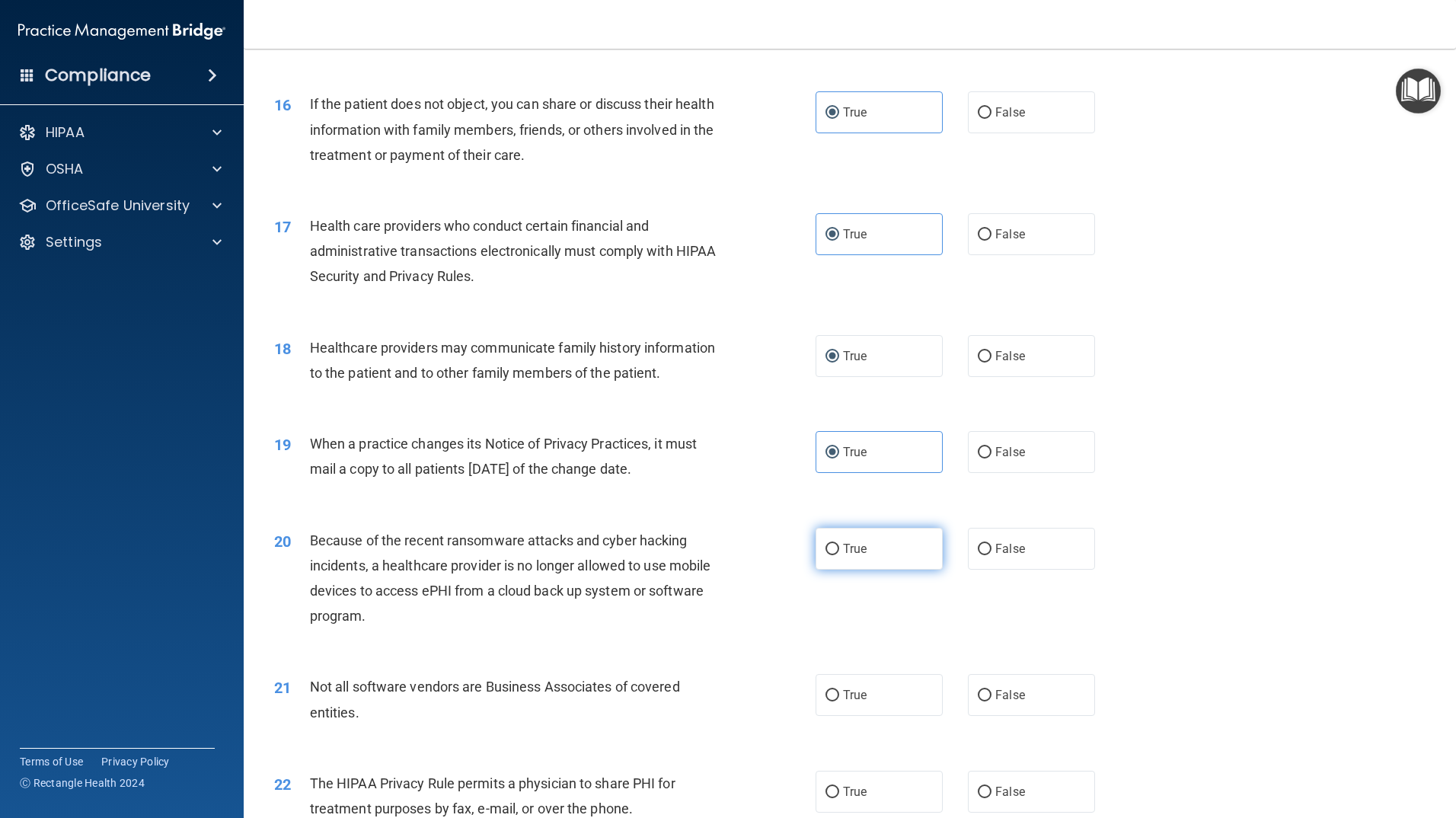
radio input "true"
click at [843, 701] on span "True" at bounding box center [855, 694] width 24 height 15
click at [839, 701] on input "True" at bounding box center [832, 695] width 14 height 12
radio input "true"
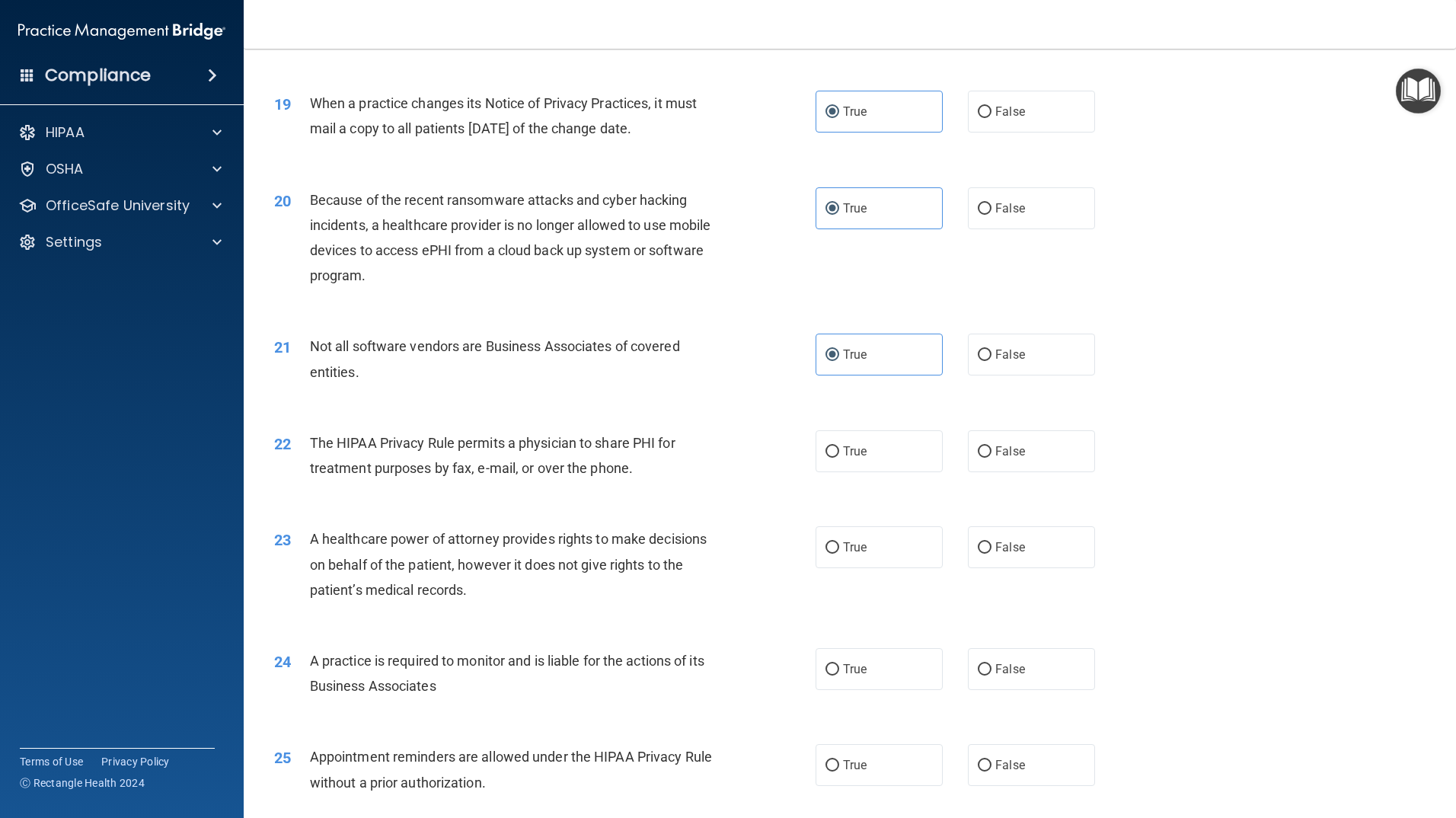
scroll to position [2131, 0]
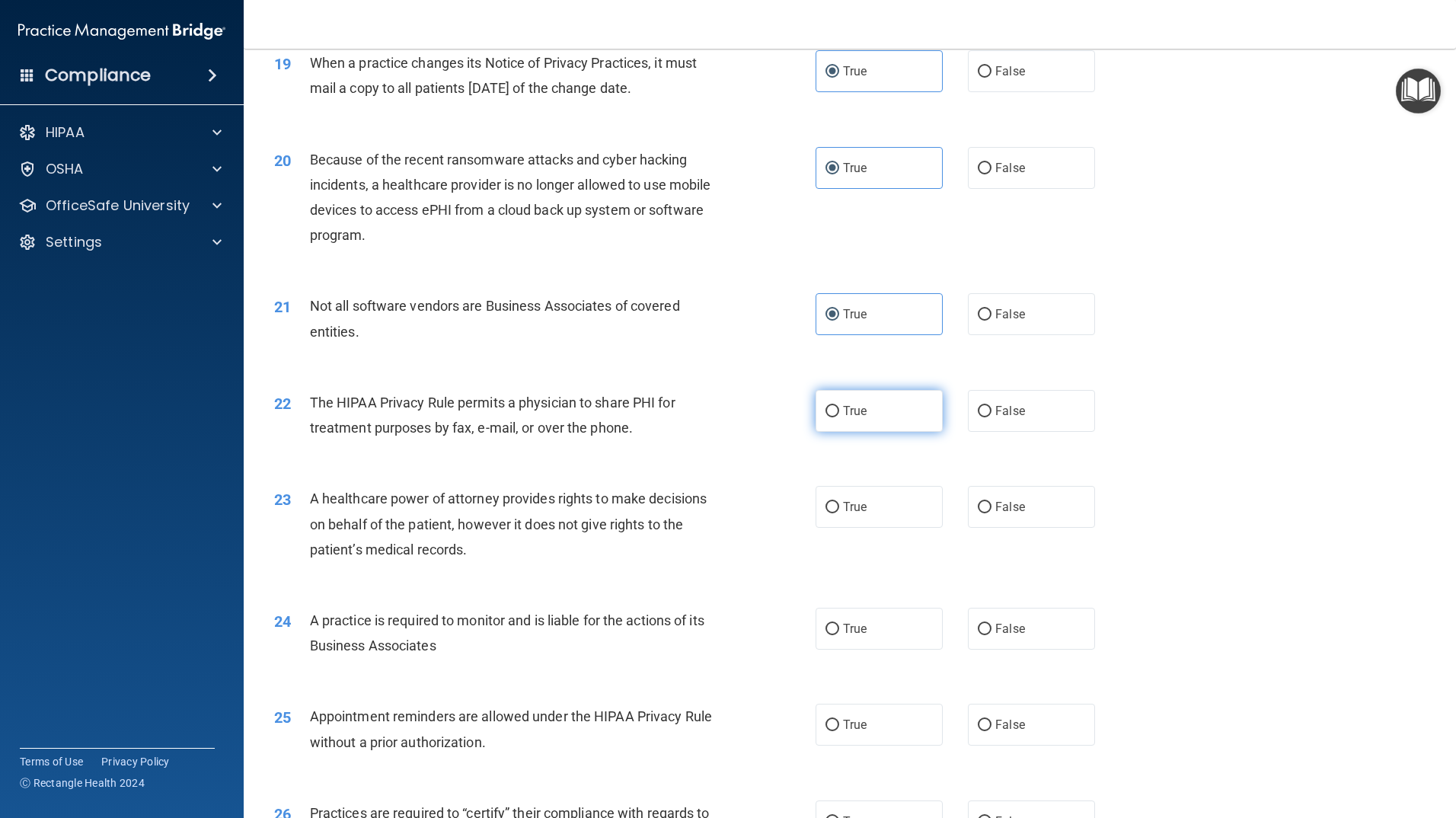
click at [845, 419] on label "True" at bounding box center [879, 411] width 127 height 42
click at [839, 417] on input "True" at bounding box center [832, 411] width 14 height 12
radio input "true"
click at [878, 512] on label "True" at bounding box center [879, 506] width 127 height 42
click at [839, 512] on input "True" at bounding box center [832, 507] width 14 height 12
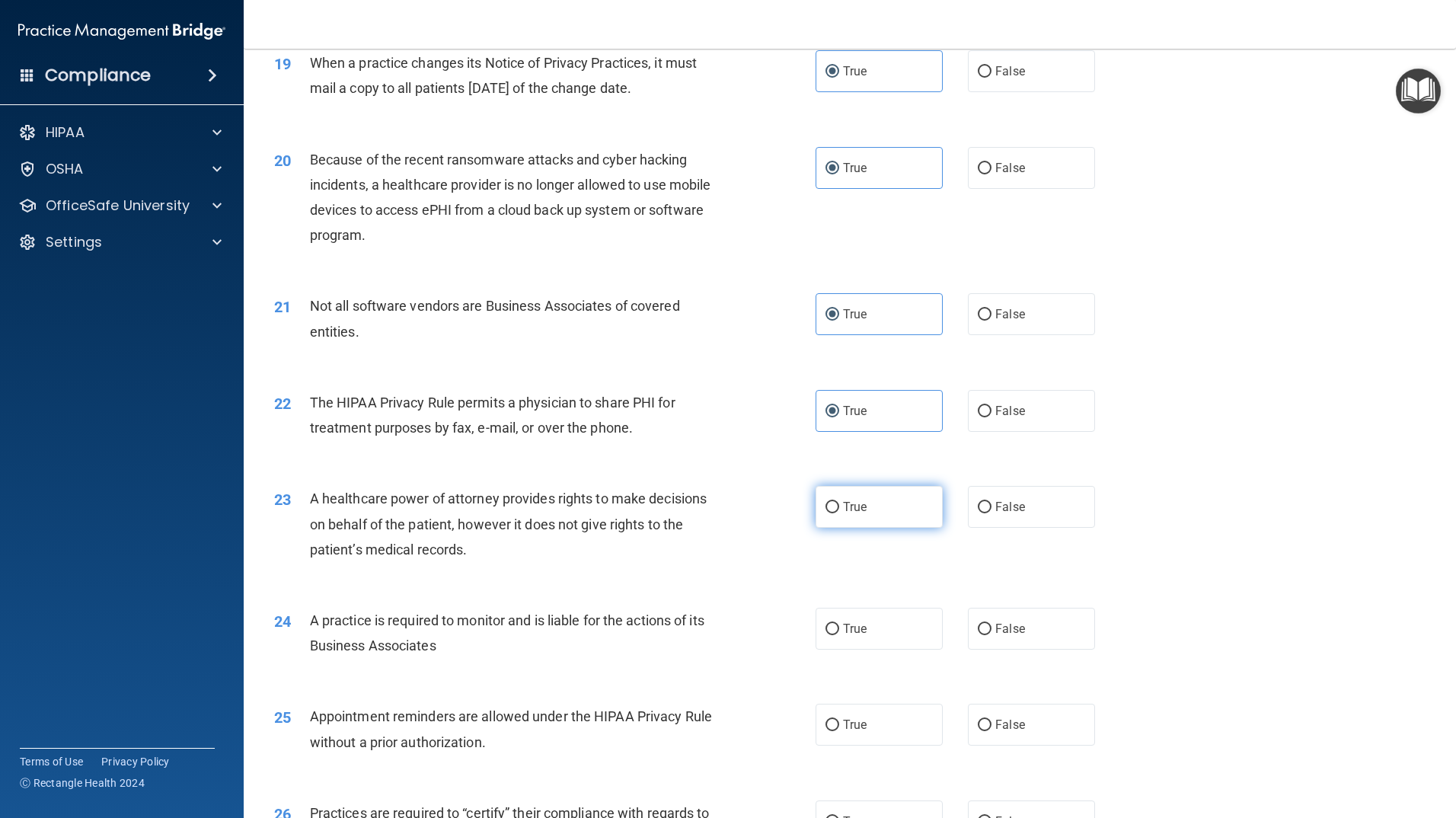
radio input "true"
click at [855, 634] on span "True" at bounding box center [855, 628] width 24 height 15
click at [839, 634] on input "True" at bounding box center [832, 629] width 14 height 12
radio input "true"
click at [1005, 632] on span "False" at bounding box center [1010, 628] width 30 height 15
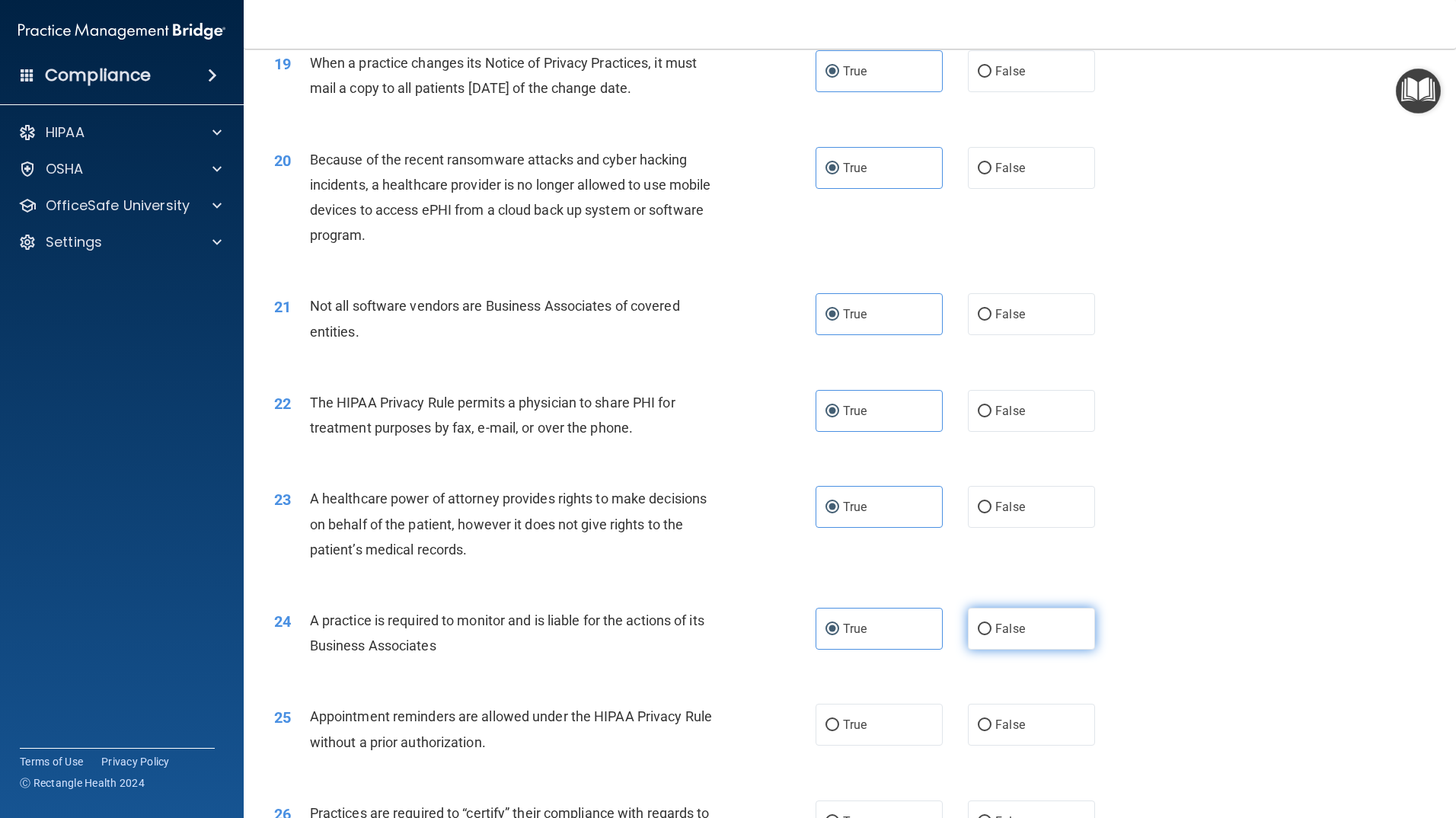
click at [991, 632] on input "False" at bounding box center [984, 629] width 14 height 12
radio input "true"
radio input "false"
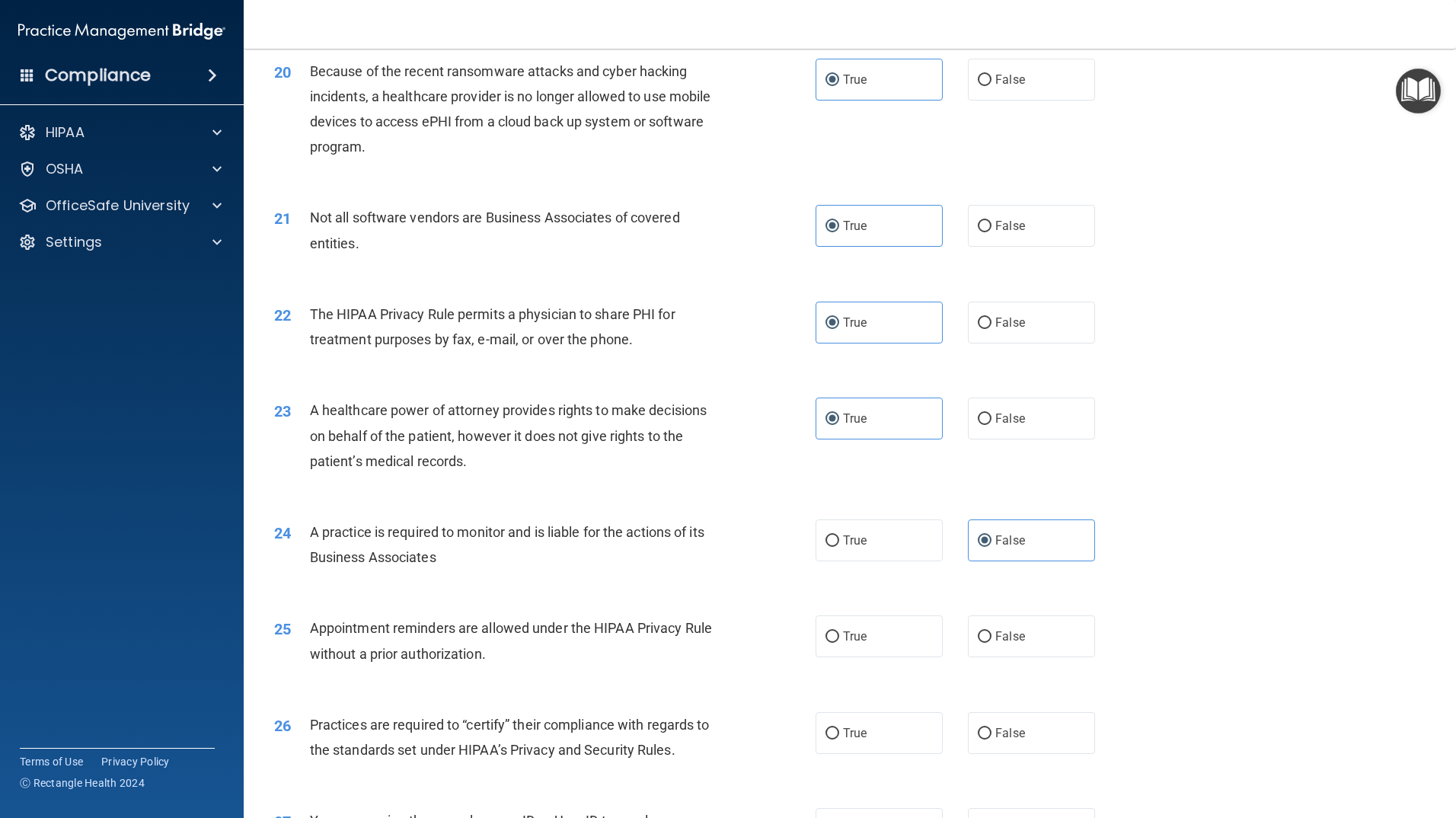
scroll to position [2436, 0]
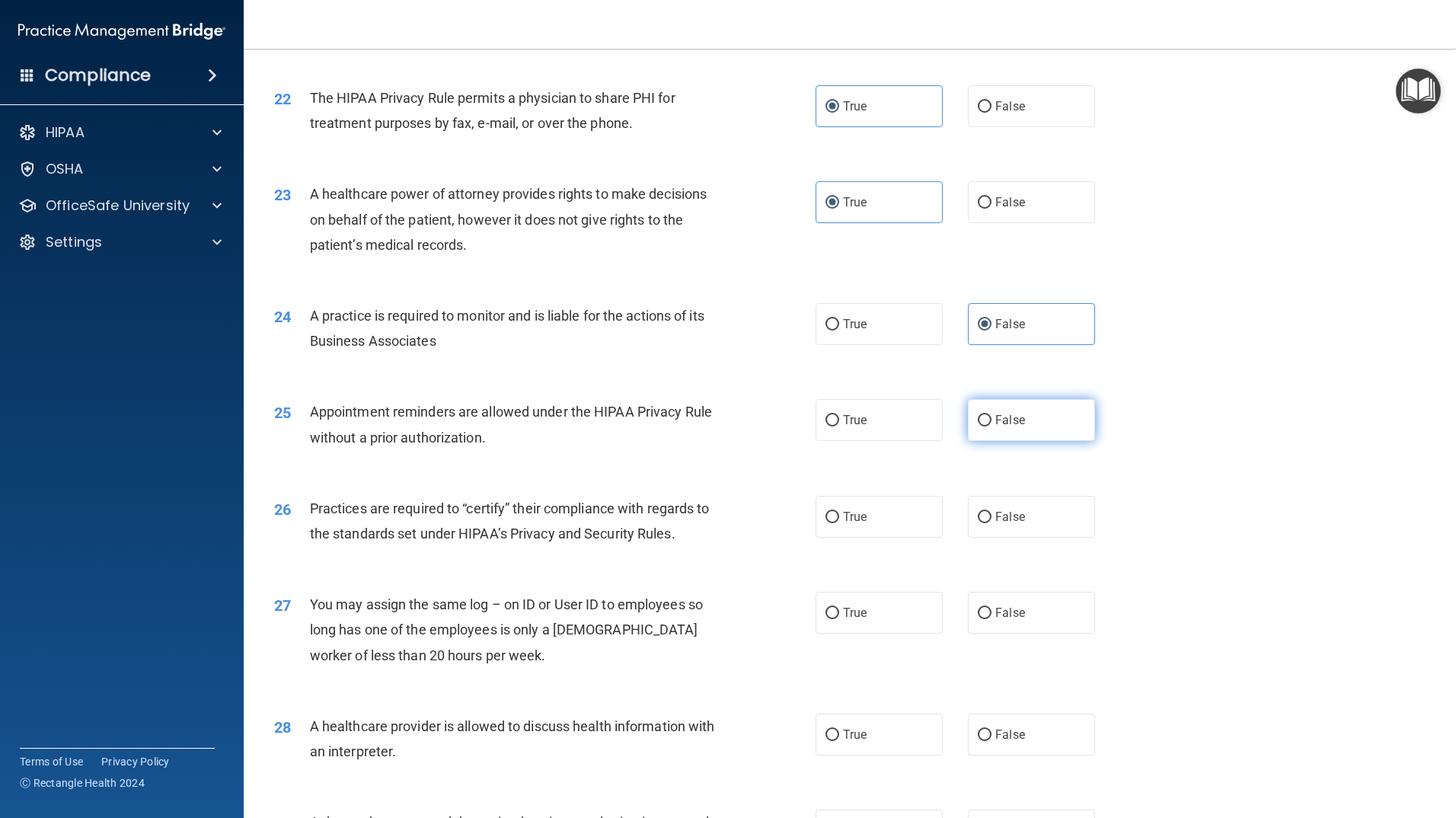
click at [997, 424] on span "False" at bounding box center [1010, 420] width 30 height 15
click at [991, 424] on input "False" at bounding box center [984, 420] width 14 height 12
radio input "true"
click at [902, 428] on label "True" at bounding box center [879, 420] width 127 height 42
click at [839, 426] on input "True" at bounding box center [832, 420] width 14 height 12
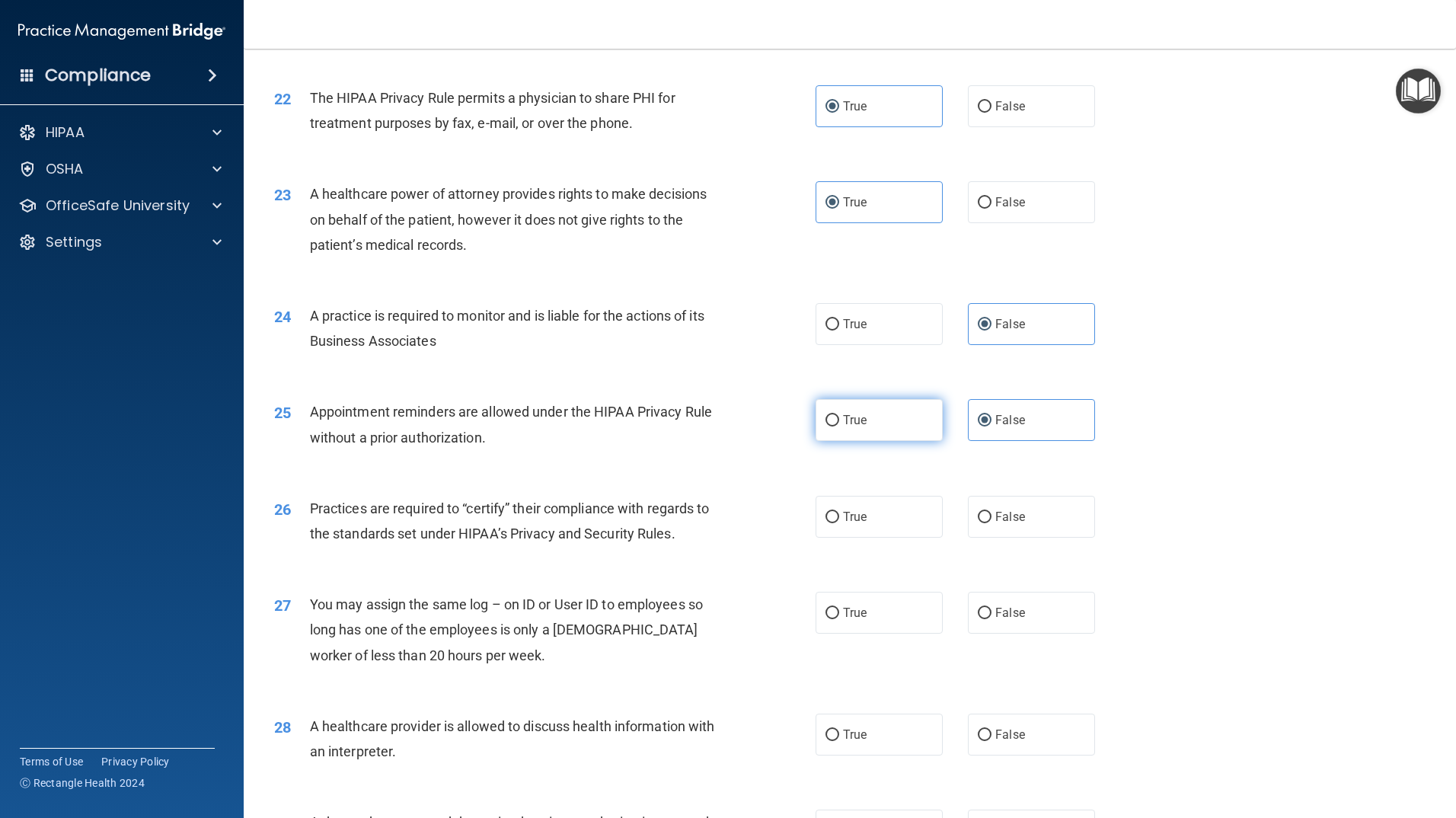
radio input "true"
radio input "false"
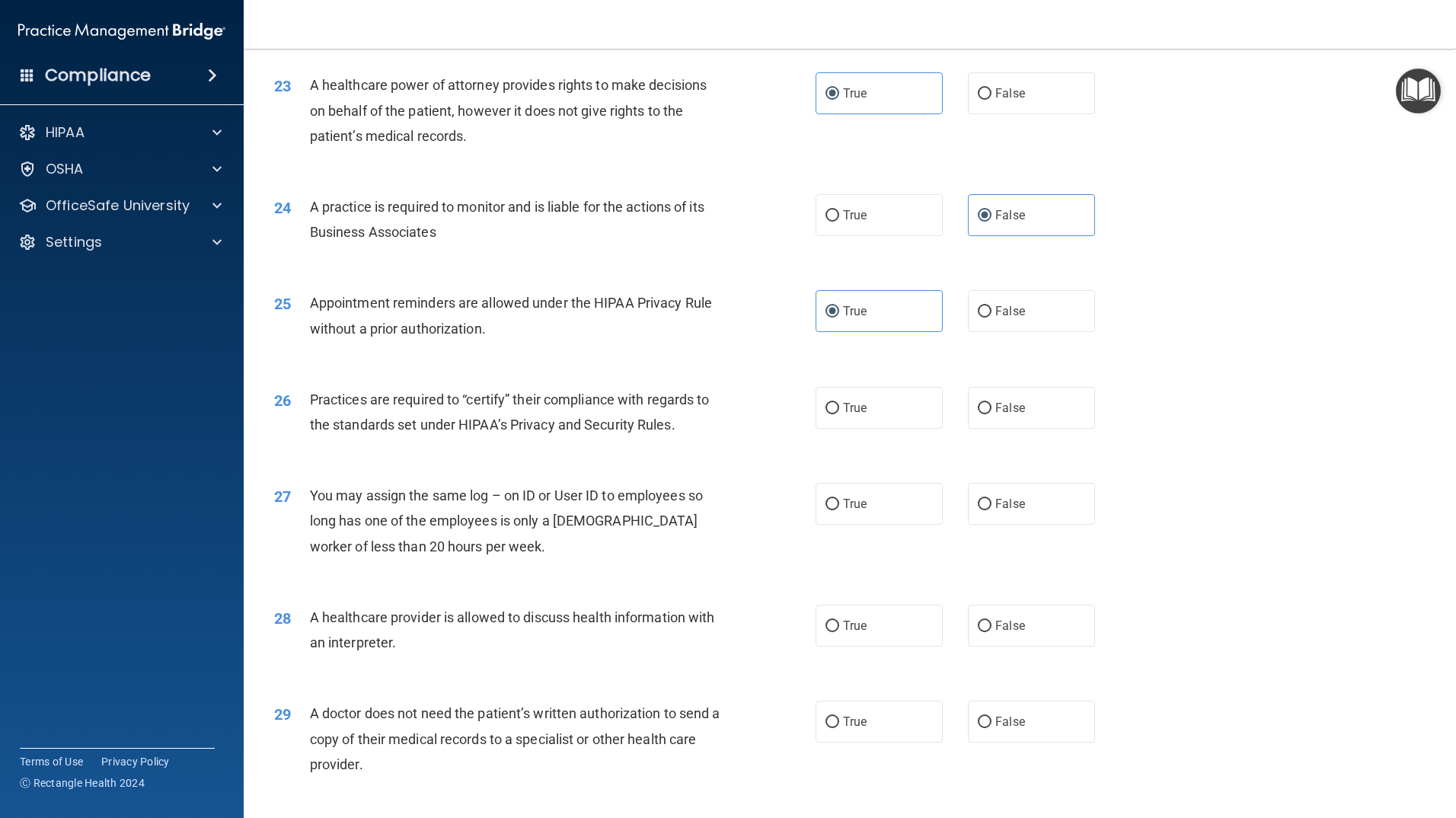
scroll to position [2726, 0]
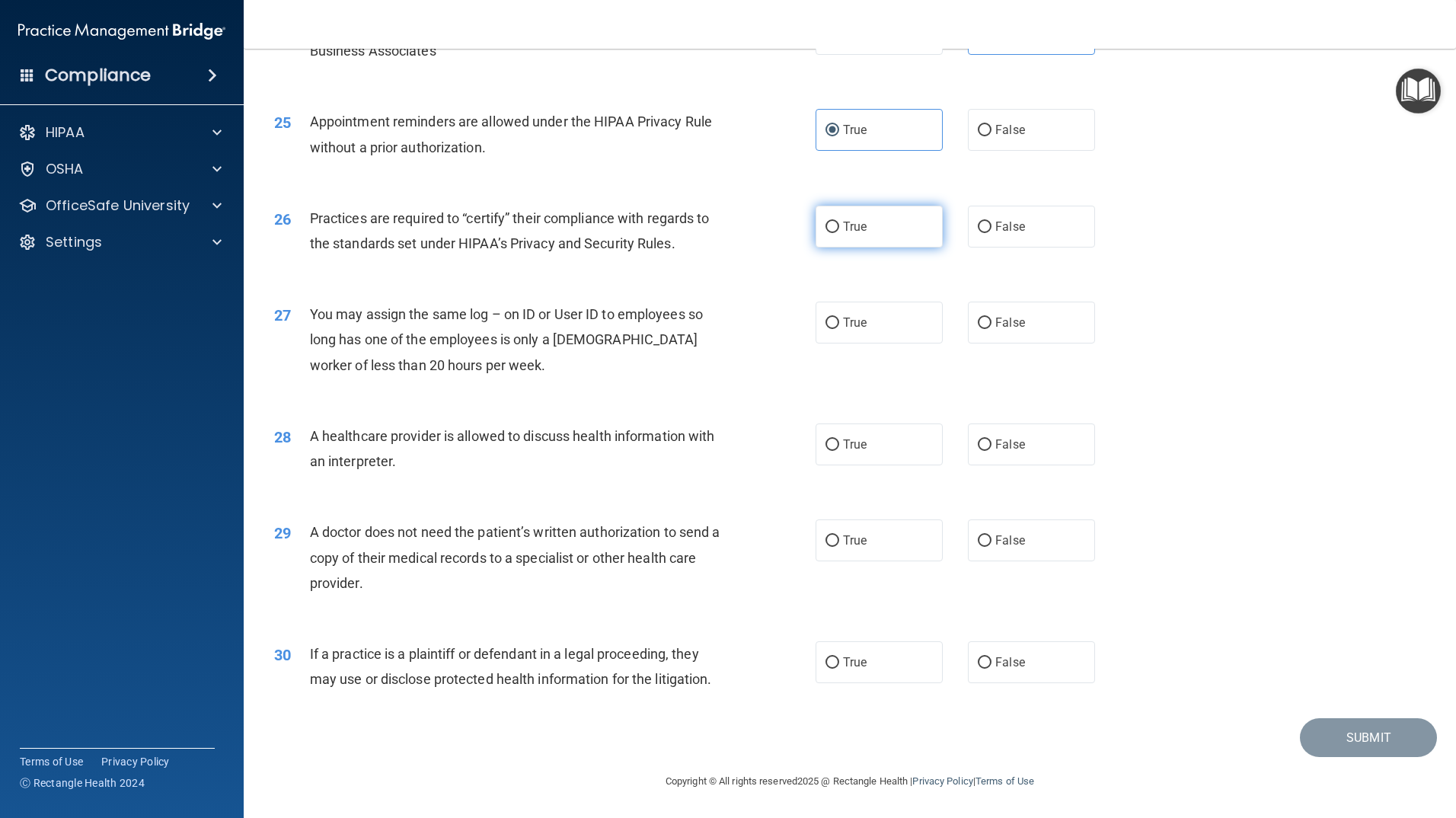
click at [872, 229] on label "True" at bounding box center [879, 226] width 127 height 42
click at [839, 229] on input "True" at bounding box center [832, 227] width 14 height 12
radio input "true"
click at [1013, 321] on span "False" at bounding box center [1010, 323] width 30 height 15
click at [991, 321] on input "False" at bounding box center [984, 323] width 14 height 12
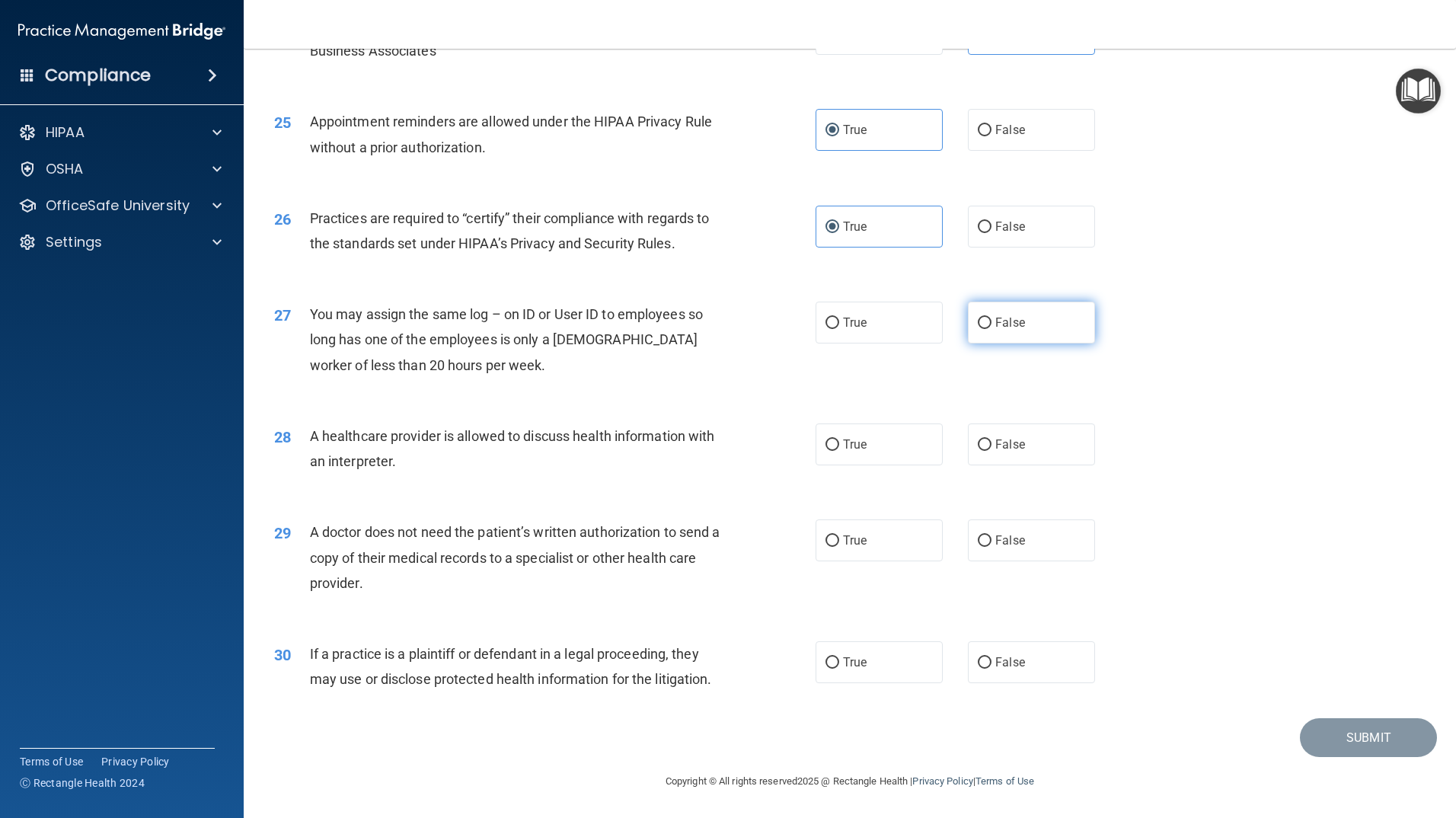
radio input "true"
click at [889, 451] on label "True" at bounding box center [879, 444] width 127 height 42
click at [839, 451] on input "True" at bounding box center [832, 444] width 14 height 12
radio input "true"
click at [1020, 459] on label "False" at bounding box center [1032, 444] width 127 height 42
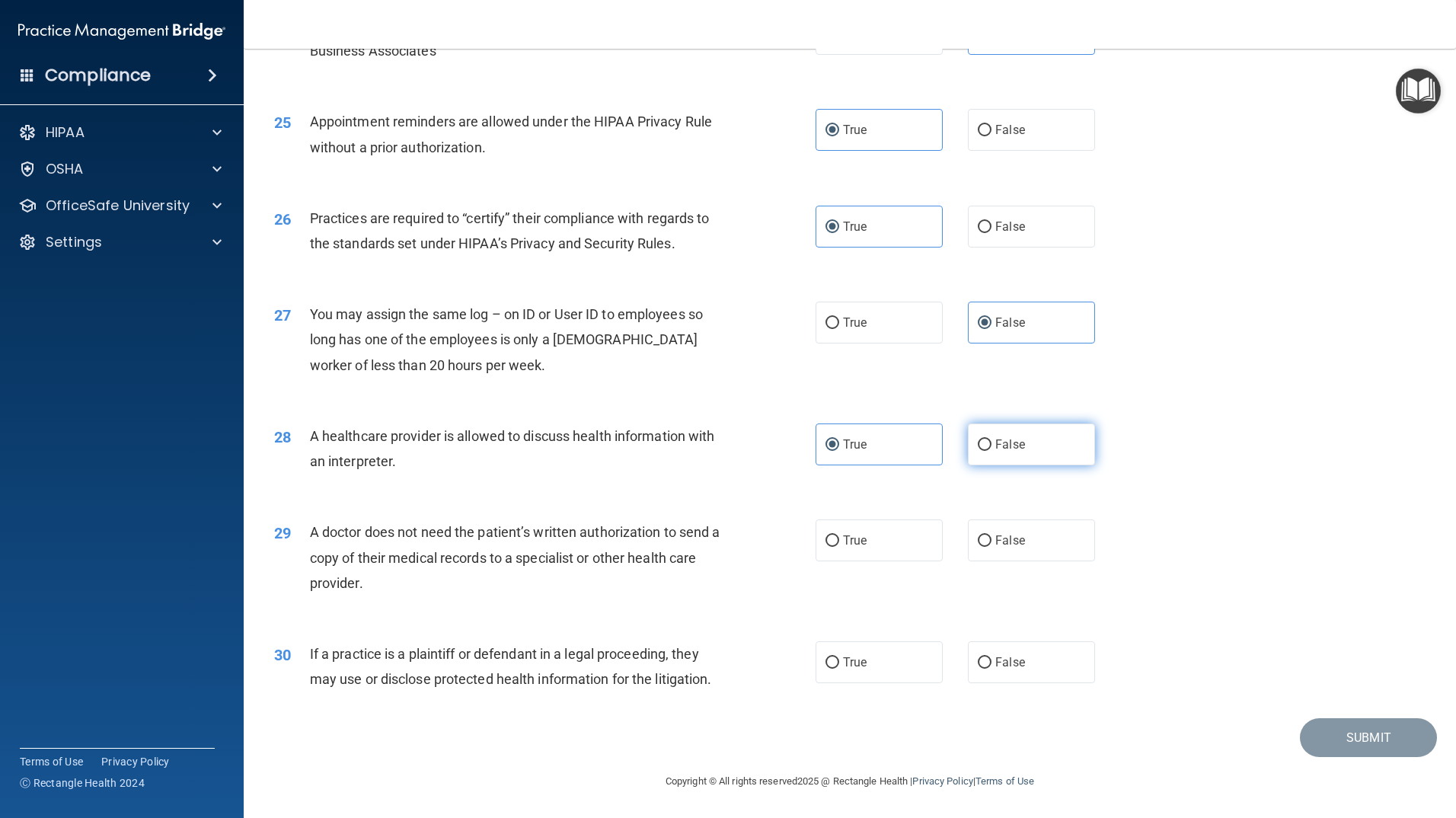
click at [991, 451] on input "False" at bounding box center [984, 444] width 14 height 12
radio input "true"
click at [929, 459] on label "True" at bounding box center [879, 444] width 127 height 42
click at [839, 451] on input "True" at bounding box center [832, 444] width 14 height 12
radio input "true"
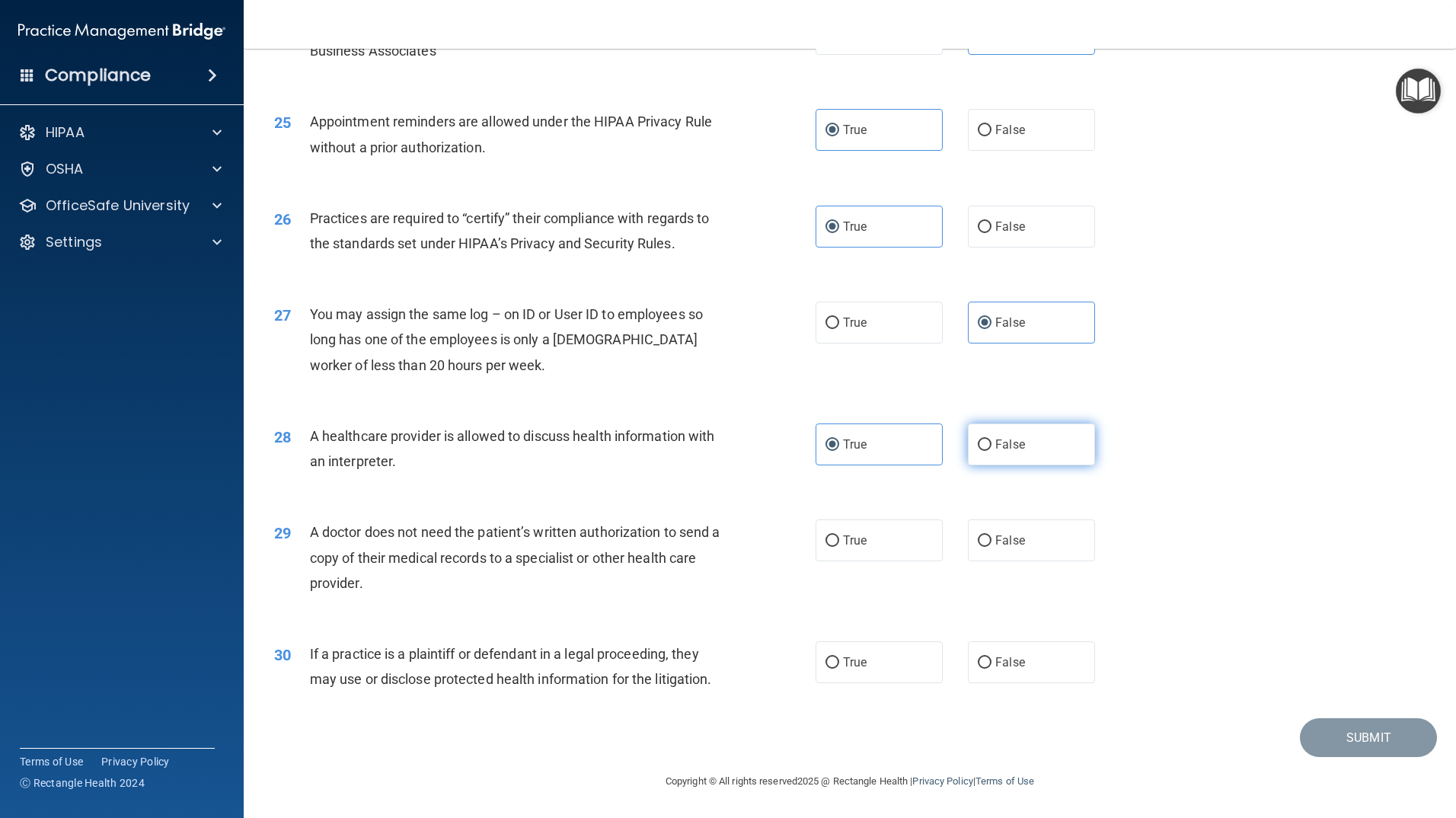
click at [989, 453] on label "False" at bounding box center [1032, 444] width 127 height 42
click at [989, 451] on input "False" at bounding box center [984, 444] width 14 height 12
radio input "true"
radio input "false"
click at [978, 546] on input "False" at bounding box center [984, 541] width 14 height 12
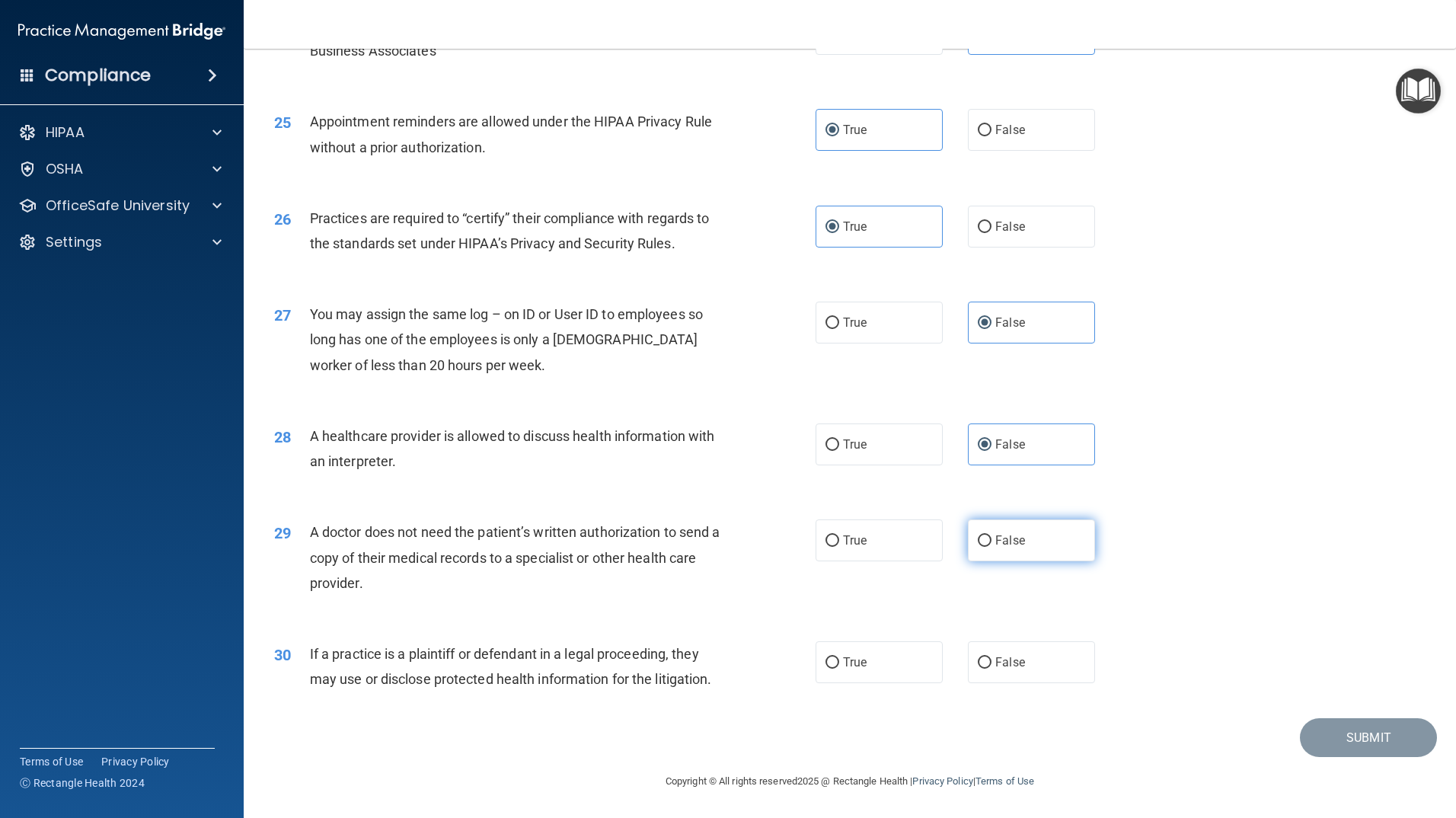
radio input "true"
click at [849, 673] on label "True" at bounding box center [879, 662] width 127 height 42
click at [839, 668] on input "True" at bounding box center [832, 663] width 14 height 12
radio input "true"
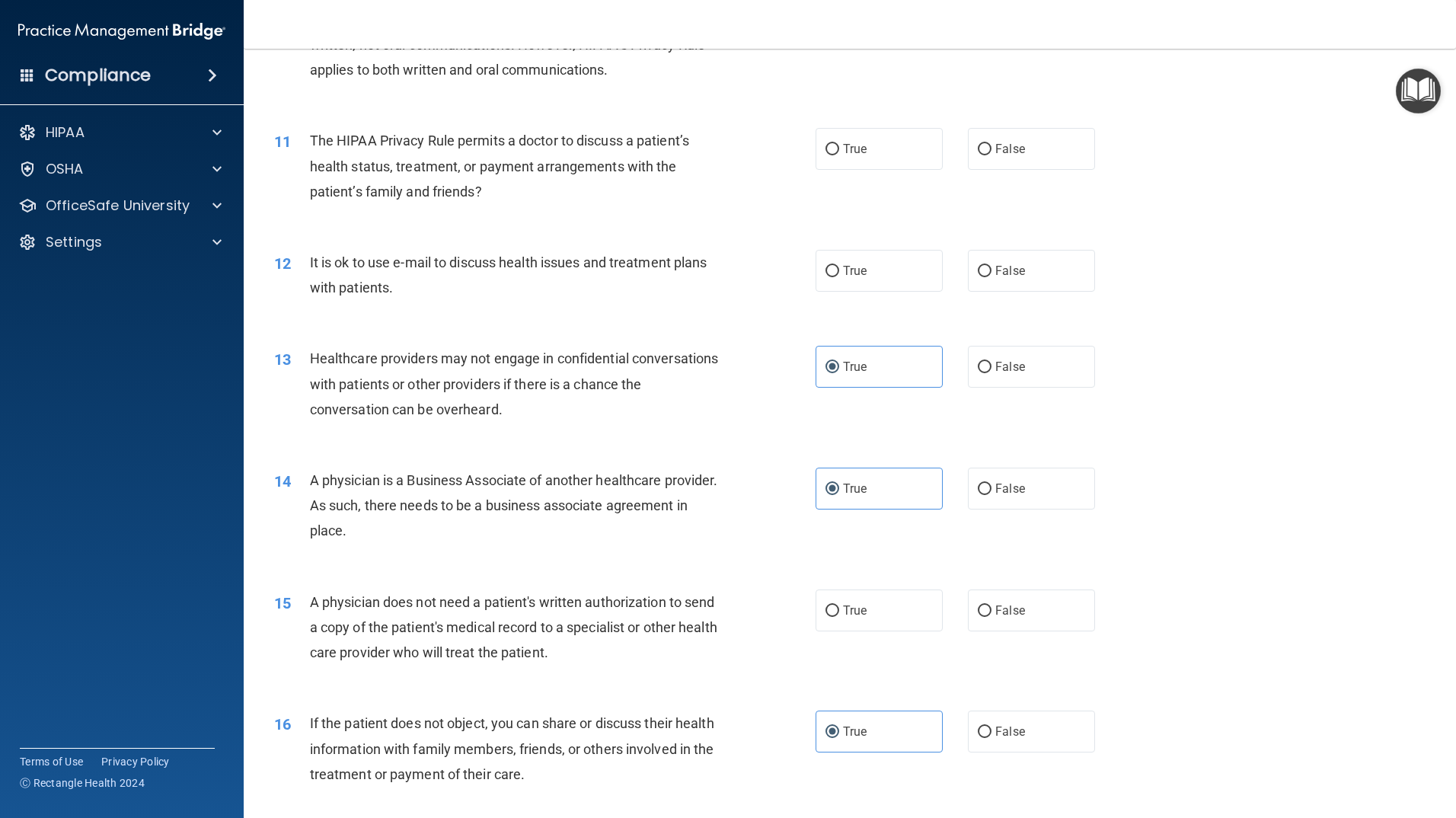
scroll to position [1127, 0]
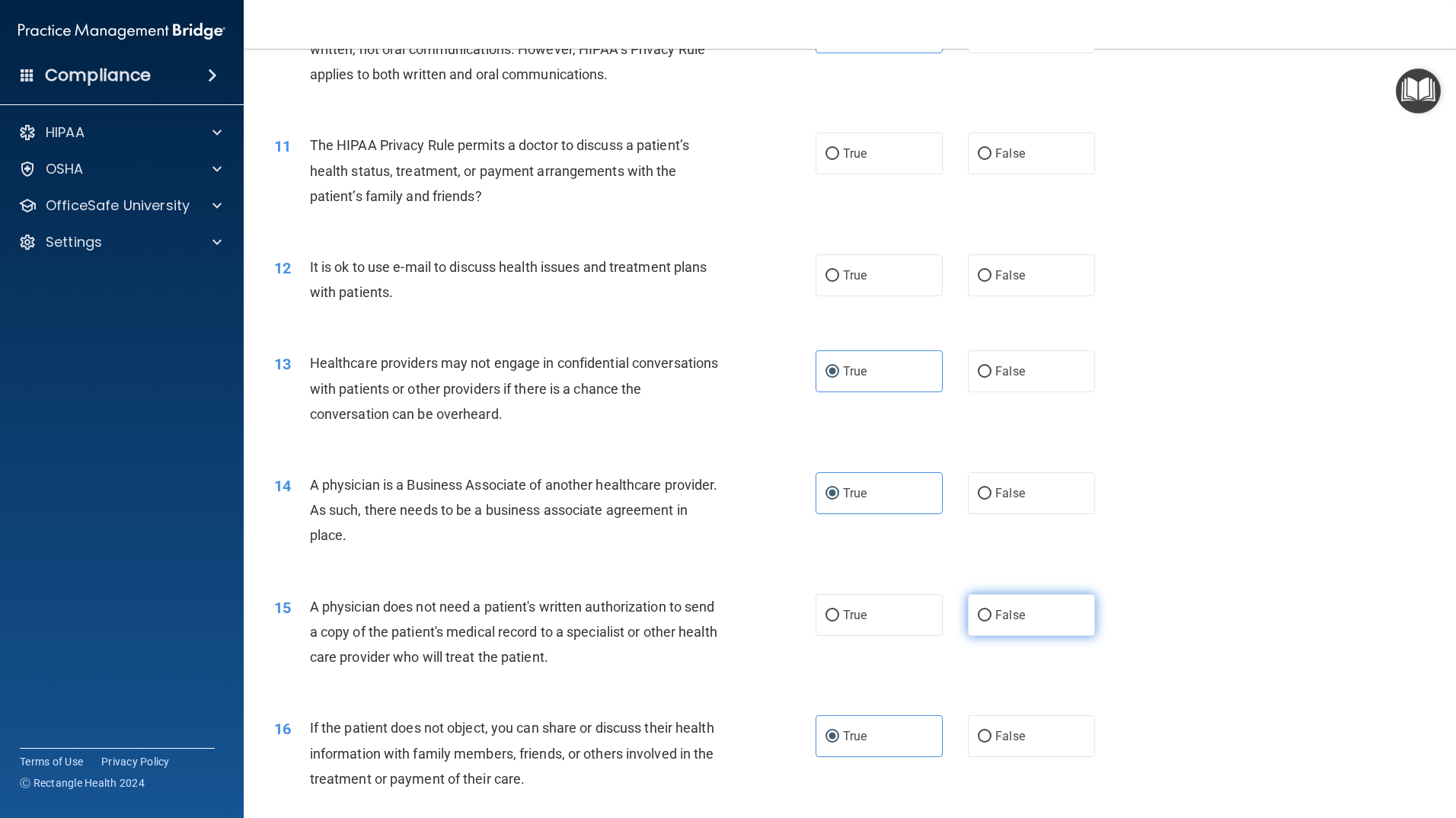
click at [974, 629] on label "False" at bounding box center [1032, 614] width 127 height 42
click at [978, 621] on input "False" at bounding box center [984, 615] width 14 height 12
radio input "true"
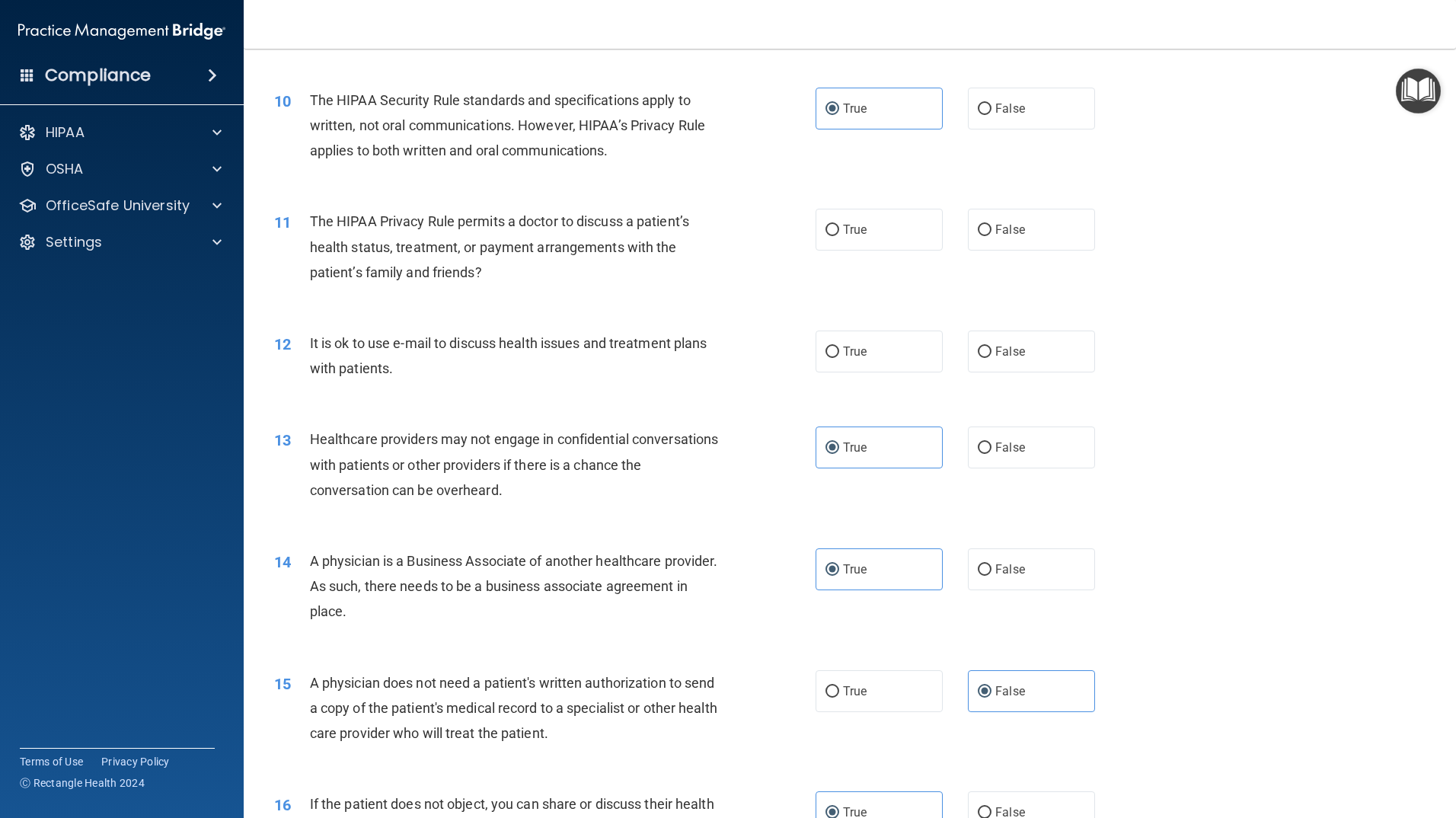
scroll to position [975, 0]
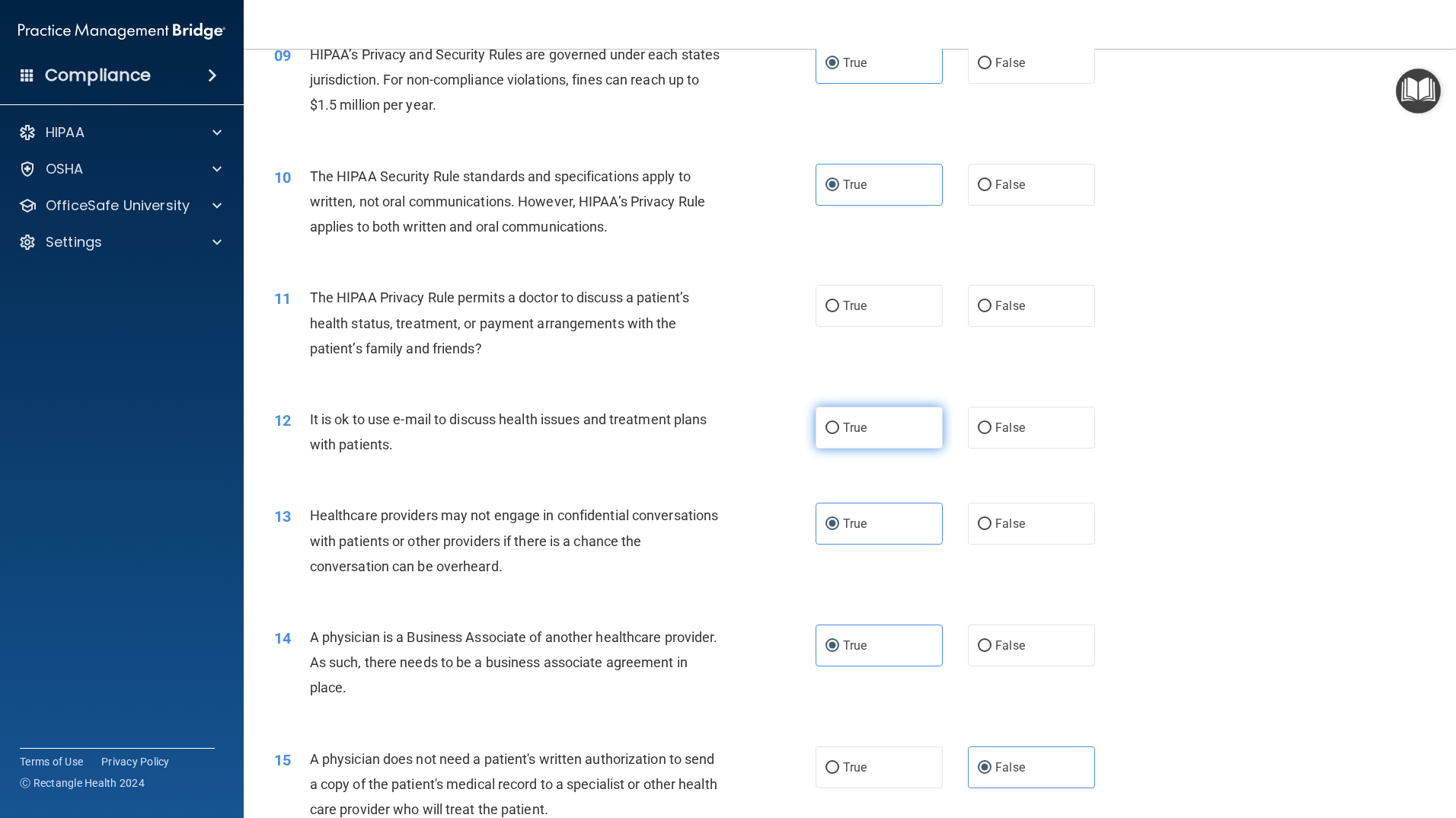
click at [901, 429] on label "True" at bounding box center [879, 427] width 127 height 42
click at [839, 429] on input "True" at bounding box center [832, 428] width 14 height 12
radio input "true"
click at [982, 316] on label "False" at bounding box center [1032, 305] width 127 height 42
click at [982, 312] on input "False" at bounding box center [984, 306] width 14 height 12
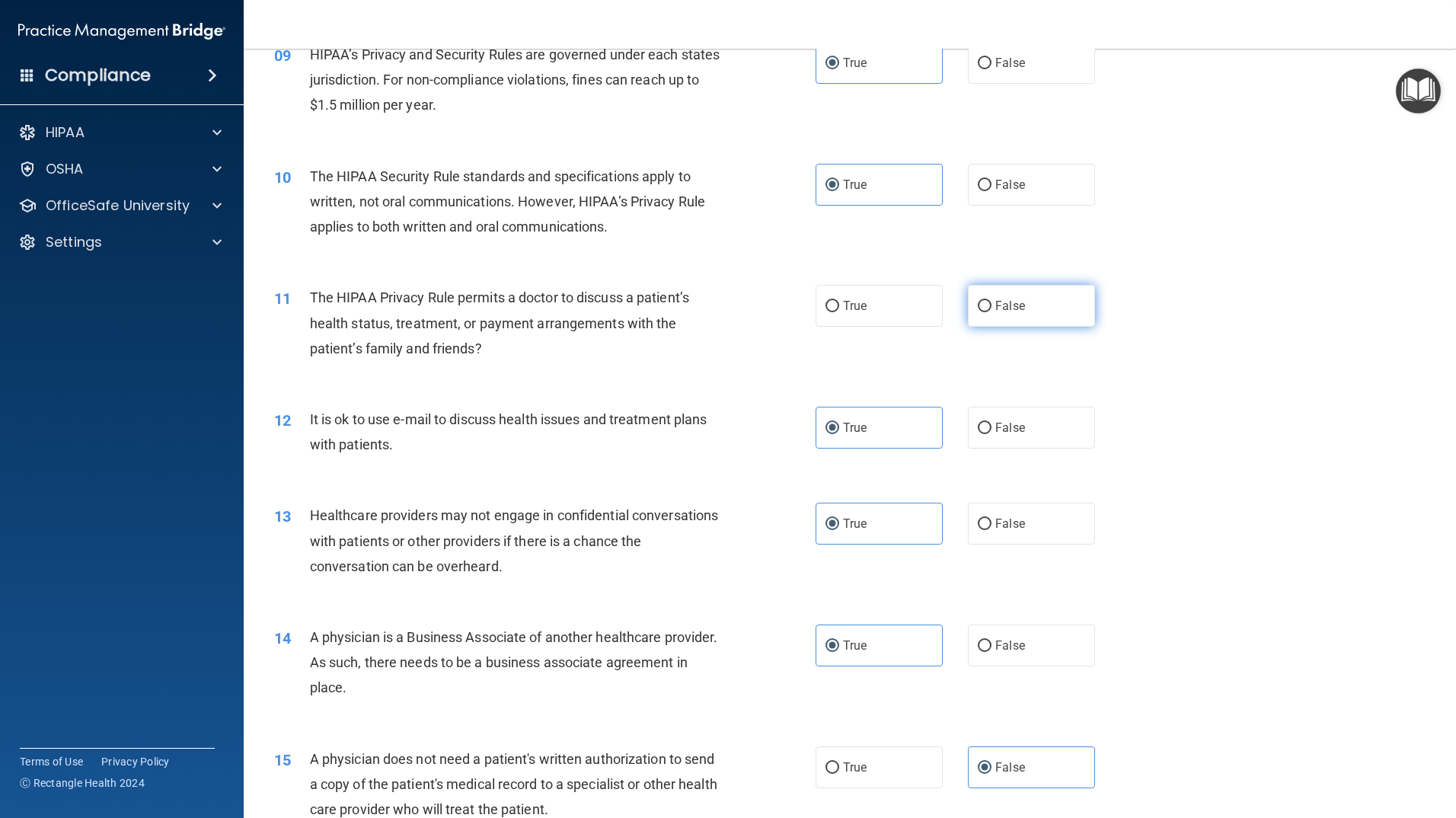
radio input "true"
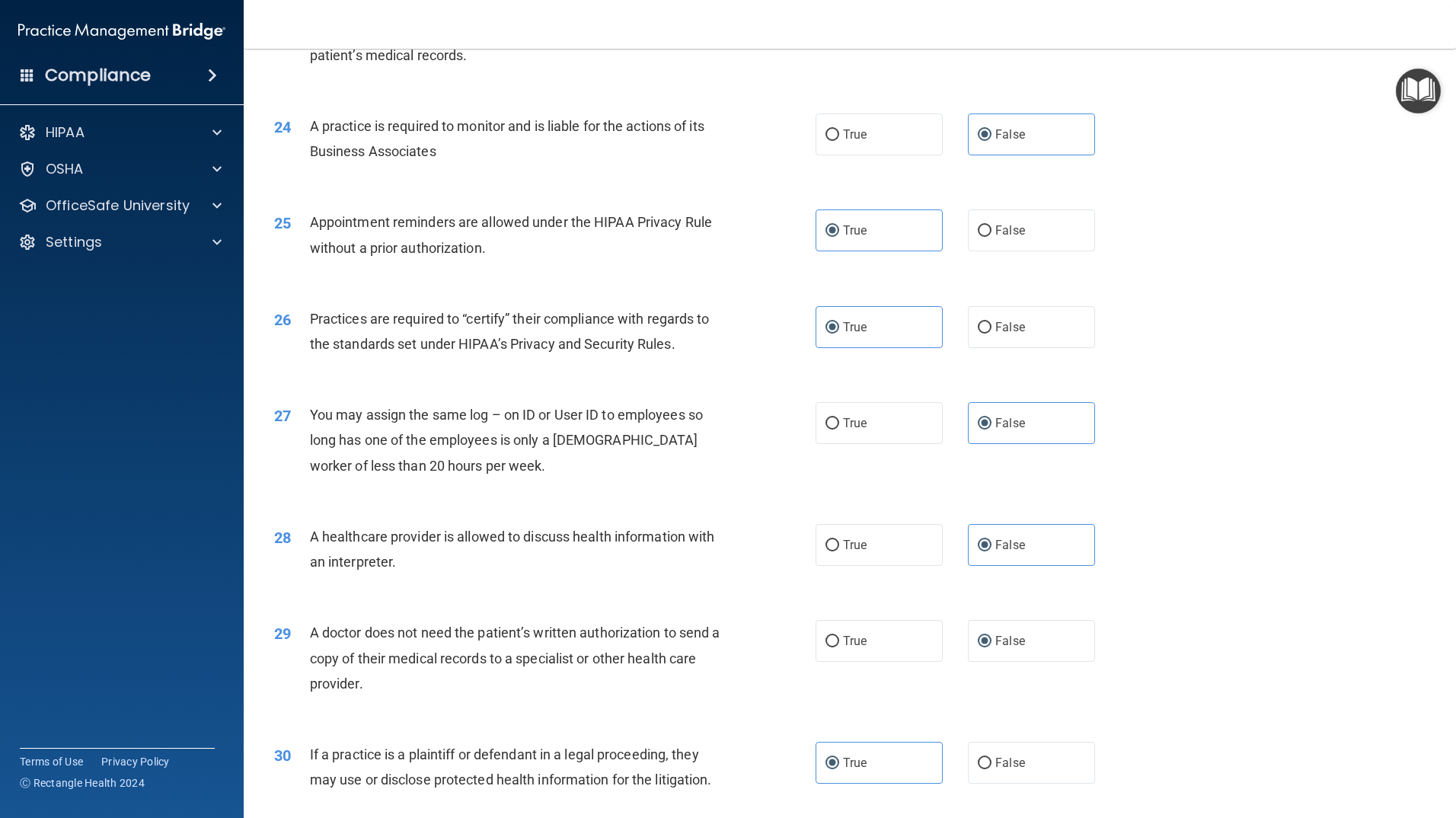
scroll to position [2726, 0]
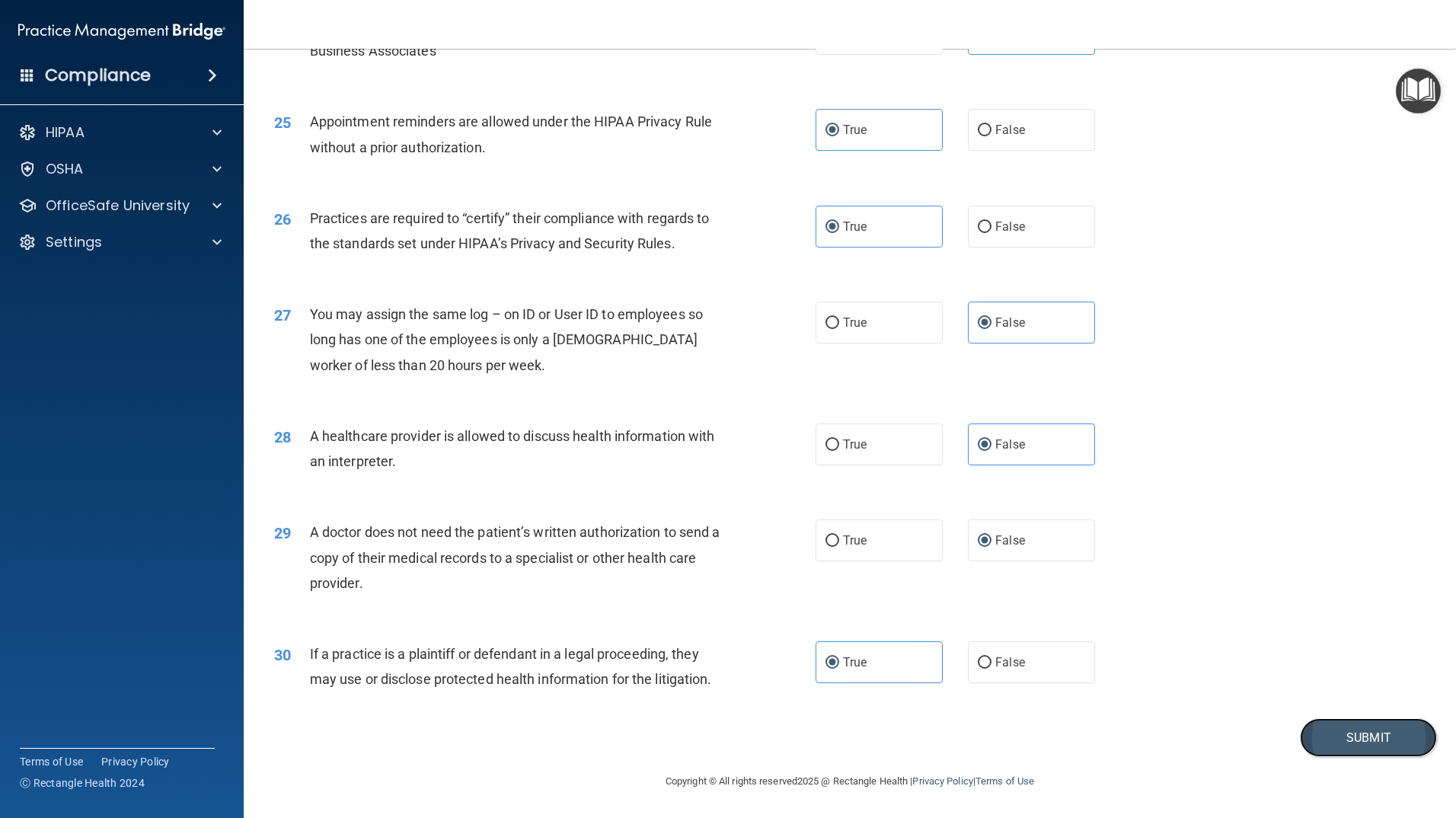
click at [1328, 738] on button "Submit" at bounding box center [1369, 737] width 137 height 39
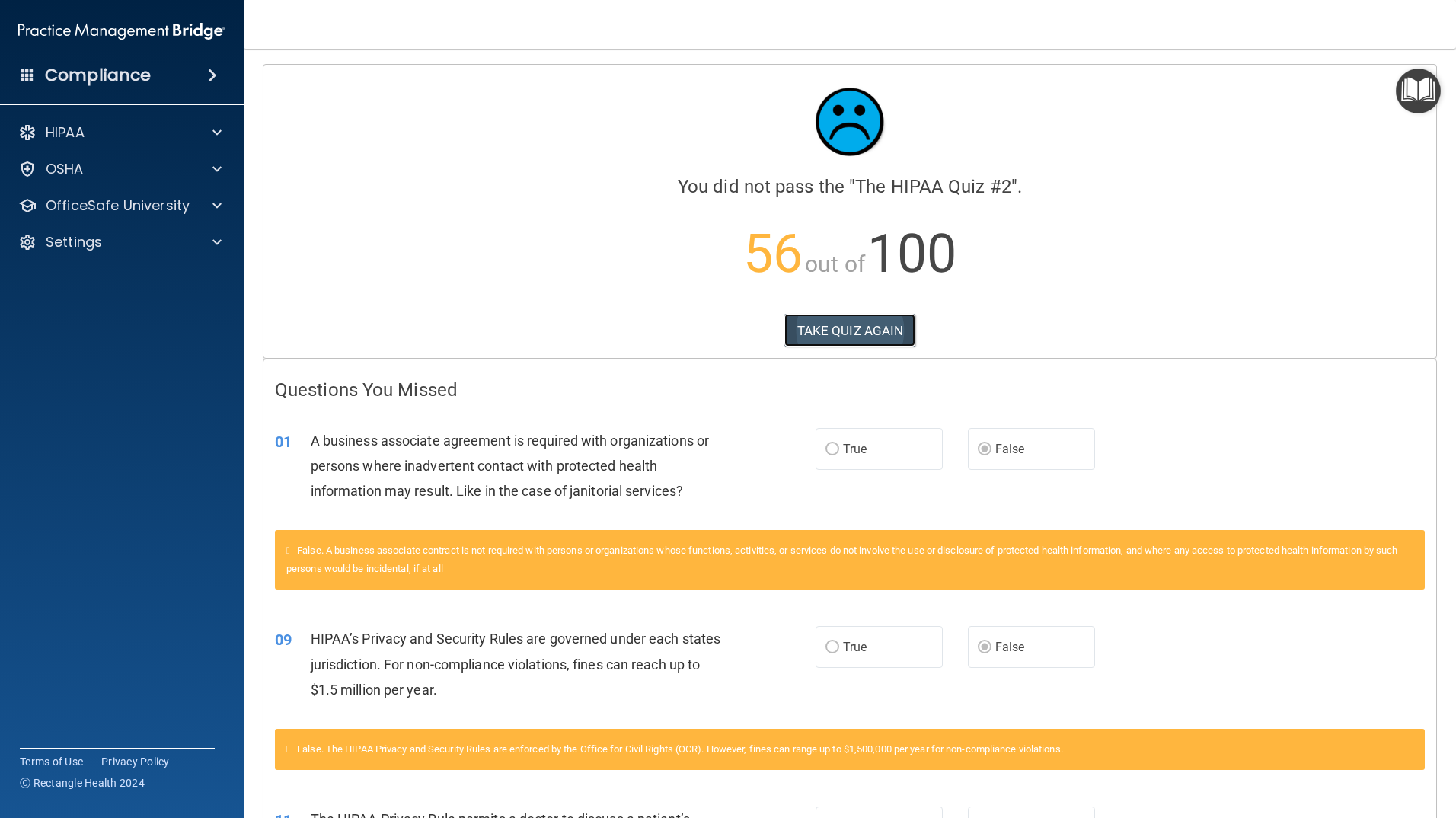
click at [848, 330] on button "TAKE QUIZ AGAIN" at bounding box center [850, 330] width 132 height 34
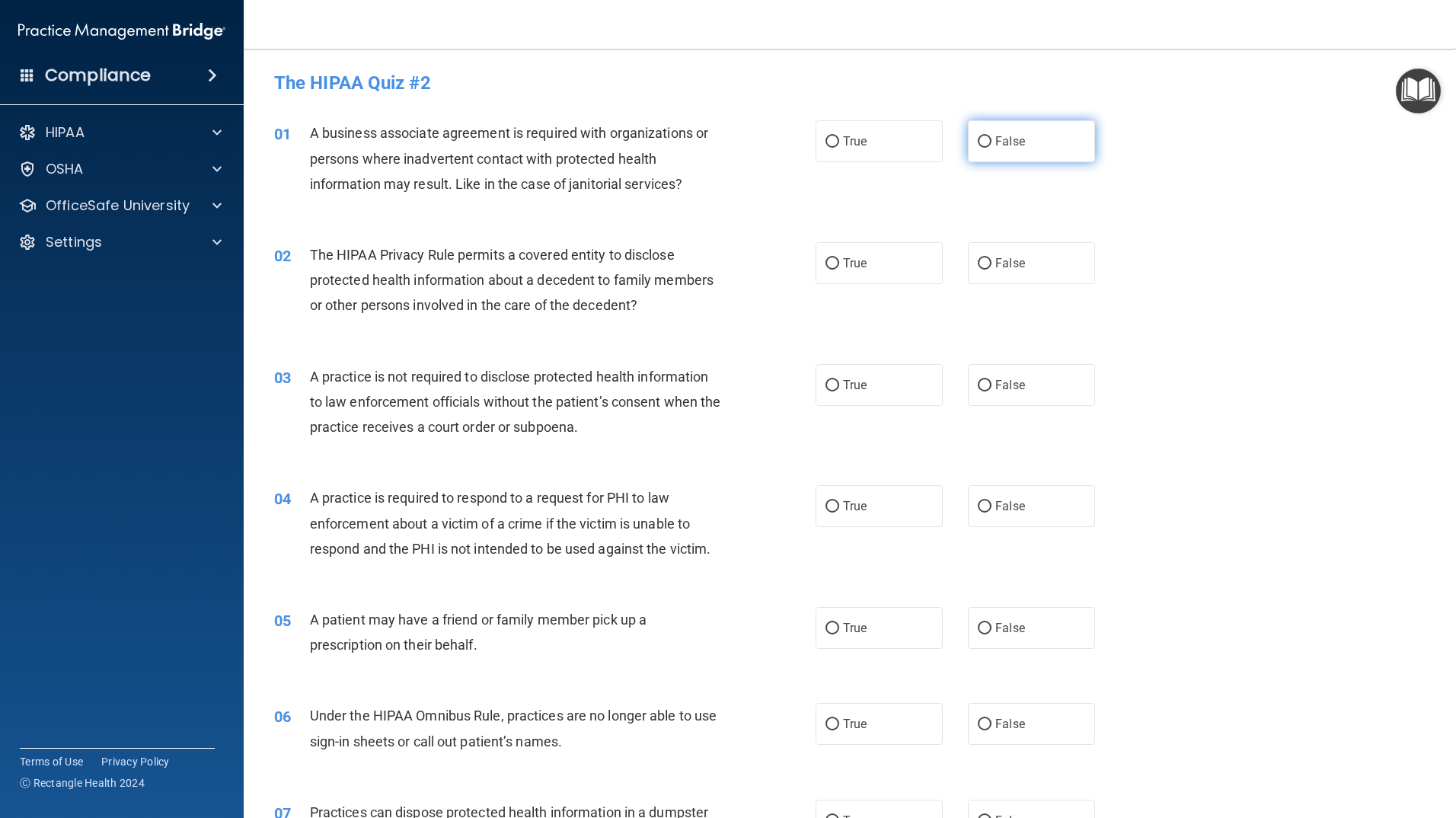
click at [996, 136] on span "False" at bounding box center [1010, 141] width 30 height 15
click at [991, 136] on input "False" at bounding box center [984, 142] width 14 height 12
radio input "true"
click at [856, 269] on span "True" at bounding box center [855, 263] width 24 height 15
click at [839, 269] on input "True" at bounding box center [832, 264] width 14 height 12
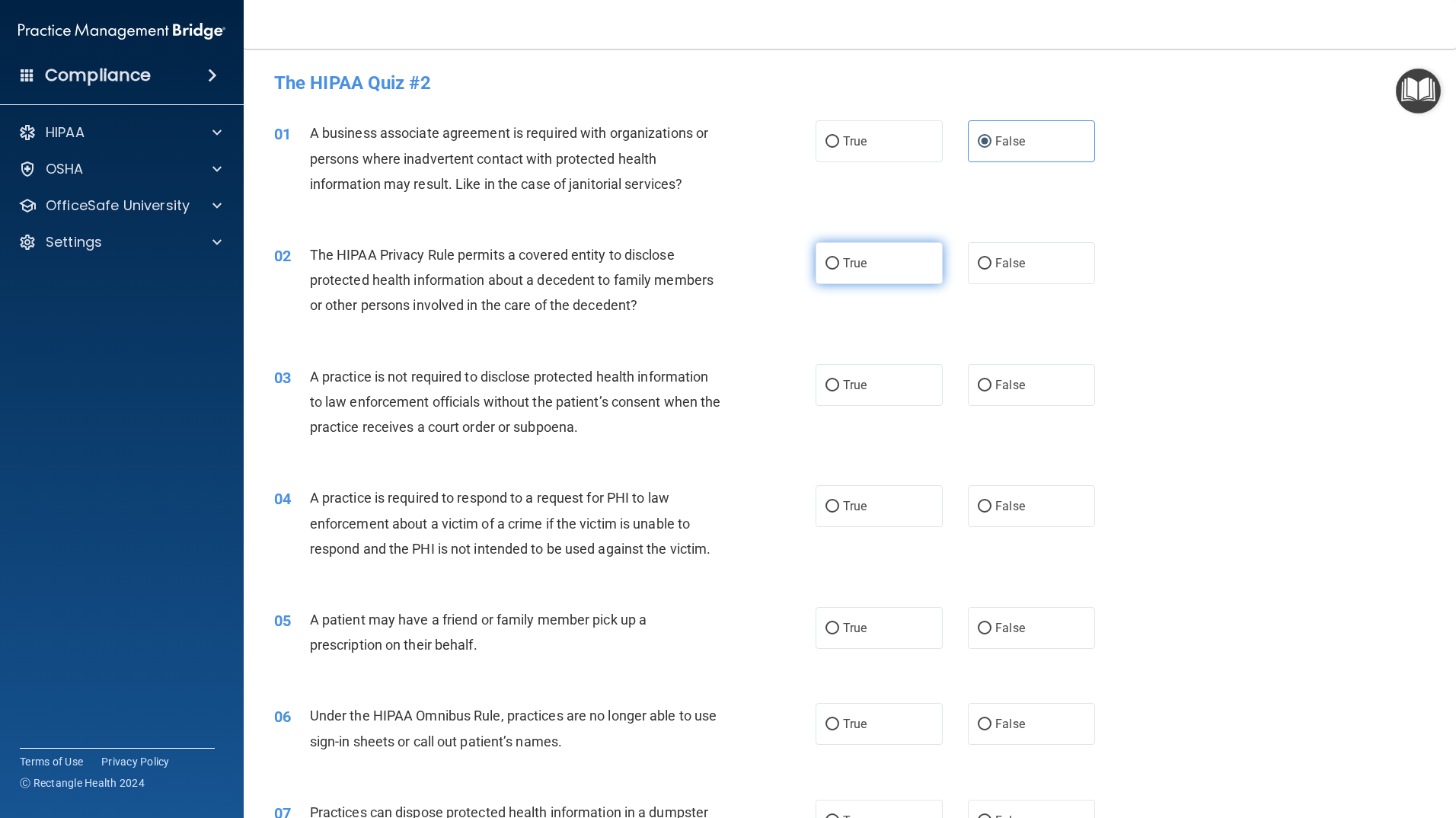
radio input "true"
click at [989, 402] on label "False" at bounding box center [1032, 384] width 127 height 42
click at [989, 391] on input "False" at bounding box center [984, 385] width 14 height 12
radio input "true"
click at [847, 521] on label "True" at bounding box center [879, 506] width 127 height 42
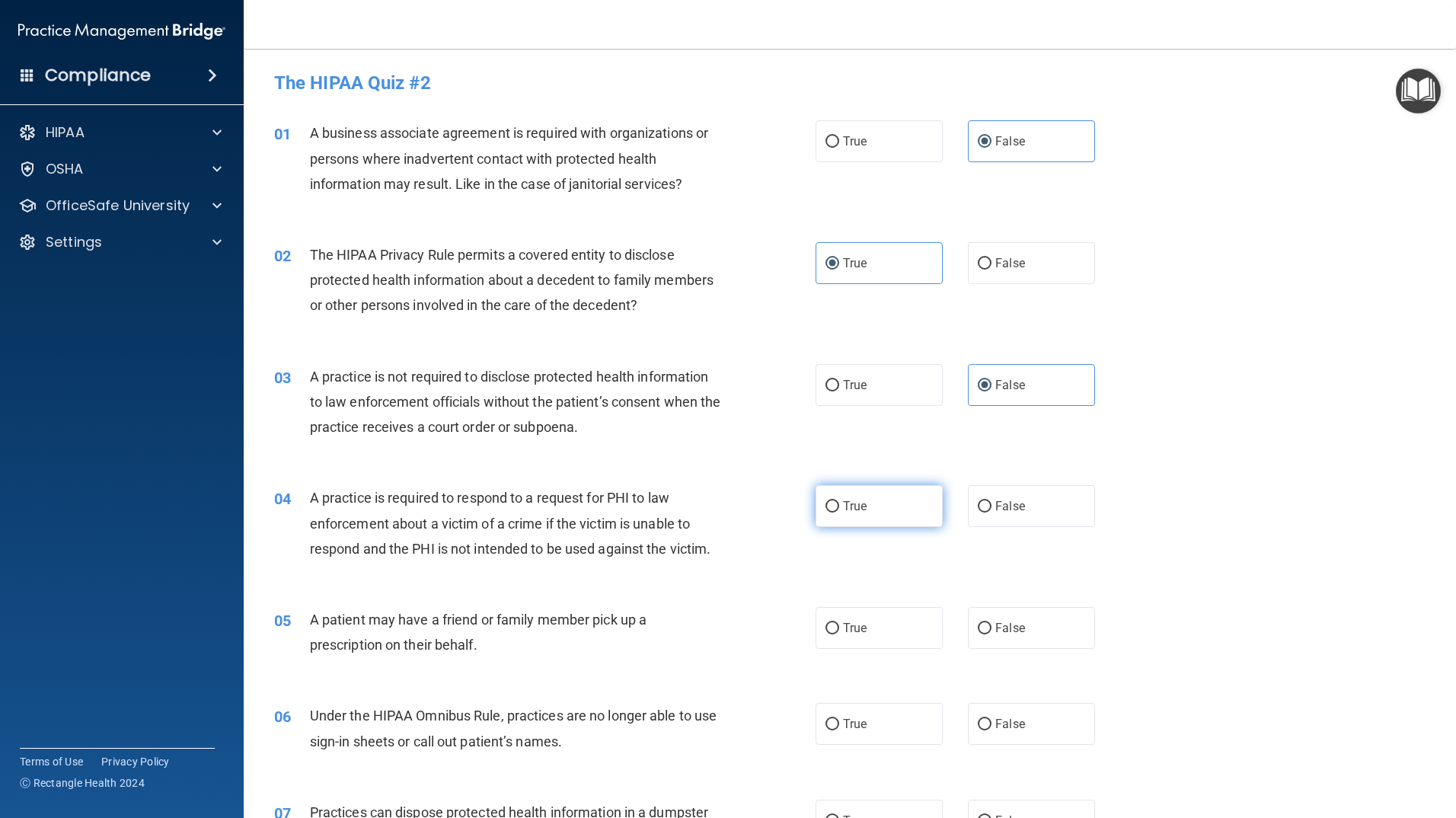
click at [839, 513] on input "True" at bounding box center [832, 506] width 14 height 12
radio input "true"
click at [835, 624] on label "True" at bounding box center [879, 628] width 127 height 42
click at [835, 624] on input "True" at bounding box center [832, 628] width 14 height 12
radio input "true"
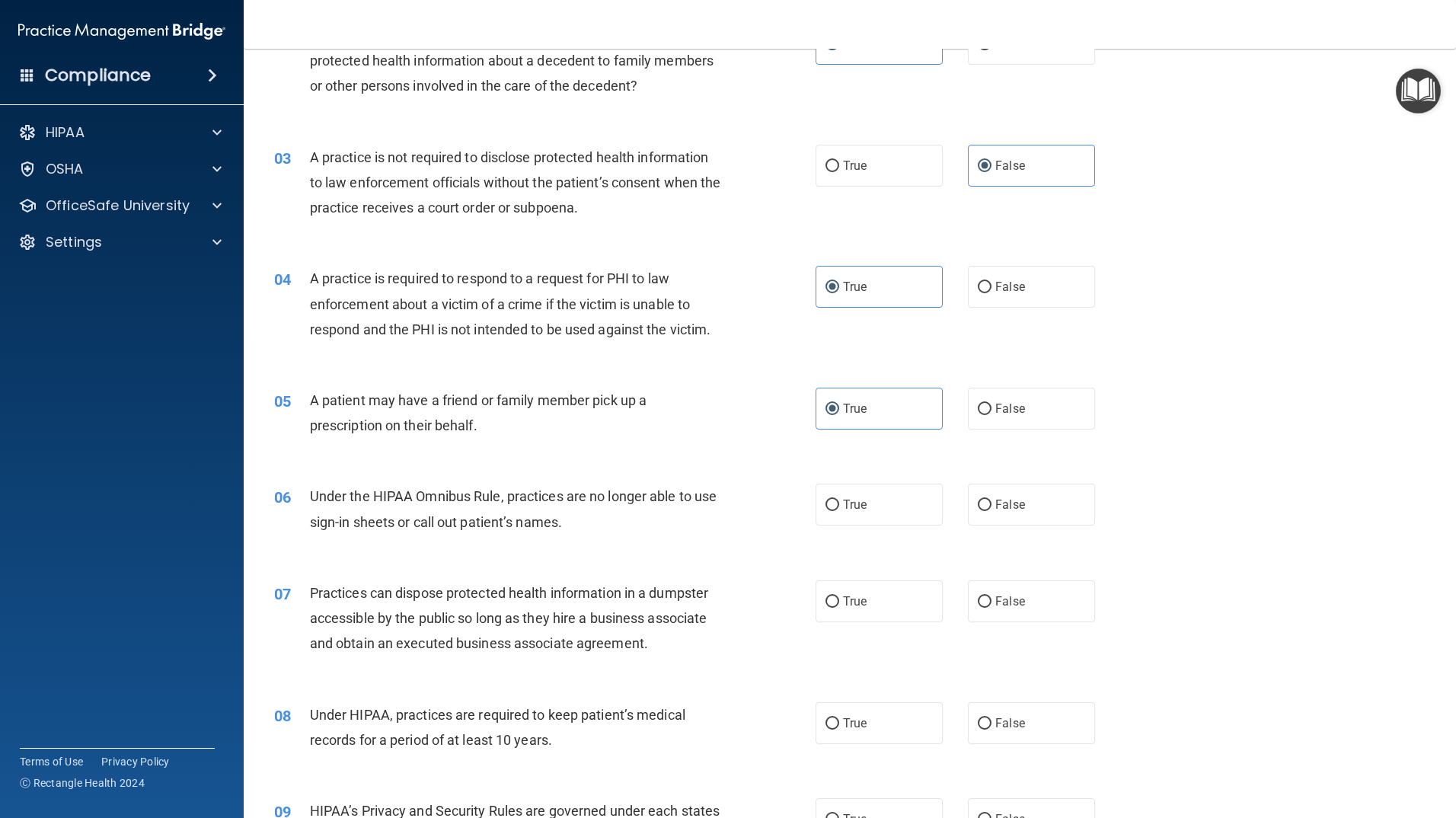
scroll to position [228, 0]
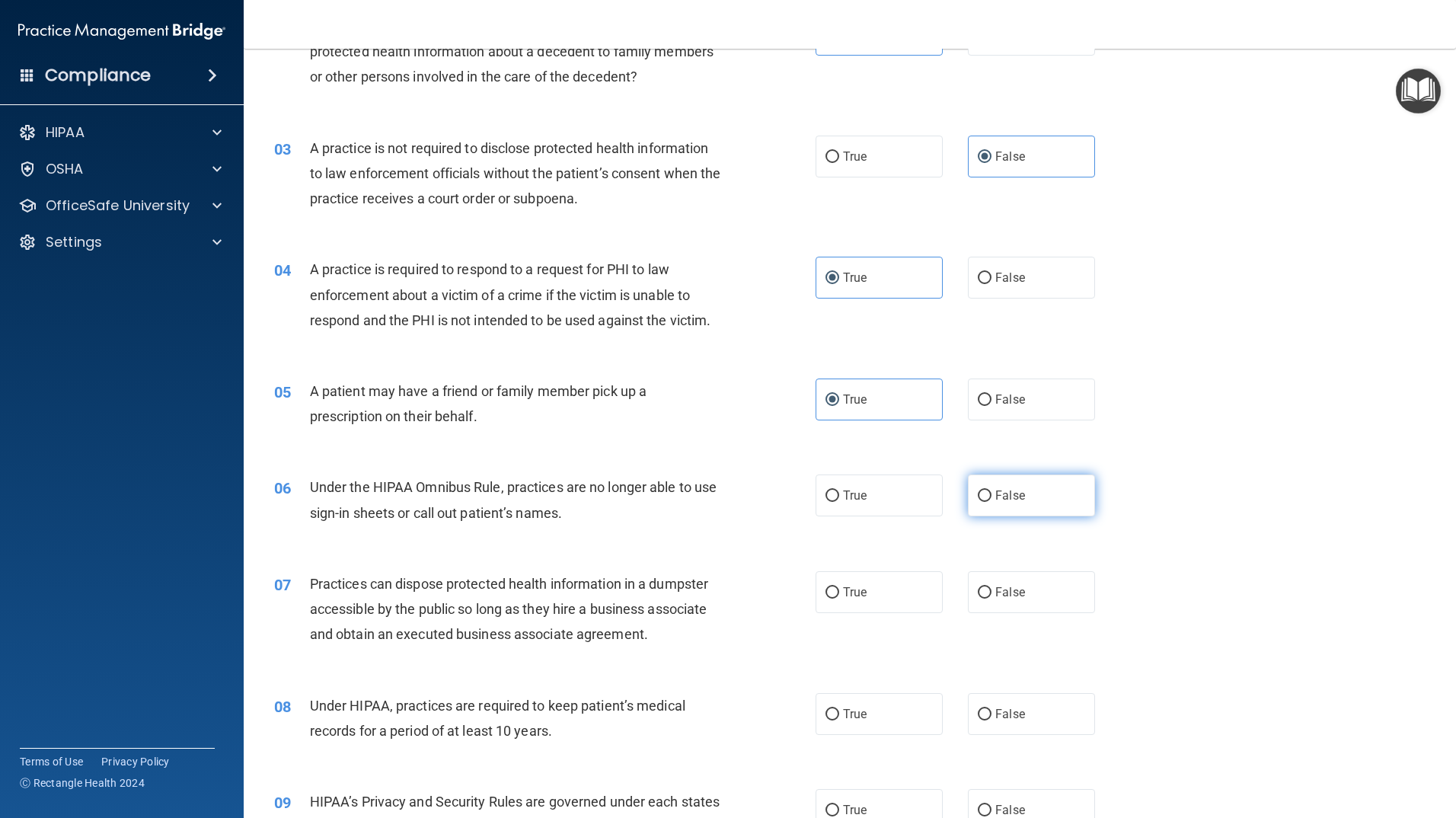
click at [996, 494] on span "False" at bounding box center [1010, 495] width 30 height 15
click at [991, 494] on input "False" at bounding box center [984, 495] width 14 height 12
radio input "true"
click at [1014, 586] on span "False" at bounding box center [1010, 592] width 30 height 15
click at [991, 587] on input "False" at bounding box center [984, 593] width 14 height 12
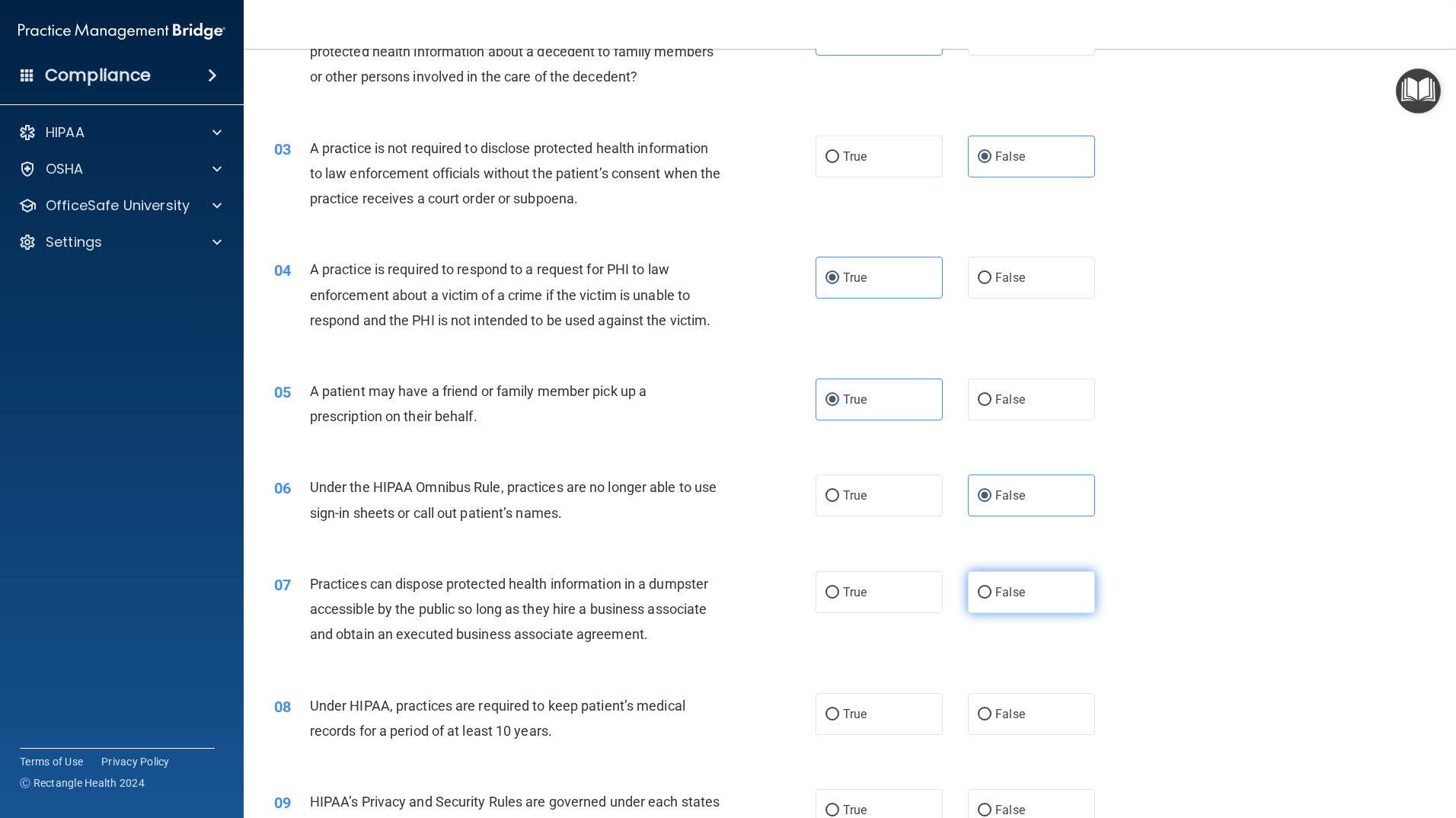
radio input "true"
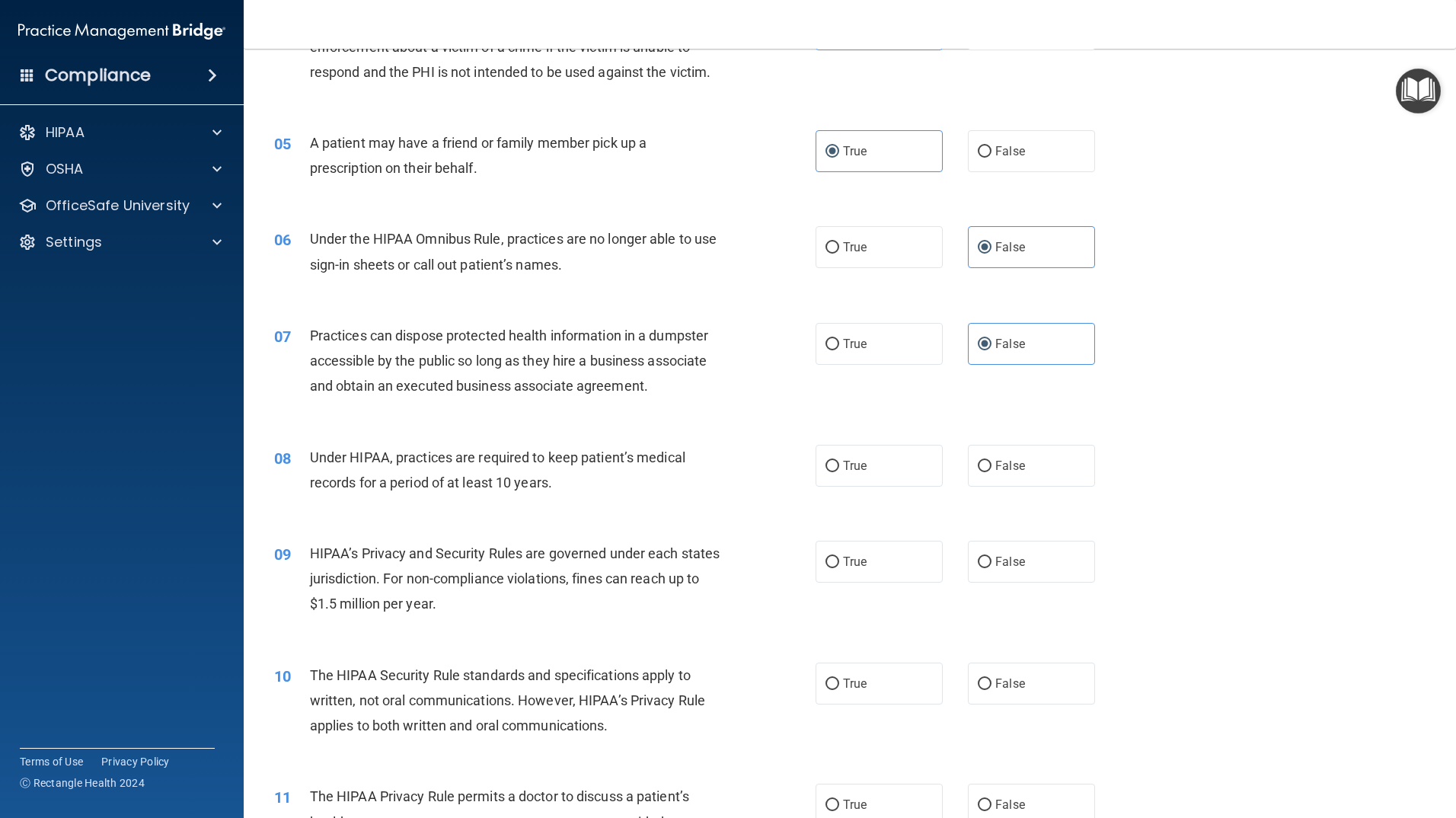
scroll to position [533, 0]
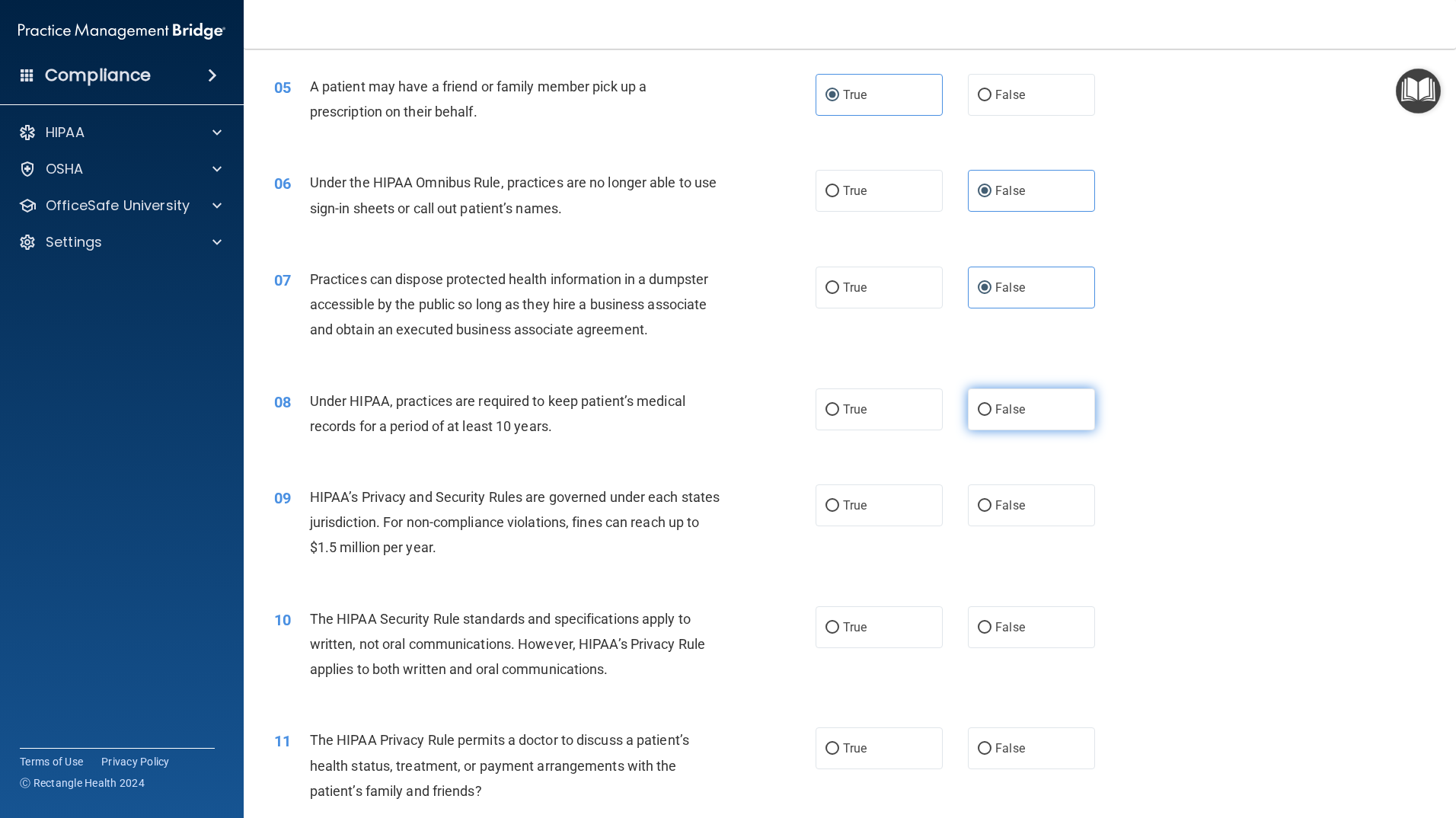
click at [994, 422] on label "False" at bounding box center [1032, 409] width 127 height 42
click at [991, 415] on input "False" at bounding box center [984, 410] width 14 height 12
radio input "true"
click at [978, 501] on input "False" at bounding box center [984, 505] width 14 height 12
radio input "true"
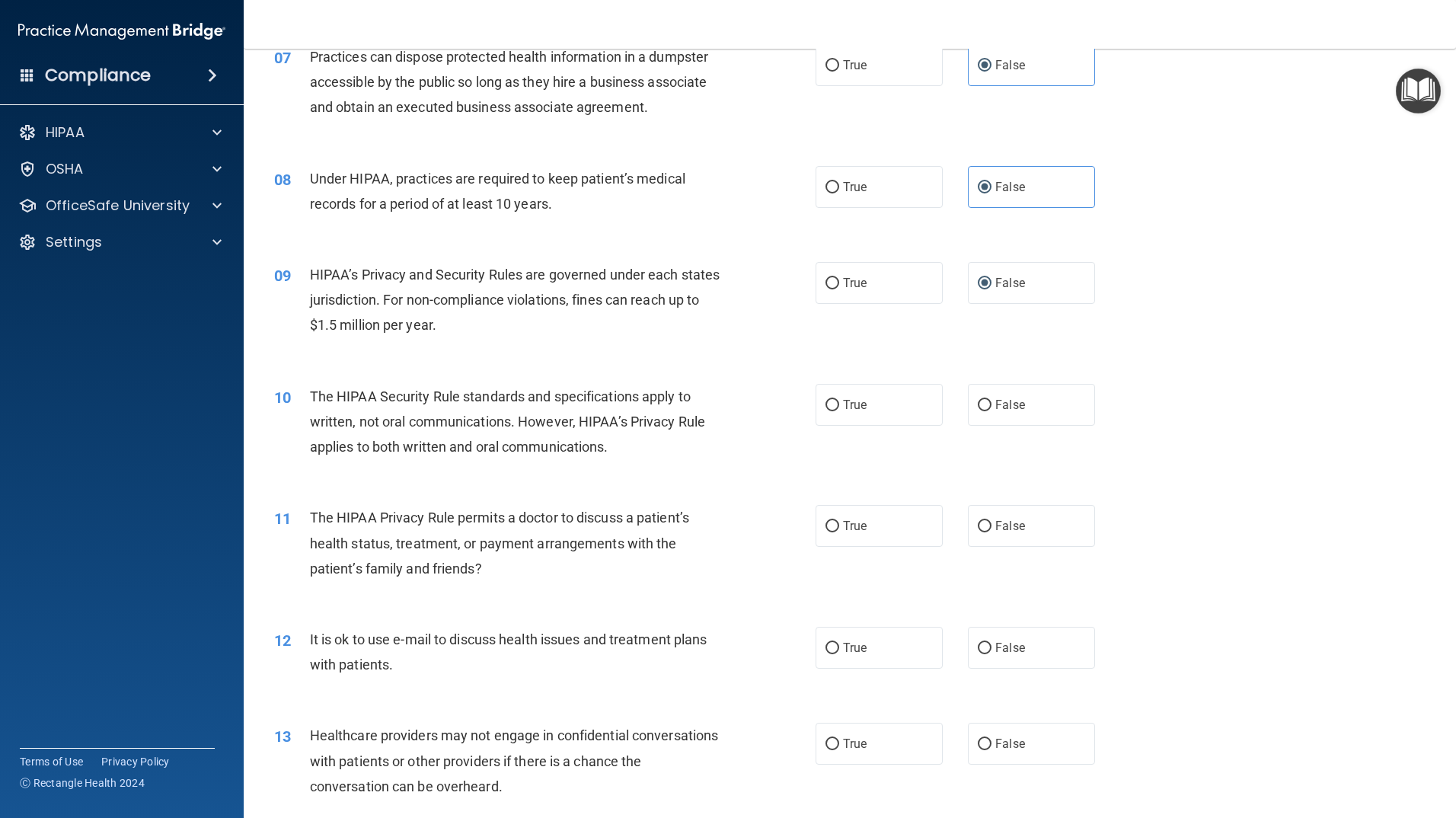
scroll to position [837, 0]
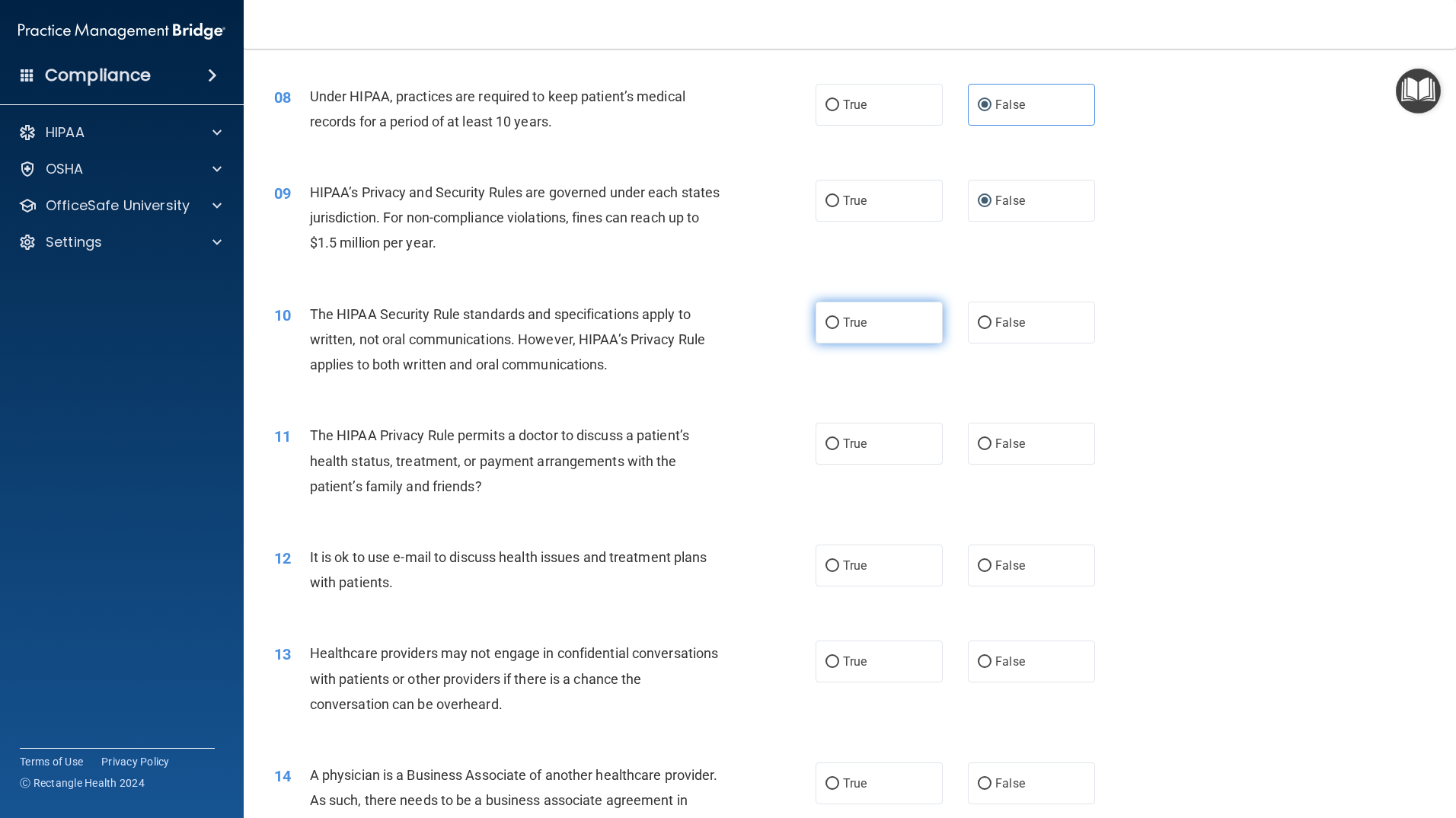
click at [922, 338] on label "True" at bounding box center [879, 323] width 127 height 42
click at [839, 329] on input "True" at bounding box center [832, 323] width 14 height 12
radio input "true"
click at [861, 449] on span "True" at bounding box center [855, 444] width 24 height 15
click at [839, 449] on input "True" at bounding box center [832, 444] width 14 height 12
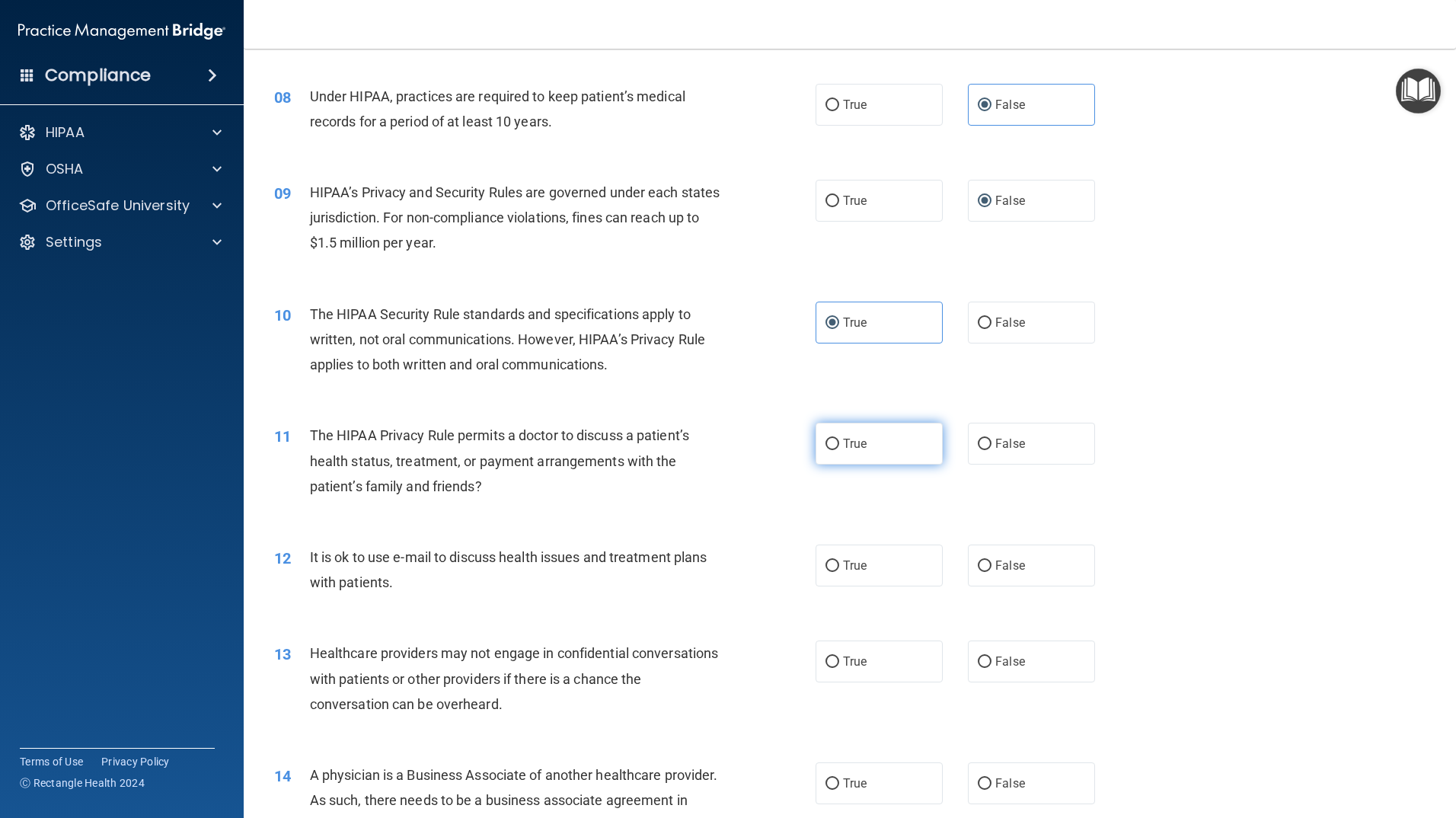
radio input "true"
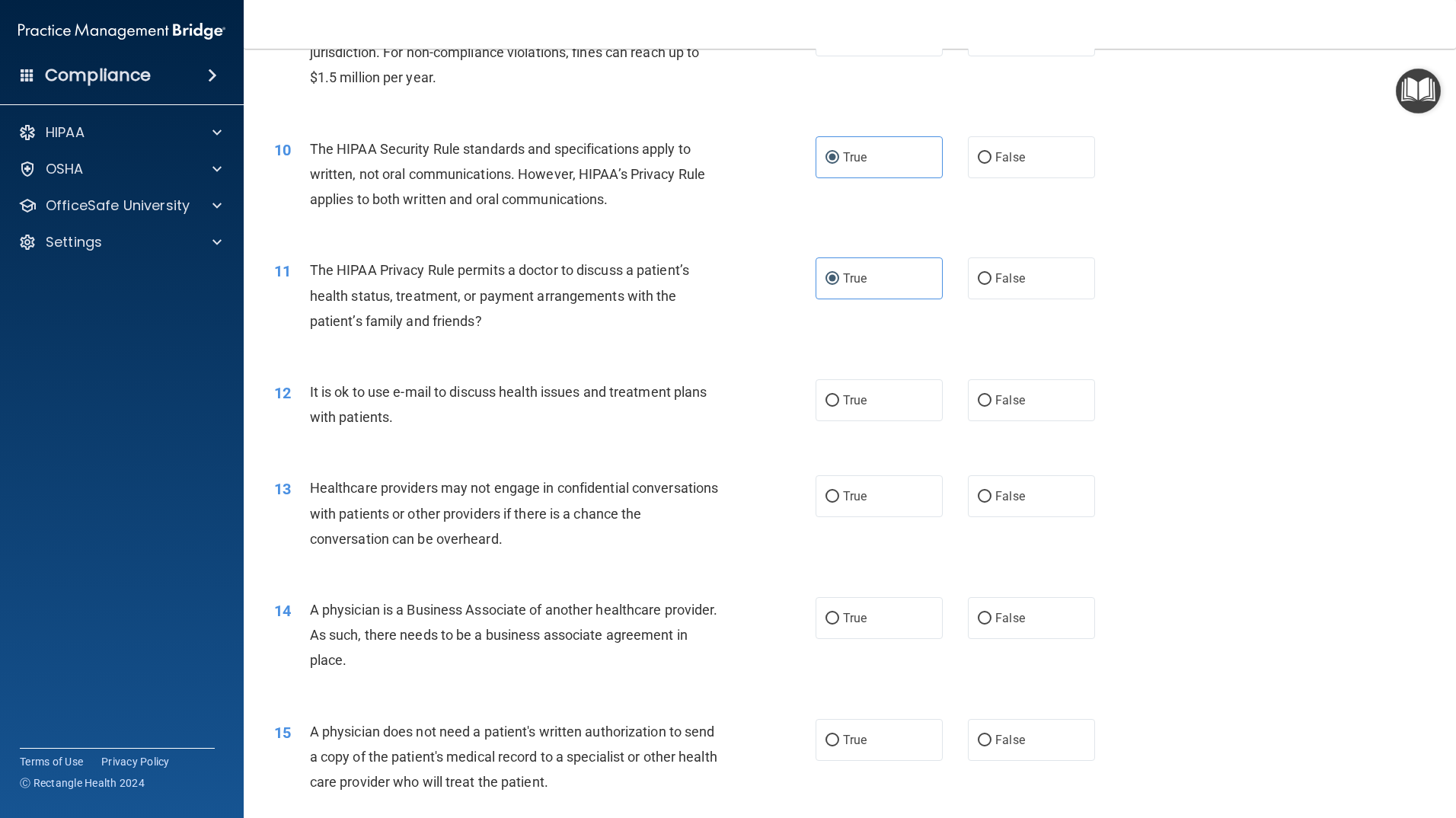
scroll to position [1066, 0]
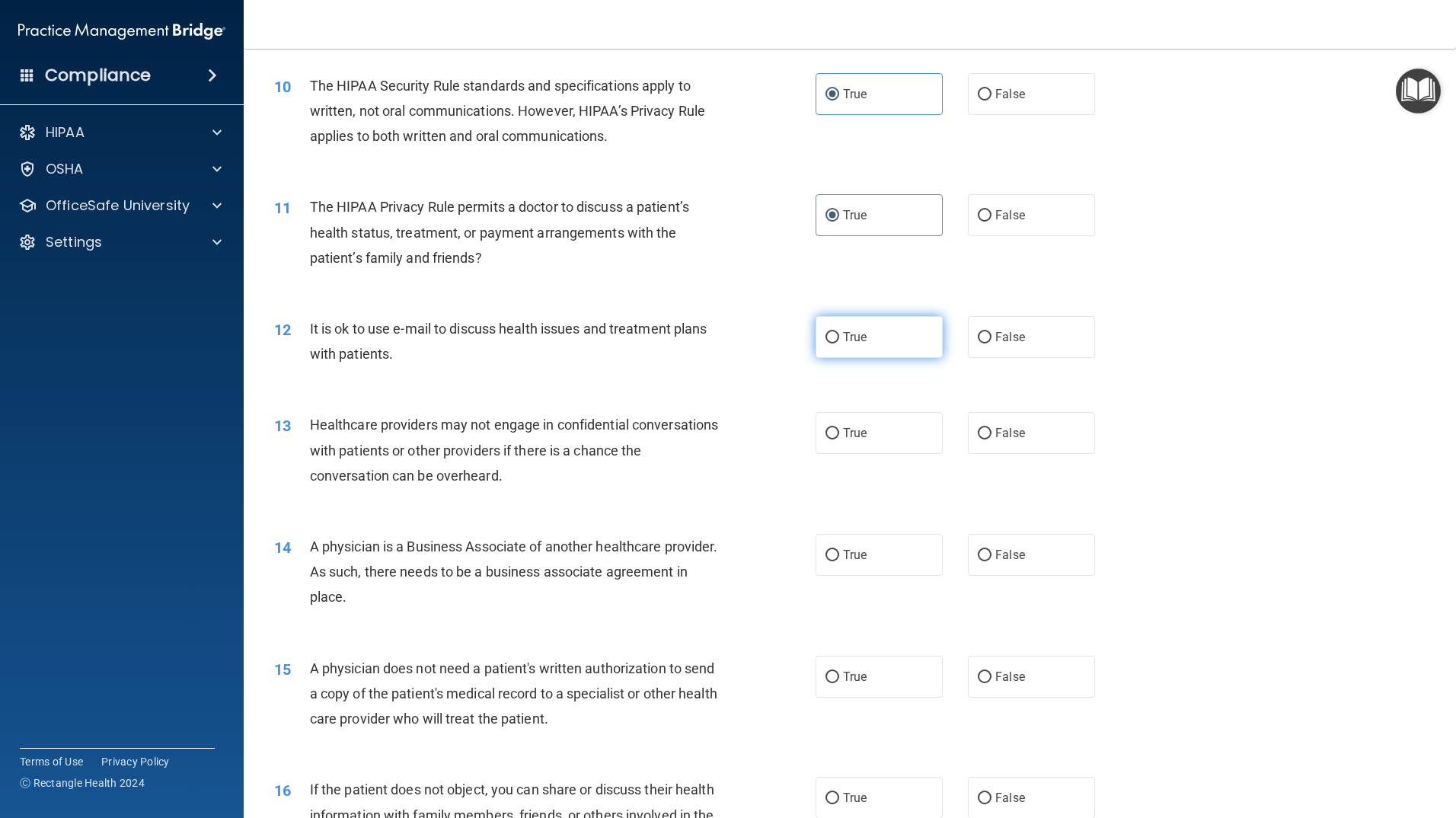
click at [890, 343] on label "True" at bounding box center [879, 337] width 127 height 42
click at [839, 343] on input "True" at bounding box center [832, 337] width 14 height 12
radio input "true"
click at [999, 425] on span "False" at bounding box center [1010, 433] width 30 height 15
click at [991, 428] on input "False" at bounding box center [984, 434] width 14 height 12
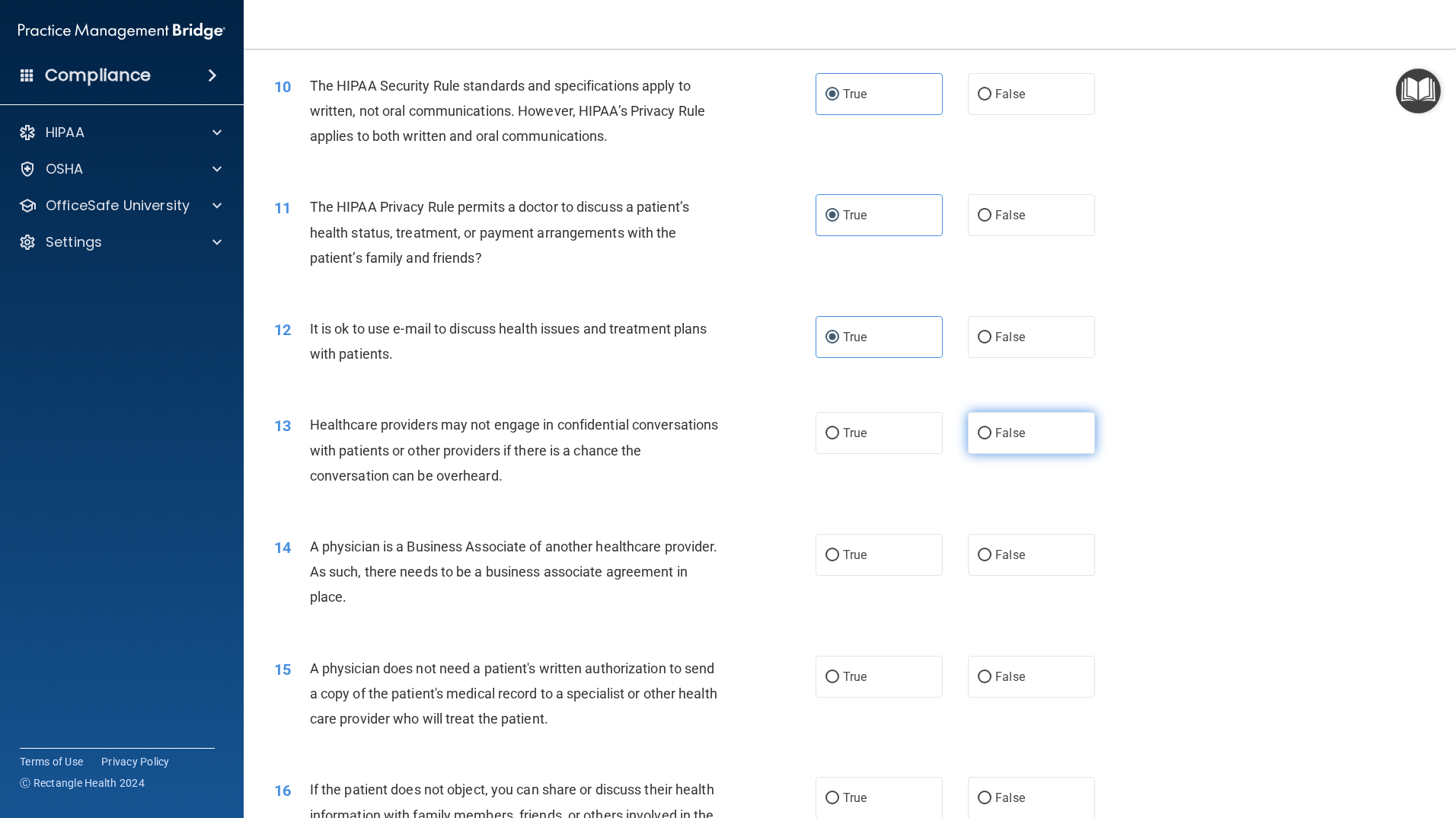
radio input "true"
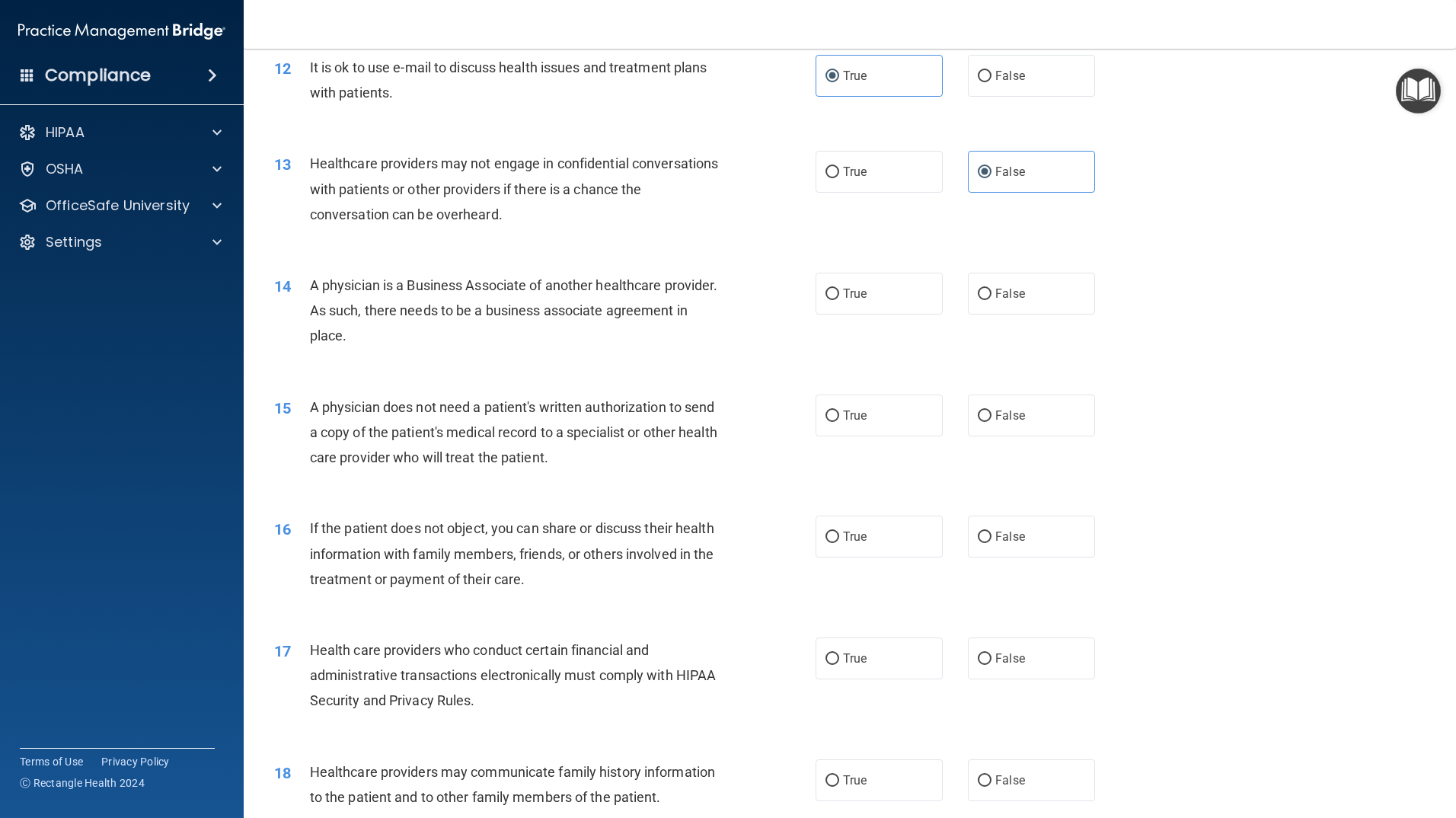
scroll to position [1371, 0]
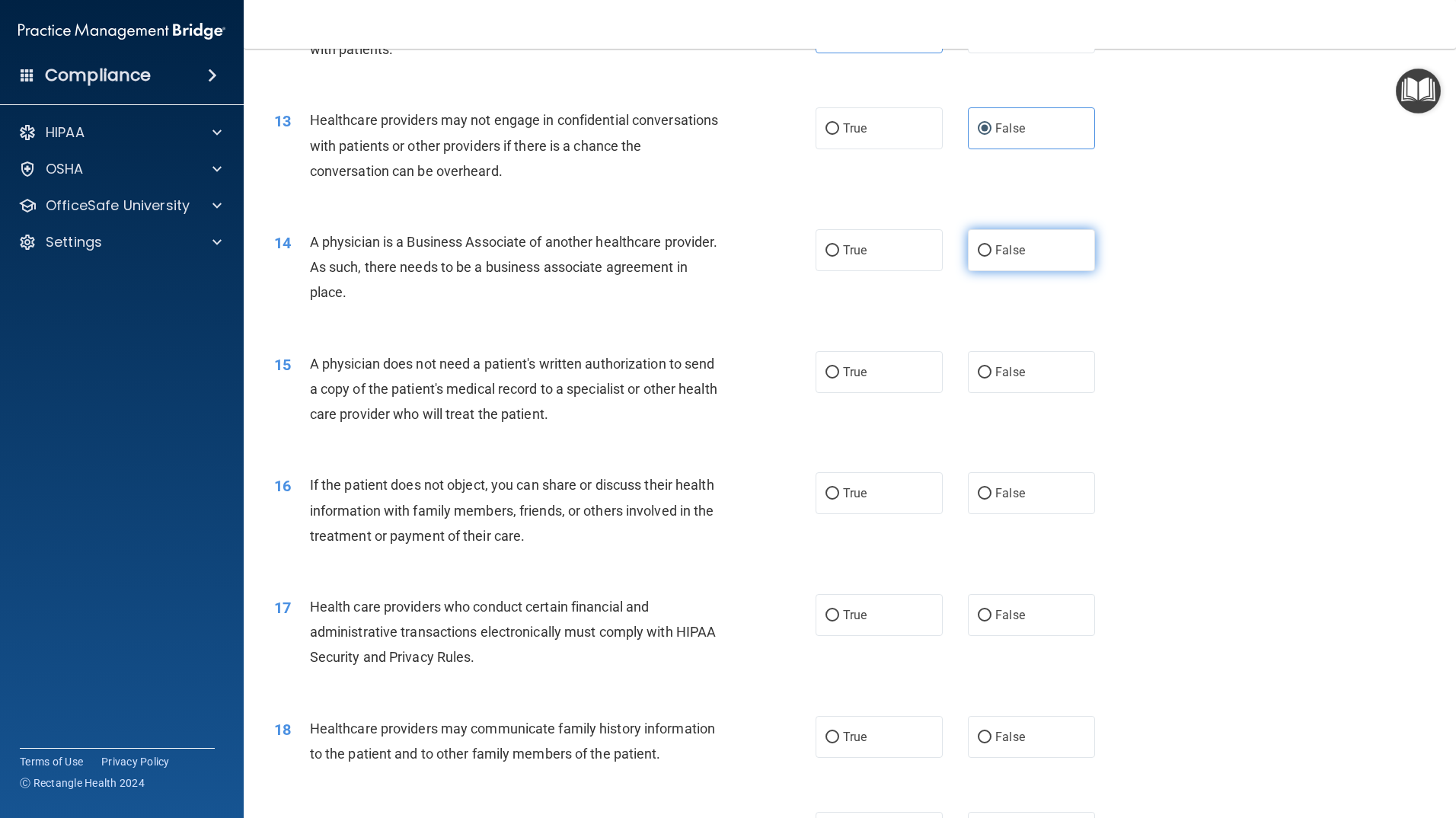
click at [995, 241] on label "False" at bounding box center [1032, 250] width 127 height 42
click at [991, 245] on input "False" at bounding box center [984, 251] width 14 height 12
radio input "true"
click at [853, 381] on label "True" at bounding box center [879, 372] width 127 height 42
click at [839, 378] on input "True" at bounding box center [832, 373] width 14 height 12
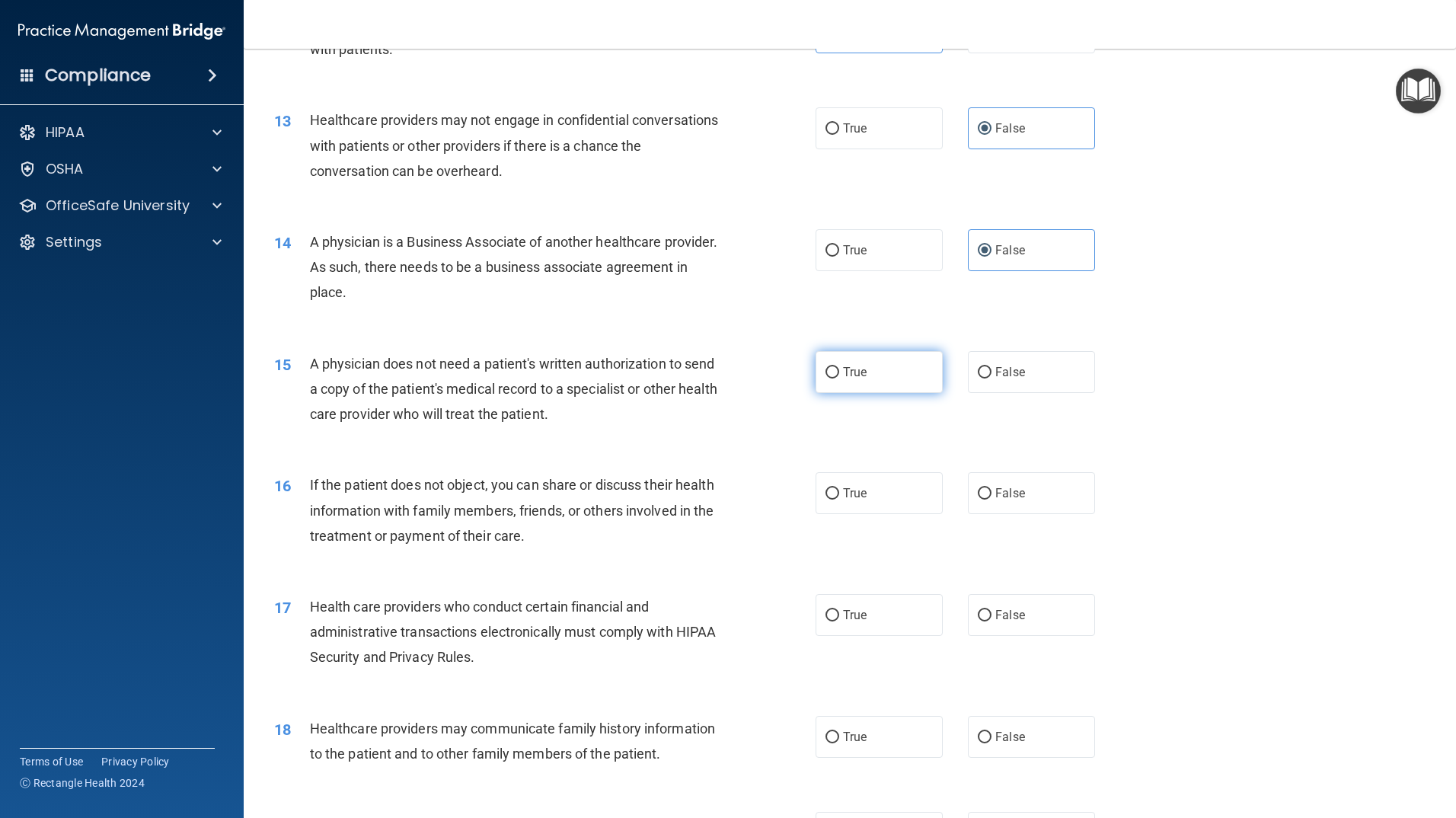
radio input "true"
click at [865, 492] on label "True" at bounding box center [879, 493] width 127 height 42
click at [839, 492] on input "True" at bounding box center [832, 494] width 14 height 12
radio input "true"
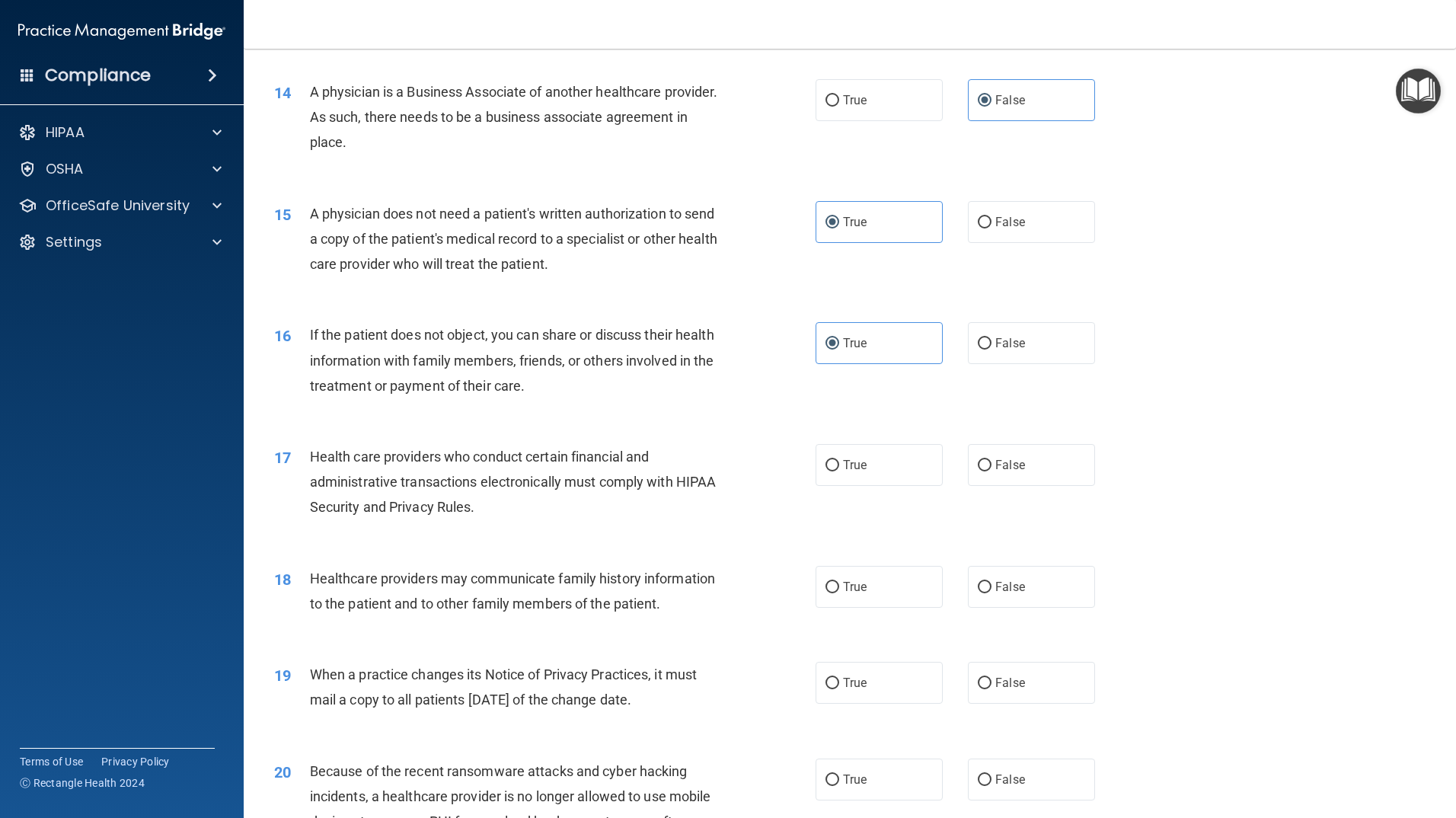
scroll to position [1599, 0]
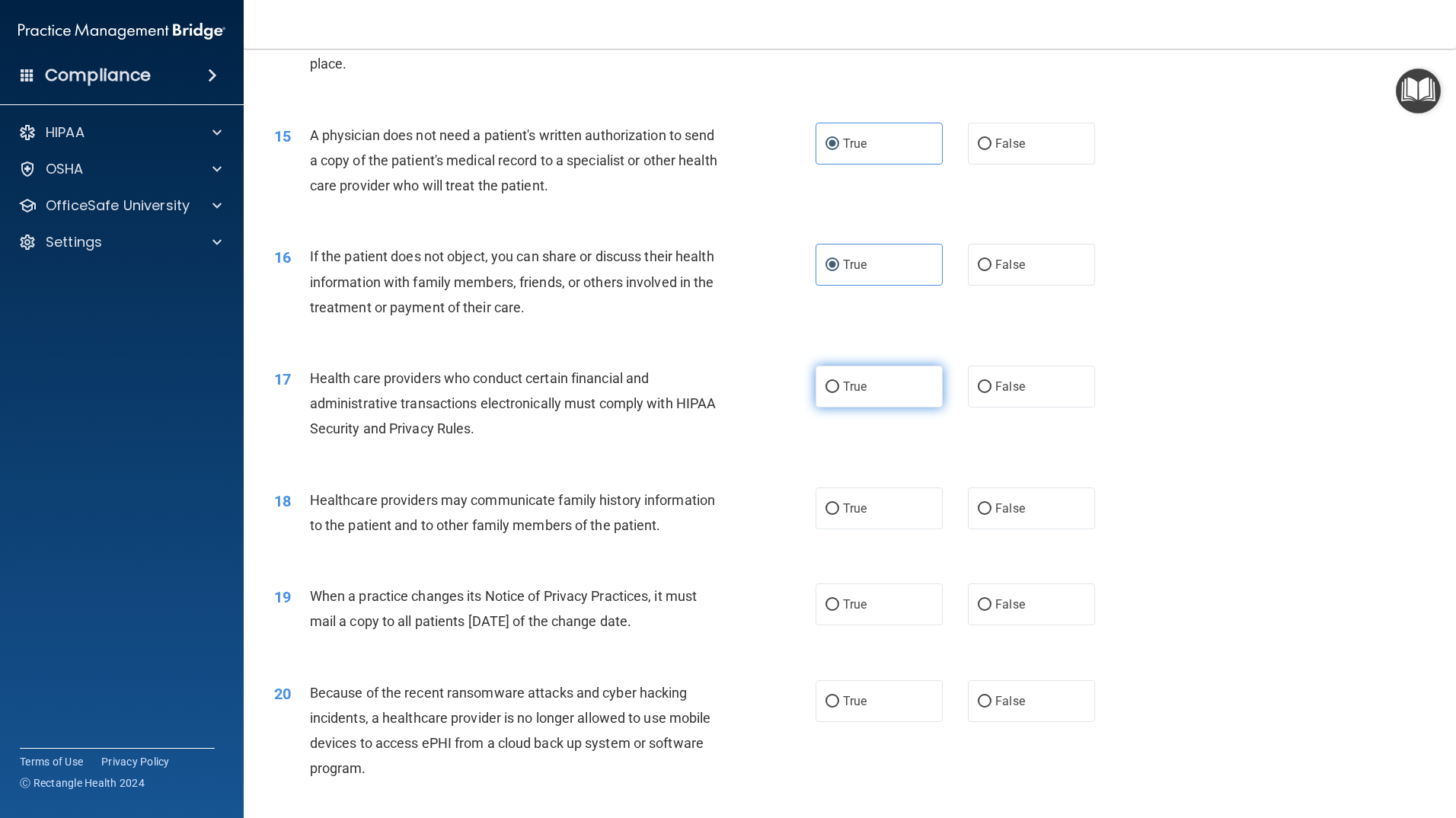
click at [863, 382] on label "True" at bounding box center [879, 386] width 127 height 42
click at [839, 382] on input "True" at bounding box center [832, 387] width 14 height 12
radio input "true"
click at [874, 509] on label "True" at bounding box center [879, 508] width 127 height 42
click at [839, 509] on input "True" at bounding box center [832, 509] width 14 height 12
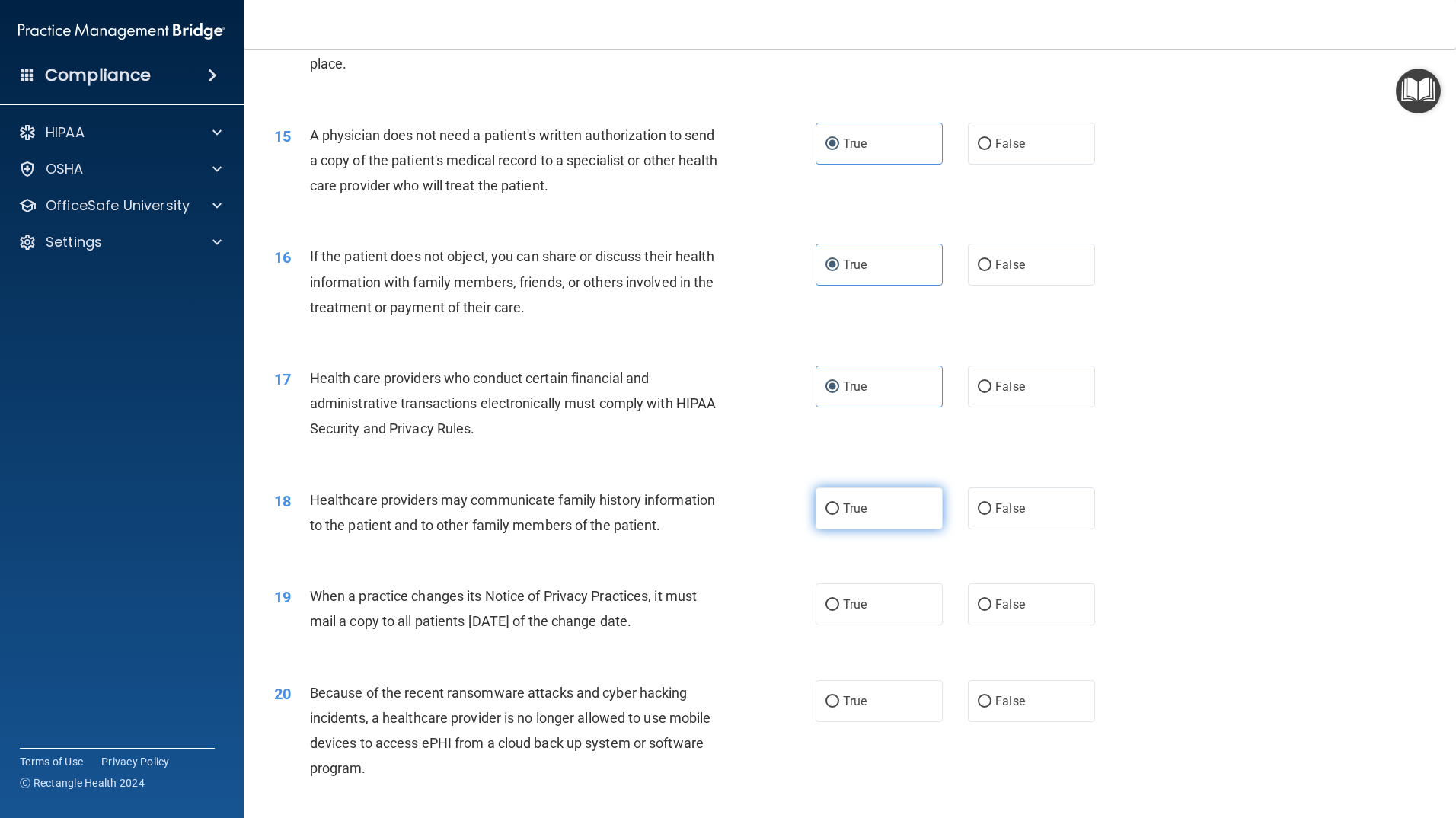
radio input "true"
click at [1012, 510] on span "False" at bounding box center [1010, 508] width 30 height 15
click at [991, 510] on input "False" at bounding box center [984, 509] width 14 height 12
radio input "true"
radio input "false"
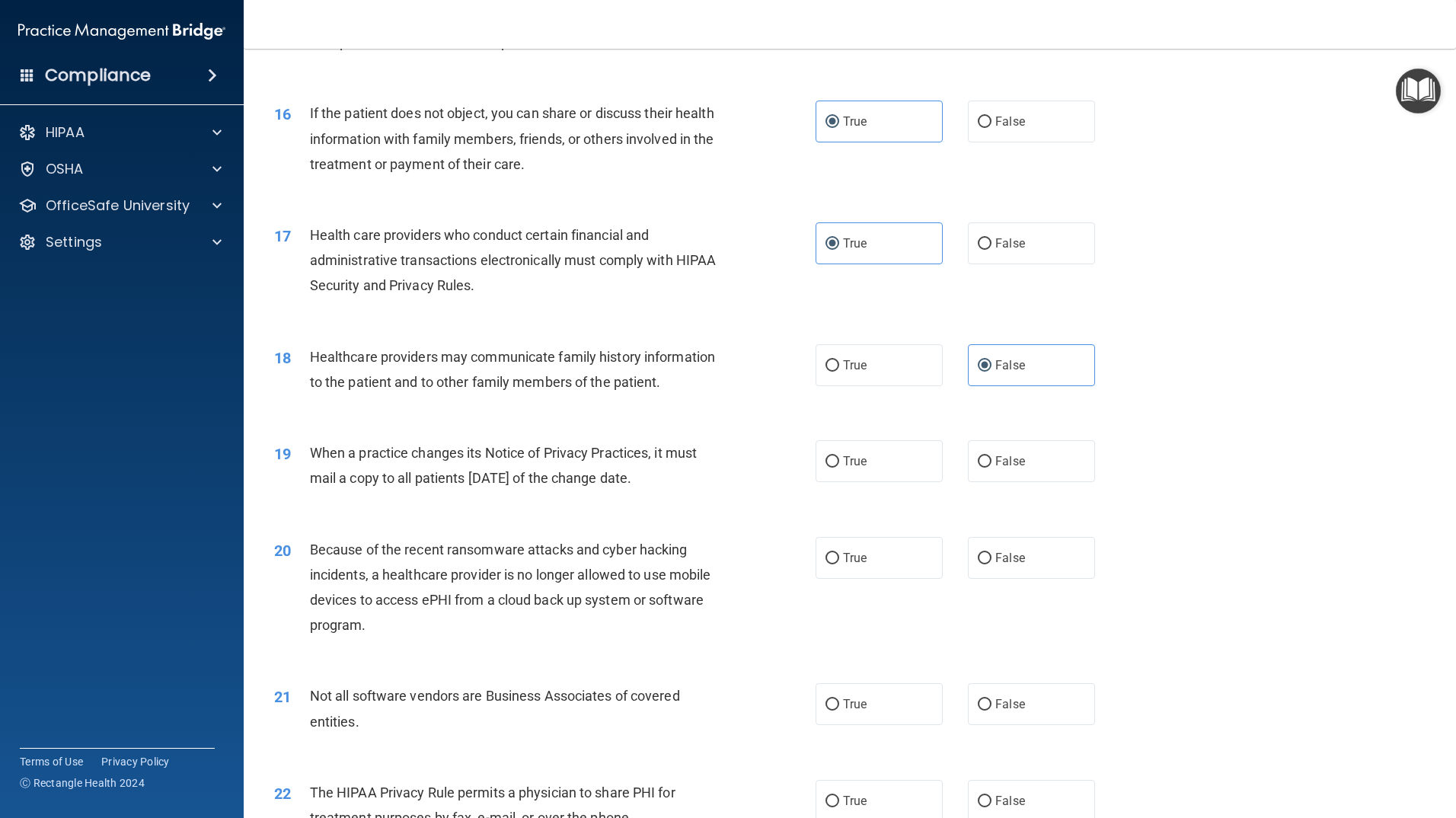
scroll to position [1827, 0]
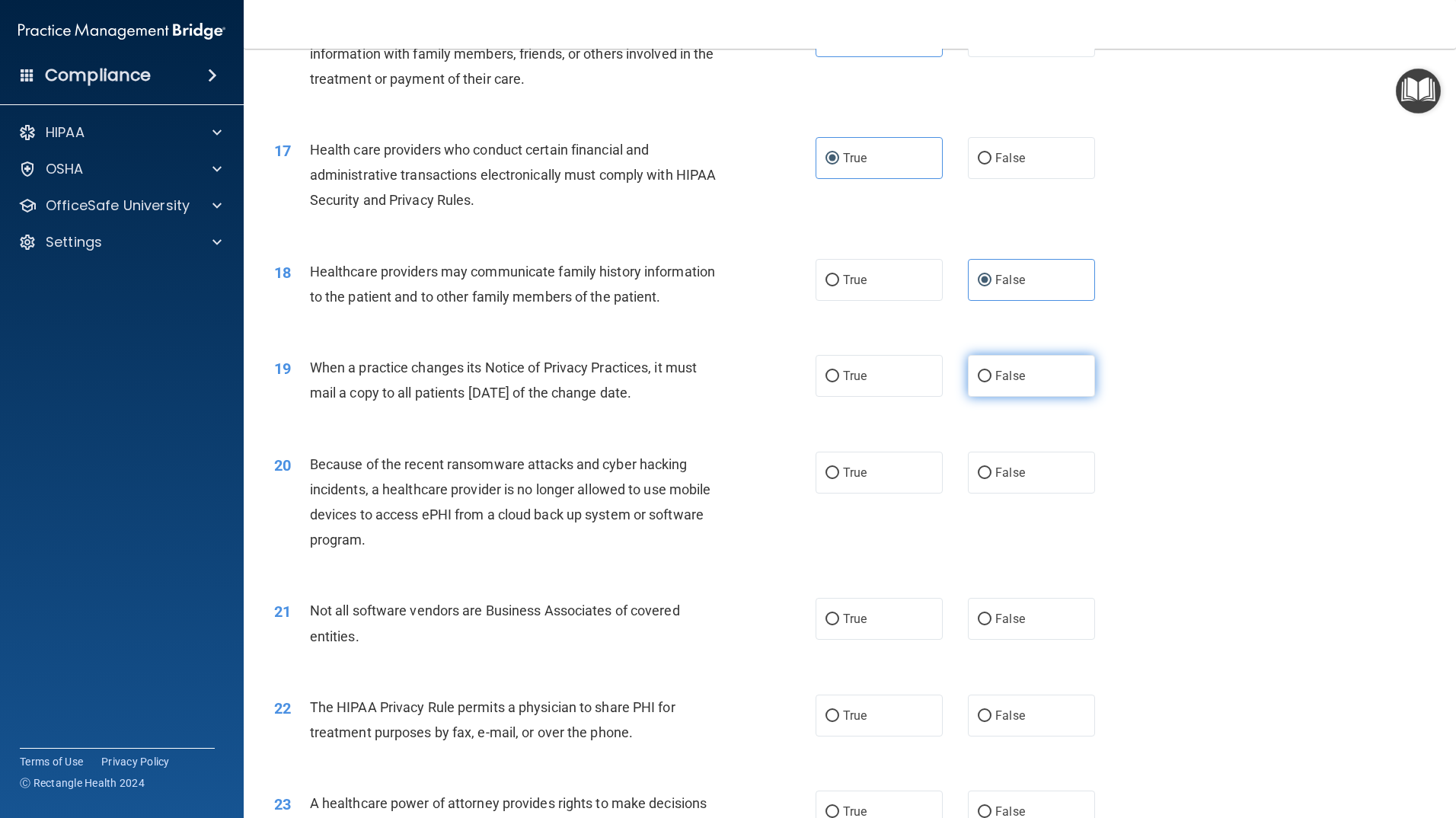
click at [984, 379] on input "False" at bounding box center [984, 376] width 14 height 12
radio input "true"
click at [1024, 469] on label "False" at bounding box center [1032, 473] width 127 height 42
click at [991, 469] on input "False" at bounding box center [984, 473] width 14 height 12
click at [881, 622] on label "True" at bounding box center [879, 618] width 127 height 42
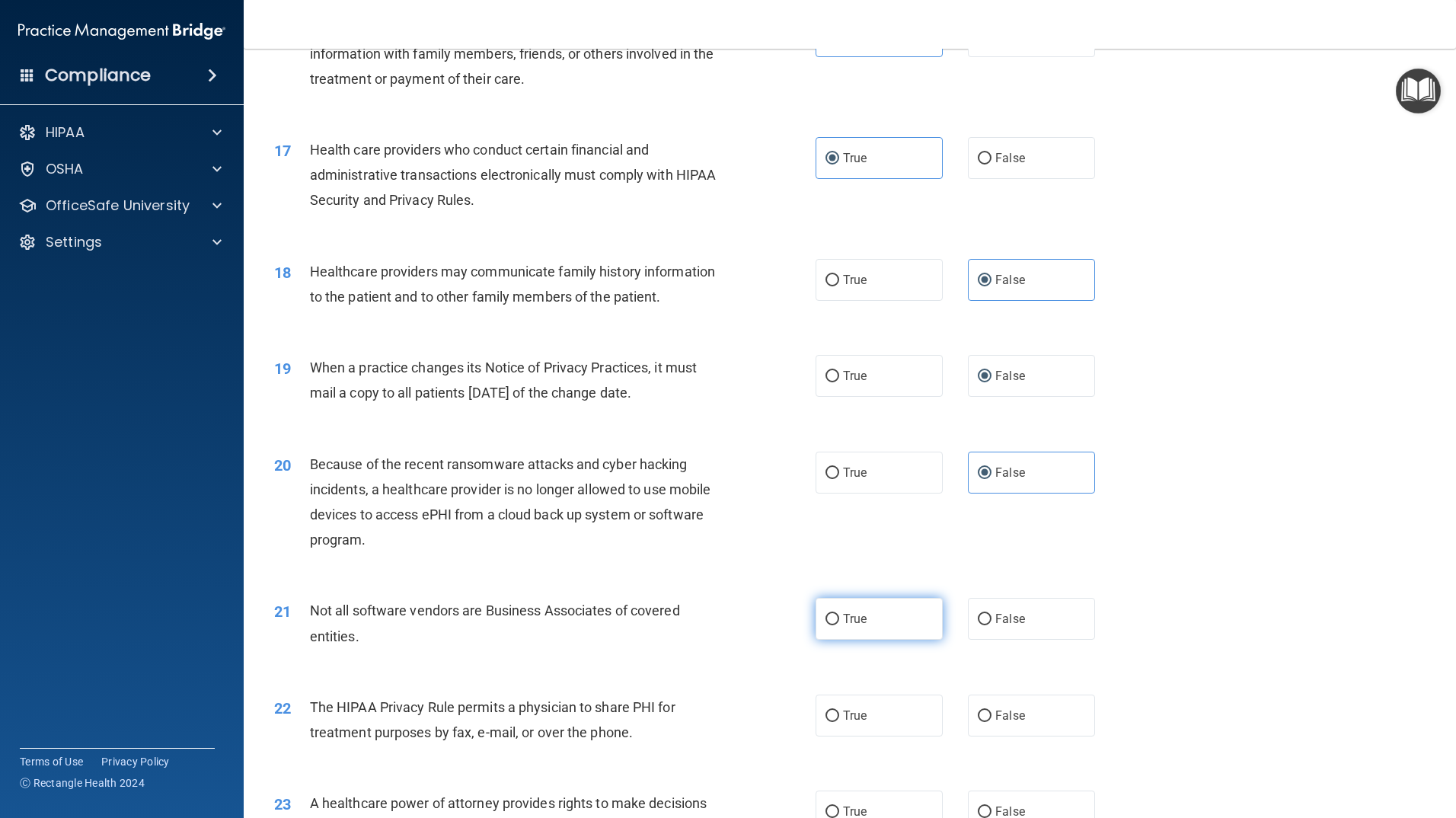
click at [839, 622] on input "True" at bounding box center [832, 619] width 14 height 12
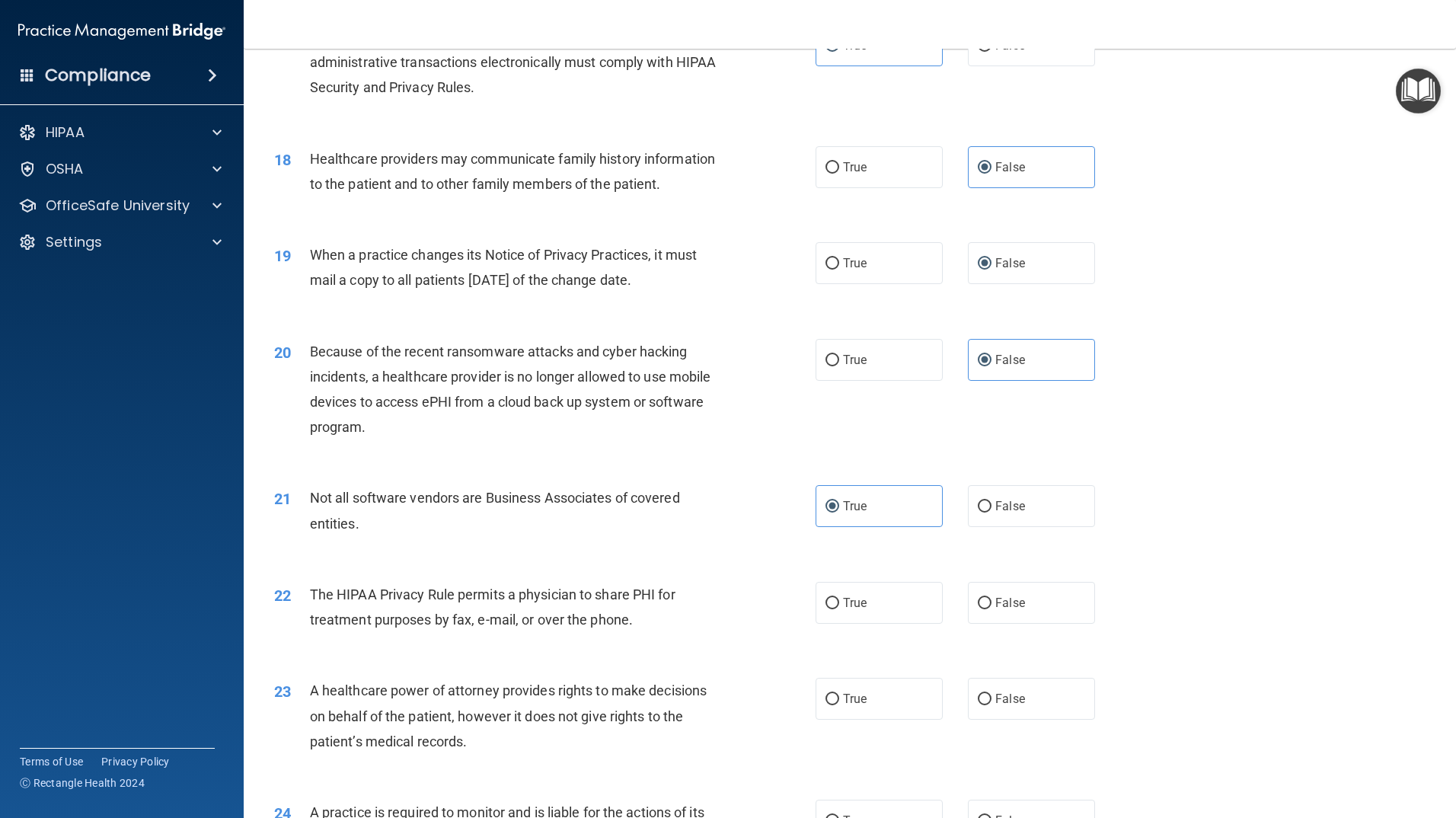
scroll to position [2055, 0]
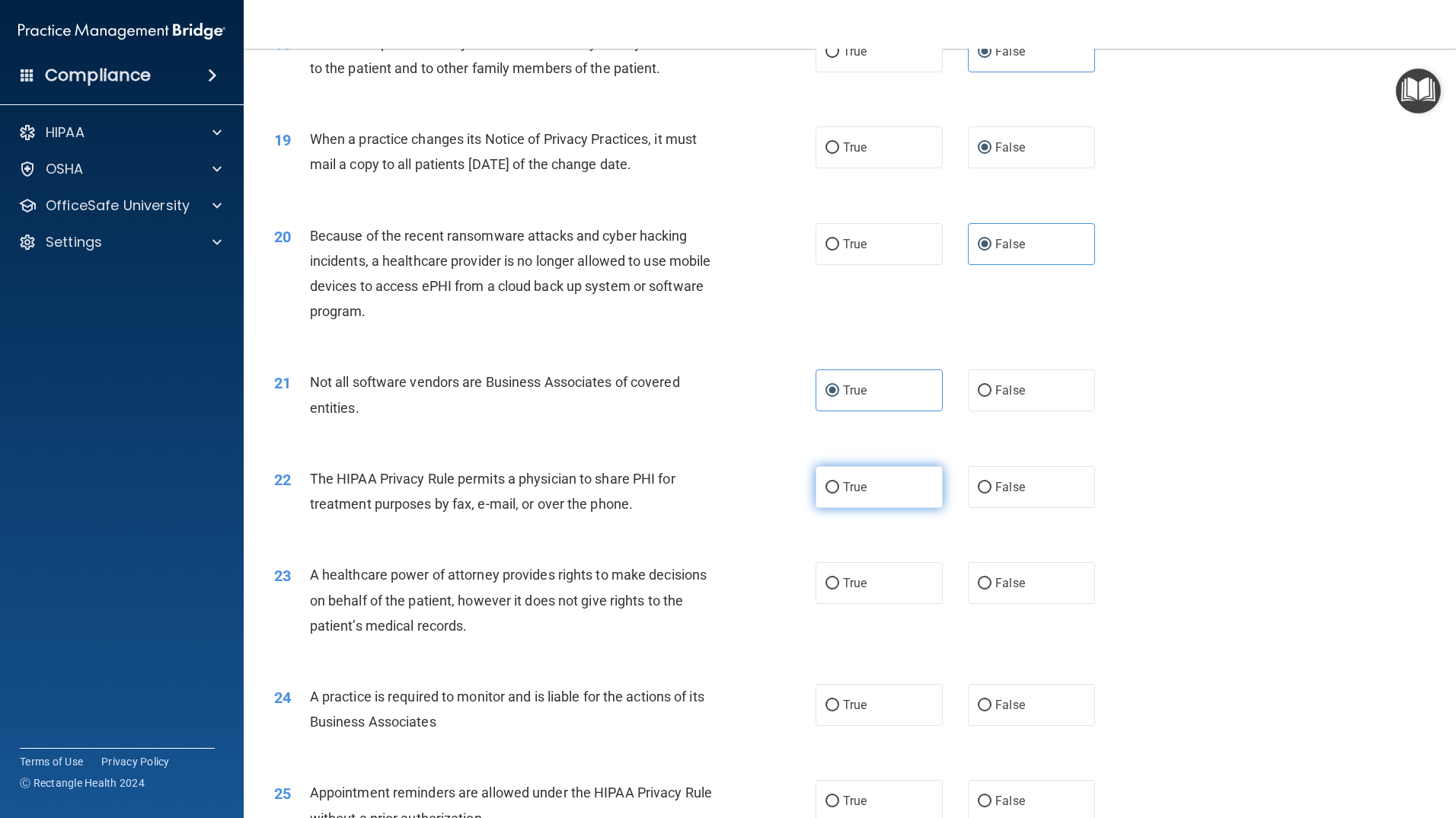
click at [895, 490] on label "True" at bounding box center [879, 487] width 127 height 42
click at [839, 490] on input "True" at bounding box center [832, 487] width 14 height 12
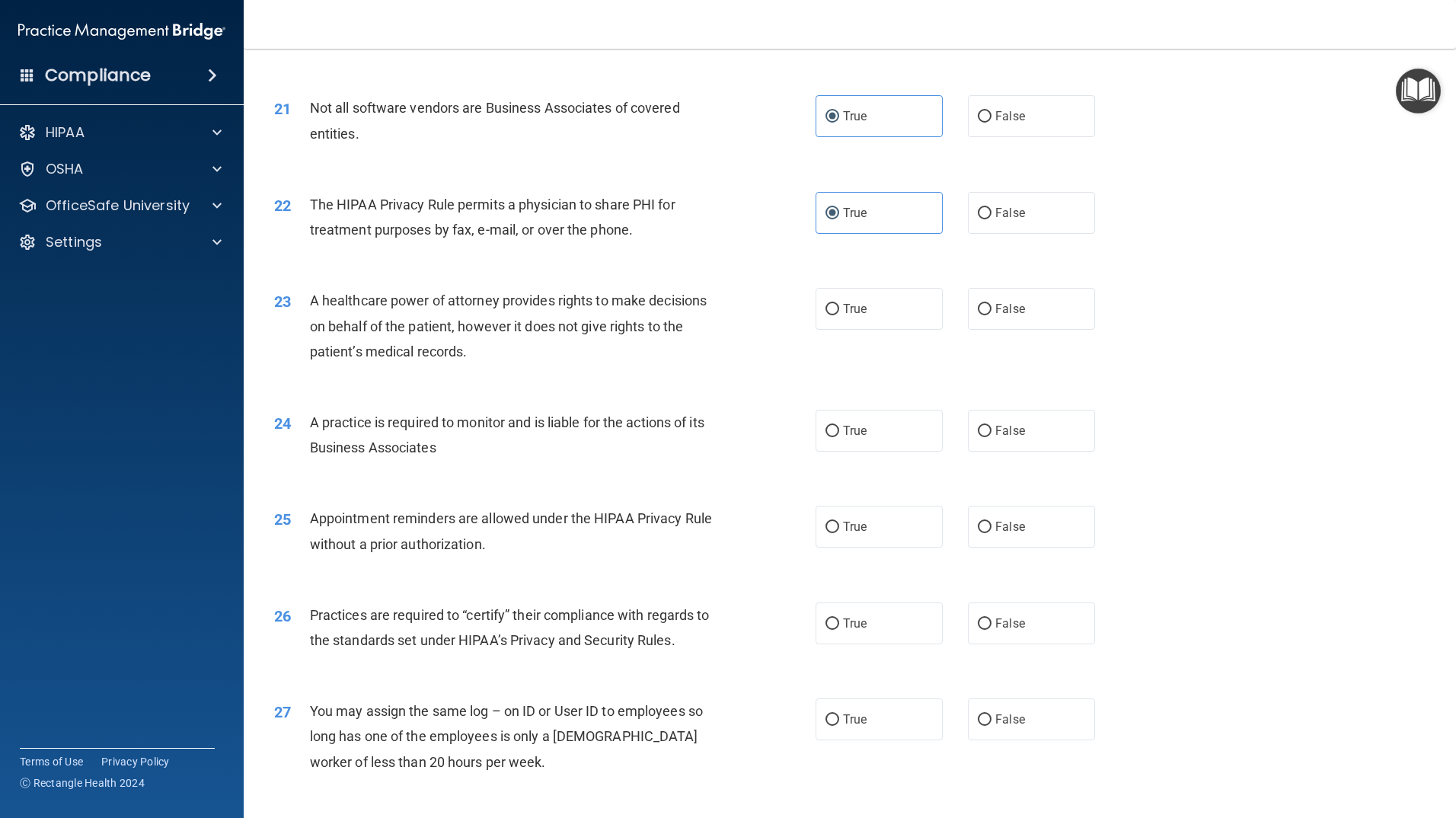
scroll to position [2359, 0]
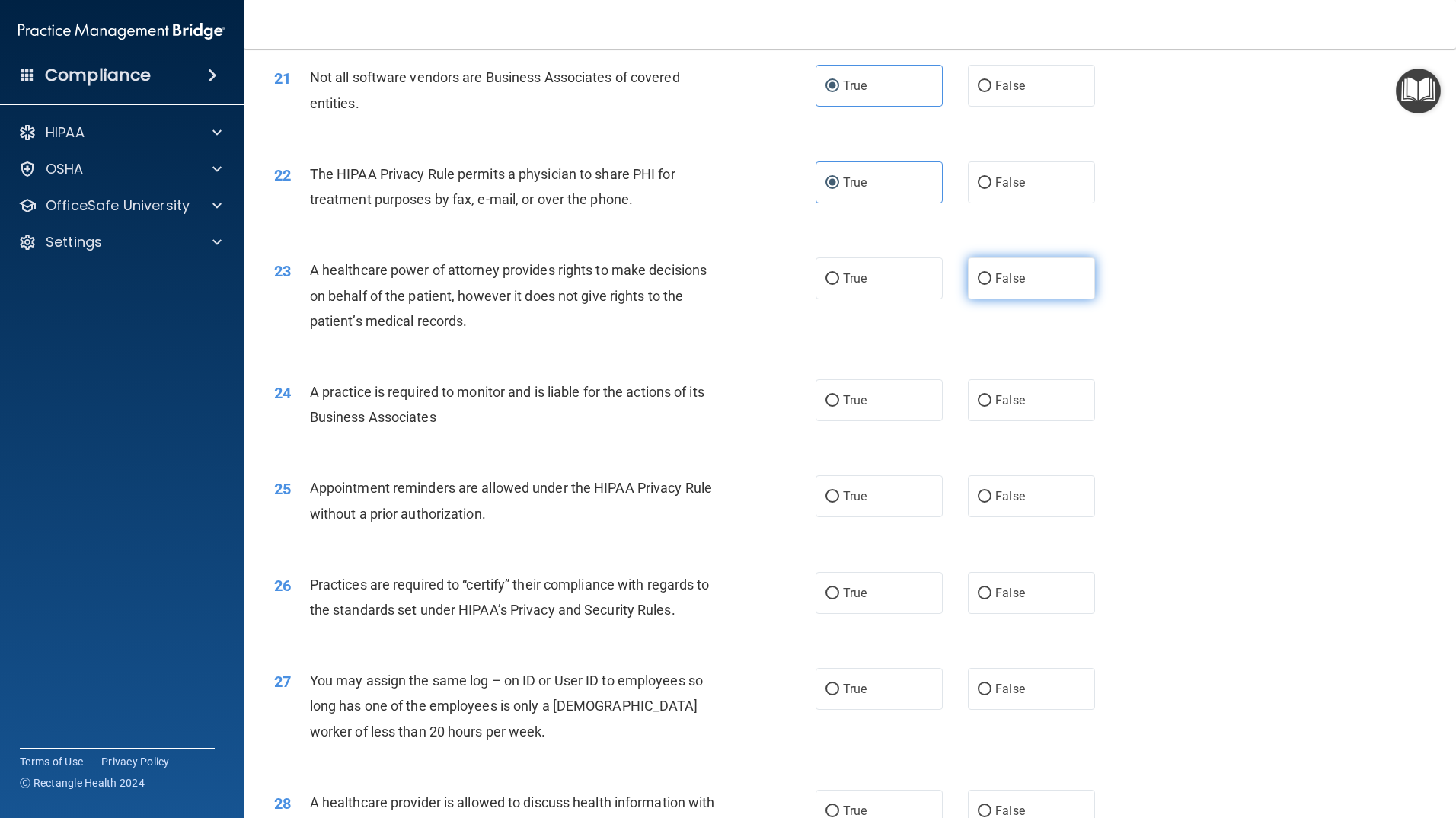
click at [998, 271] on span "False" at bounding box center [1010, 278] width 30 height 15
click at [991, 274] on input "False" at bounding box center [984, 279] width 14 height 12
click at [991, 392] on label "False" at bounding box center [1032, 400] width 127 height 42
click at [991, 395] on input "False" at bounding box center [984, 401] width 14 height 12
click at [832, 492] on input "True" at bounding box center [832, 496] width 14 height 12
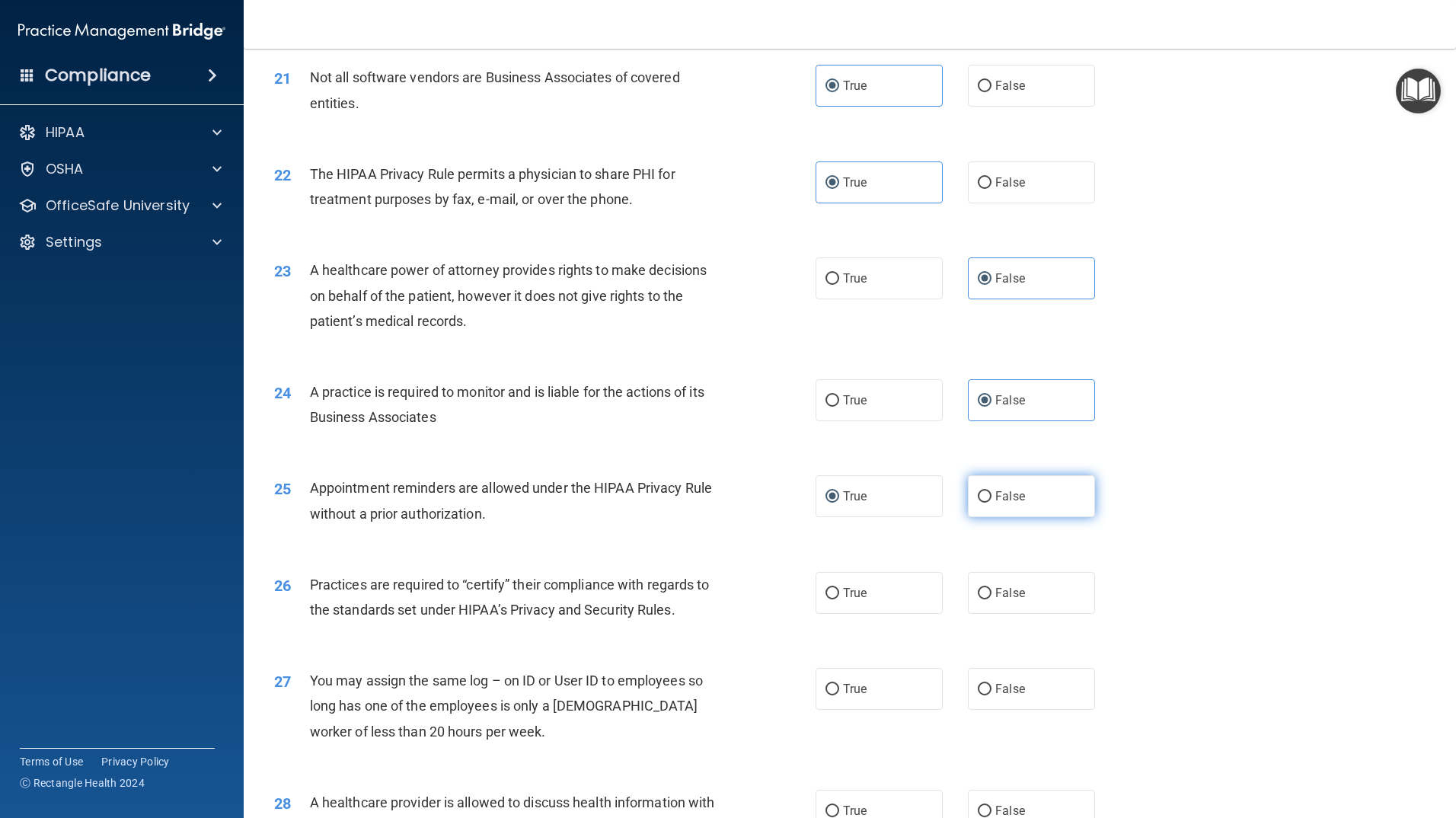
click at [1000, 509] on label "False" at bounding box center [1032, 496] width 127 height 42
click at [991, 503] on input "False" at bounding box center [984, 496] width 14 height 12
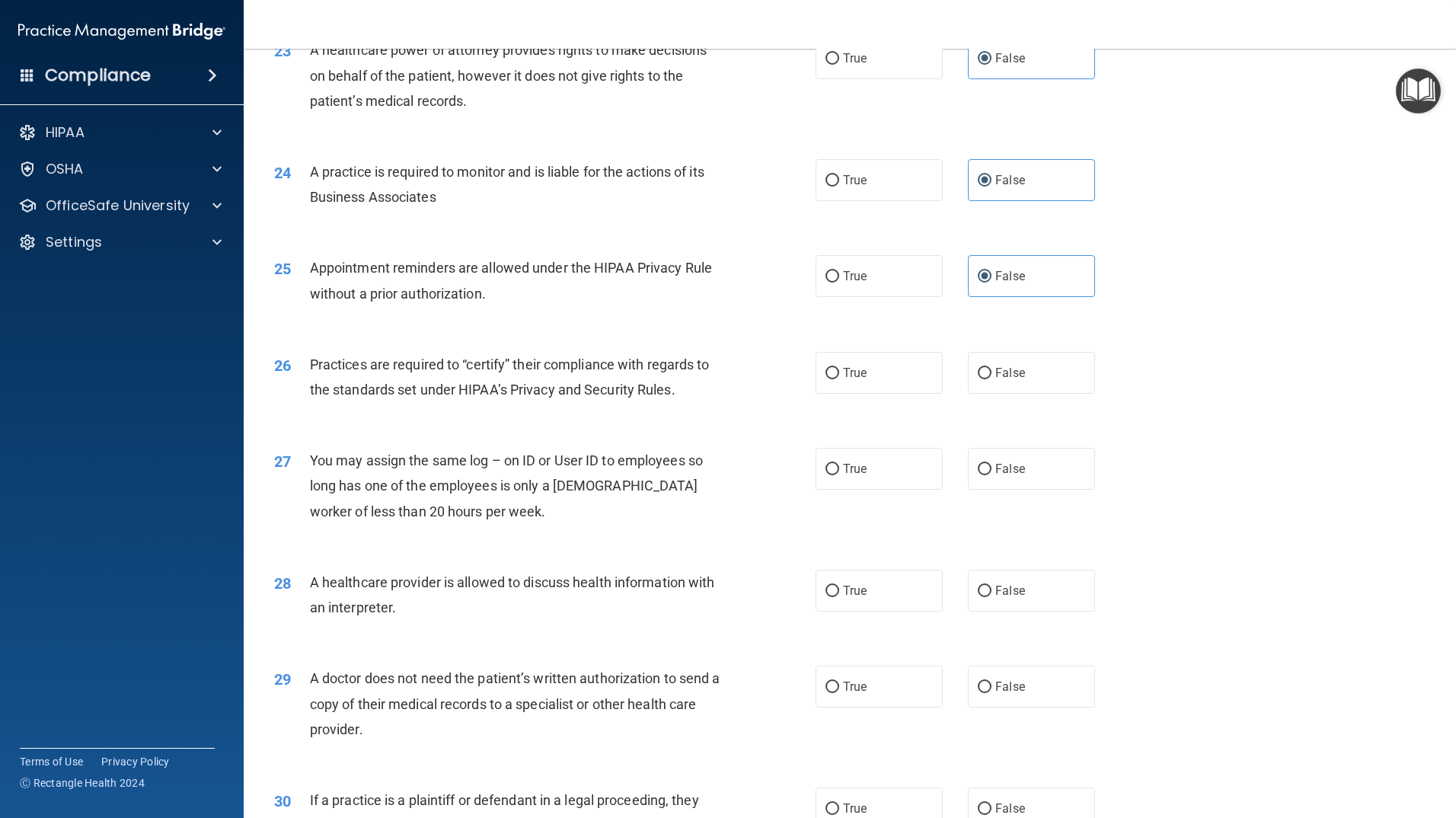
scroll to position [2589, 0]
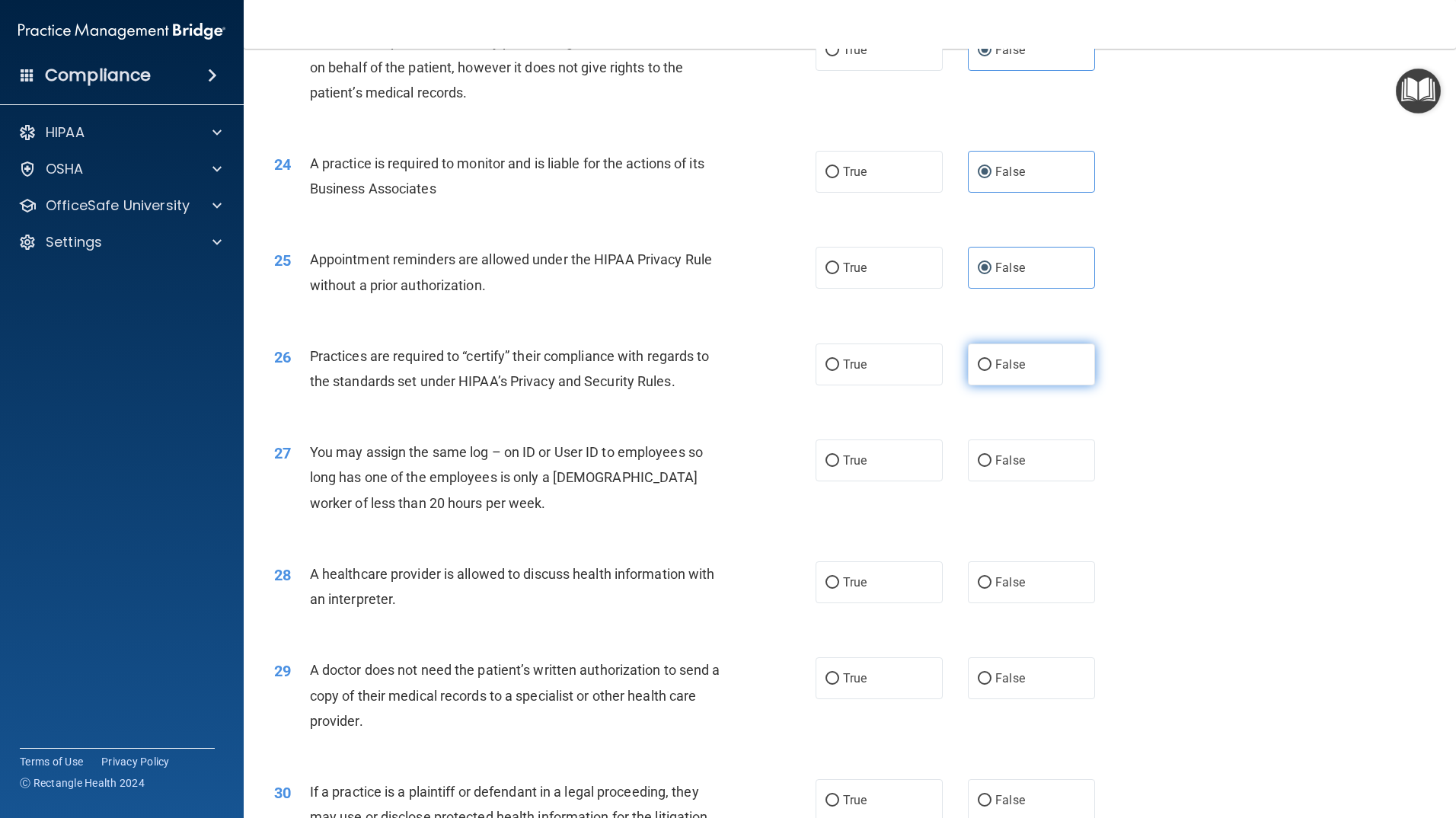
click at [1023, 363] on label "False" at bounding box center [1032, 364] width 127 height 42
click at [991, 363] on input "False" at bounding box center [984, 364] width 14 height 12
click at [998, 454] on span "False" at bounding box center [1010, 460] width 30 height 15
click at [991, 455] on input "False" at bounding box center [984, 461] width 14 height 12
click at [933, 592] on label "True" at bounding box center [879, 582] width 127 height 42
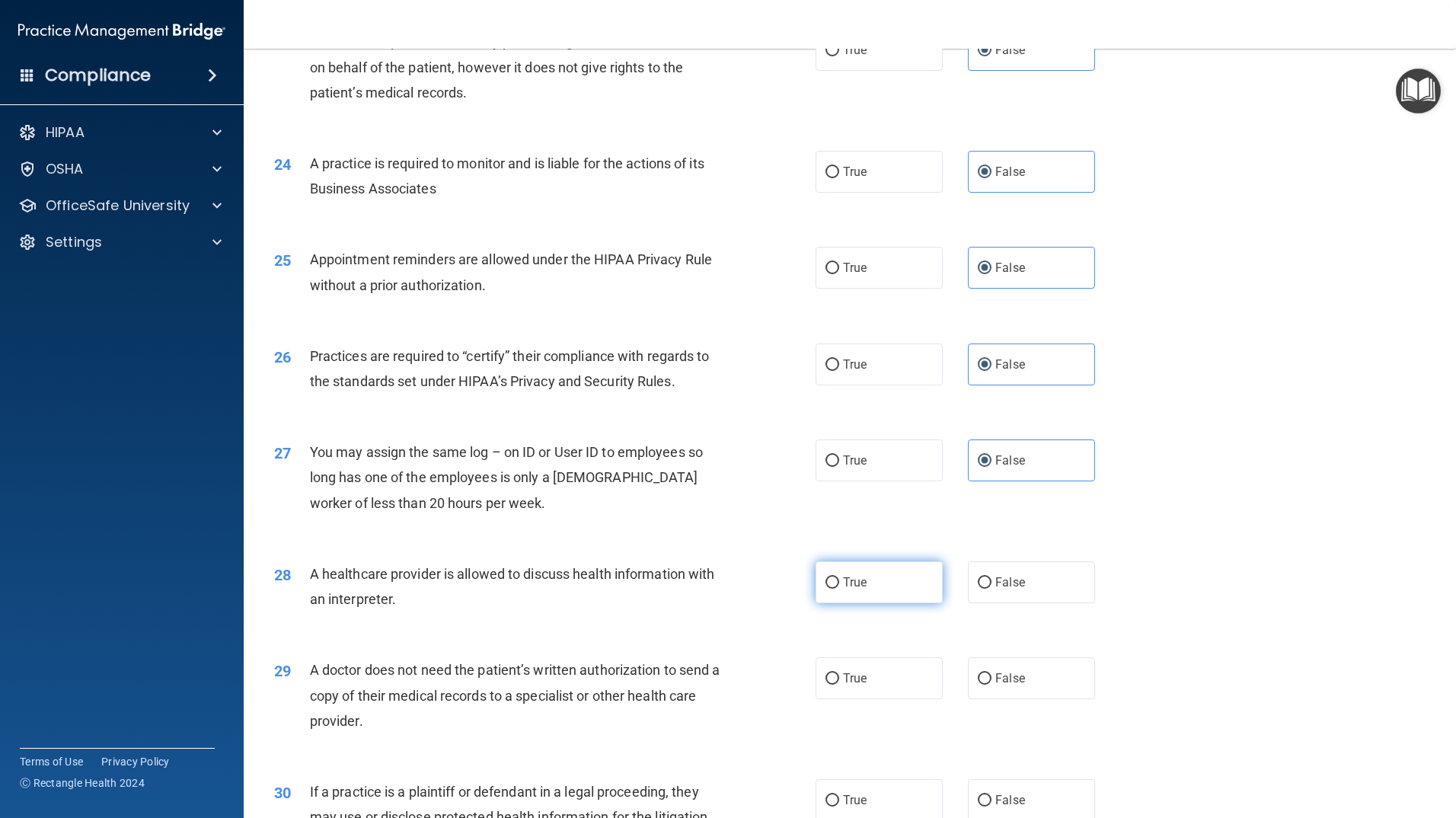
click at [839, 588] on input "True" at bounding box center [832, 583] width 14 height 12
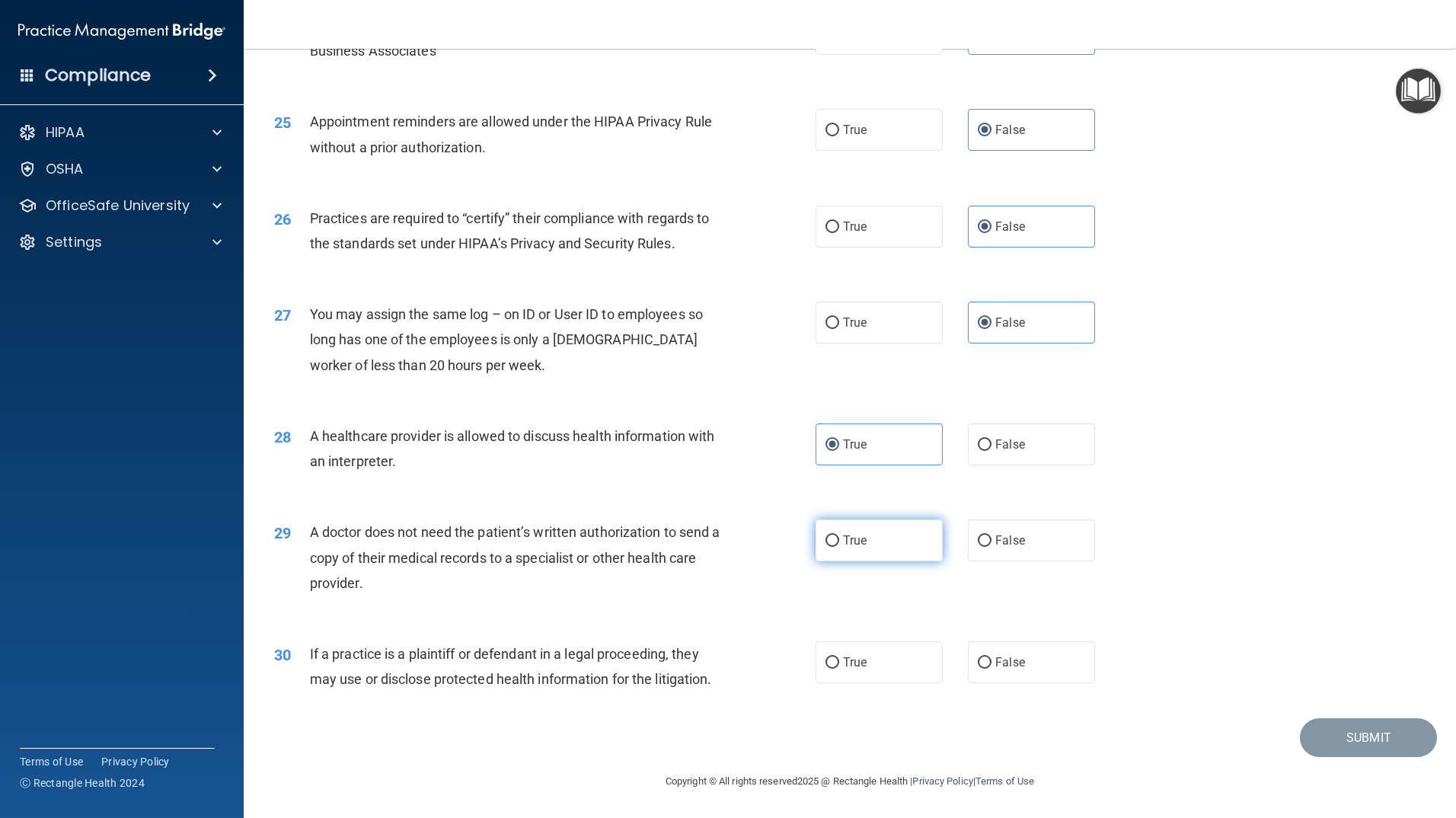
click at [861, 536] on span "True" at bounding box center [855, 540] width 24 height 15
click at [839, 536] on input "True" at bounding box center [832, 541] width 14 height 12
click at [849, 680] on label "True" at bounding box center [879, 662] width 127 height 42
click at [839, 668] on input "True" at bounding box center [832, 663] width 14 height 12
click at [1332, 733] on button "Submit" at bounding box center [1369, 737] width 137 height 39
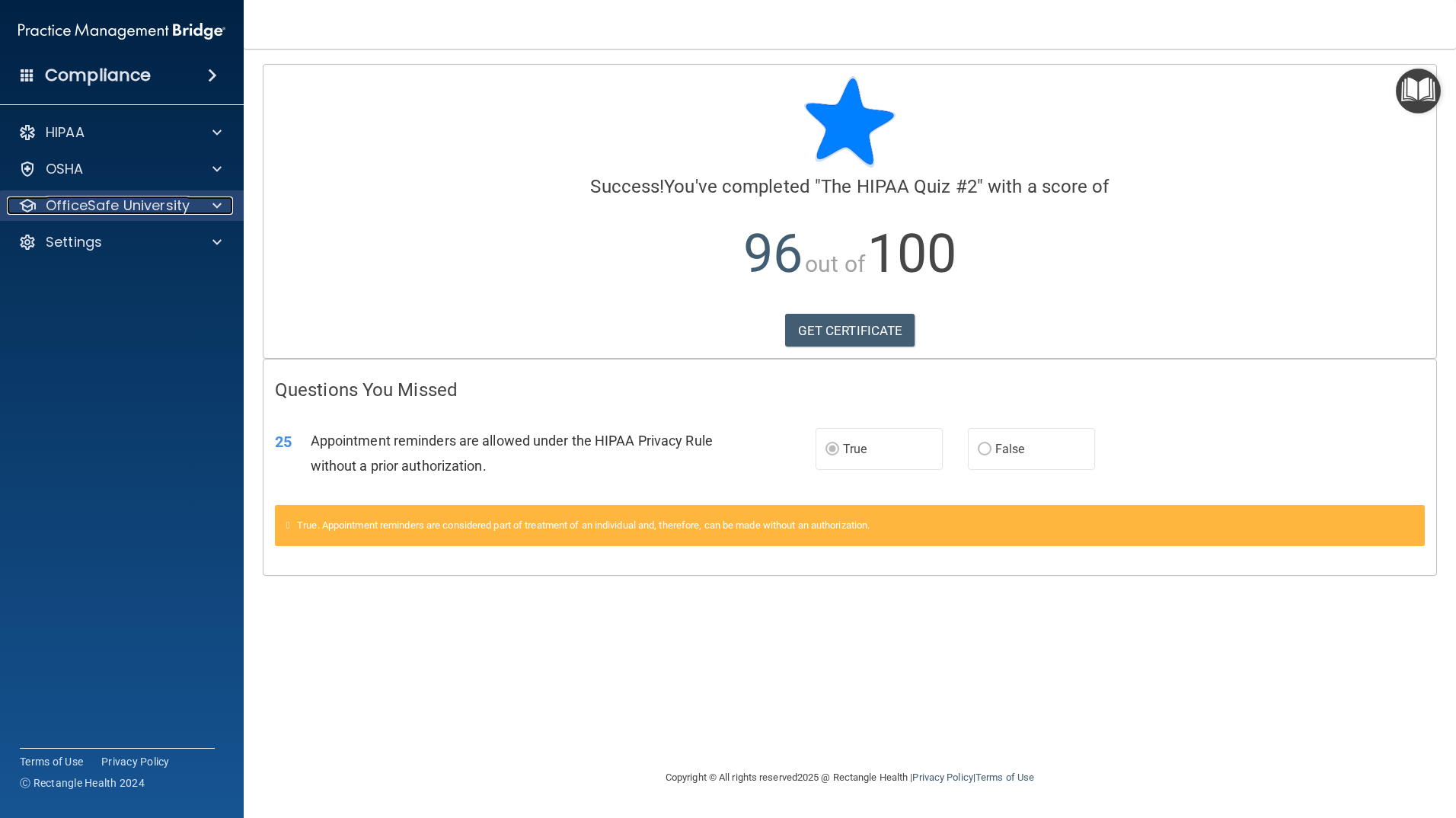
click at [219, 203] on span at bounding box center [217, 205] width 9 height 18
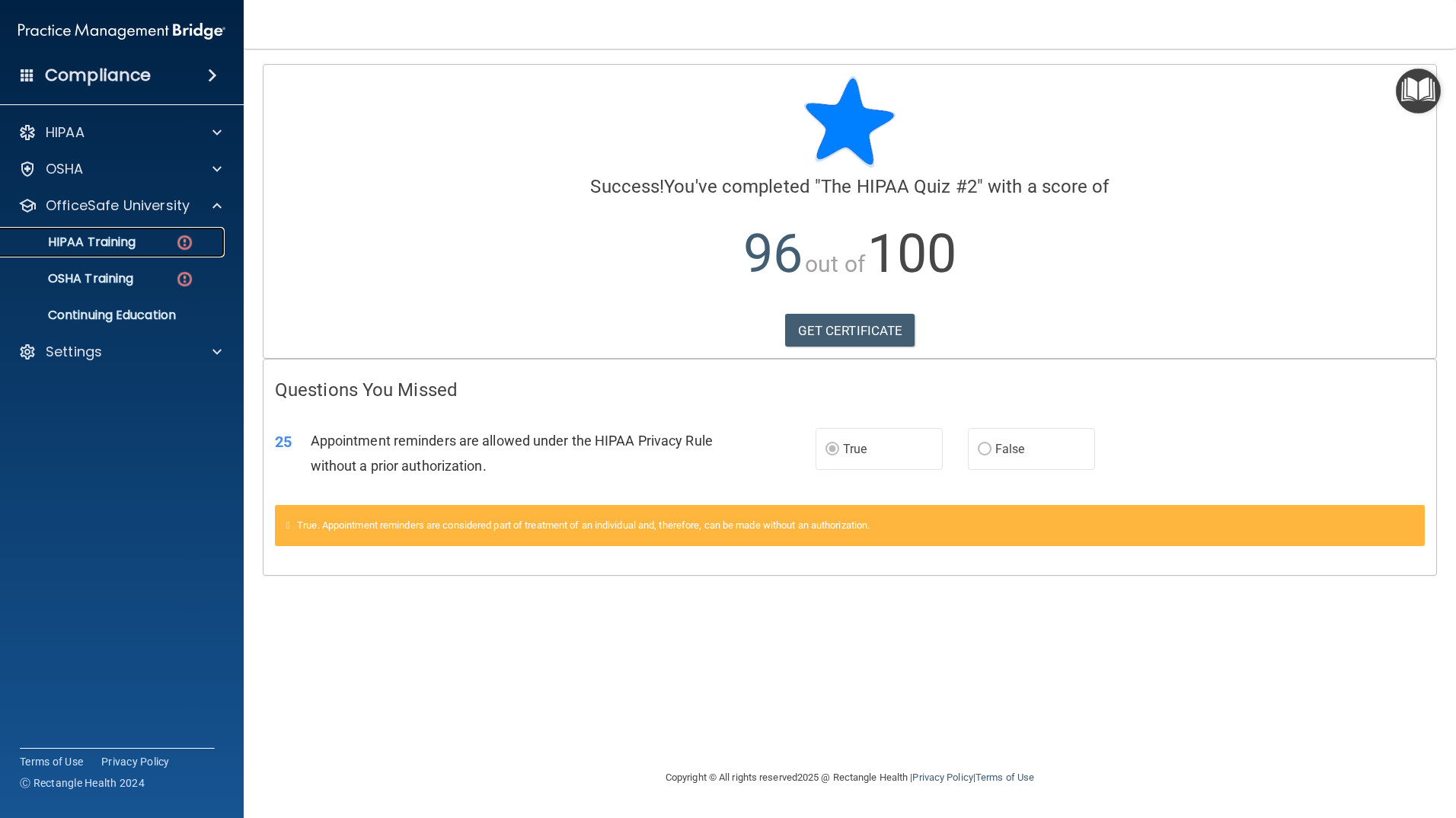
click at [170, 244] on div "HIPAA Training" at bounding box center [114, 242] width 208 height 15
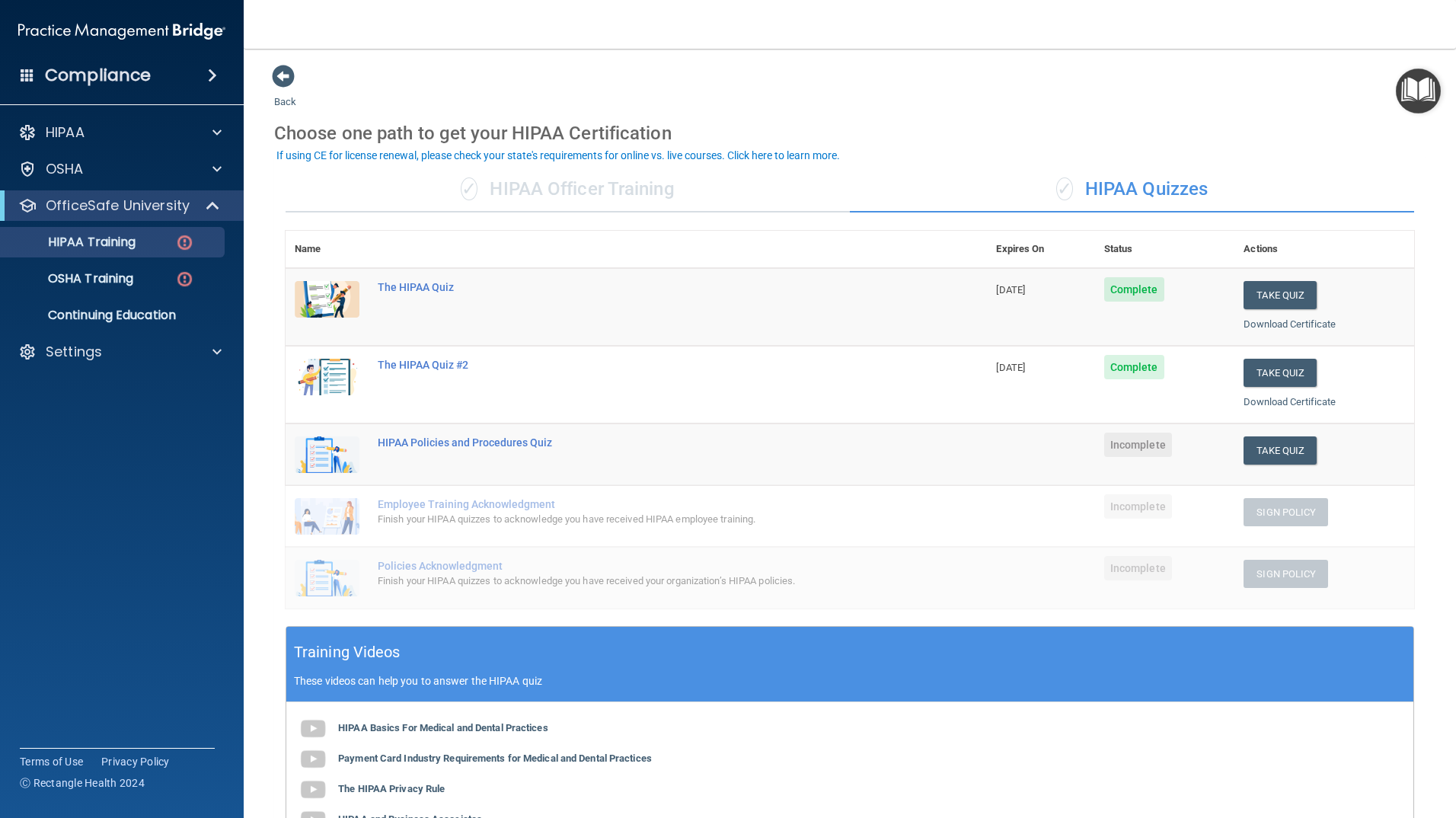
click at [1006, 289] on span "[DATE]" at bounding box center [1011, 289] width 29 height 12
click at [1292, 452] on button "Take Quiz" at bounding box center [1280, 450] width 73 height 28
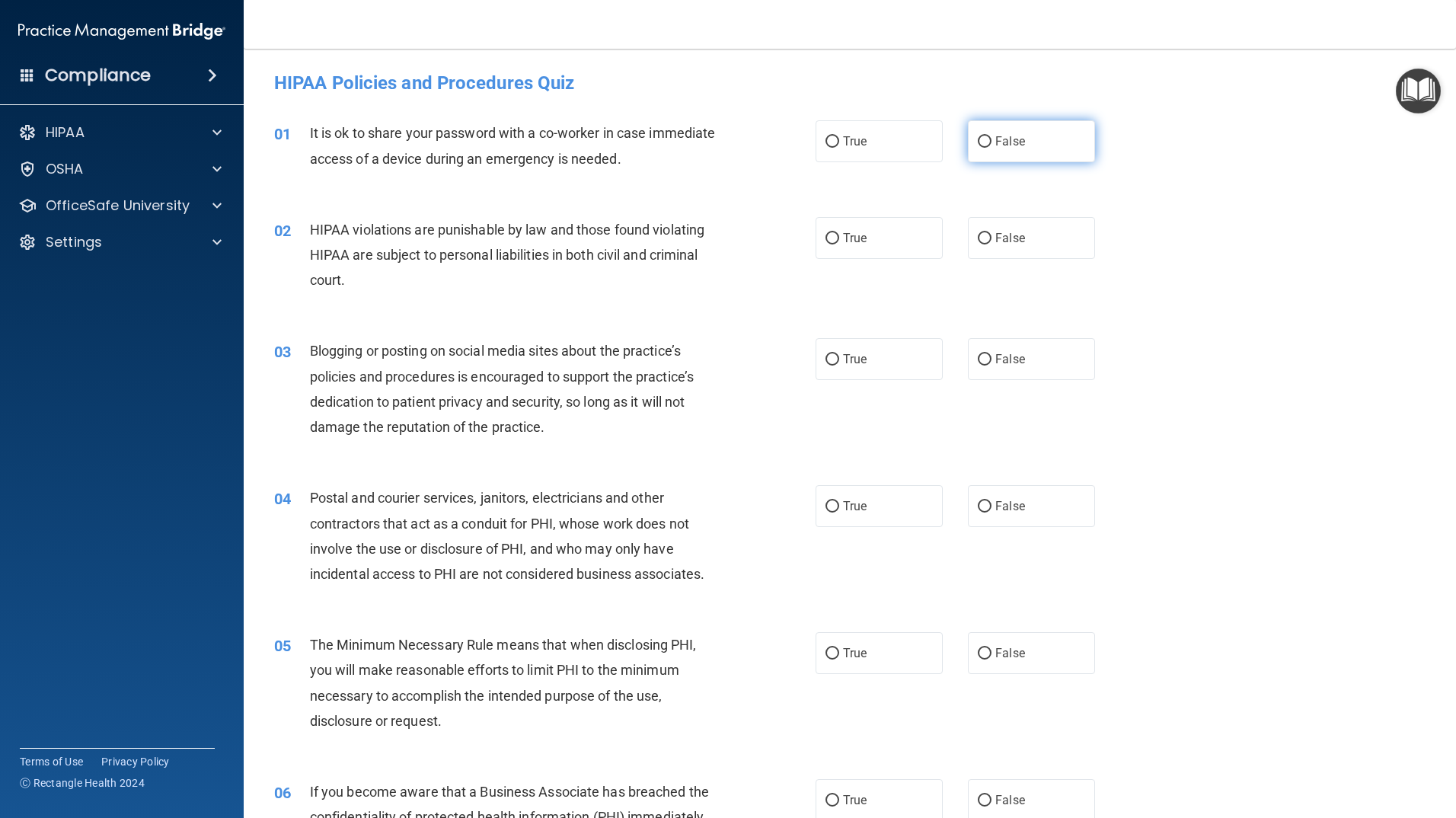
click at [1056, 139] on label "False" at bounding box center [1032, 141] width 127 height 42
click at [991, 139] on input "False" at bounding box center [984, 142] width 14 height 12
click at [865, 233] on label "True" at bounding box center [879, 238] width 127 height 42
click at [839, 233] on input "True" at bounding box center [832, 238] width 14 height 12
click at [1022, 368] on label "False" at bounding box center [1032, 359] width 127 height 42
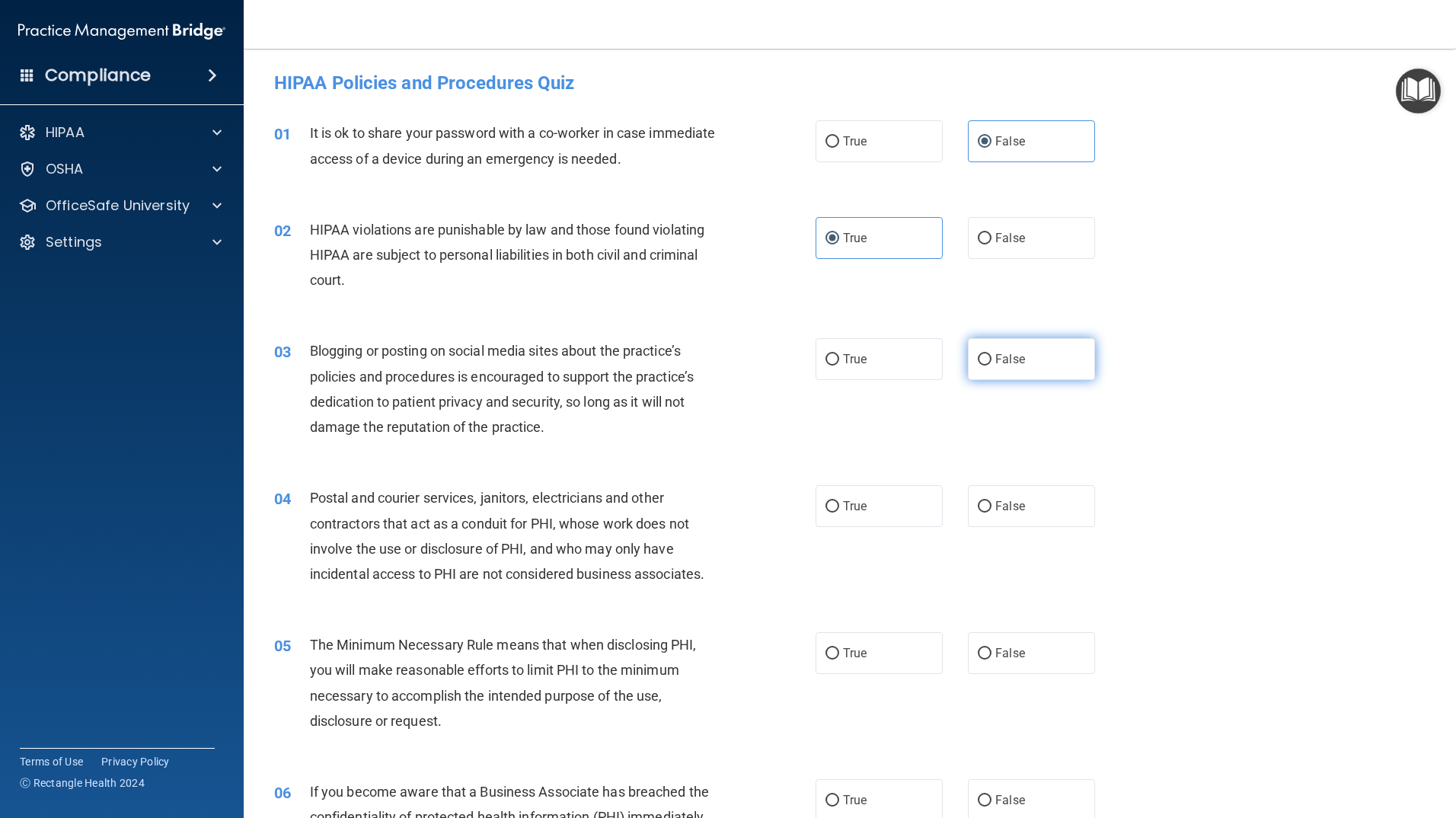
click at [991, 365] on input "False" at bounding box center [984, 359] width 14 height 12
click at [836, 520] on label "True" at bounding box center [879, 506] width 127 height 42
click at [836, 513] on input "True" at bounding box center [832, 506] width 14 height 12
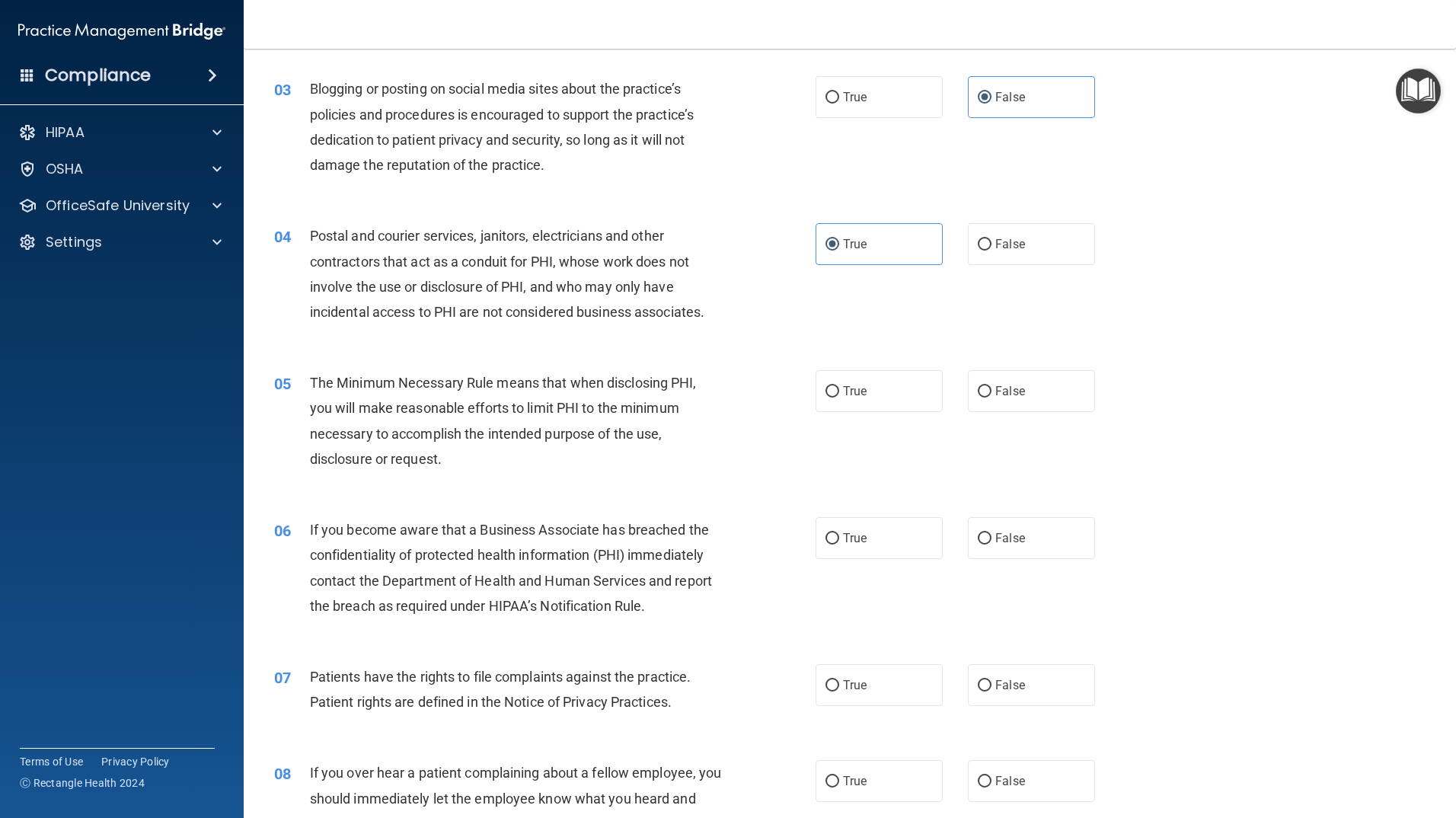
scroll to position [304, 0]
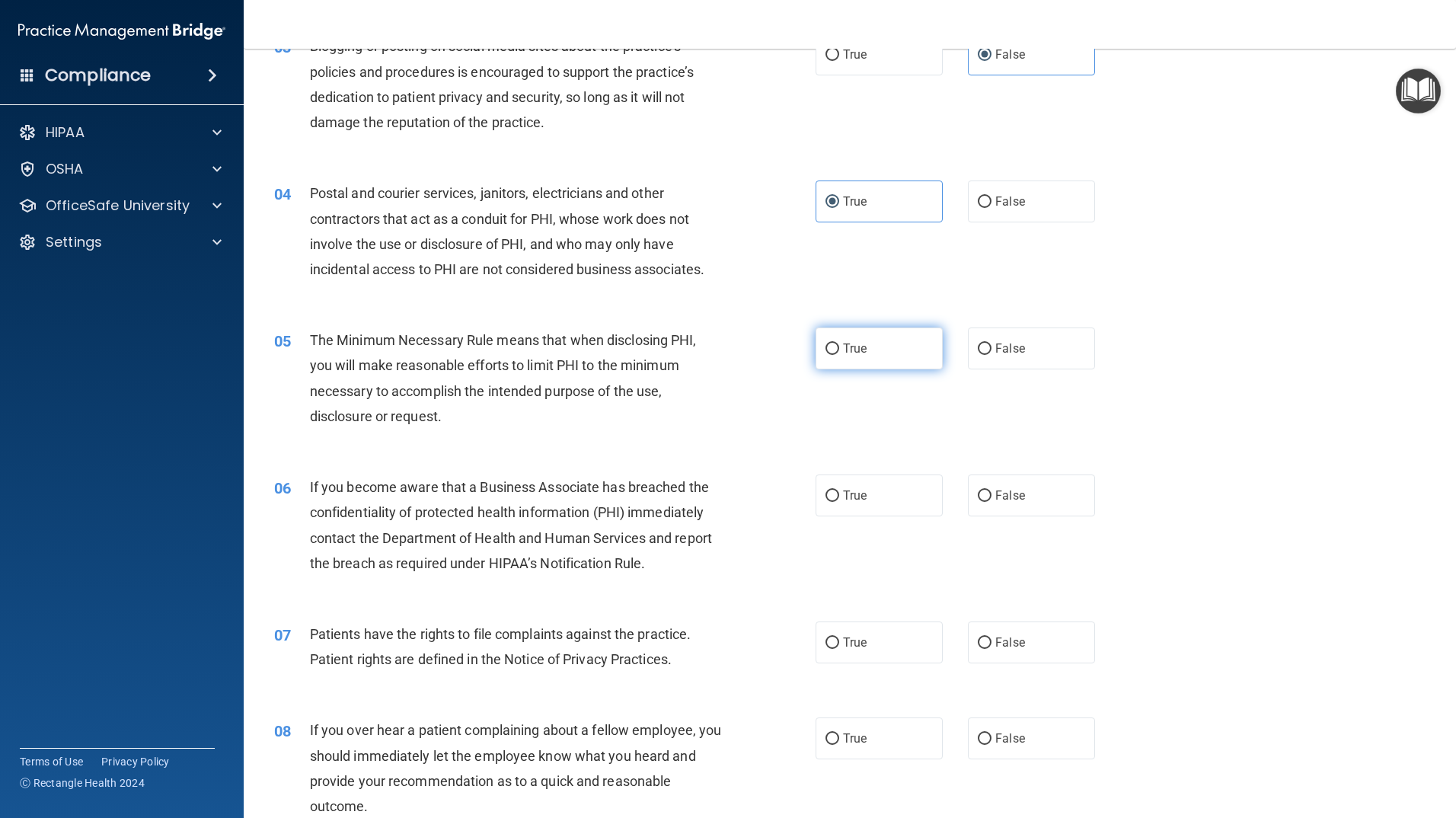
click at [851, 328] on label "True" at bounding box center [879, 348] width 127 height 42
click at [839, 344] on input "True" at bounding box center [832, 349] width 14 height 12
click at [999, 511] on label "False" at bounding box center [1032, 495] width 127 height 42
click at [991, 502] on input "False" at bounding box center [984, 495] width 14 height 12
click at [913, 504] on label "True" at bounding box center [879, 495] width 127 height 42
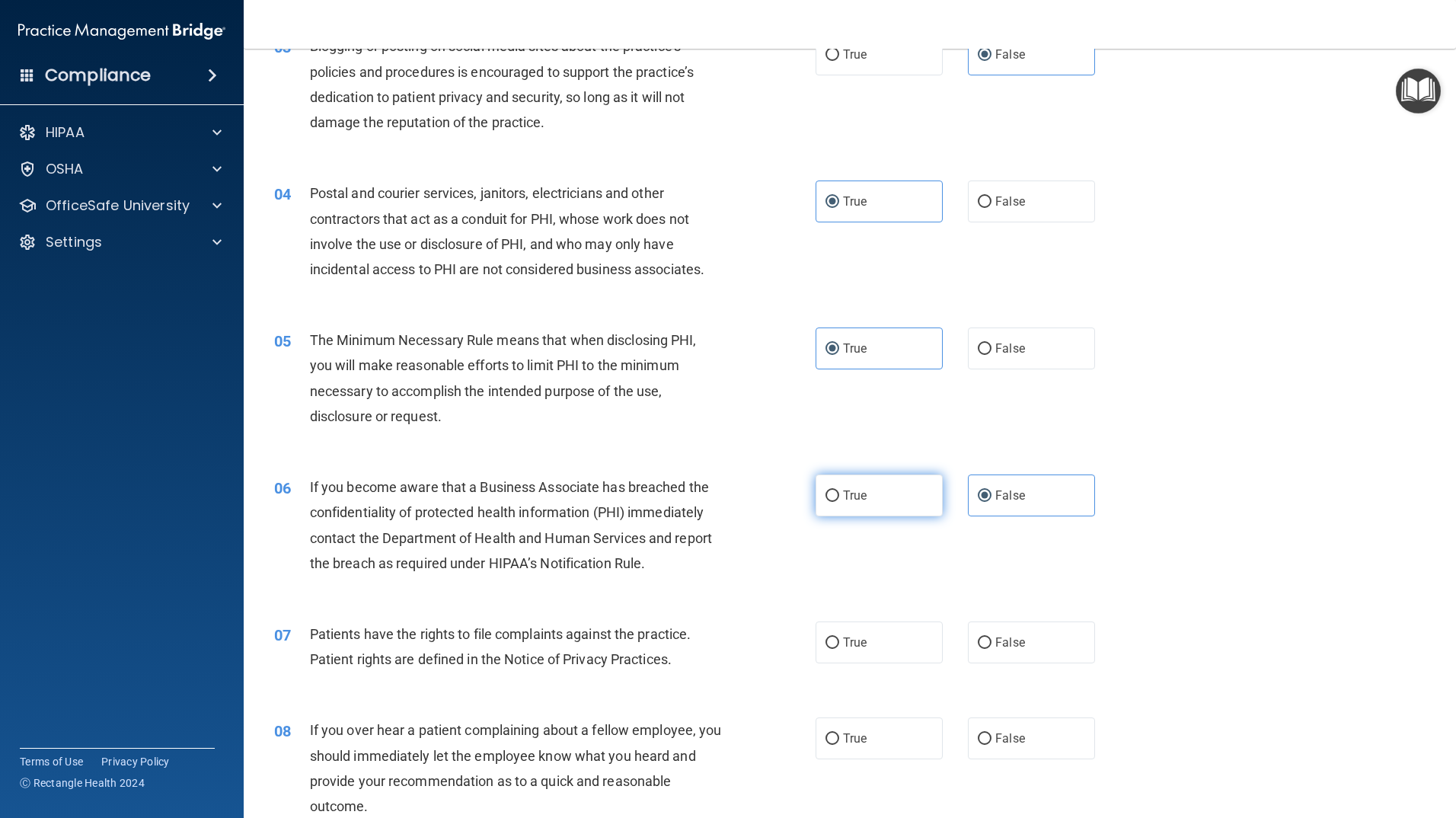
click at [839, 502] on input "True" at bounding box center [832, 495] width 14 height 12
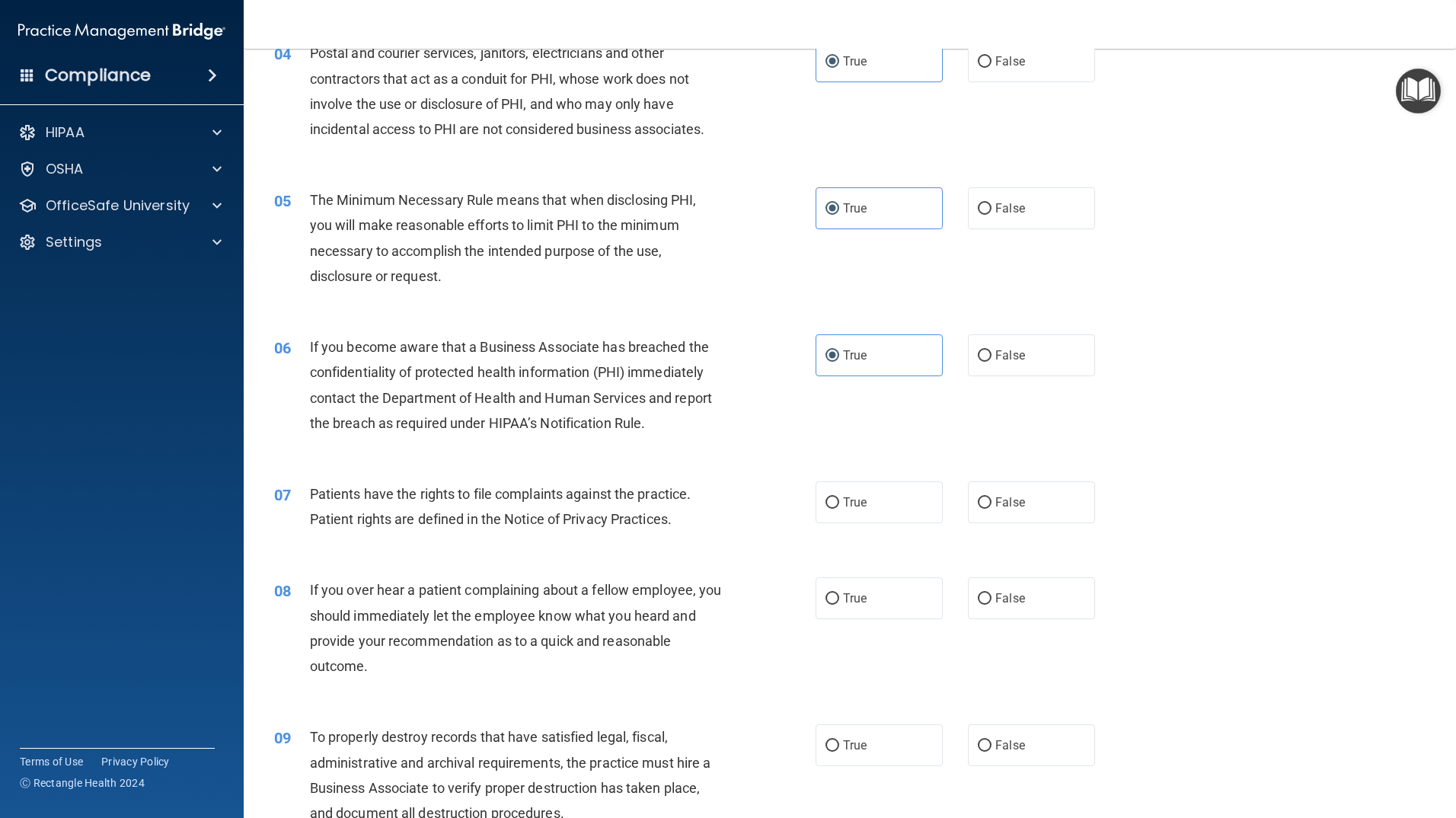
scroll to position [533, 0]
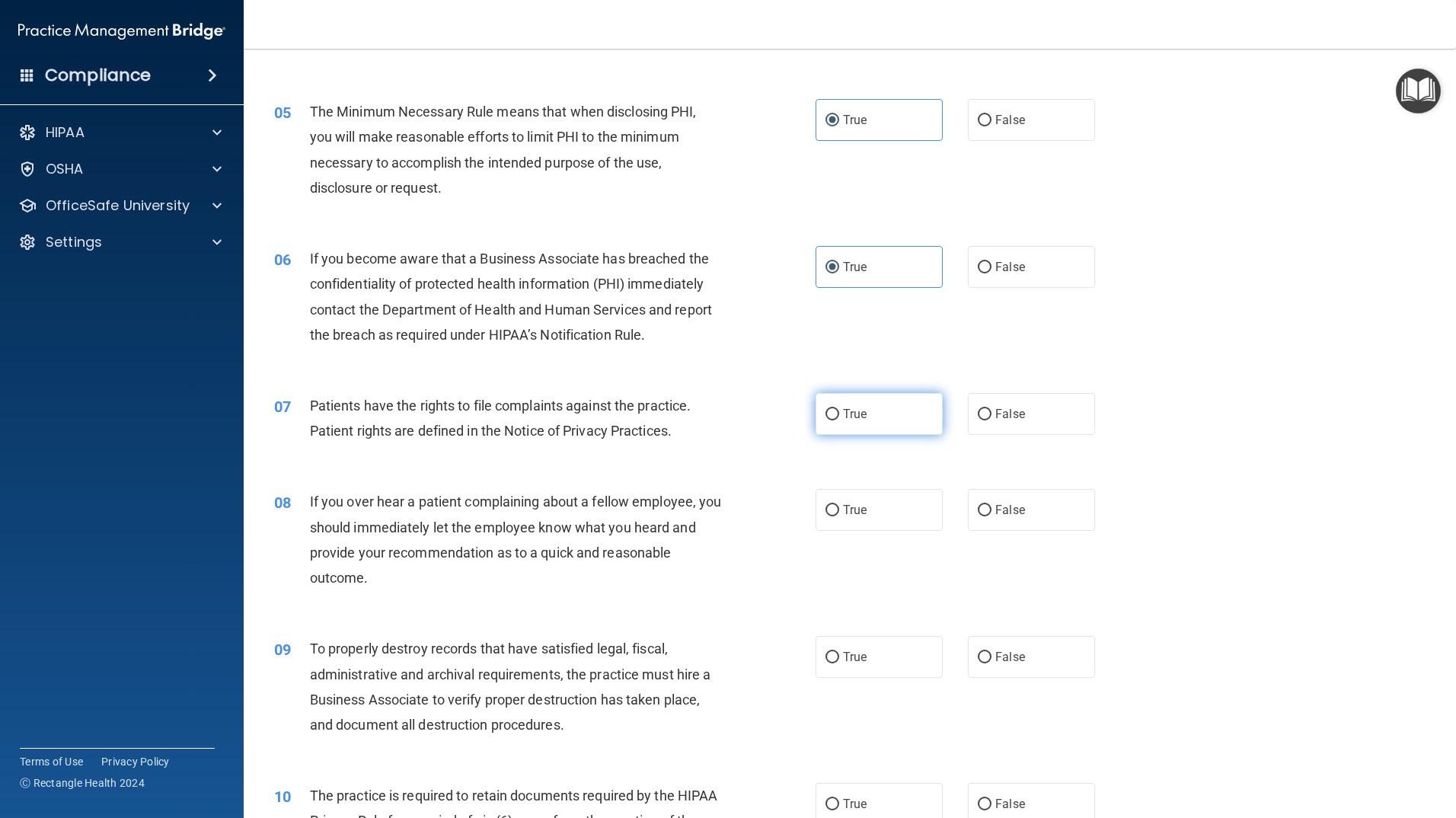
click at [873, 424] on label "True" at bounding box center [879, 414] width 127 height 42
click at [839, 420] on input "True" at bounding box center [832, 414] width 14 height 12
click at [1039, 514] on label "False" at bounding box center [1032, 510] width 127 height 42
click at [991, 514] on input "False" at bounding box center [984, 510] width 14 height 12
click at [895, 670] on label "True" at bounding box center [879, 656] width 127 height 42
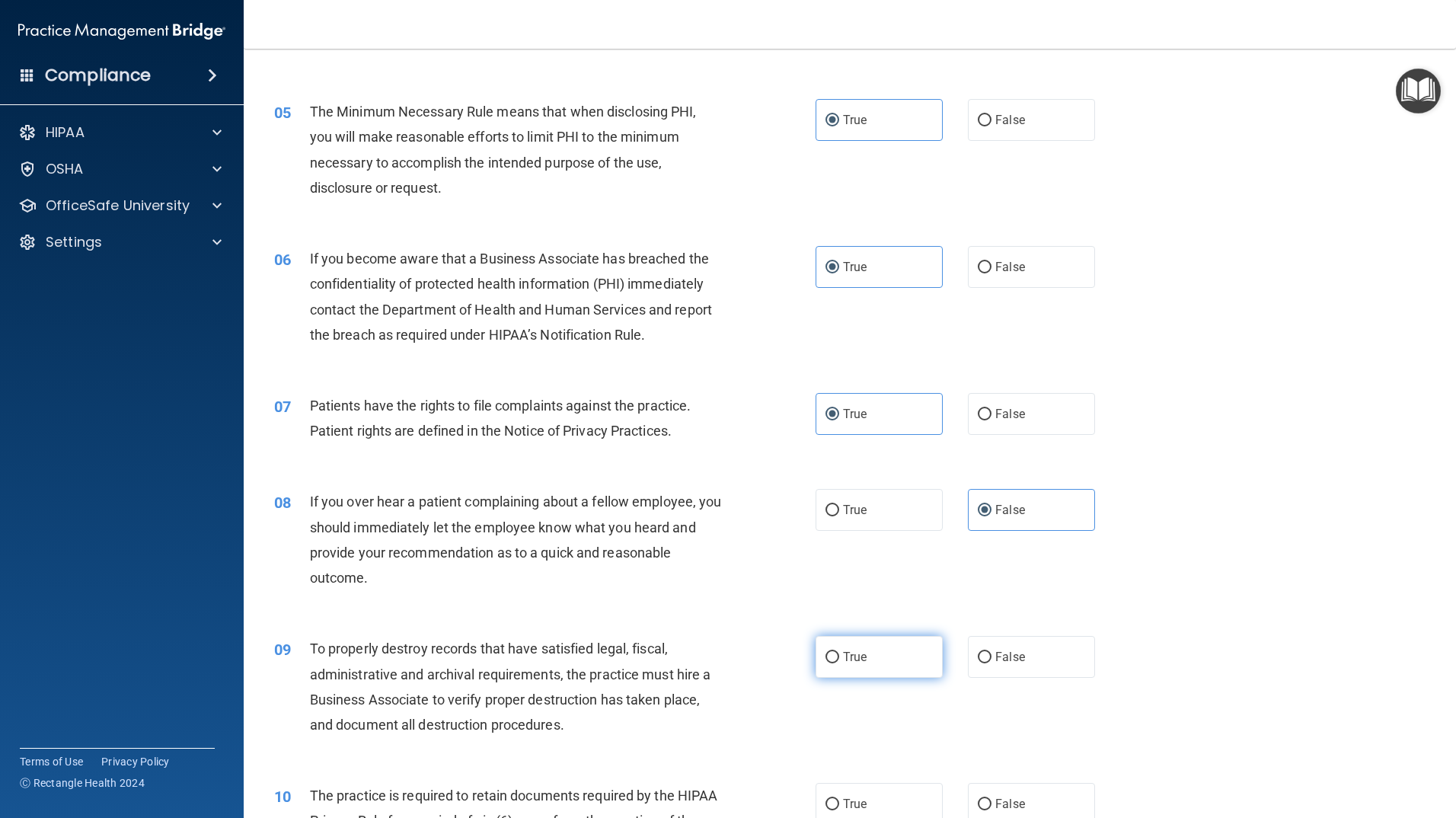
click at [839, 663] on input "True" at bounding box center [832, 657] width 14 height 12
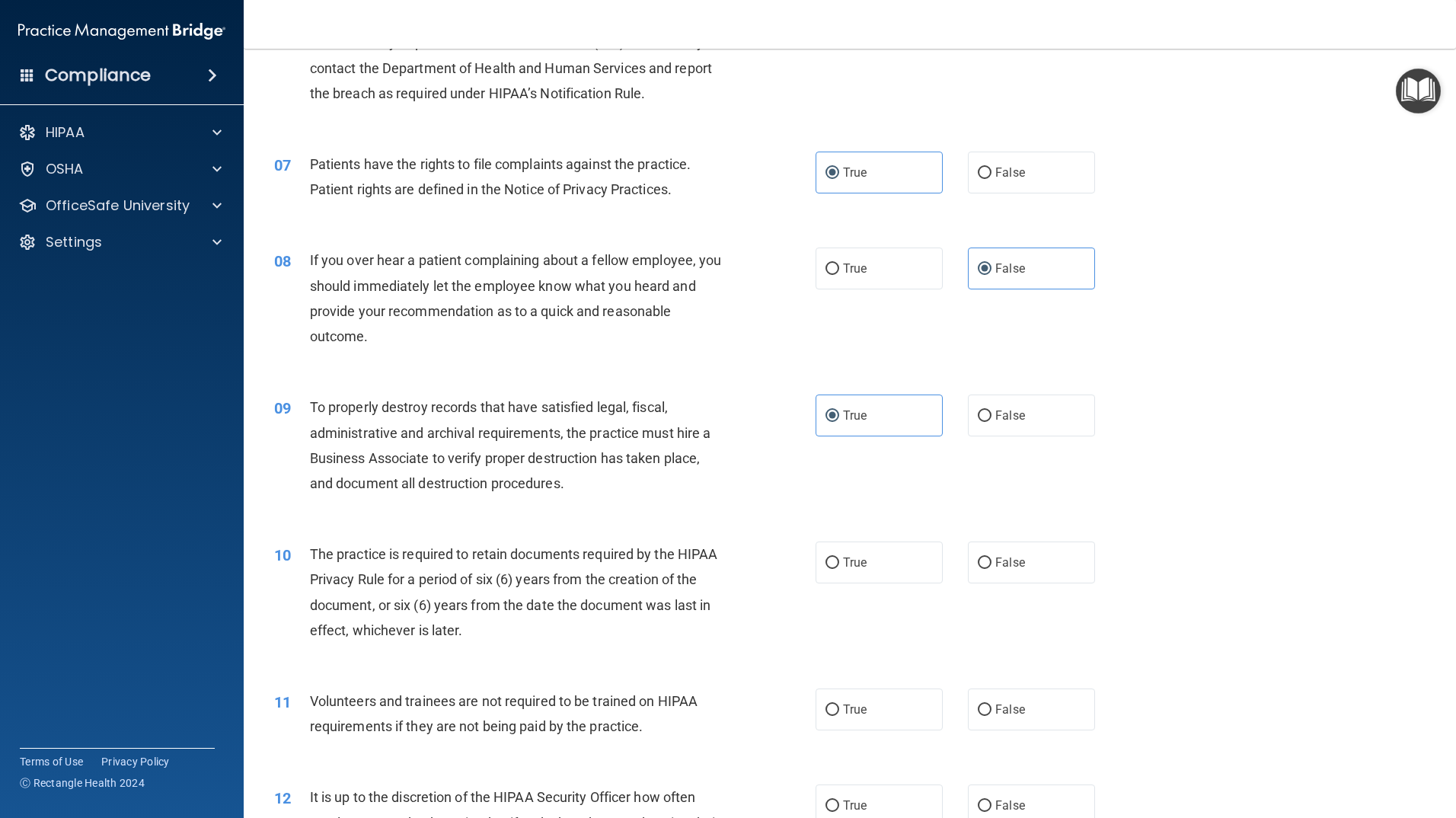
scroll to position [837, 0]
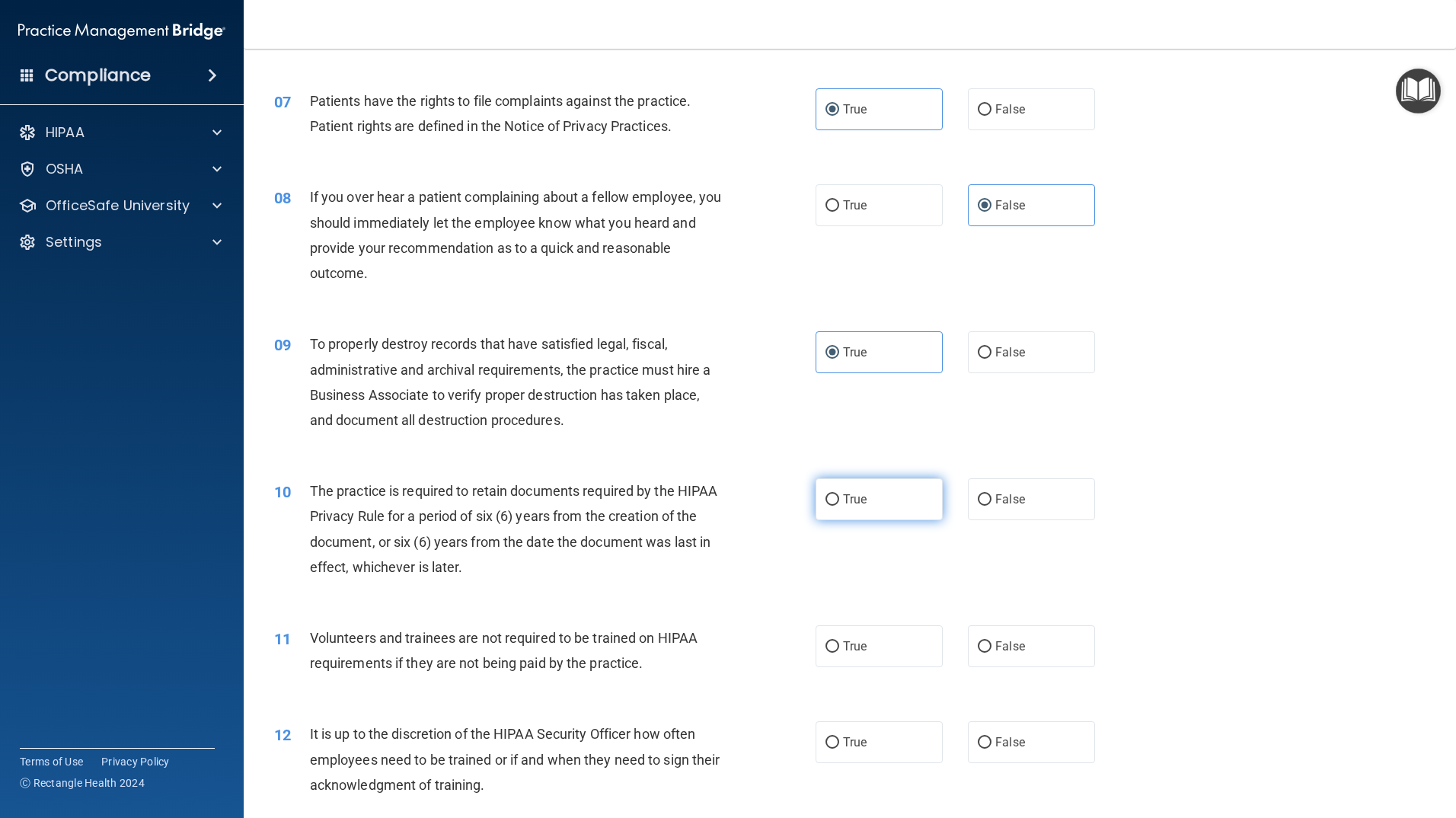
click at [854, 509] on label "True" at bounding box center [879, 499] width 127 height 42
click at [839, 505] on input "True" at bounding box center [832, 500] width 14 height 12
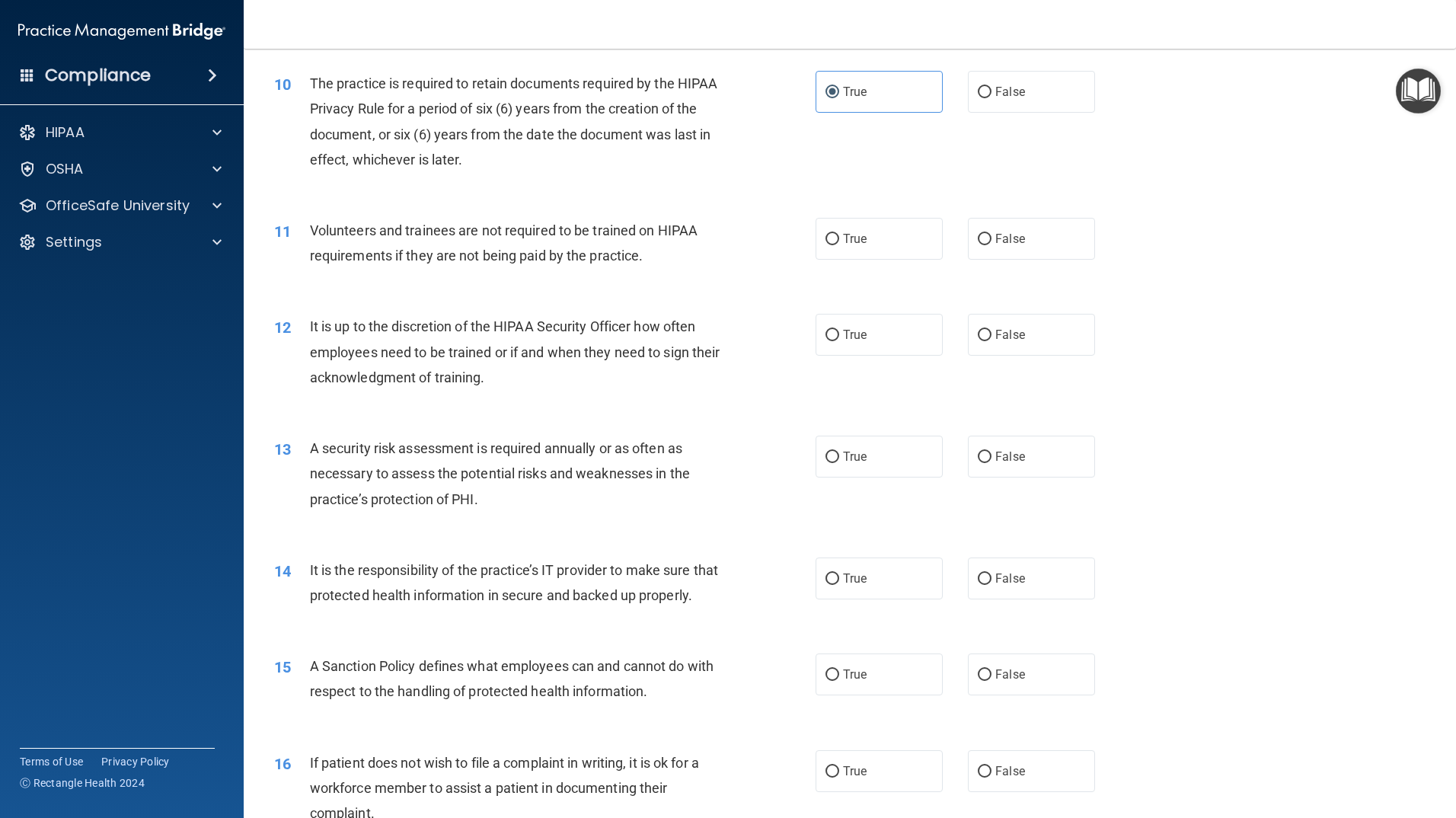
scroll to position [1218, 0]
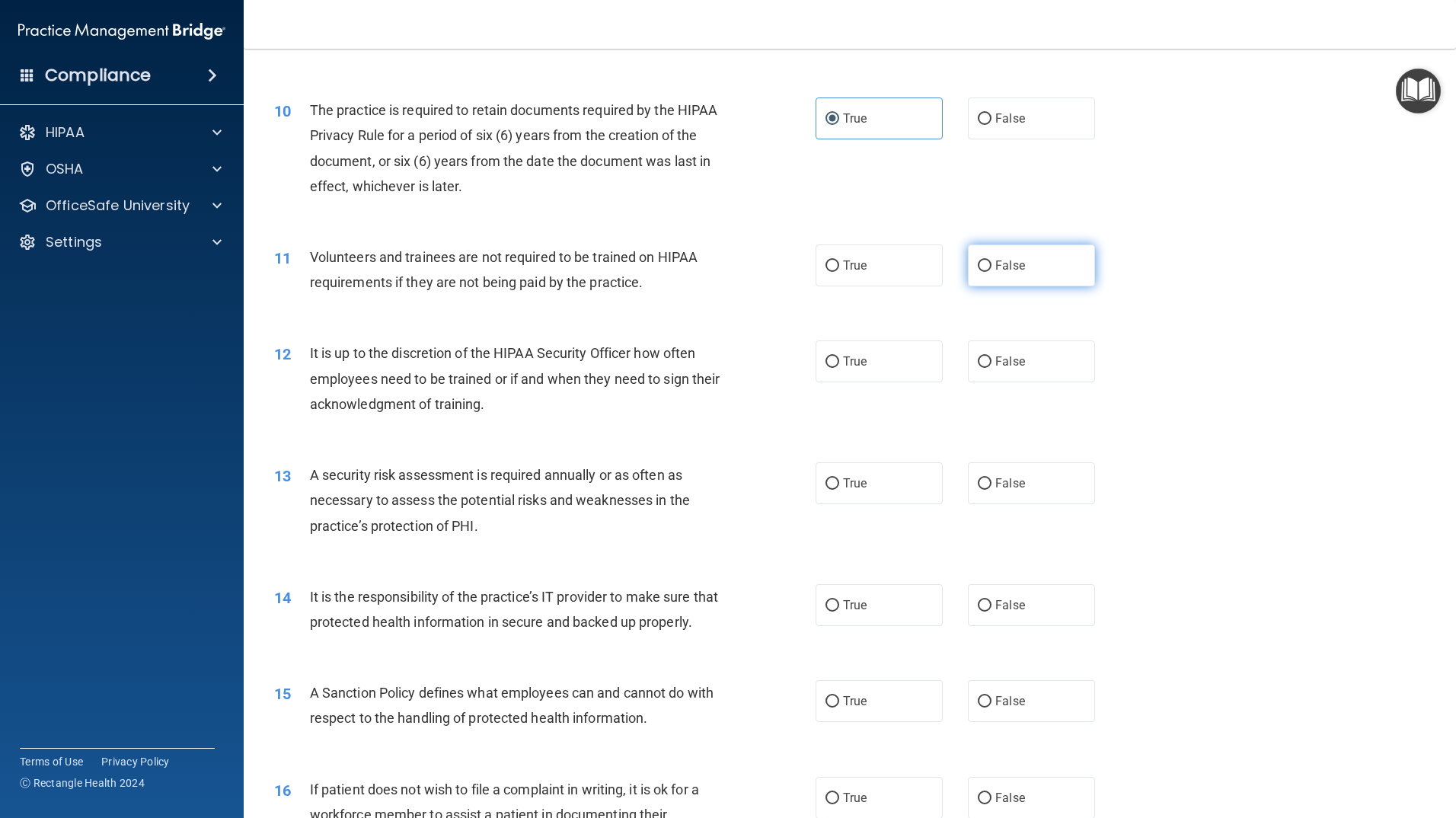
click at [1016, 279] on label "False" at bounding box center [1032, 265] width 127 height 42
click at [991, 272] on input "False" at bounding box center [984, 265] width 14 height 12
click at [1029, 358] on label "False" at bounding box center [1032, 361] width 127 height 42
click at [991, 358] on input "False" at bounding box center [984, 362] width 14 height 12
click at [852, 490] on span "True" at bounding box center [855, 483] width 24 height 15
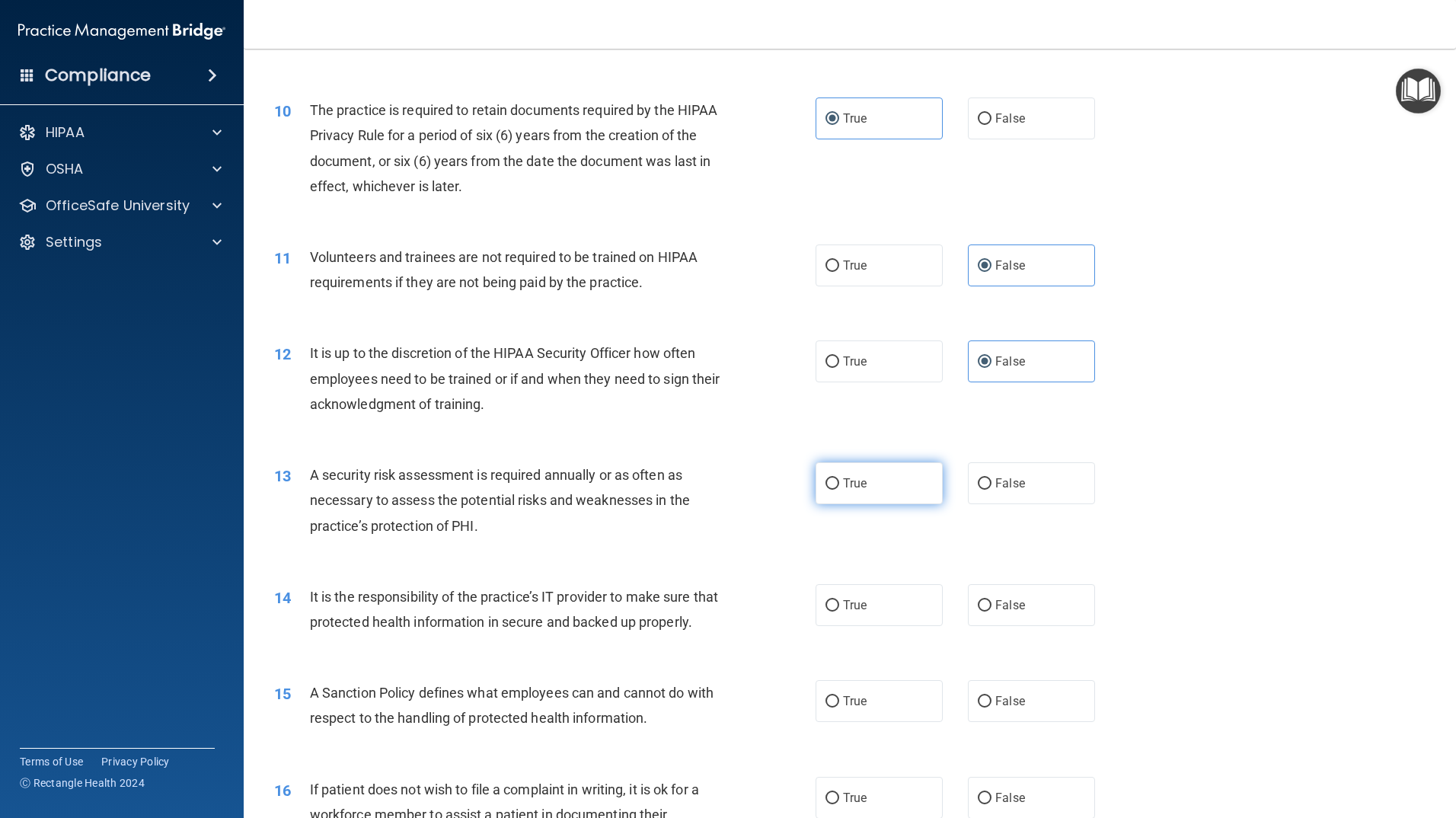
click at [839, 490] on input "True" at bounding box center [832, 484] width 14 height 12
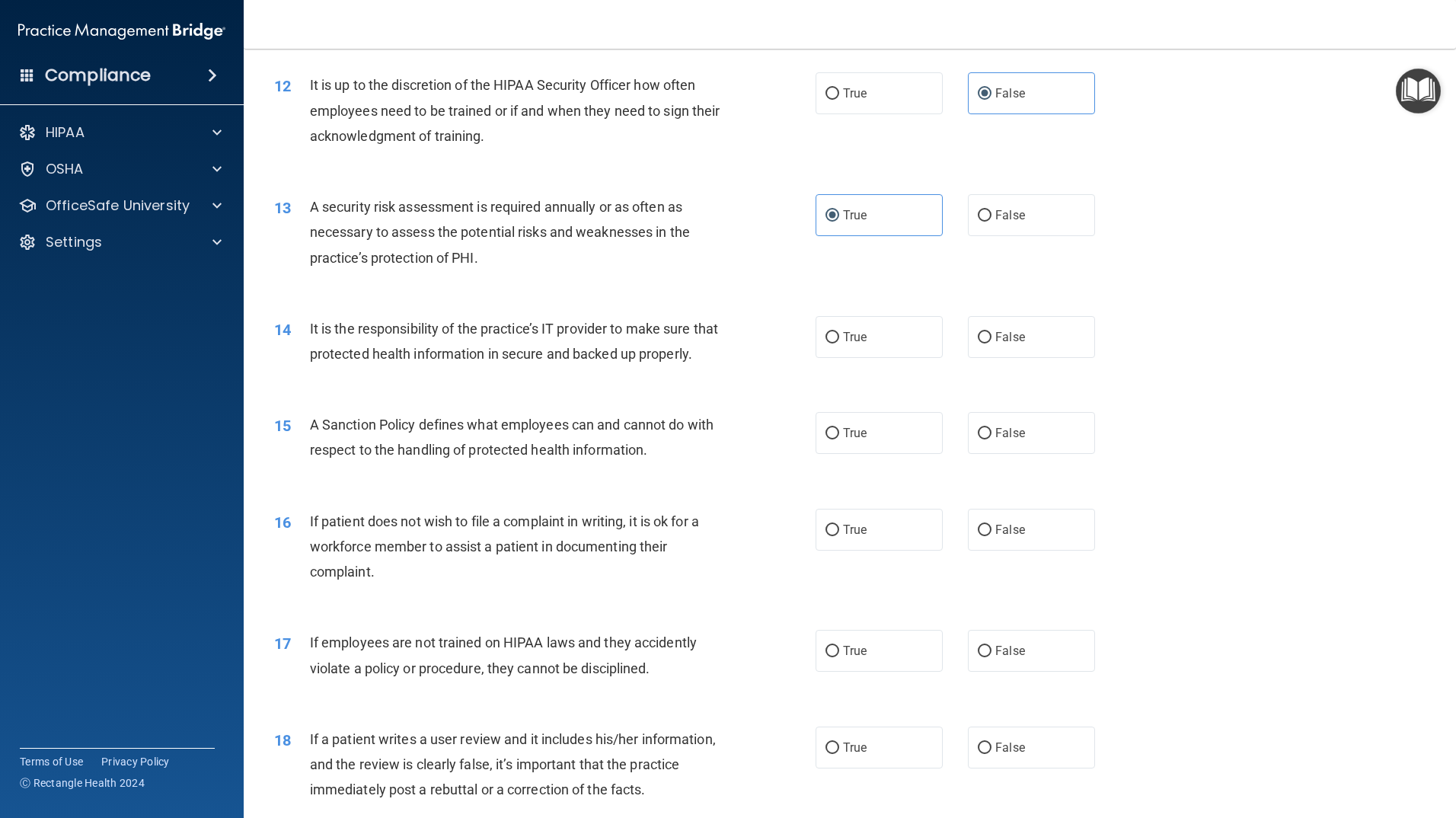
scroll to position [1522, 0]
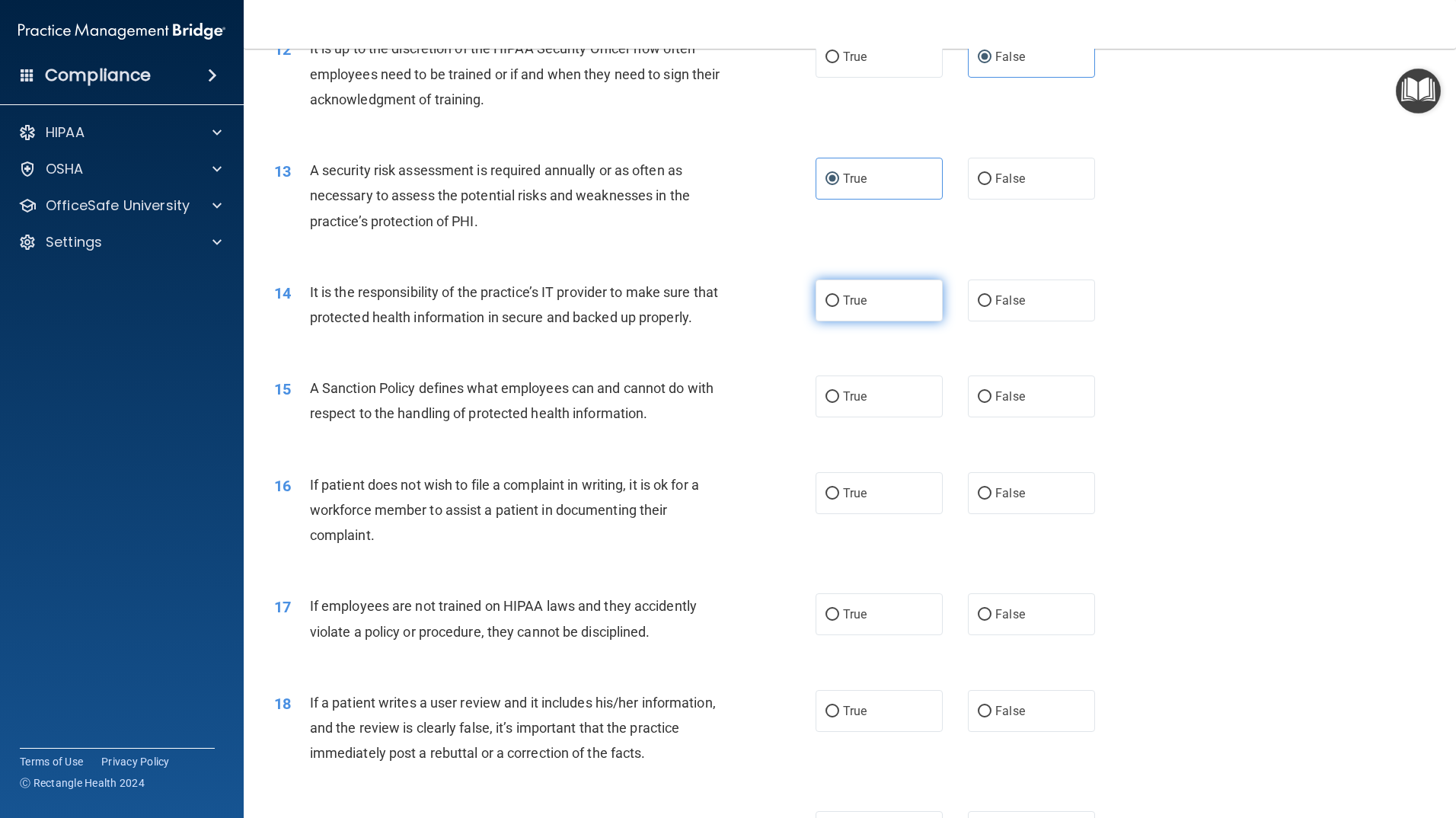
click at [836, 287] on label "True" at bounding box center [879, 300] width 127 height 42
click at [836, 295] on input "True" at bounding box center [832, 301] width 14 height 12
click at [872, 417] on label "True" at bounding box center [879, 396] width 127 height 42
click at [839, 403] on input "True" at bounding box center [832, 396] width 14 height 12
click at [979, 514] on label "False" at bounding box center [1032, 493] width 127 height 42
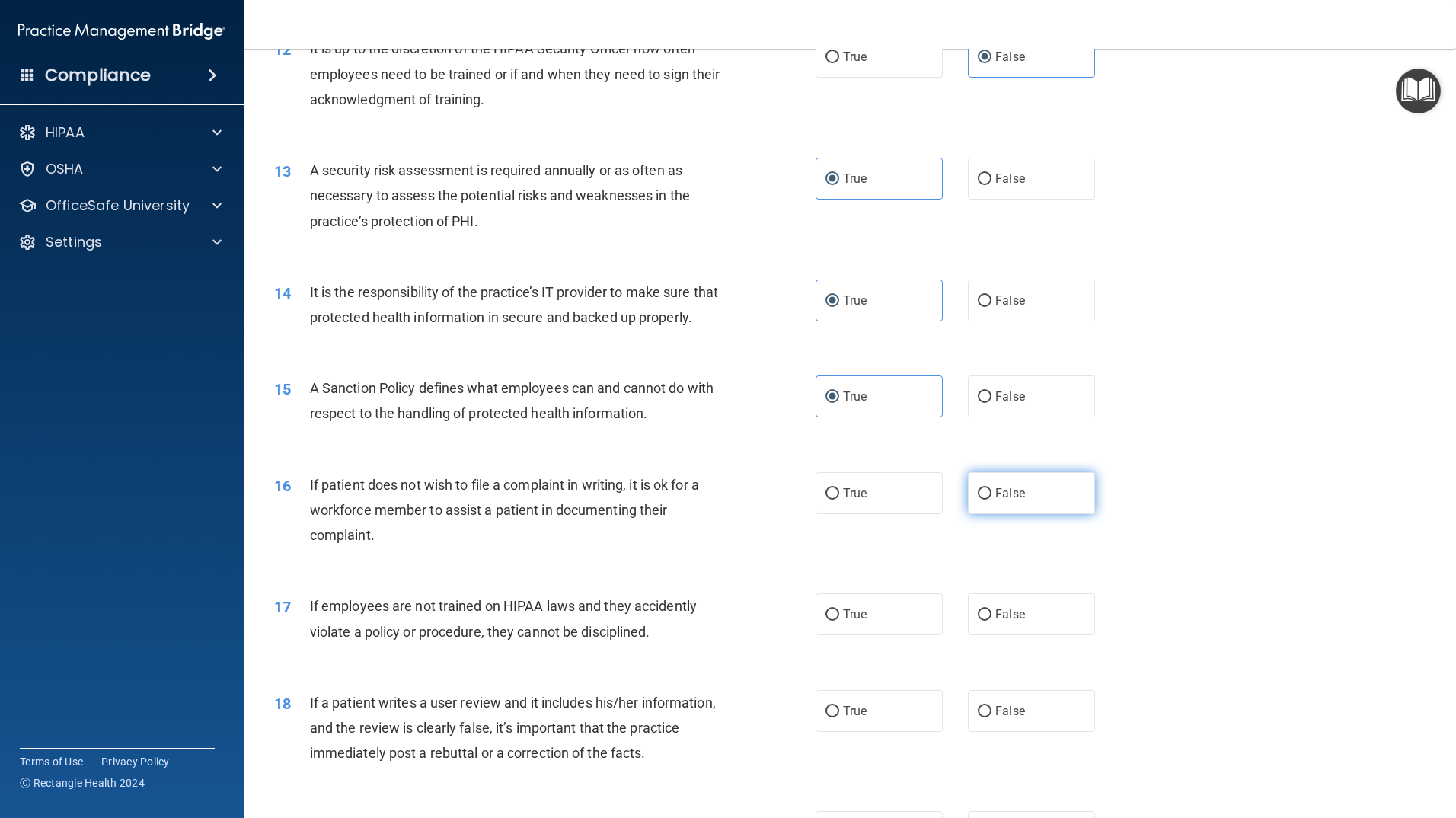
click at [979, 499] on input "False" at bounding box center [984, 494] width 14 height 12
click at [1022, 635] on label "False" at bounding box center [1032, 614] width 127 height 42
click at [991, 621] on input "False" at bounding box center [984, 614] width 14 height 12
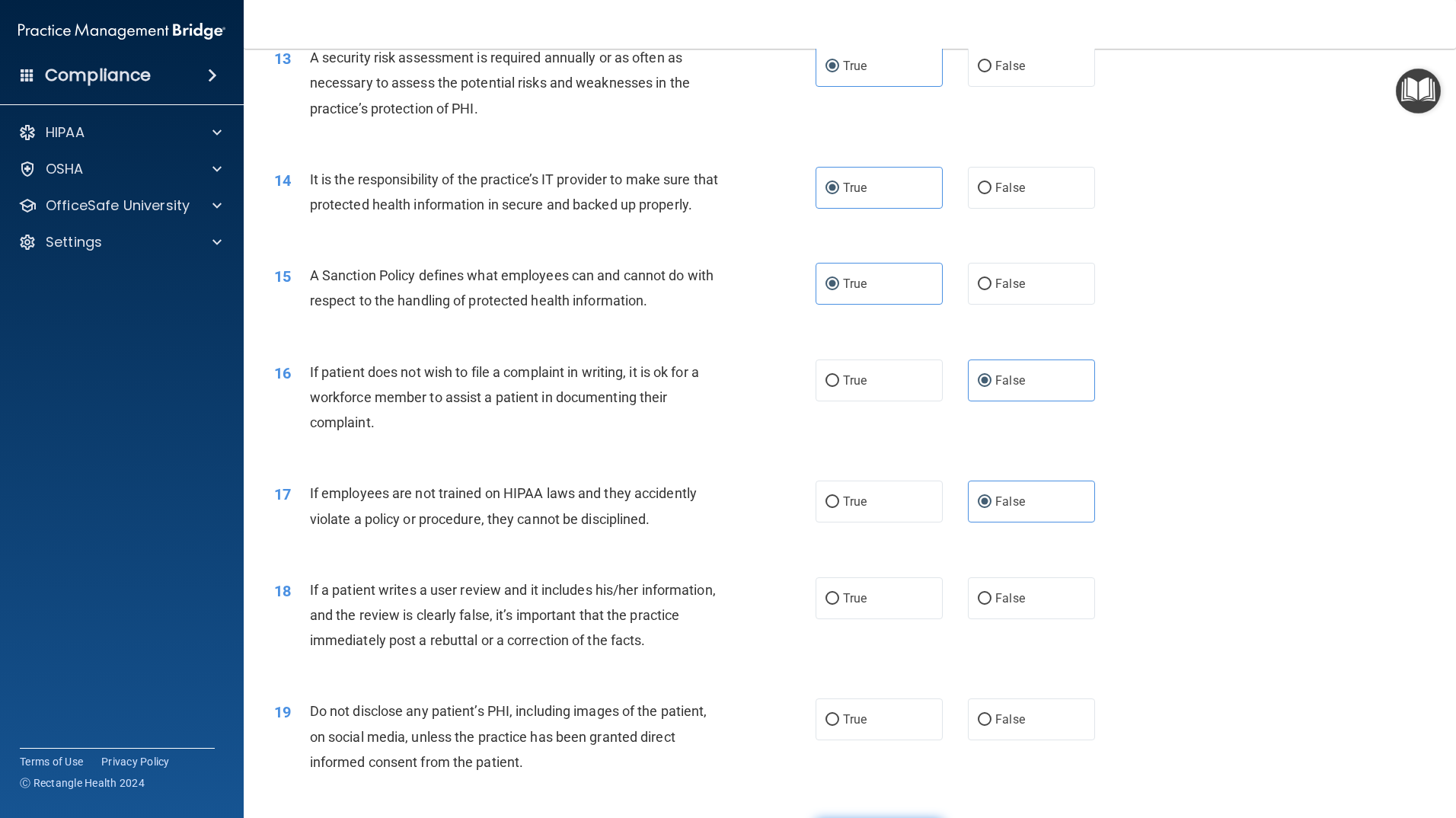
scroll to position [1827, 0]
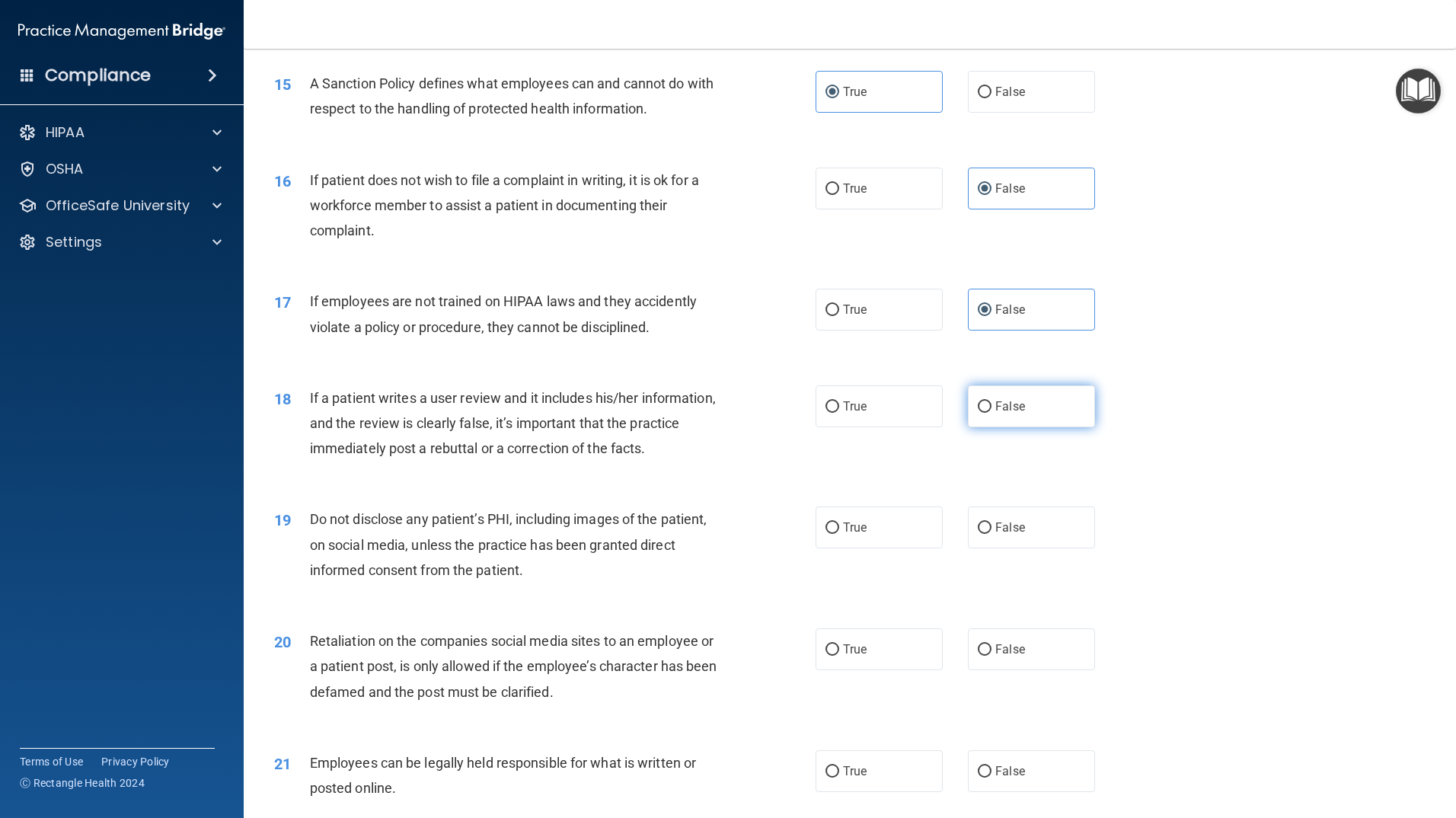
click at [1021, 427] on label "False" at bounding box center [1032, 406] width 127 height 42
click at [991, 413] on input "False" at bounding box center [984, 406] width 14 height 12
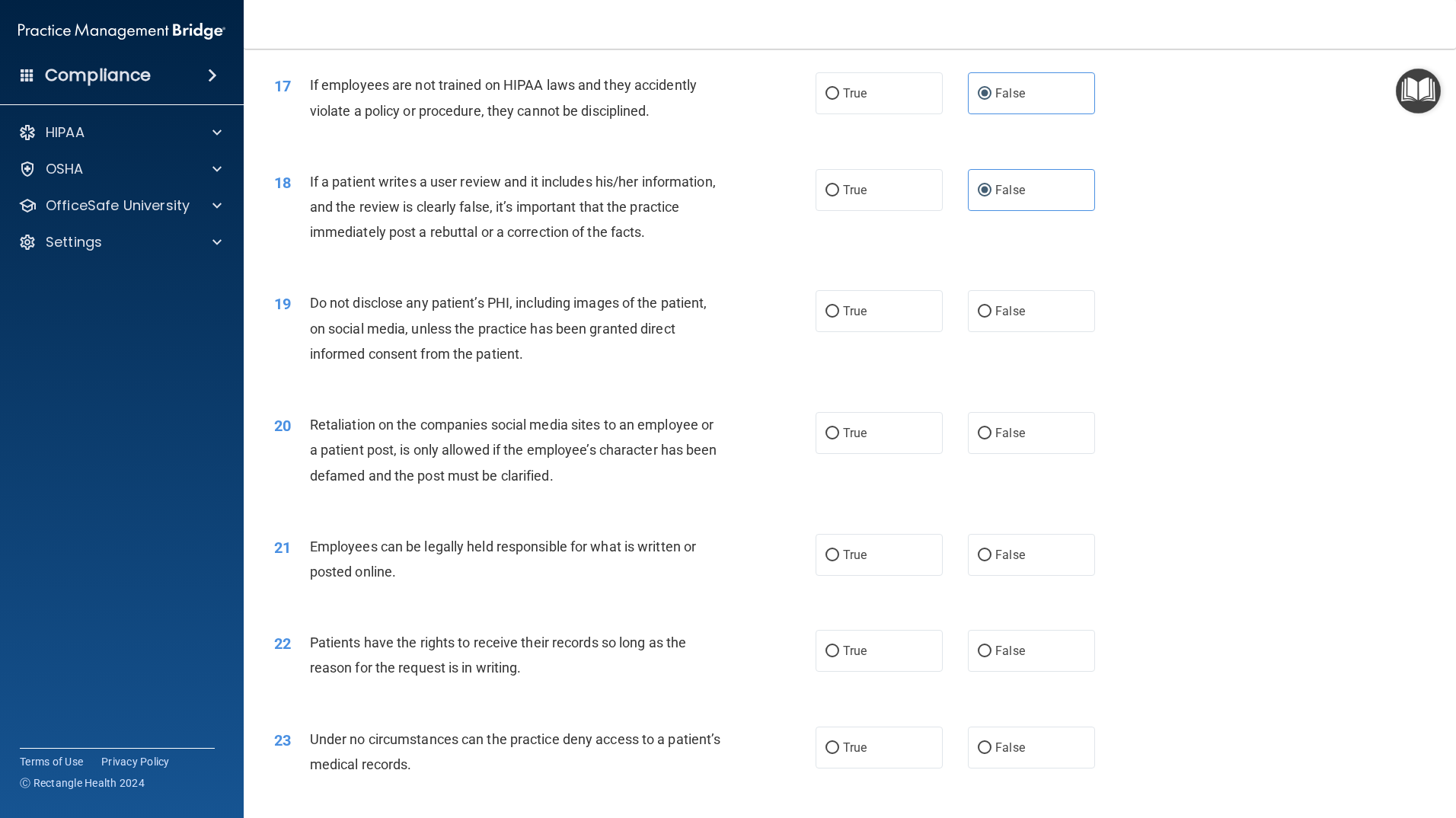
scroll to position [2131, 0]
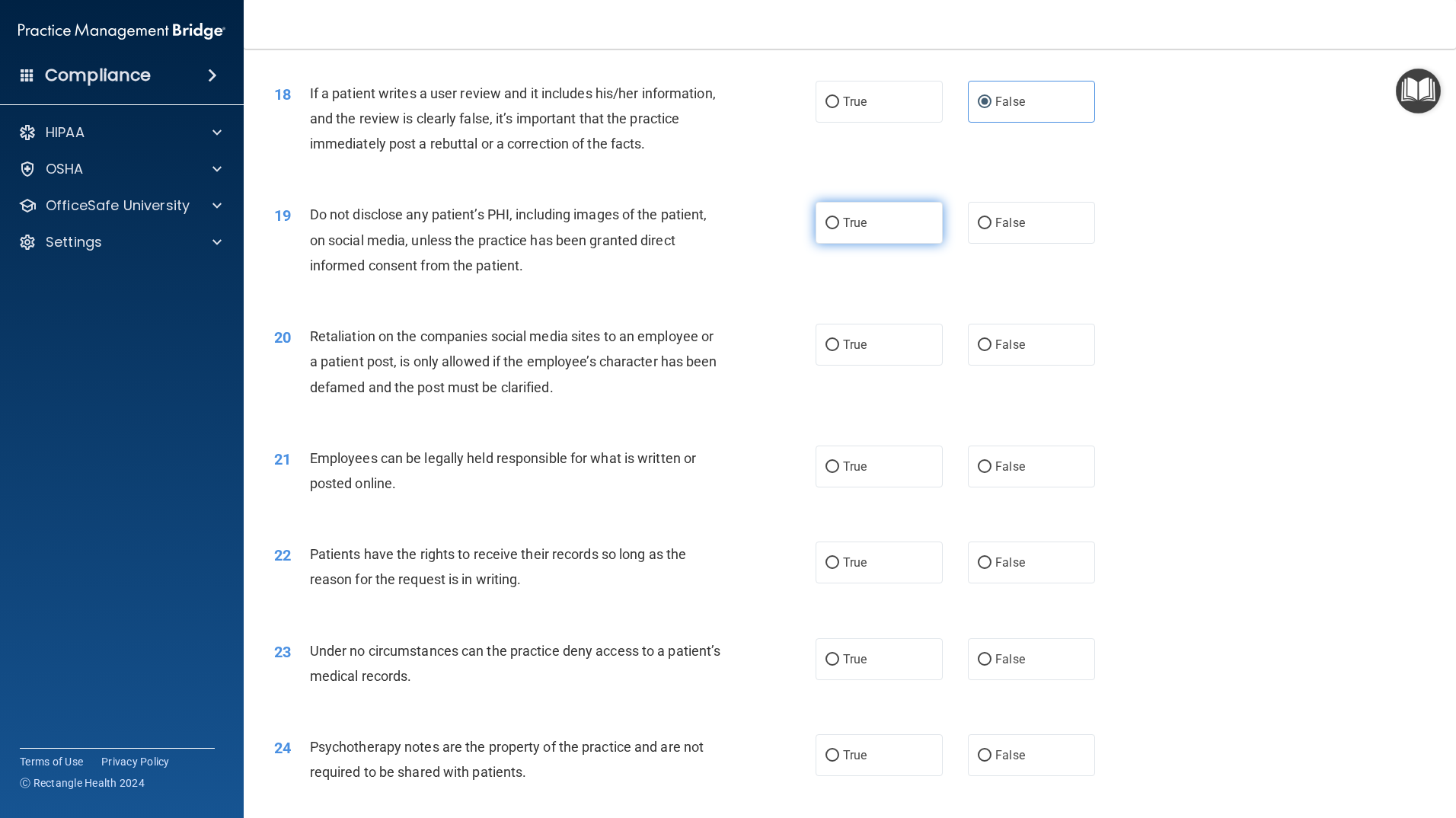
click at [860, 244] on label "True" at bounding box center [879, 223] width 127 height 42
click at [839, 229] on input "True" at bounding box center [832, 224] width 14 height 12
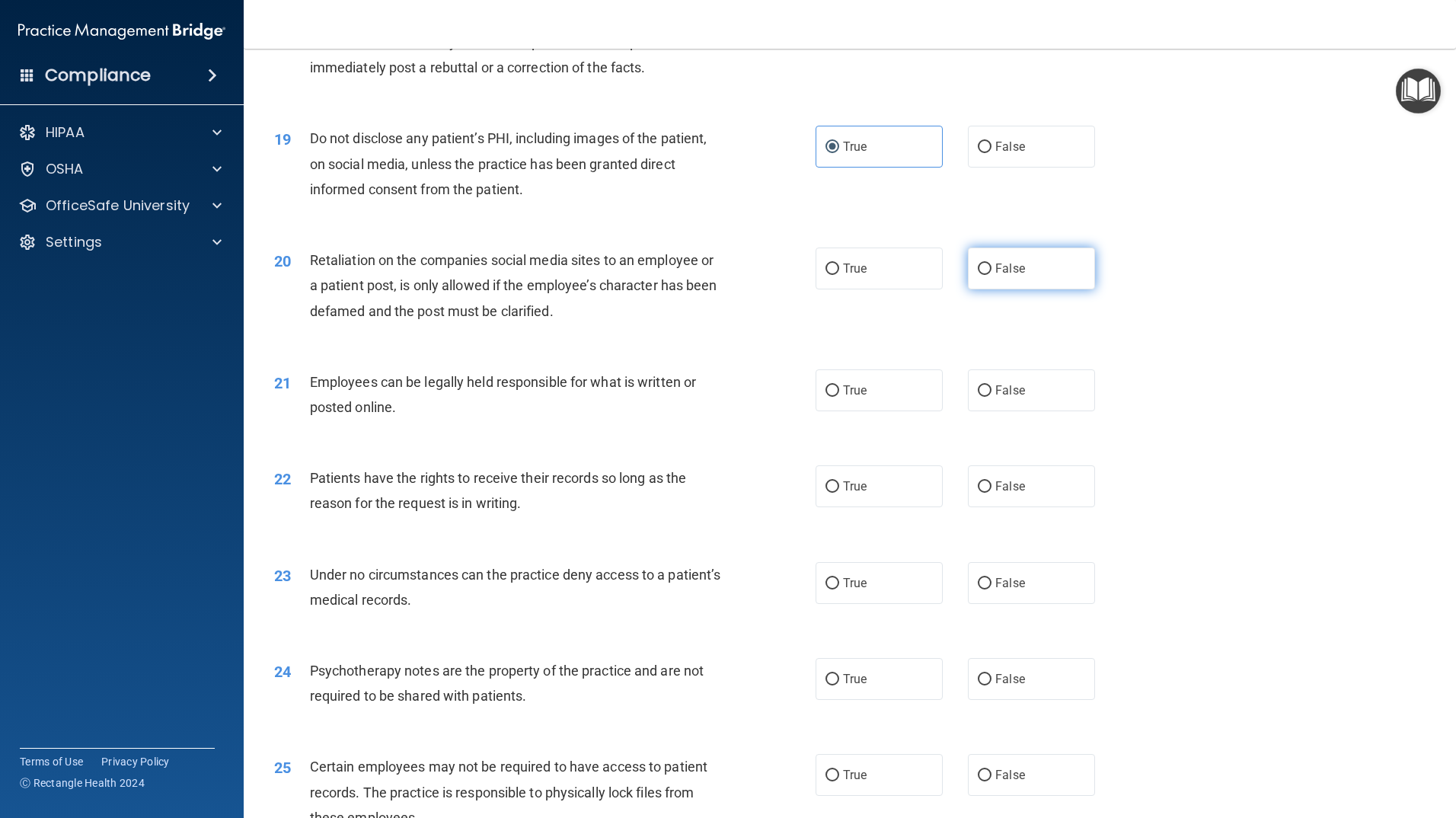
click at [993, 289] on label "False" at bounding box center [1032, 268] width 127 height 42
click at [991, 274] on input "False" at bounding box center [984, 269] width 14 height 12
click at [816, 411] on label "True" at bounding box center [879, 390] width 127 height 42
click at [826, 396] on input "True" at bounding box center [832, 391] width 14 height 12
click at [857, 494] on span "True" at bounding box center [855, 486] width 24 height 15
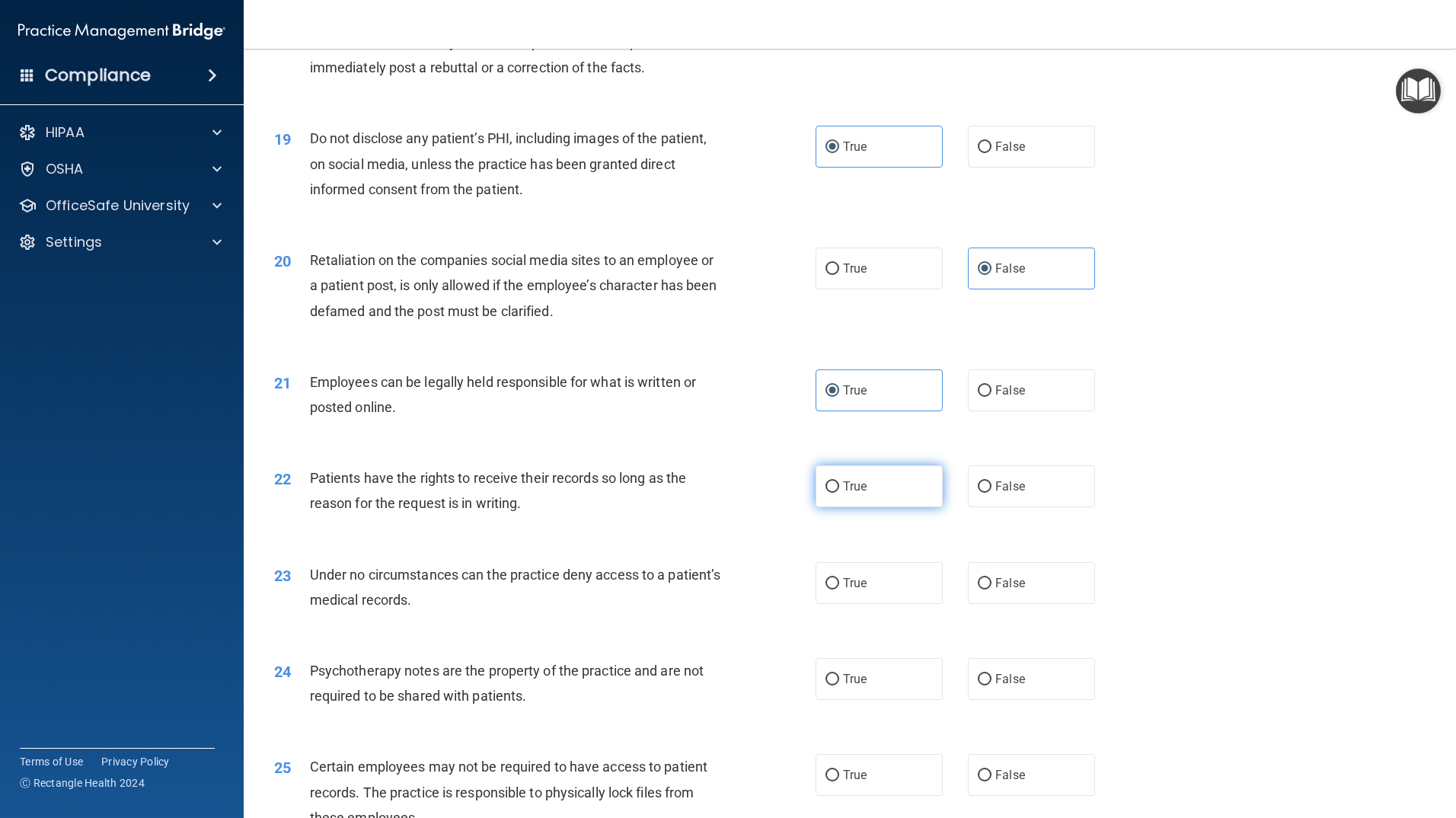
click at [839, 493] on input "True" at bounding box center [832, 486] width 14 height 12
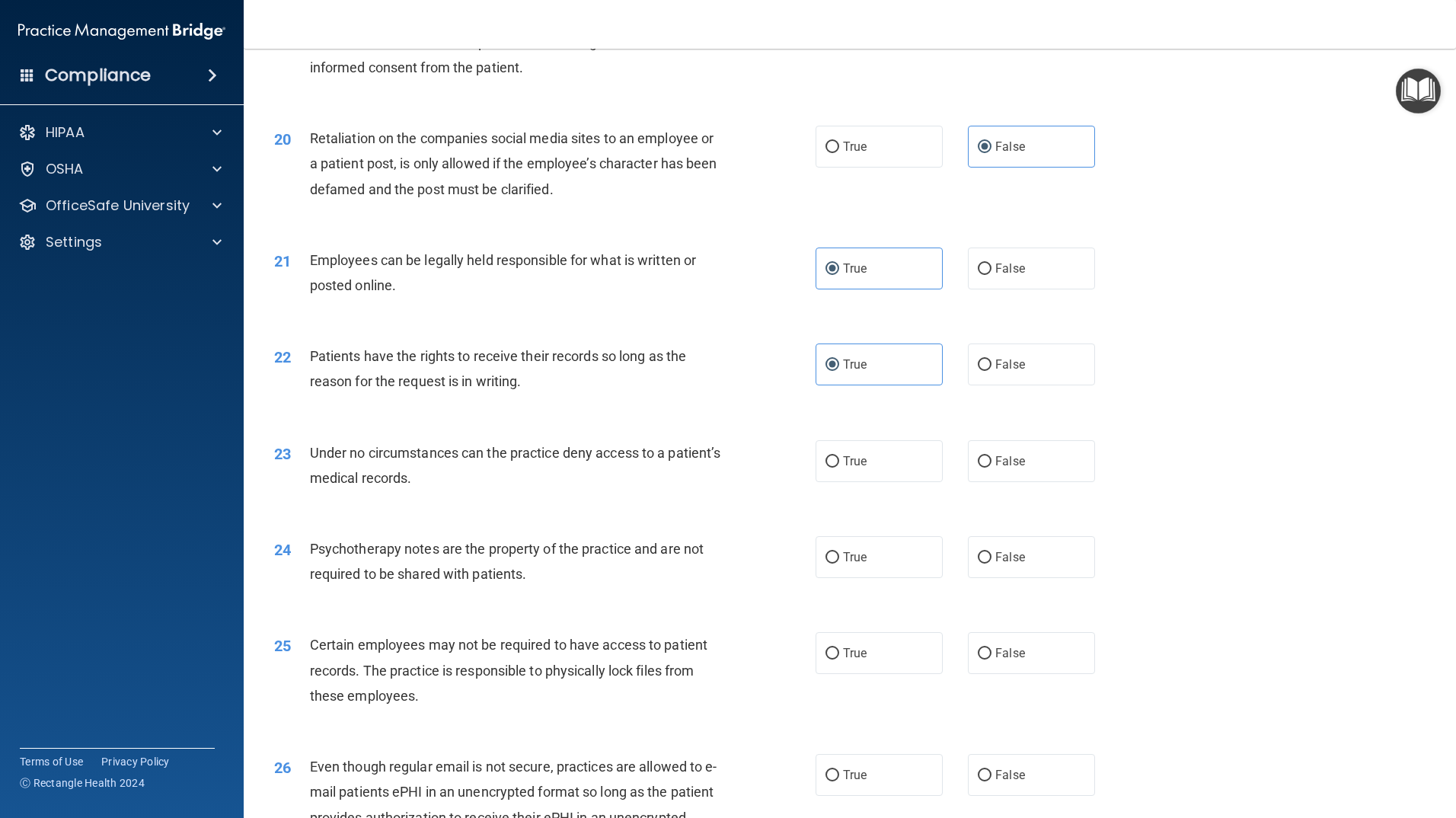
scroll to position [2436, 0]
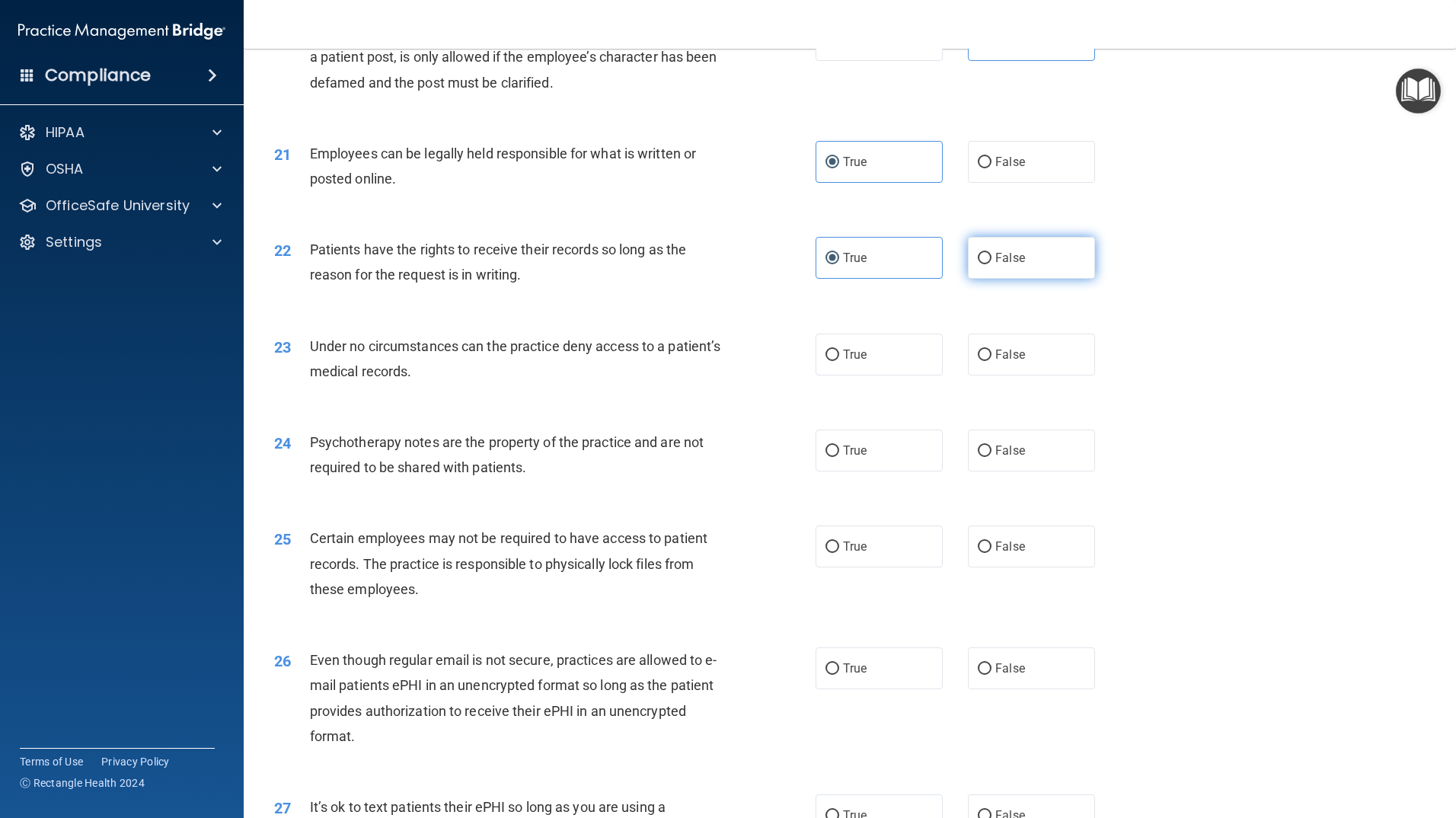
click at [1011, 264] on span "False" at bounding box center [1010, 258] width 30 height 15
click at [991, 264] on input "False" at bounding box center [984, 258] width 14 height 12
click at [1008, 375] on label "False" at bounding box center [1032, 354] width 127 height 42
click at [991, 361] on input "False" at bounding box center [984, 354] width 14 height 12
click at [857, 471] on label "True" at bounding box center [879, 450] width 127 height 42
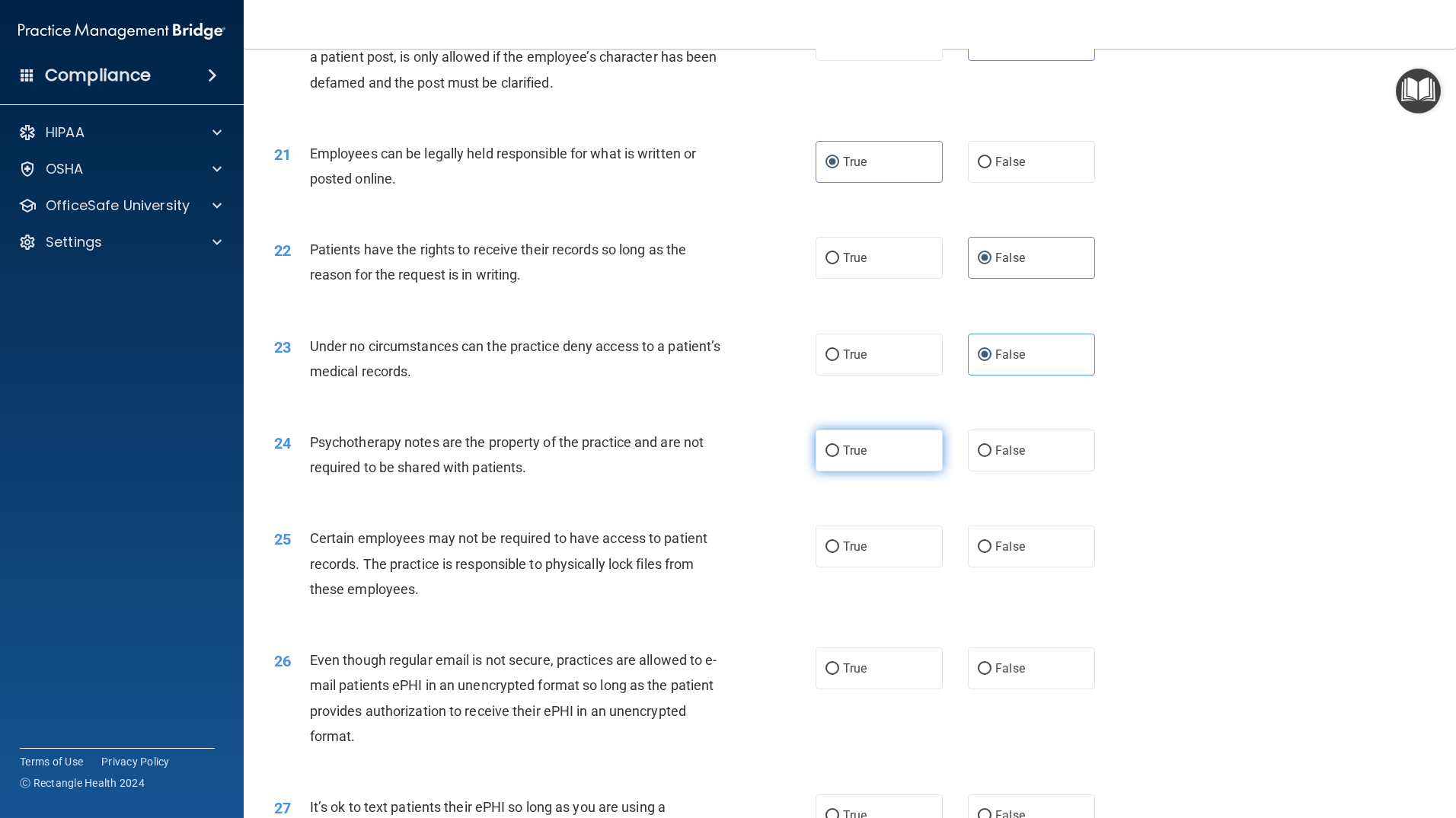
click at [839, 457] on input "True" at bounding box center [832, 451] width 14 height 12
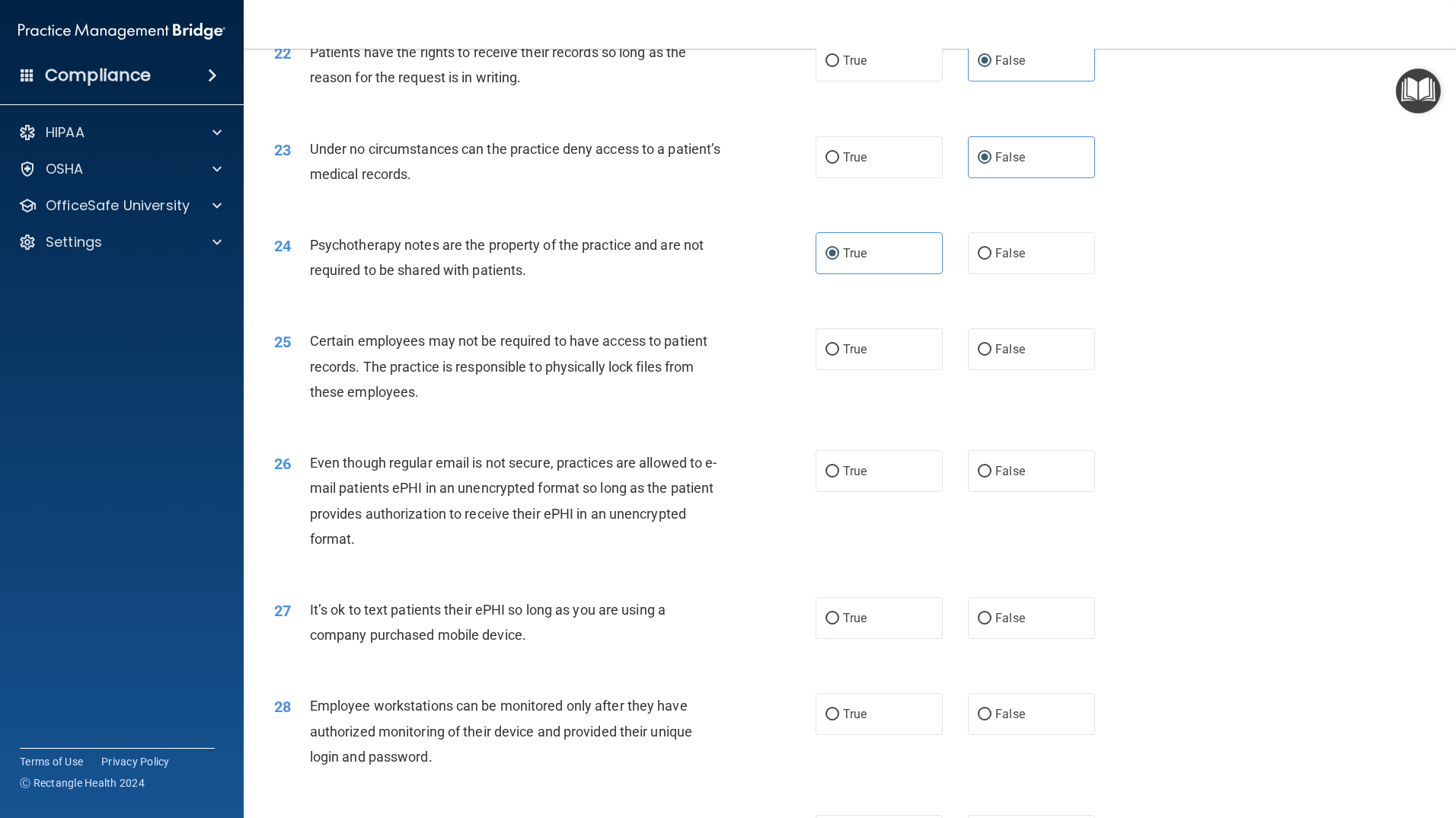
scroll to position [2740, 0]
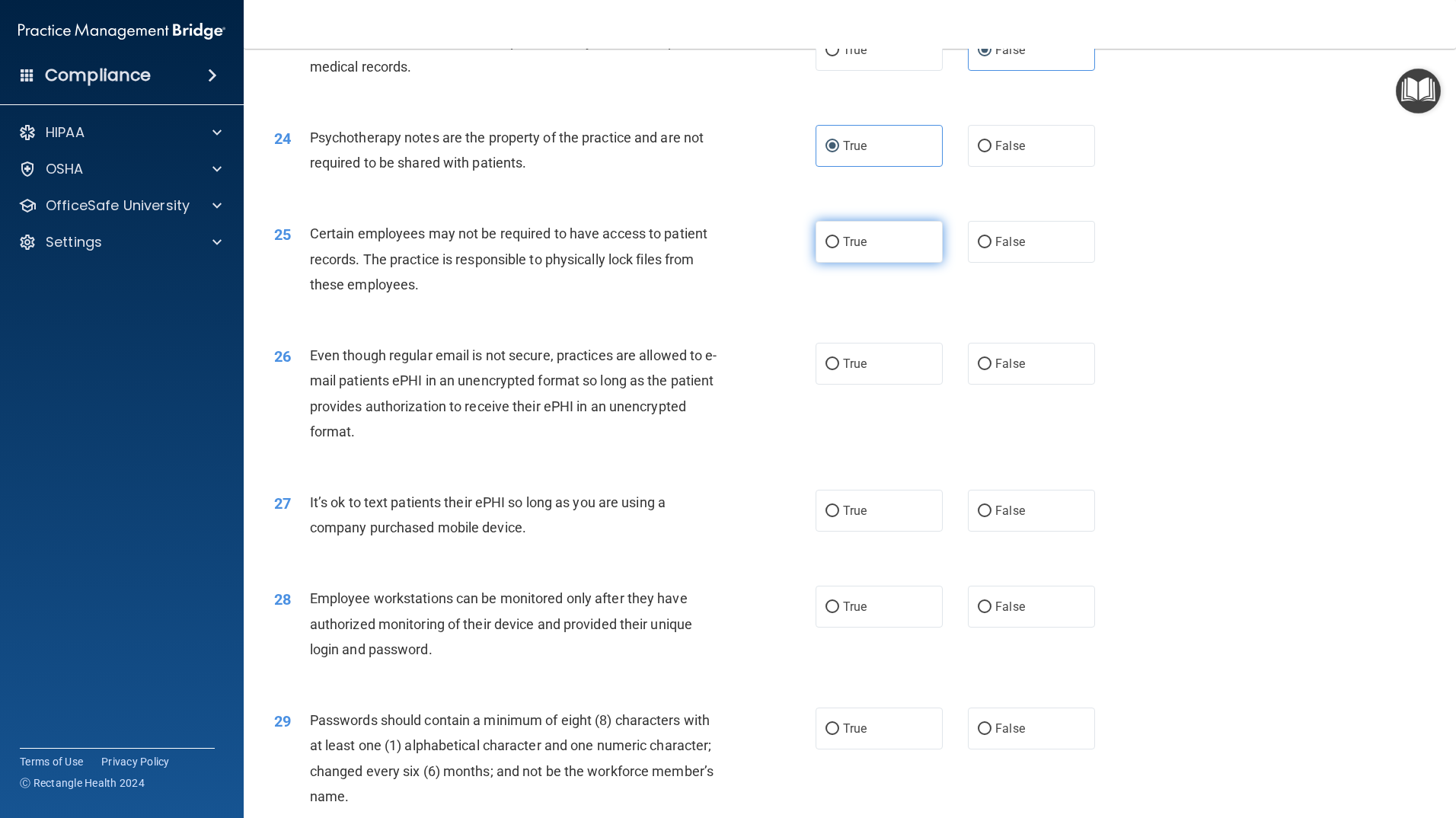
click at [887, 263] on label "True" at bounding box center [879, 242] width 127 height 42
click at [839, 248] on input "True" at bounding box center [832, 242] width 14 height 12
click at [901, 384] on label "True" at bounding box center [879, 364] width 127 height 42
click at [839, 370] on input "True" at bounding box center [832, 364] width 14 height 12
click at [930, 532] on label "True" at bounding box center [879, 511] width 127 height 42
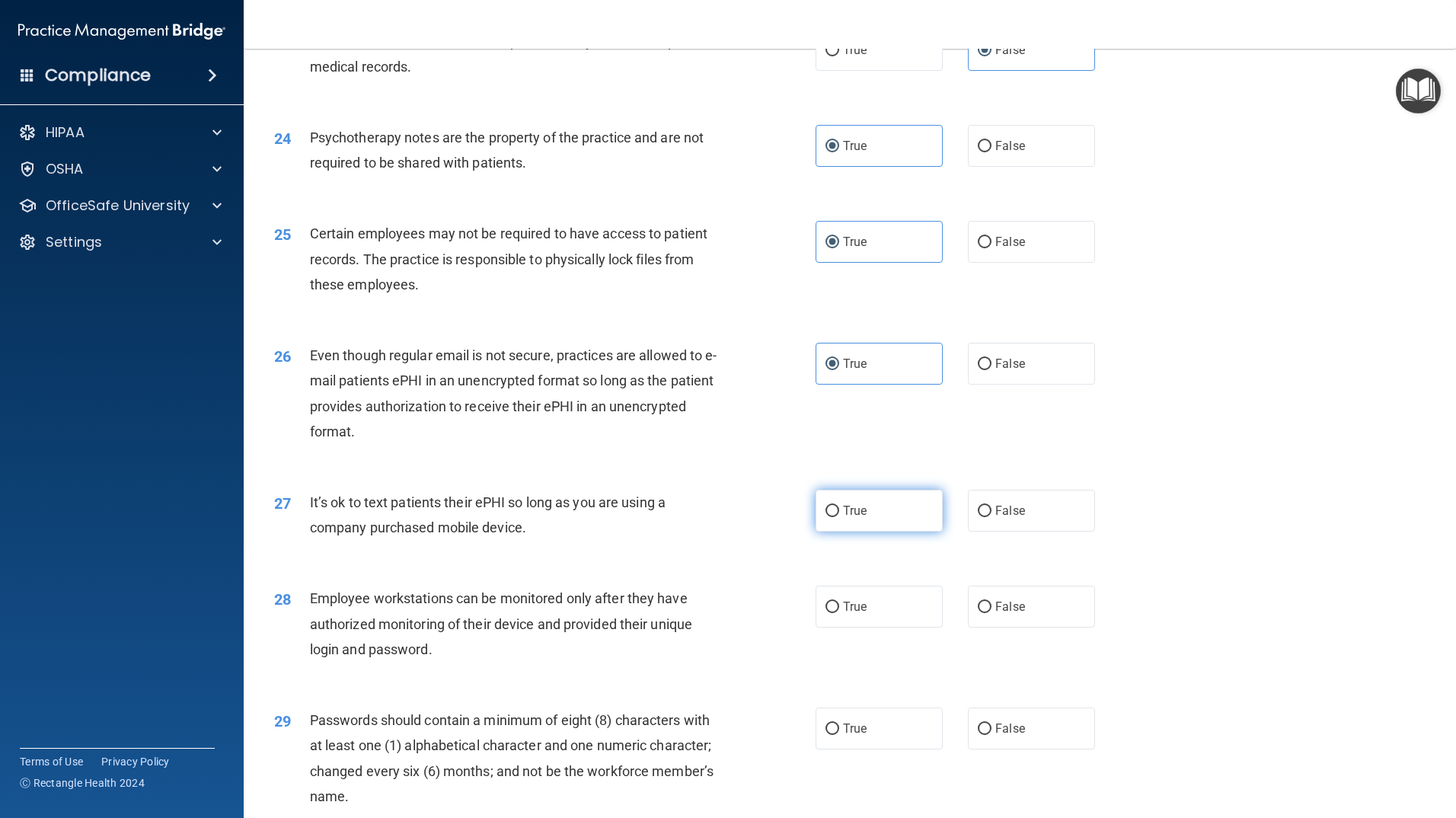
click at [839, 517] on input "True" at bounding box center [832, 511] width 14 height 12
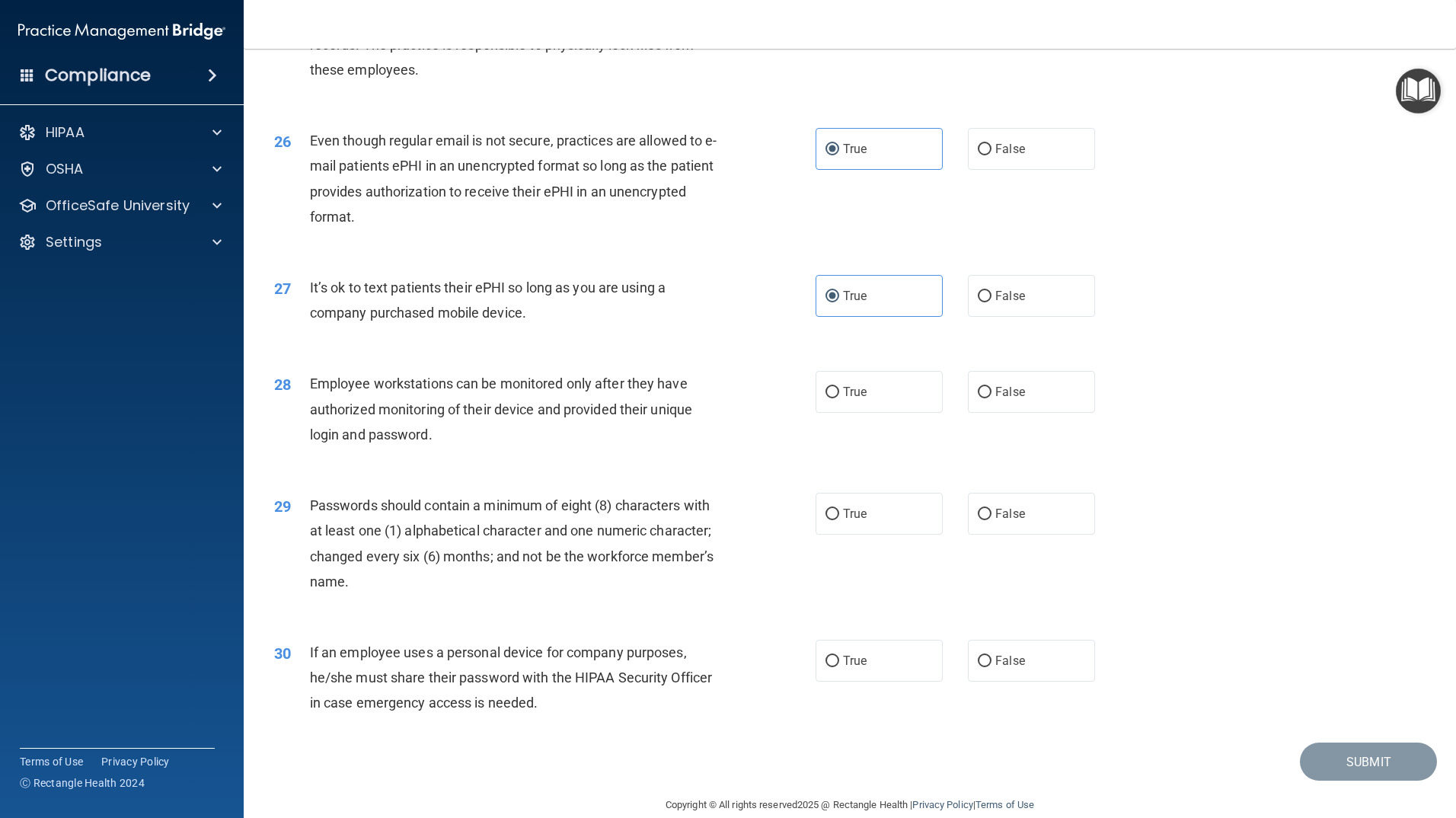
scroll to position [3004, 0]
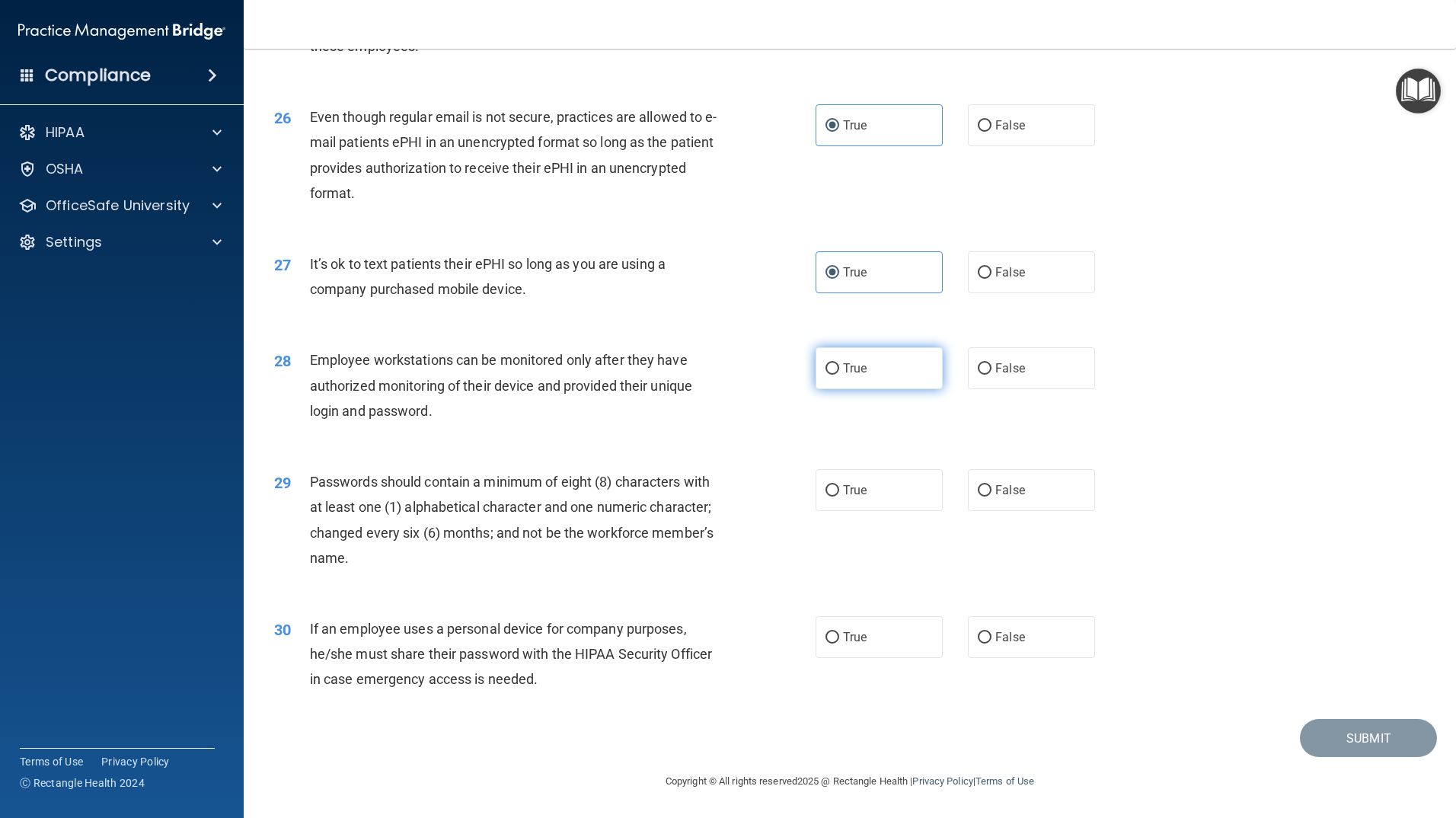
click at [826, 374] on input "True" at bounding box center [832, 369] width 14 height 12
click at [997, 361] on label "False" at bounding box center [1032, 368] width 127 height 42
click at [991, 364] on input "False" at bounding box center [984, 369] width 14 height 12
click at [872, 497] on label "True" at bounding box center [879, 490] width 127 height 42
click at [839, 496] on input "True" at bounding box center [832, 491] width 14 height 12
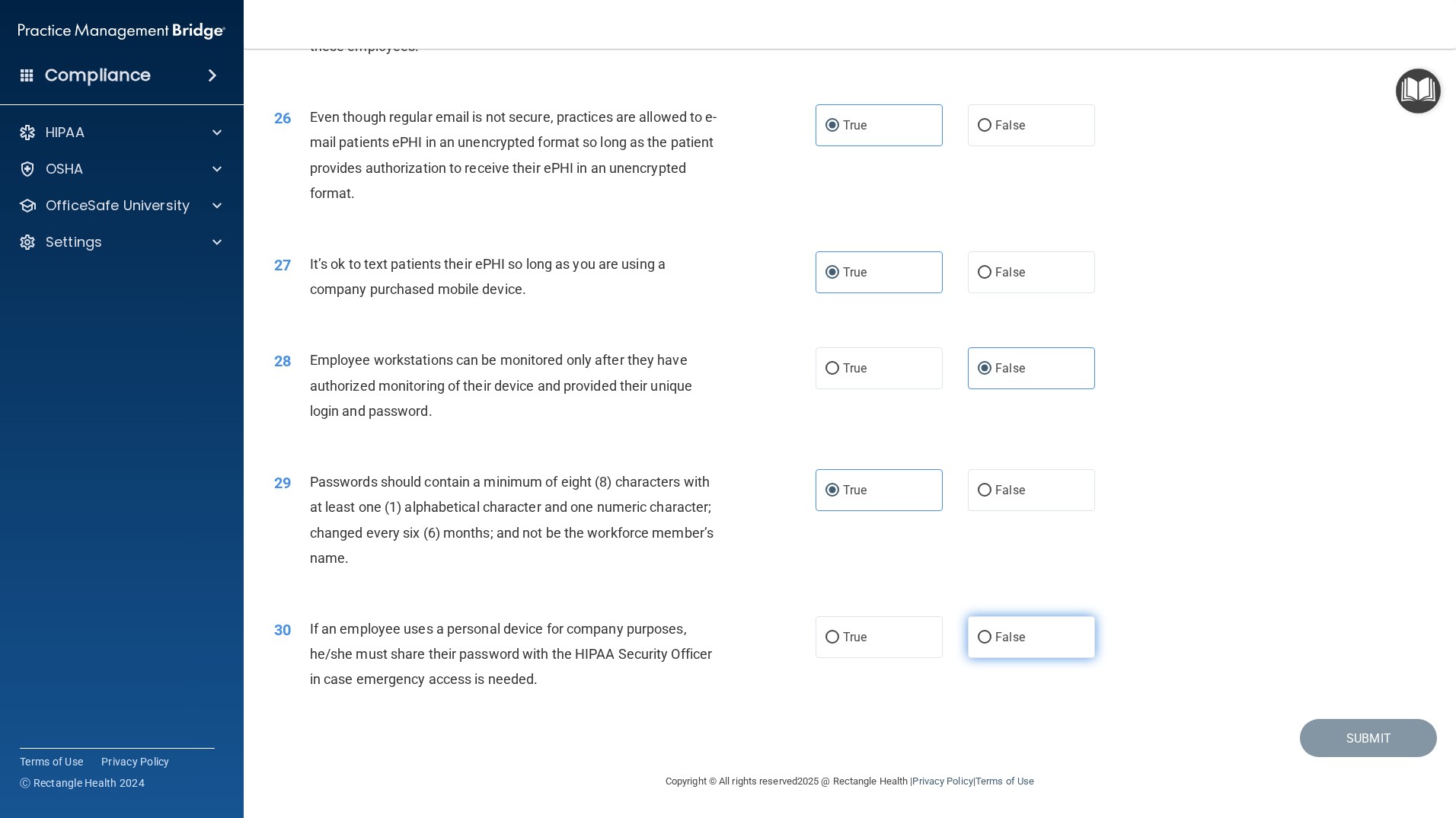
click at [1032, 635] on label "False" at bounding box center [1032, 637] width 127 height 42
click at [991, 635] on input "False" at bounding box center [984, 637] width 14 height 12
click at [1331, 734] on button "Submit" at bounding box center [1369, 738] width 137 height 39
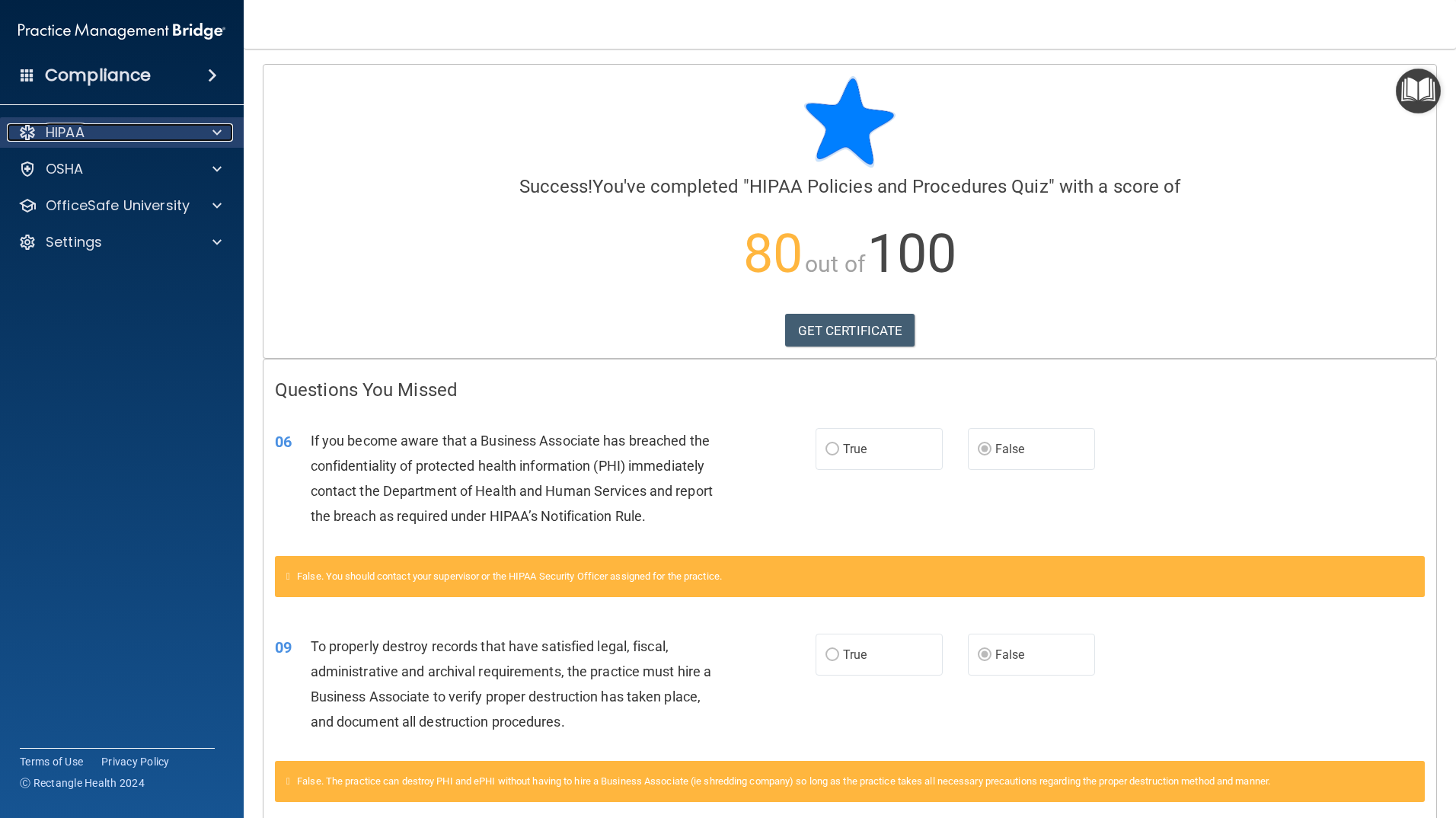
click at [214, 132] on span at bounding box center [217, 133] width 9 height 18
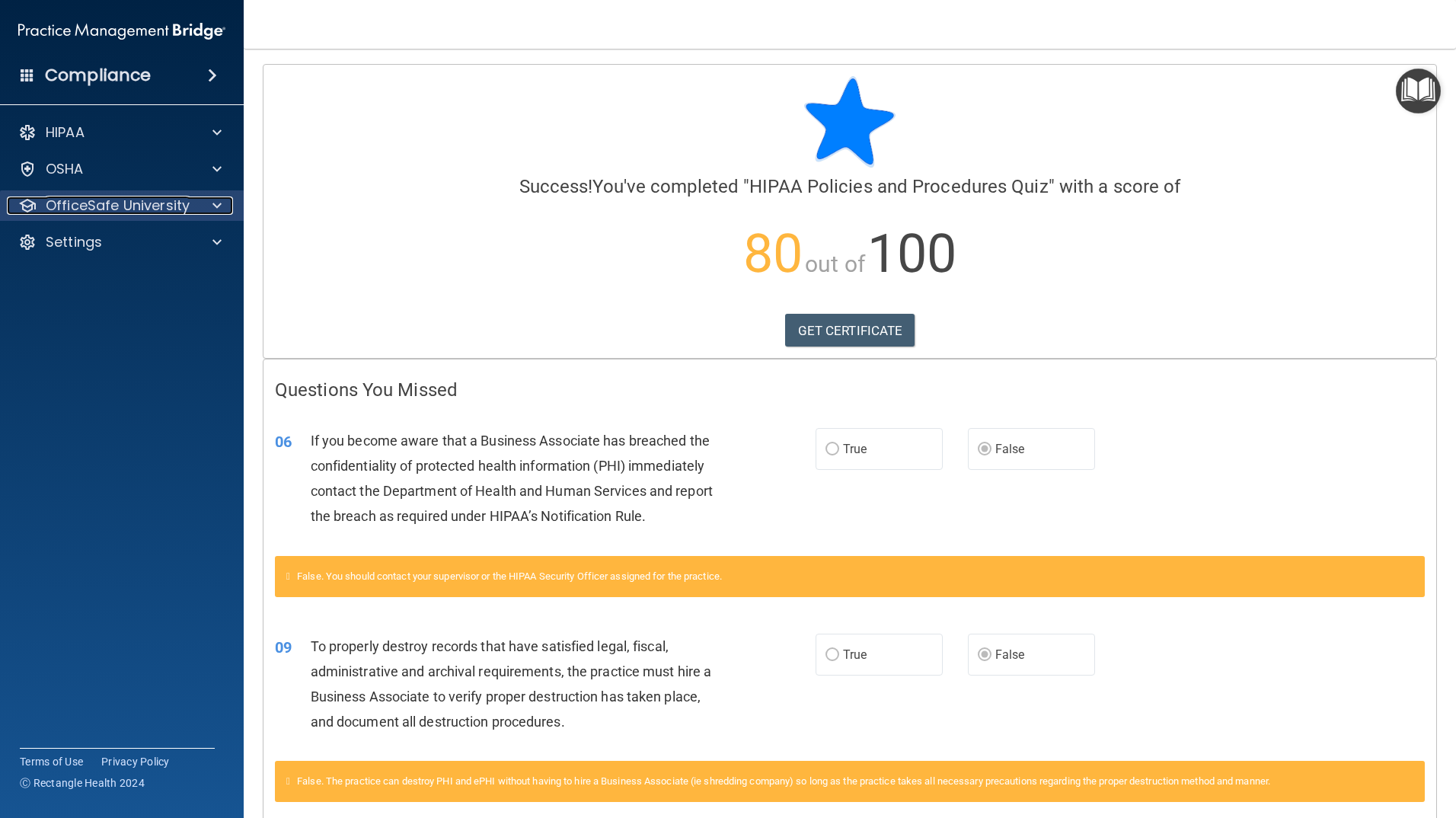
click at [218, 214] on span at bounding box center [217, 205] width 9 height 18
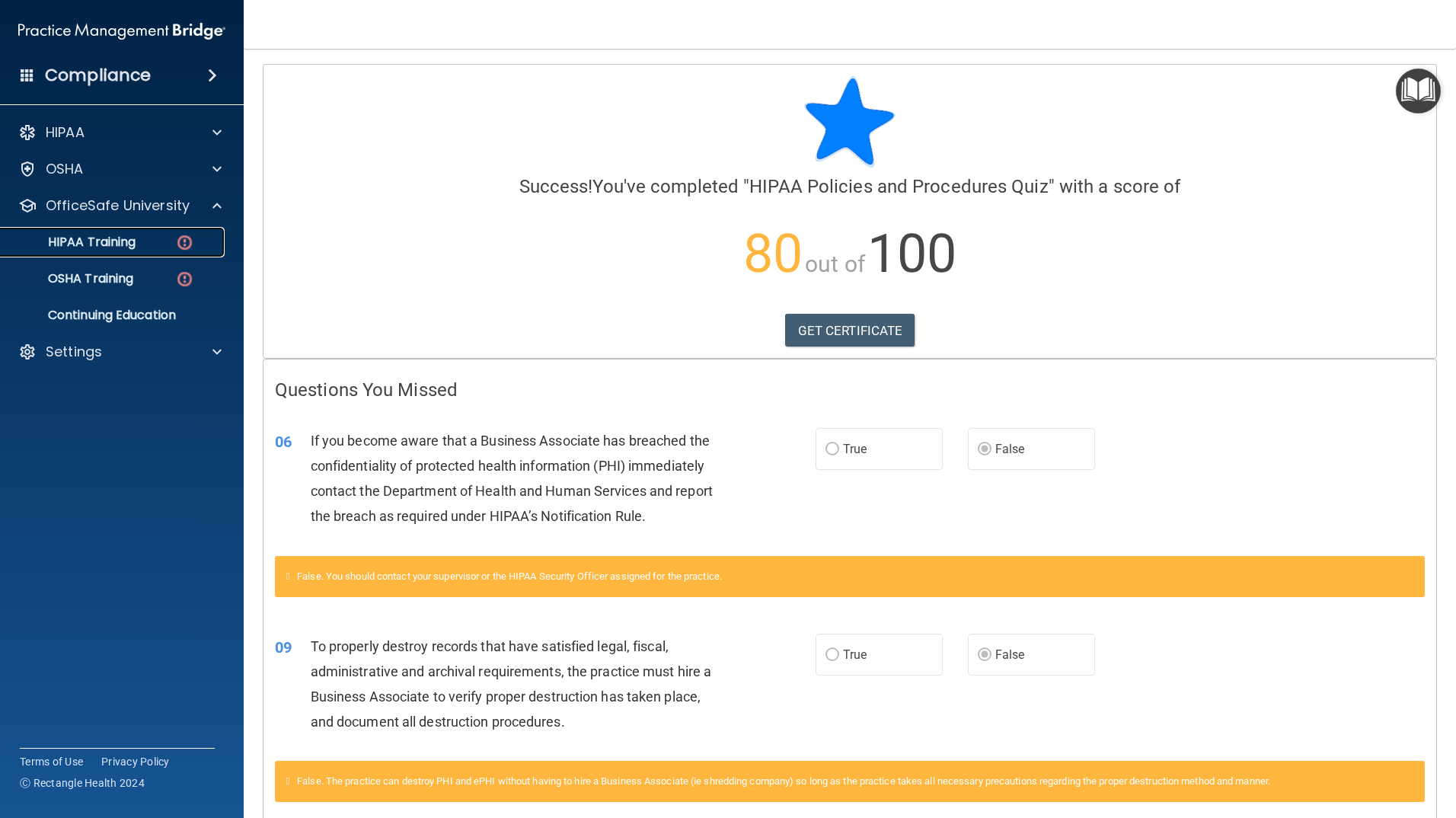
click at [168, 235] on div "HIPAA Training" at bounding box center [114, 242] width 208 height 15
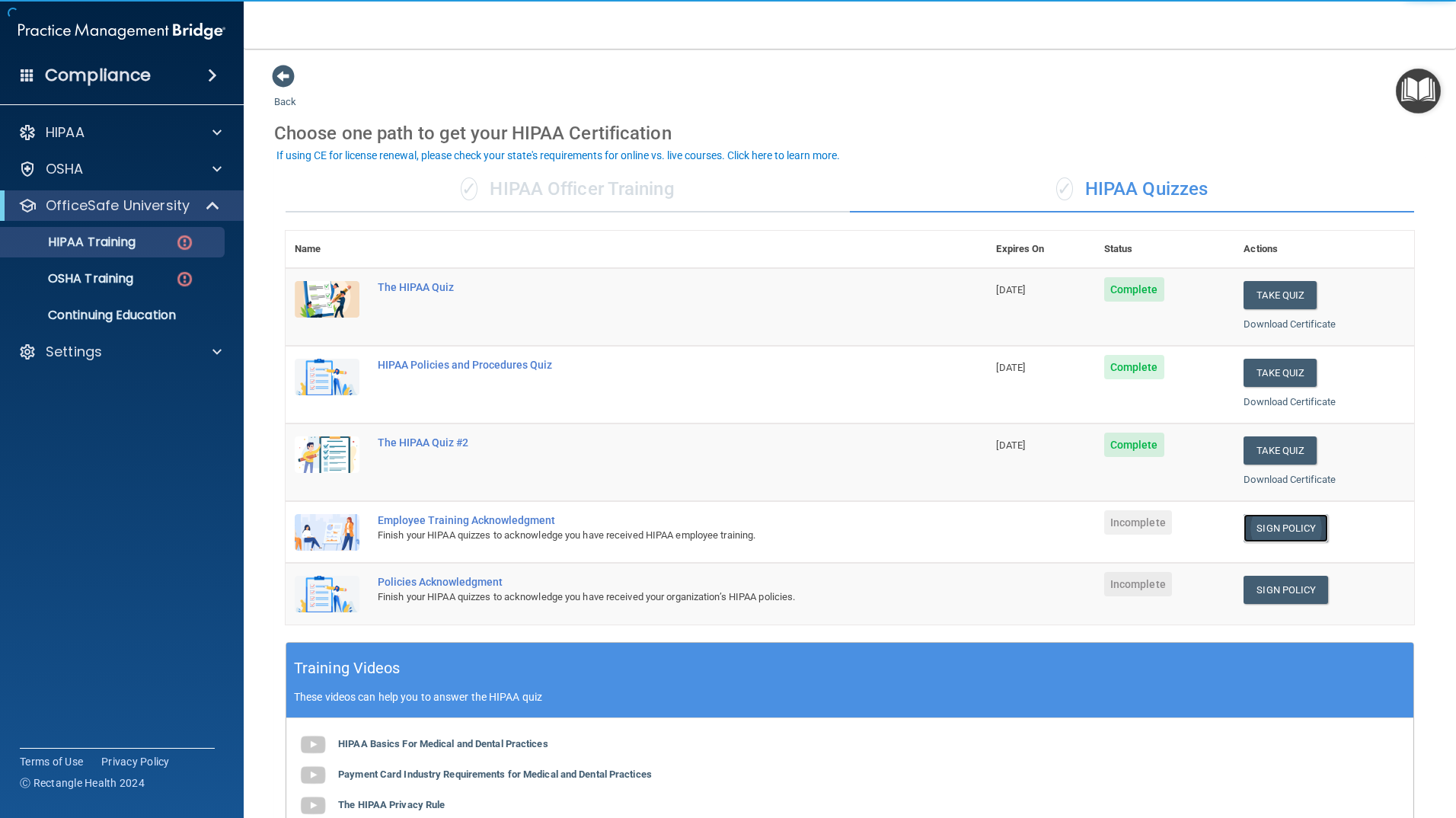
click at [1284, 524] on link "Sign Policy" at bounding box center [1286, 527] width 85 height 28
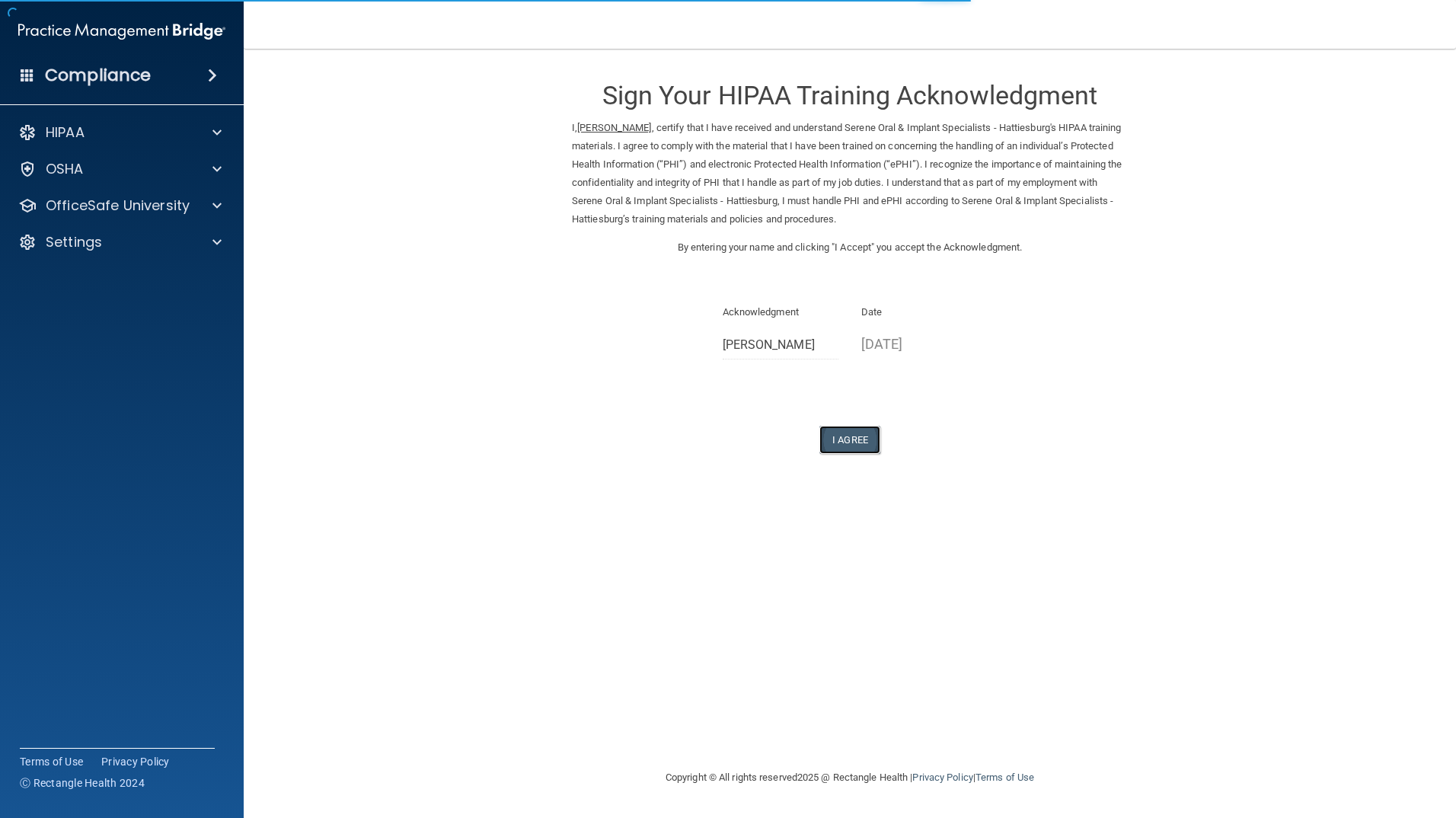
click at [843, 438] on button "I Agree" at bounding box center [849, 439] width 61 height 28
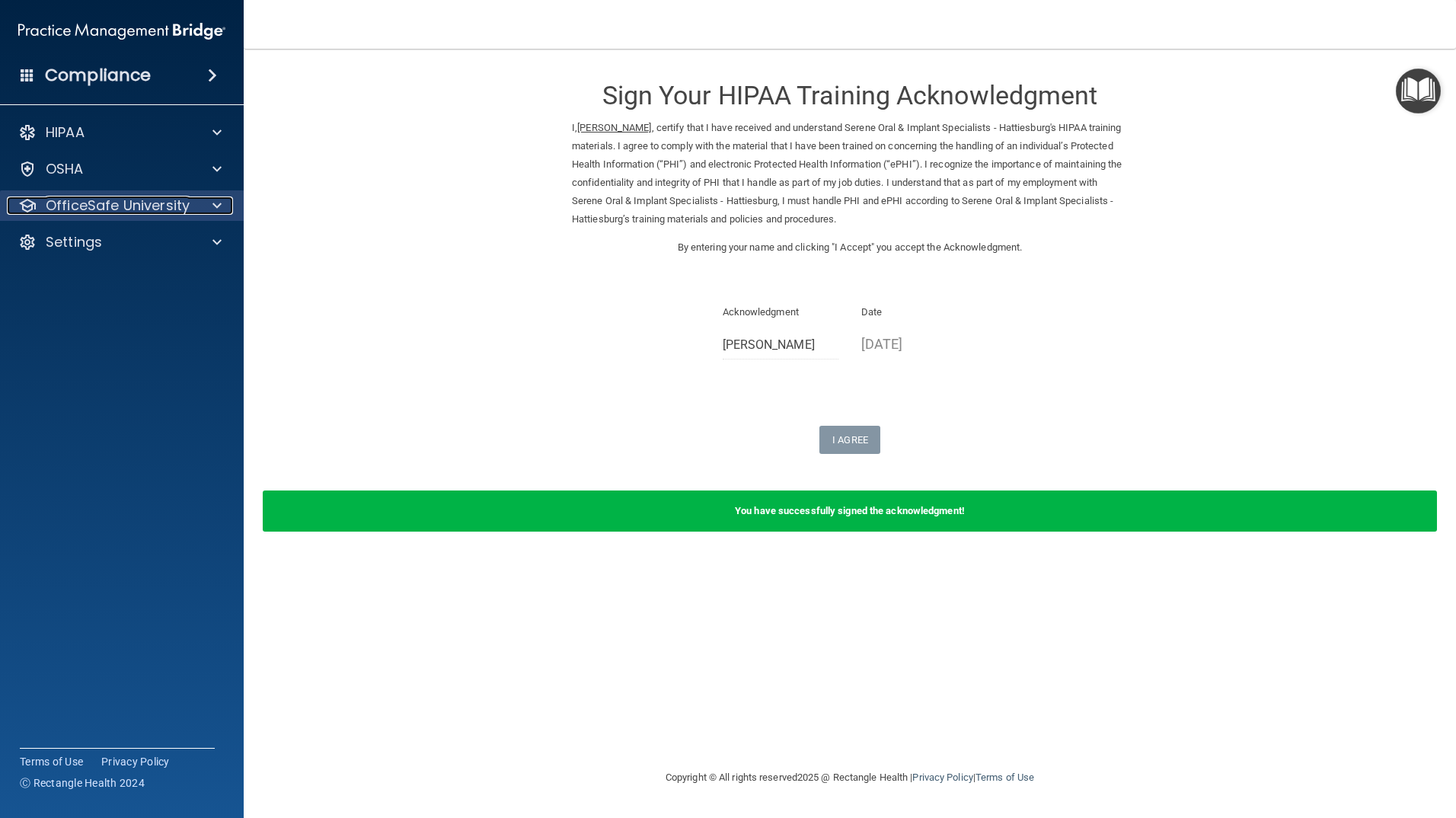
click at [153, 214] on p "OfficeSafe University" at bounding box center [117, 205] width 144 height 18
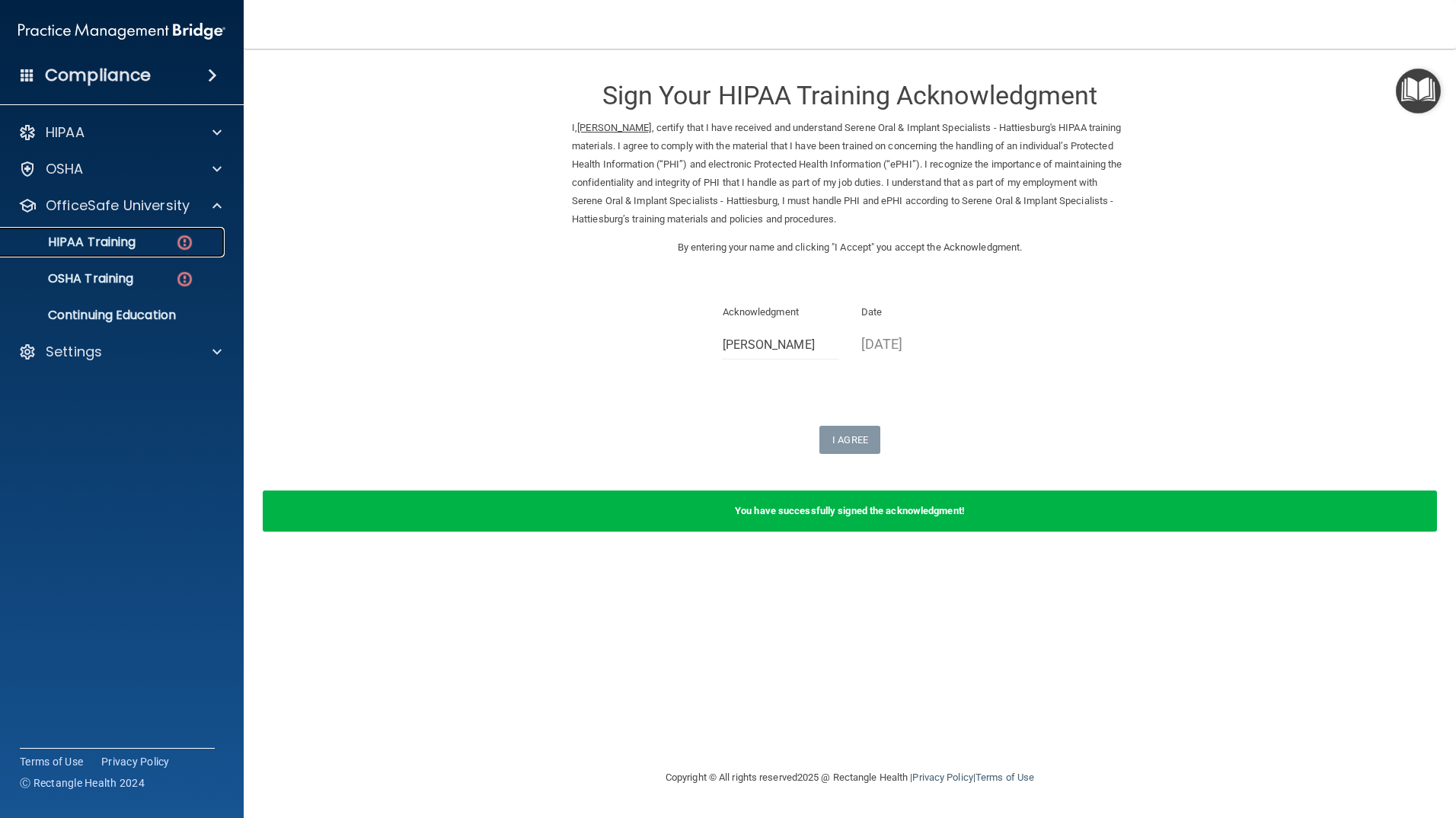
click at [138, 237] on div "HIPAA Training" at bounding box center [114, 242] width 208 height 15
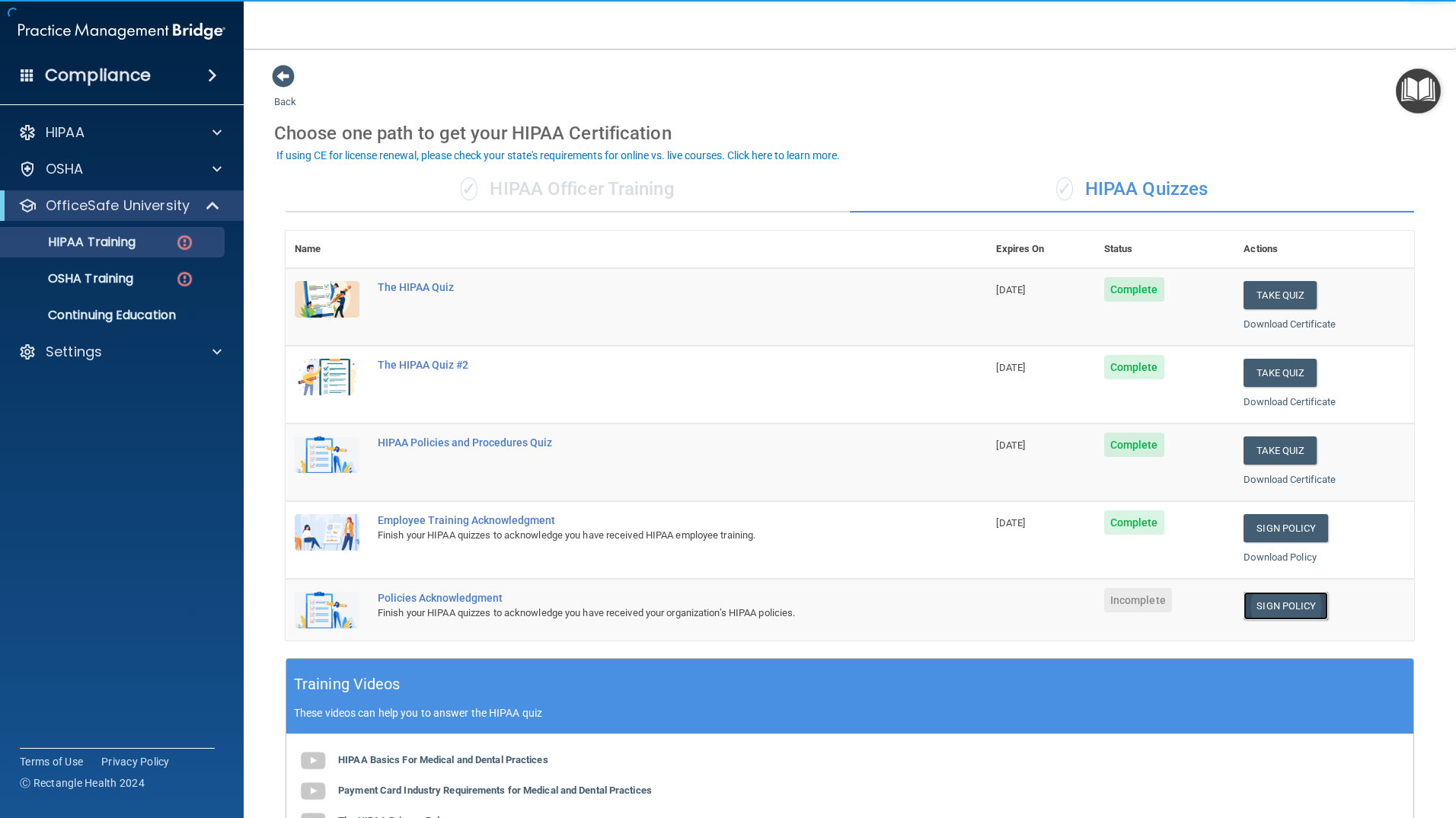
click at [1278, 608] on link "Sign Policy" at bounding box center [1286, 605] width 85 height 28
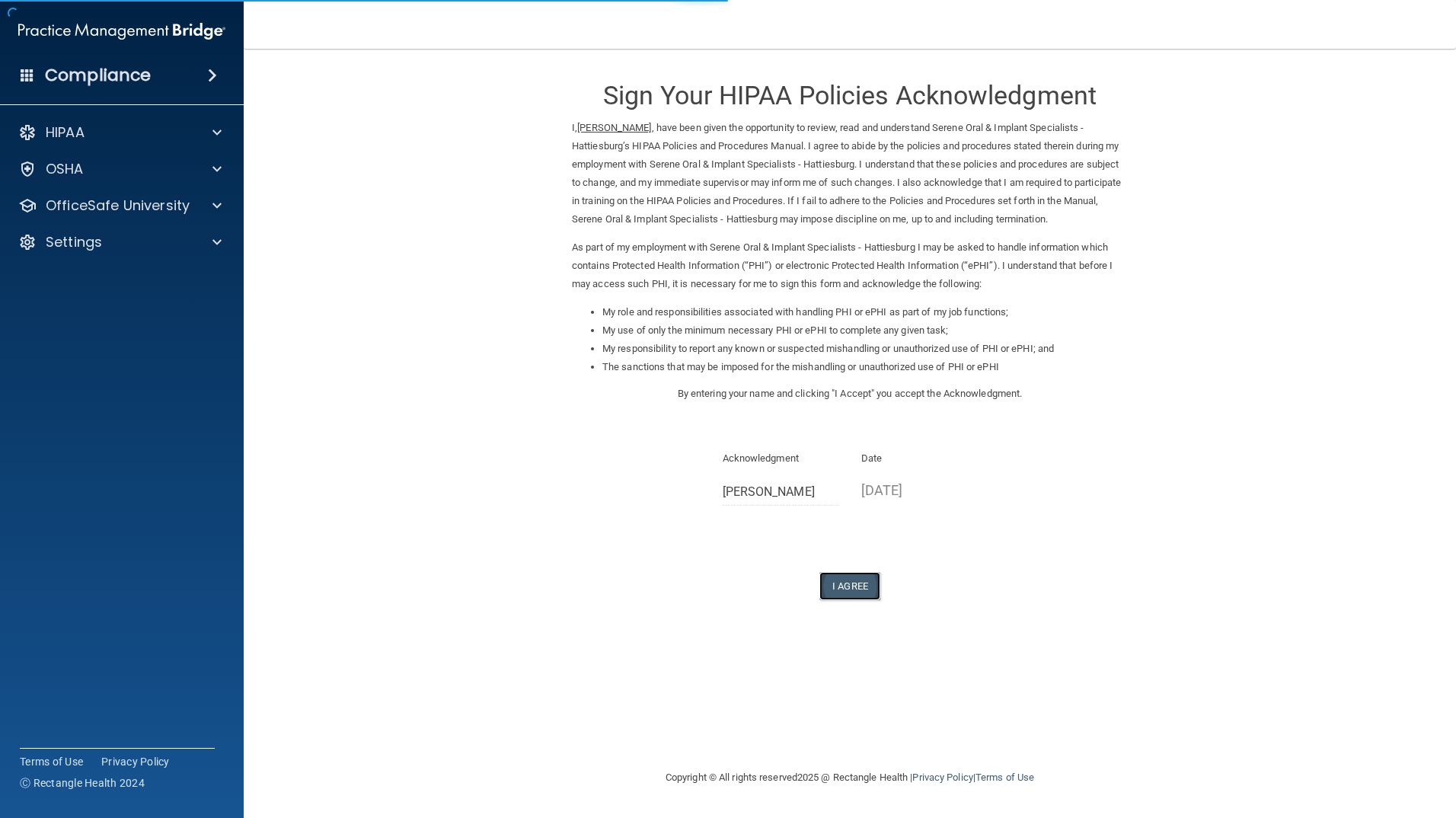
click at [867, 580] on button "I Agree" at bounding box center [849, 585] width 61 height 28
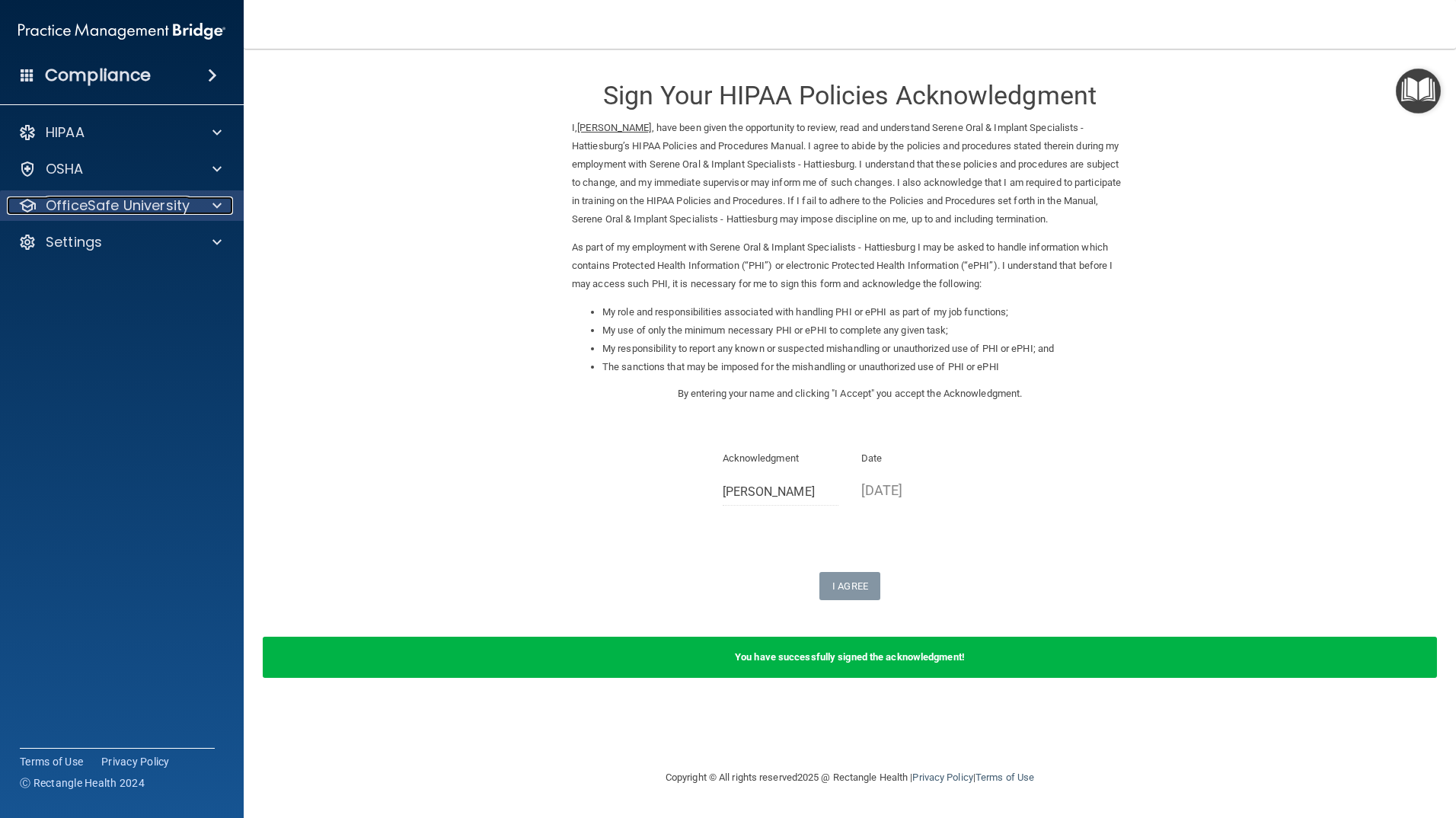
click at [206, 207] on div at bounding box center [215, 205] width 38 height 18
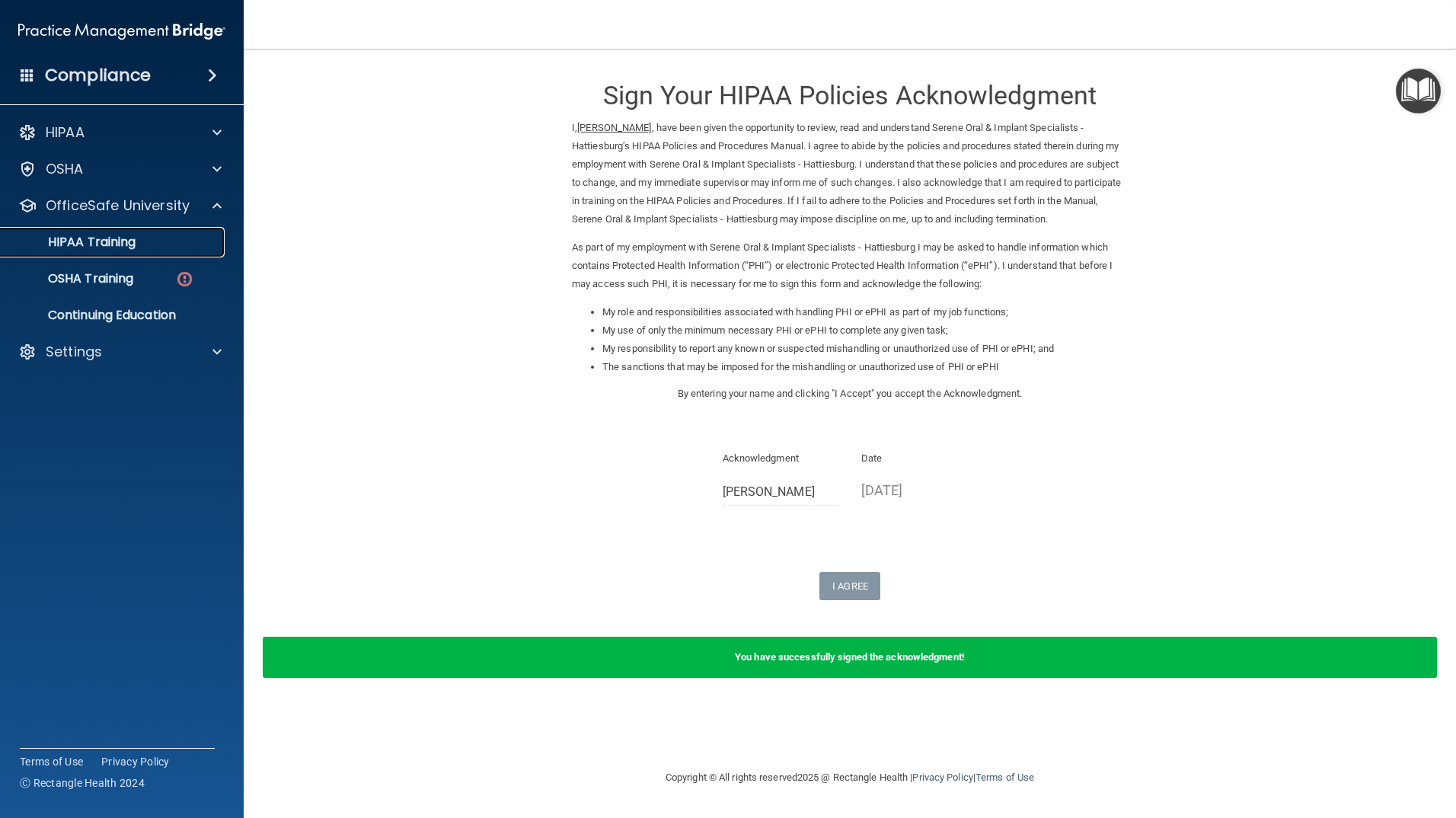
click at [101, 238] on p "HIPAA Training" at bounding box center [73, 242] width 126 height 15
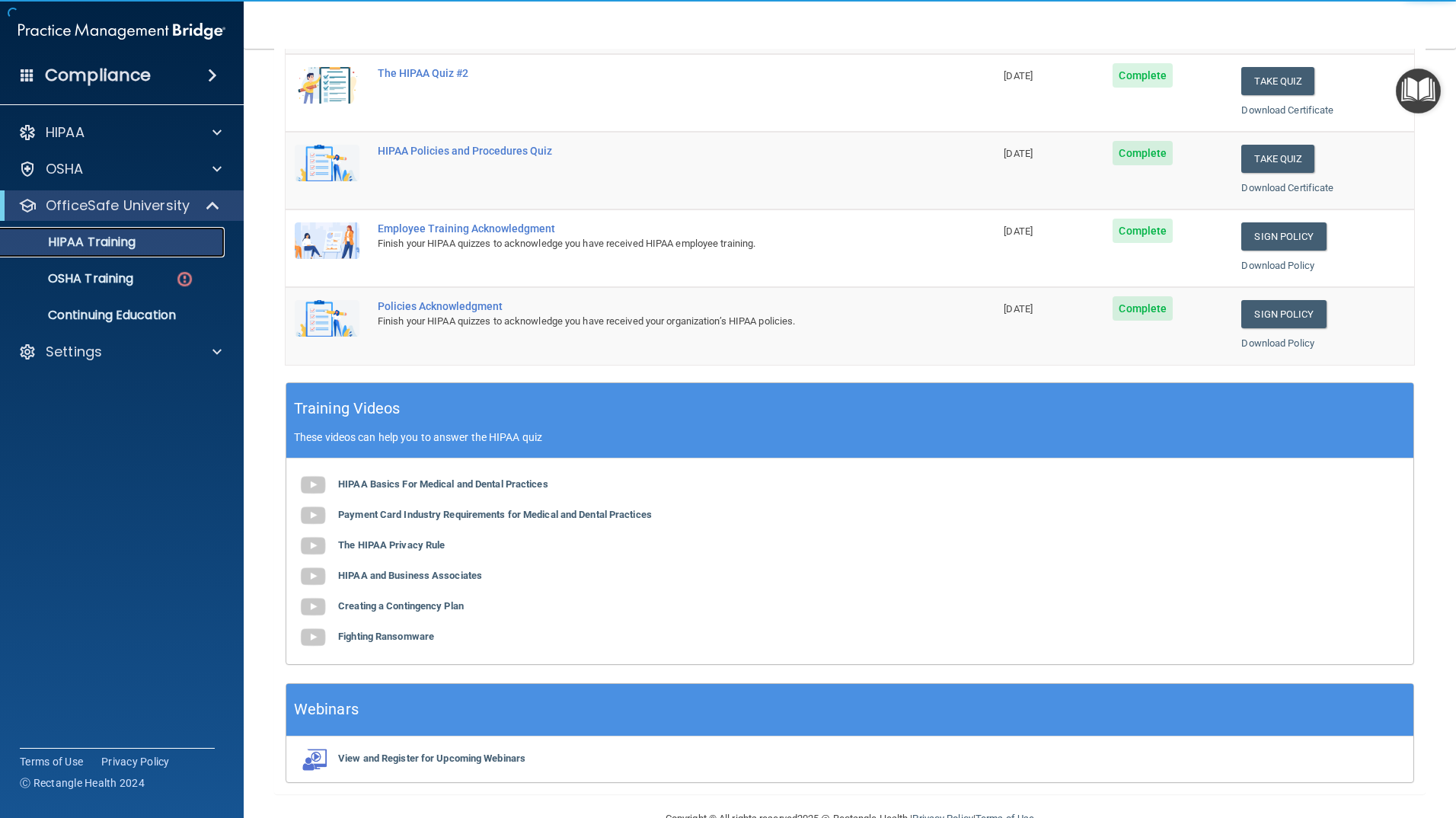
scroll to position [329, 0]
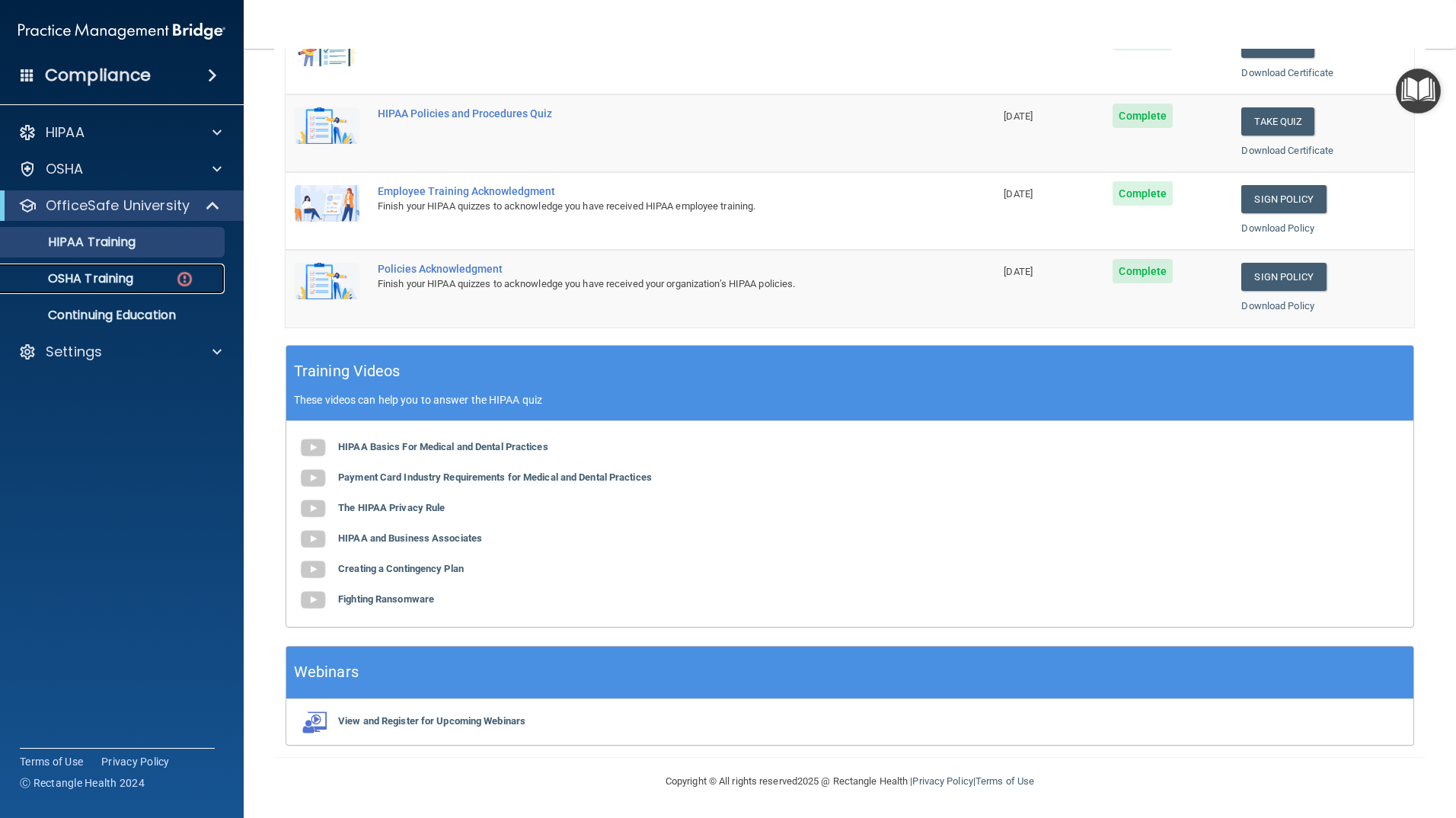
click at [157, 291] on link "OSHA Training" at bounding box center [105, 279] width 240 height 31
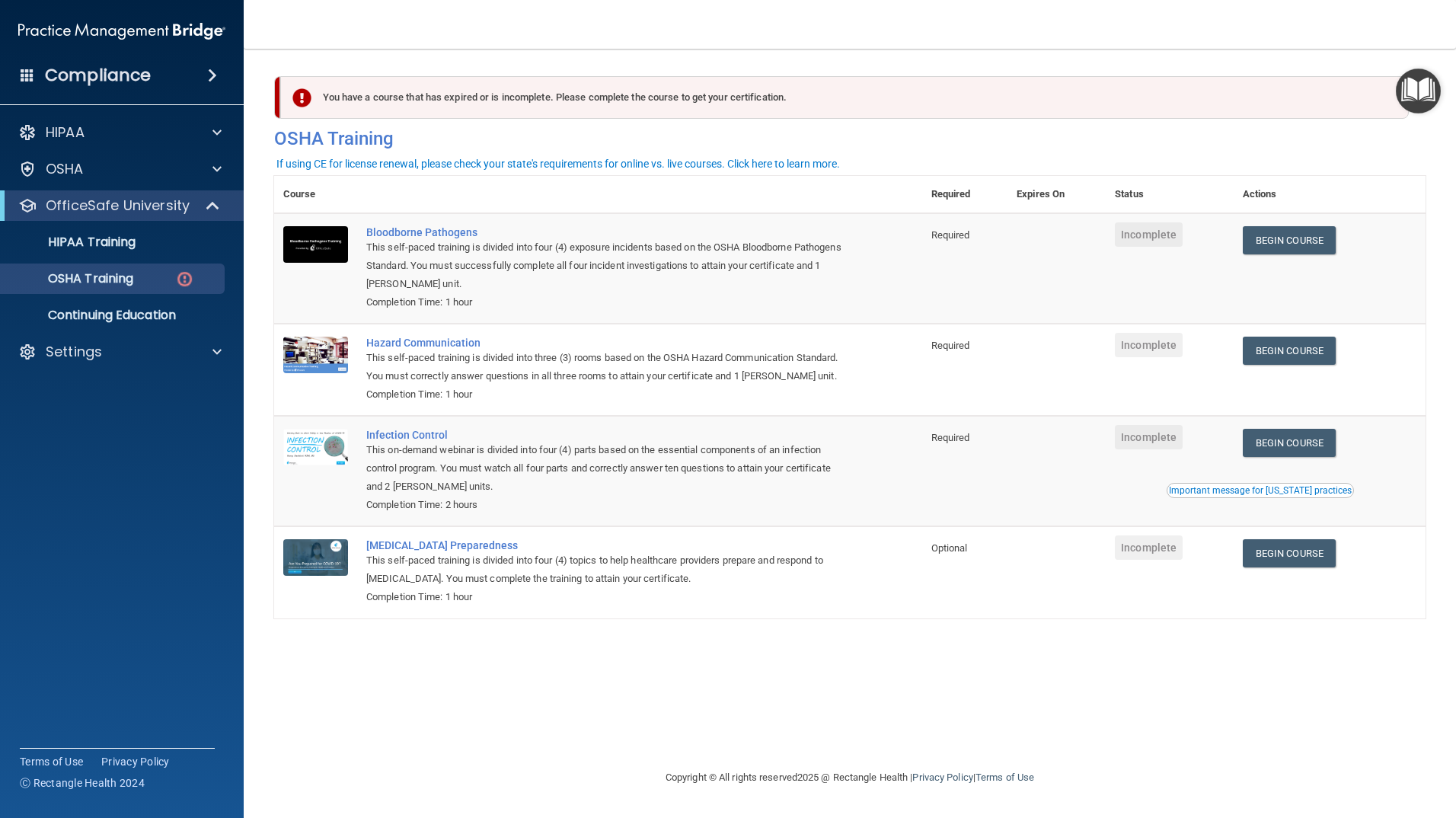
click at [1431, 84] on img "Open Resource Center" at bounding box center [1418, 90] width 45 height 45
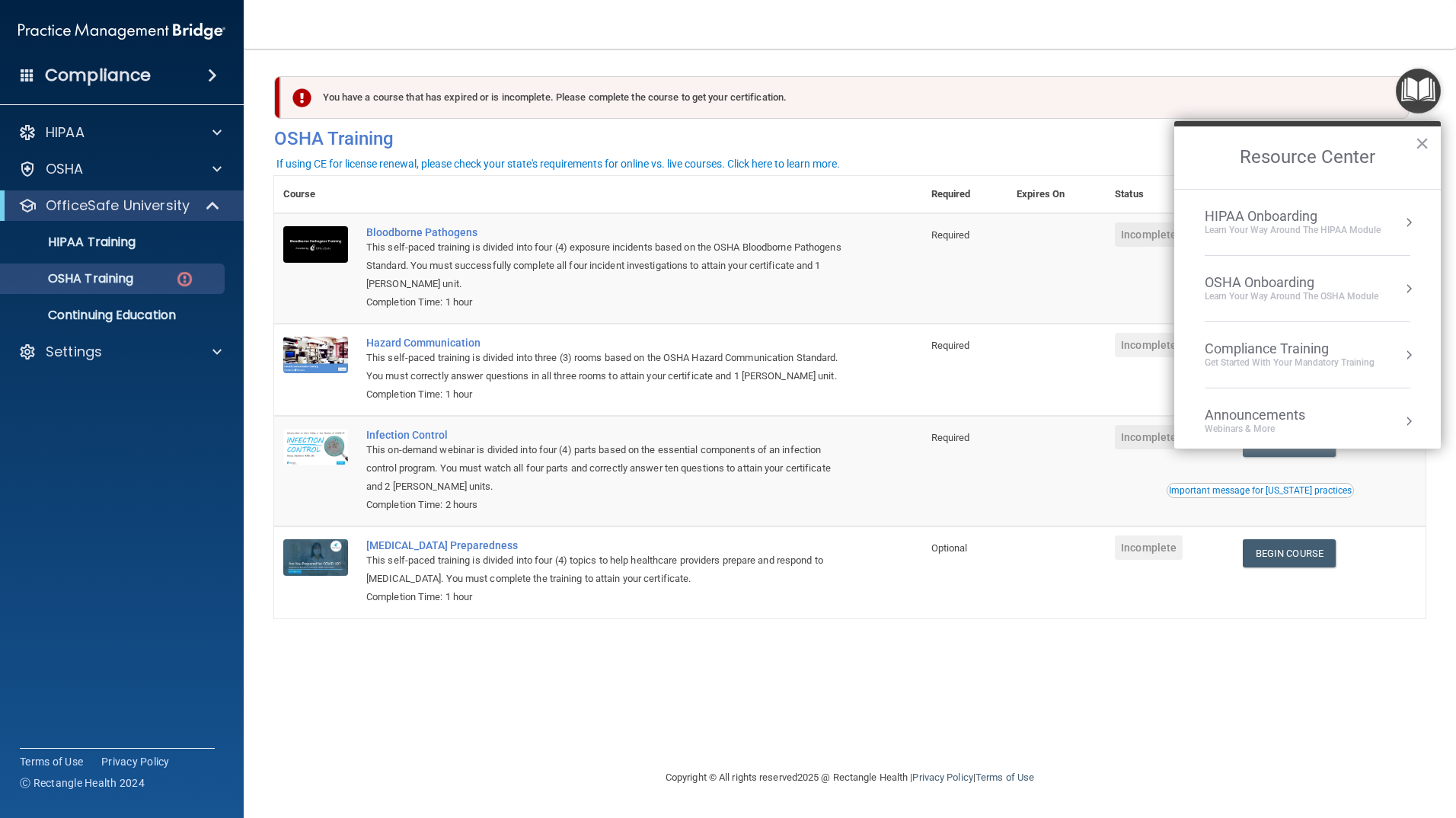
click at [1330, 284] on div "OSHA Onboarding" at bounding box center [1291, 283] width 174 height 16
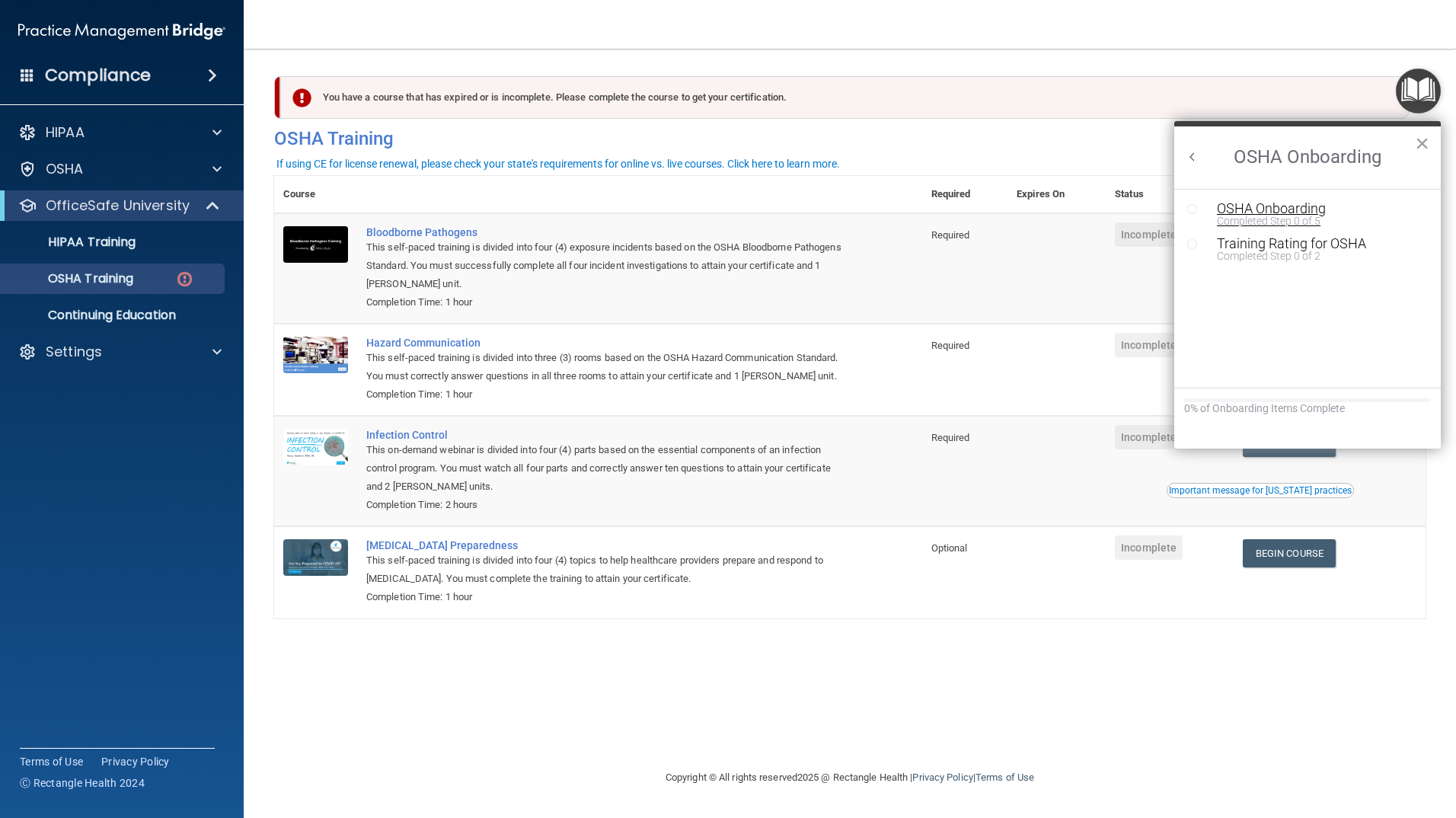
click at [1311, 210] on div "OSHA Onboarding" at bounding box center [1319, 208] width 204 height 14
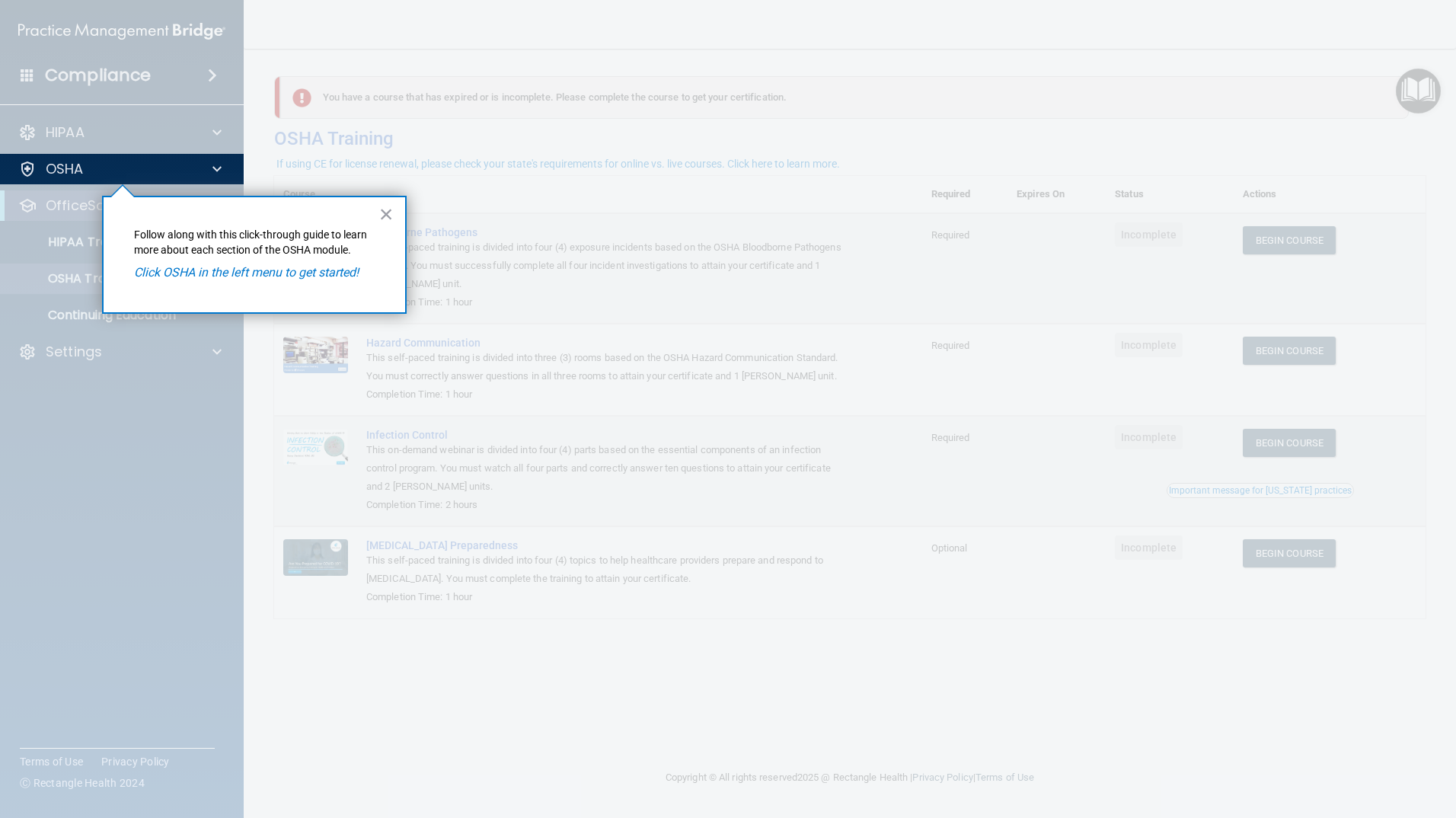
click at [276, 274] on em "Click OSHA in the left menu to get started!" at bounding box center [246, 272] width 225 height 15
click at [180, 270] on em "Click OSHA in the left menu to get started!" at bounding box center [246, 272] width 225 height 15
click at [154, 170] on div "OSHA" at bounding box center [102, 169] width 189 height 18
click at [386, 214] on button "×" at bounding box center [387, 214] width 15 height 25
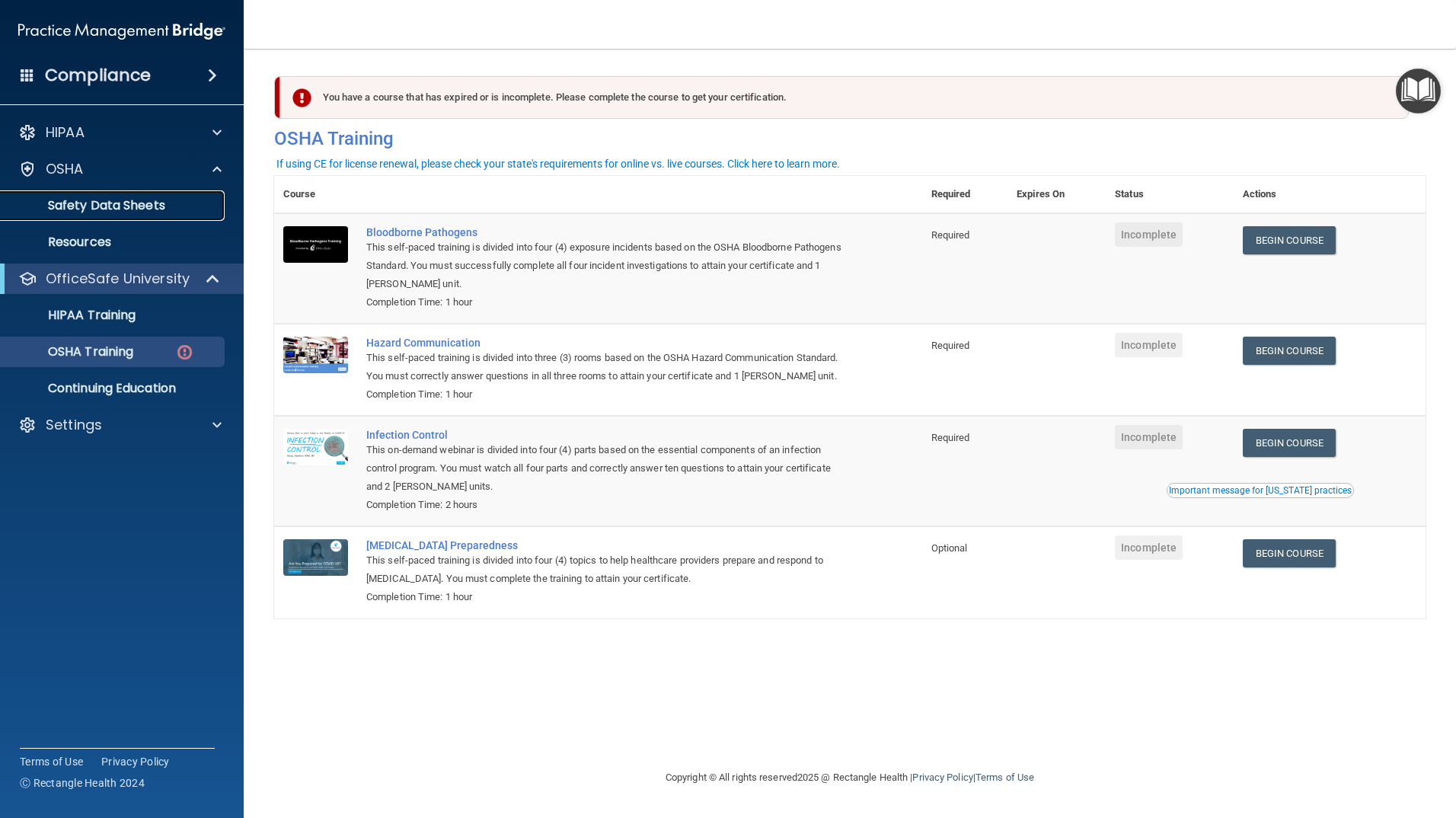
click at [111, 209] on p "Safety Data Sheets" at bounding box center [114, 205] width 208 height 15
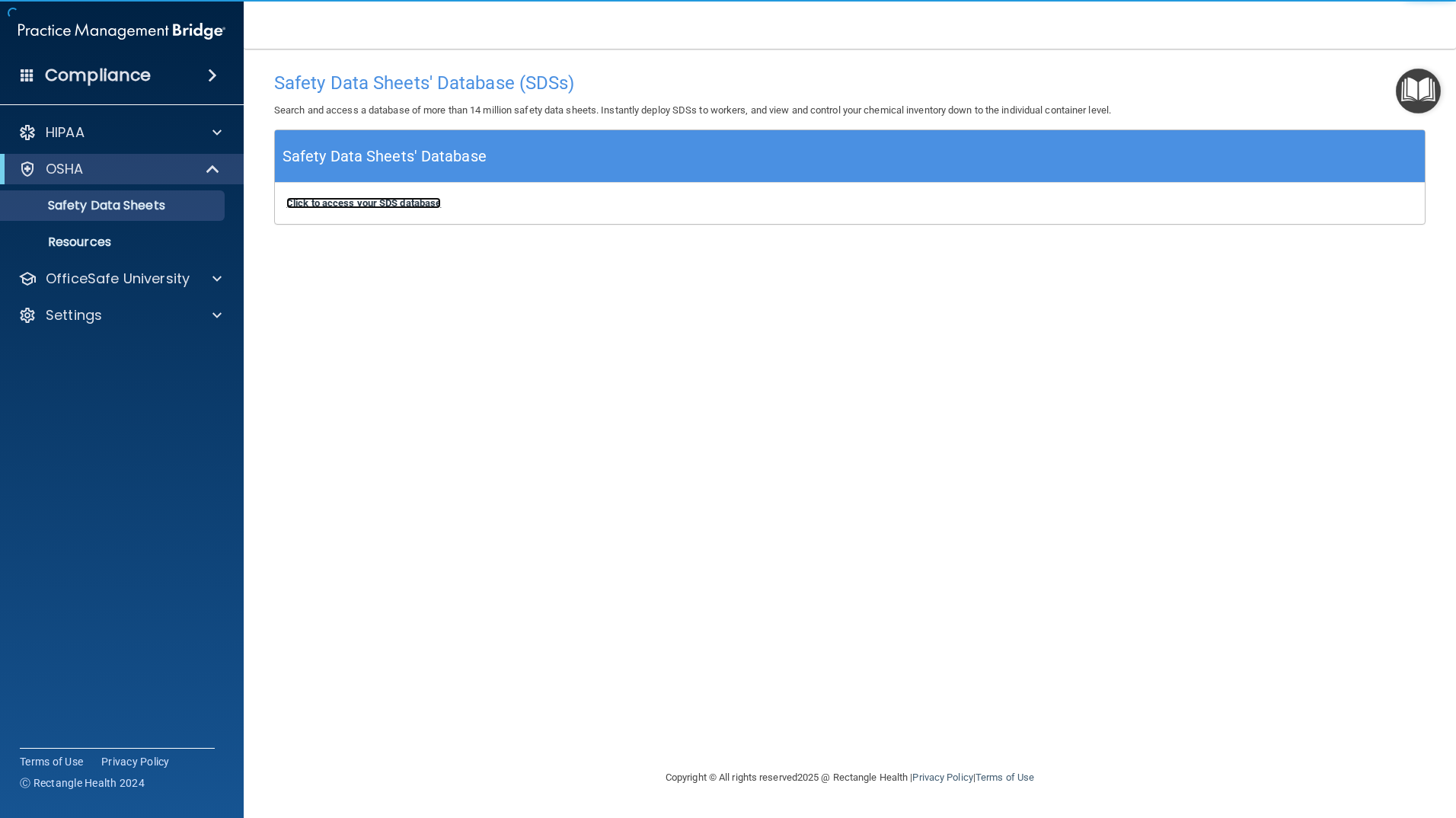
click at [387, 207] on b "Click to access your SDS database" at bounding box center [364, 203] width 155 height 12
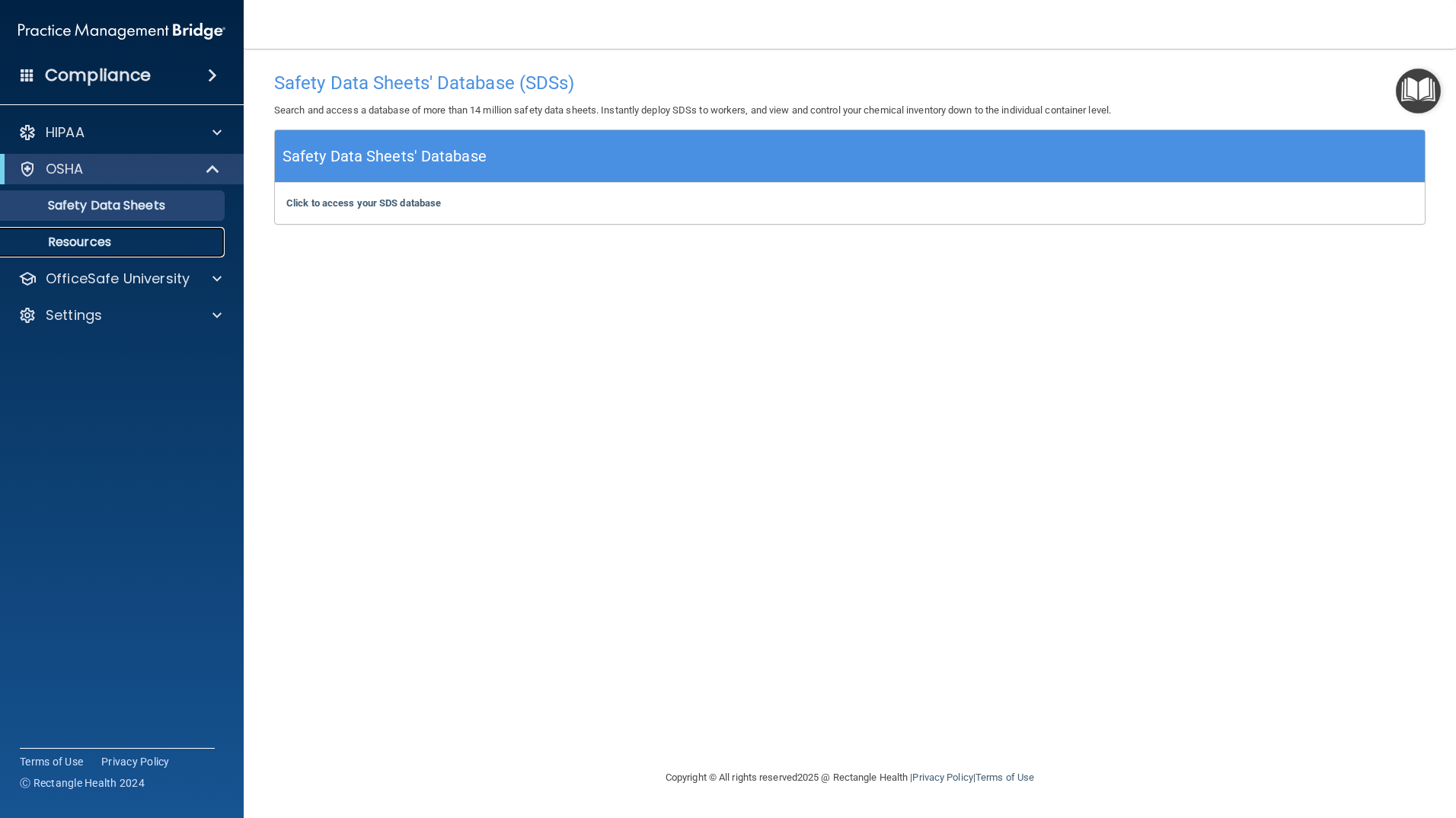
click at [101, 239] on p "Resources" at bounding box center [114, 242] width 208 height 15
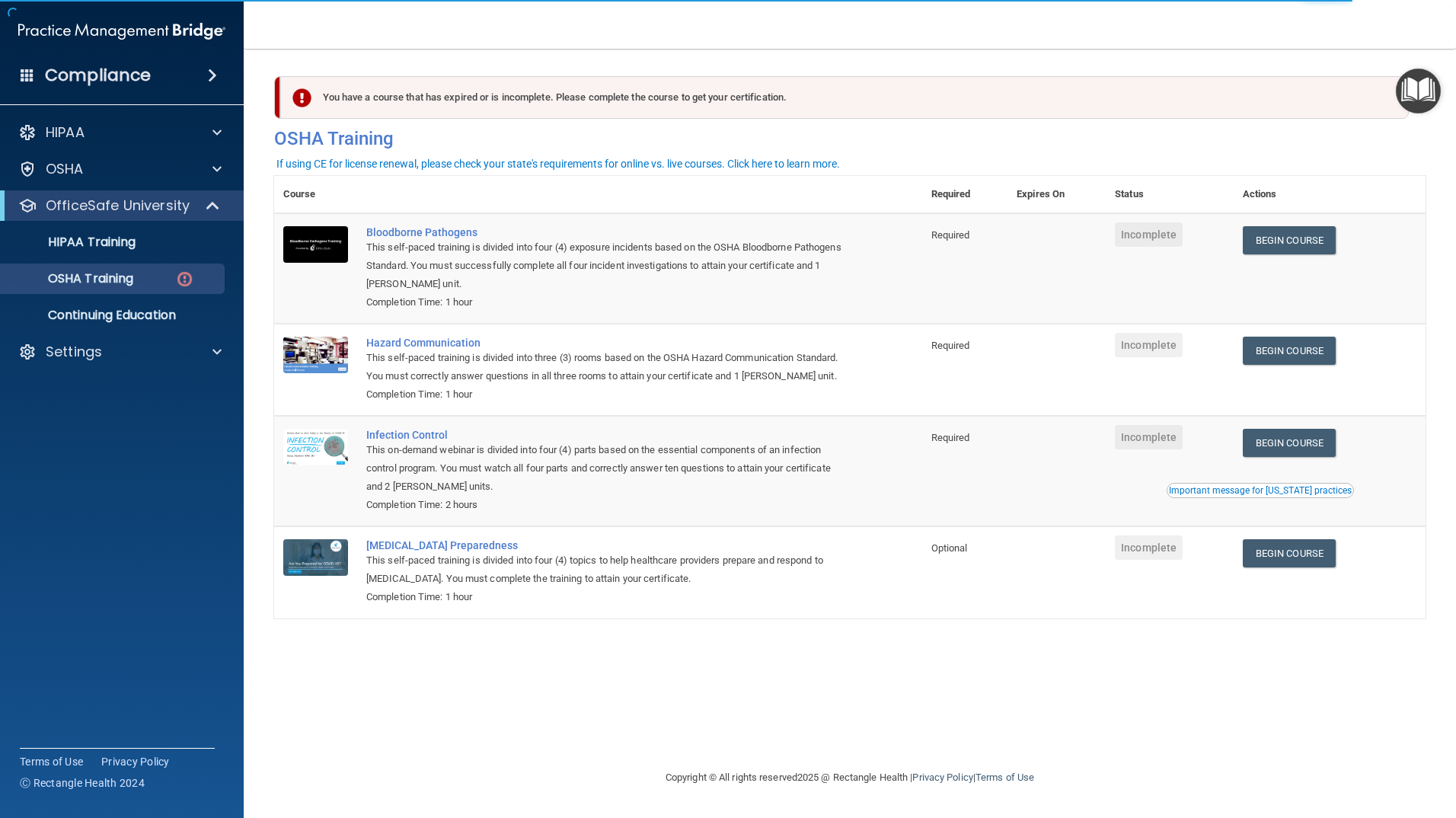
click at [1427, 84] on img "Open Resource Center" at bounding box center [1418, 90] width 45 height 45
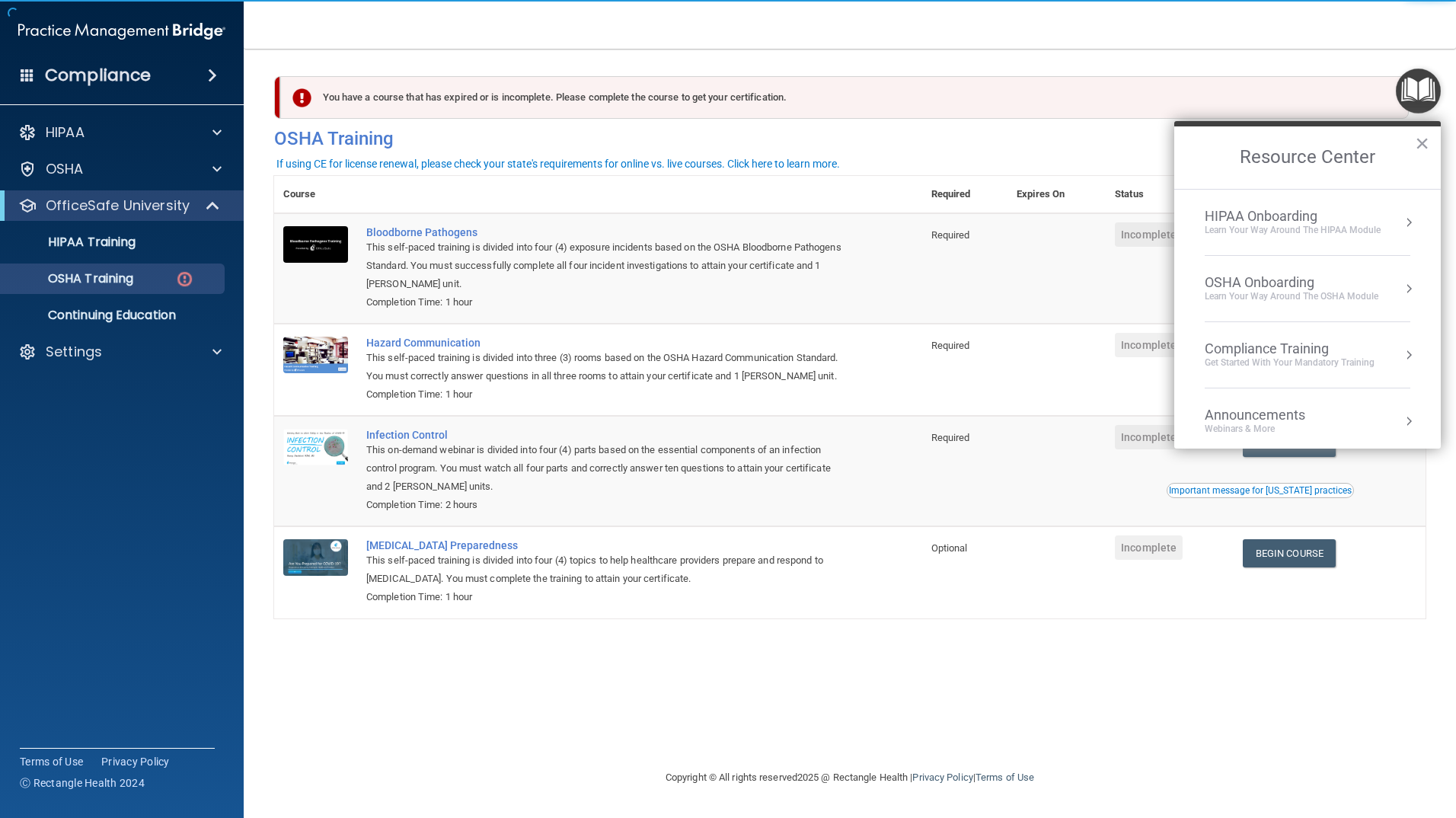
click at [1349, 296] on div "Learn your way around the OSHA module" at bounding box center [1291, 296] width 174 height 13
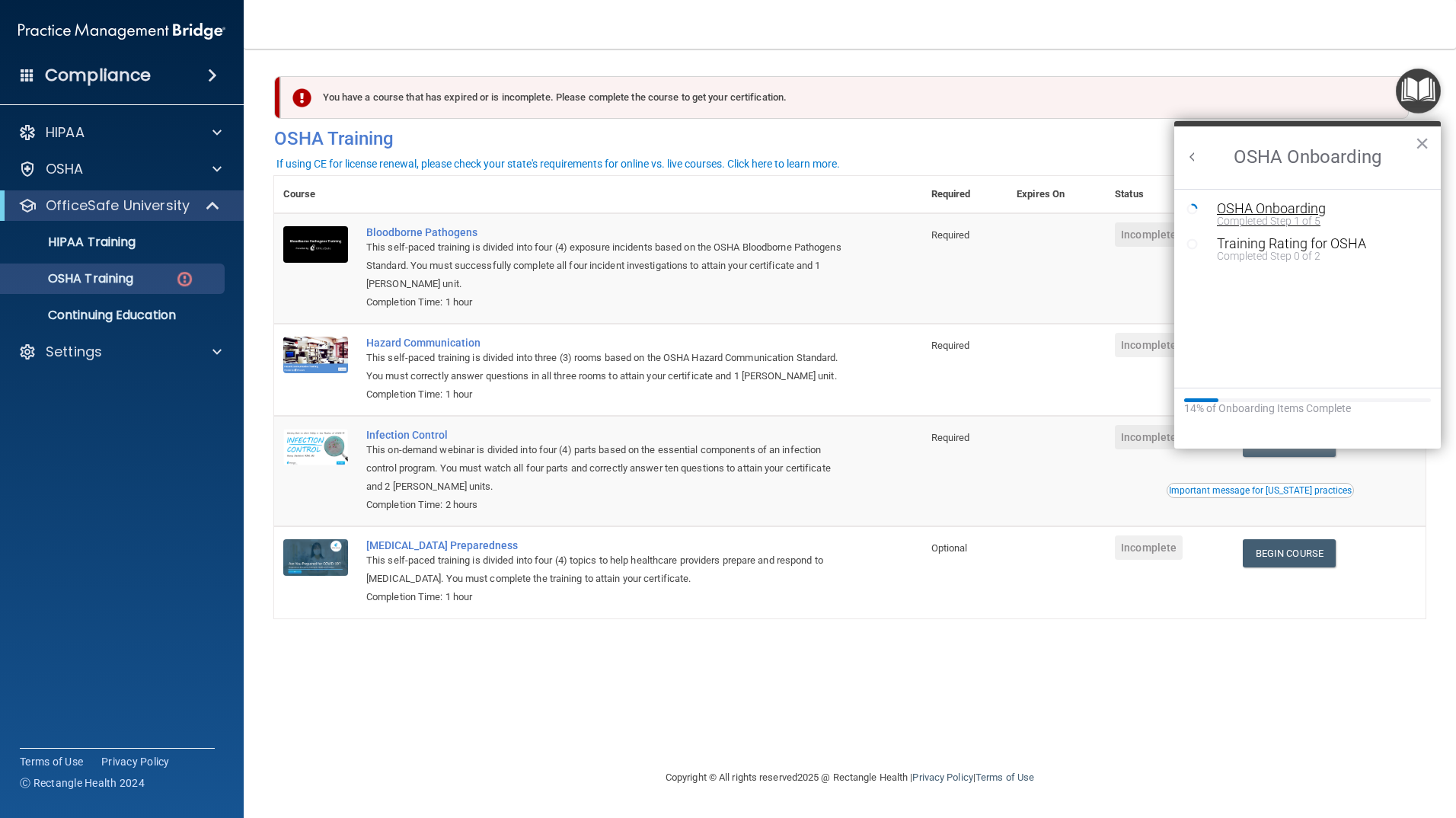
click at [1265, 209] on div "OSHA Onboarding" at bounding box center [1319, 208] width 204 height 14
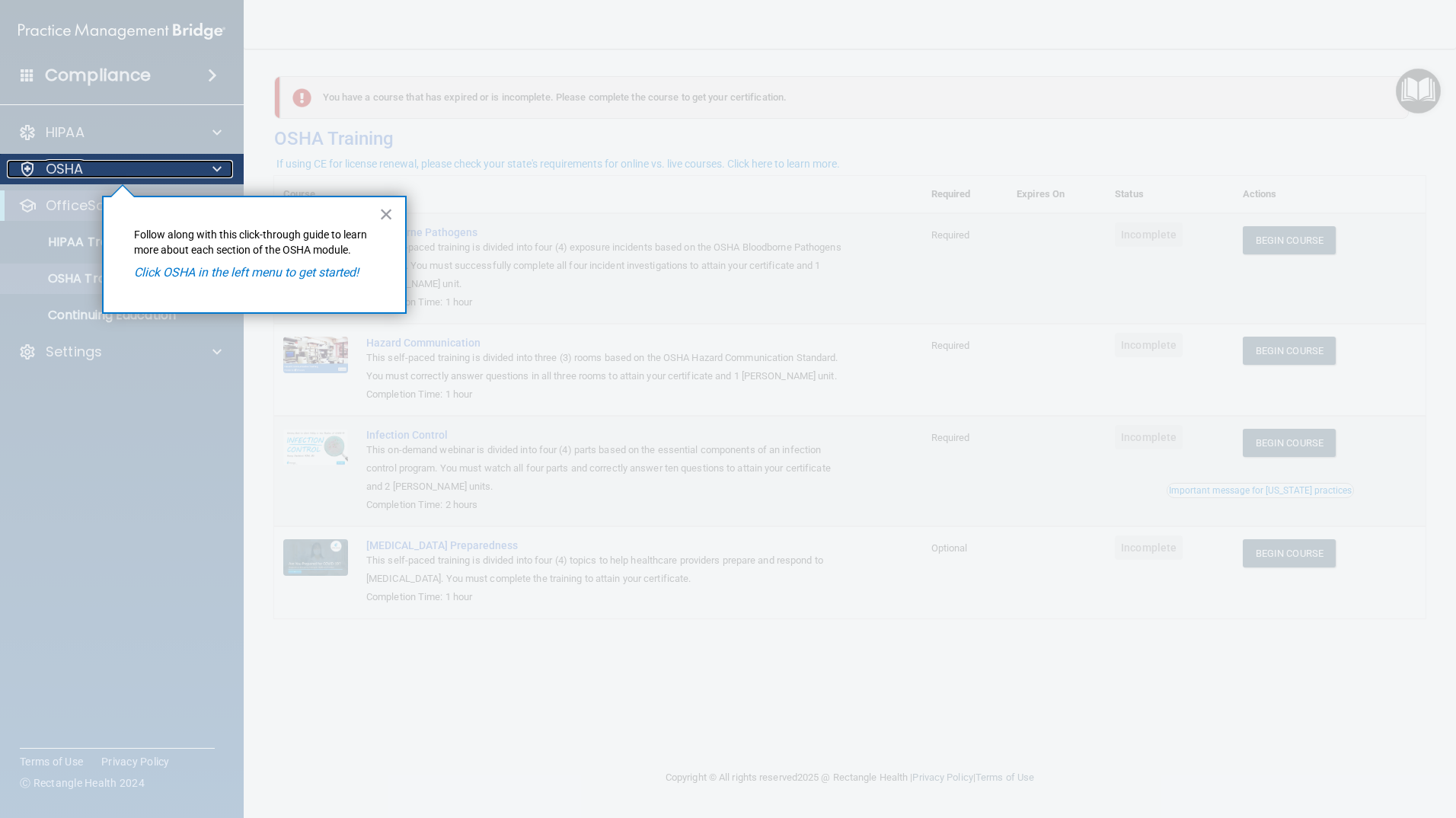
click at [220, 164] on span at bounding box center [217, 169] width 9 height 18
click at [64, 169] on p "OSHA" at bounding box center [65, 169] width 38 height 18
click at [186, 286] on div "× Follow along with this click-through guide to learn more about each section o…" at bounding box center [254, 254] width 305 height 118
click at [186, 274] on em "Click OSHA in the left menu to get started!" at bounding box center [246, 272] width 225 height 15
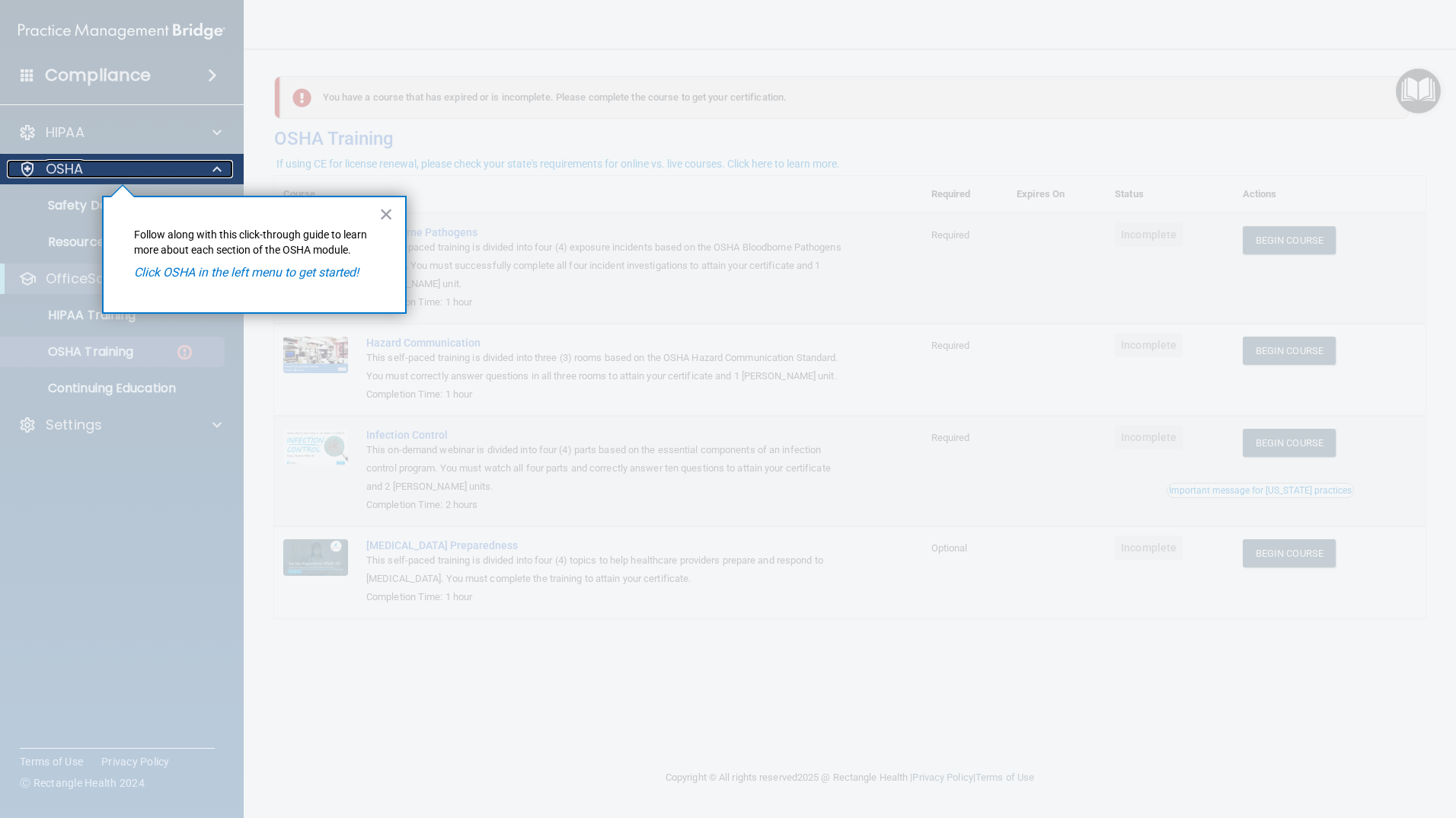
click at [70, 174] on p "OSHA" at bounding box center [65, 169] width 38 height 18
click at [146, 286] on div "× Follow along with this click-through guide to learn more about each section o…" at bounding box center [254, 254] width 305 height 118
click at [174, 279] on em "Click OSHA in the left menu to get started!" at bounding box center [246, 272] width 225 height 15
drag, startPoint x: 105, startPoint y: 208, endPoint x: 96, endPoint y: 207, distance: 9.1
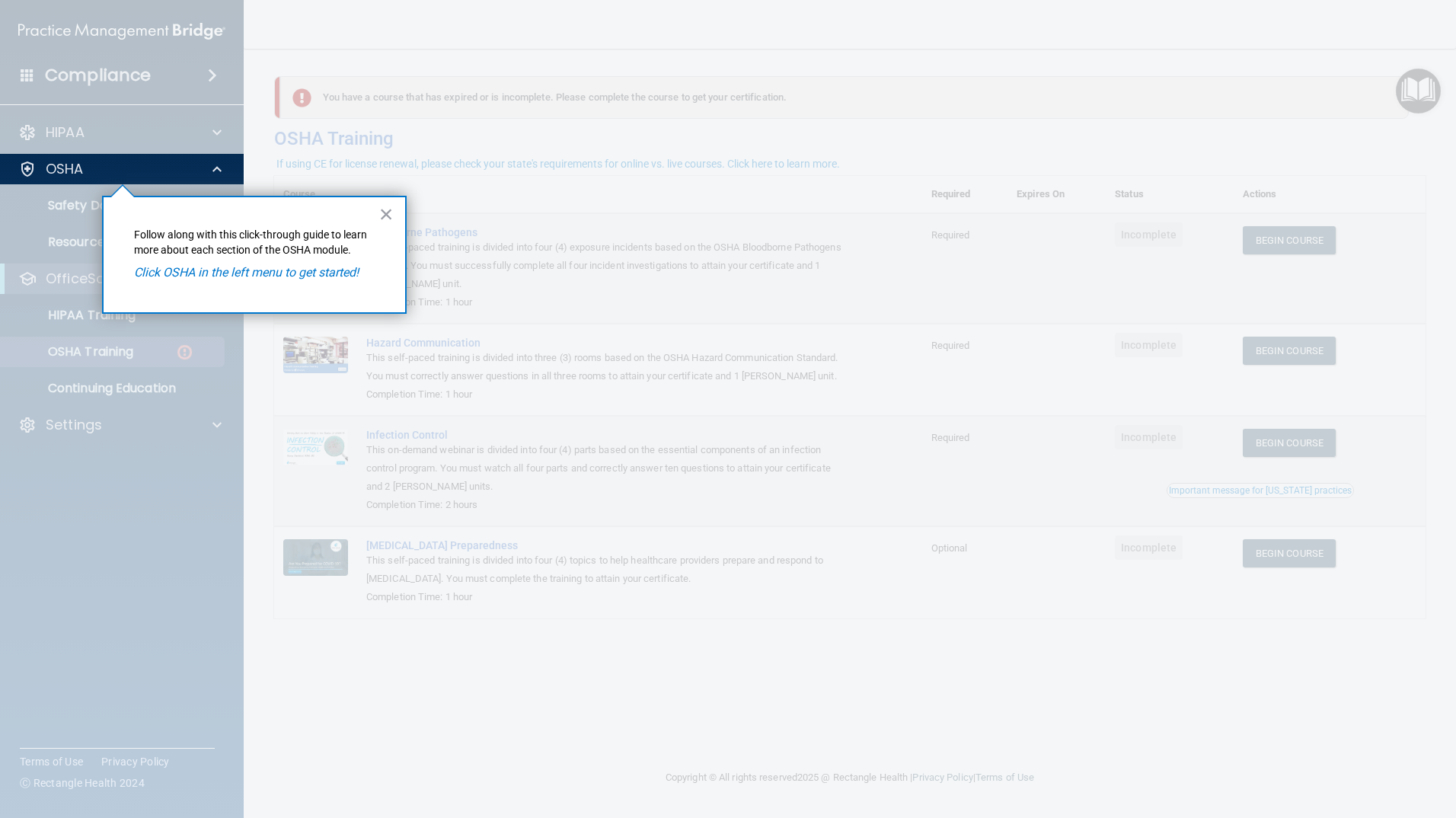
click at [102, 195] on div "× Follow along with this click-through guide to learn more about each section o…" at bounding box center [102, 195] width 0 height 0
drag, startPoint x: 96, startPoint y: 207, endPoint x: 68, endPoint y: 204, distance: 28.2
click at [68, 204] on div at bounding box center [122, 501] width 245 height 633
click at [190, 240] on p "Follow along with this click-through guide to learn more about each section of …" at bounding box center [254, 242] width 241 height 30
click at [166, 182] on div "OSHA" at bounding box center [122, 169] width 245 height 31
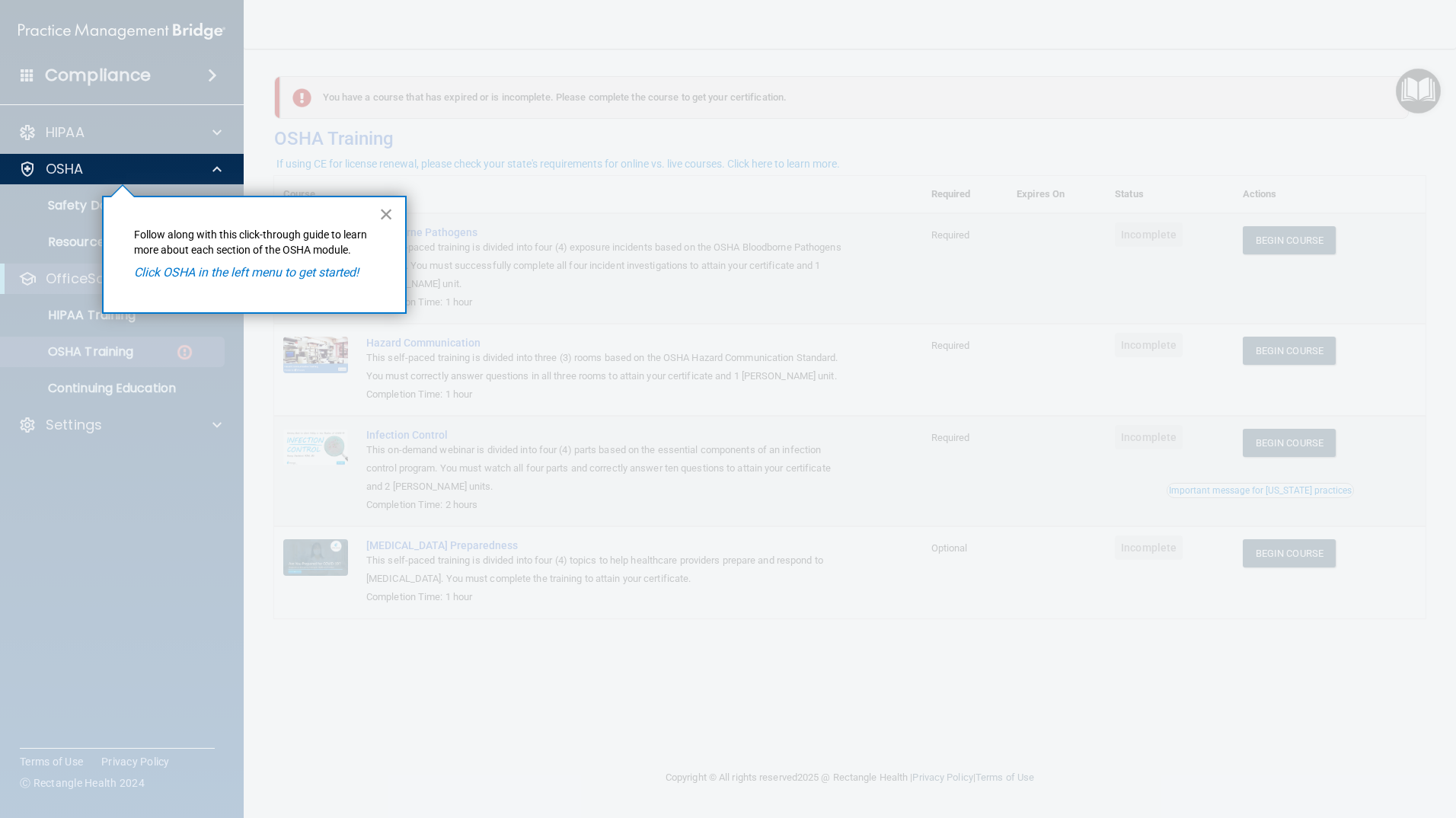
click at [379, 216] on button "×" at bounding box center [387, 214] width 15 height 25
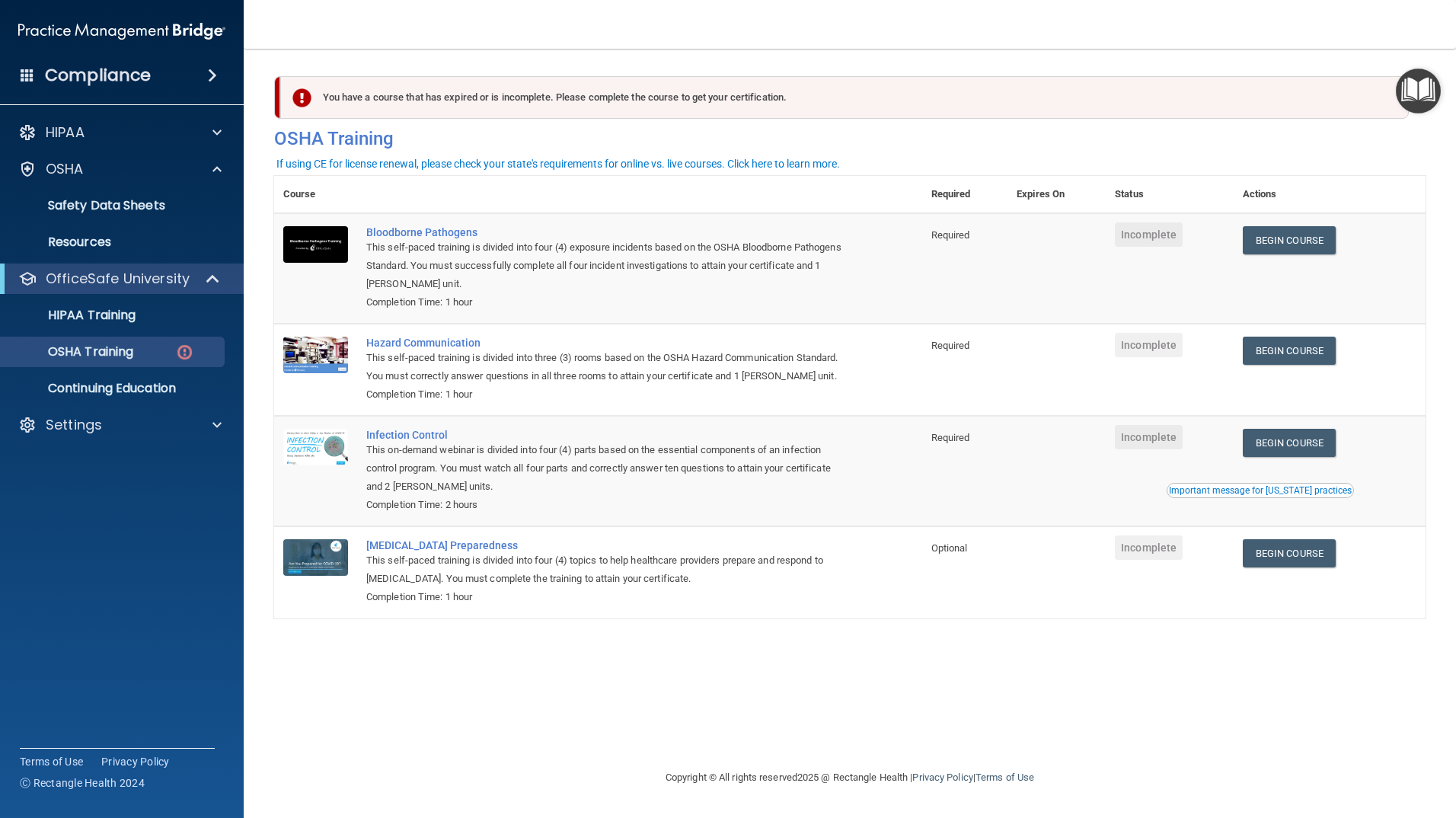
click at [1419, 100] on img "Open Resource Center" at bounding box center [1418, 90] width 45 height 45
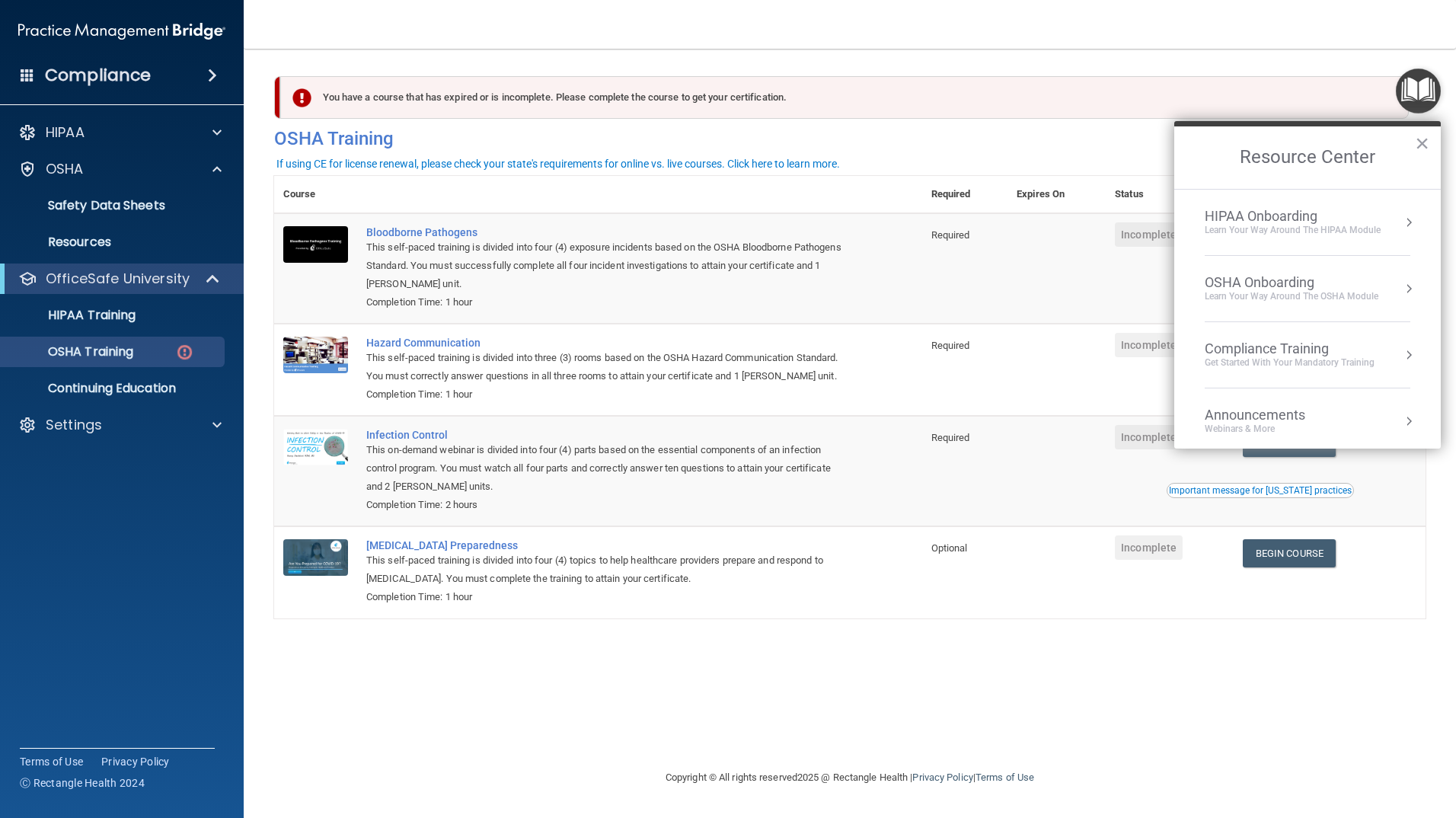
click at [1307, 226] on div "Learn Your Way around the HIPAA module" at bounding box center [1292, 230] width 176 height 13
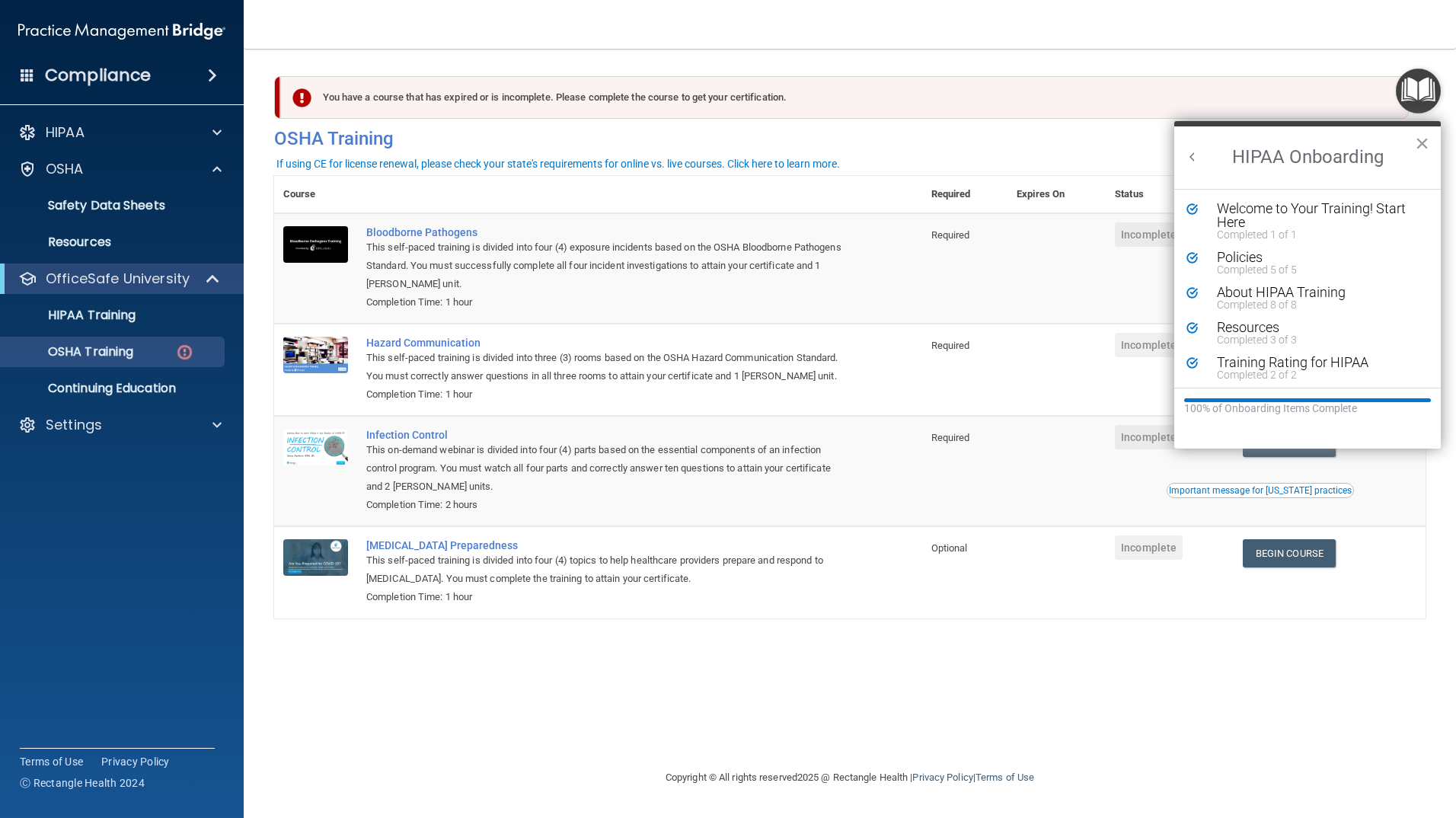
click at [1419, 139] on button "×" at bounding box center [1422, 143] width 15 height 25
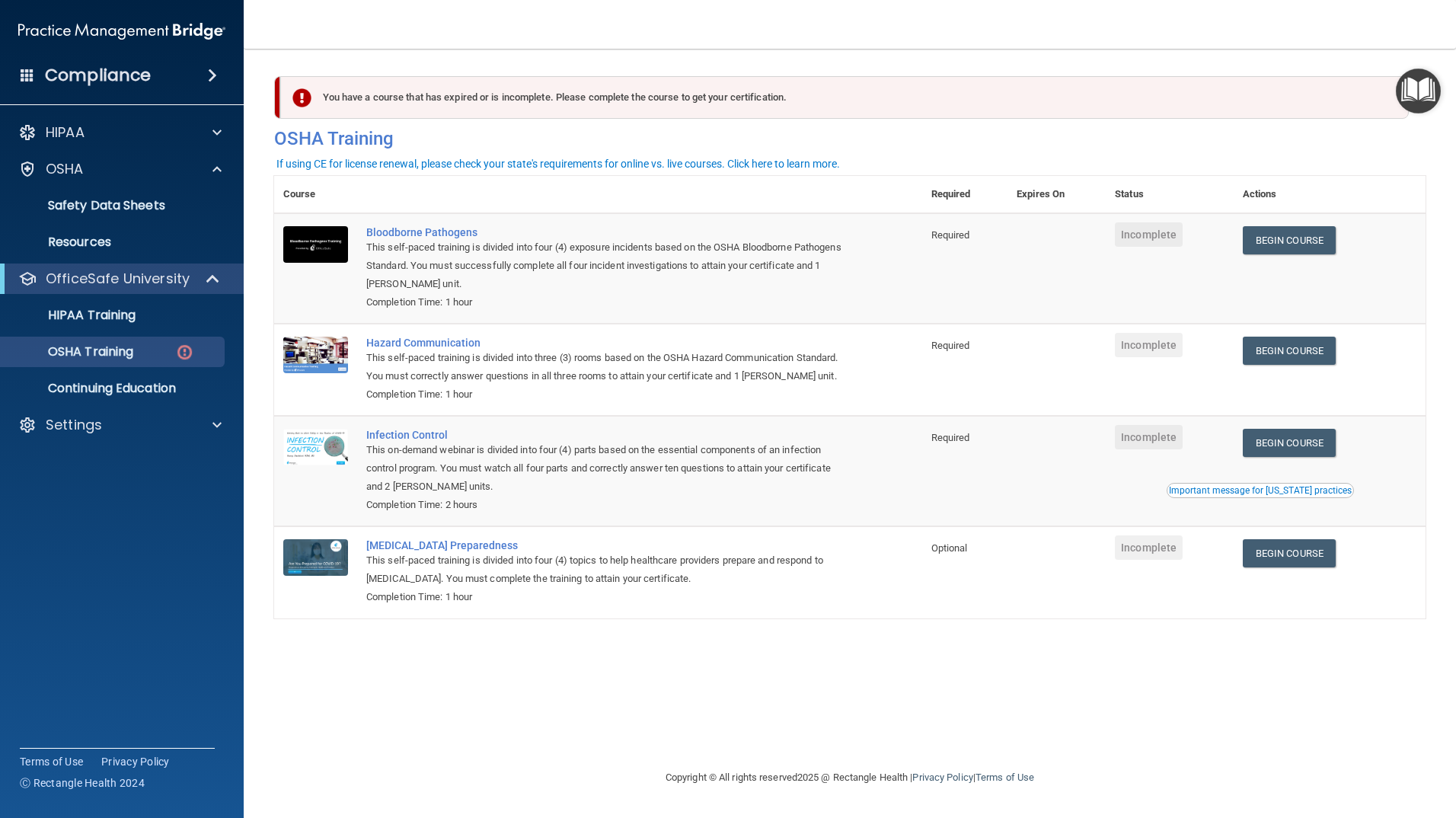
click at [1419, 105] on img "Open Resource Center" at bounding box center [1418, 90] width 45 height 45
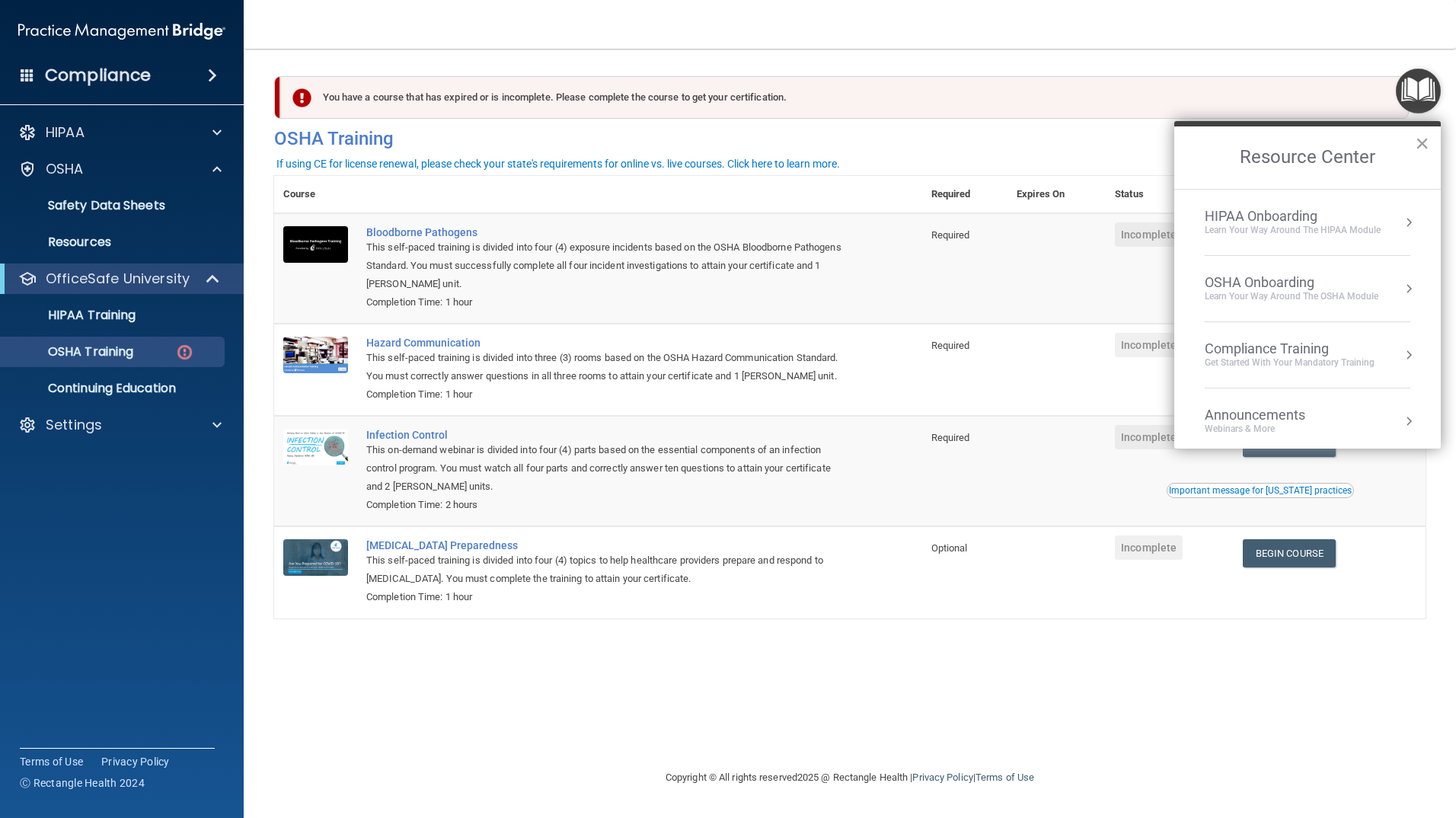
click at [1291, 276] on div "OSHA Onboarding" at bounding box center [1291, 283] width 174 height 16
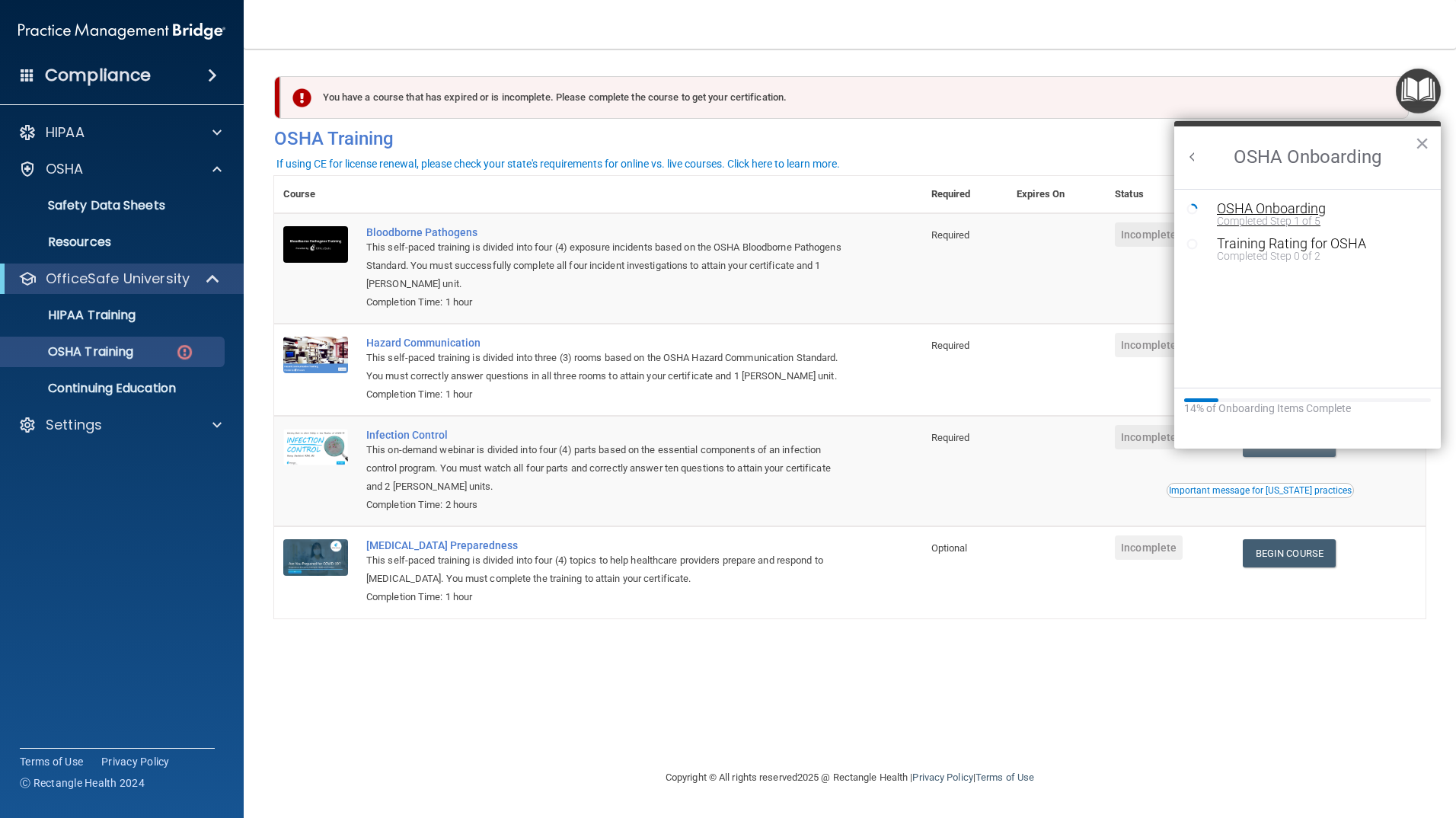
click at [1229, 209] on div "OSHA Onboarding" at bounding box center [1319, 208] width 204 height 14
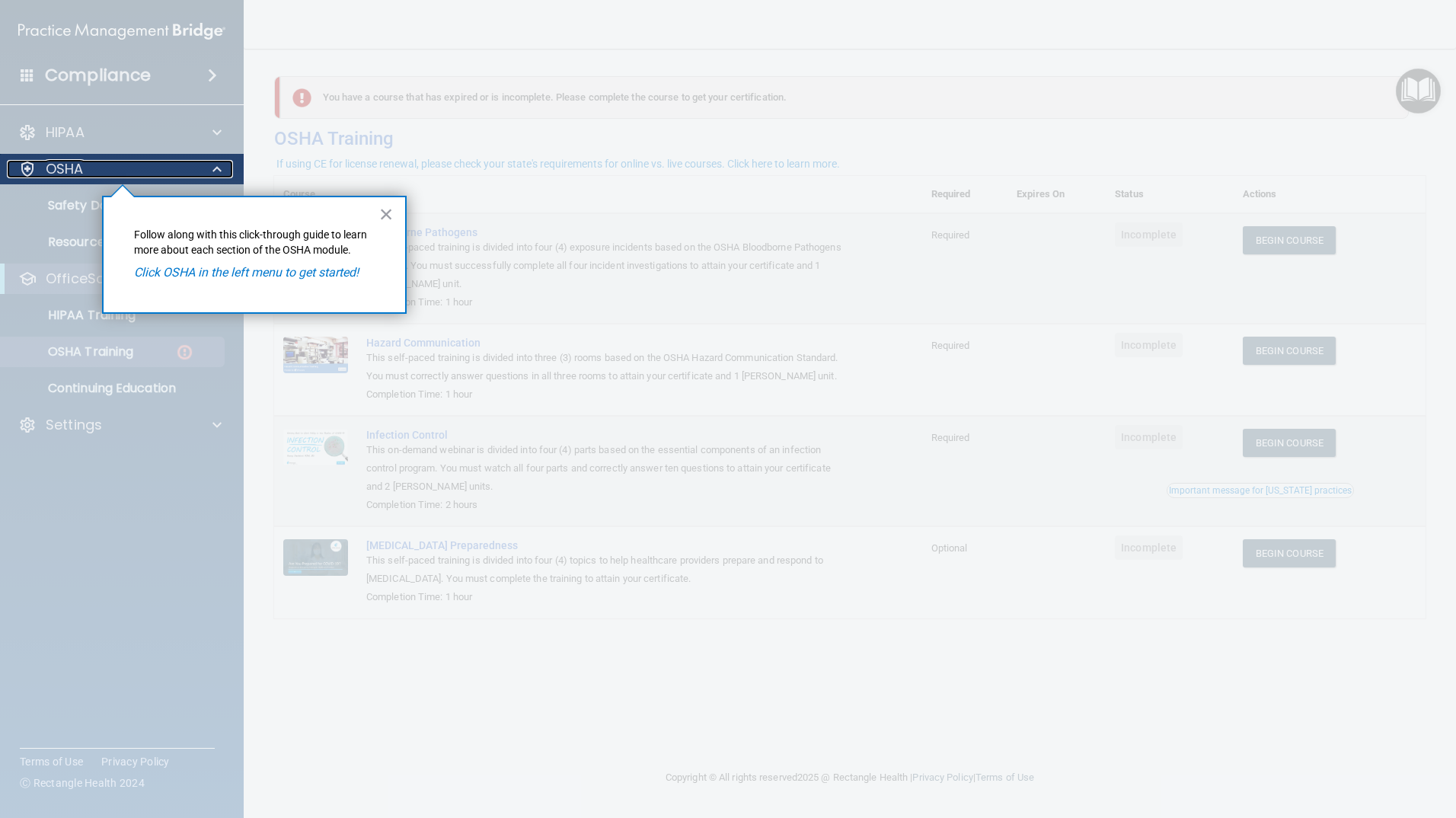
click at [76, 166] on p "OSHA" at bounding box center [65, 169] width 38 height 18
click at [52, 164] on p "OSHA" at bounding box center [65, 169] width 38 height 18
click at [30, 162] on div at bounding box center [27, 169] width 18 height 18
drag, startPoint x: 165, startPoint y: 227, endPoint x: 136, endPoint y: 226, distance: 29.0
click at [136, 226] on div "× Follow along with this click-through guide to learn more about each section o…" at bounding box center [254, 254] width 305 height 118
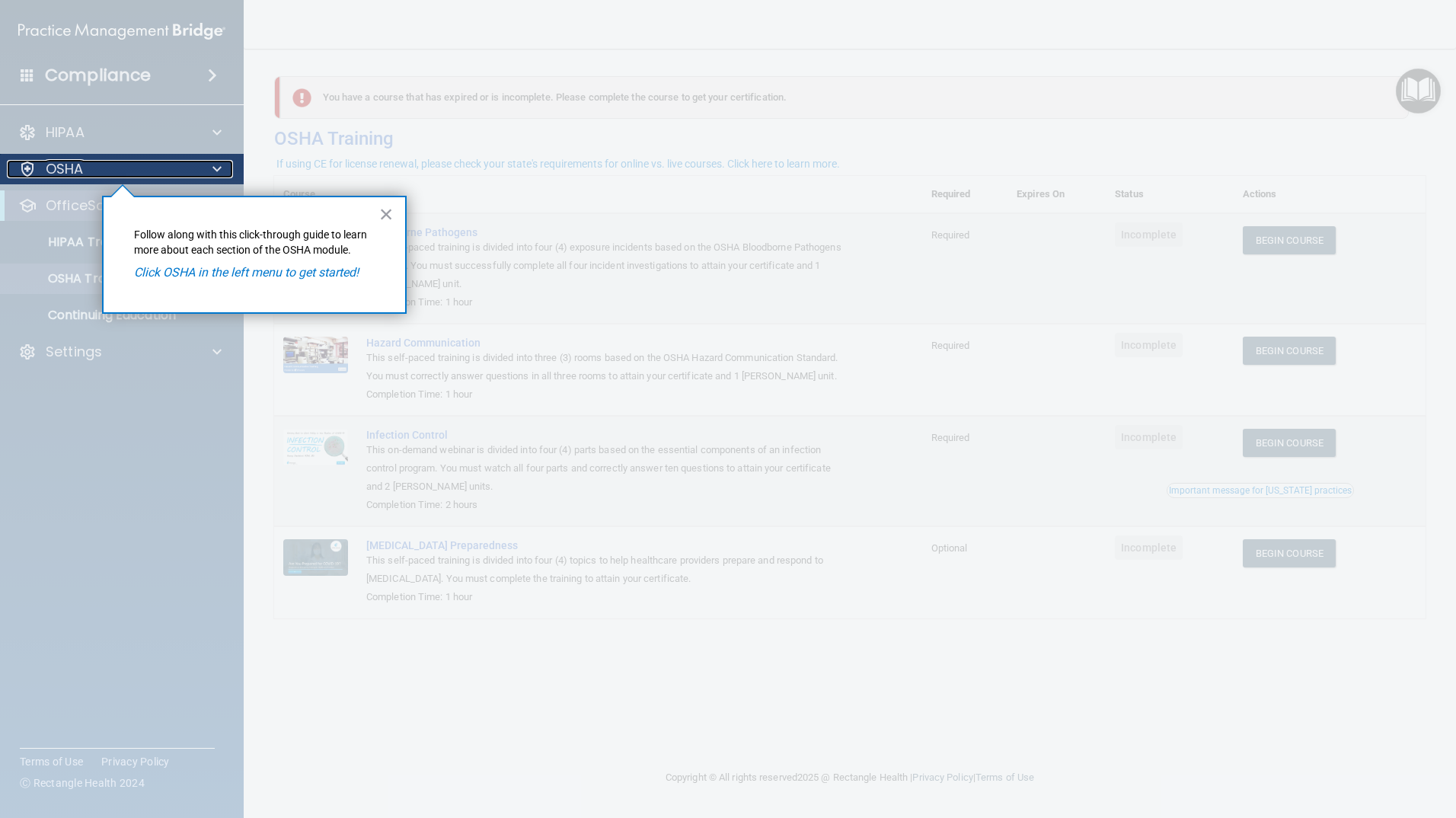
click at [75, 175] on p "OSHA" at bounding box center [65, 169] width 38 height 18
click at [73, 213] on div at bounding box center [122, 501] width 245 height 633
drag, startPoint x: 392, startPoint y: 214, endPoint x: 281, endPoint y: 213, distance: 111.0
click at [385, 214] on button "×" at bounding box center [387, 214] width 15 height 25
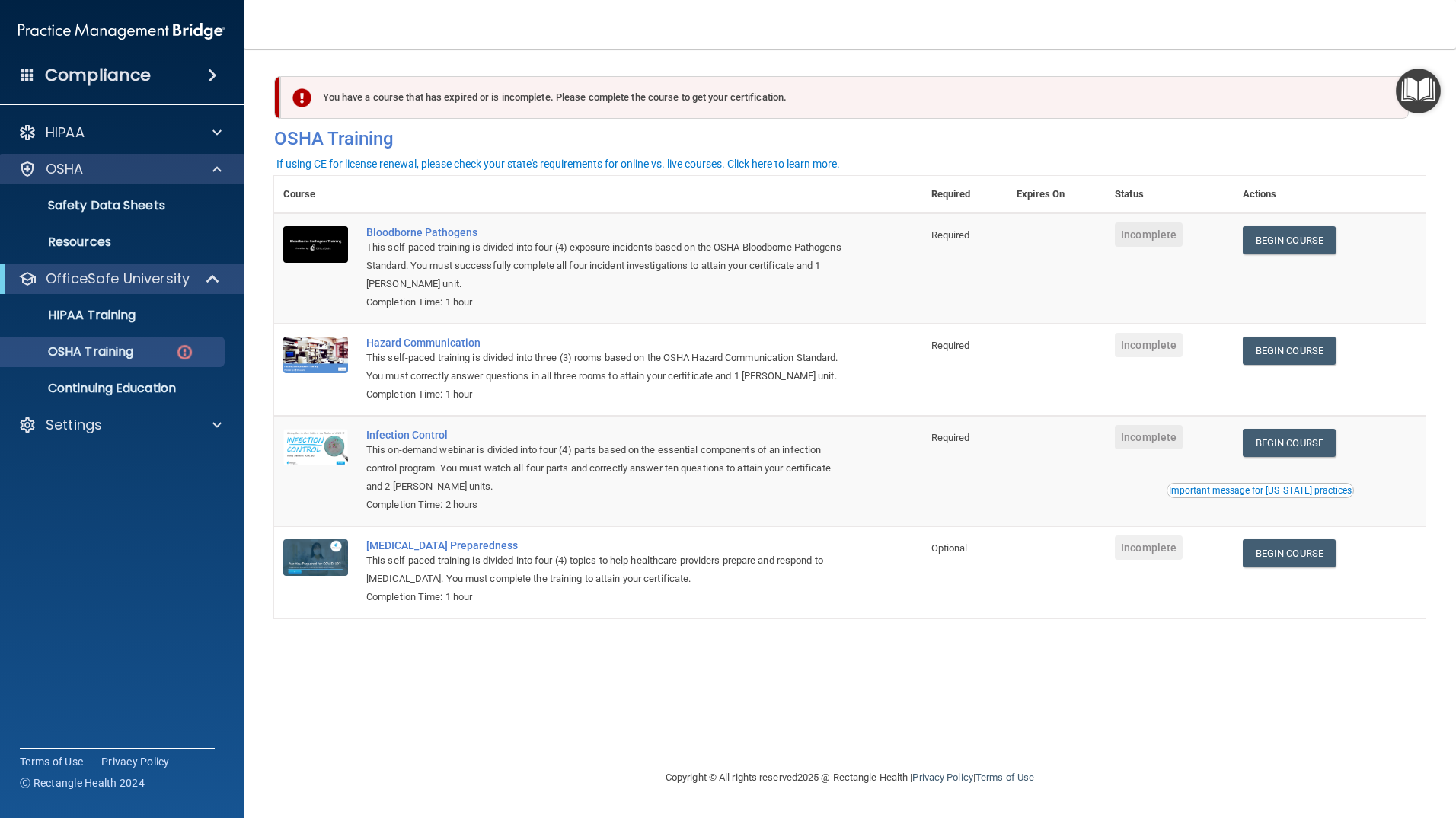
click at [137, 179] on div "OSHA" at bounding box center [122, 169] width 245 height 31
click at [86, 169] on div "OSHA" at bounding box center [102, 169] width 189 height 18
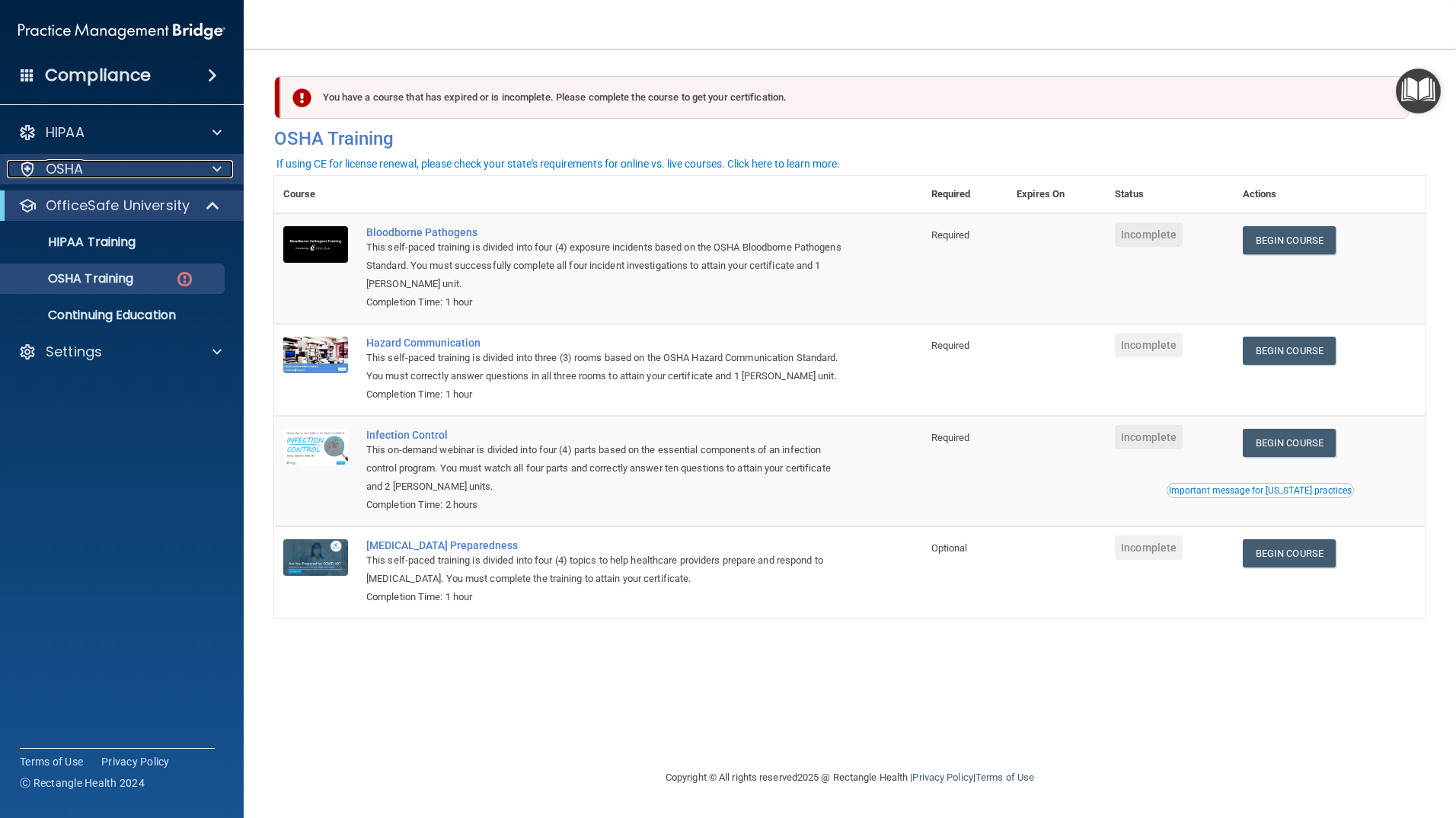
click at [86, 169] on div "OSHA" at bounding box center [102, 169] width 189 height 18
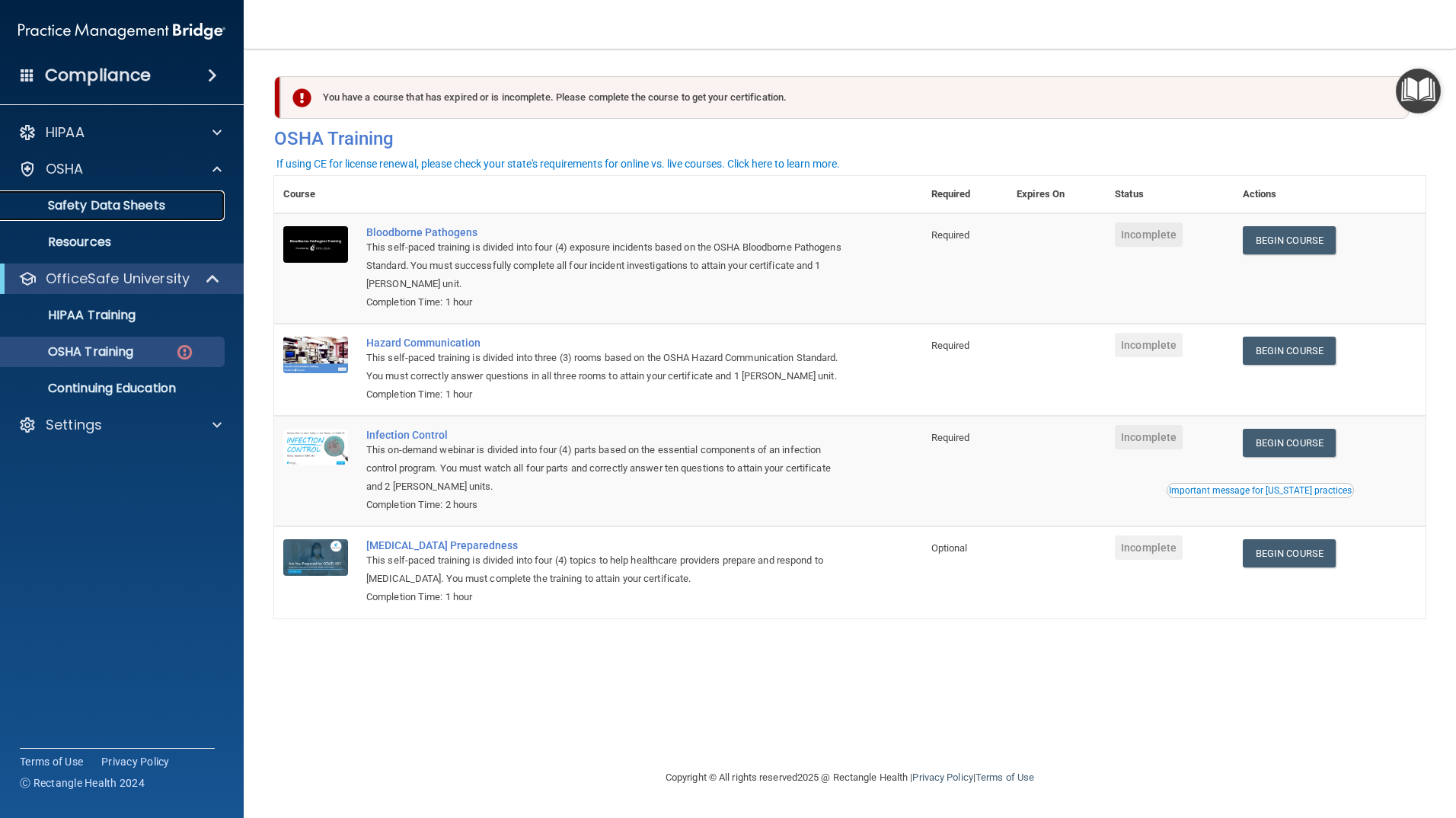
click at [82, 198] on p "Safety Data Sheets" at bounding box center [114, 205] width 208 height 15
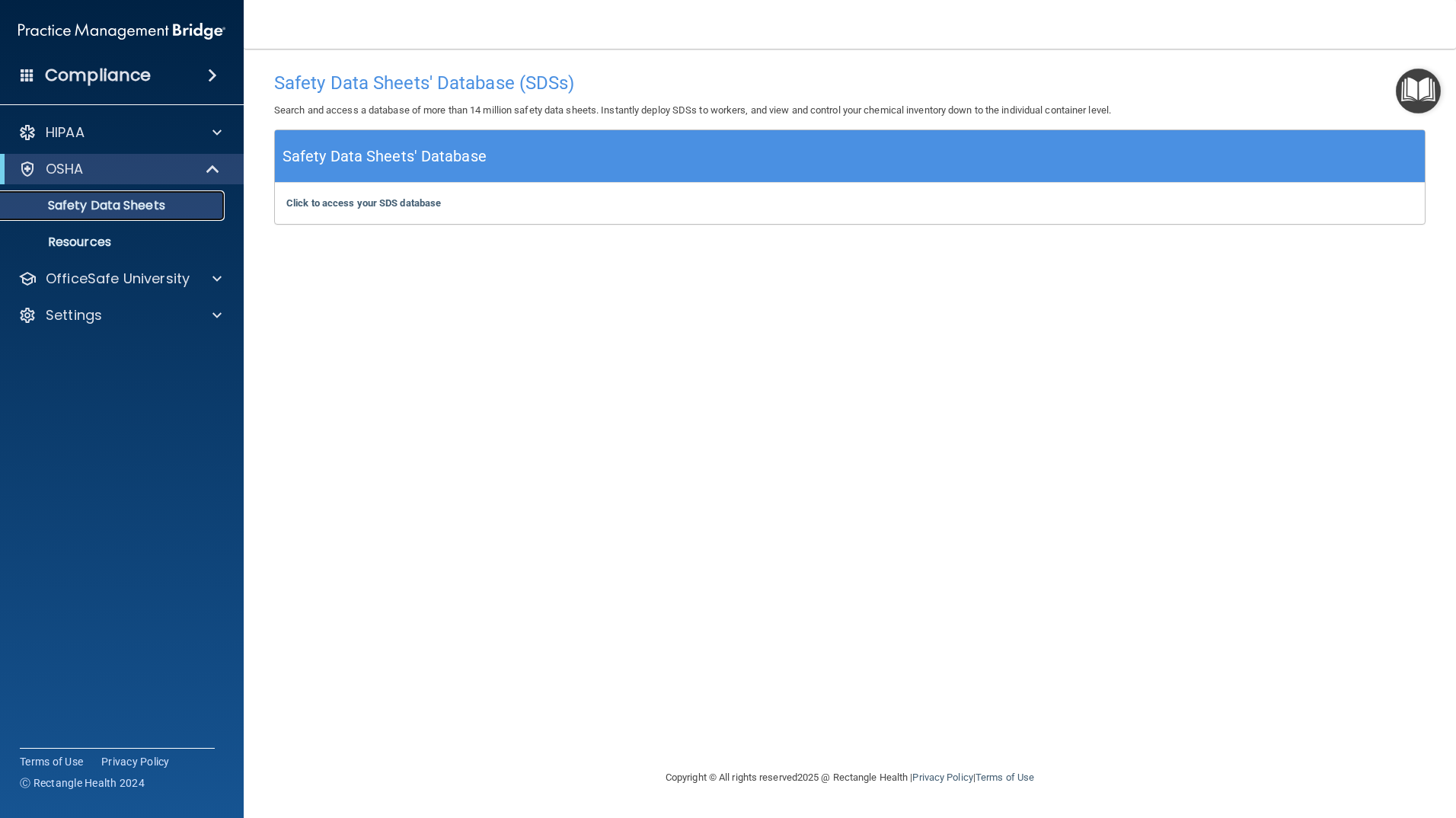
click at [138, 199] on p "Safety Data Sheets" at bounding box center [114, 205] width 208 height 15
click at [223, 166] on div at bounding box center [213, 169] width 37 height 18
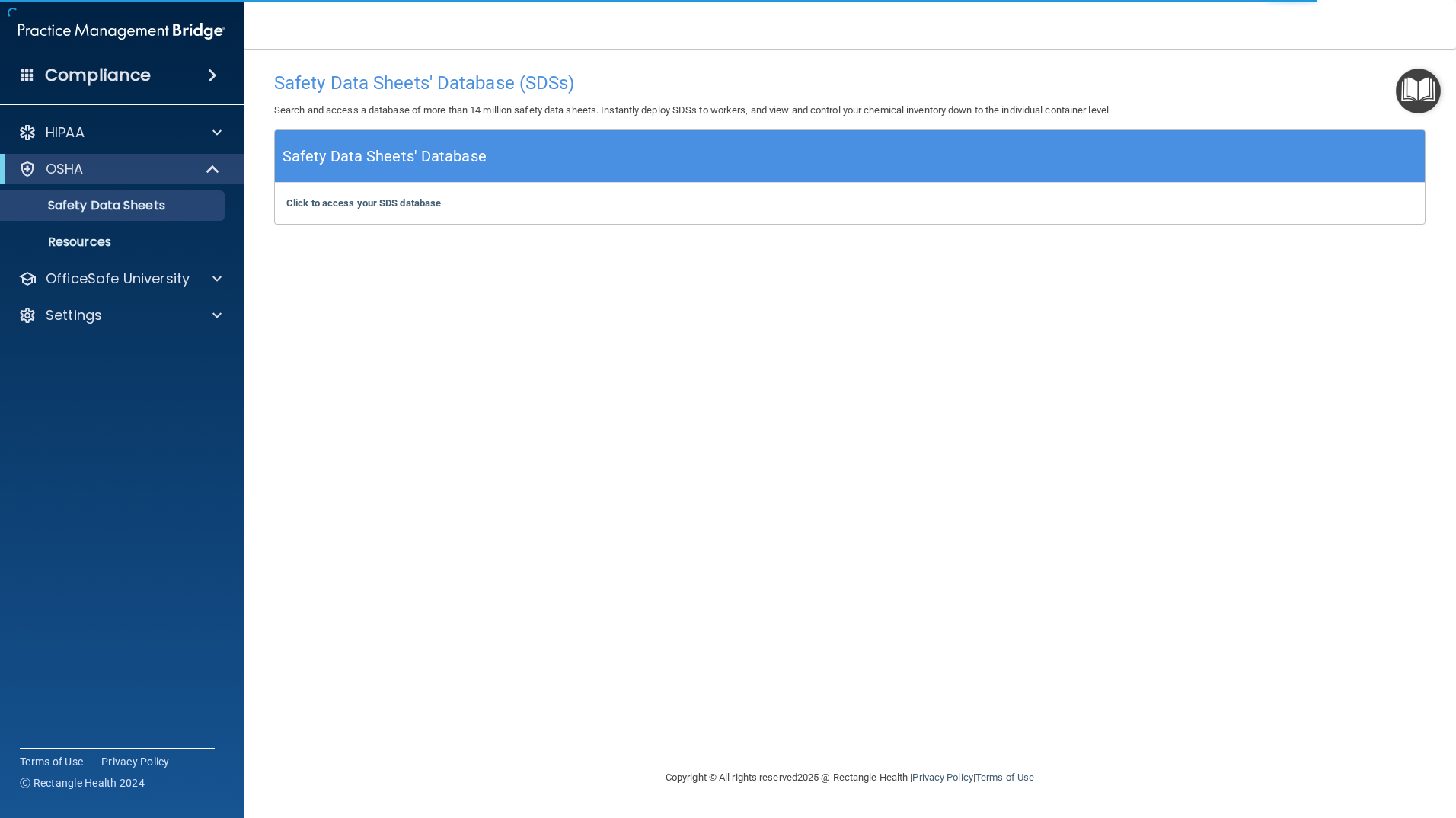
click at [115, 73] on h4 "Compliance" at bounding box center [97, 75] width 105 height 21
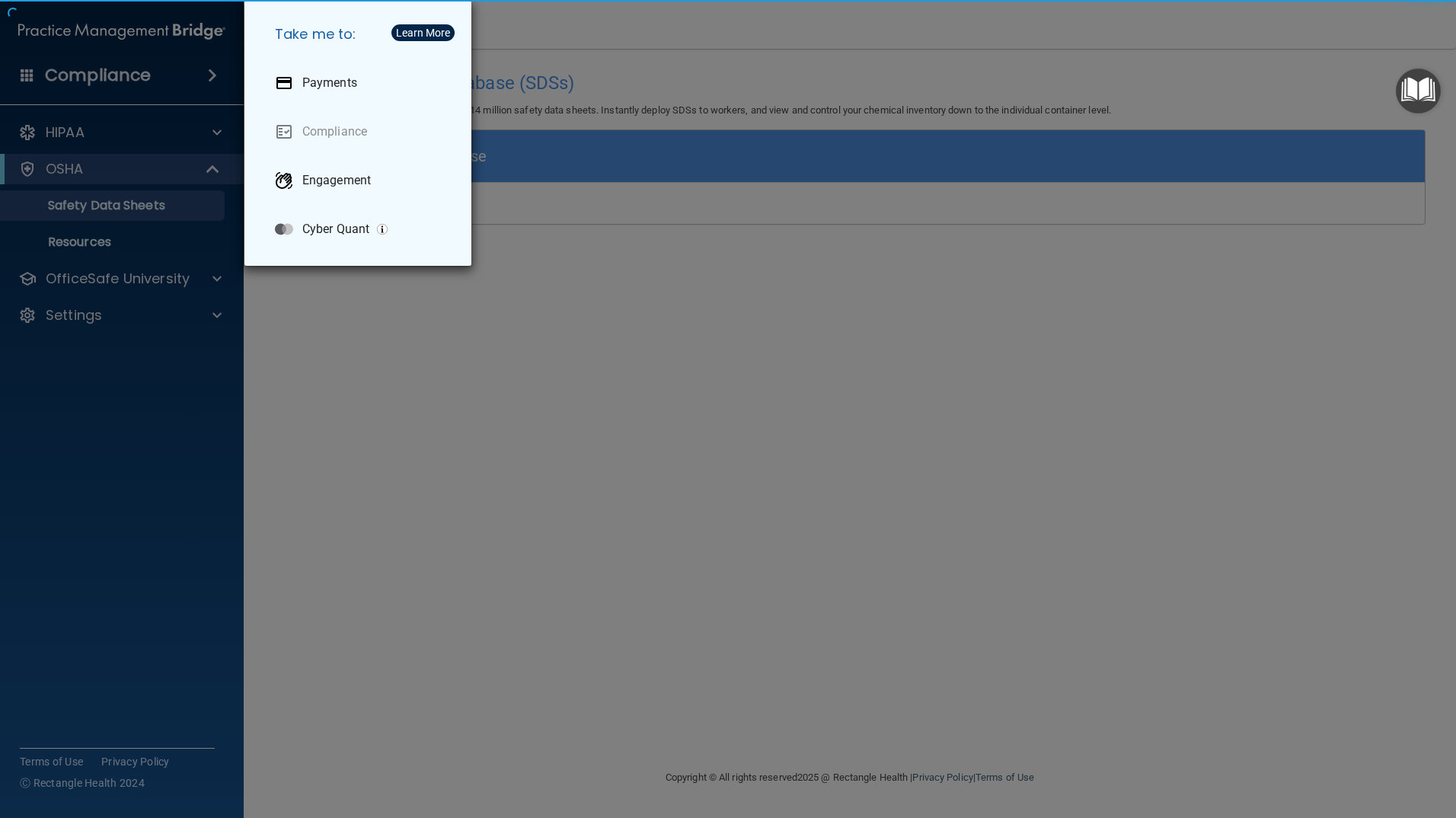
drag, startPoint x: 635, startPoint y: 294, endPoint x: 525, endPoint y: 296, distance: 110.0
click at [630, 294] on div "Take me to: Payments Compliance Engagement Cyber Quant" at bounding box center [728, 409] width 1456 height 818
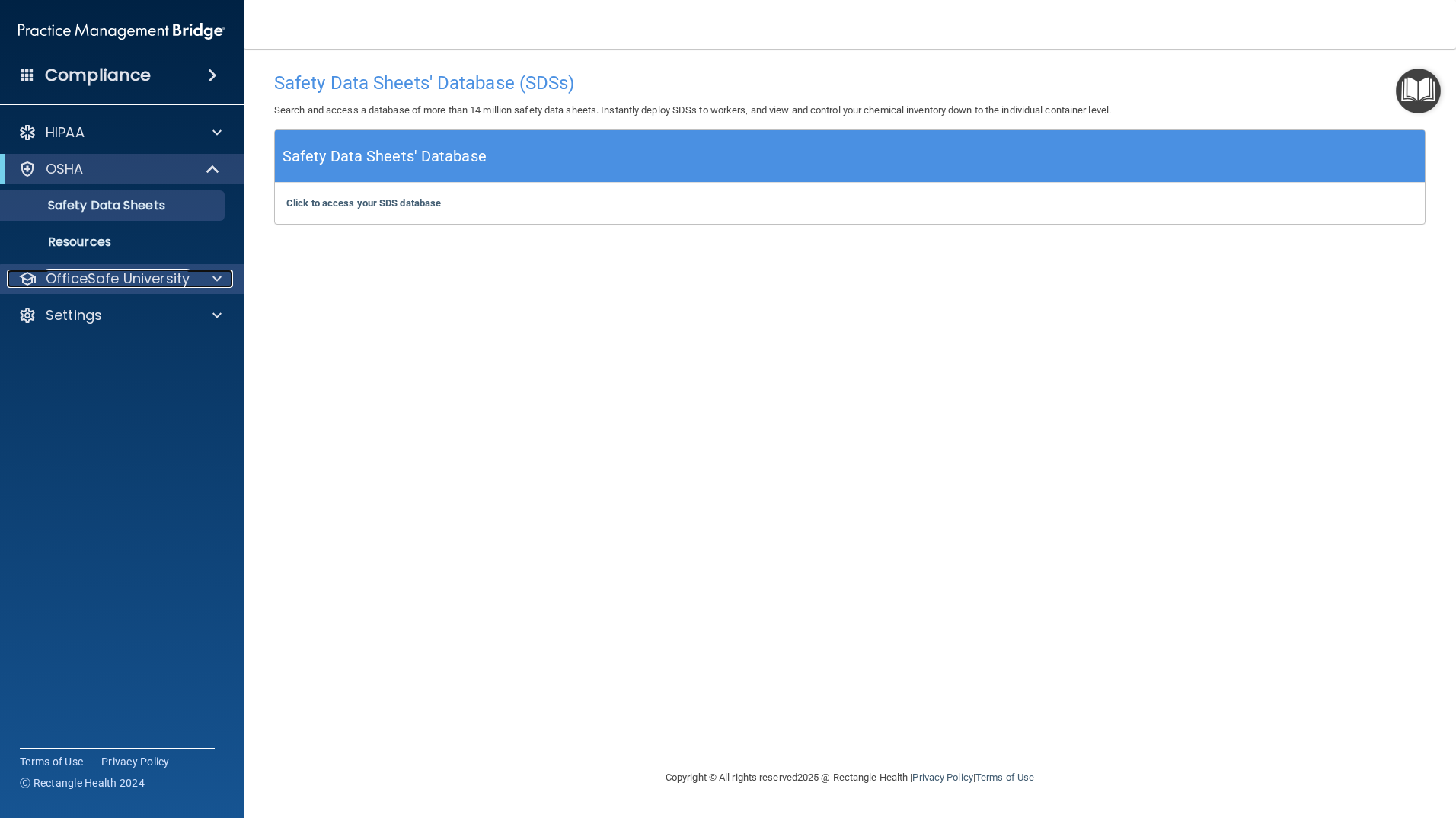
click at [102, 274] on p "OfficeSafe University" at bounding box center [117, 278] width 144 height 18
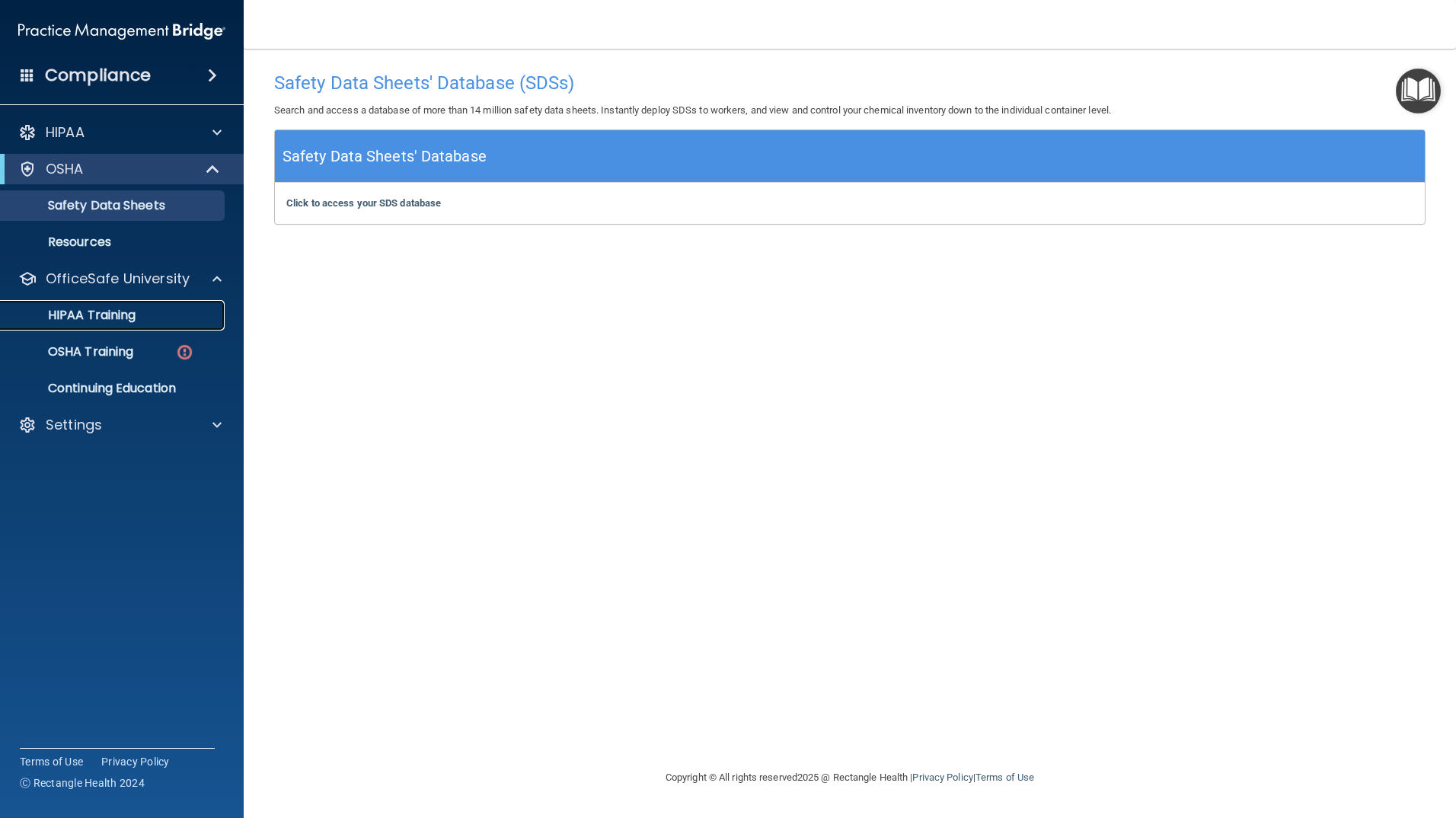
click at [96, 307] on p "HIPAA Training" at bounding box center [73, 314] width 126 height 15
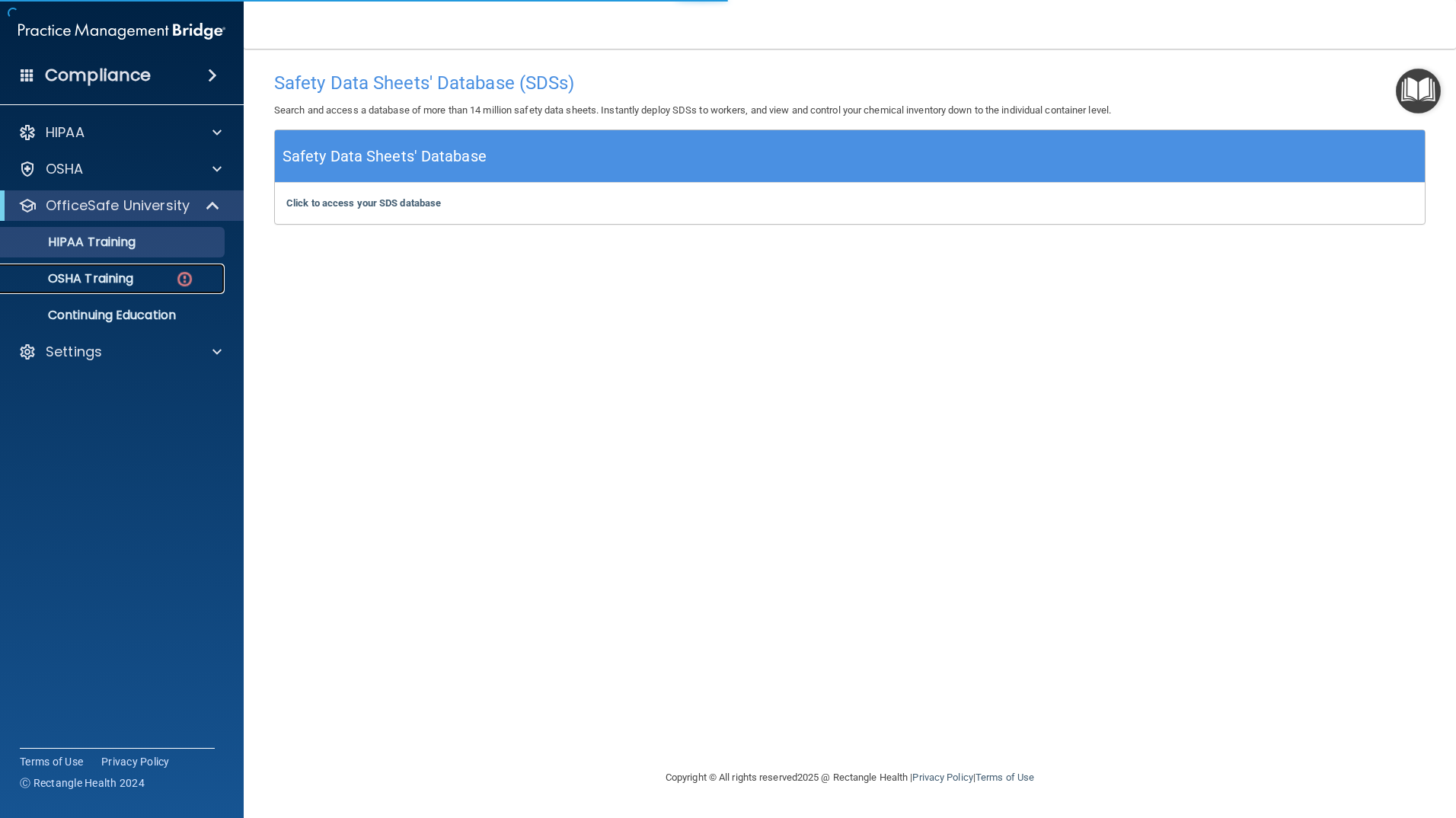
click at [96, 283] on p "OSHA Training" at bounding box center [72, 278] width 124 height 15
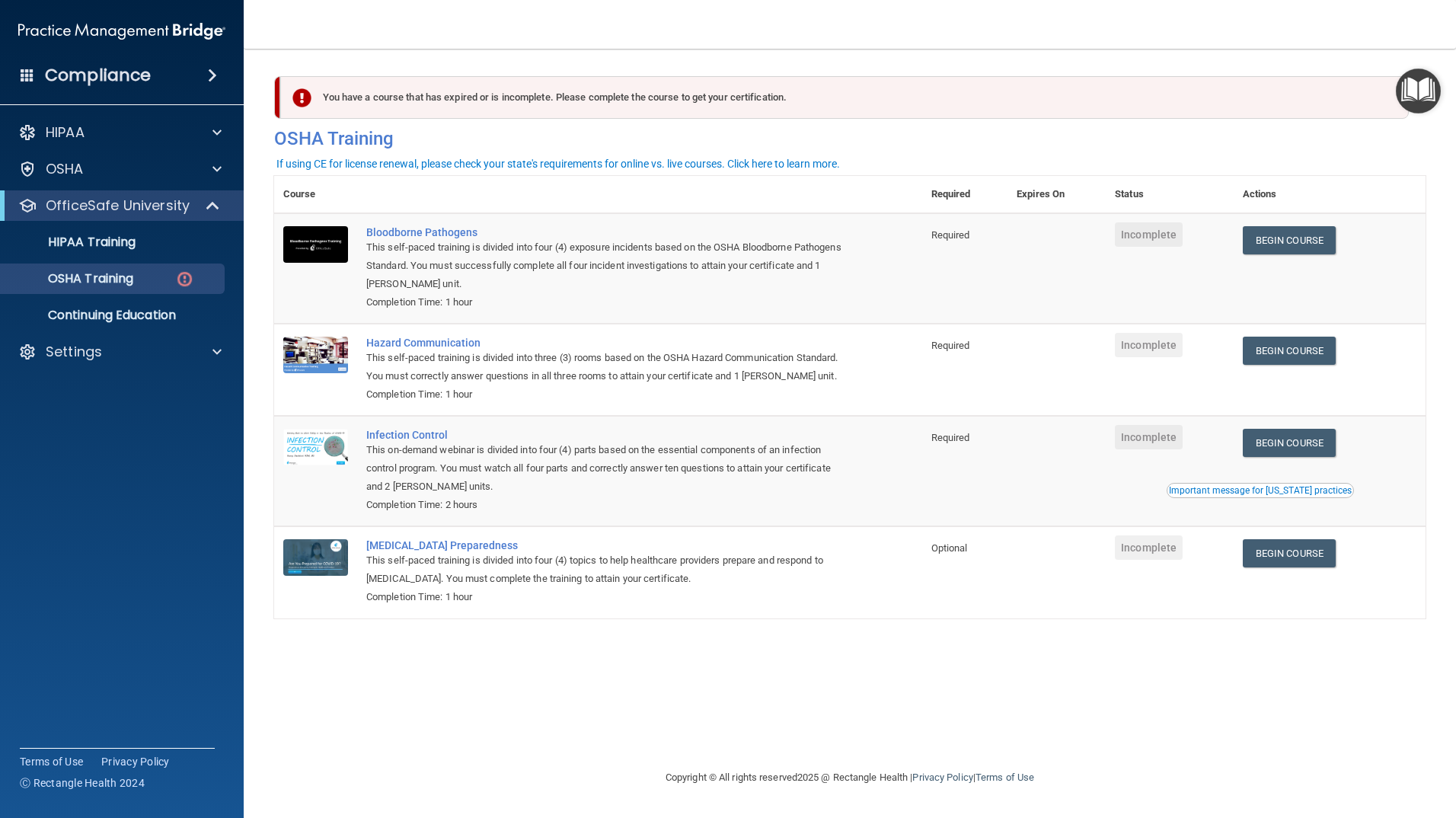
click at [1423, 103] on img "Open Resource Center" at bounding box center [1418, 90] width 45 height 45
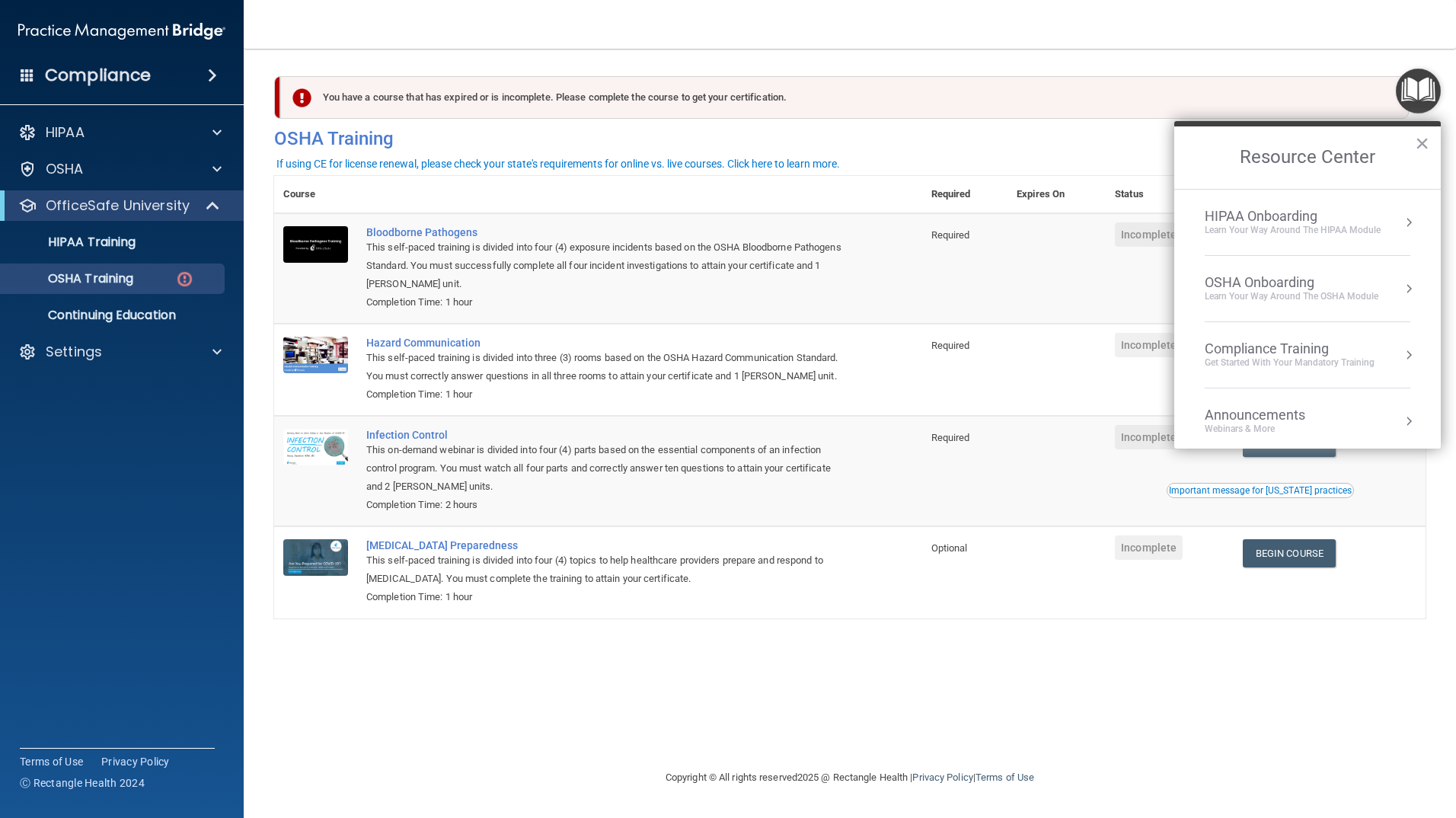
click at [1308, 296] on div "Learn your way around the OSHA module" at bounding box center [1291, 296] width 174 height 13
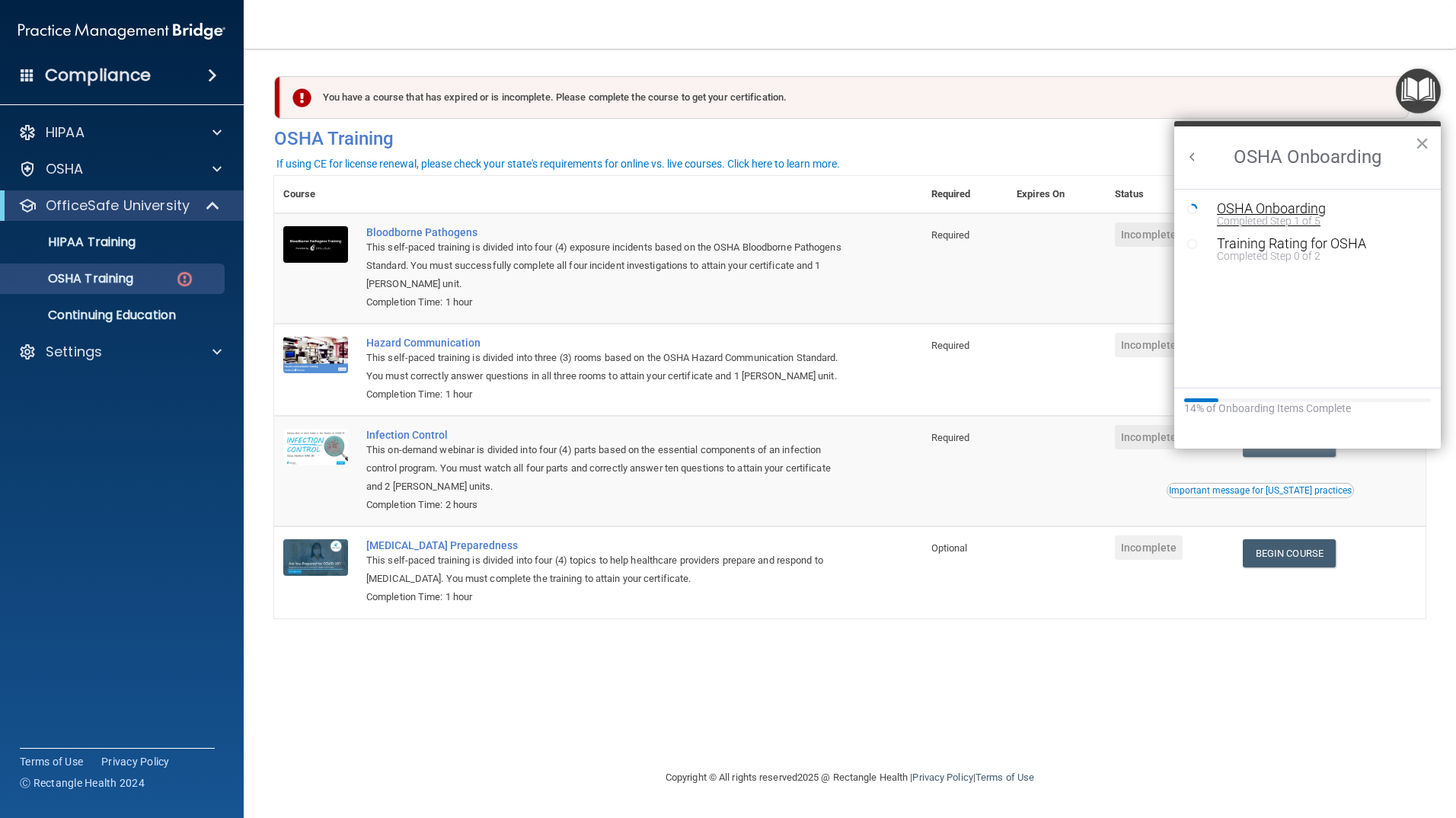
click at [1258, 208] on div "OSHA Onboarding" at bounding box center [1319, 208] width 204 height 14
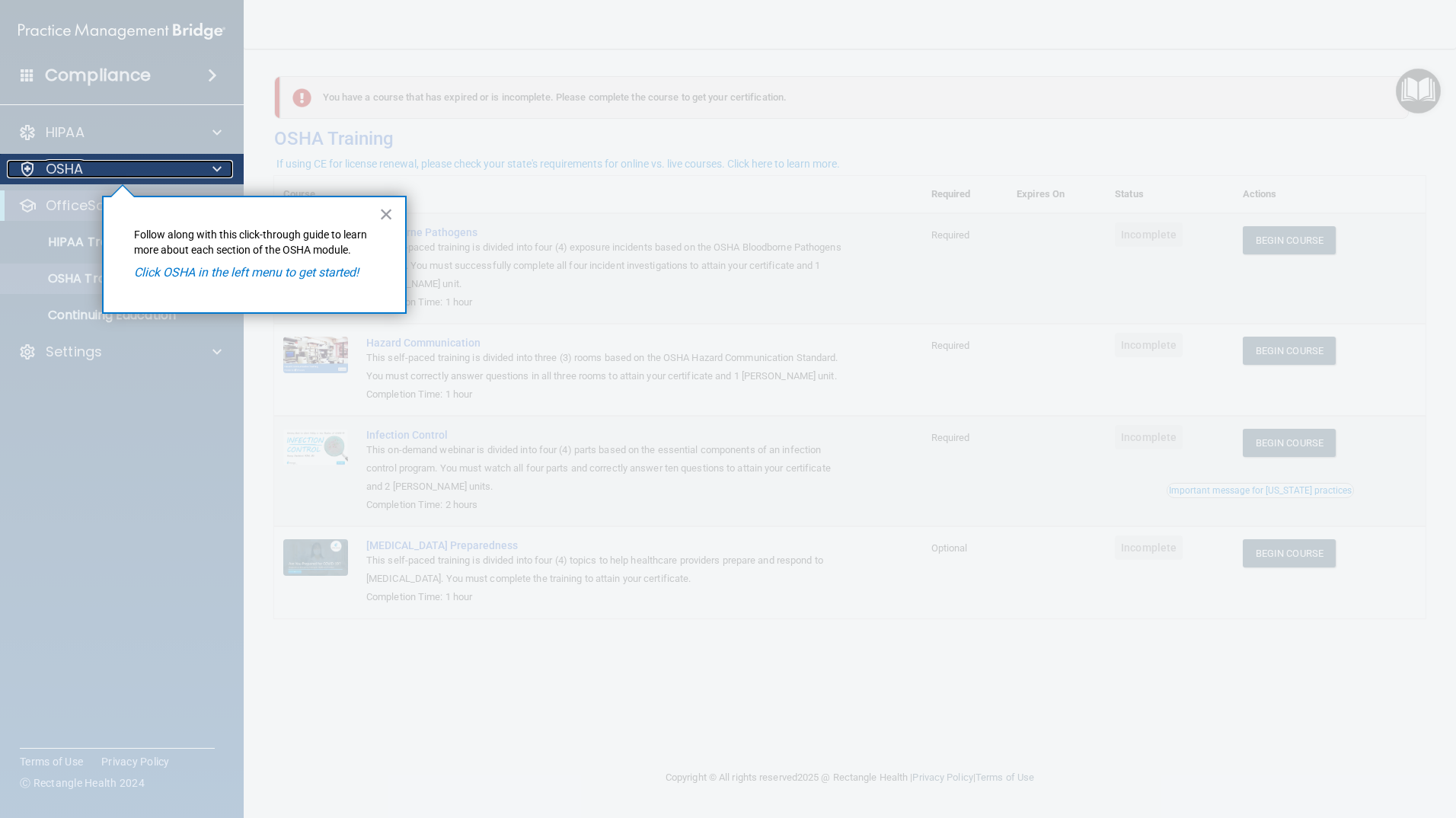
click at [45, 167] on div "OSHA" at bounding box center [102, 169] width 189 height 18
click at [160, 263] on div "× Follow along with this click-through guide to learn more about each section o…" at bounding box center [254, 254] width 305 height 118
drag, startPoint x: 176, startPoint y: 276, endPoint x: 257, endPoint y: 256, distance: 83.4
click at [180, 276] on em "Click OSHA in the left menu to get started!" at bounding box center [246, 272] width 225 height 15
click at [367, 214] on div "× Follow along with this click-through guide to learn more about each section o…" at bounding box center [254, 254] width 305 height 118
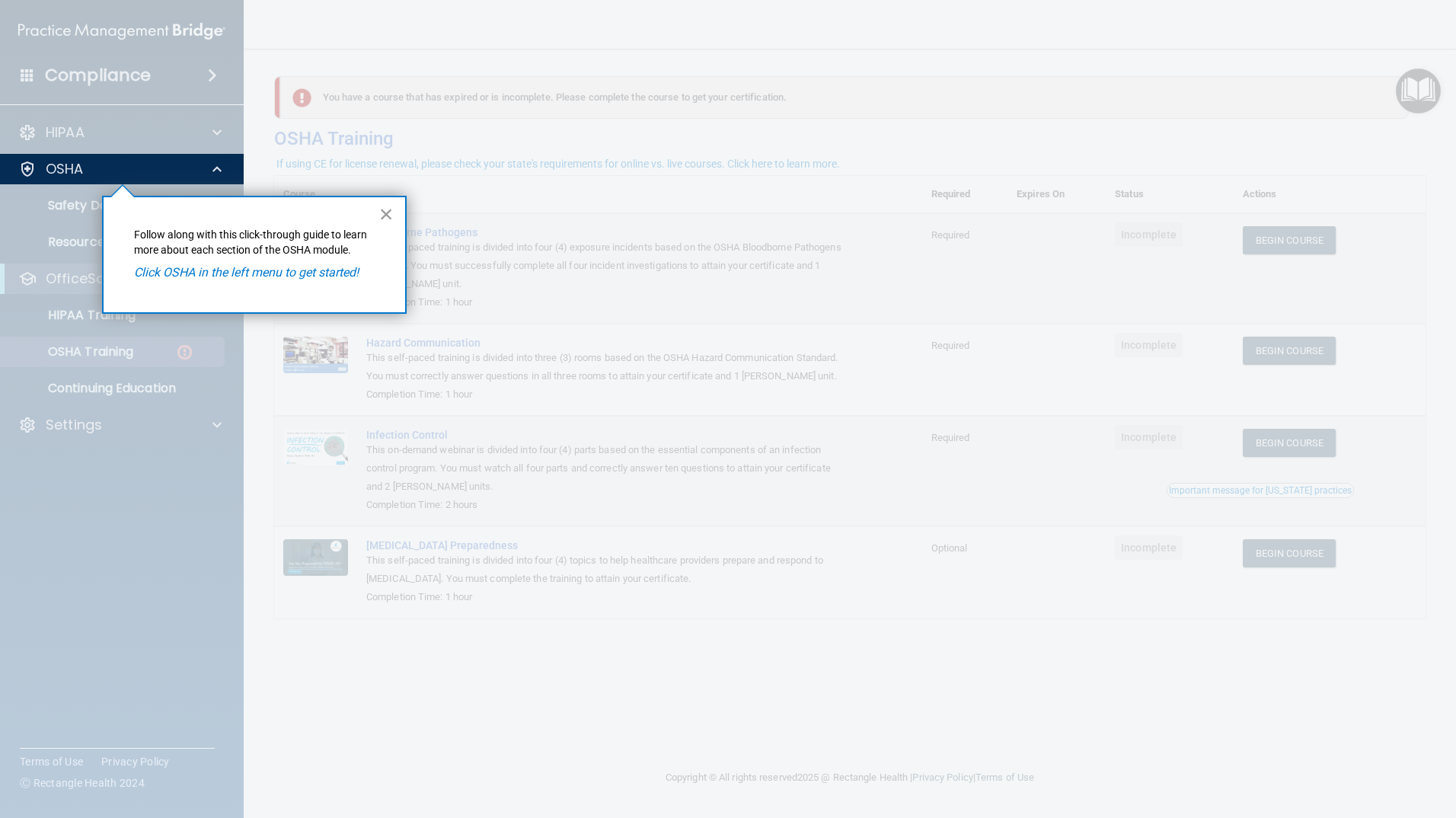
click at [385, 213] on button "×" at bounding box center [387, 214] width 15 height 25
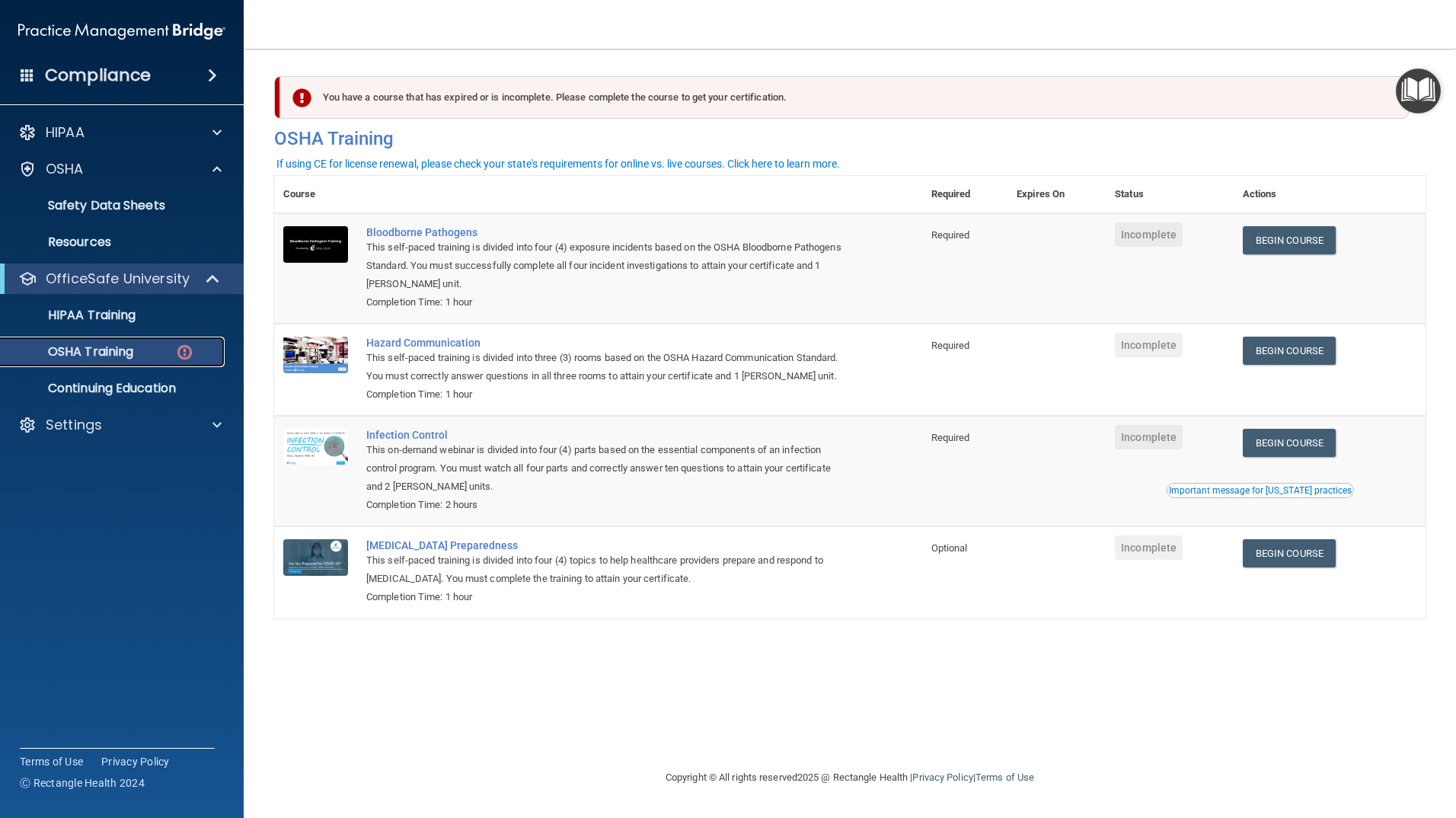
click at [112, 348] on p "OSHA Training" at bounding box center [72, 352] width 124 height 15
click at [1271, 247] on link "Begin Course" at bounding box center [1290, 240] width 93 height 28
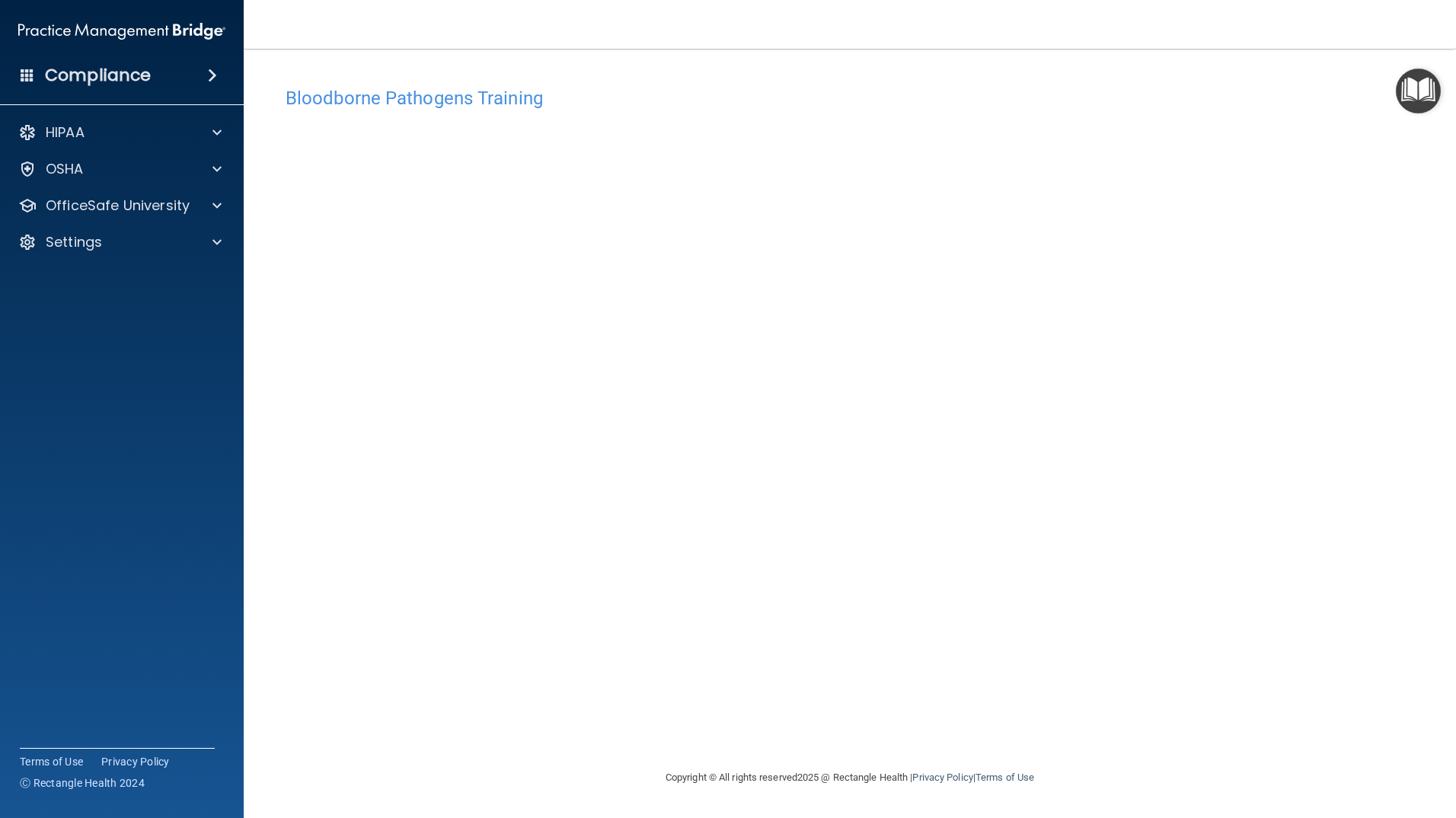
click at [1095, 699] on div "Bloodborne Pathogens Training This course doesn’t expire until . Are you sure y…" at bounding box center [850, 424] width 1151 height 689
click at [1149, 723] on div "Bloodborne Pathogens Training This course doesn’t expire until . Are you sure y…" at bounding box center [850, 424] width 1151 height 689
click at [711, 588] on div "Bloodborne Pathogens Training This course doesn’t expire until . Are you sure y…" at bounding box center [850, 424] width 1151 height 689
click at [219, 180] on div "OSHA" at bounding box center [122, 169] width 245 height 31
click at [212, 175] on div at bounding box center [215, 169] width 38 height 18
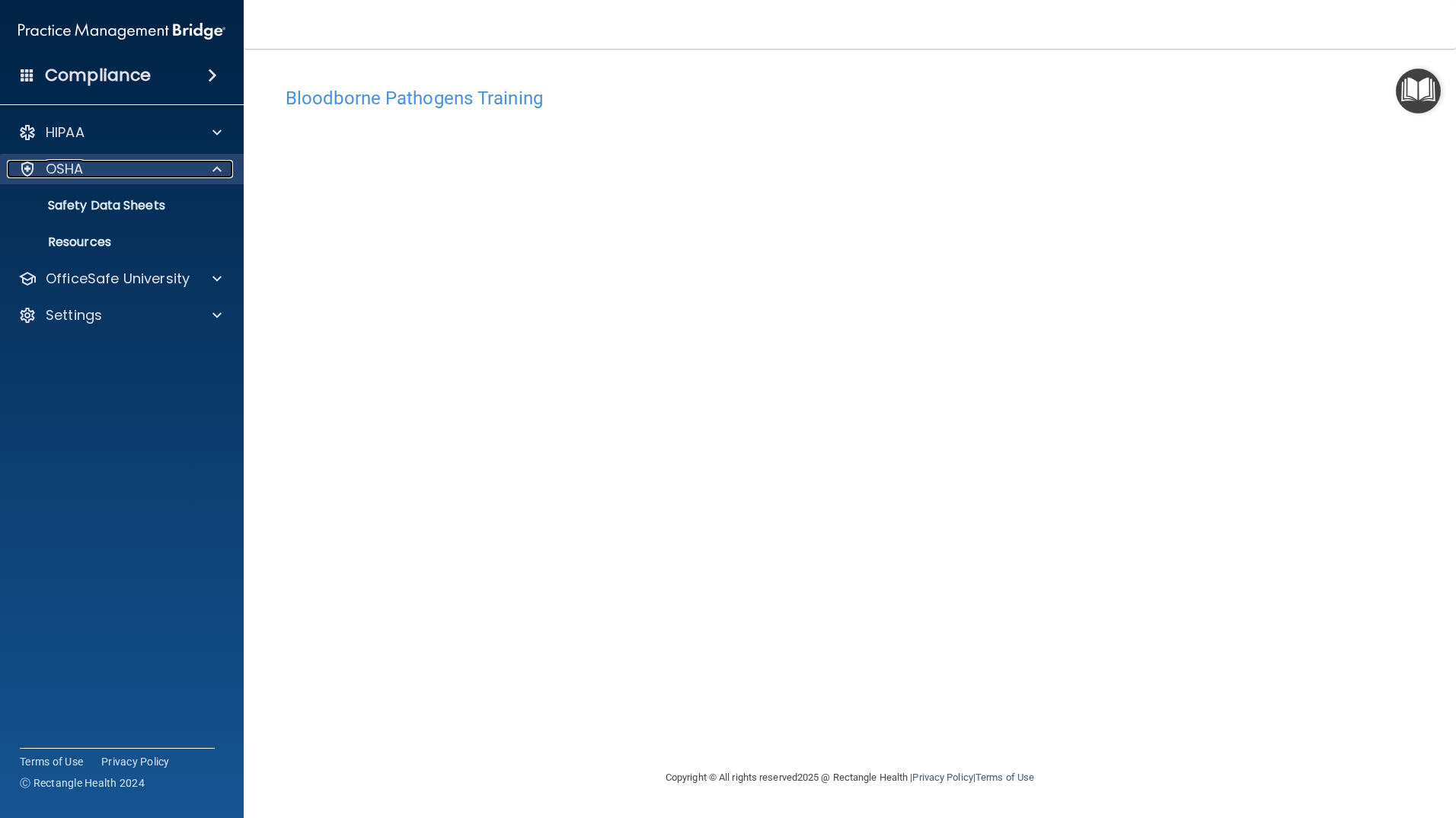
click at [212, 175] on div at bounding box center [215, 169] width 38 height 18
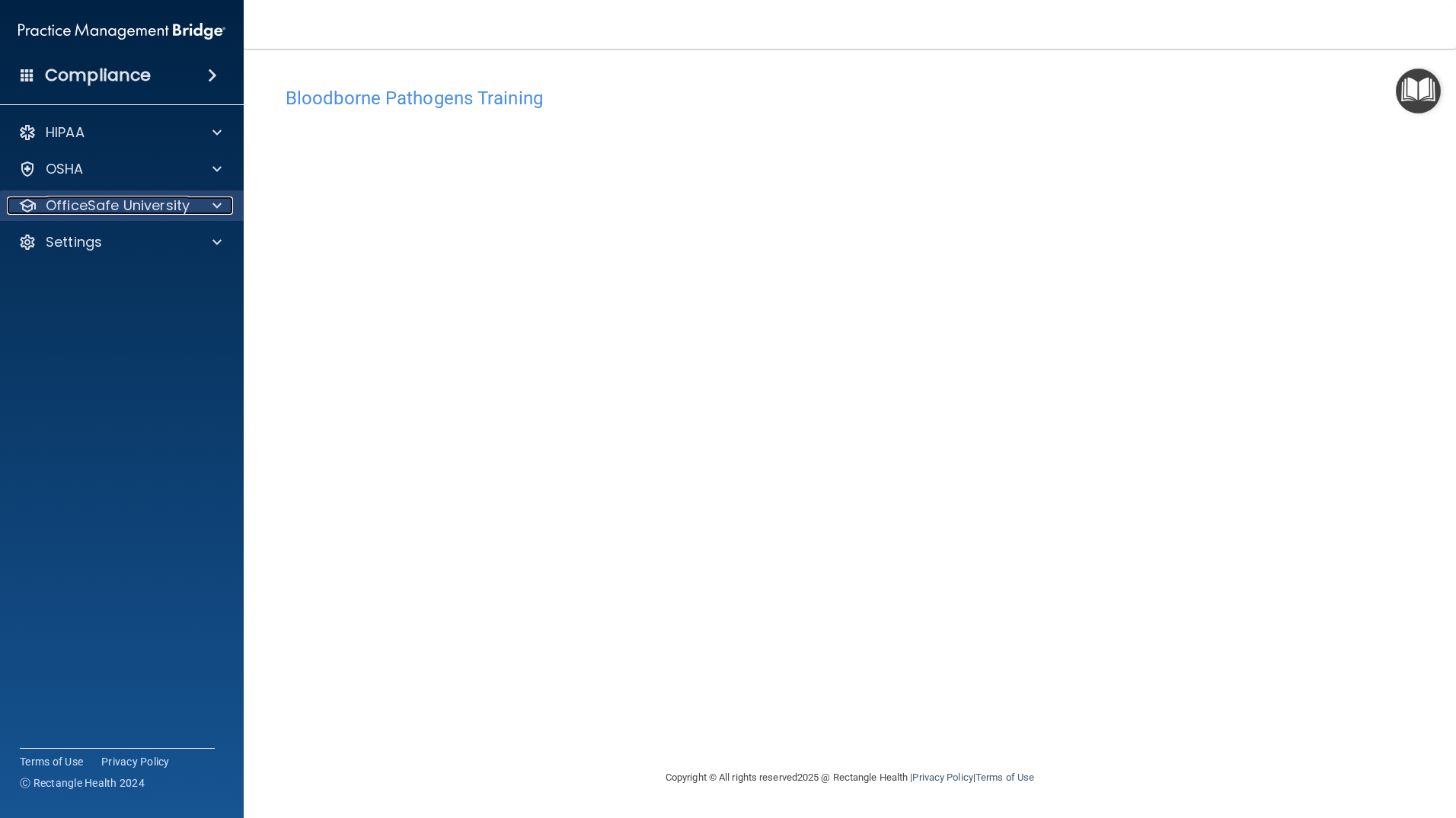
click at [226, 209] on div at bounding box center [215, 205] width 38 height 18
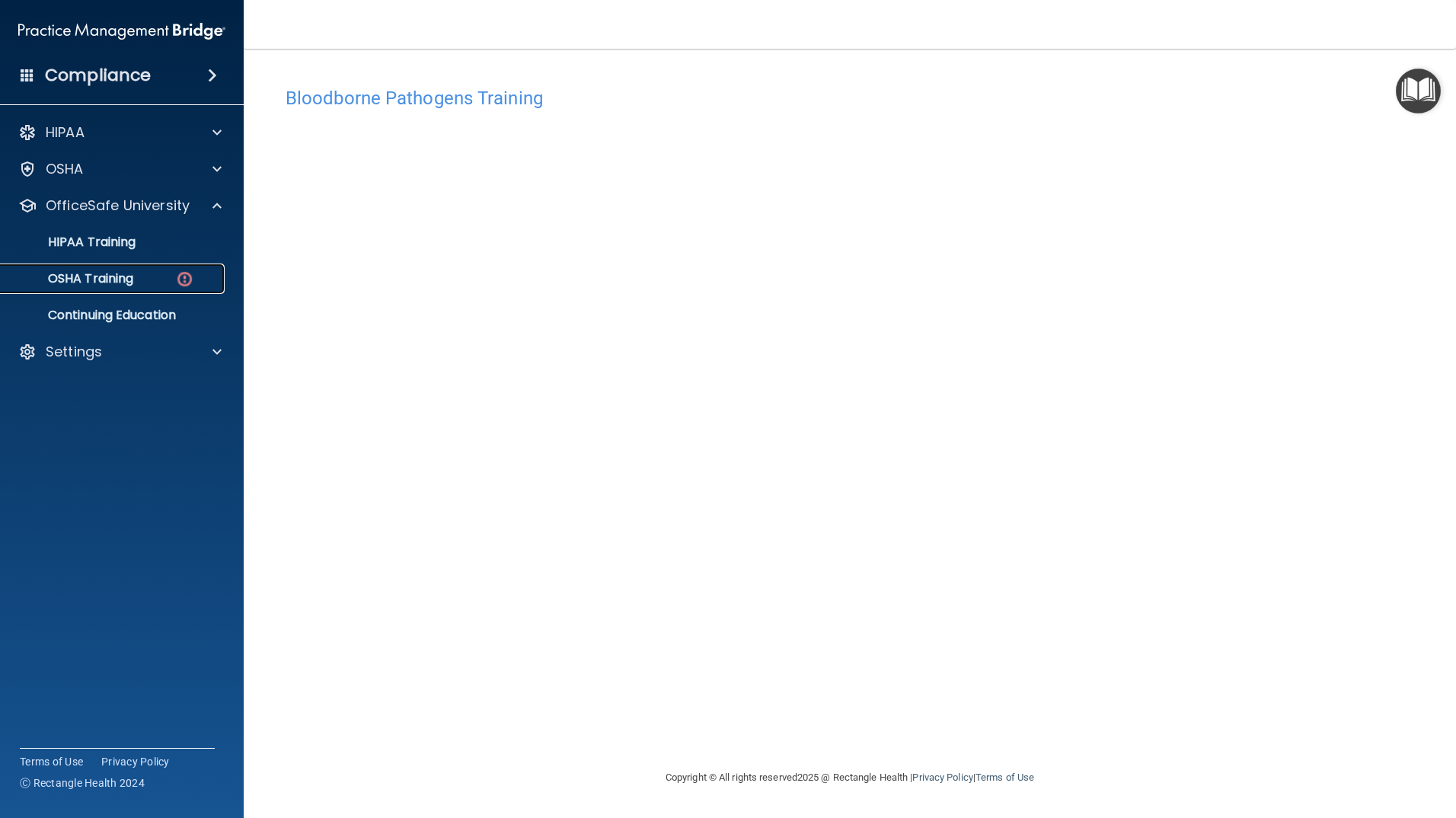
click at [132, 274] on p "OSHA Training" at bounding box center [72, 278] width 124 height 15
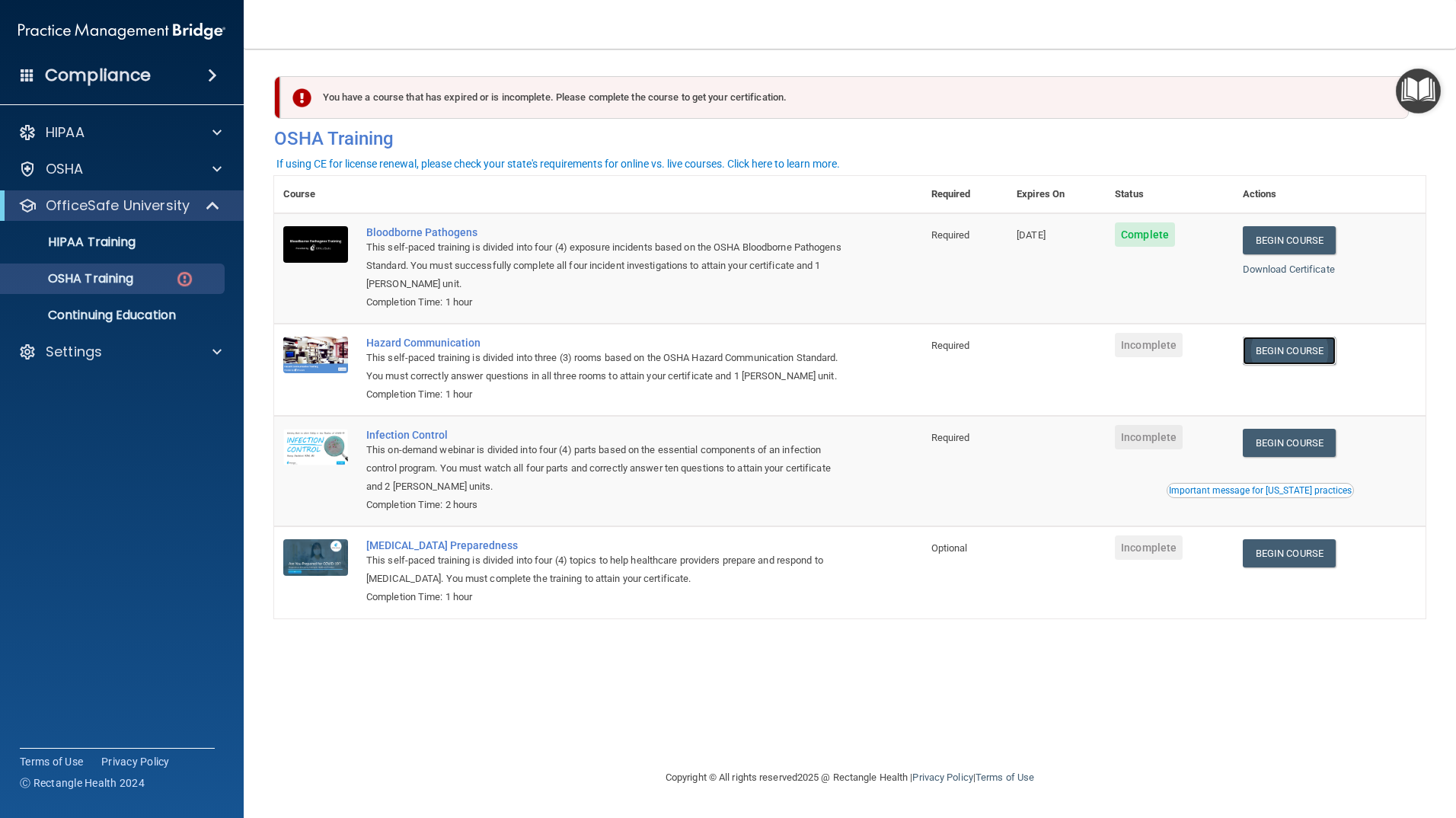
click at [1318, 350] on link "Begin Course" at bounding box center [1290, 350] width 93 height 28
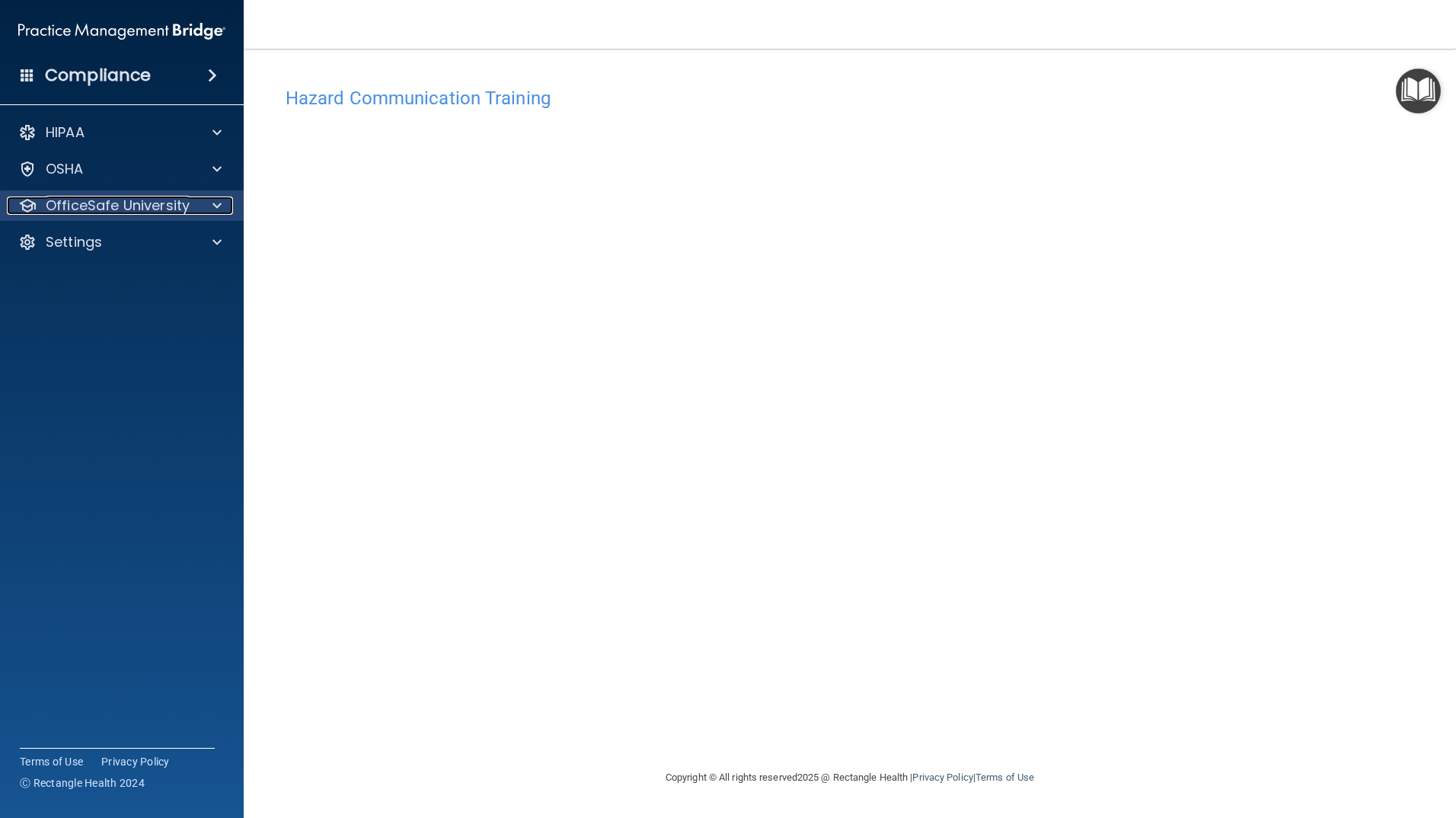
click at [206, 208] on div at bounding box center [215, 205] width 38 height 18
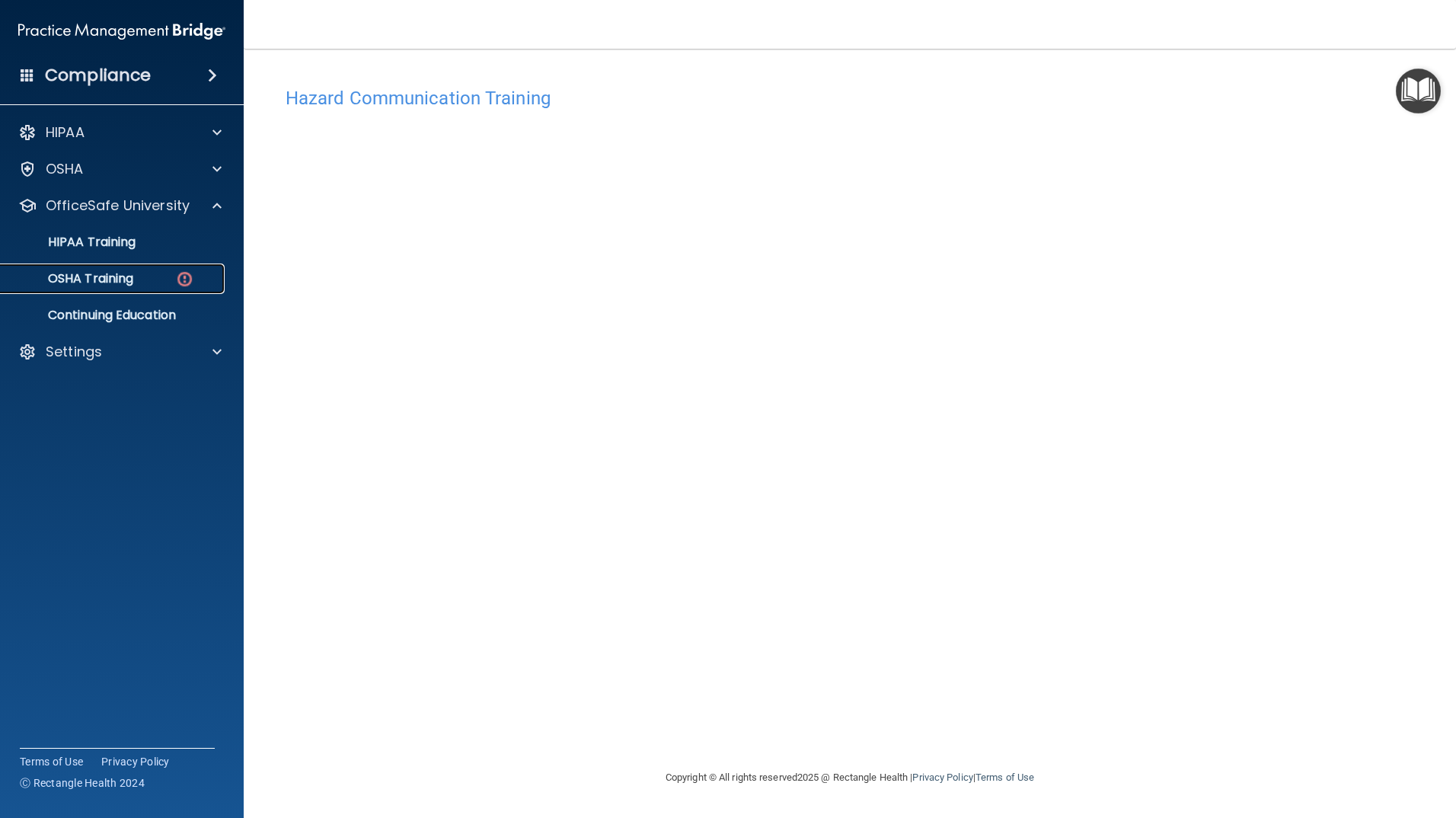
click at [134, 275] on p "OSHA Training" at bounding box center [72, 278] width 124 height 15
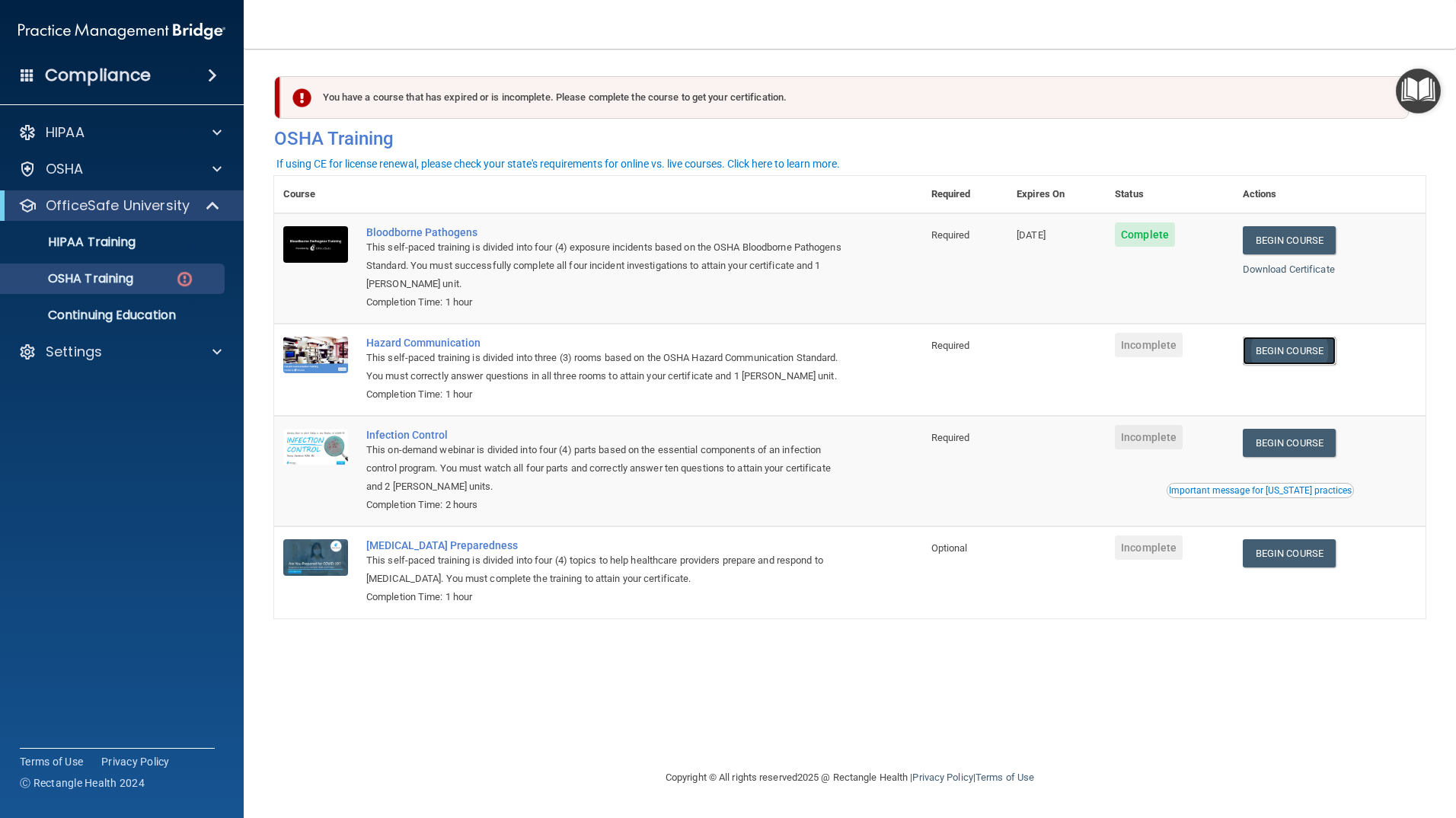
click at [1296, 357] on link "Begin Course" at bounding box center [1290, 350] width 93 height 28
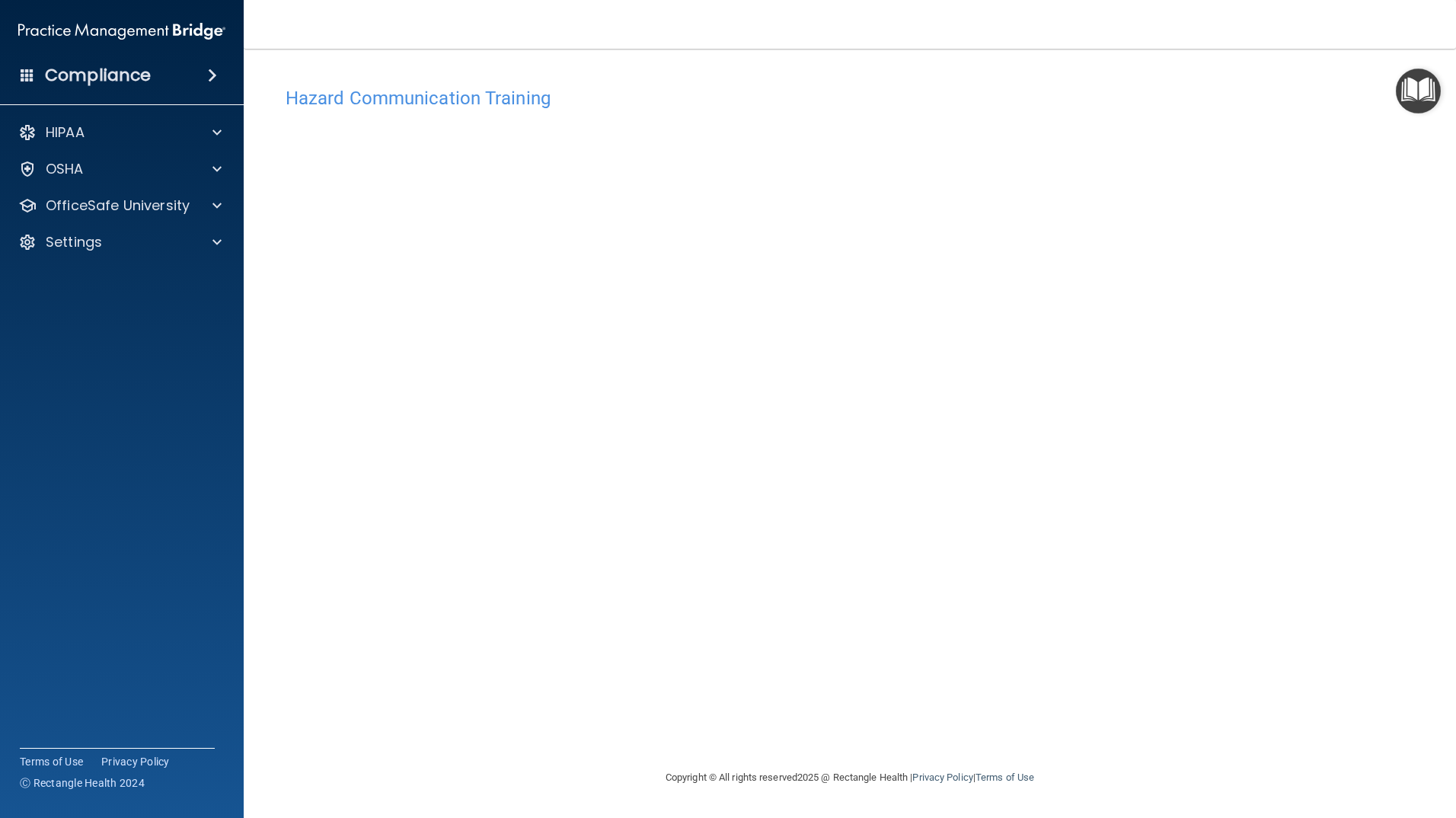
click at [1106, 201] on div "Hazard Communication Training This course doesn’t expire until . Are you sure y…" at bounding box center [850, 424] width 1151 height 689
click at [209, 202] on div at bounding box center [215, 205] width 38 height 18
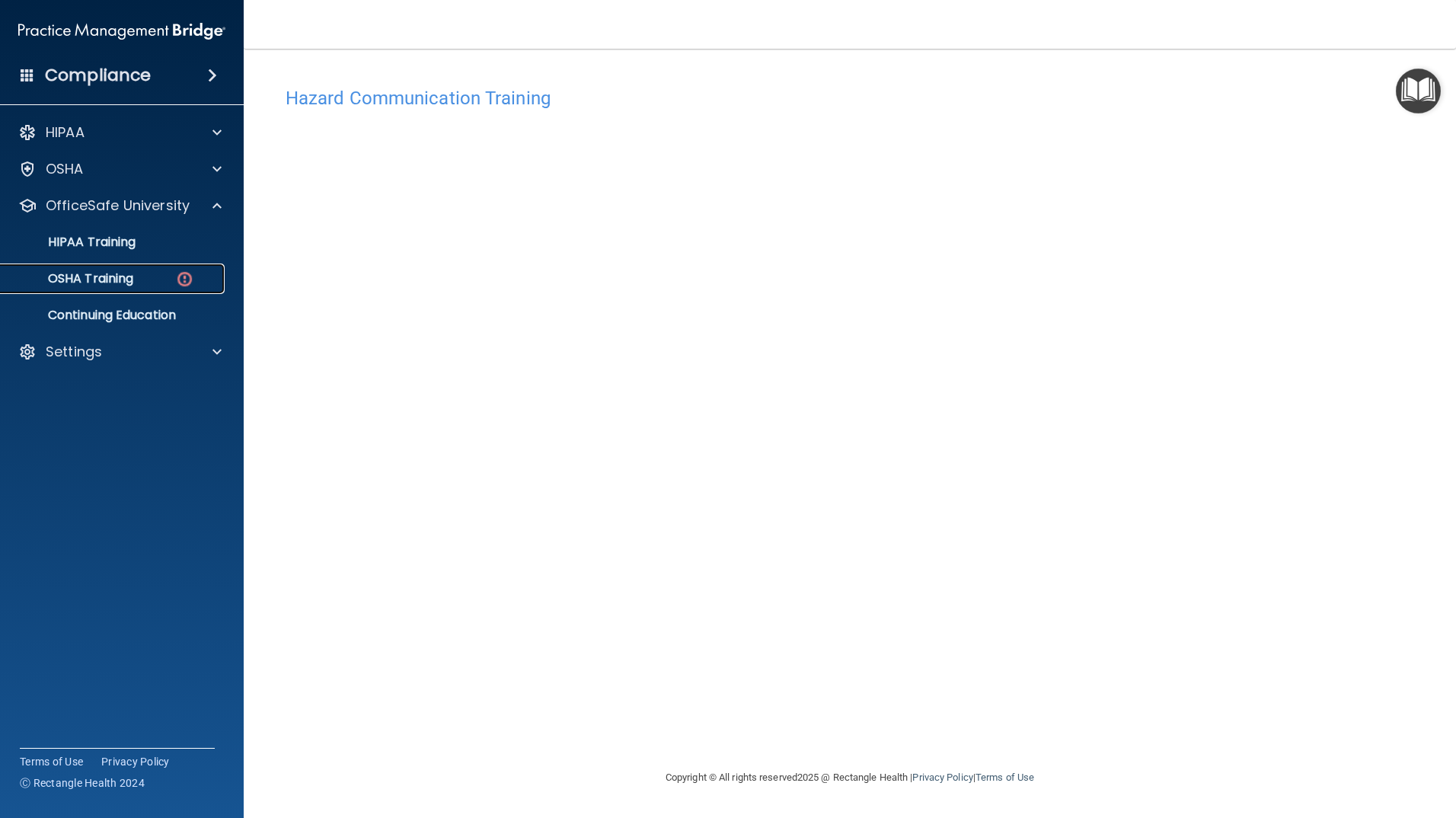
click at [134, 275] on p "OSHA Training" at bounding box center [72, 278] width 124 height 15
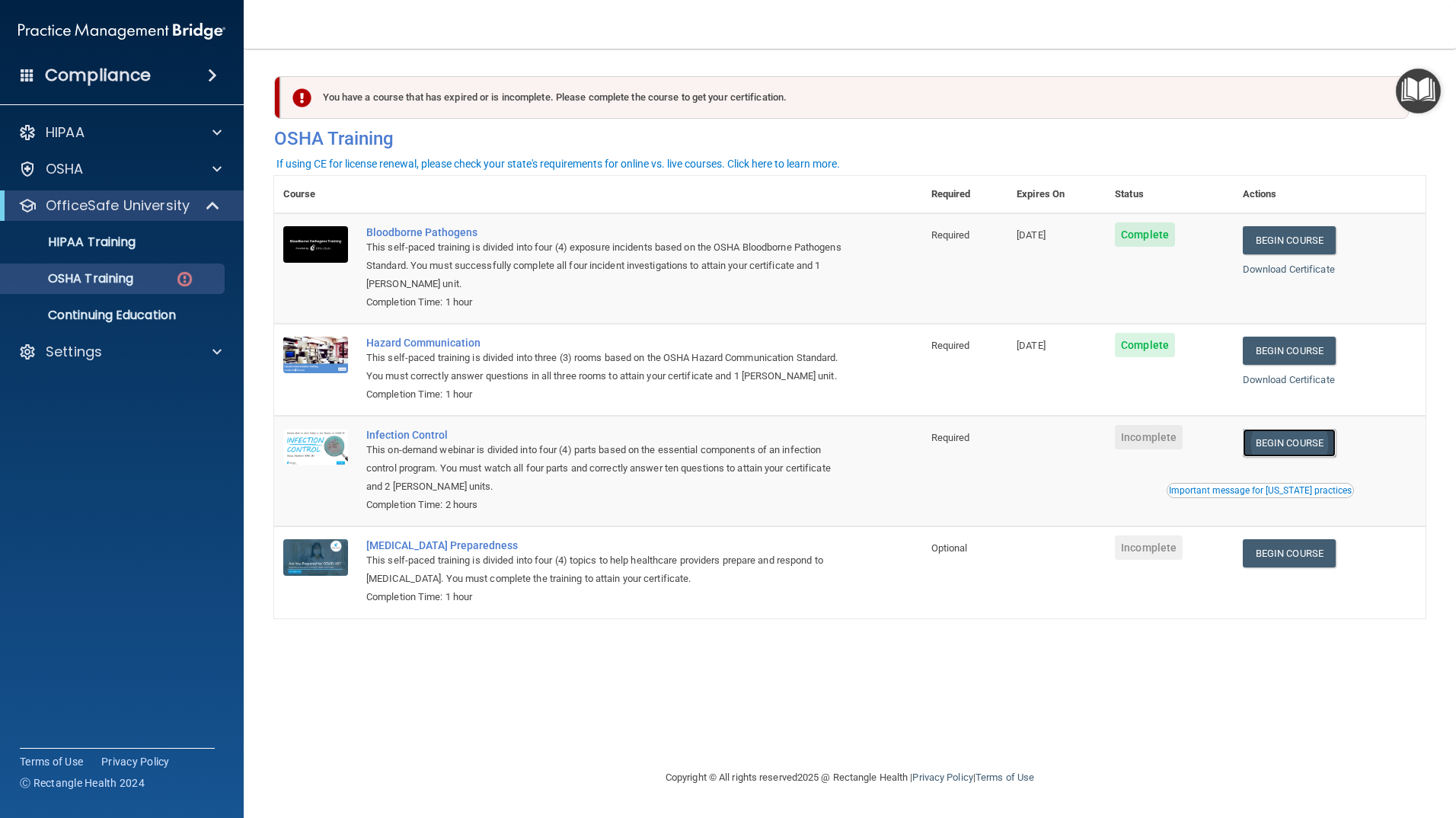
click at [1320, 457] on link "Begin Course" at bounding box center [1290, 443] width 93 height 28
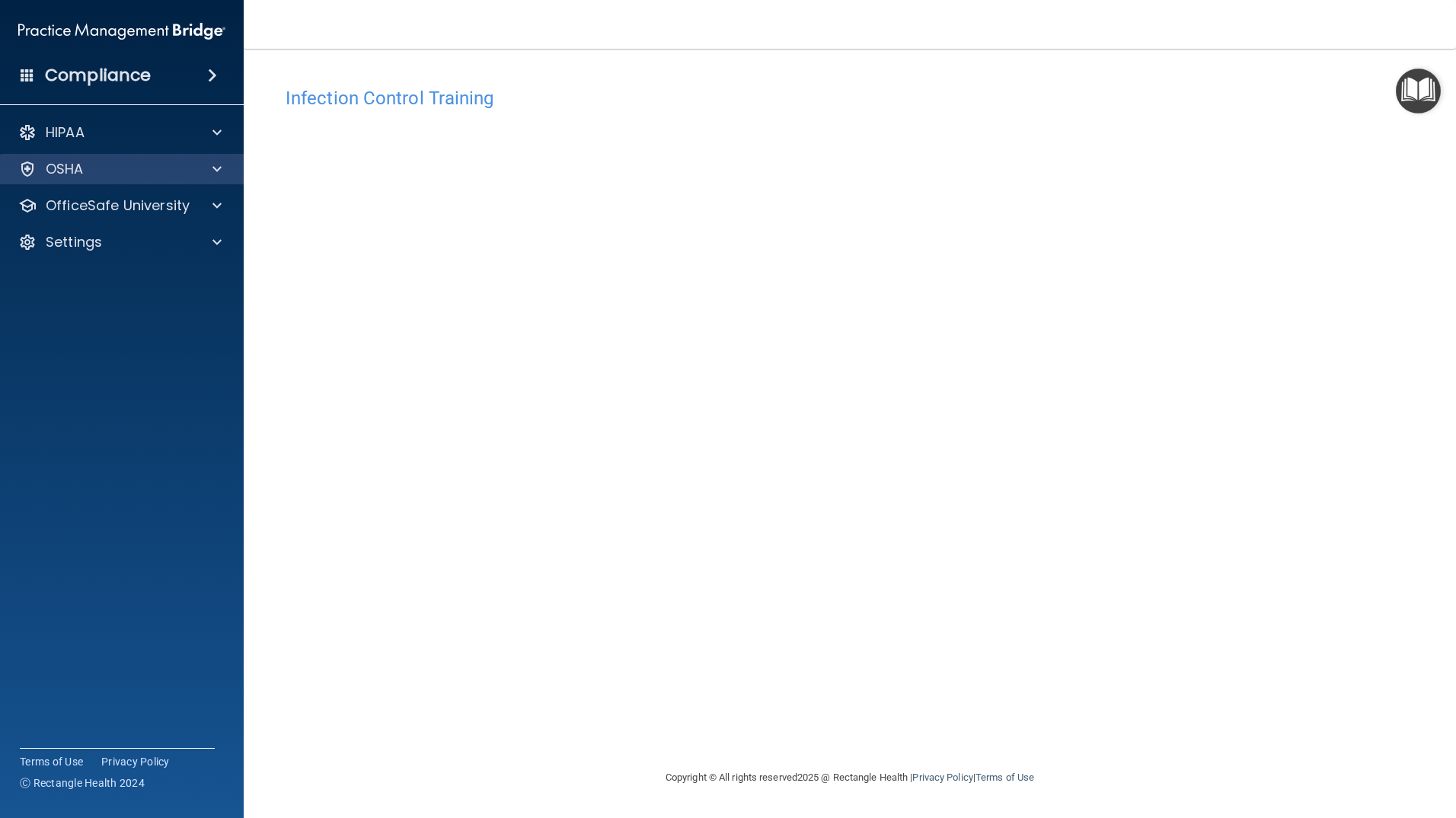
click at [216, 178] on div "OSHA" at bounding box center [122, 169] width 245 height 31
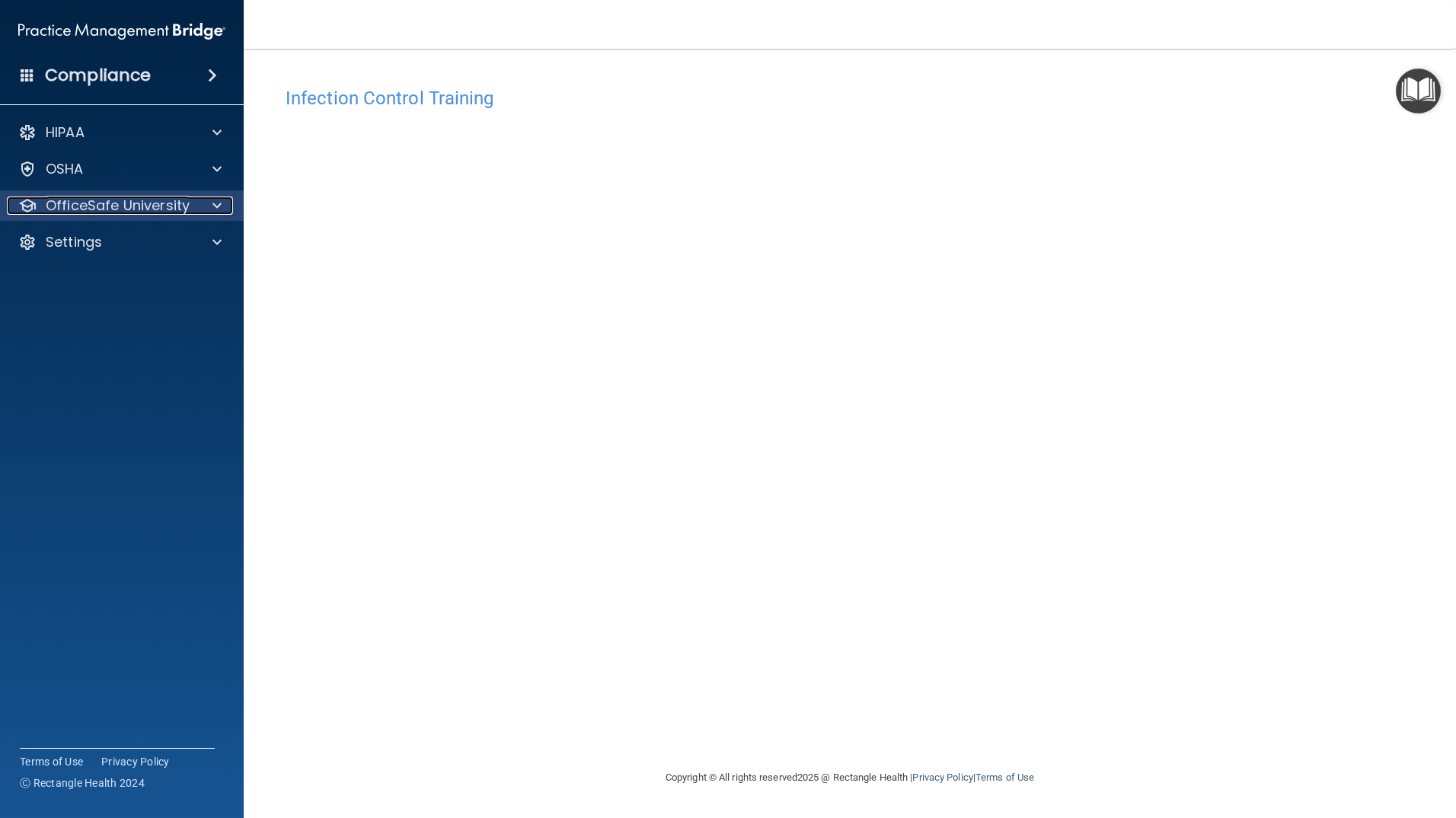
click at [206, 199] on div at bounding box center [215, 205] width 38 height 18
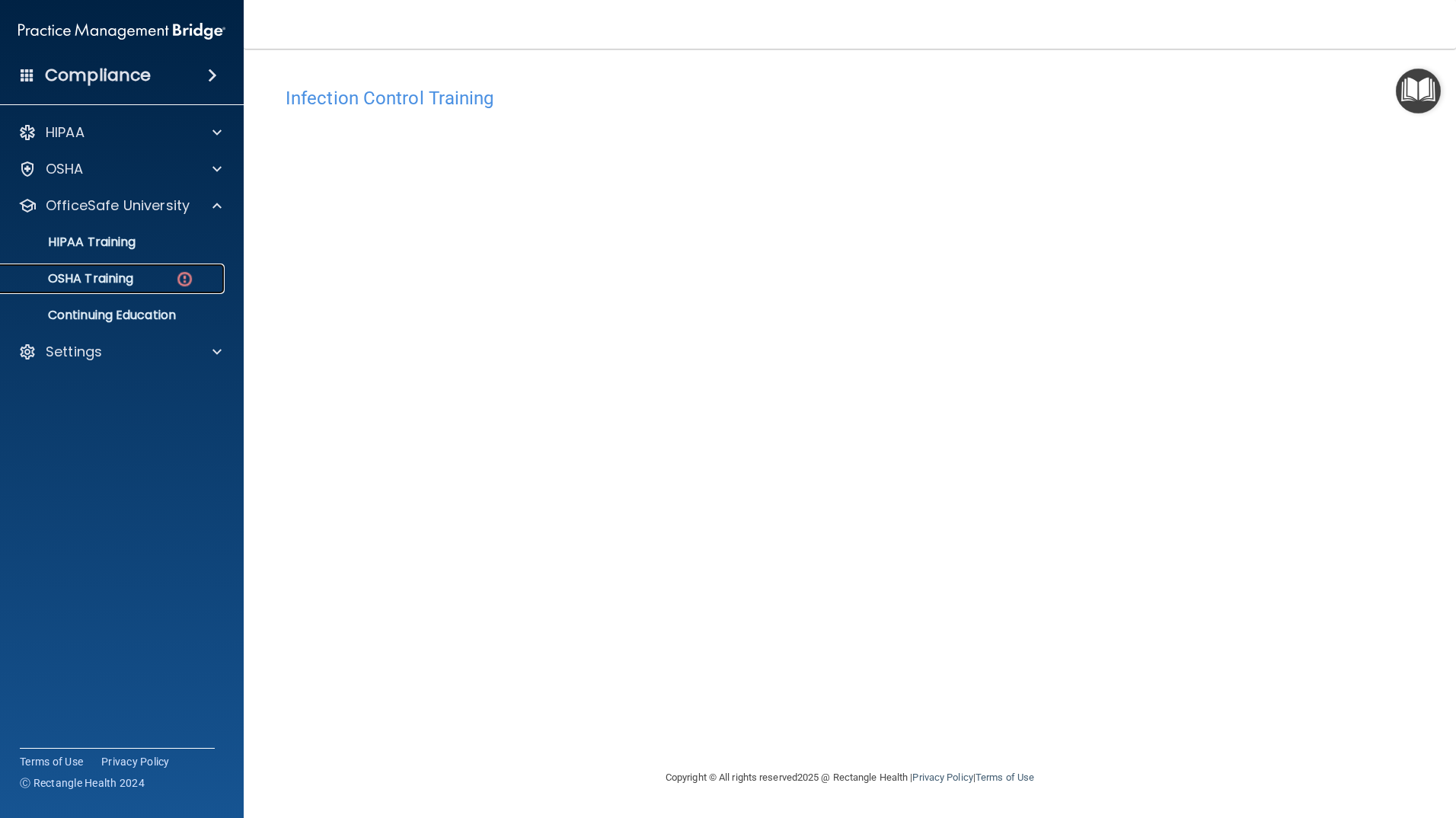
click at [147, 284] on div "OSHA Training" at bounding box center [114, 278] width 208 height 15
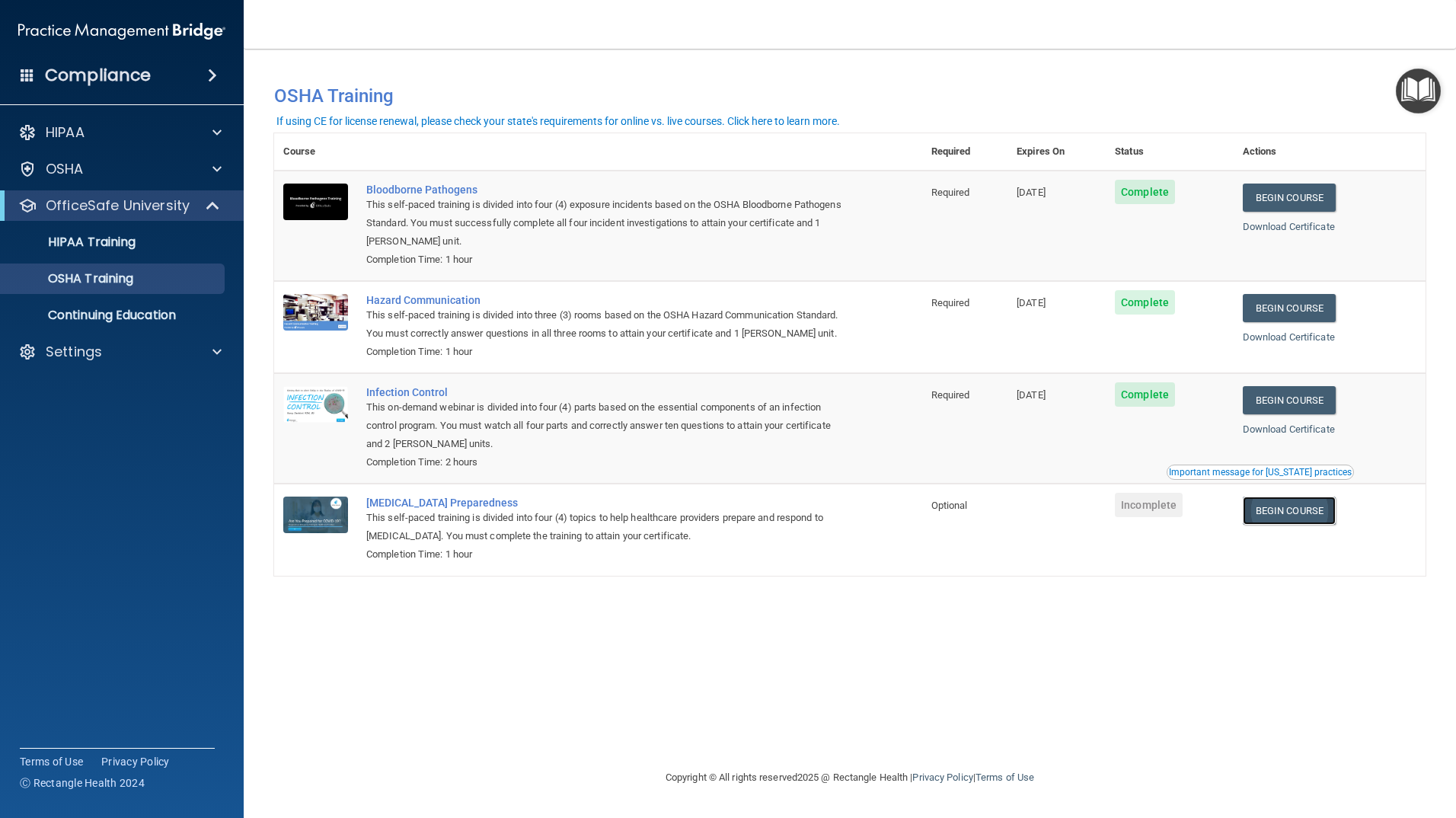
click at [1306, 524] on link "Begin Course" at bounding box center [1290, 510] width 93 height 28
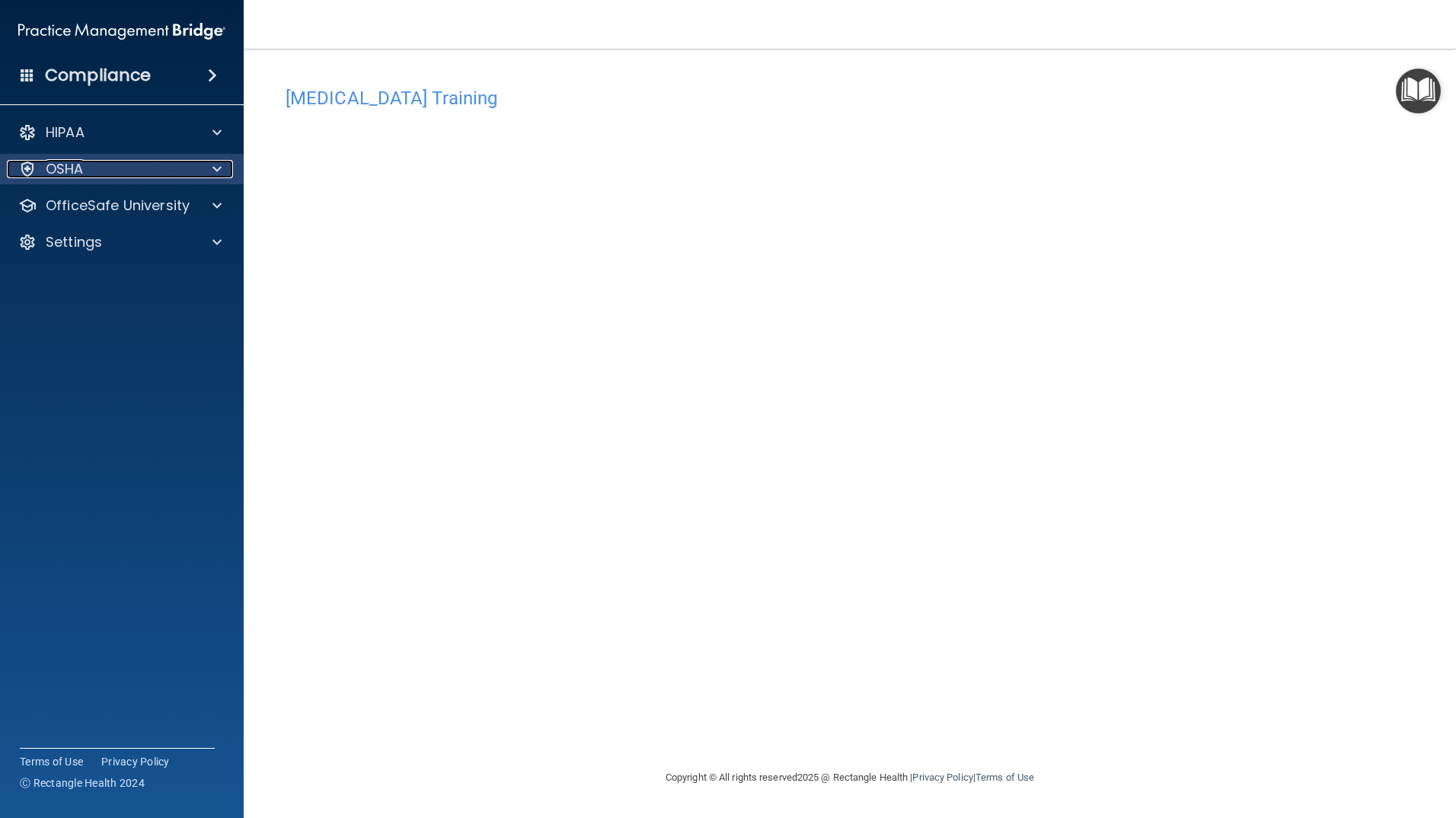
click at [214, 172] on span at bounding box center [217, 169] width 9 height 18
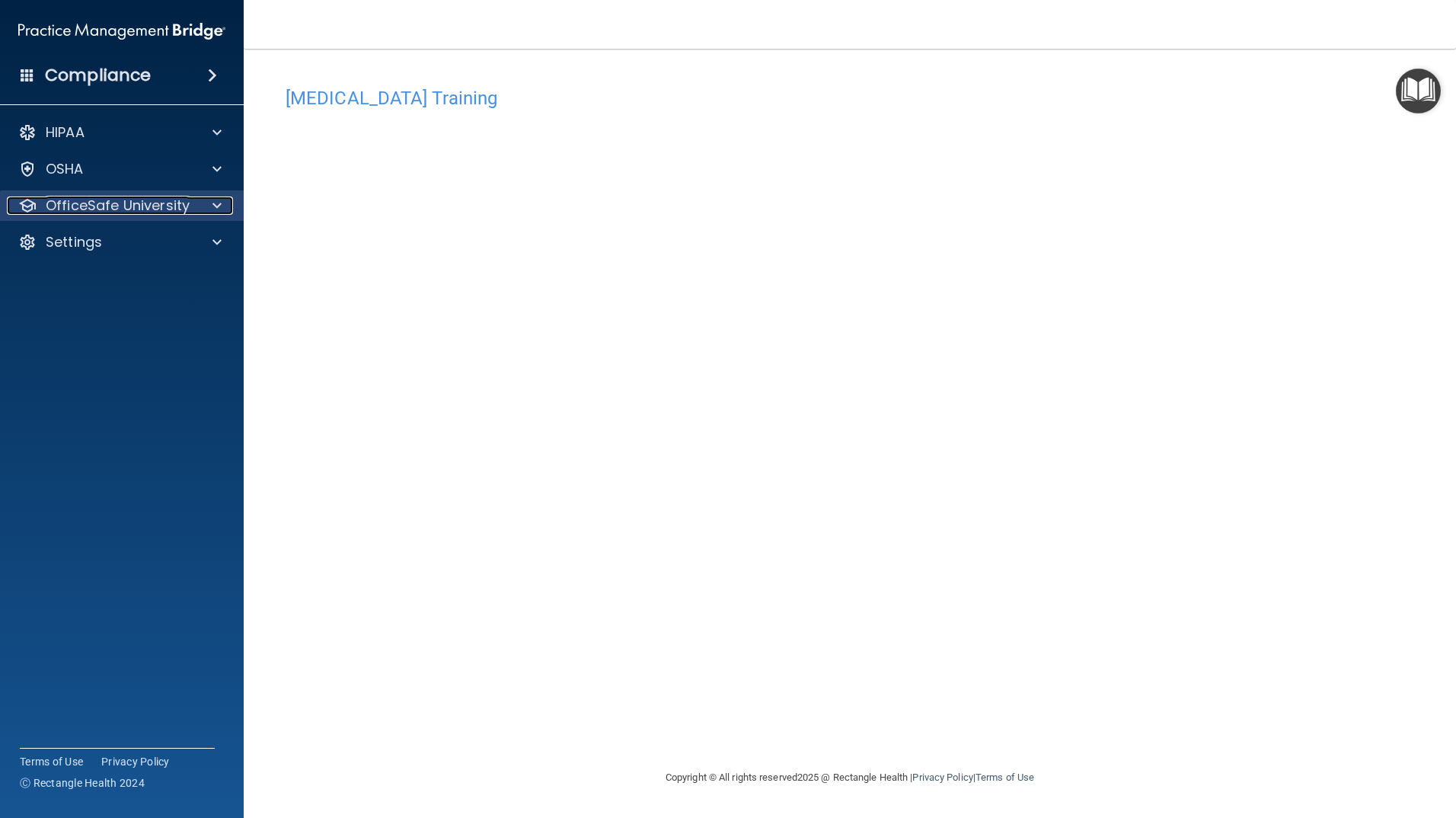
click at [218, 212] on span at bounding box center [217, 205] width 9 height 18
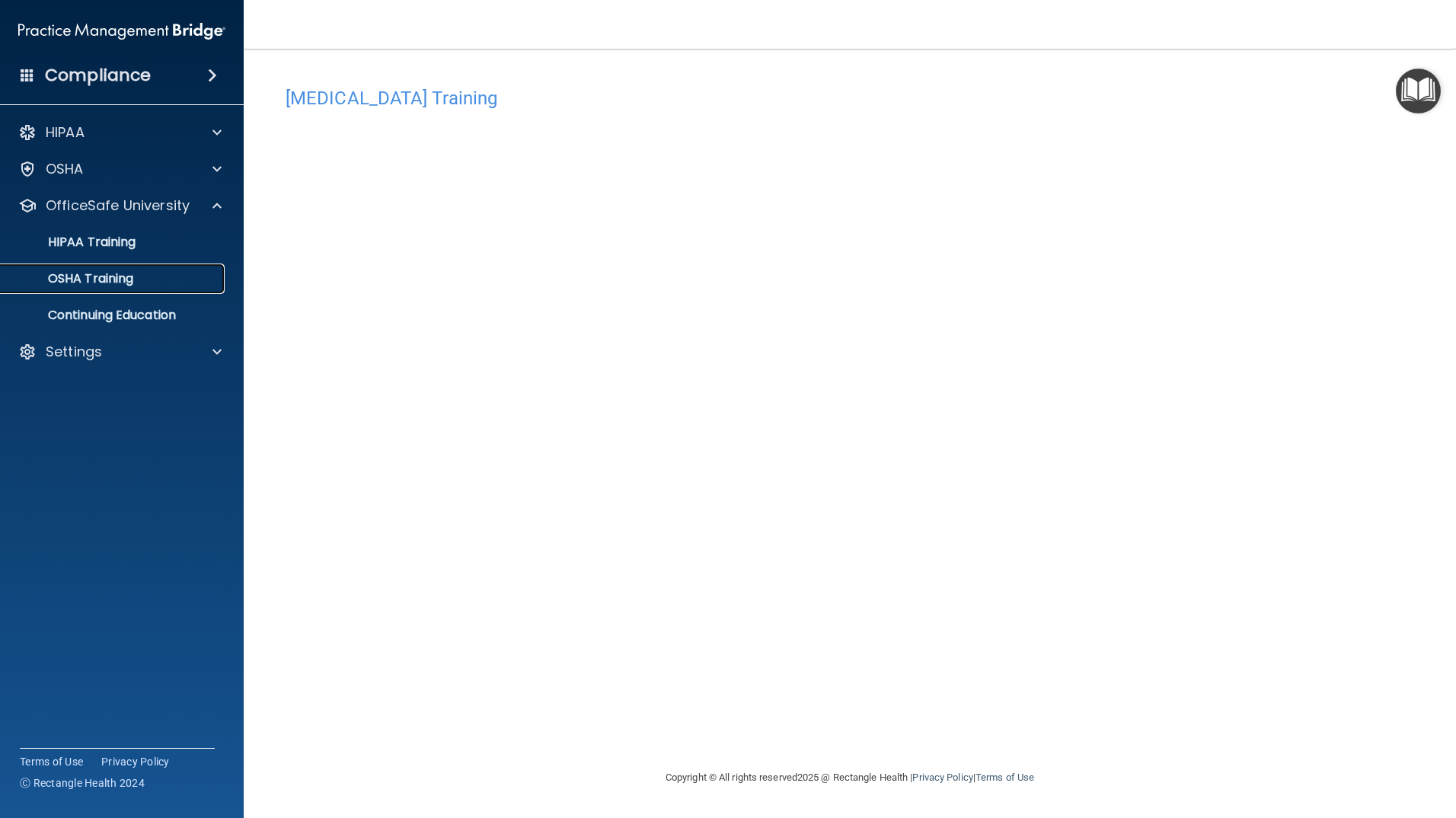
click at [125, 286] on p "OSHA Training" at bounding box center [72, 278] width 124 height 15
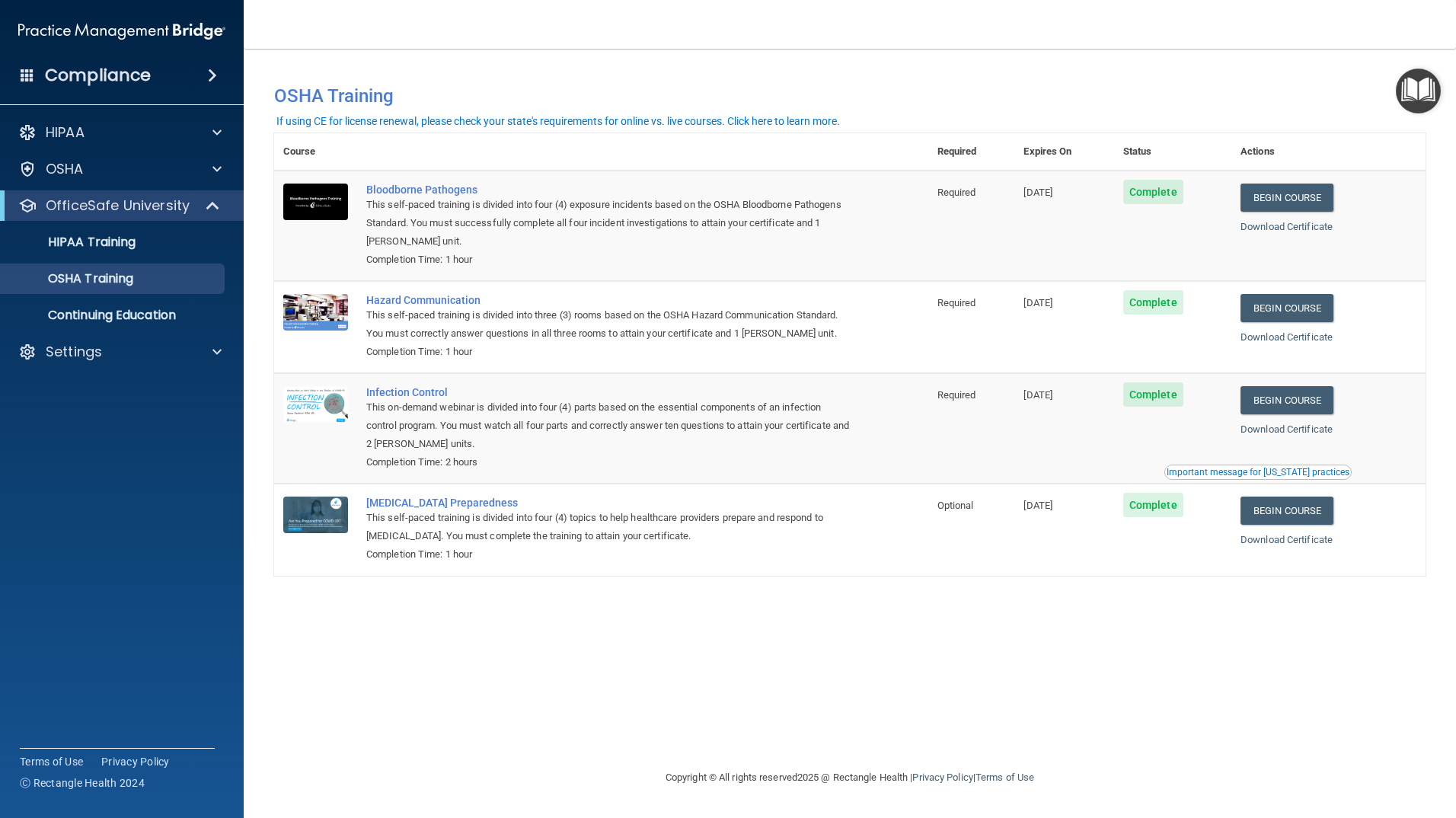
click at [1405, 93] on img "Open Resource Center" at bounding box center [1418, 90] width 45 height 45
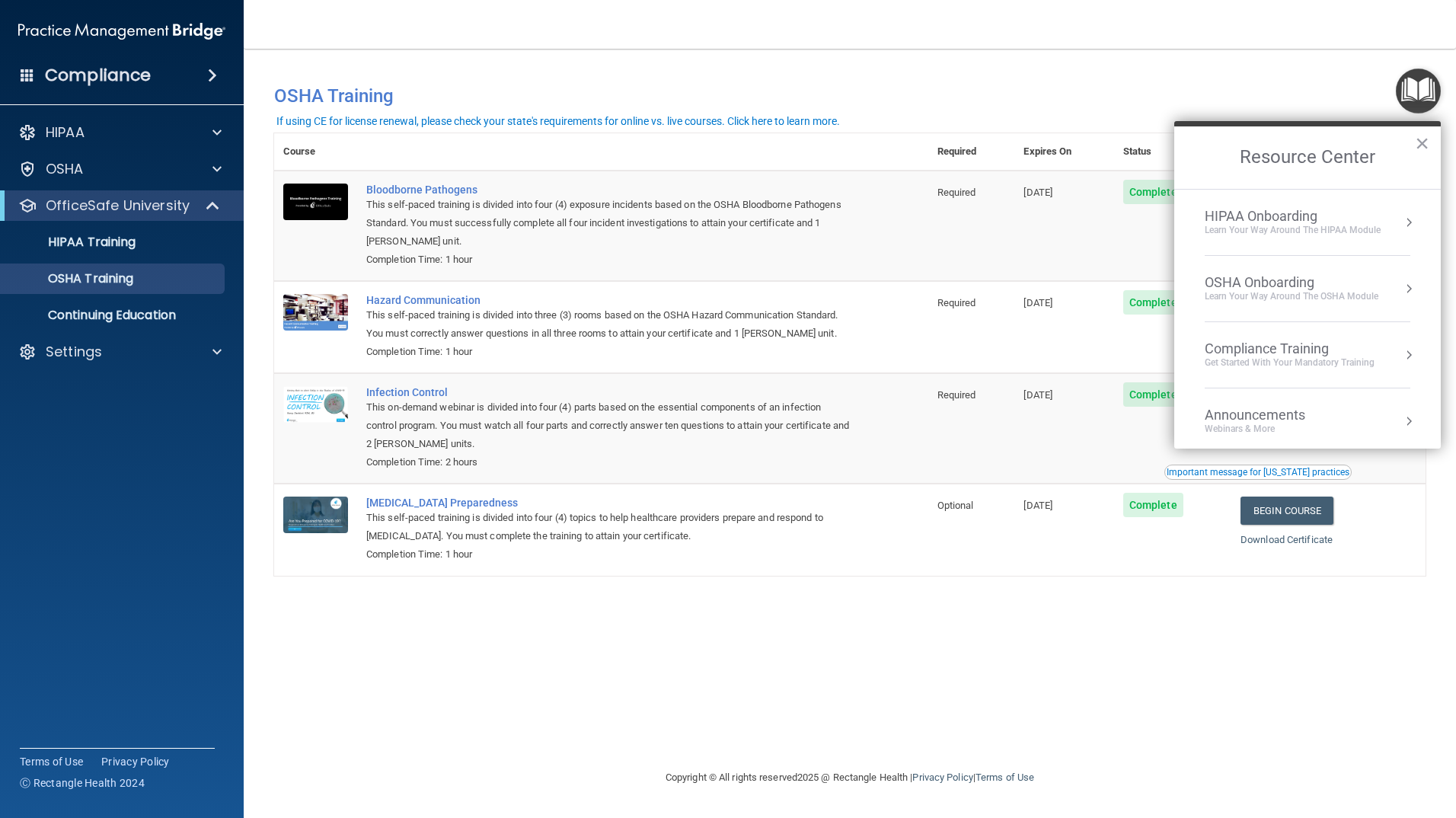
click at [1308, 280] on div "OSHA Onboarding" at bounding box center [1291, 283] width 174 height 16
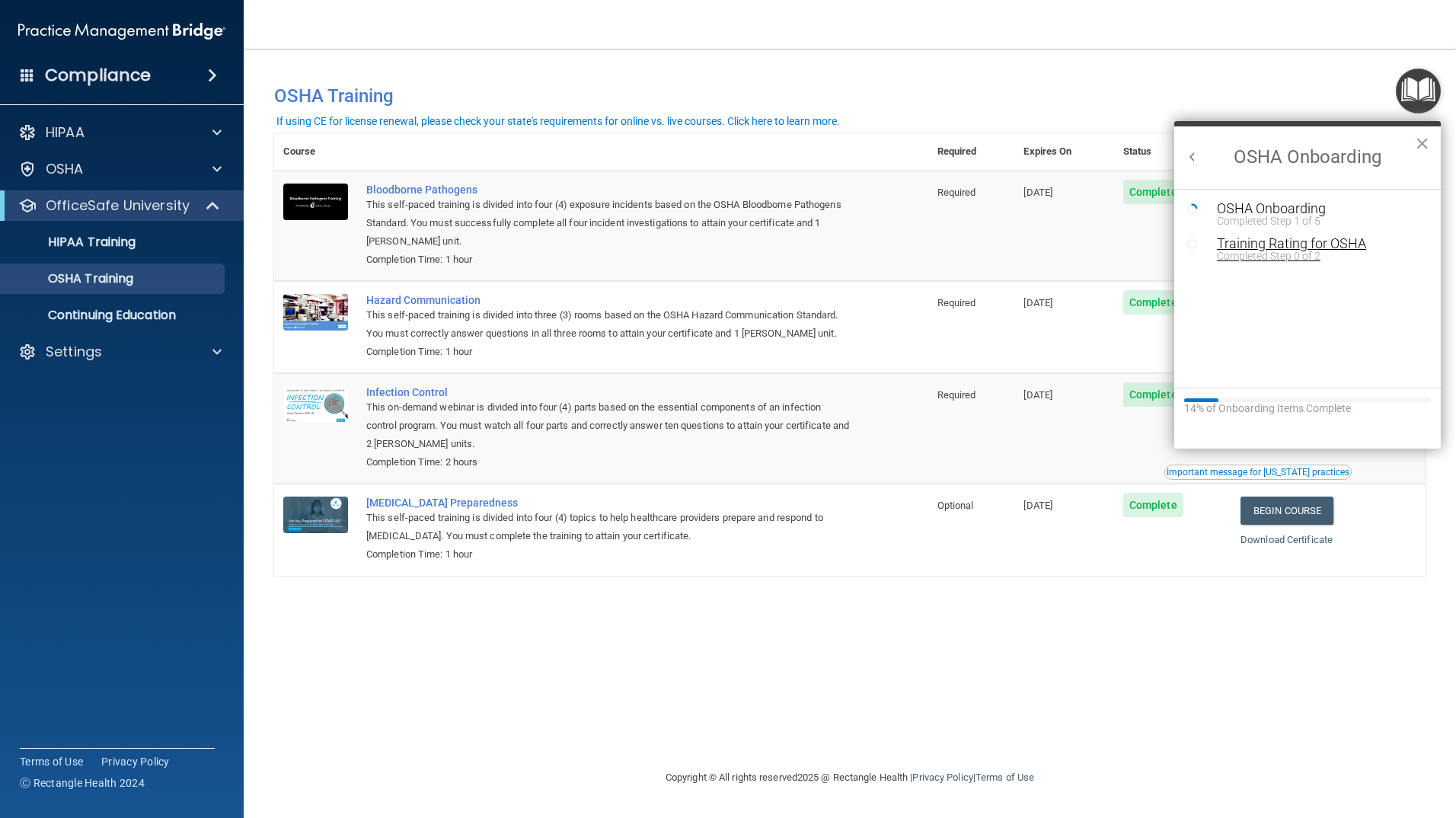
click at [1301, 251] on div "Completed Step 0 of 2" at bounding box center [1319, 256] width 204 height 11
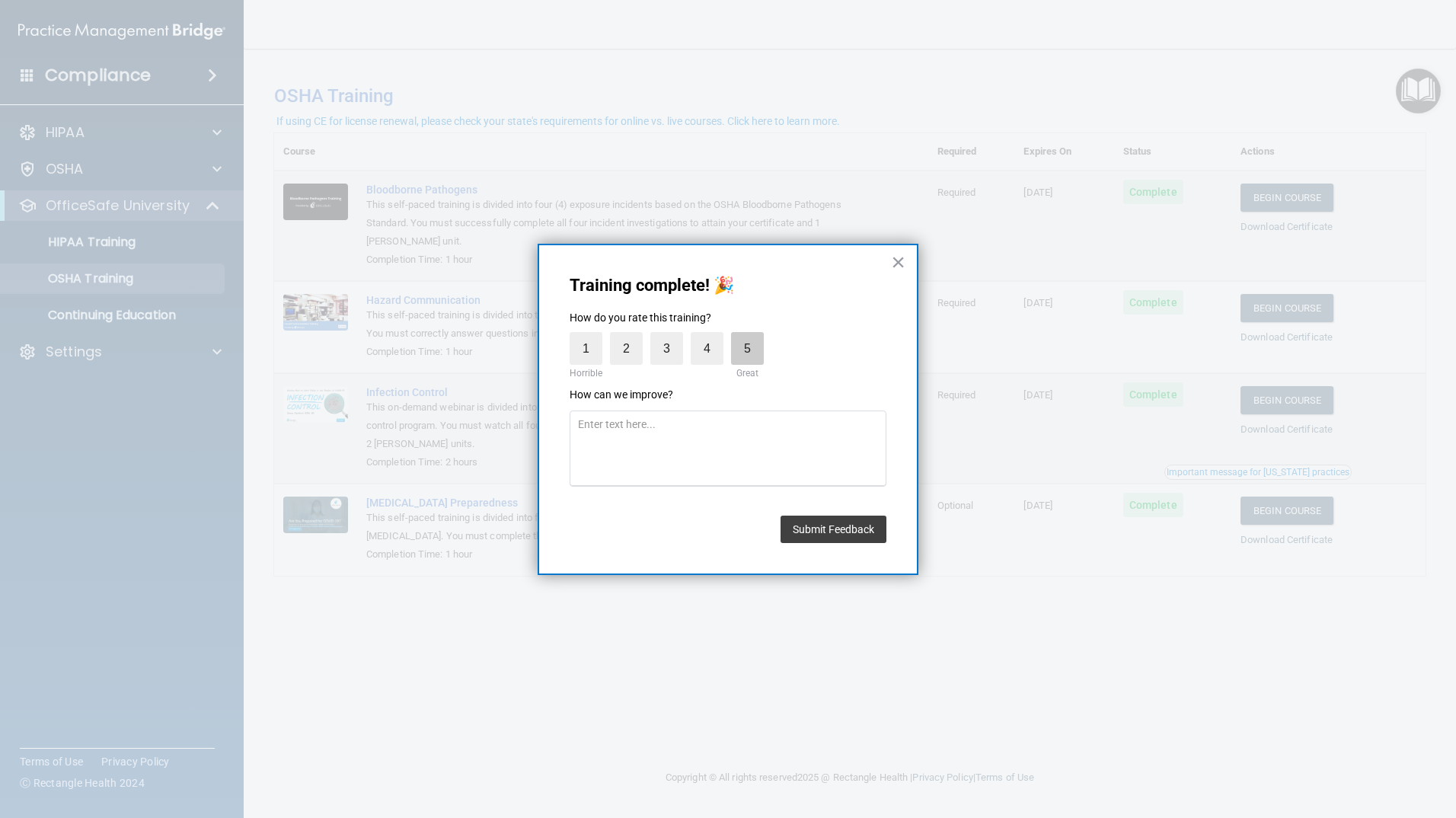
click at [748, 345] on label "5" at bounding box center [748, 348] width 33 height 33
click at [712, 335] on input "5" at bounding box center [712, 335] width 0 height 0
click at [824, 534] on button "Submit Feedback" at bounding box center [833, 529] width 105 height 27
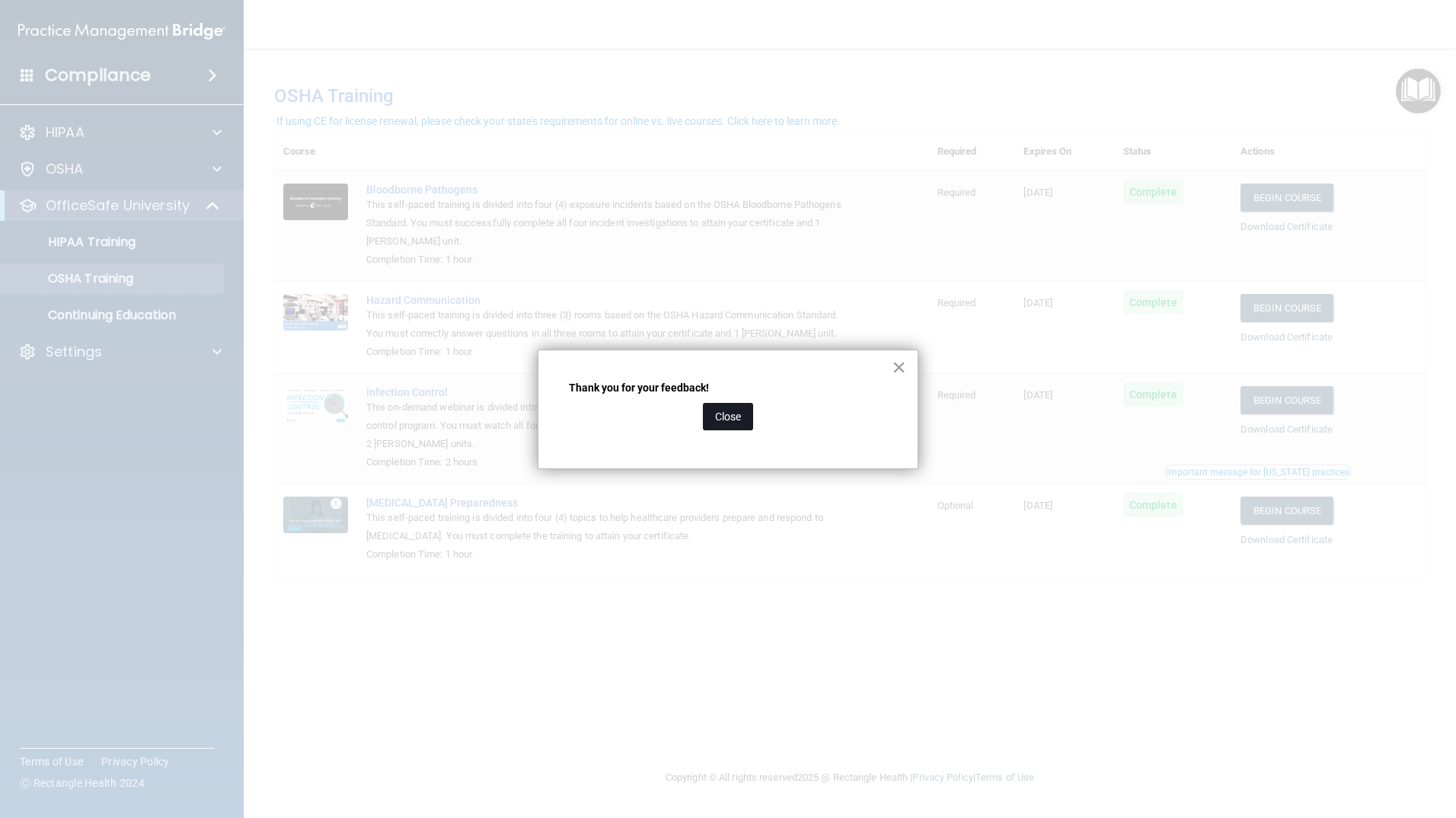
click at [712, 405] on button "Close" at bounding box center [728, 416] width 50 height 27
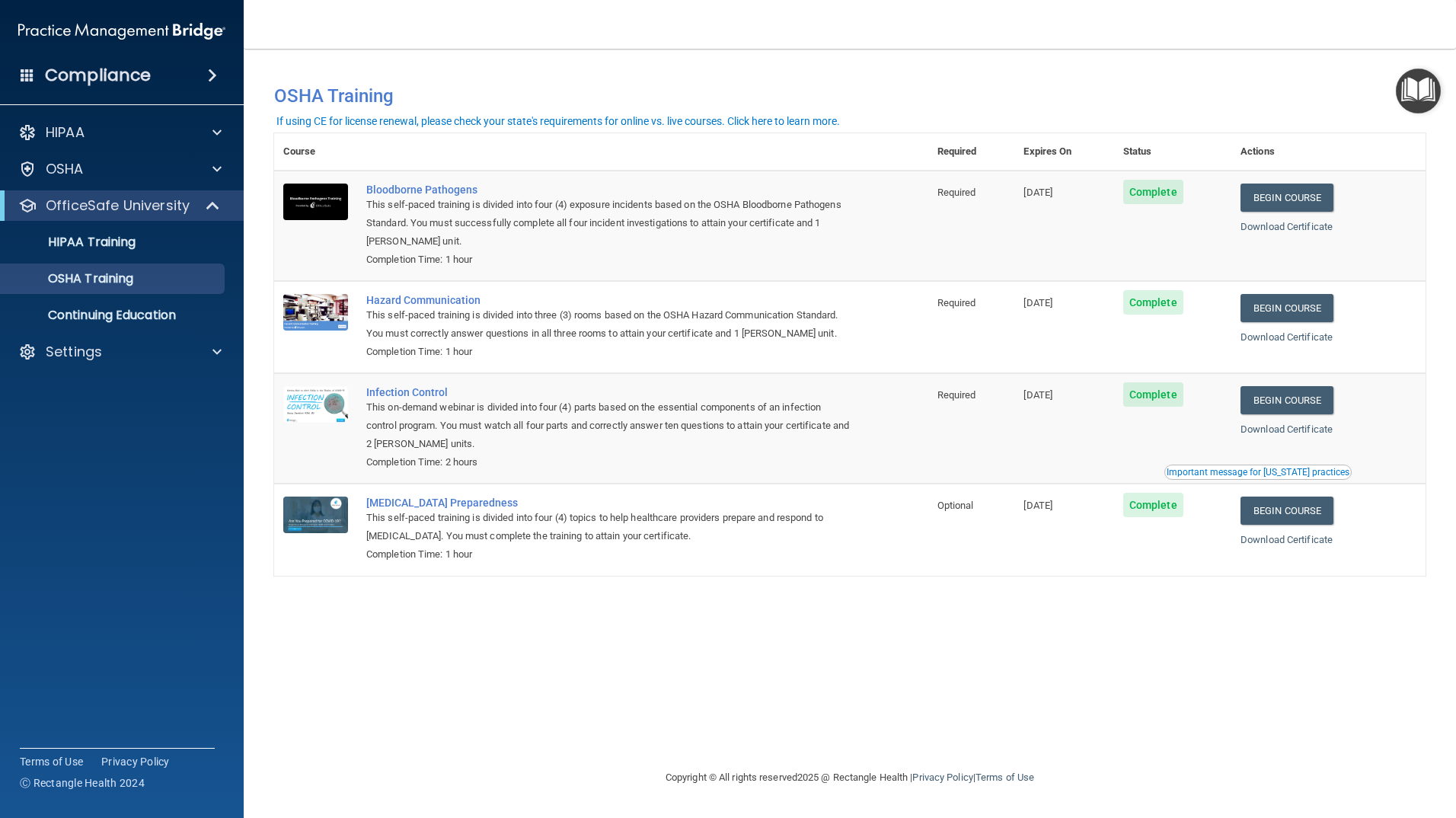
click at [1410, 105] on img "Open Resource Center" at bounding box center [1418, 90] width 45 height 45
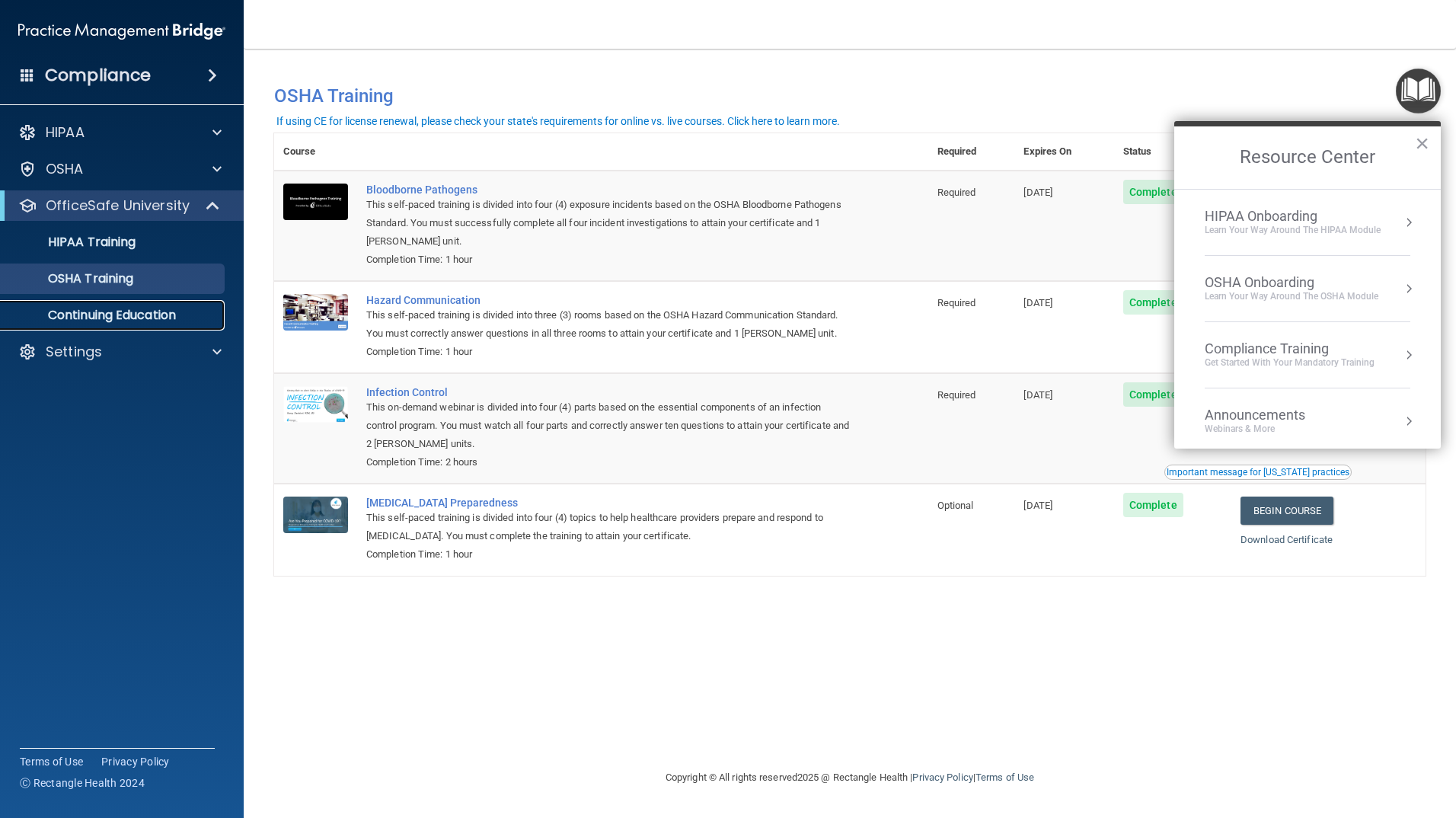
click at [184, 312] on p "Continuing Education" at bounding box center [114, 314] width 208 height 15
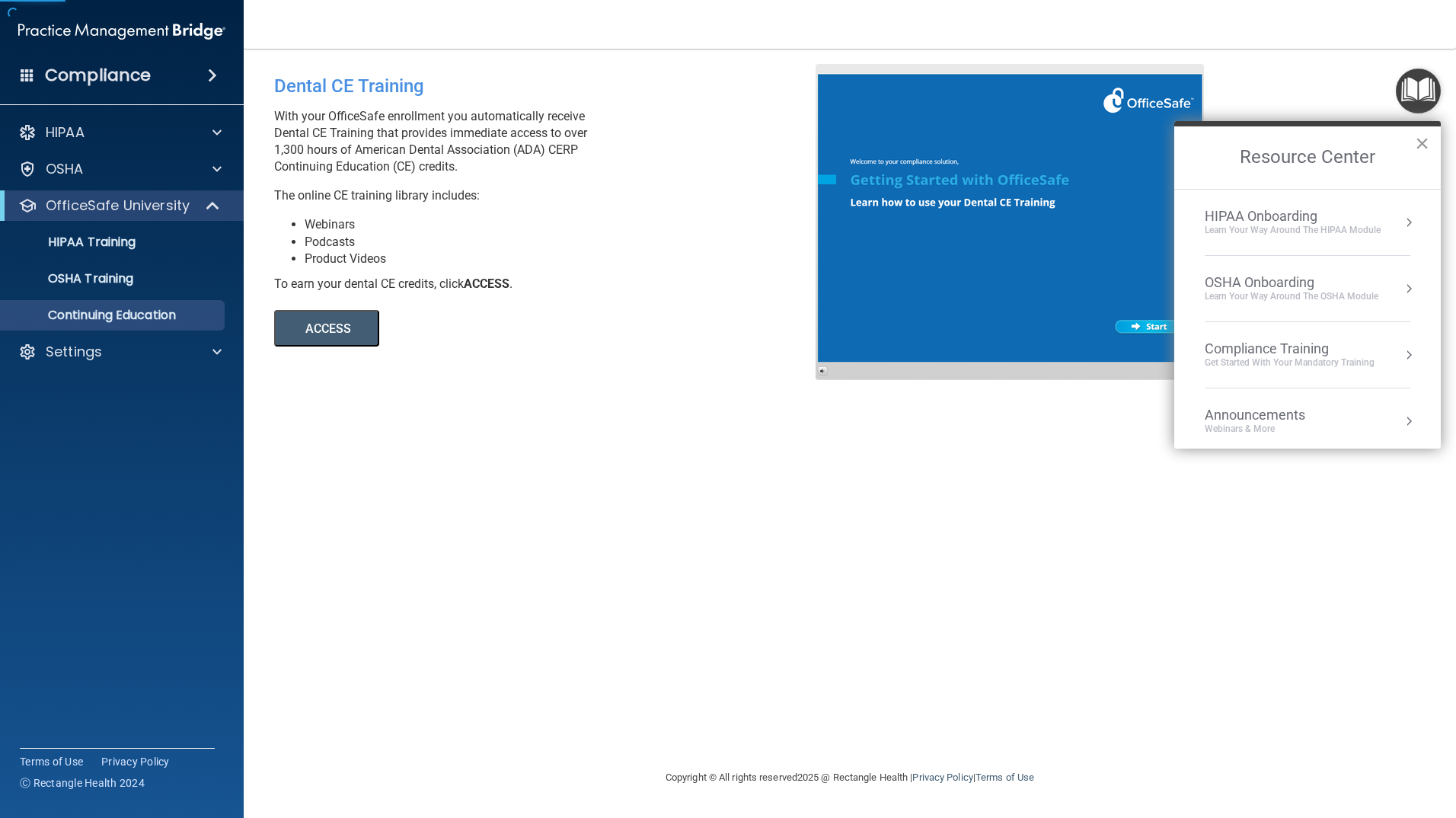
click at [1419, 145] on button "×" at bounding box center [1422, 143] width 15 height 25
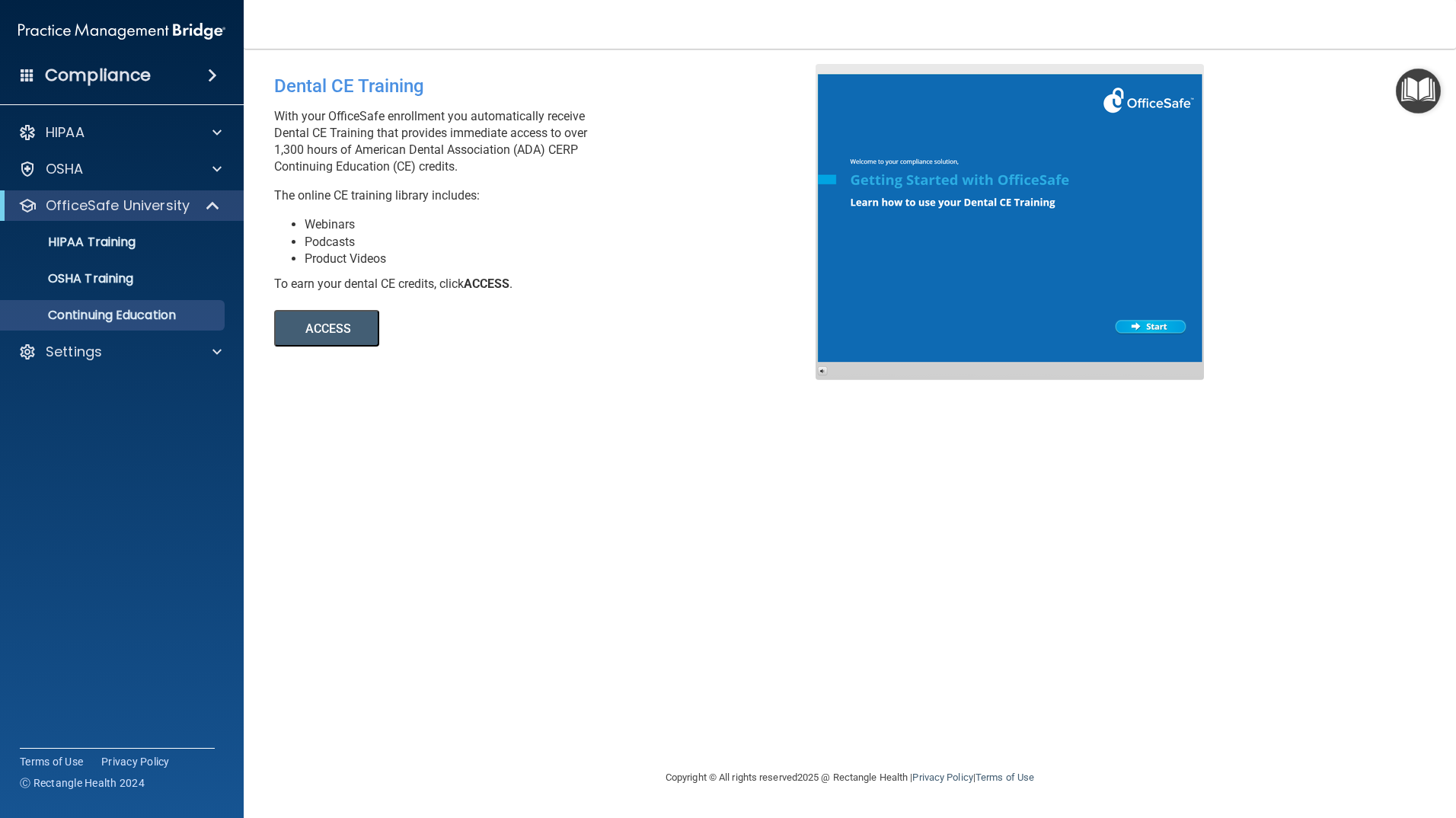
click at [315, 334] on button "ACCESS" at bounding box center [327, 328] width 105 height 36
